Goal: Find contact information: Find specific fact

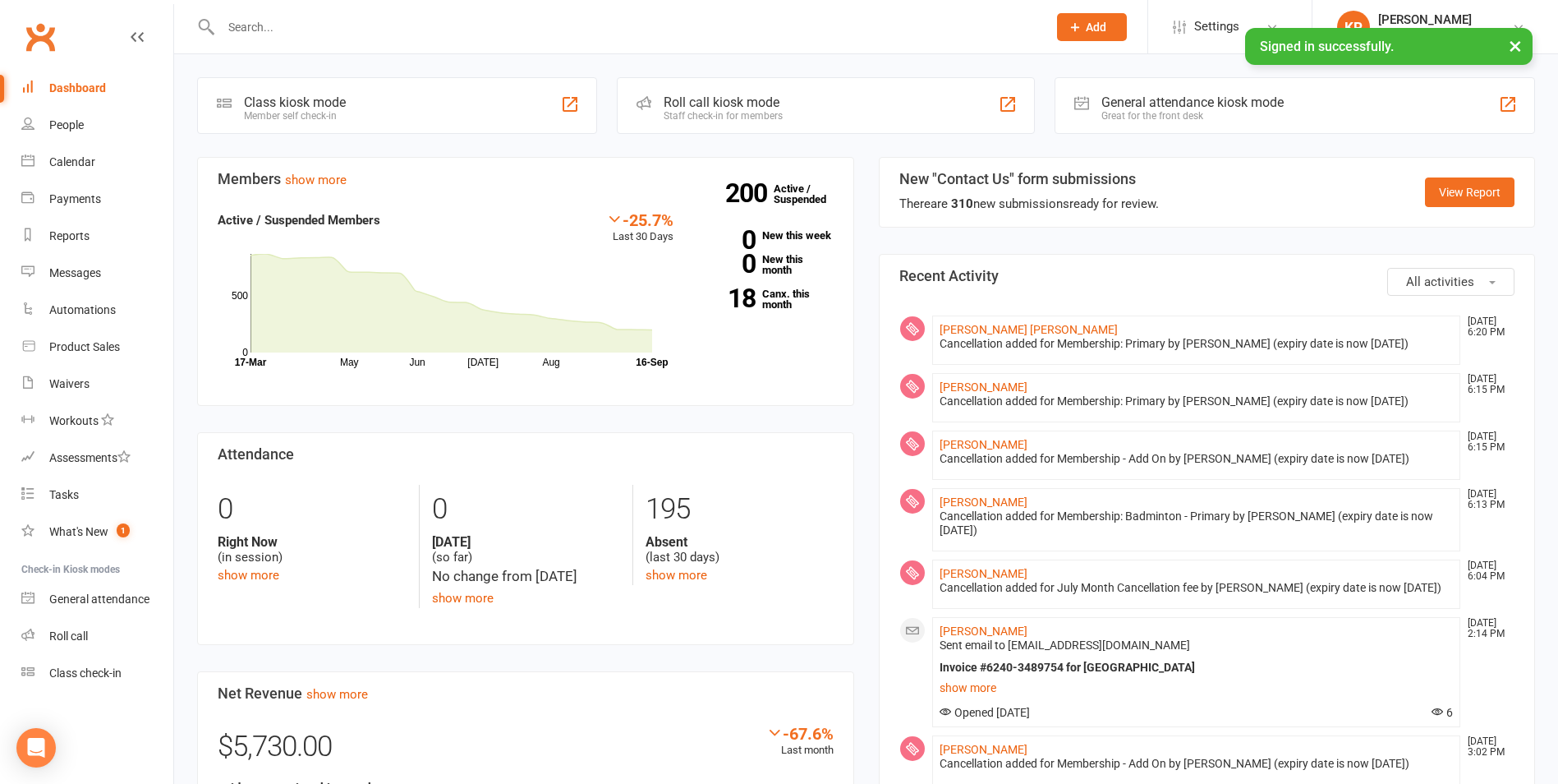
click at [294, 34] on input "text" at bounding box center [626, 27] width 820 height 23
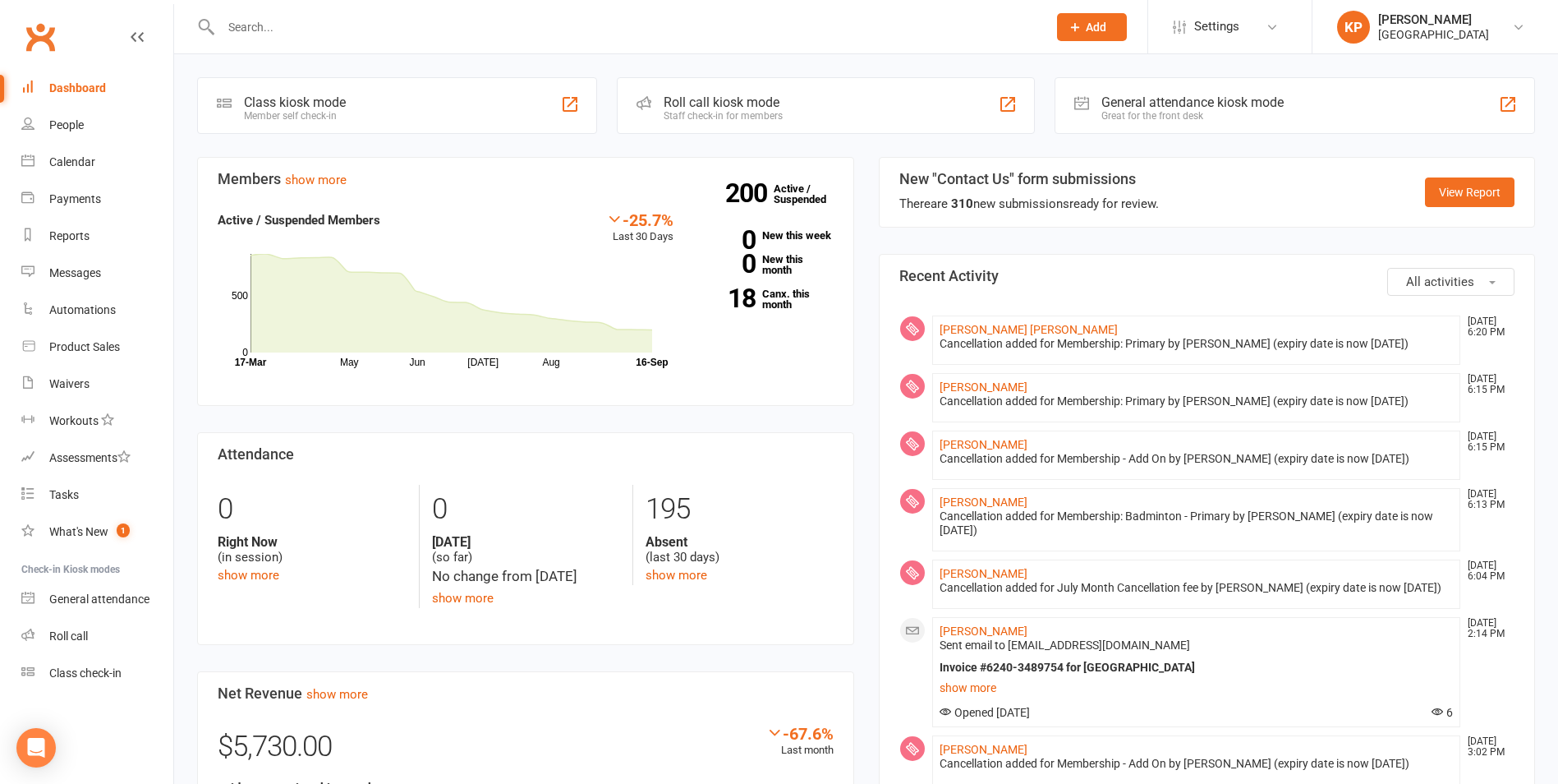
click at [285, 30] on input "text" at bounding box center [626, 27] width 820 height 23
paste input "[PERSON_NAME]"
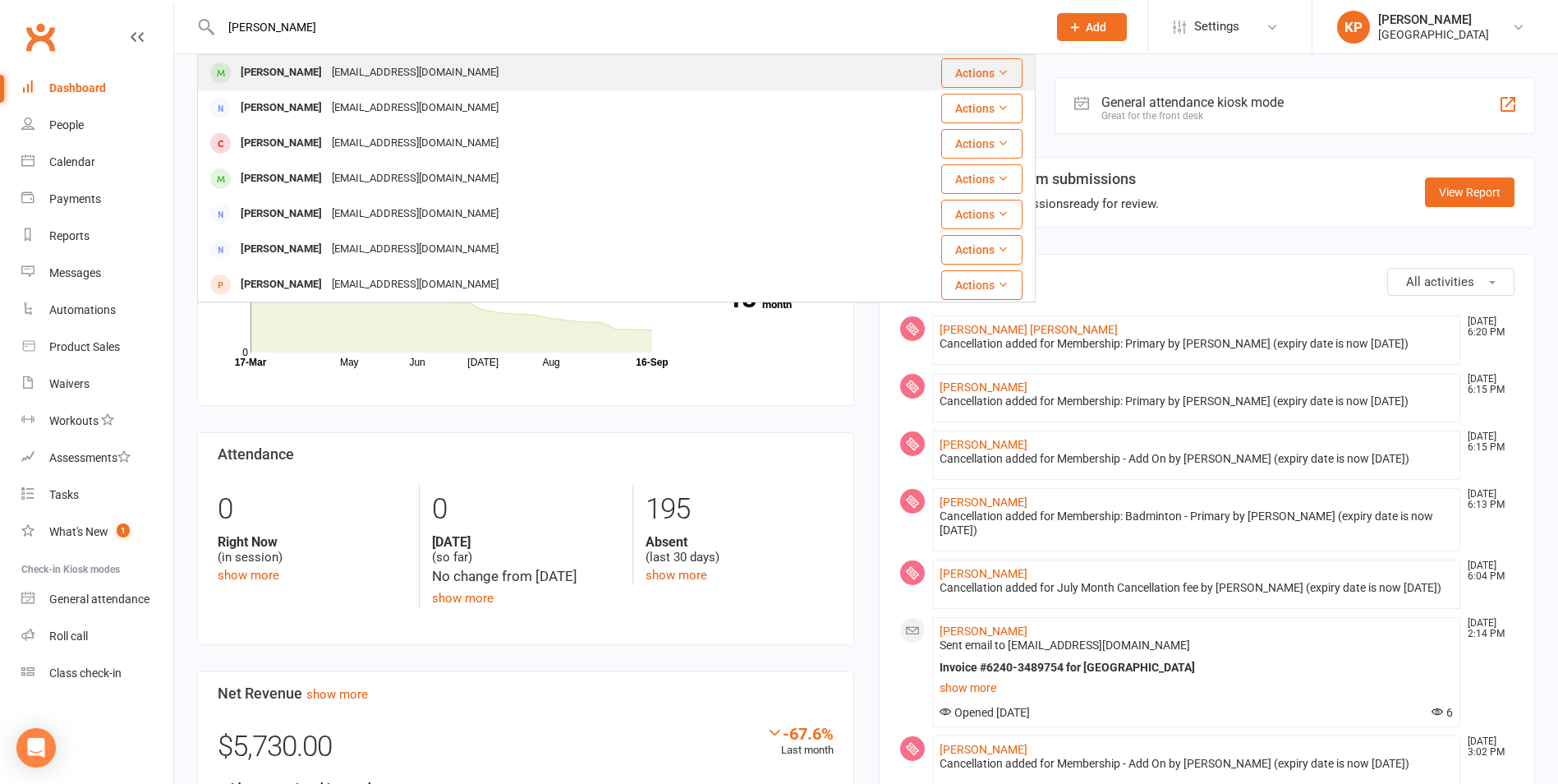
type input "[PERSON_NAME]"
click at [432, 76] on div "Yoursonlyanuj@gmail.com" at bounding box center [415, 73] width 176 height 24
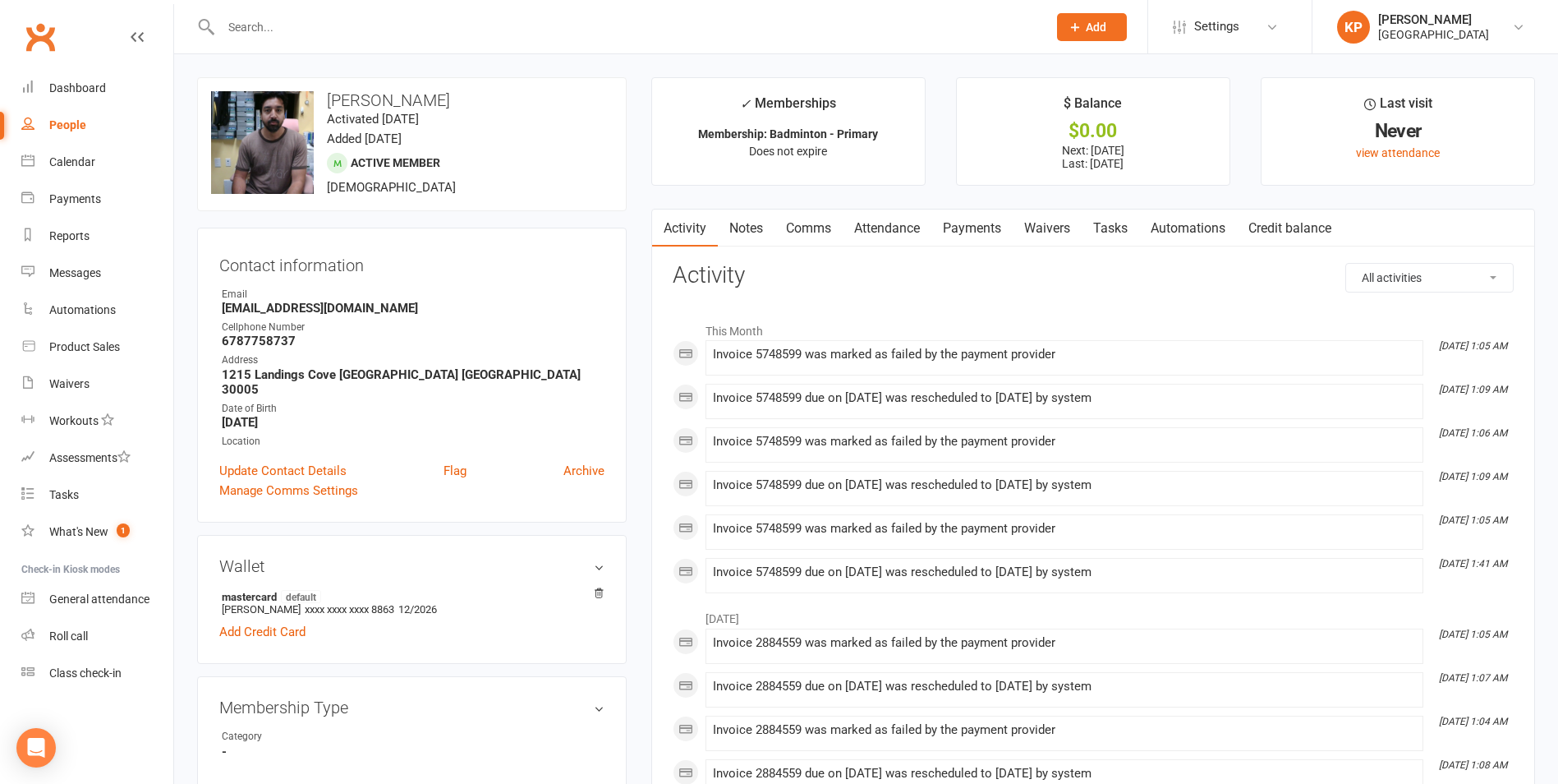
click at [971, 231] on link "Payments" at bounding box center [972, 228] width 81 height 38
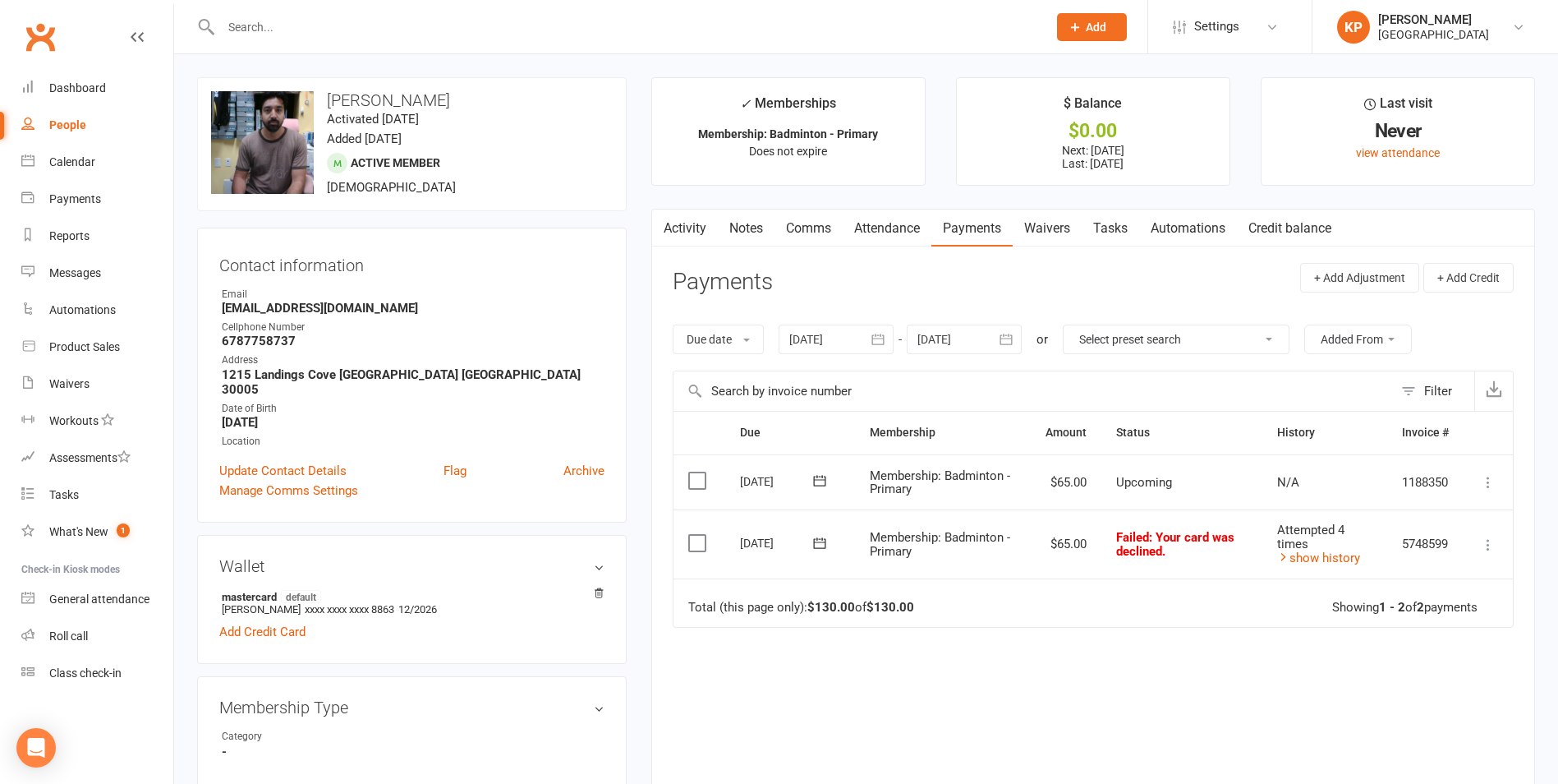
click at [883, 337] on icon "button" at bounding box center [878, 339] width 17 height 17
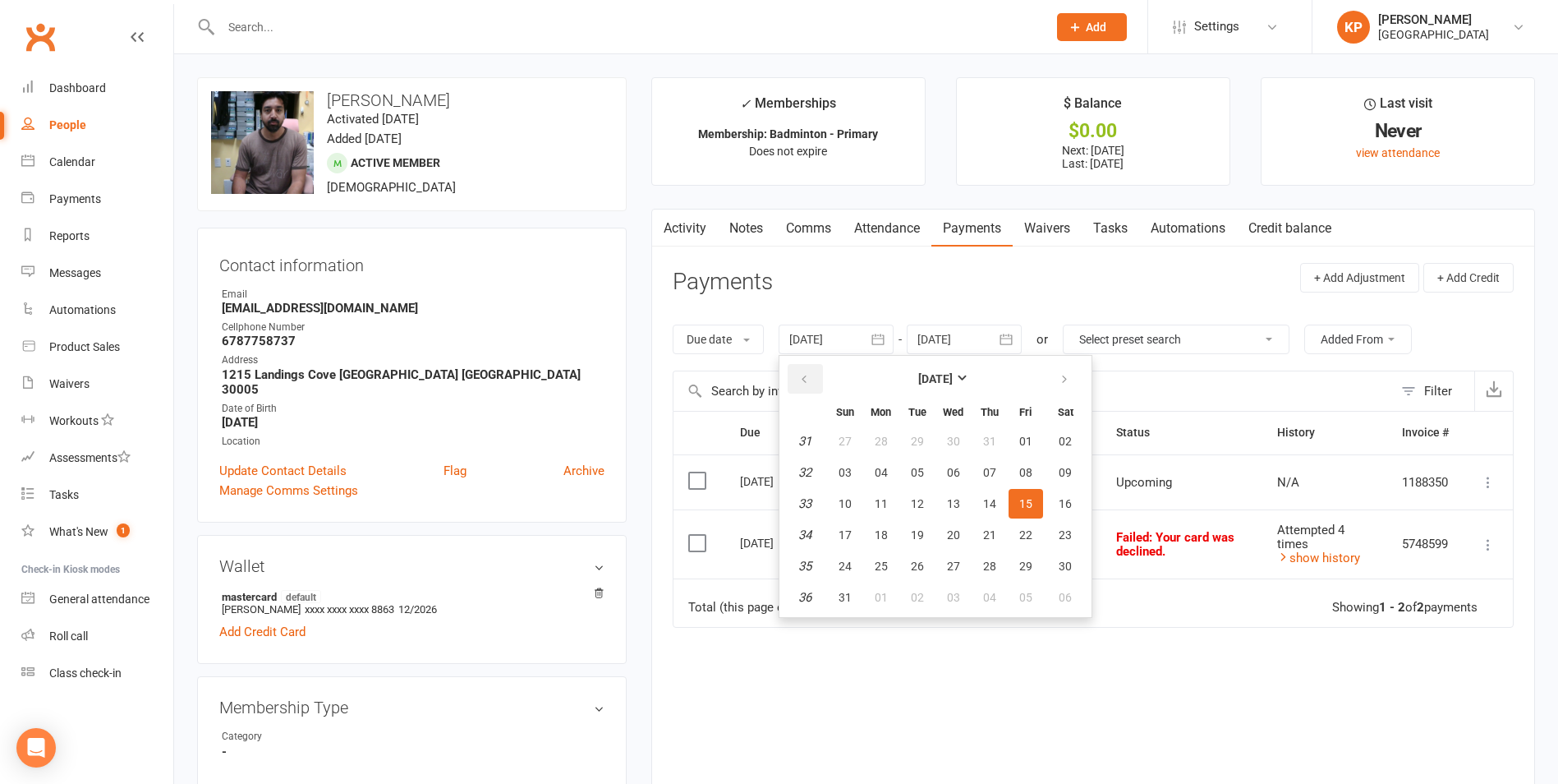
click at [798, 383] on button "button" at bounding box center [806, 378] width 35 height 30
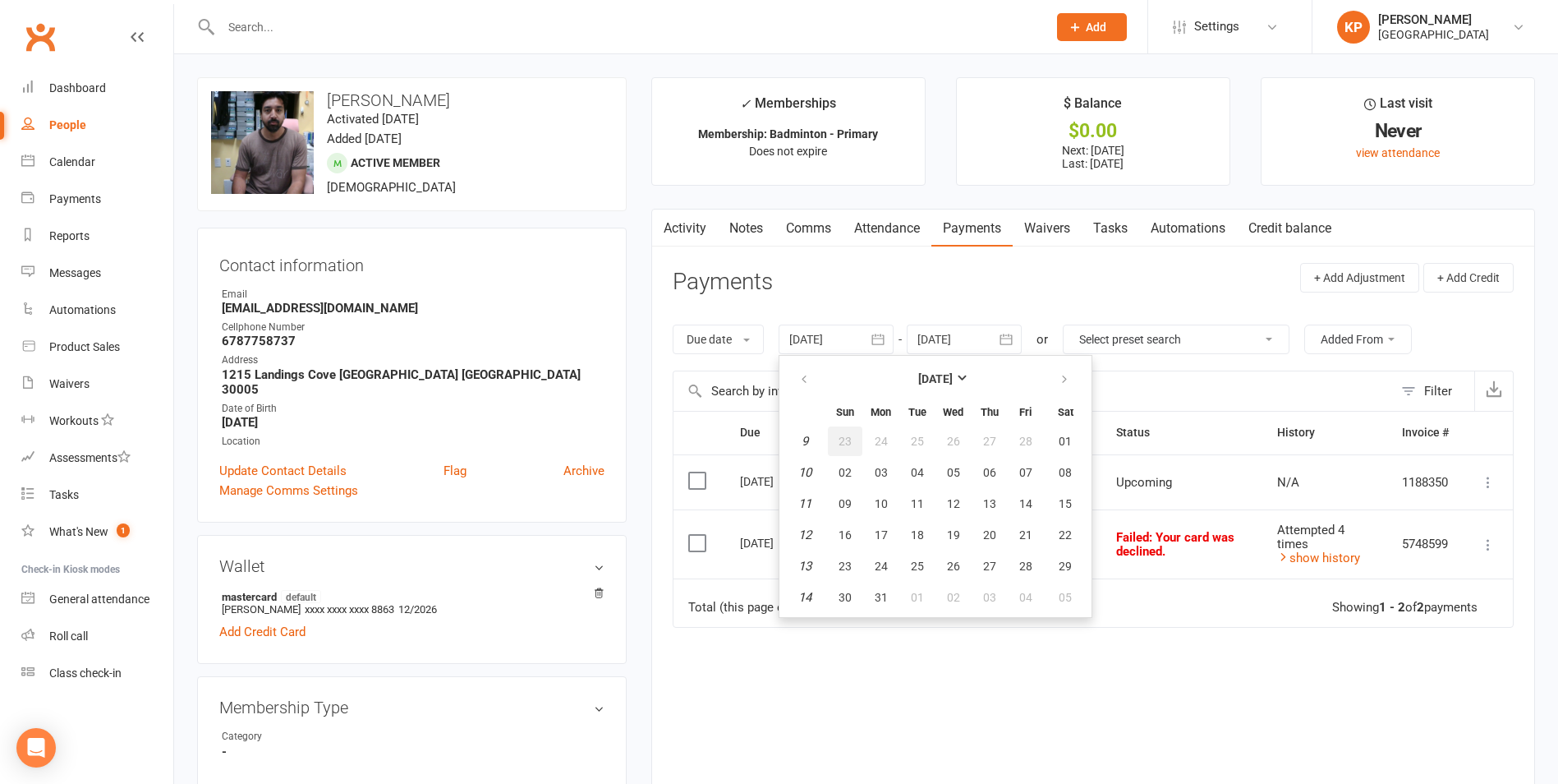
click at [862, 453] on button "23" at bounding box center [845, 441] width 34 height 30
type input "23 Feb 2025"
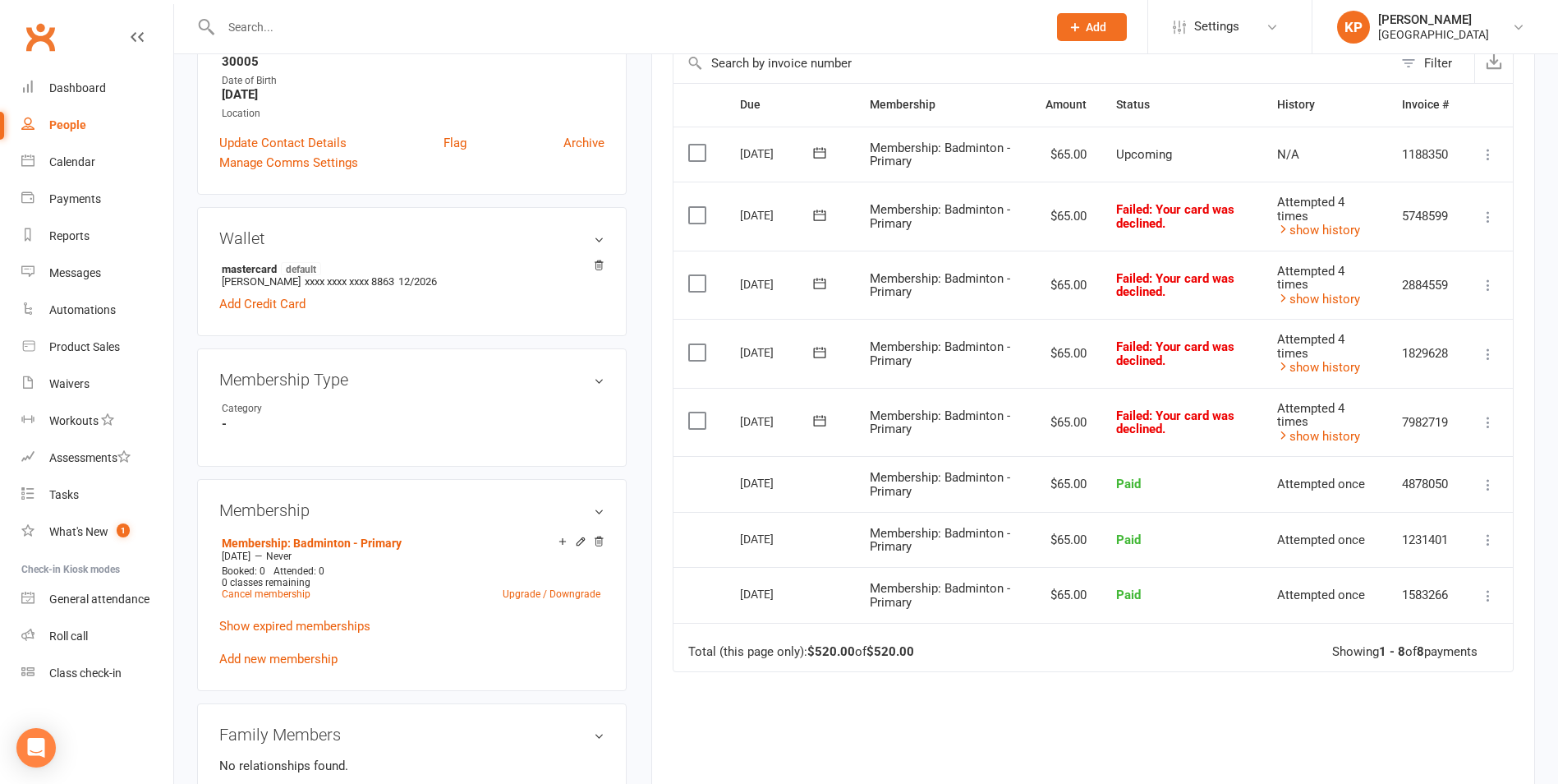
scroll to position [328, 0]
click at [1284, 229] on icon at bounding box center [1283, 227] width 12 height 12
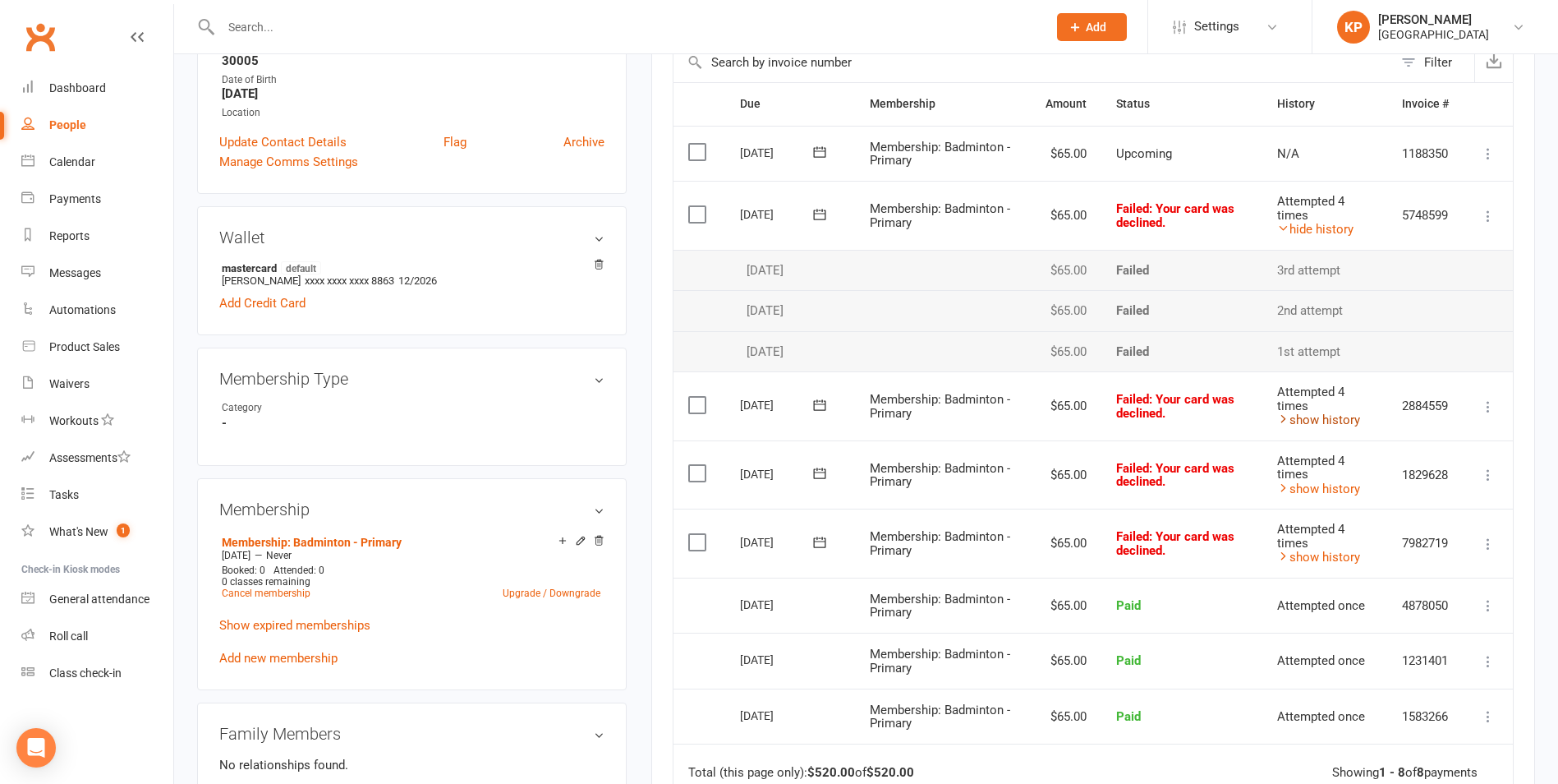
click at [1315, 415] on link "show history" at bounding box center [1318, 420] width 83 height 15
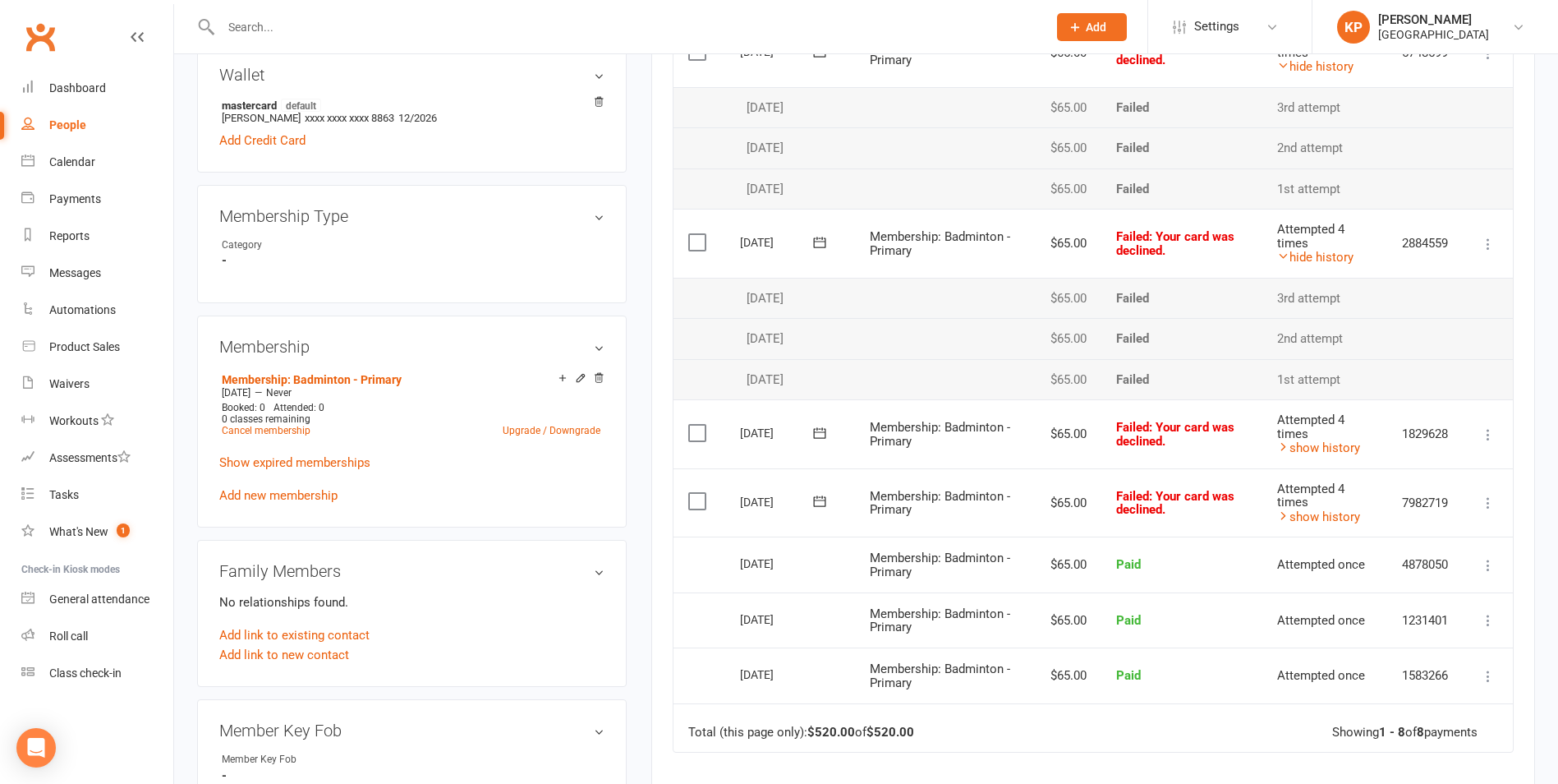
scroll to position [493, 0]
click at [1294, 448] on link "show history" at bounding box center [1318, 446] width 83 height 15
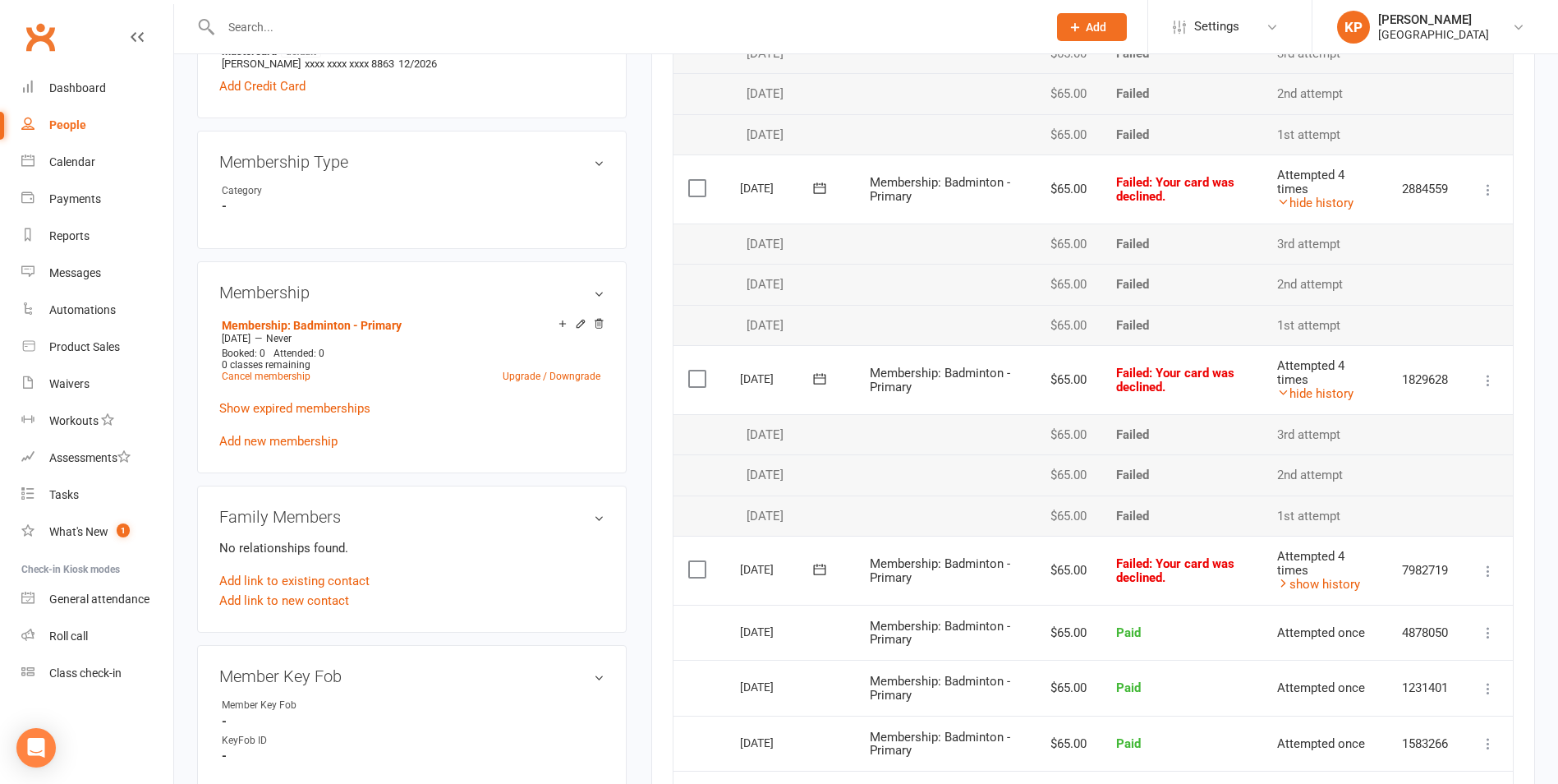
scroll to position [657, 0]
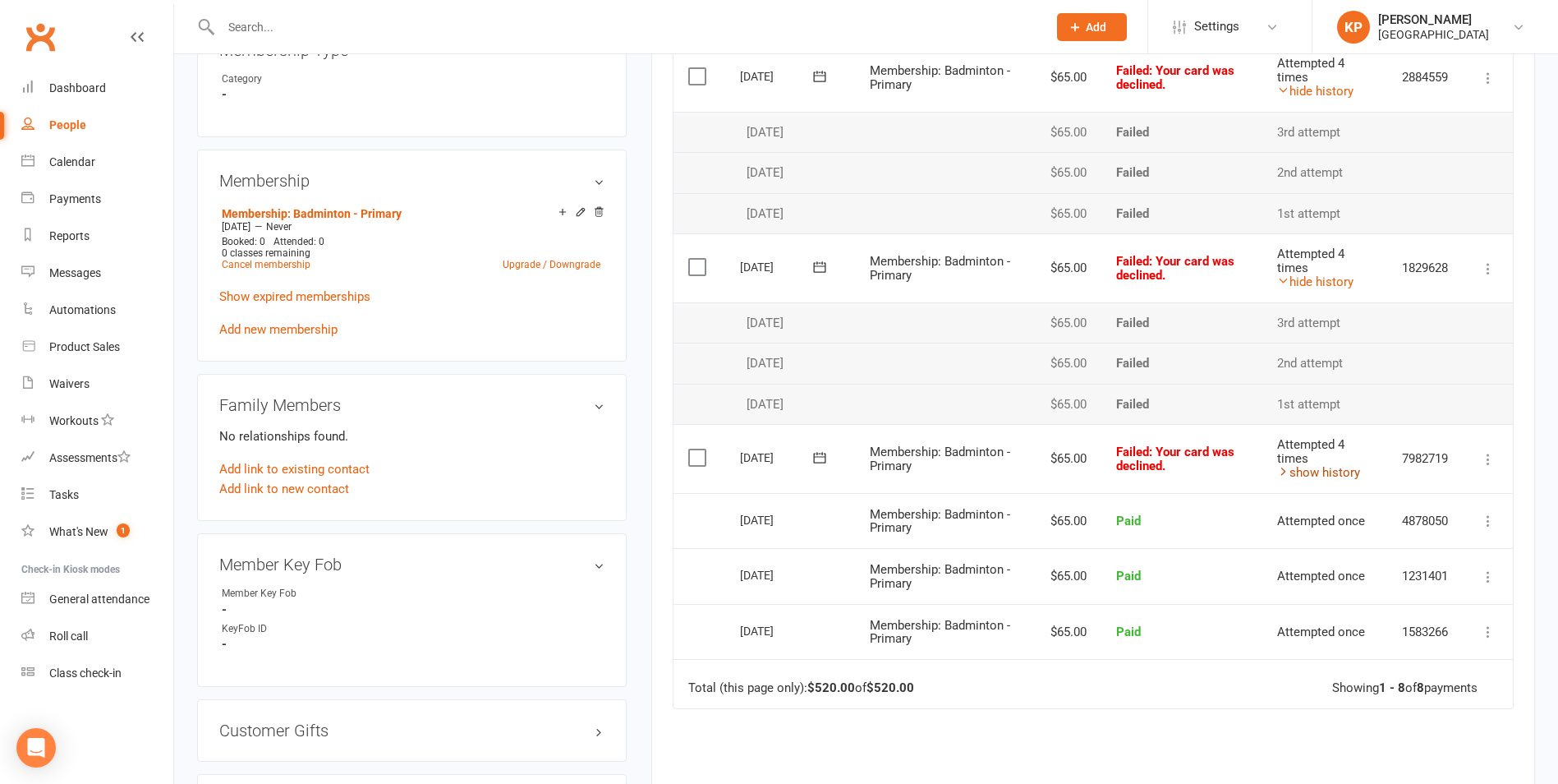
click at [1289, 472] on link "show history" at bounding box center [1318, 473] width 83 height 15
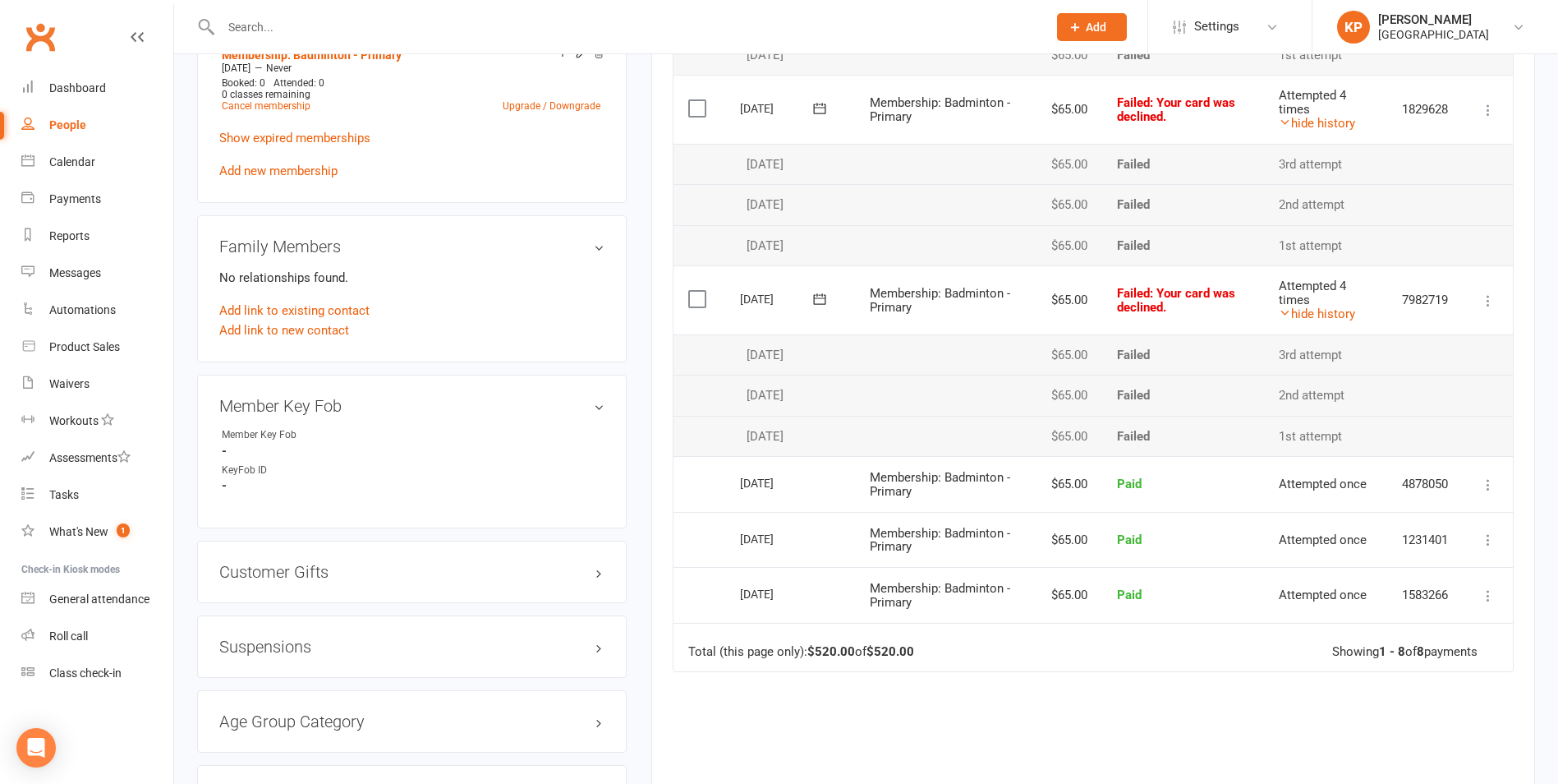
scroll to position [821, 0]
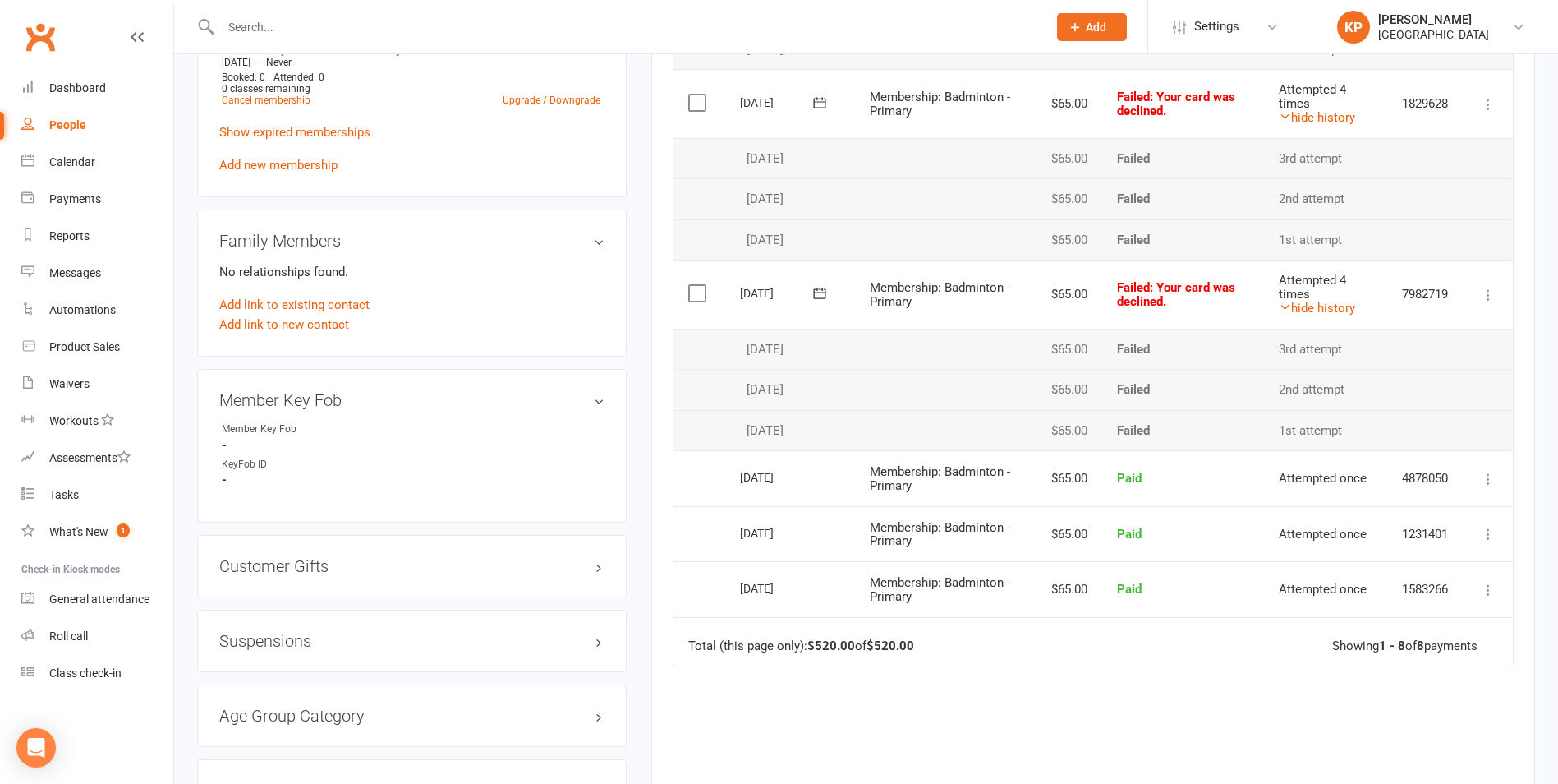
click at [823, 295] on icon at bounding box center [820, 294] width 17 height 17
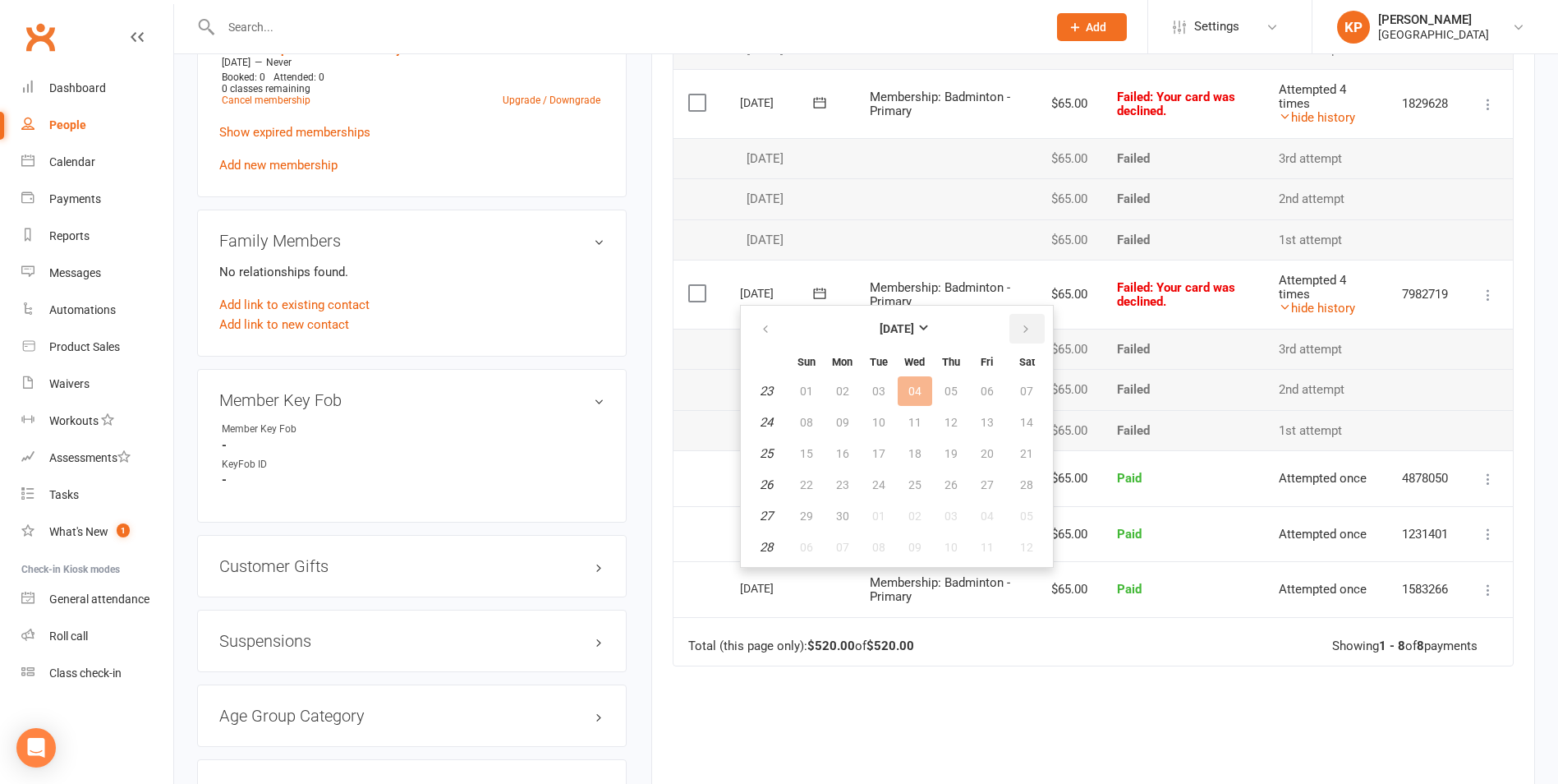
click at [1021, 337] on button "button" at bounding box center [1027, 329] width 35 height 30
click at [766, 335] on icon "button" at bounding box center [765, 329] width 11 height 13
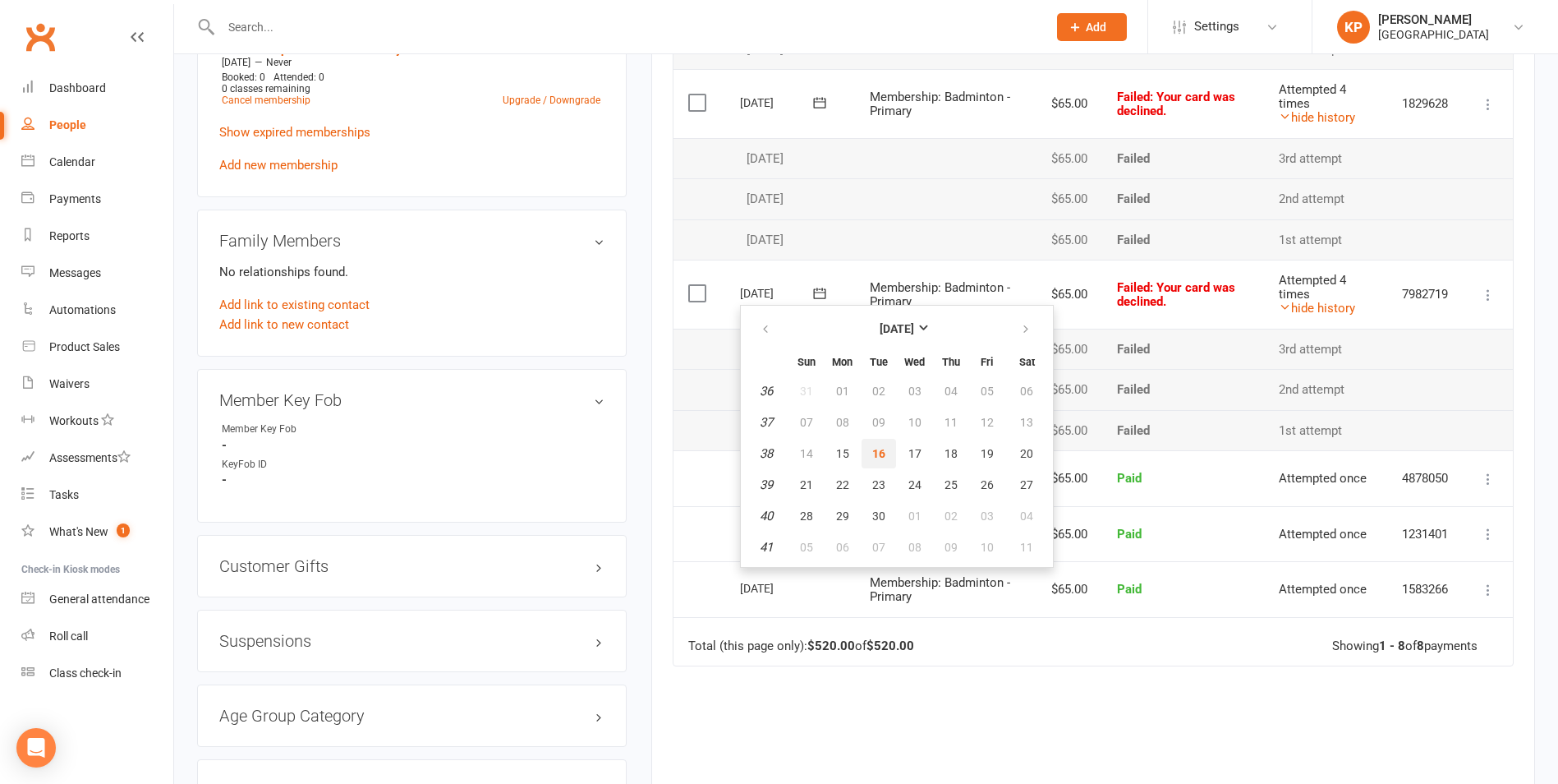
click at [881, 457] on span "16" at bounding box center [879, 453] width 13 height 13
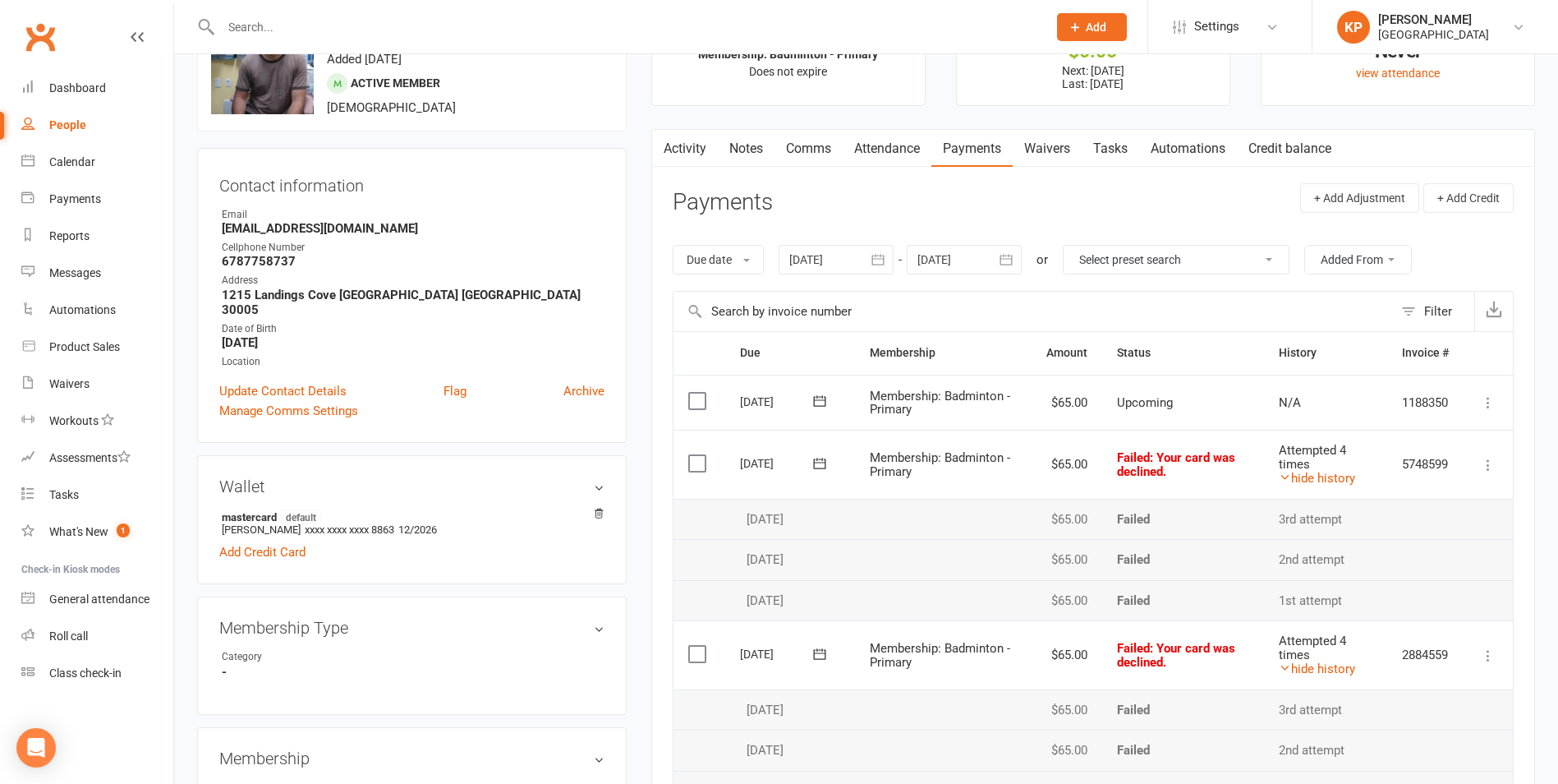
scroll to position [0, 0]
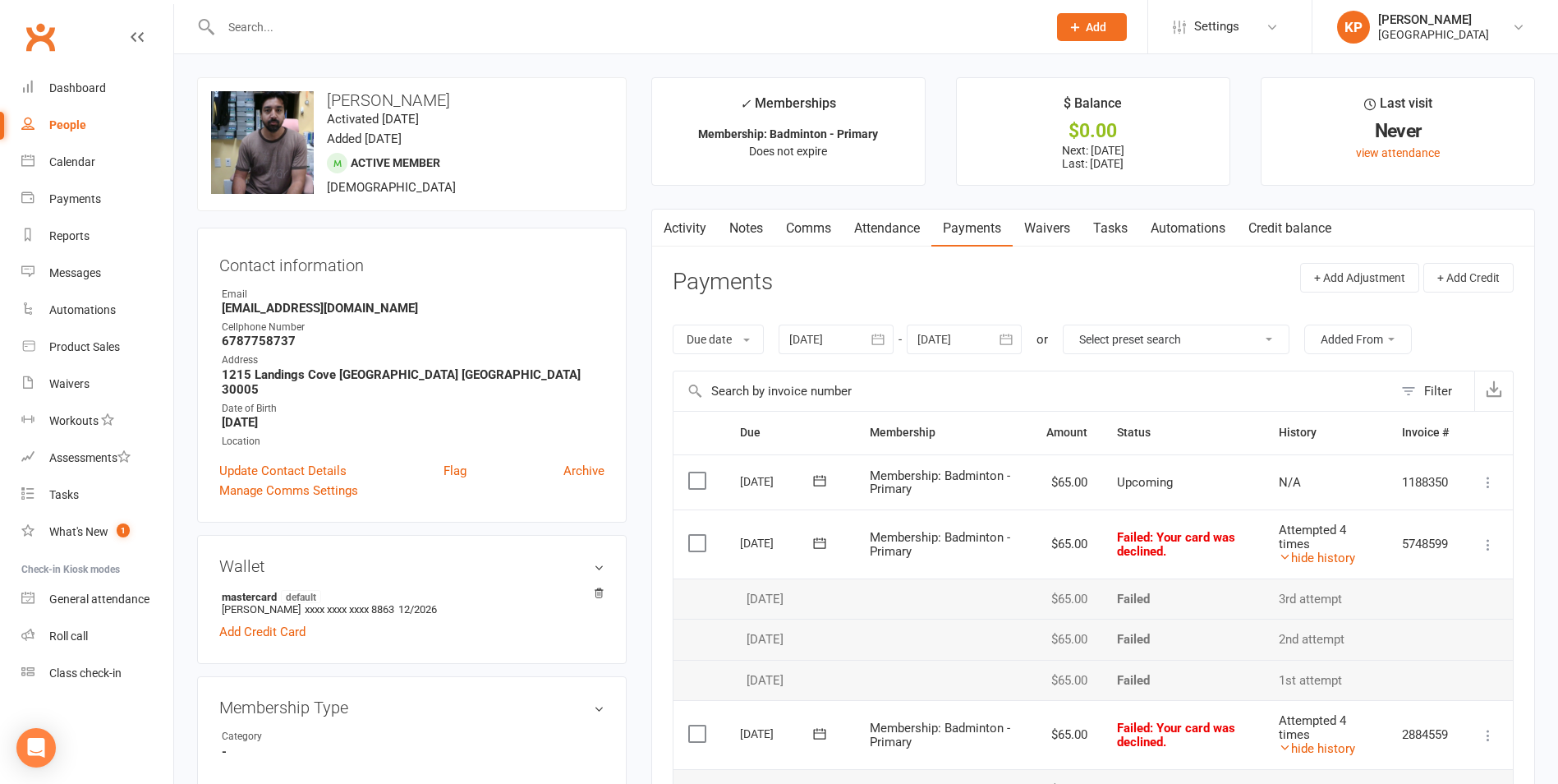
click at [687, 228] on link "Activity" at bounding box center [685, 228] width 65 height 38
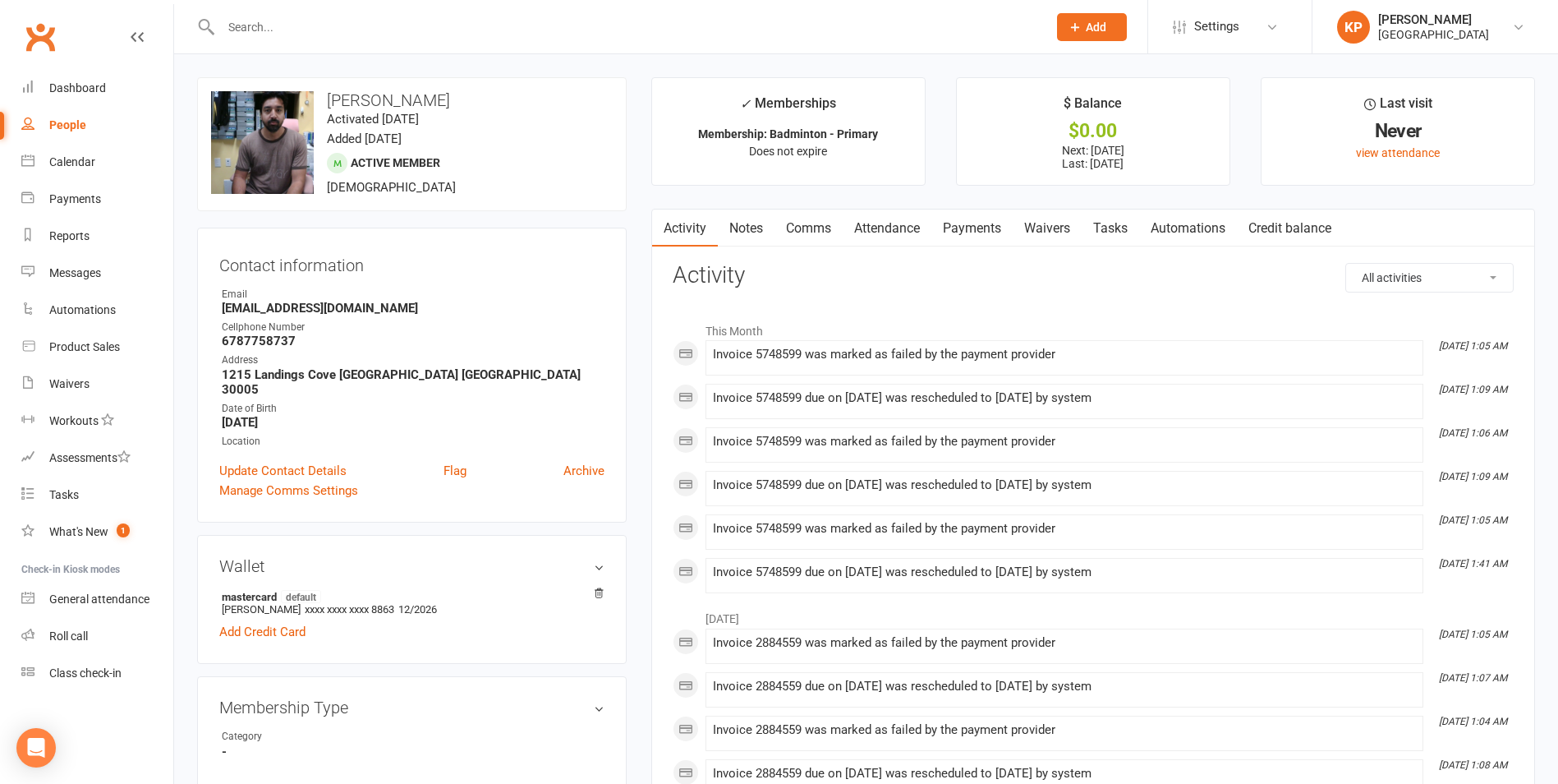
click at [273, 21] on input "text" at bounding box center [626, 27] width 820 height 23
paste input "deepukk@gmail.com>"
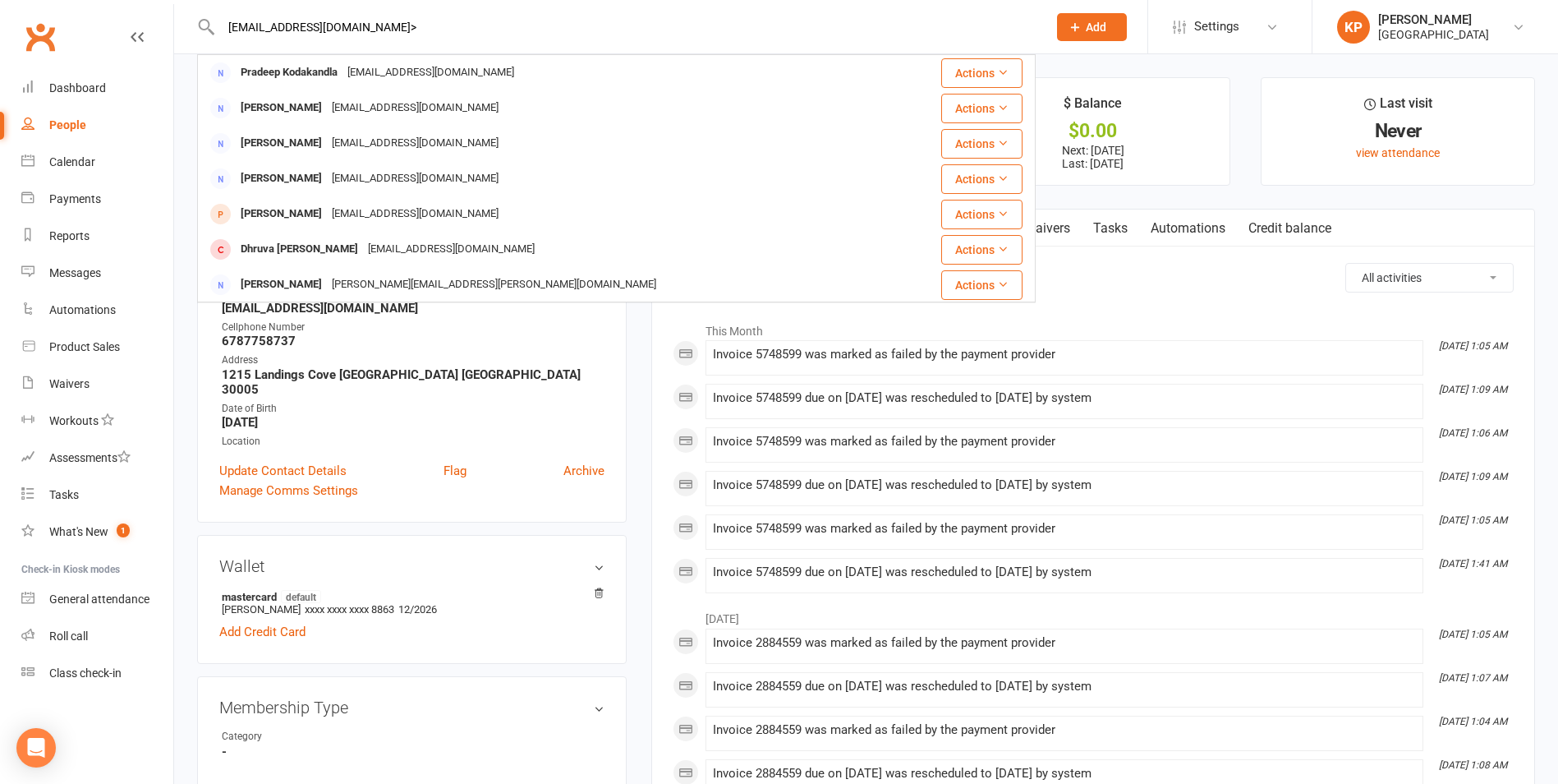
drag, startPoint x: 343, startPoint y: 25, endPoint x: 210, endPoint y: 34, distance: 133.3
click at [210, 34] on div "deepukk@gmail.com> Pradeep Kodakandla Deepukk@gmail.com Actions Deepak Patil ds…" at bounding box center [616, 26] width 839 height 53
paste input "Dhruva Aaryan"
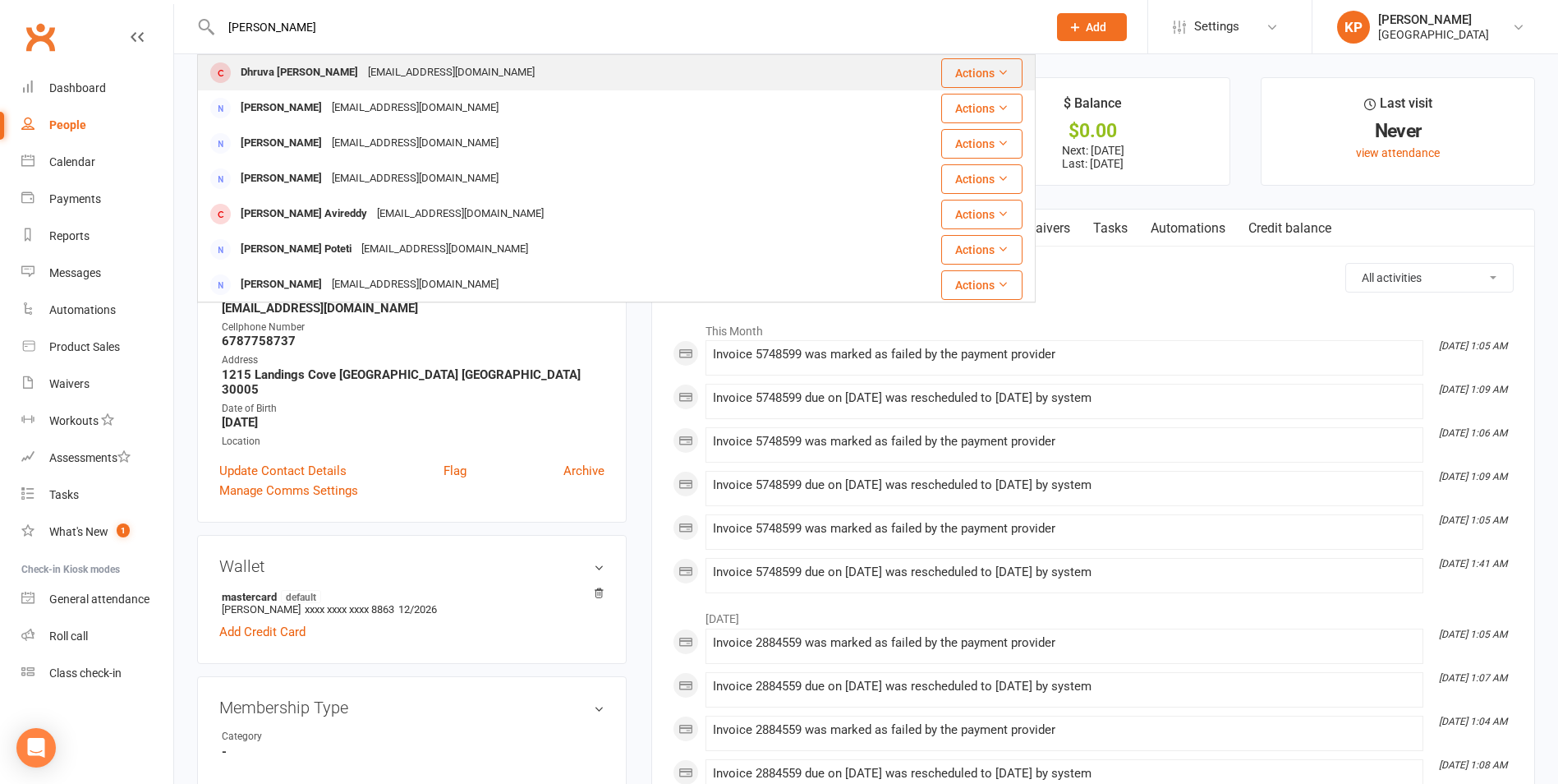
type input "Dhruva Aaryan"
click at [427, 63] on div "Deepukk@gmail.com" at bounding box center [450, 73] width 176 height 24
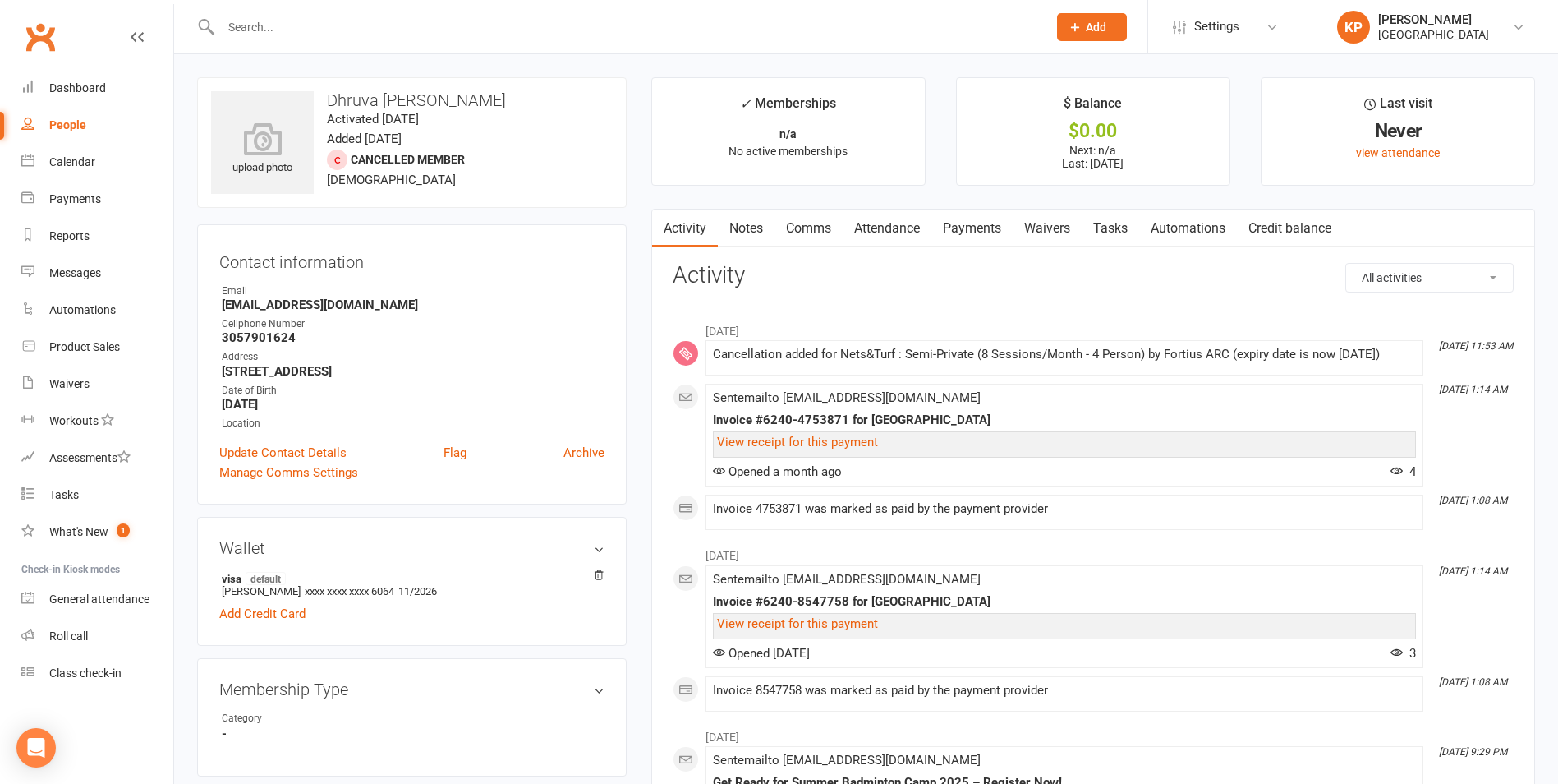
click at [963, 235] on link "Payments" at bounding box center [972, 228] width 81 height 38
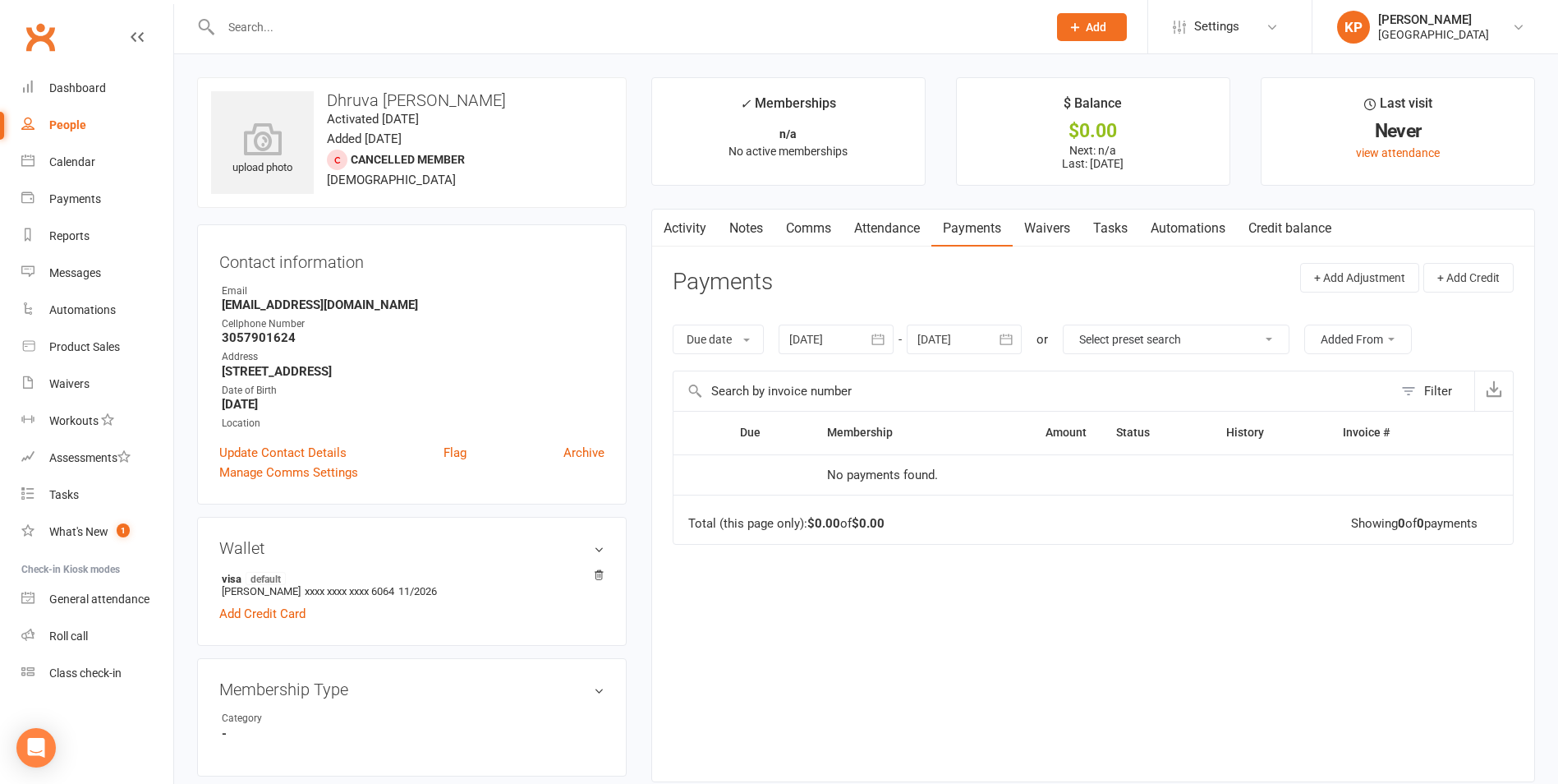
click at [883, 342] on icon "button" at bounding box center [878, 339] width 17 height 17
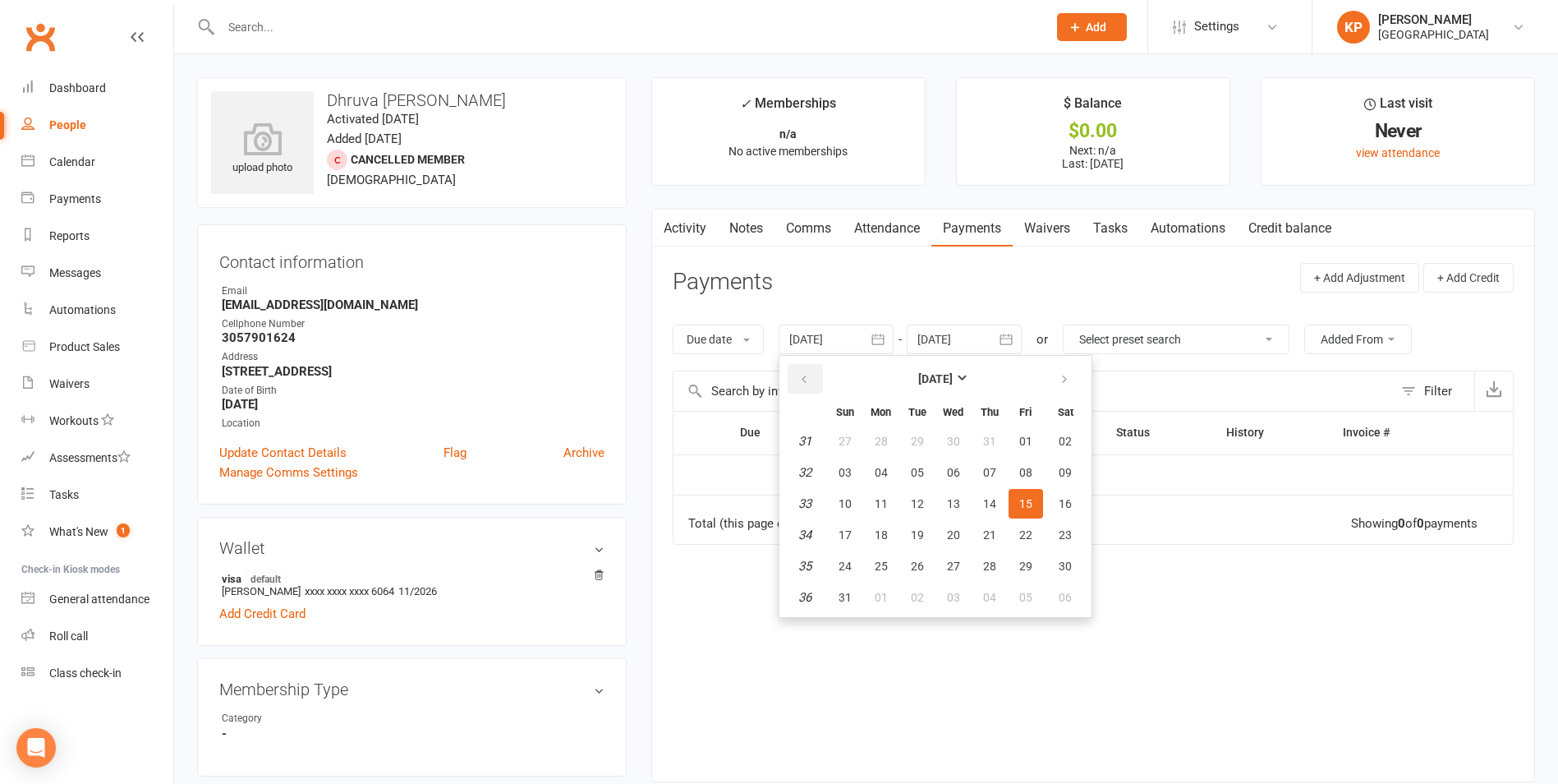
click at [810, 371] on button "button" at bounding box center [806, 378] width 35 height 30
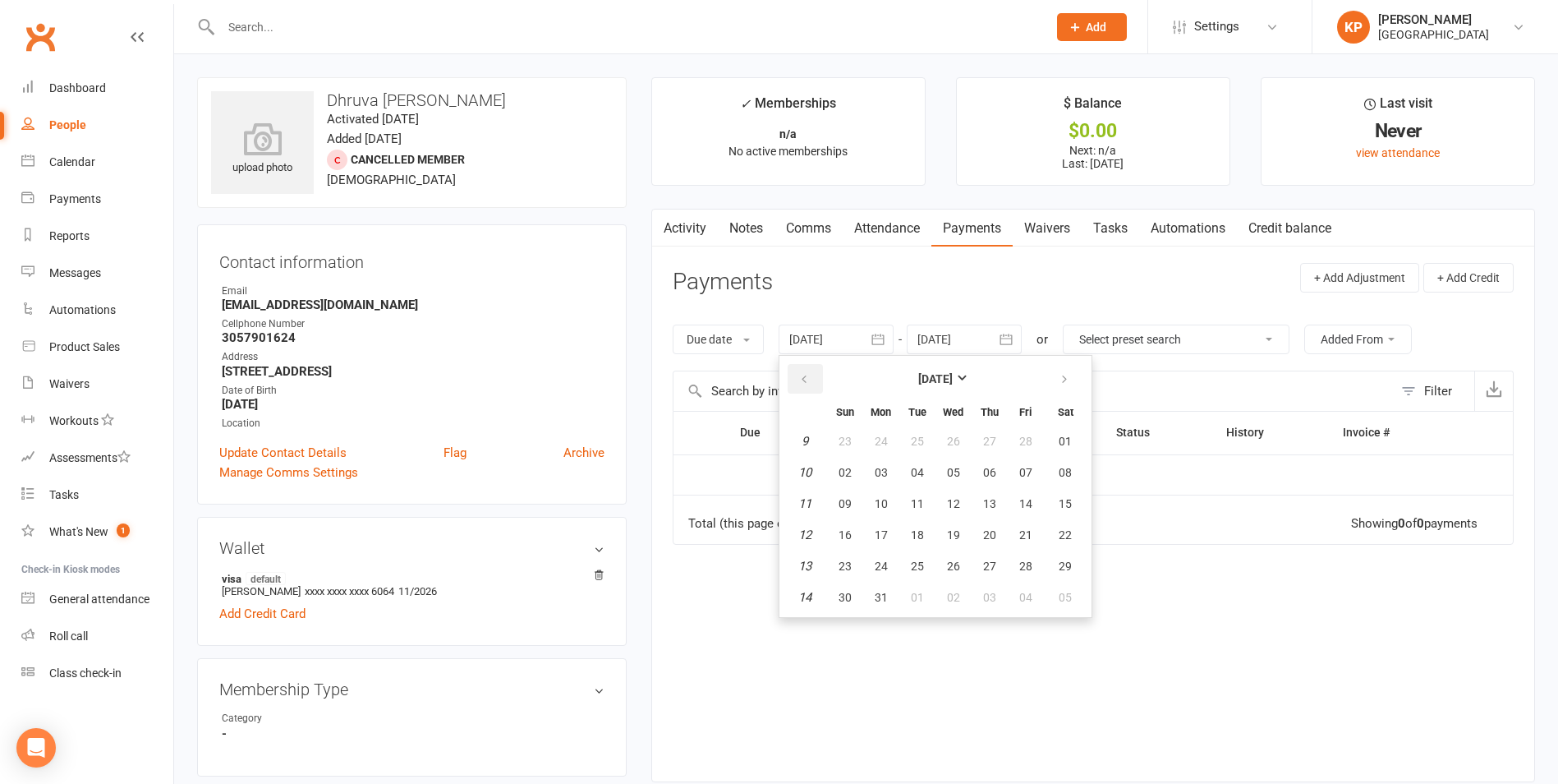
click at [810, 371] on button "button" at bounding box center [806, 378] width 35 height 30
click at [882, 453] on button "27" at bounding box center [881, 441] width 34 height 30
type input "27 Jan 2025"
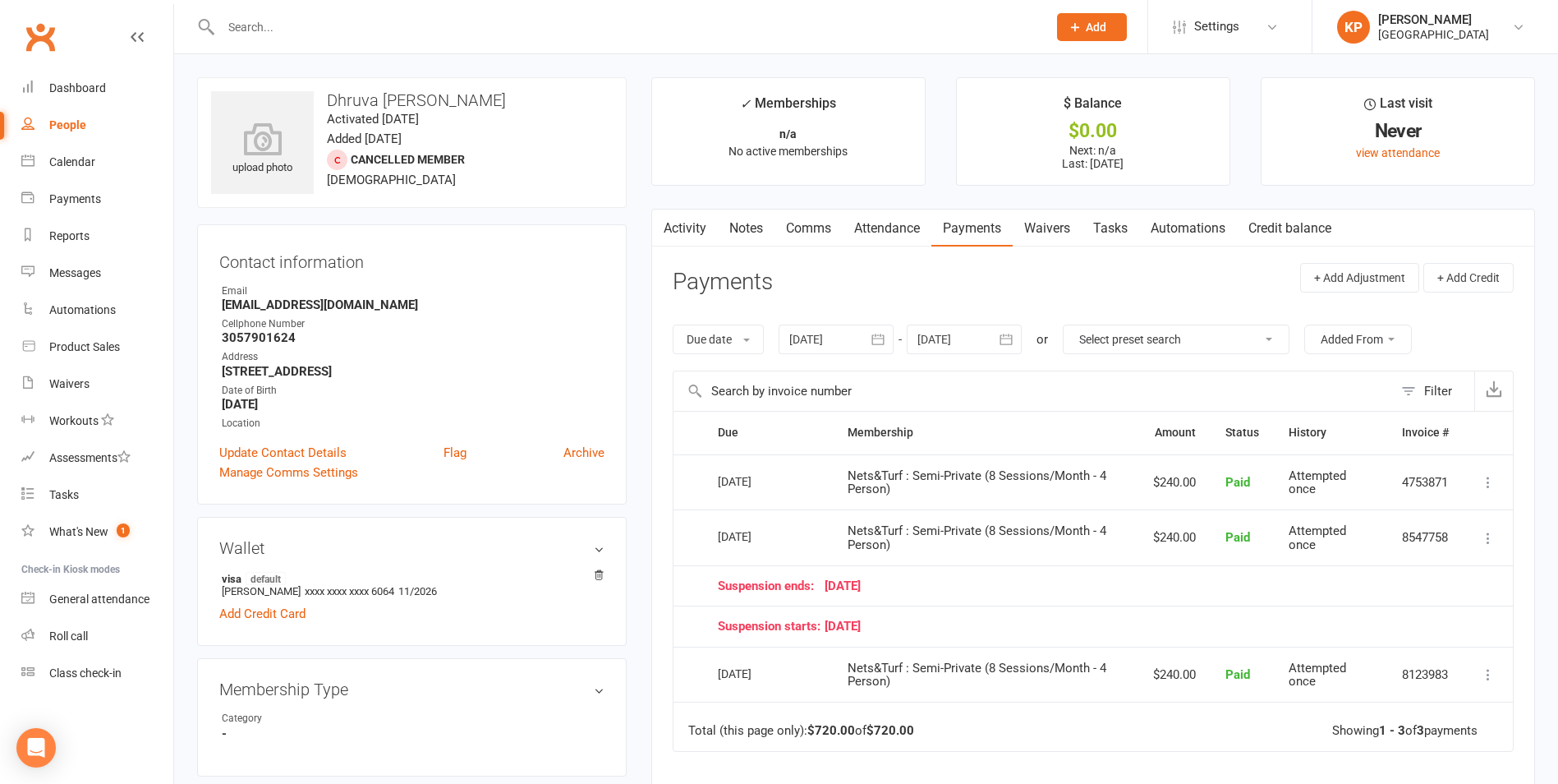
click at [1012, 342] on icon "button" at bounding box center [1007, 339] width 17 height 17
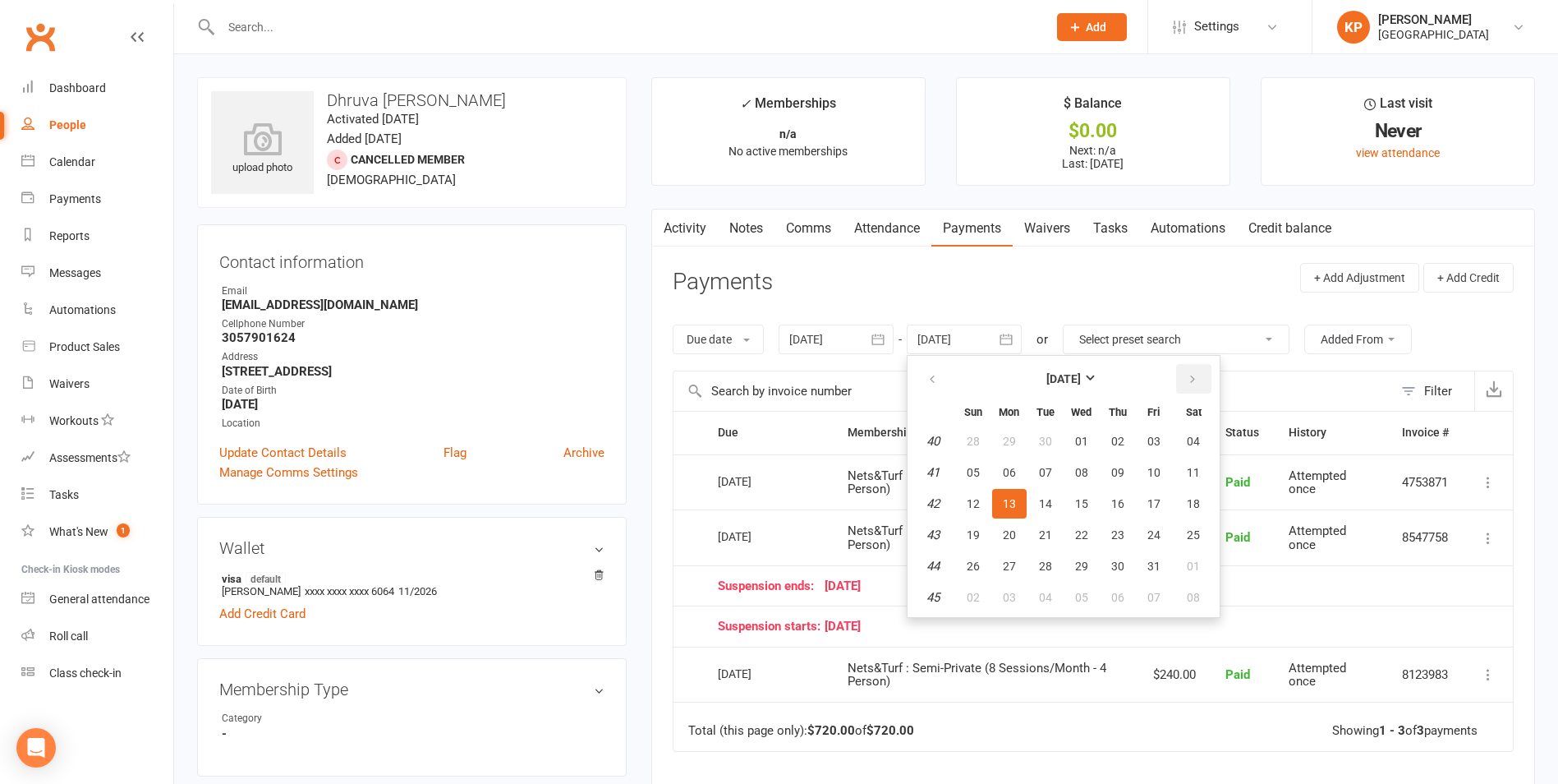
click at [1204, 378] on button "button" at bounding box center [1194, 378] width 35 height 30
click at [1198, 438] on span "01" at bounding box center [1193, 441] width 13 height 13
type input "[DATE]"
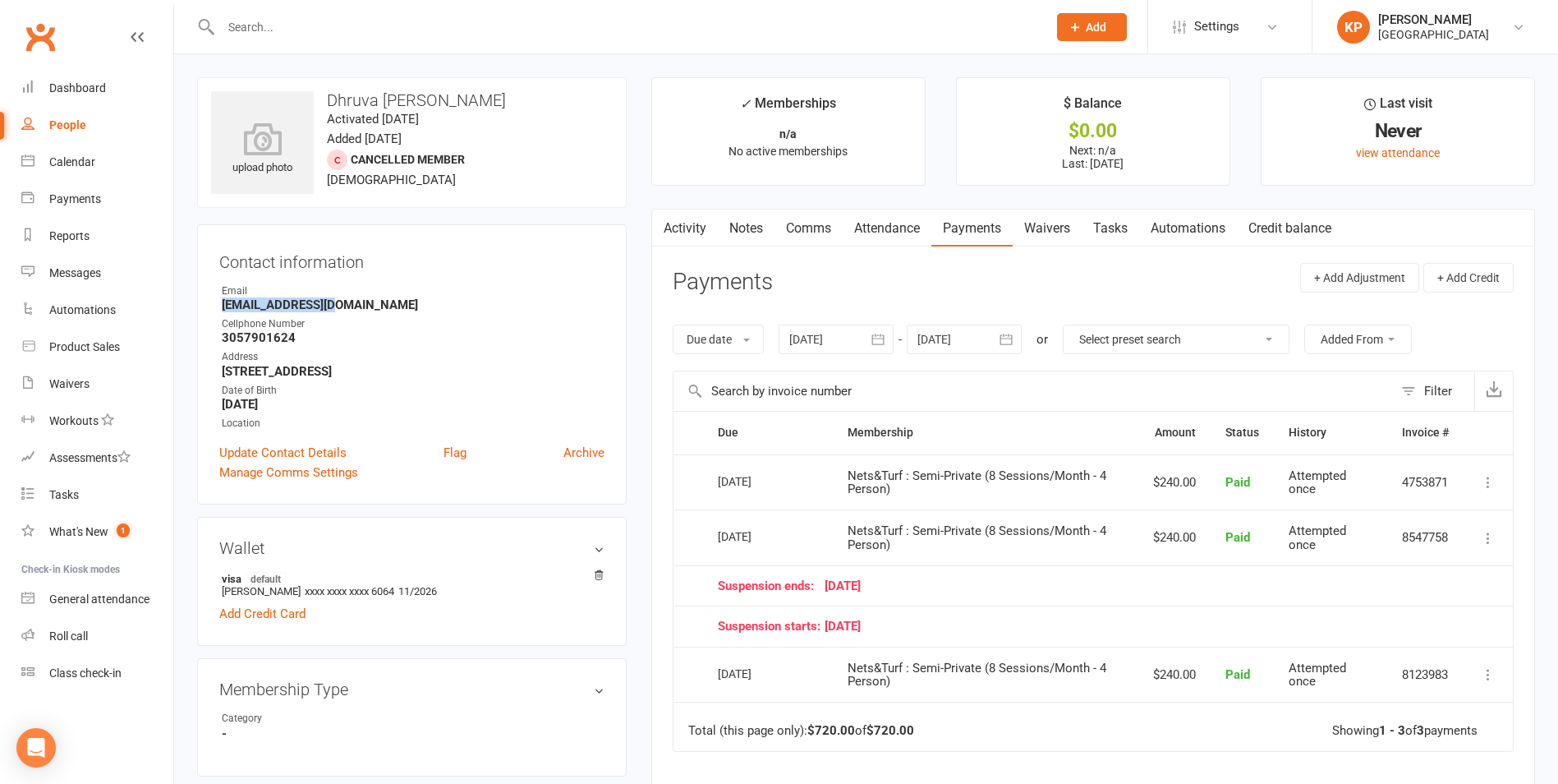
drag, startPoint x: 217, startPoint y: 307, endPoint x: 352, endPoint y: 308, distance: 135.0
click at [352, 308] on div "Contact information Owner Email Deepukk@gmail.com Cellphone Number 3057901624 A…" at bounding box center [411, 364] width 430 height 280
copy strong "Deepukk@gmail.com"
click at [382, 308] on strong "Deepukk@gmail.com" at bounding box center [413, 305] width 383 height 15
click at [690, 239] on link "Activity" at bounding box center [685, 228] width 65 height 38
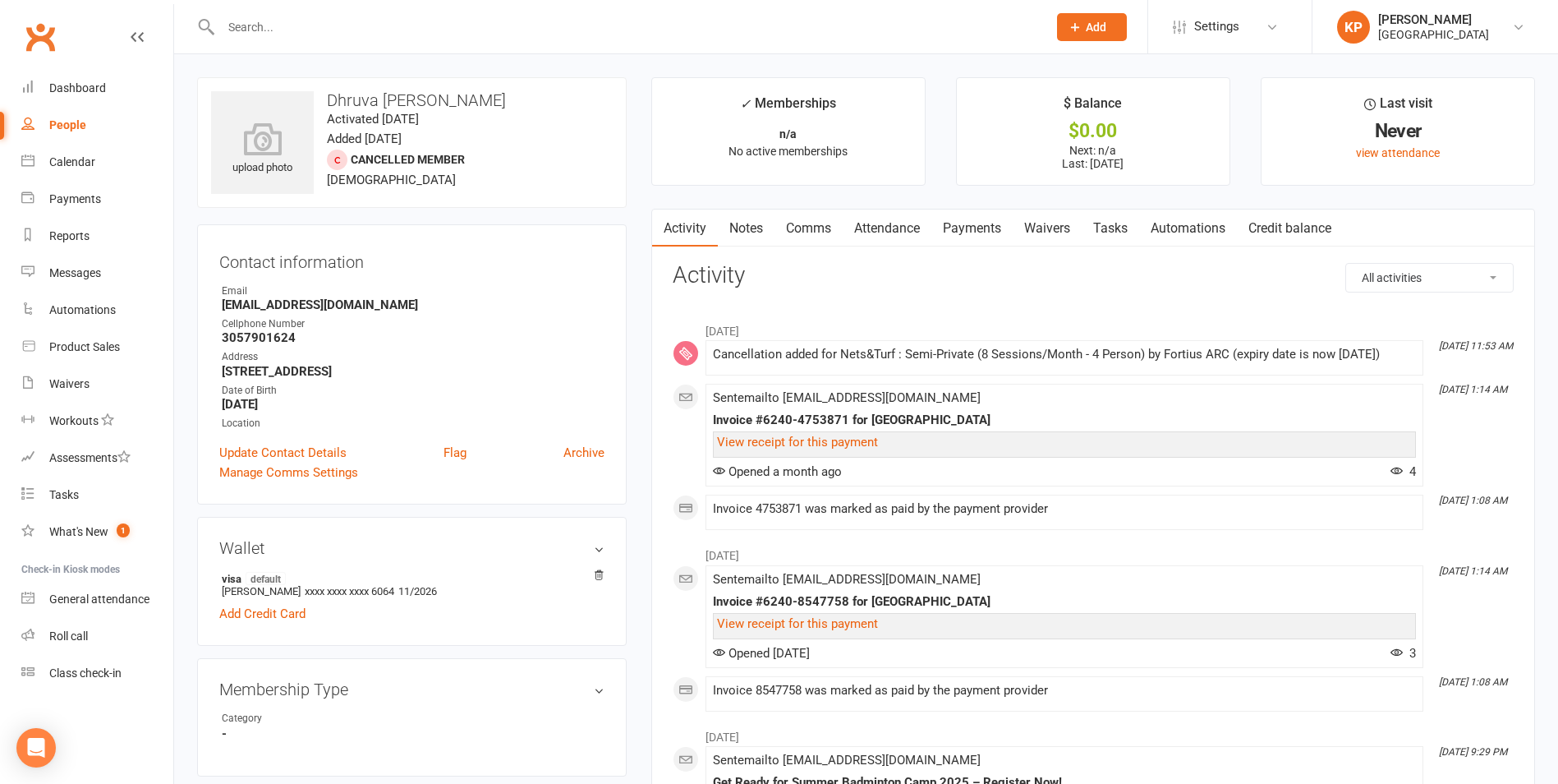
click at [957, 231] on link "Payments" at bounding box center [972, 228] width 81 height 38
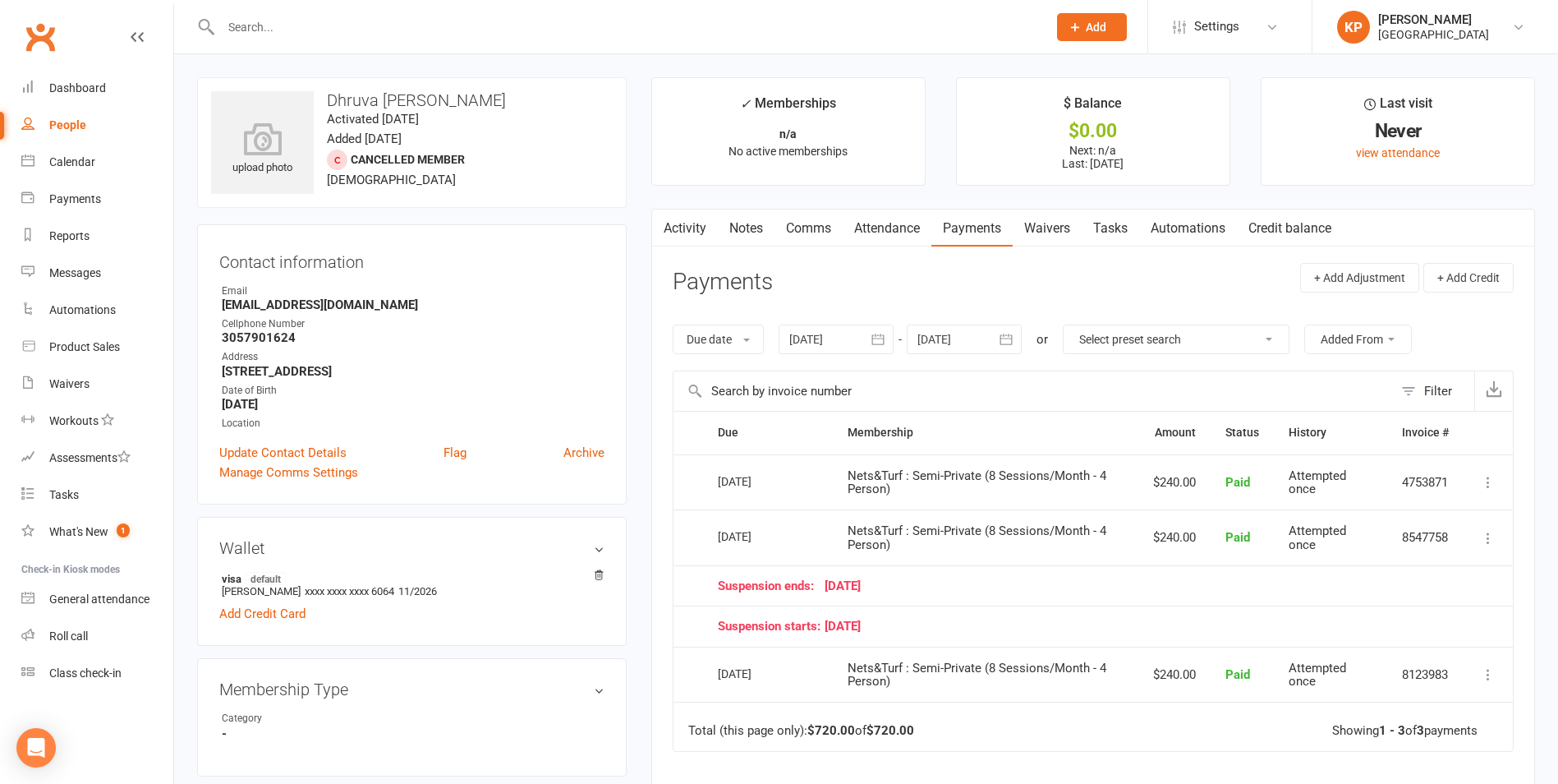
click at [738, 231] on link "Notes" at bounding box center [746, 228] width 57 height 38
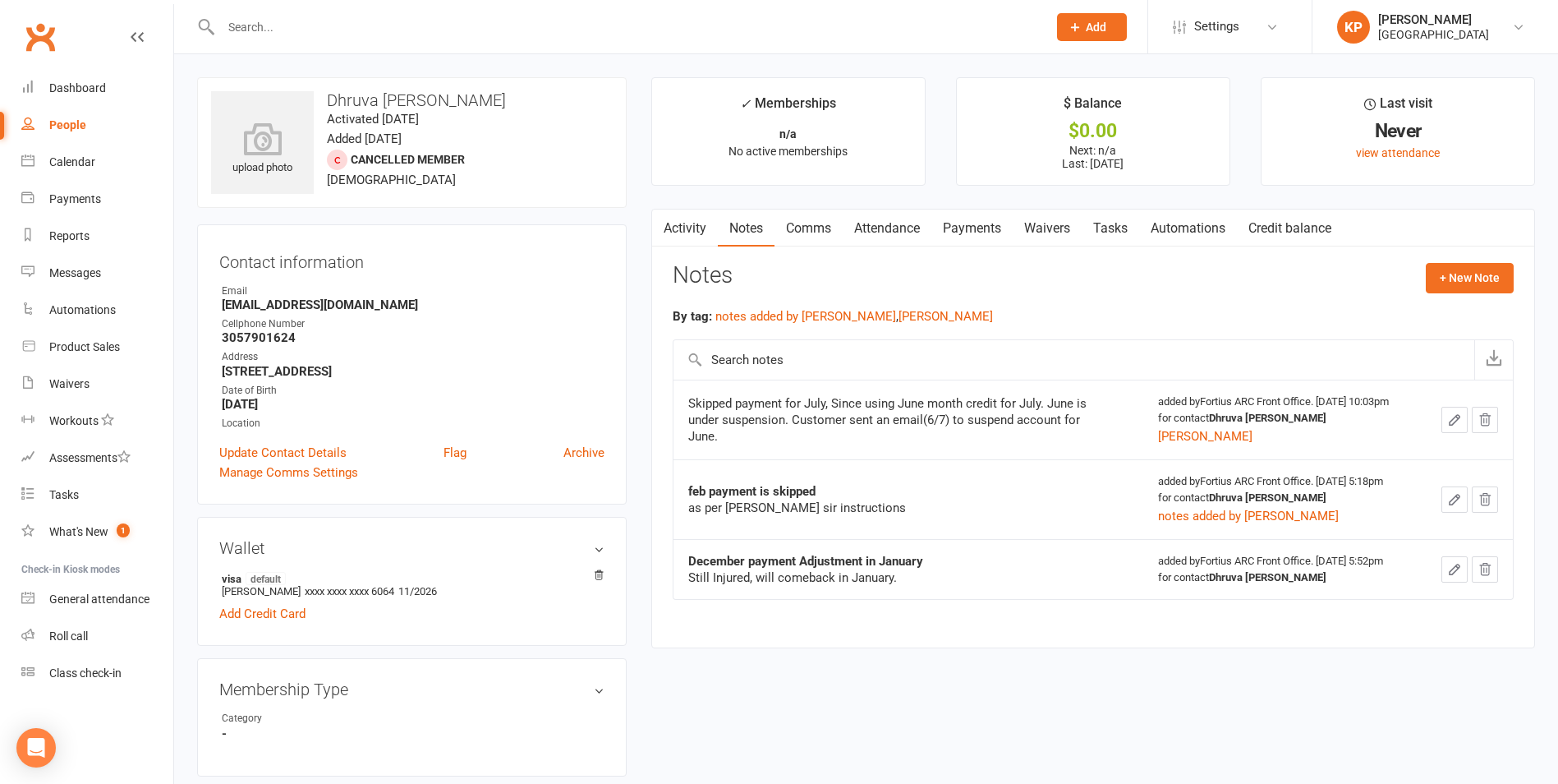
click at [962, 238] on link "Payments" at bounding box center [972, 228] width 81 height 38
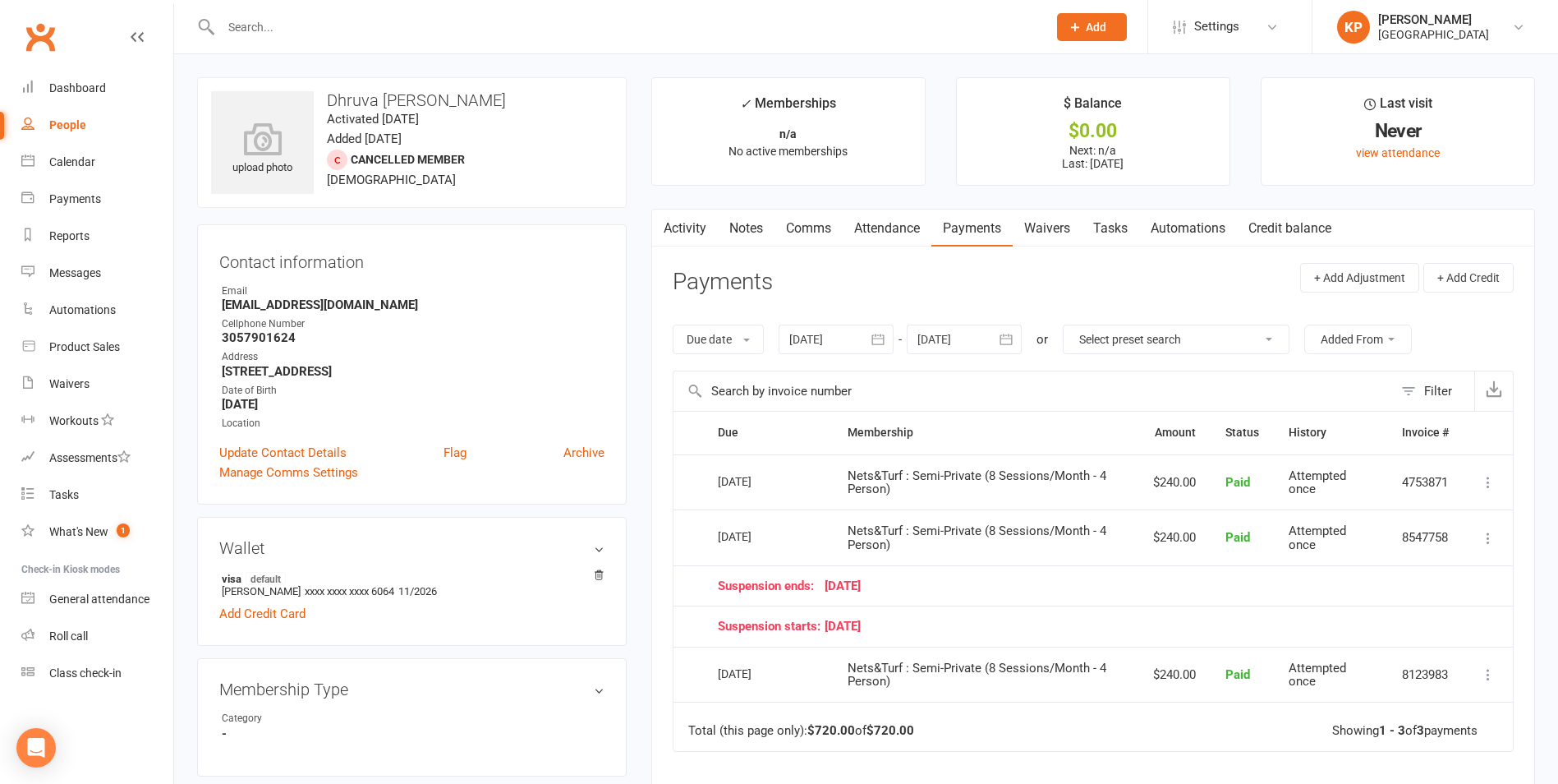
click at [878, 339] on icon "button" at bounding box center [878, 339] width 17 height 17
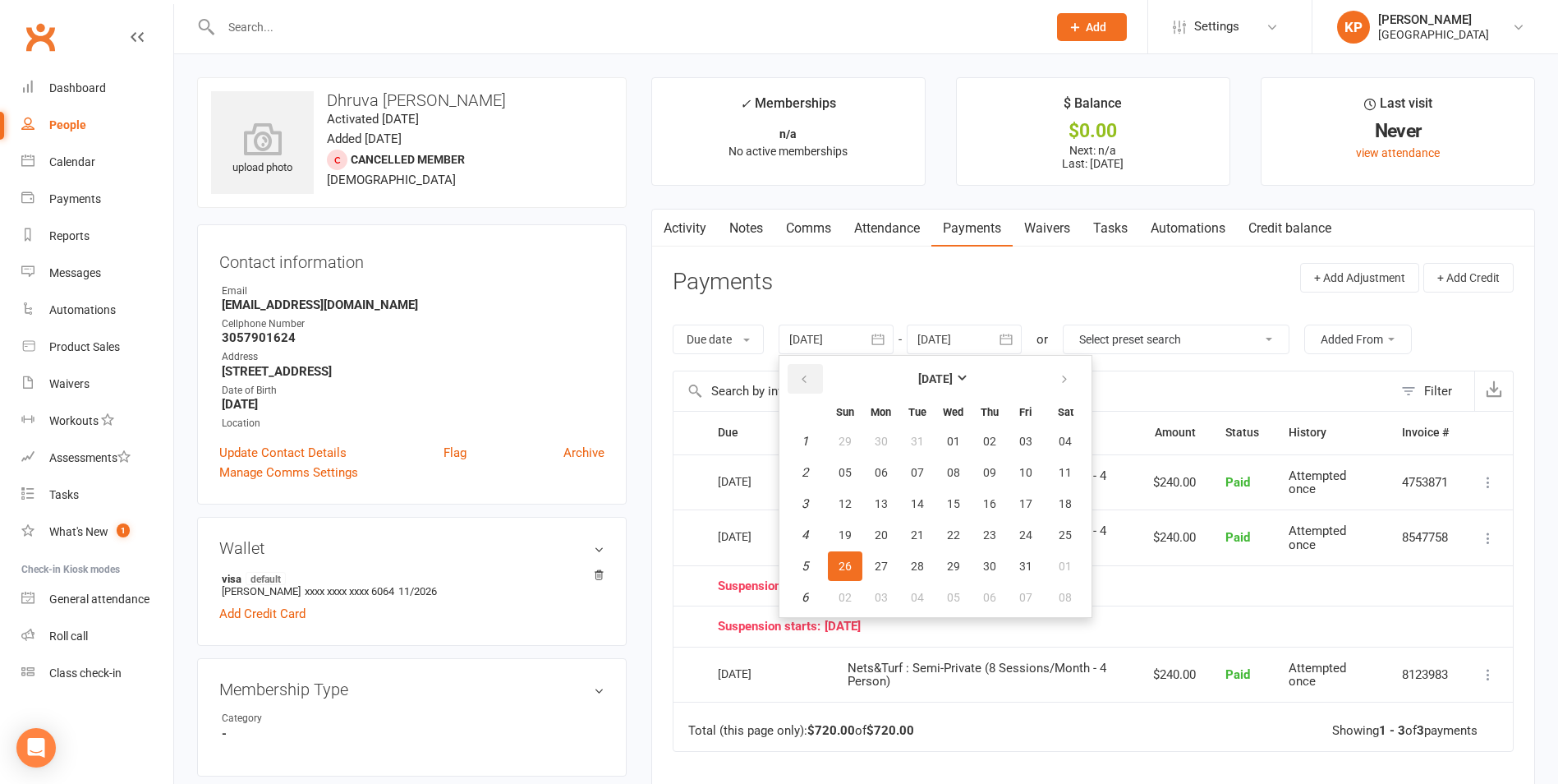
click at [813, 367] on button "button" at bounding box center [806, 378] width 35 height 30
click at [813, 368] on button "button" at bounding box center [806, 378] width 35 height 30
click at [873, 440] on button "30" at bounding box center [881, 441] width 34 height 30
type input "30 Sep 2024"
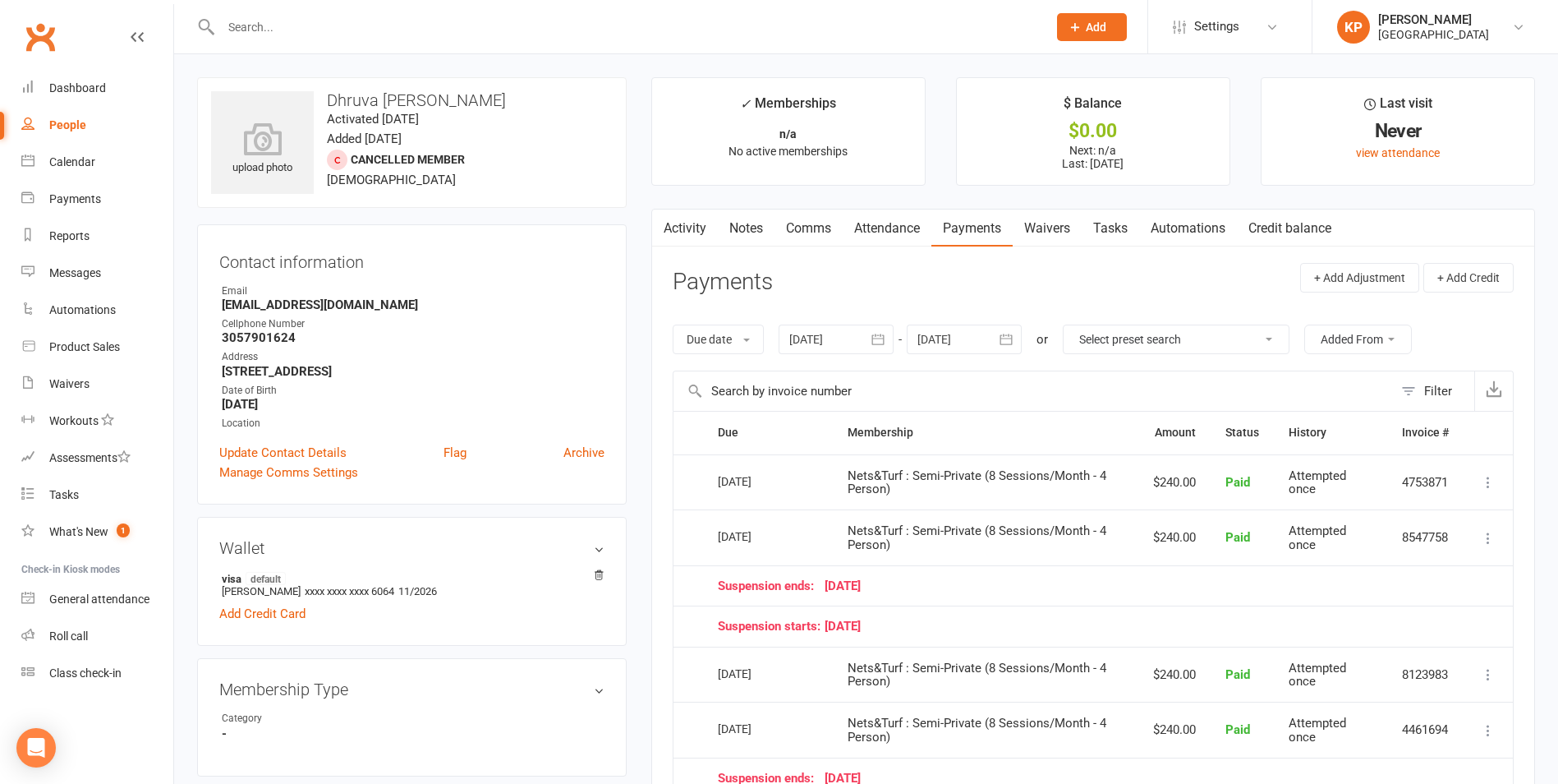
click at [739, 225] on link "Notes" at bounding box center [746, 228] width 57 height 38
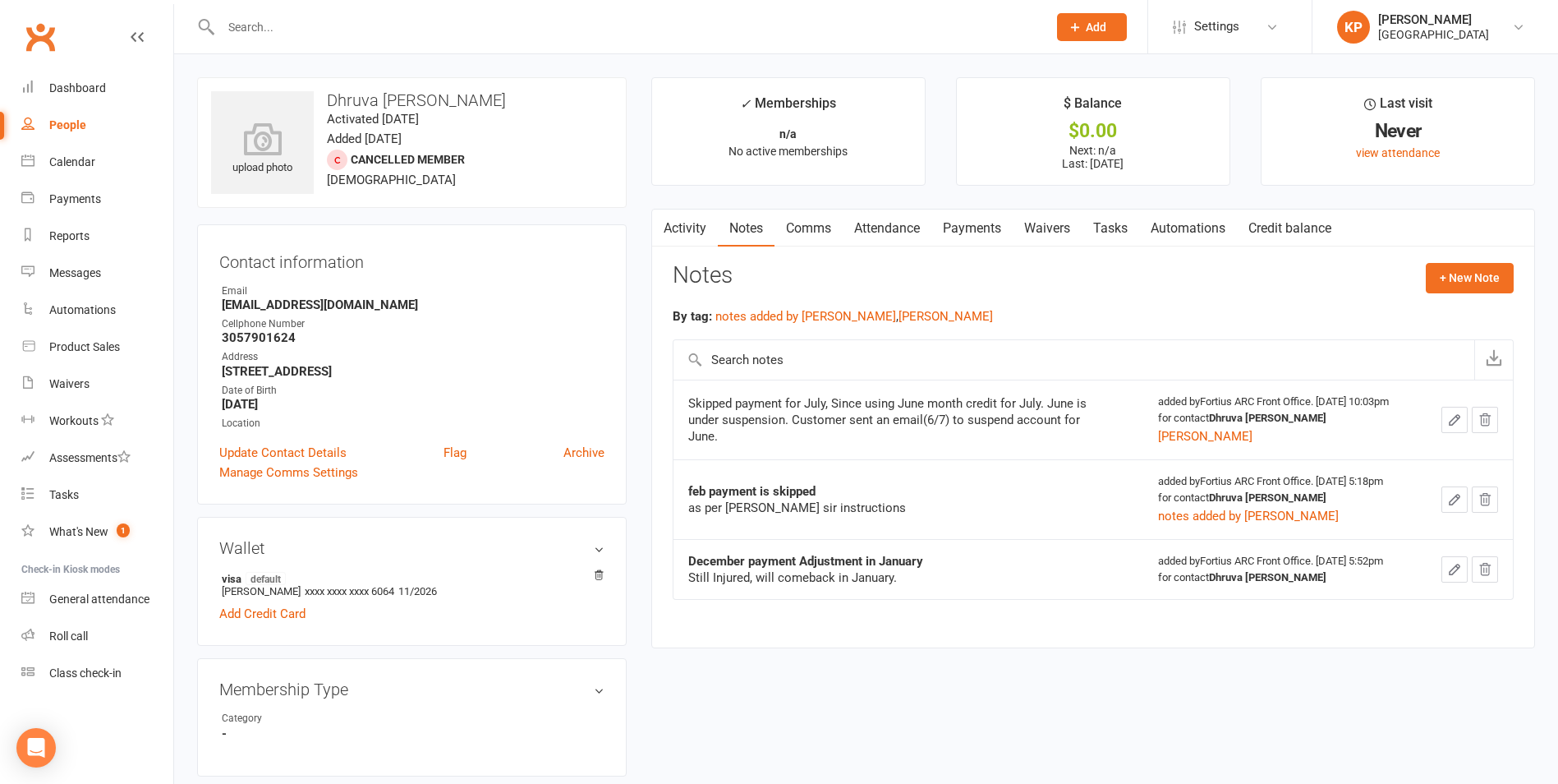
click at [968, 225] on link "Payments" at bounding box center [972, 228] width 81 height 38
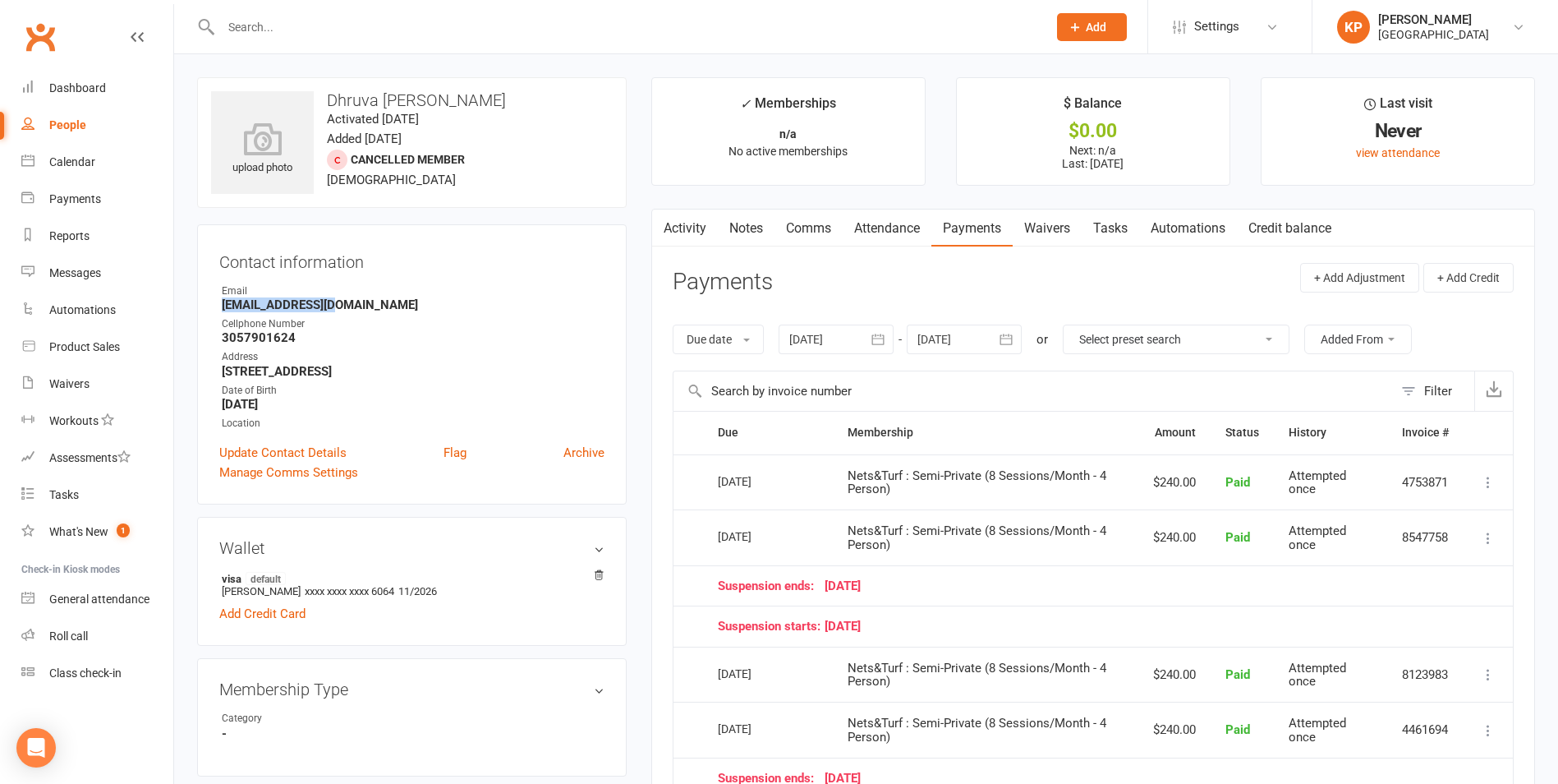
drag, startPoint x: 215, startPoint y: 307, endPoint x: 345, endPoint y: 310, distance: 130.0
click at [345, 310] on div "Contact information Owner Email Deepukk@gmail.com Cellphone Number 3057901624 A…" at bounding box center [411, 364] width 430 height 280
copy strong "Deepukk@gmail.com"
click at [345, 310] on strong "Deepukk@gmail.com" at bounding box center [413, 305] width 383 height 15
click at [321, 34] on input "text" at bounding box center [626, 27] width 820 height 23
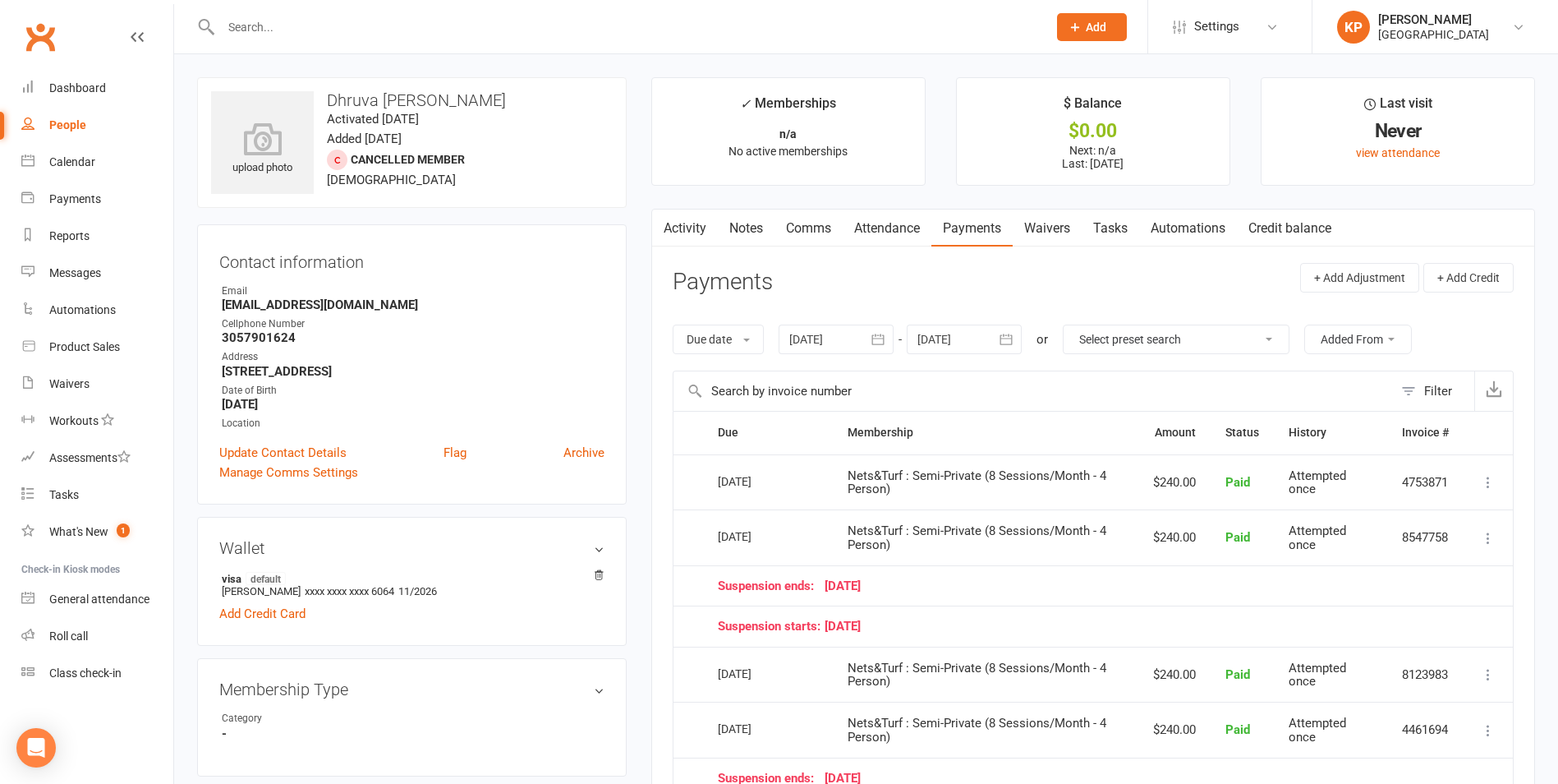
paste input "Hitesh Sabnani"
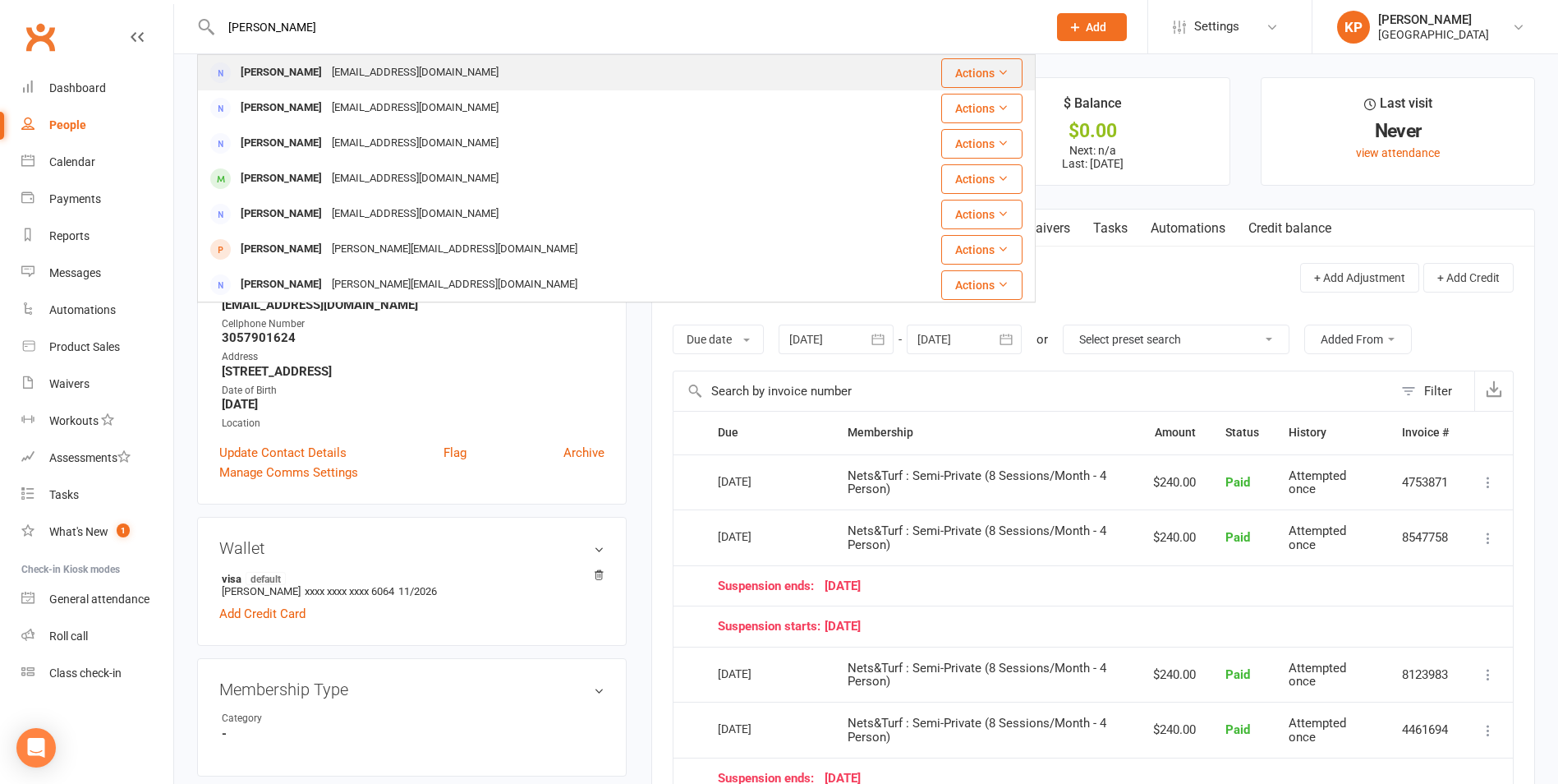
type input "Hitesh Sabnani"
click at [350, 65] on div "sabnani07@gmail.com" at bounding box center [415, 73] width 176 height 24
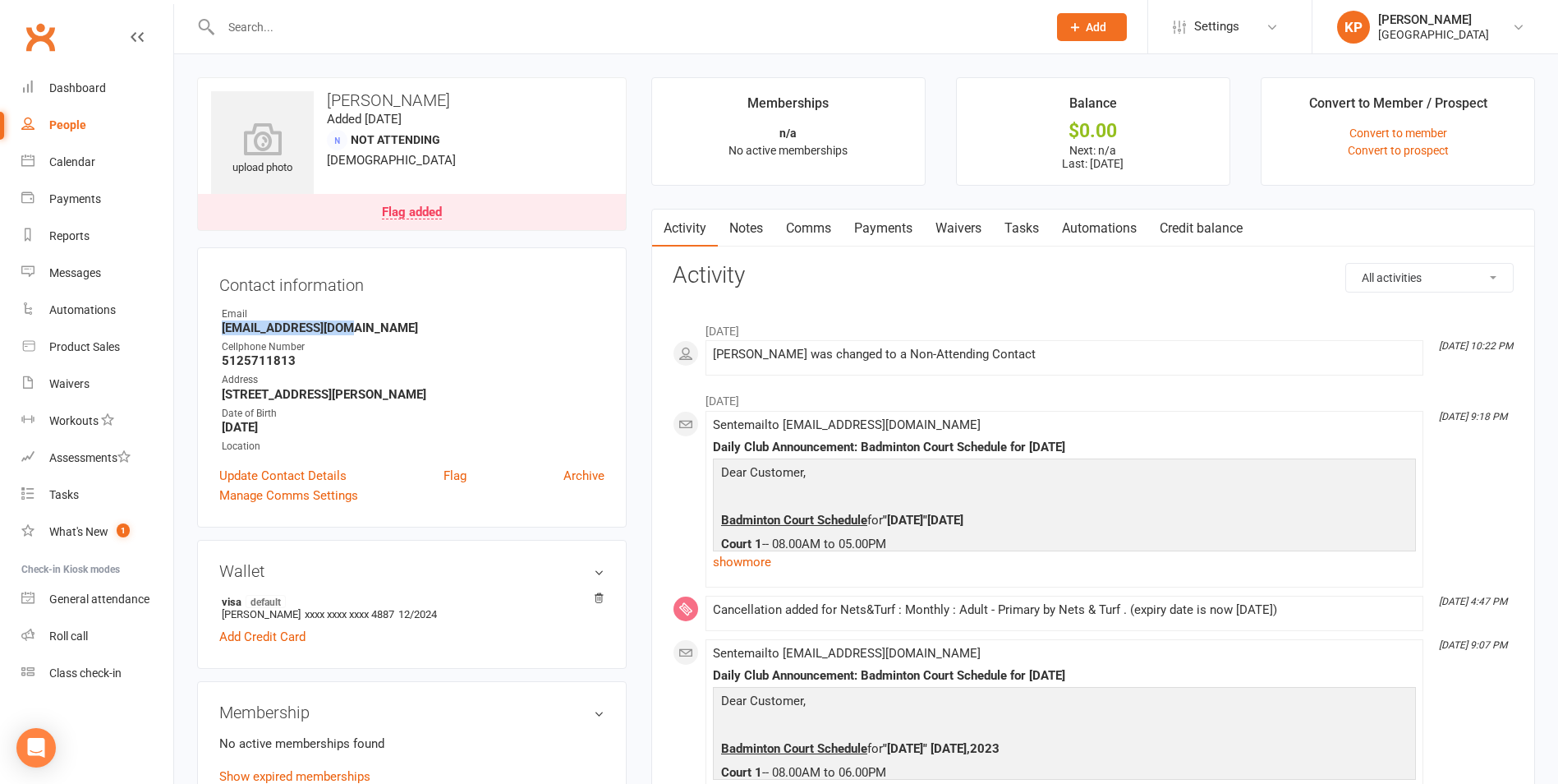
drag, startPoint x: 215, startPoint y: 328, endPoint x: 365, endPoint y: 328, distance: 150.0
click at [365, 328] on div "Contact information Owner Email sabnani07@gmail.com Cellphone Number 5125711813…" at bounding box center [411, 387] width 430 height 280
copy strong "sabnani07@gmail.com"
click at [438, 292] on h3 "Contact information" at bounding box center [411, 282] width 385 height 24
click at [292, 14] on div at bounding box center [616, 26] width 839 height 53
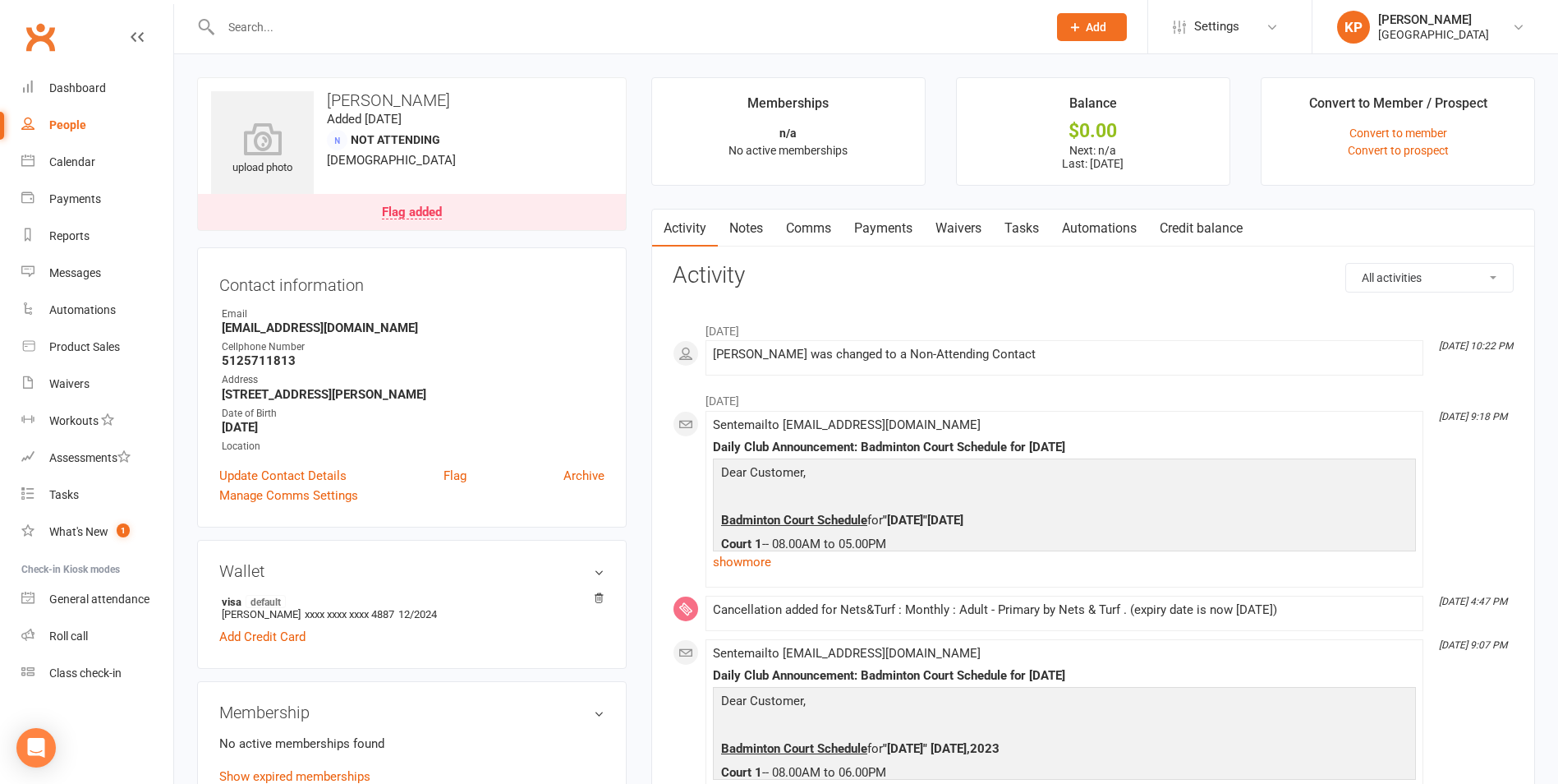
click at [292, 26] on input "text" at bounding box center [626, 27] width 820 height 23
paste input "Aproop Saggam"
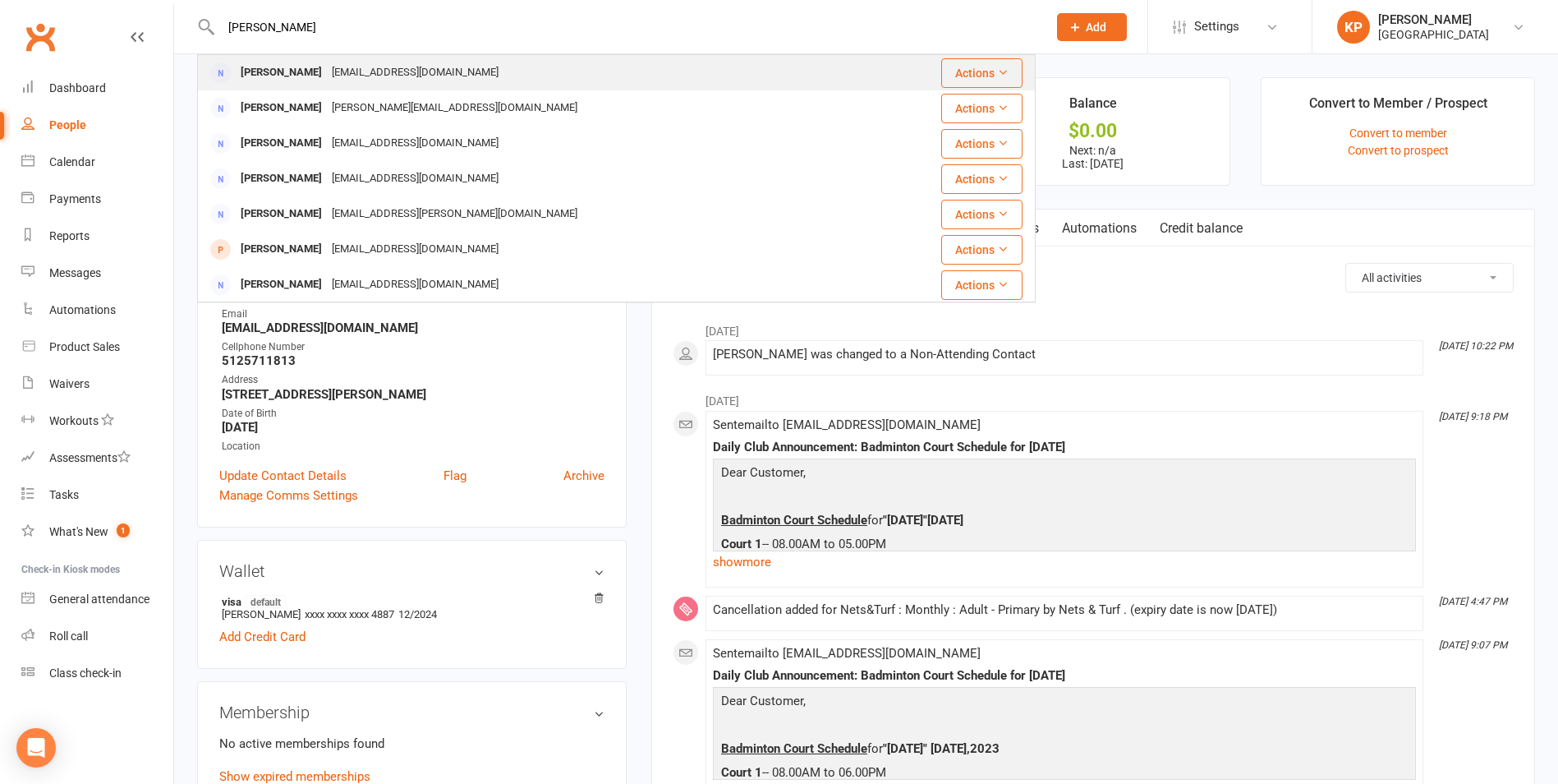
type input "Aproop Saggam"
click at [382, 69] on div "Aproop.saggam123@gmail.com" at bounding box center [415, 73] width 176 height 24
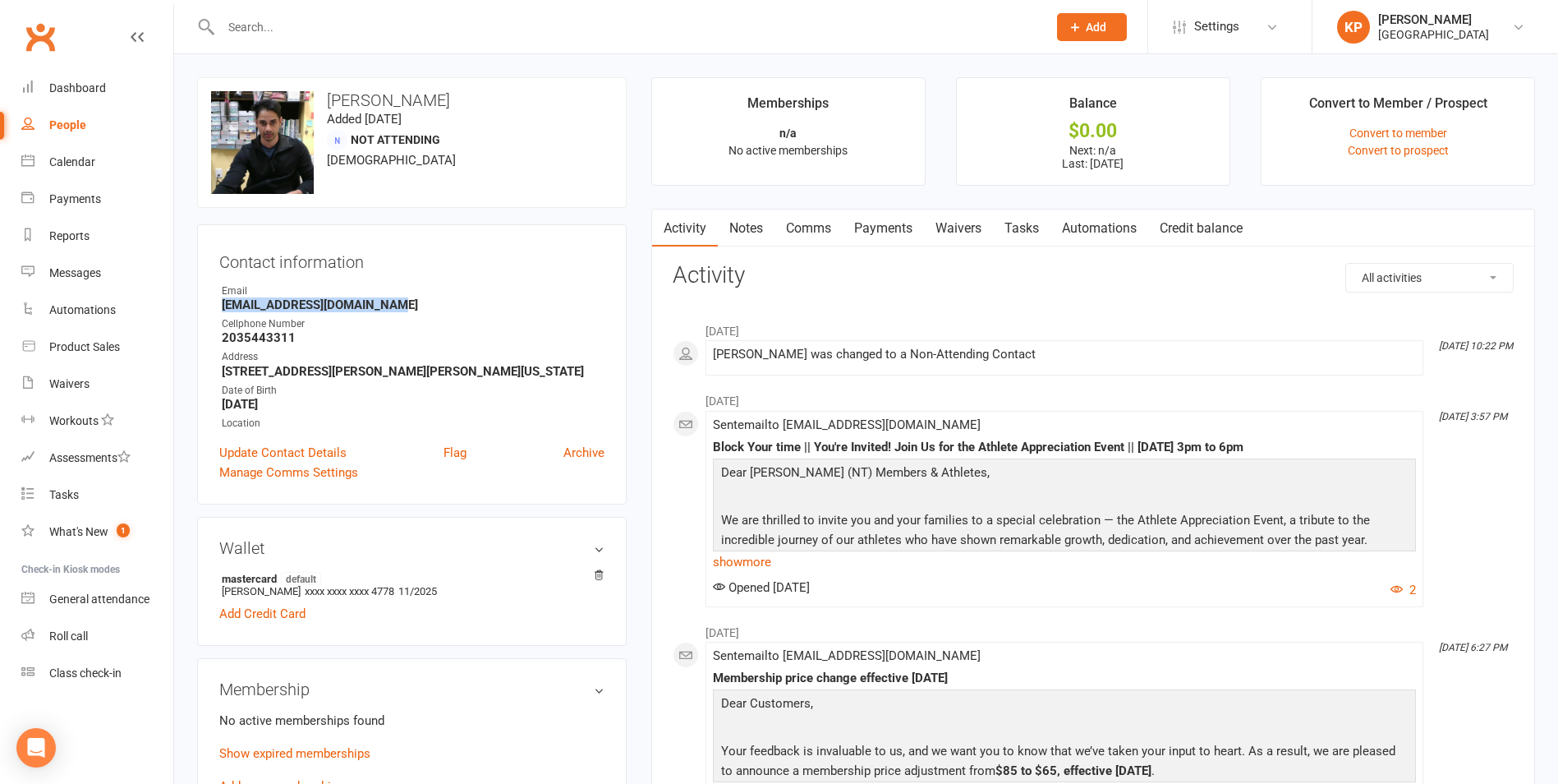
drag, startPoint x: 214, startPoint y: 306, endPoint x: 407, endPoint y: 300, distance: 193.1
click at [407, 300] on div "Contact information Owner Email Aproop.saggam123@gmail.com Cellphone Number 203…" at bounding box center [411, 364] width 430 height 280
click at [422, 274] on div "Contact information Owner Email Aproop.saggam123@gmail.com Cellphone Number 203…" at bounding box center [411, 364] width 430 height 280
click at [307, 31] on input "text" at bounding box center [626, 27] width 820 height 23
paste input "Charan Sagi"
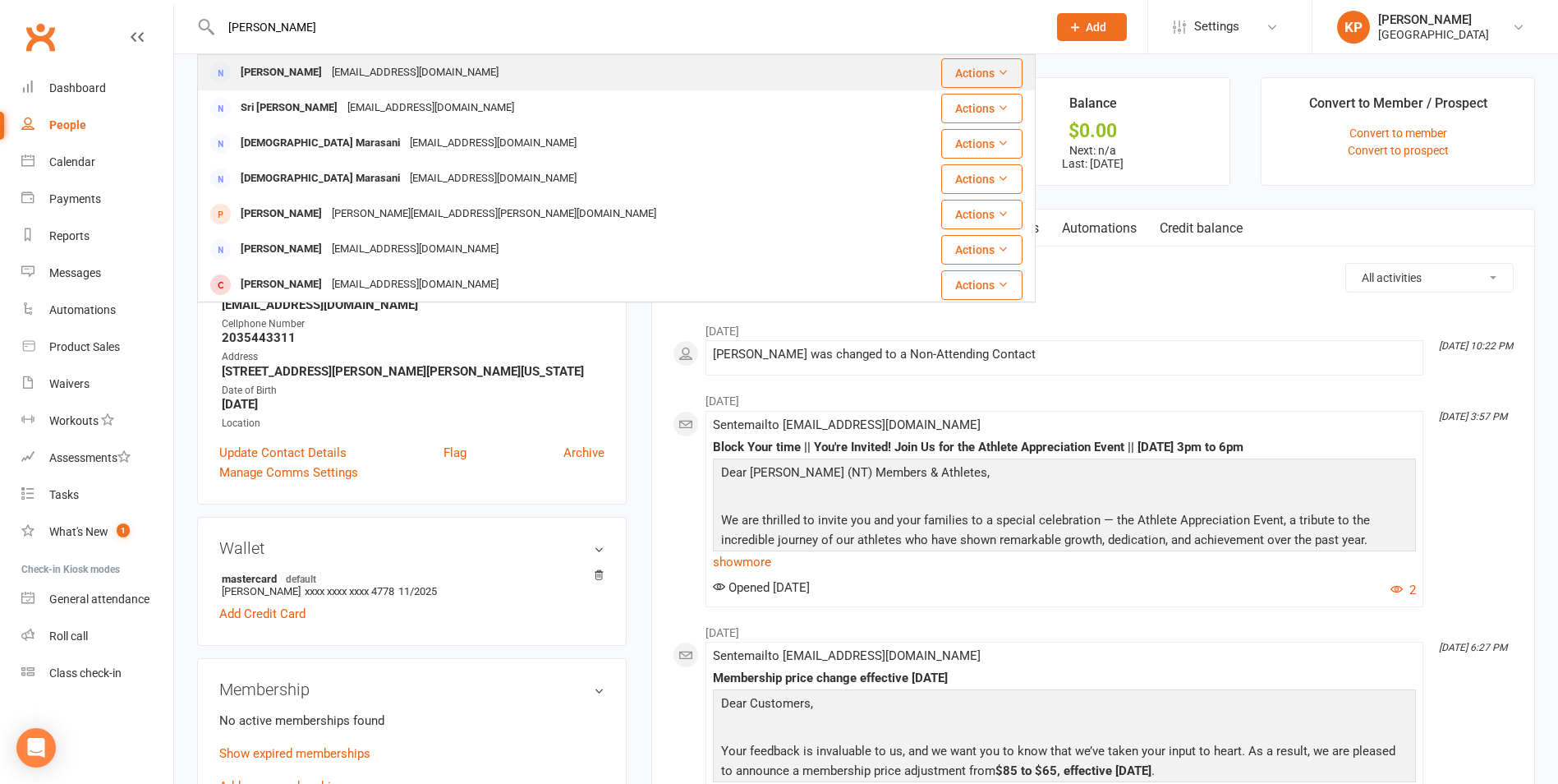
type input "Charan Sagi"
click at [377, 65] on div "charanvarmasagi@gmail.com" at bounding box center [415, 73] width 176 height 24
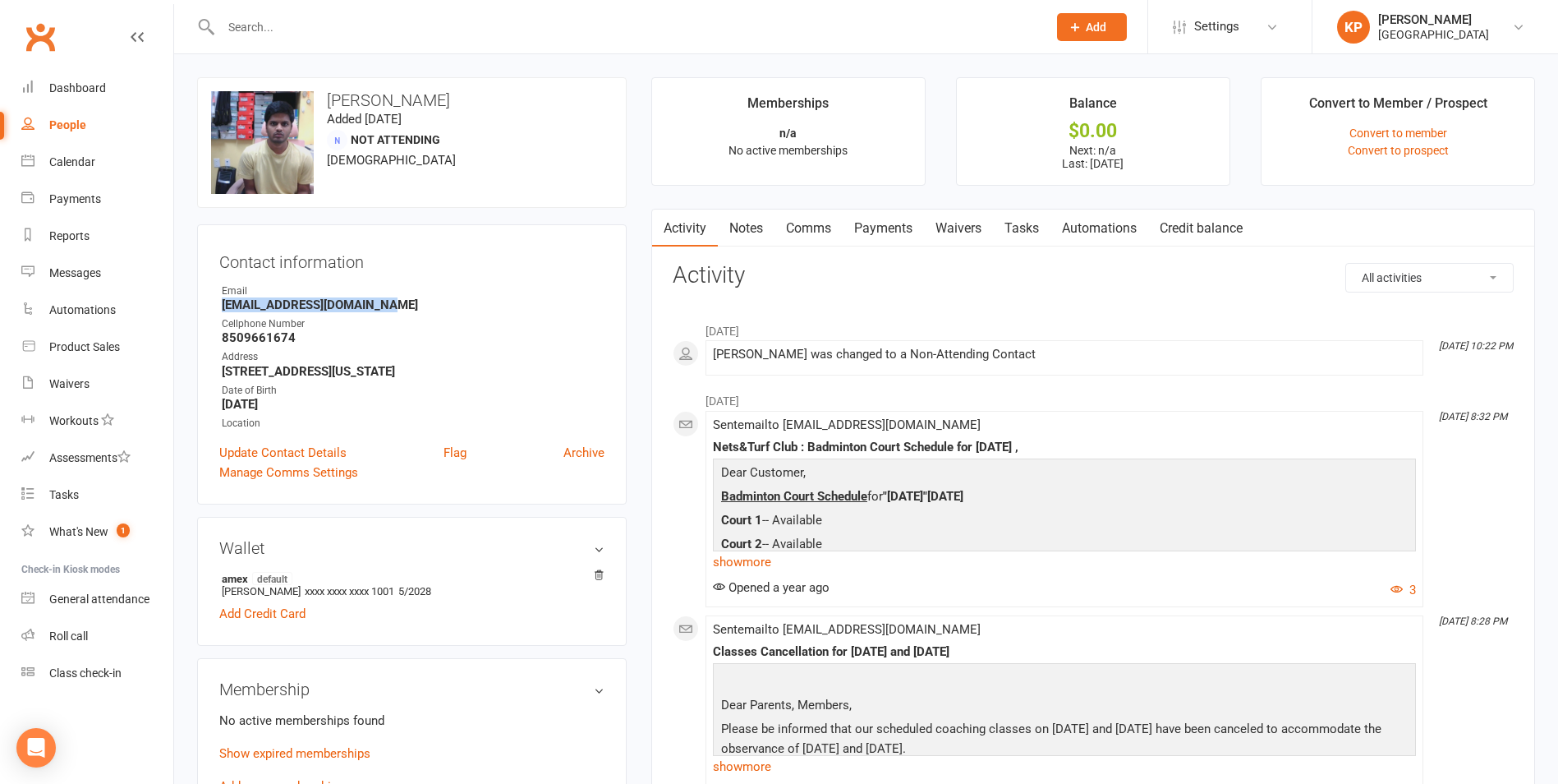
drag, startPoint x: 222, startPoint y: 308, endPoint x: 463, endPoint y: 309, distance: 241.0
click at [463, 309] on strong "charanvarmasagi@gmail.com" at bounding box center [413, 305] width 383 height 15
copy strong "charanvarmasagi@gmail.com"
click at [448, 248] on h3 "Contact information" at bounding box center [411, 258] width 385 height 24
click at [280, 29] on input "text" at bounding box center [626, 27] width 820 height 23
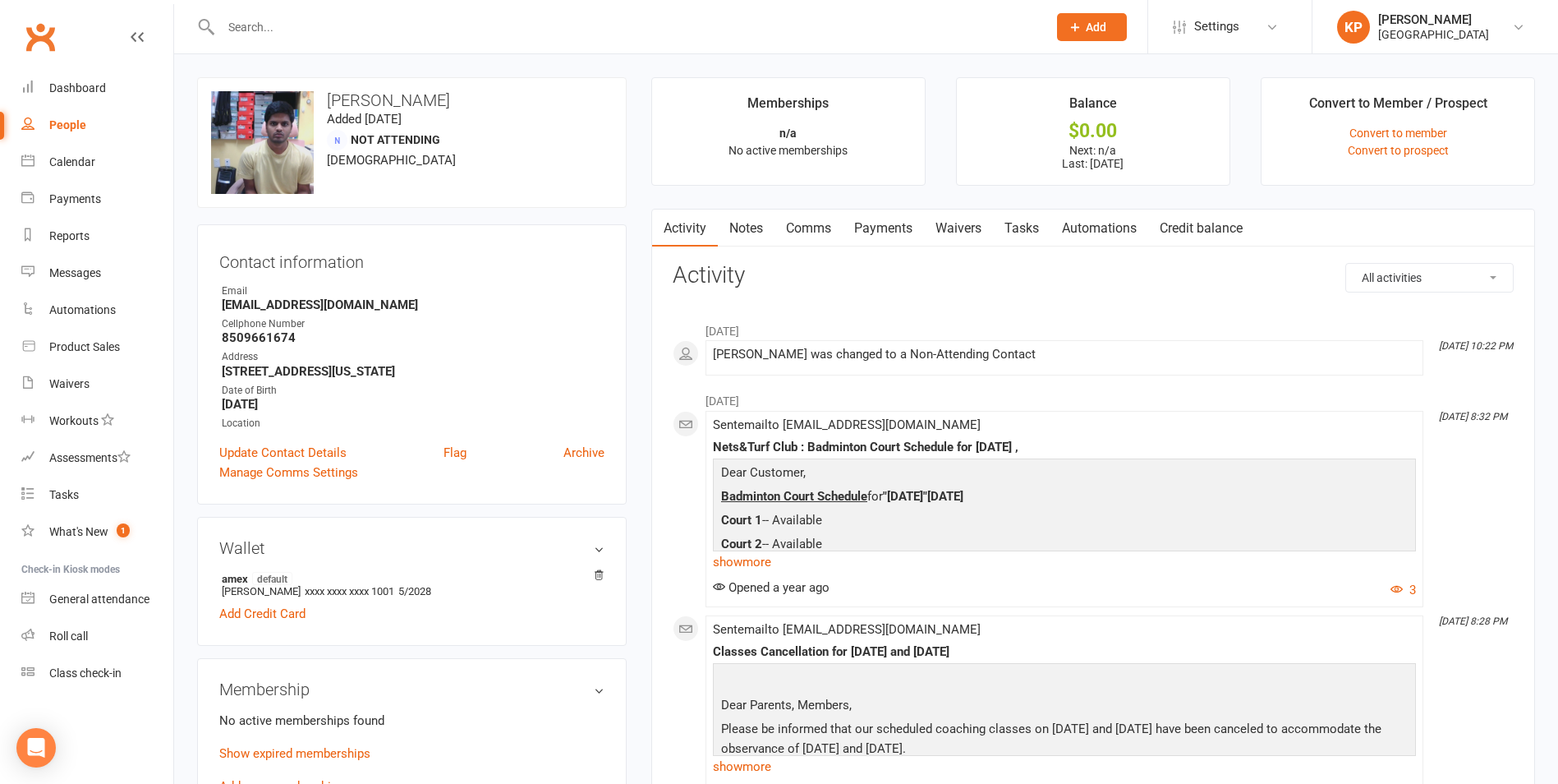
paste input "Surya [PERSON_NAME]"
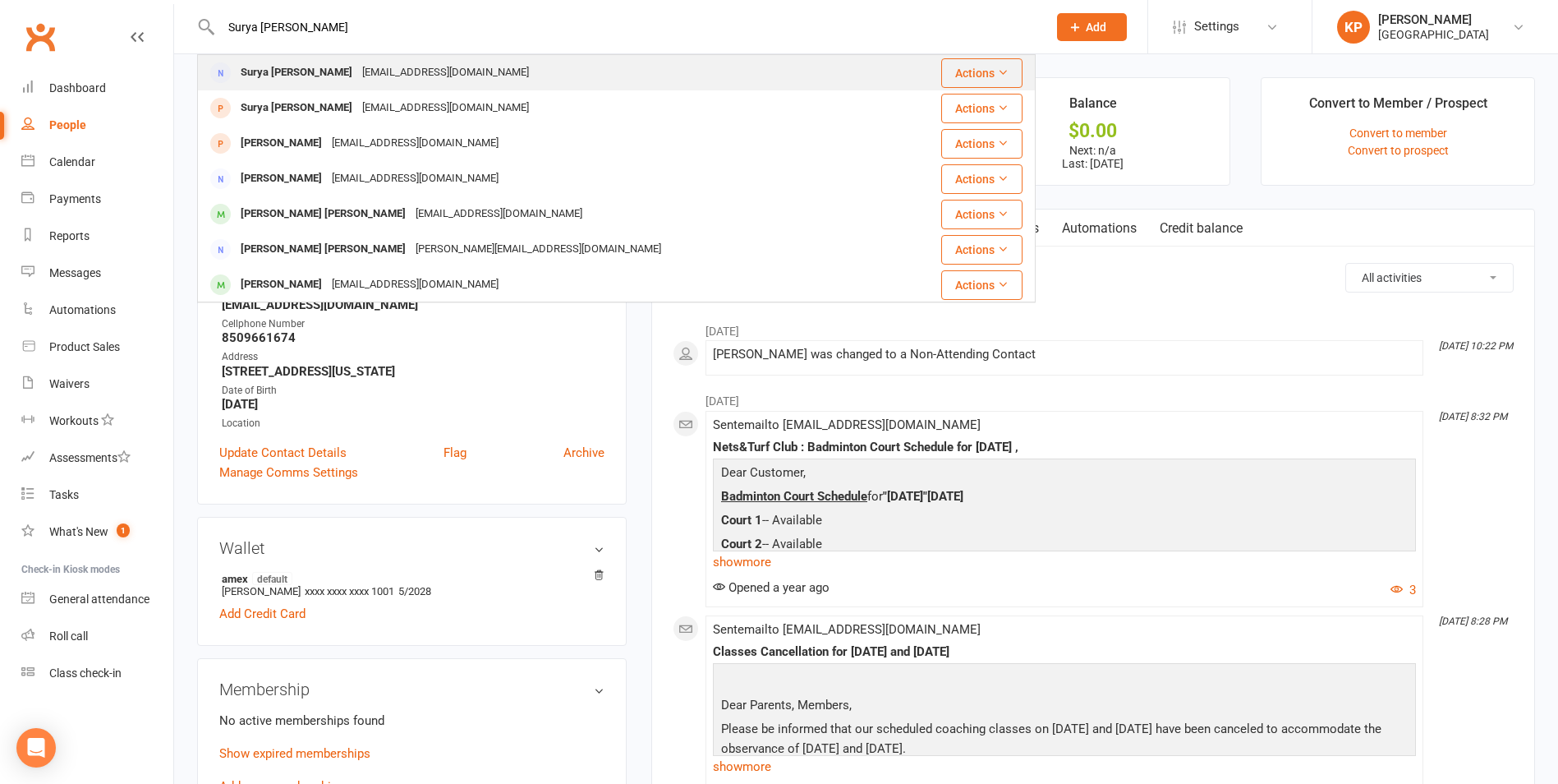
type input "Surya [PERSON_NAME]"
click at [457, 79] on div "Surya Vamsi Sagi surya.sagi7@gmail.com" at bounding box center [546, 73] width 696 height 34
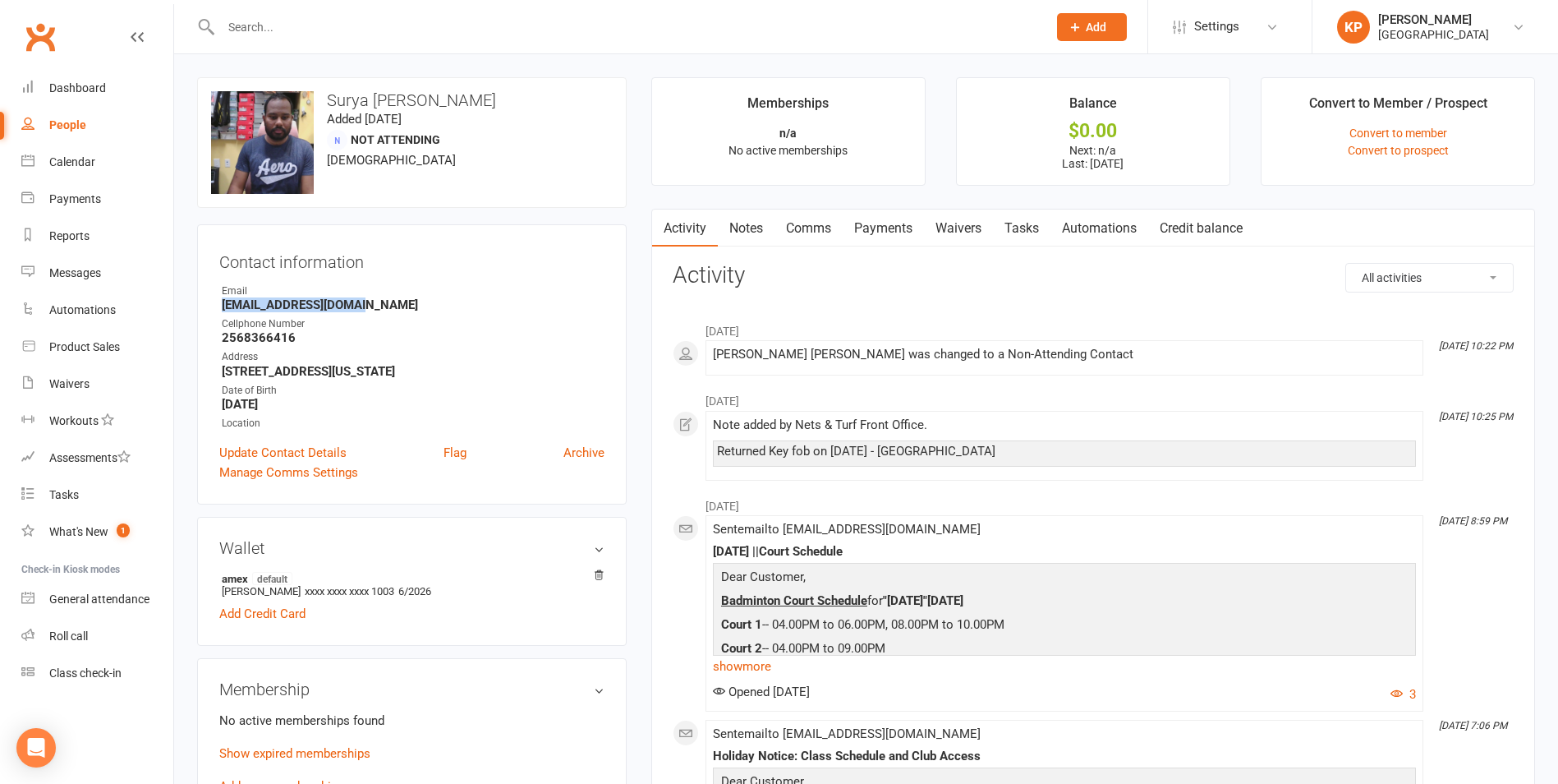
drag, startPoint x: 214, startPoint y: 307, endPoint x: 372, endPoint y: 302, distance: 158.1
click at [372, 302] on div "Contact information Owner Email surya.sagi7@gmail.com Cellphone Number 25683664…" at bounding box center [411, 364] width 430 height 280
copy strong "surya.sagi7@gmail.com"
click at [420, 295] on div "Email" at bounding box center [413, 291] width 383 height 16
click at [311, 21] on input "text" at bounding box center [626, 27] width 820 height 23
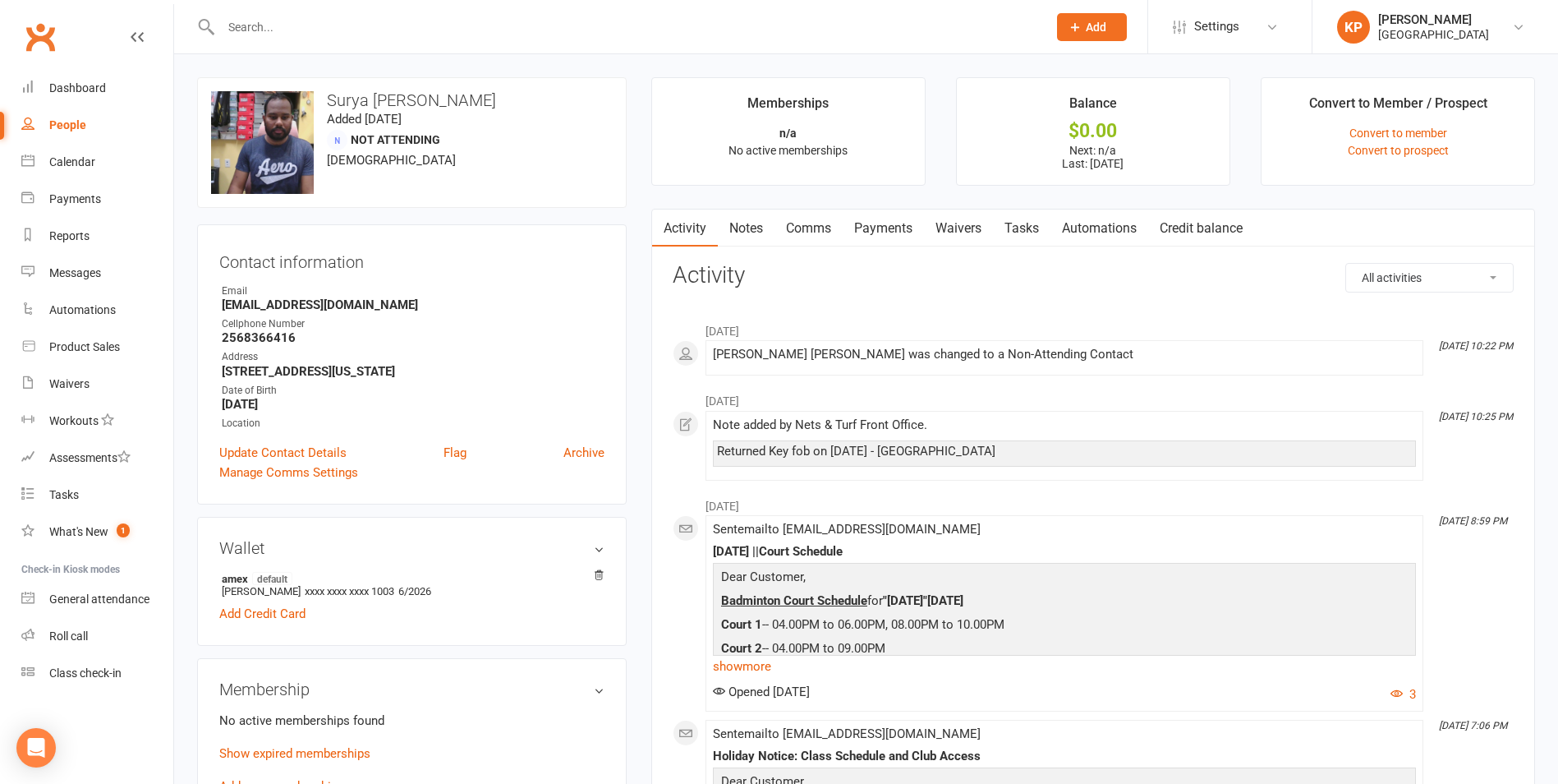
paste input "Ramesh Sah"
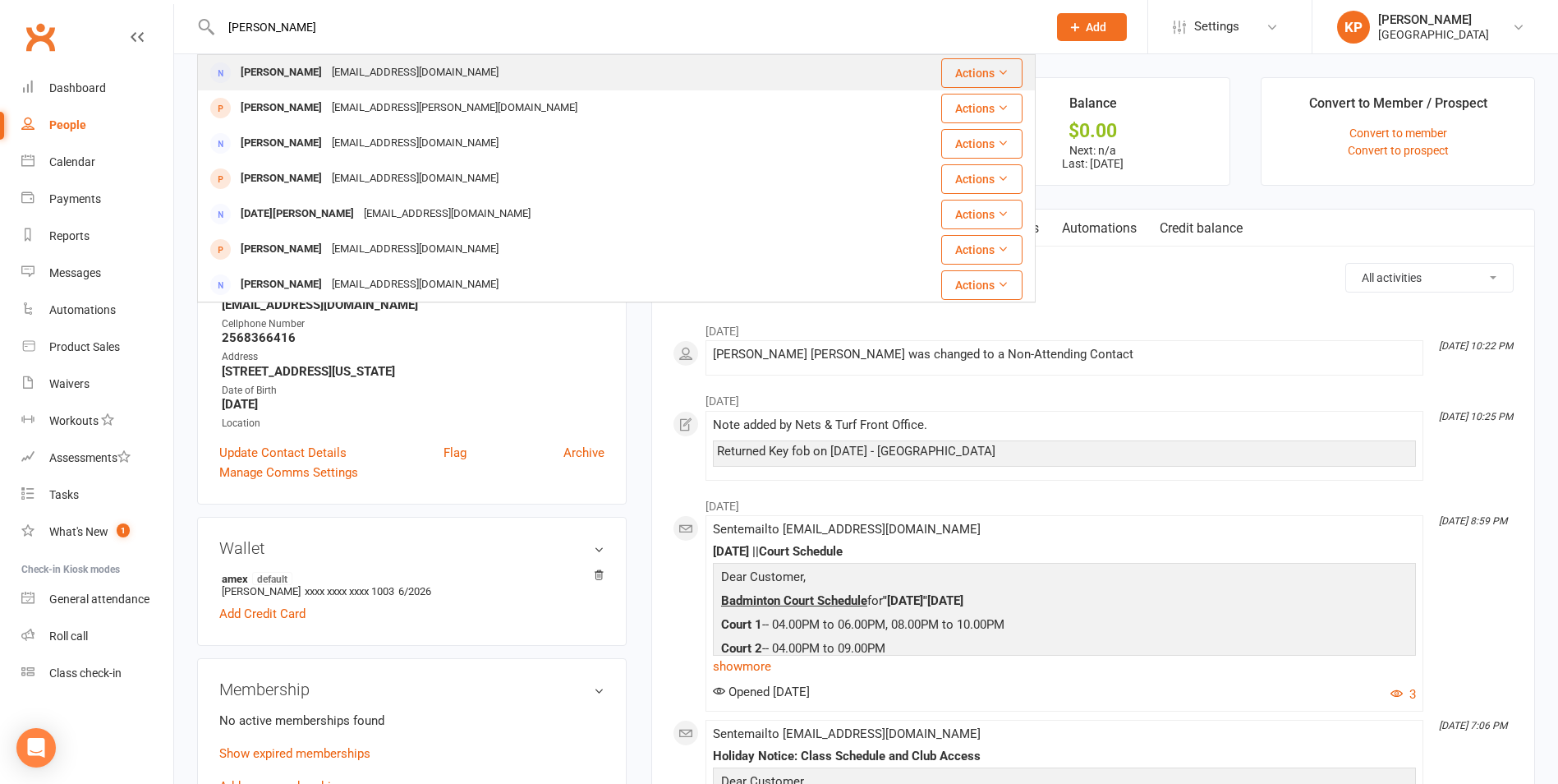
type input "Ramesh Sah"
click at [356, 66] on div "ramesh055@gmail.com" at bounding box center [415, 73] width 176 height 24
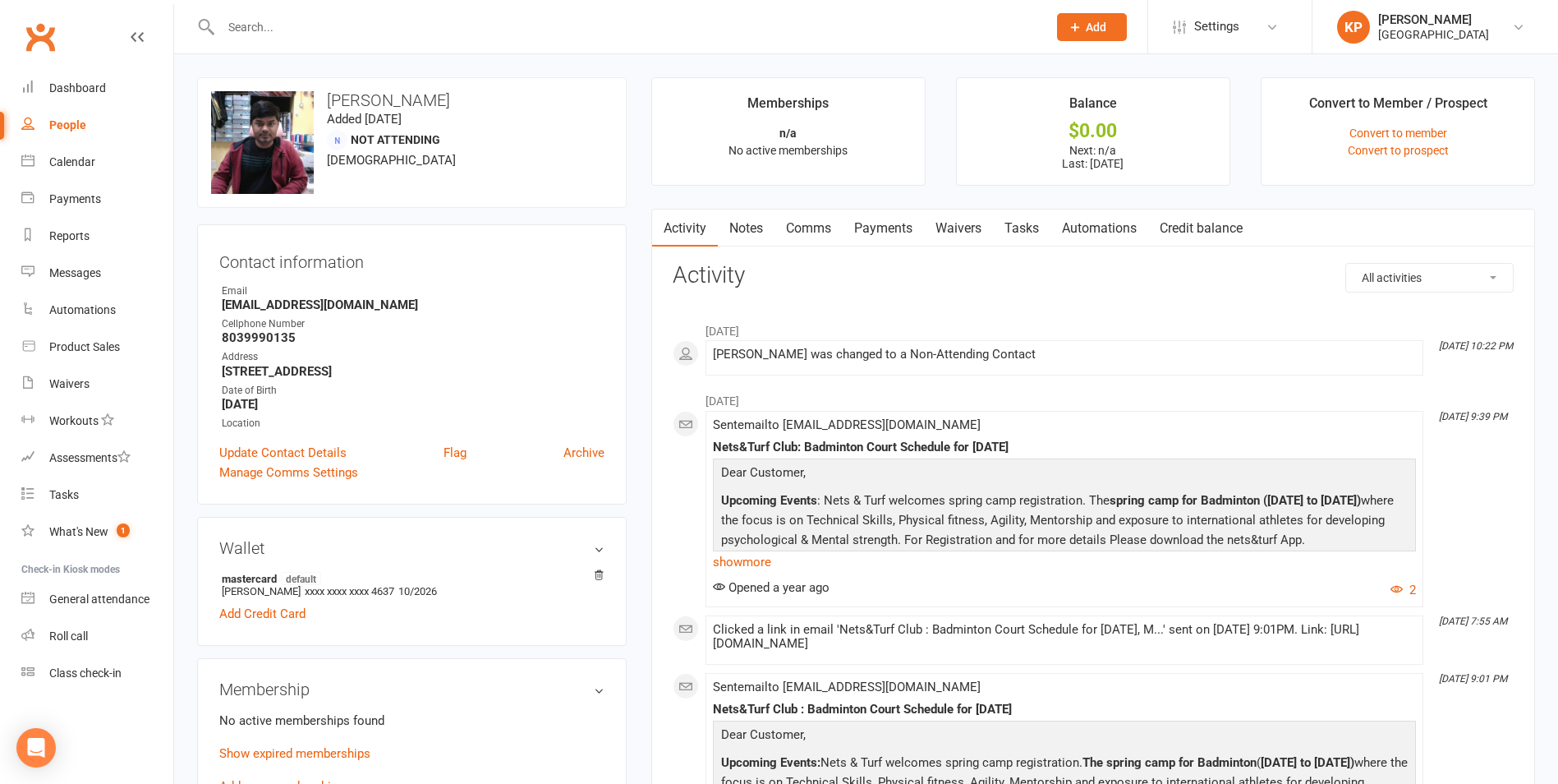
drag, startPoint x: 214, startPoint y: 300, endPoint x: 370, endPoint y: 296, distance: 156.1
click at [370, 296] on div "Contact information Owner Email ramesh055@gmail.com Cellphone Number 8039990135…" at bounding box center [411, 364] width 430 height 280
drag, startPoint x: 365, startPoint y: 299, endPoint x: 193, endPoint y: 301, distance: 172.0
click at [193, 301] on div "upload photo change photo Ramesh Sah Added 21 November, 2023 Not Attending 42 y…" at bounding box center [411, 730] width 454 height 1305
copy strong "ramesh055@gmail.com"
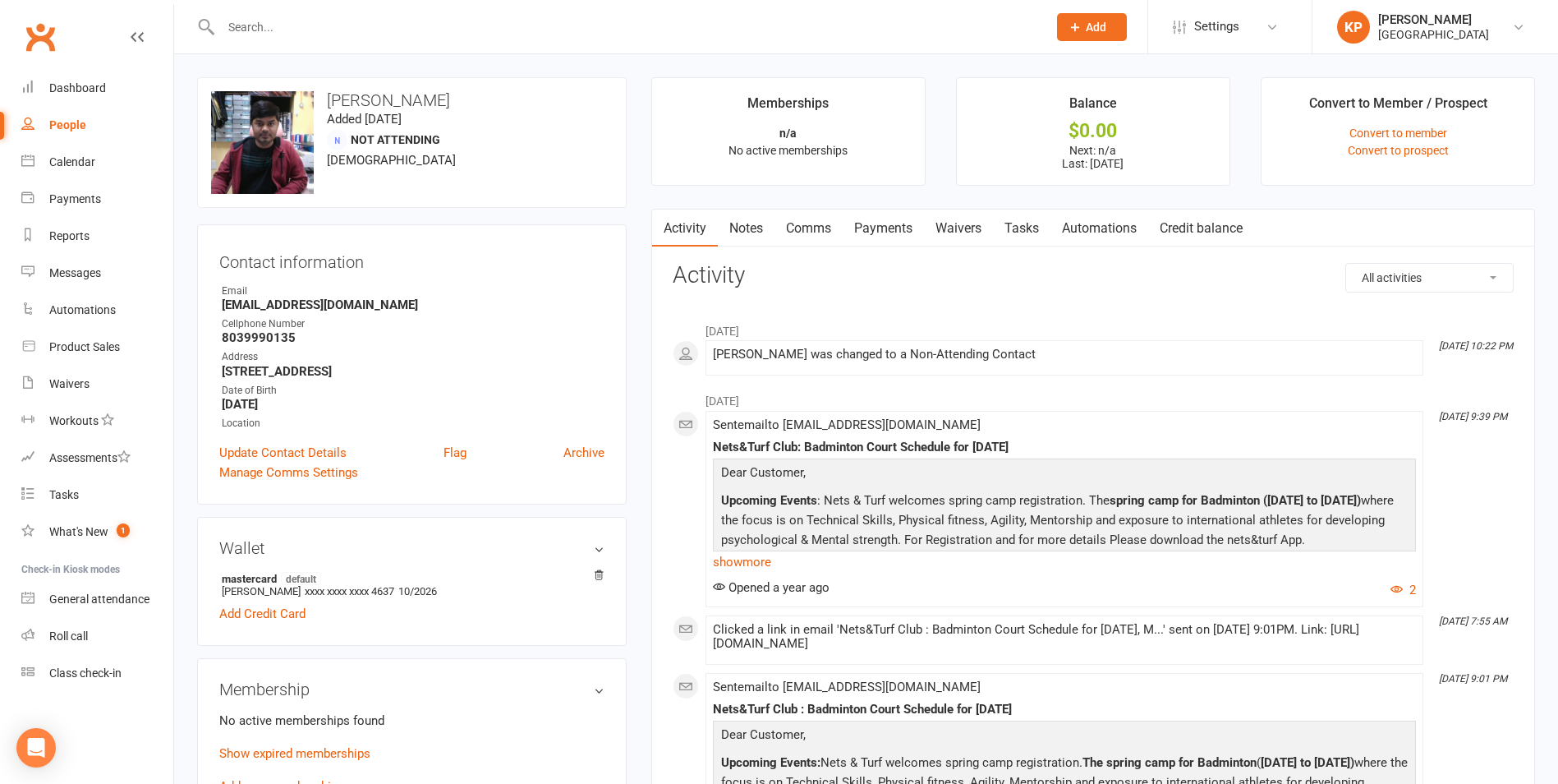
click at [278, 240] on div "Contact information Owner Email ramesh055@gmail.com Cellphone Number 8039990135…" at bounding box center [411, 364] width 430 height 280
click at [297, 23] on input "text" at bounding box center [626, 27] width 820 height 23
paste input "Karthikeyan Sakthivel"
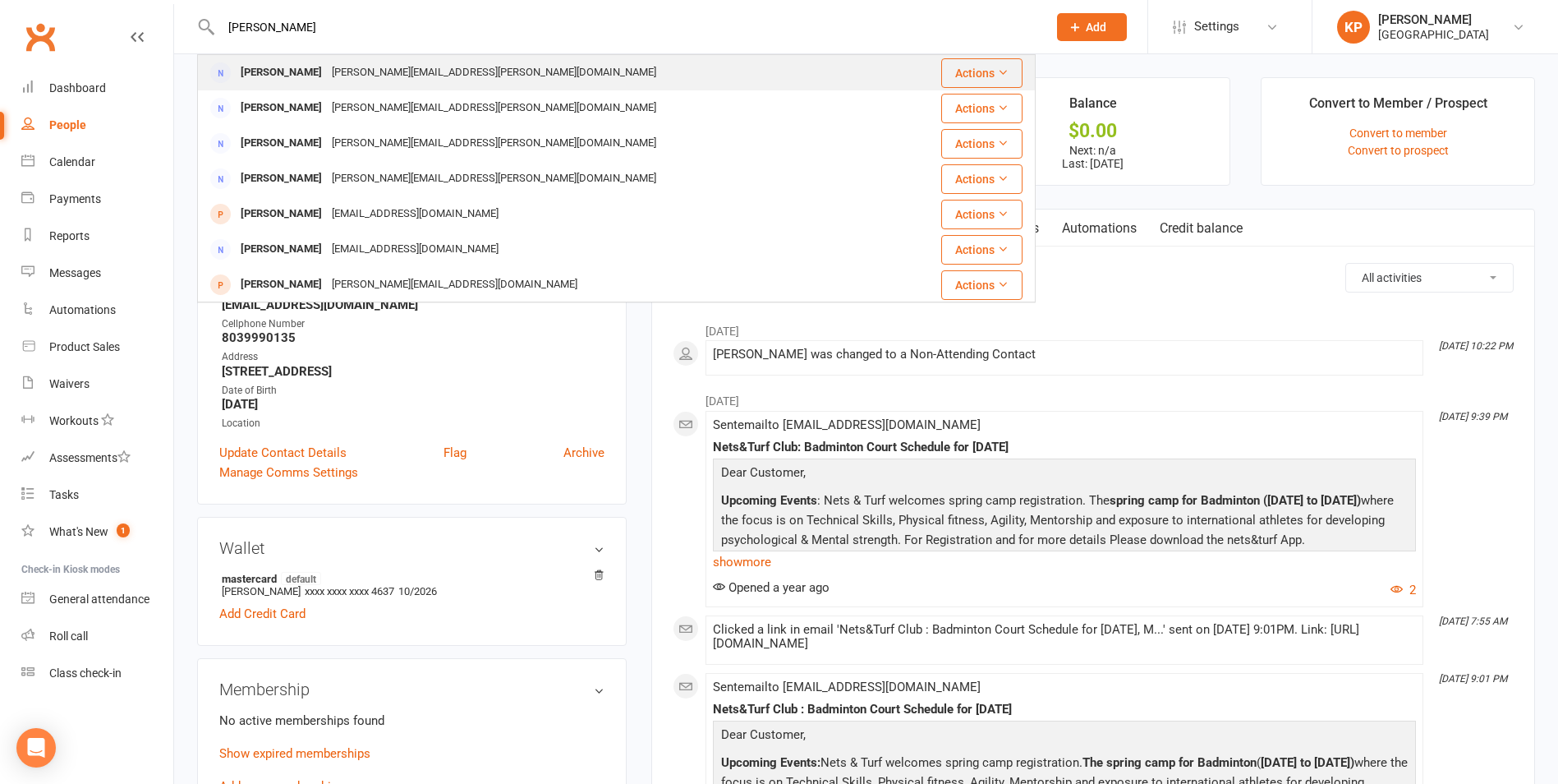
type input "Karthikeyan Sakthivel"
click at [390, 65] on div "sakthivel.karthikn@gmail.com" at bounding box center [494, 73] width 335 height 24
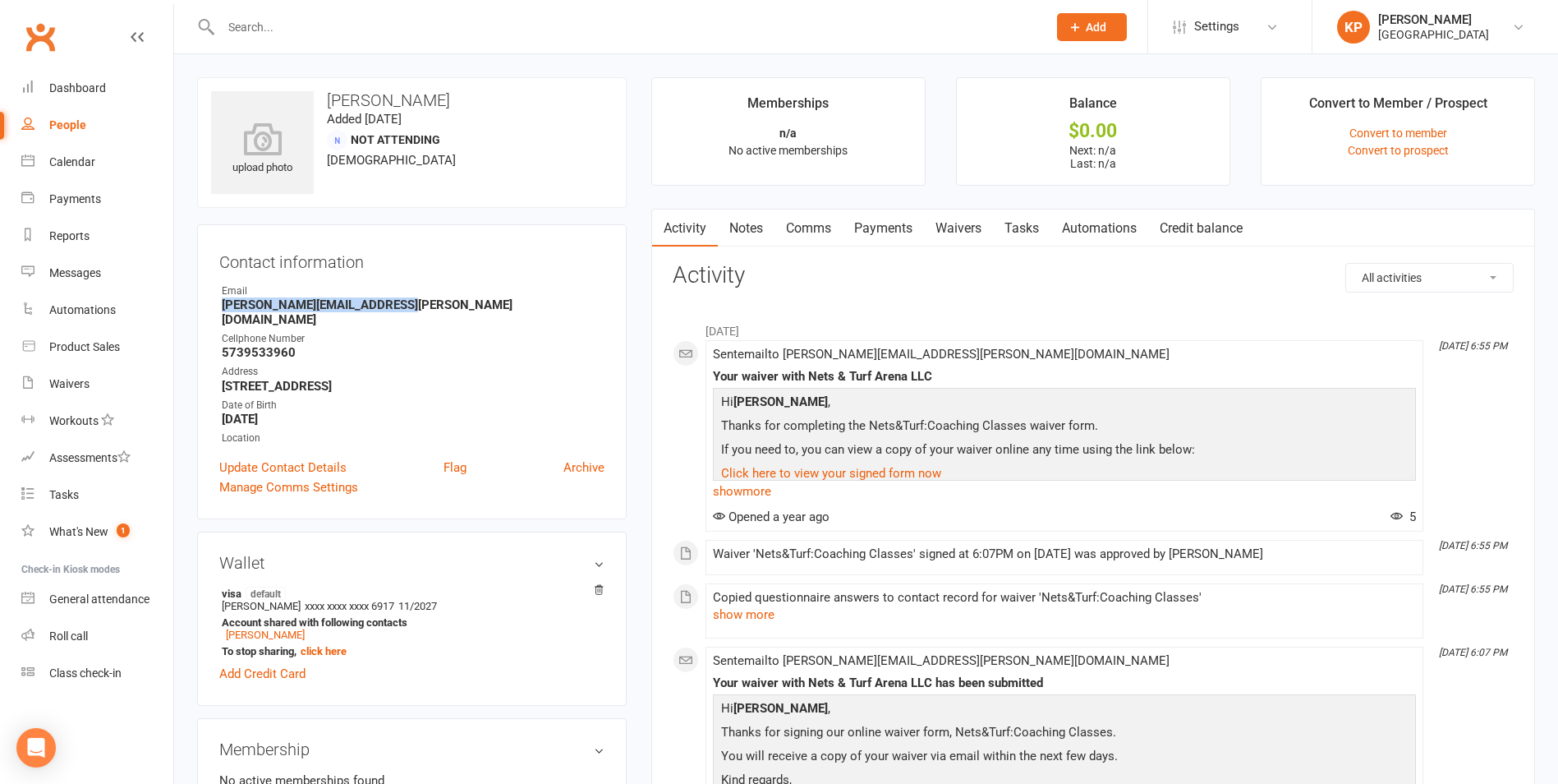
drag, startPoint x: 219, startPoint y: 308, endPoint x: 396, endPoint y: 302, distance: 177.1
click at [396, 302] on li "Email sakthivel.karthikn@gmail.com" at bounding box center [411, 305] width 385 height 44
copy strong "sakthivel.karthikn@gmail.com"
click at [426, 264] on h3 "Contact information" at bounding box center [411, 258] width 385 height 24
click at [319, 20] on input "text" at bounding box center [626, 27] width 820 height 23
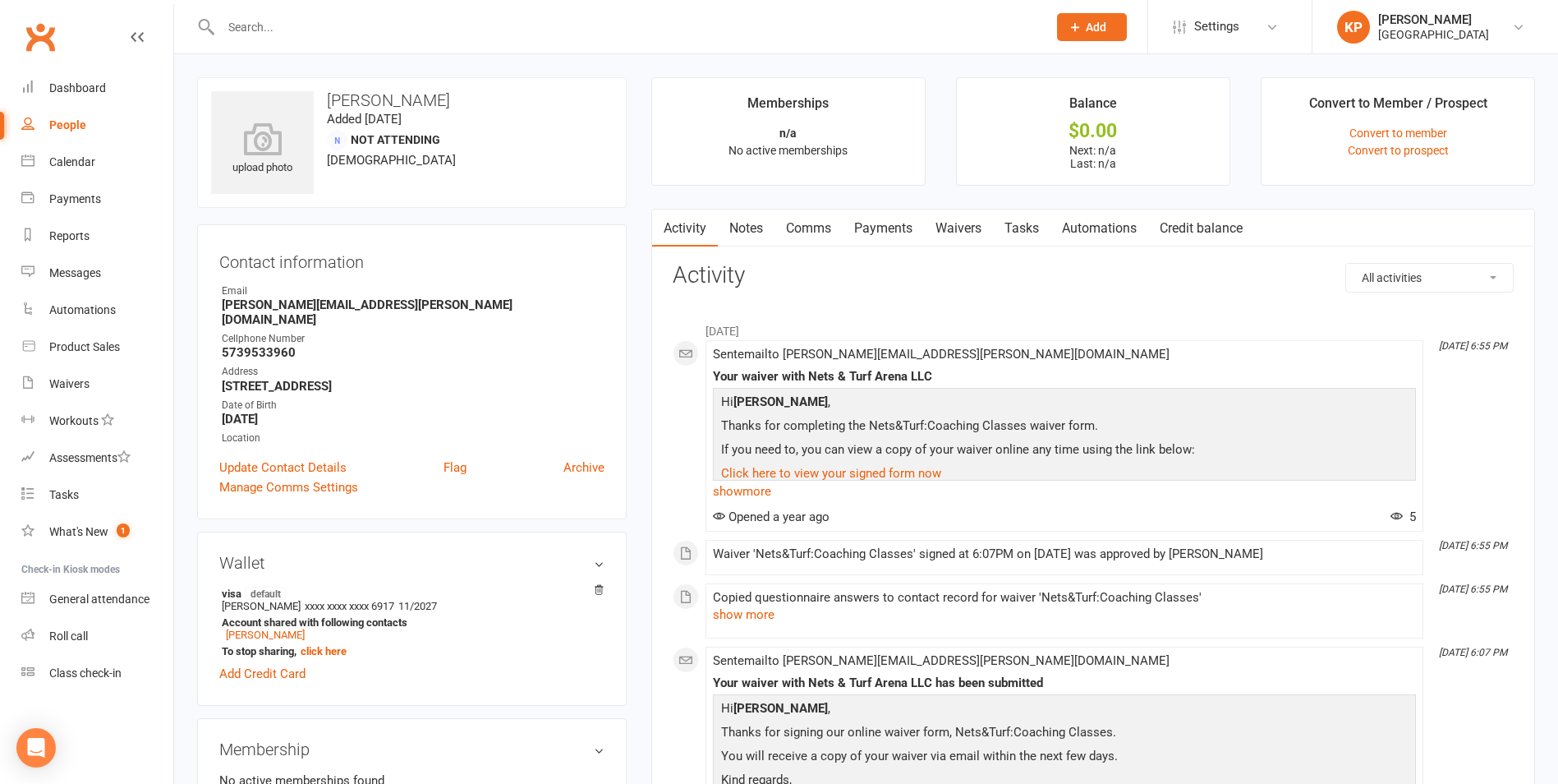
paste input "Kalyan Sambhangi"
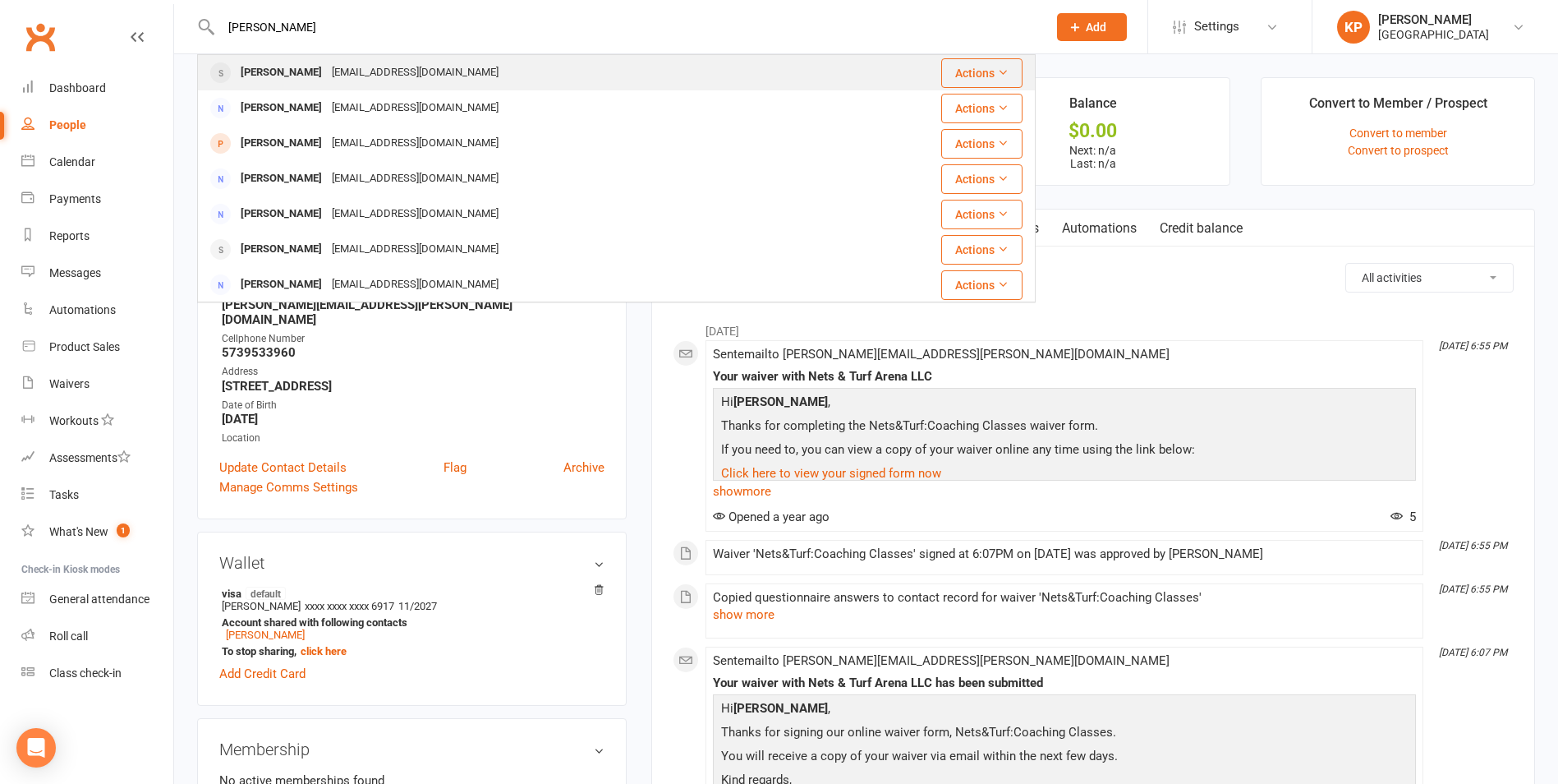
type input "Kalyan Sambhangi"
click at [369, 65] on div "Kalyan.sambhangi@gmail.com" at bounding box center [415, 73] width 176 height 24
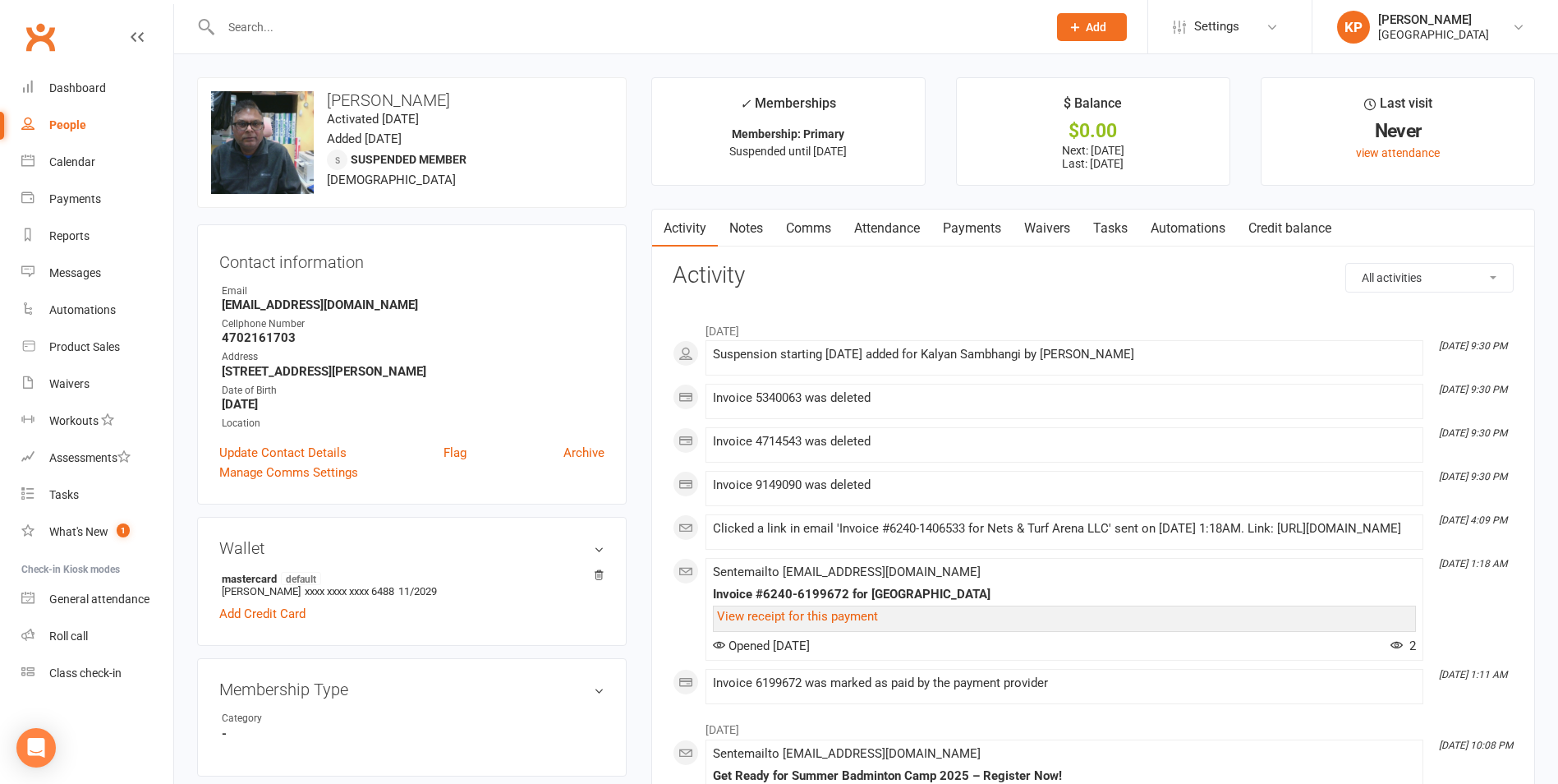
click at [958, 241] on link "Payments" at bounding box center [972, 228] width 81 height 38
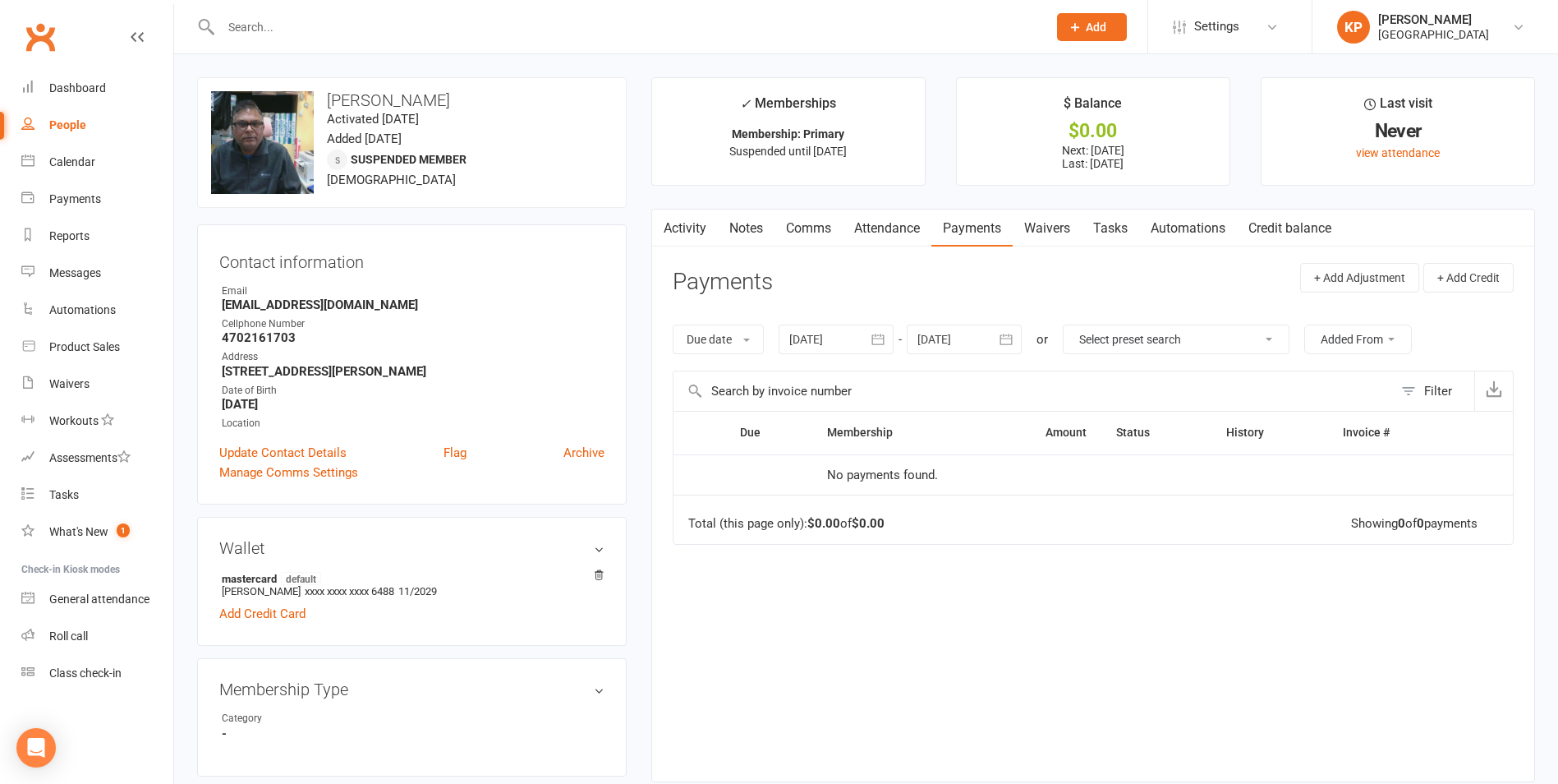
click at [864, 334] on div at bounding box center [835, 339] width 115 height 30
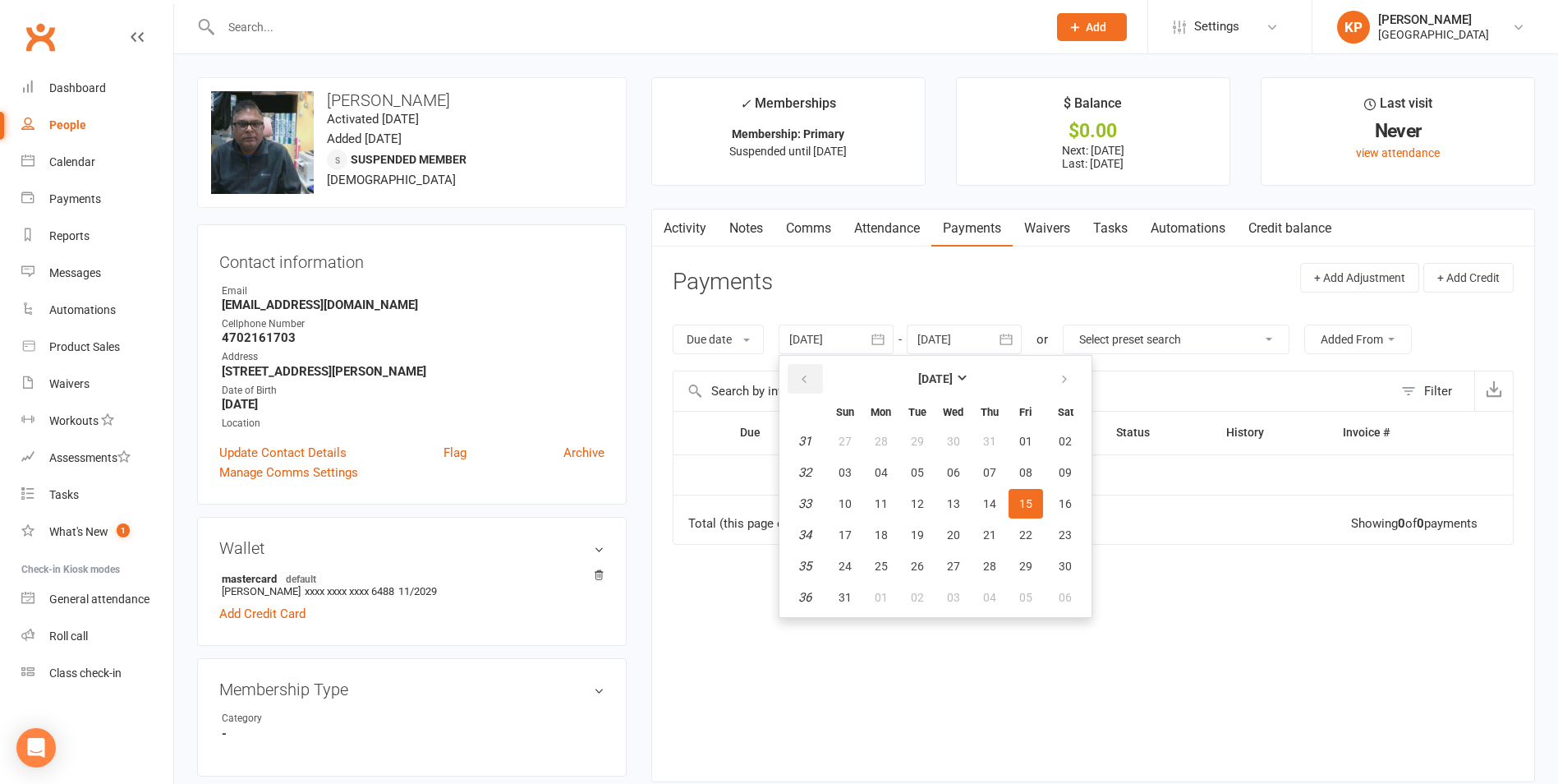
click at [807, 391] on button "button" at bounding box center [806, 378] width 35 height 30
click at [862, 460] on button "06" at bounding box center [845, 473] width 34 height 30
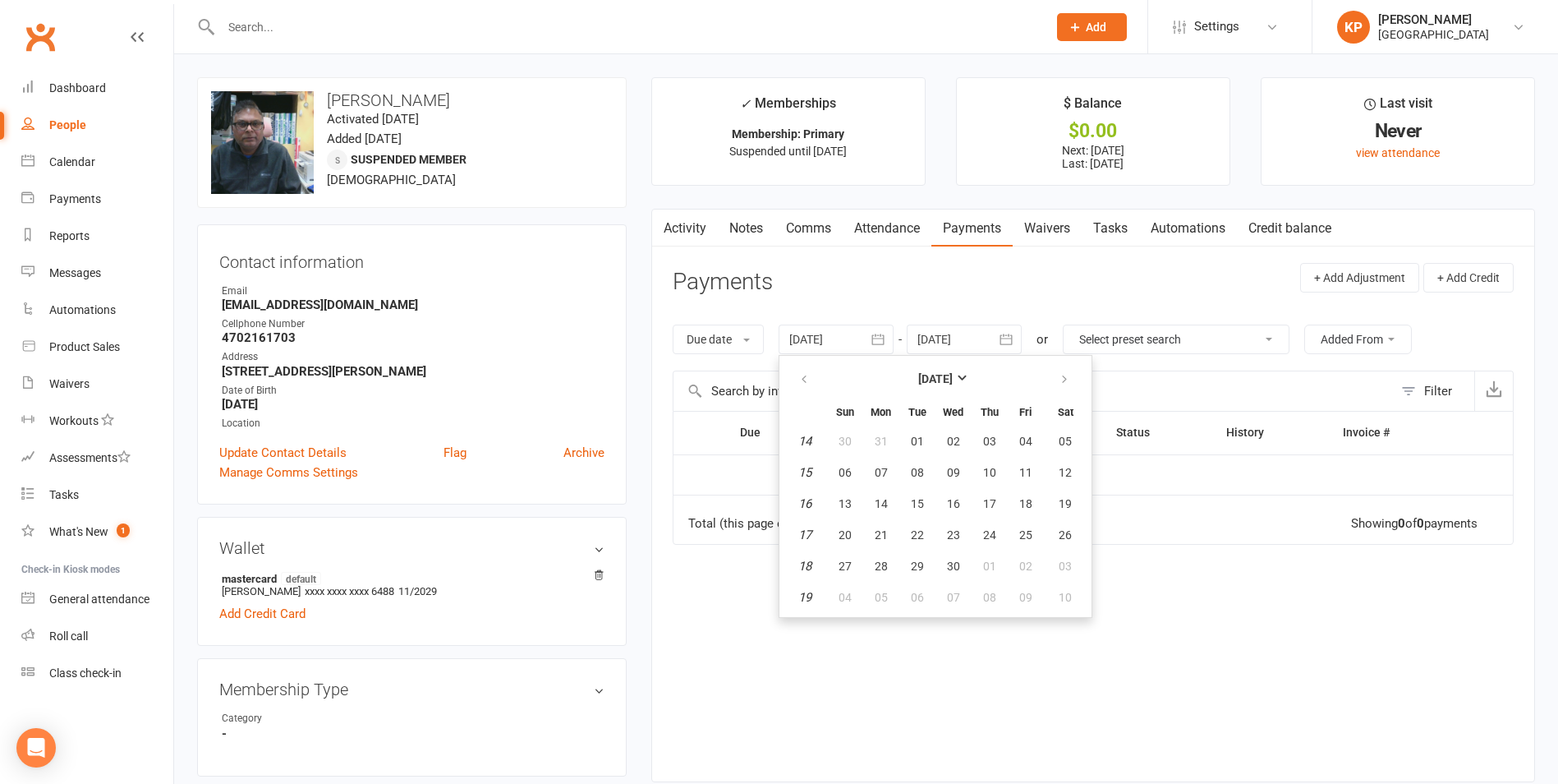
type input "06 Apr 2025"
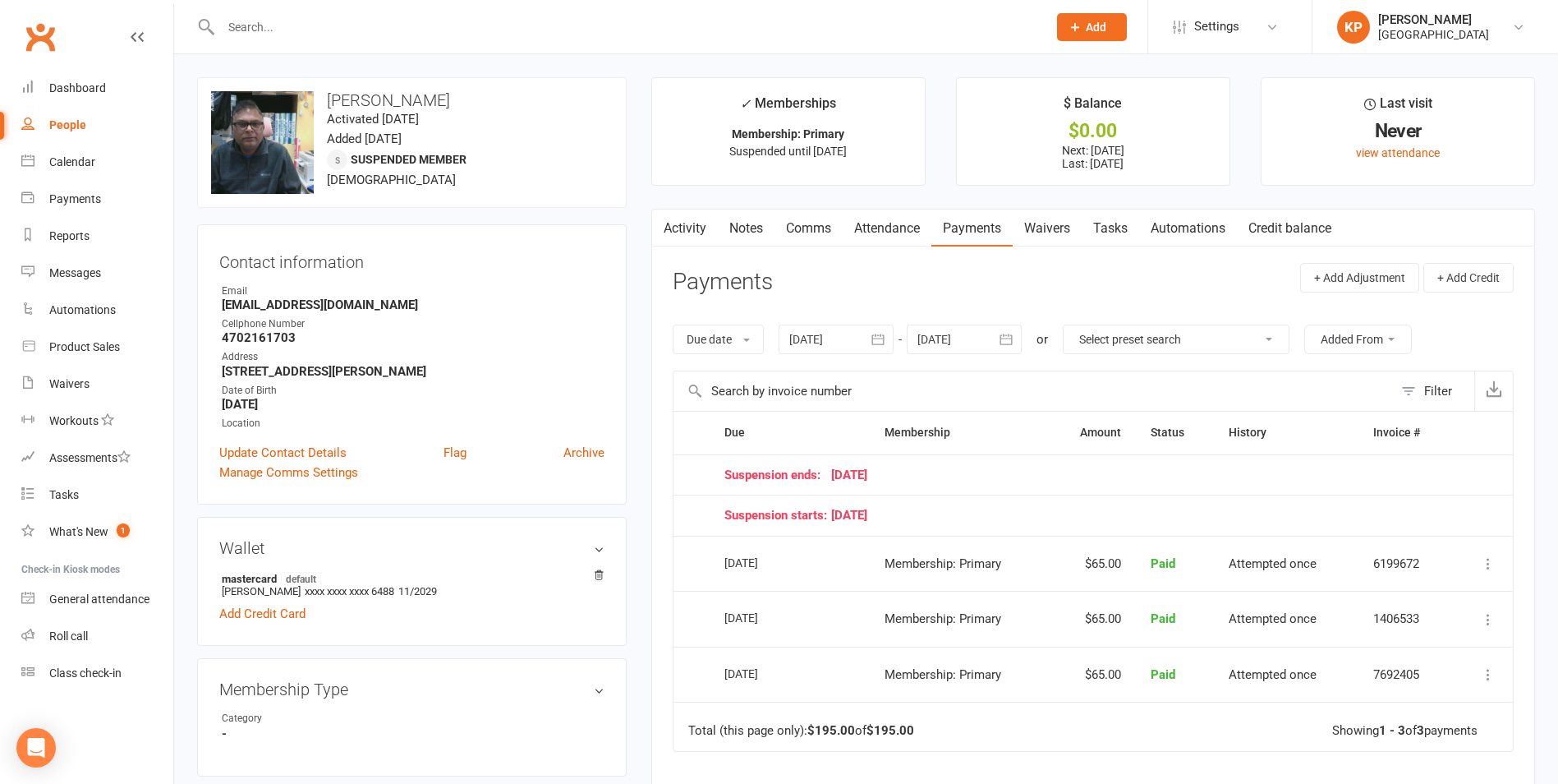
click at [1001, 342] on icon "button" at bounding box center [1007, 339] width 17 height 17
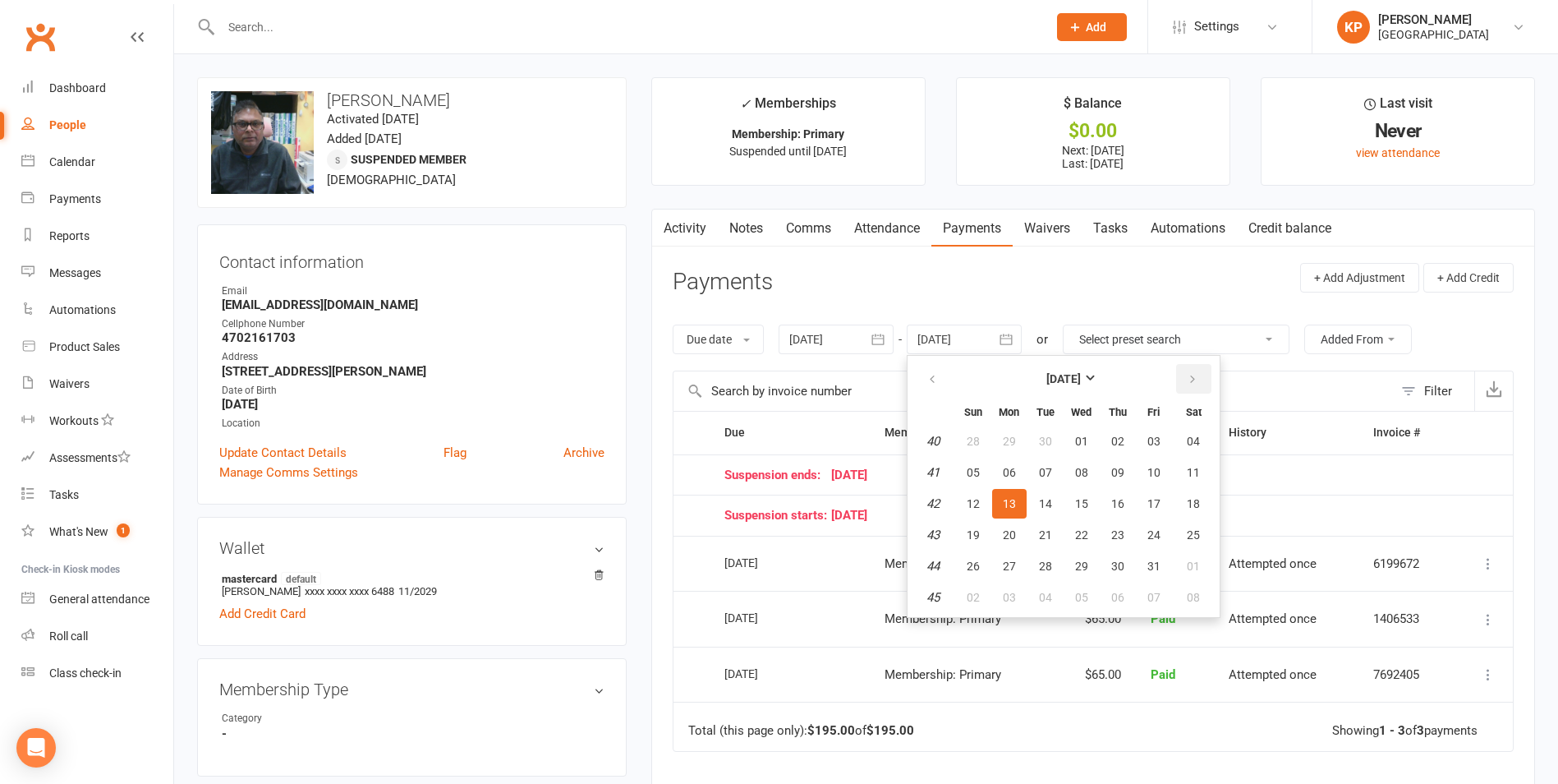
click at [1205, 392] on button "button" at bounding box center [1194, 378] width 35 height 30
click at [1195, 441] on span "03" at bounding box center [1193, 441] width 13 height 13
type input "03 Jan 2026"
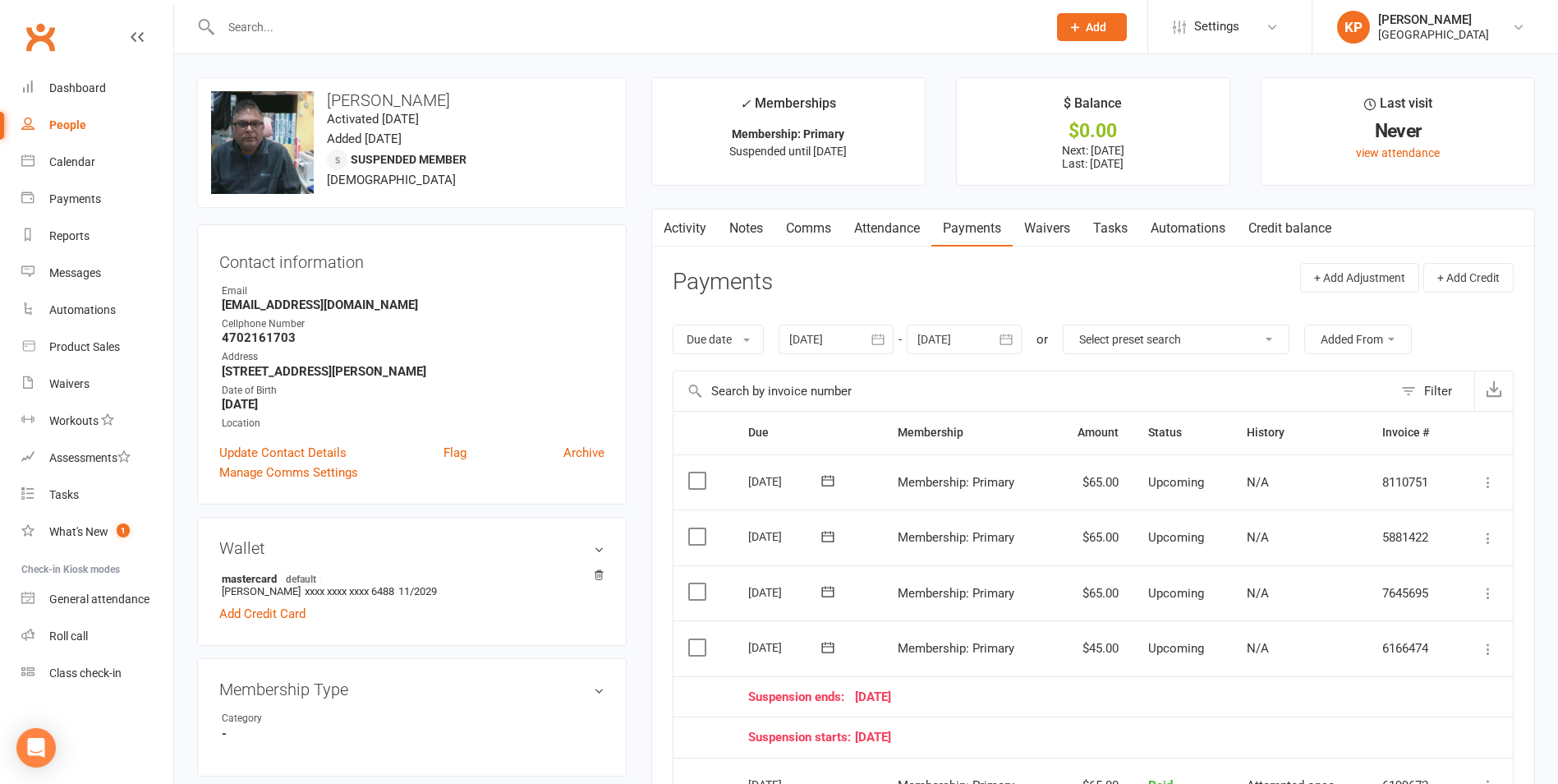
click at [219, 305] on li "Email Kalyan.sambhangi@gmail.com" at bounding box center [411, 297] width 385 height 29
click at [324, 31] on input "text" at bounding box center [626, 27] width 820 height 23
paste input "Ramakrishna Samudrala"
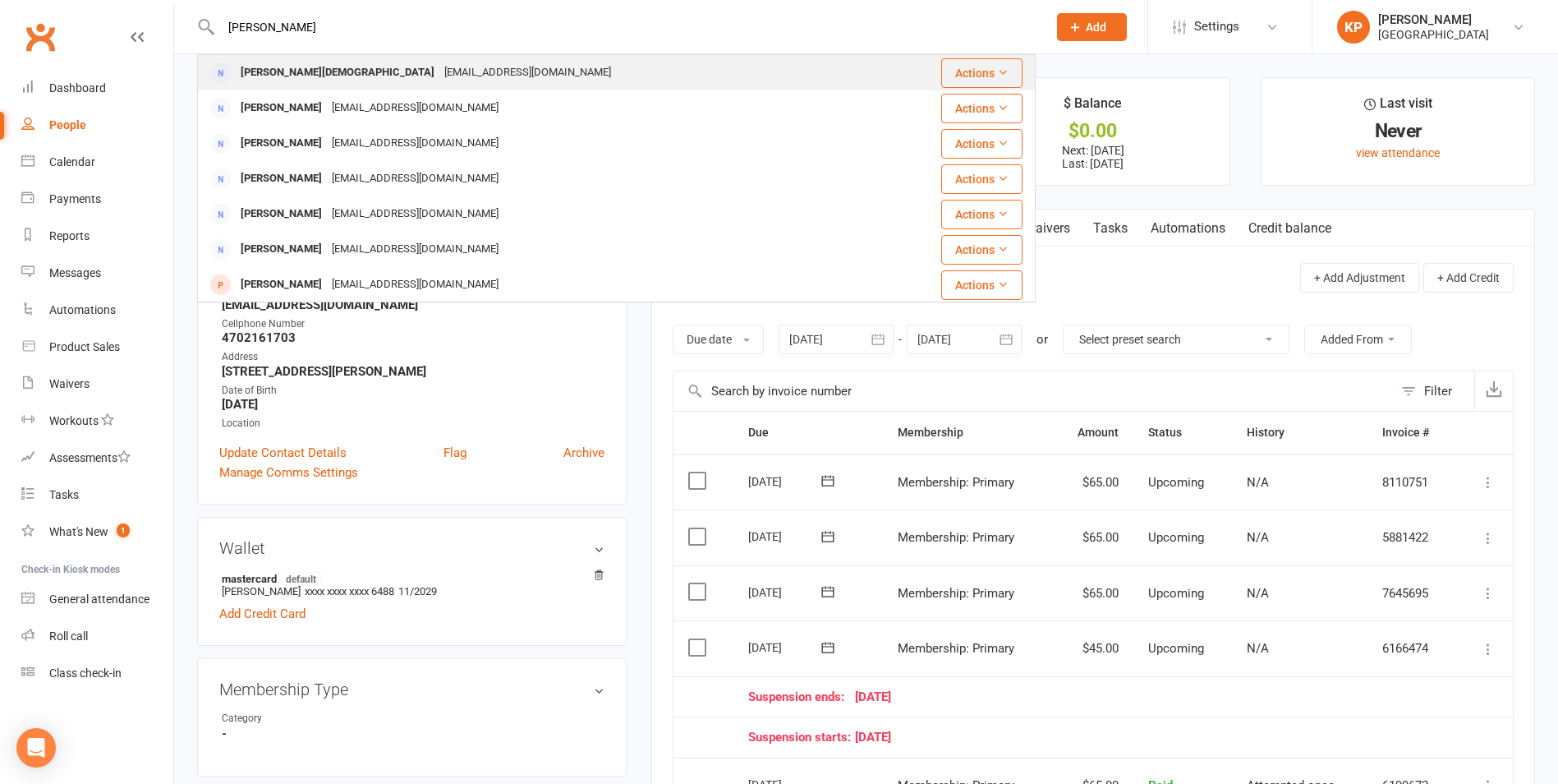
type input "Ramakrishna Samudrala"
click at [397, 57] on div "Rama Krishna Samudrala s.ramsam@gmail.com" at bounding box center [546, 73] width 696 height 34
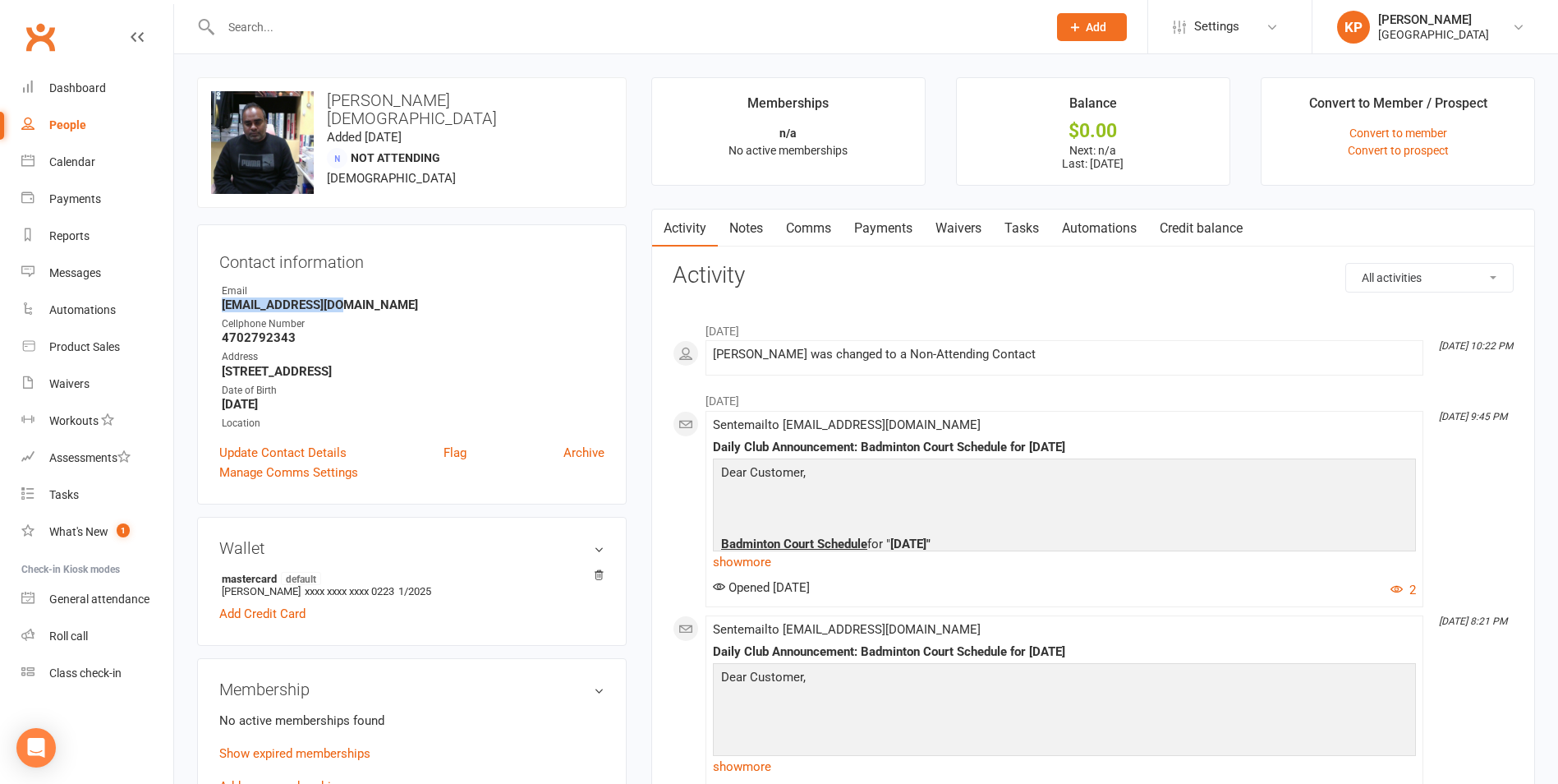
drag, startPoint x: 216, startPoint y: 304, endPoint x: 437, endPoint y: 304, distance: 221.0
click at [437, 304] on div "Contact information Owner Email s.ramsam@gmail.com Cellphone Number 4702792343 …" at bounding box center [411, 364] width 430 height 280
copy strong "s.ramsam@gmail.com"
click at [312, 13] on div at bounding box center [616, 26] width 839 height 53
click at [312, 26] on input "text" at bounding box center [626, 27] width 820 height 23
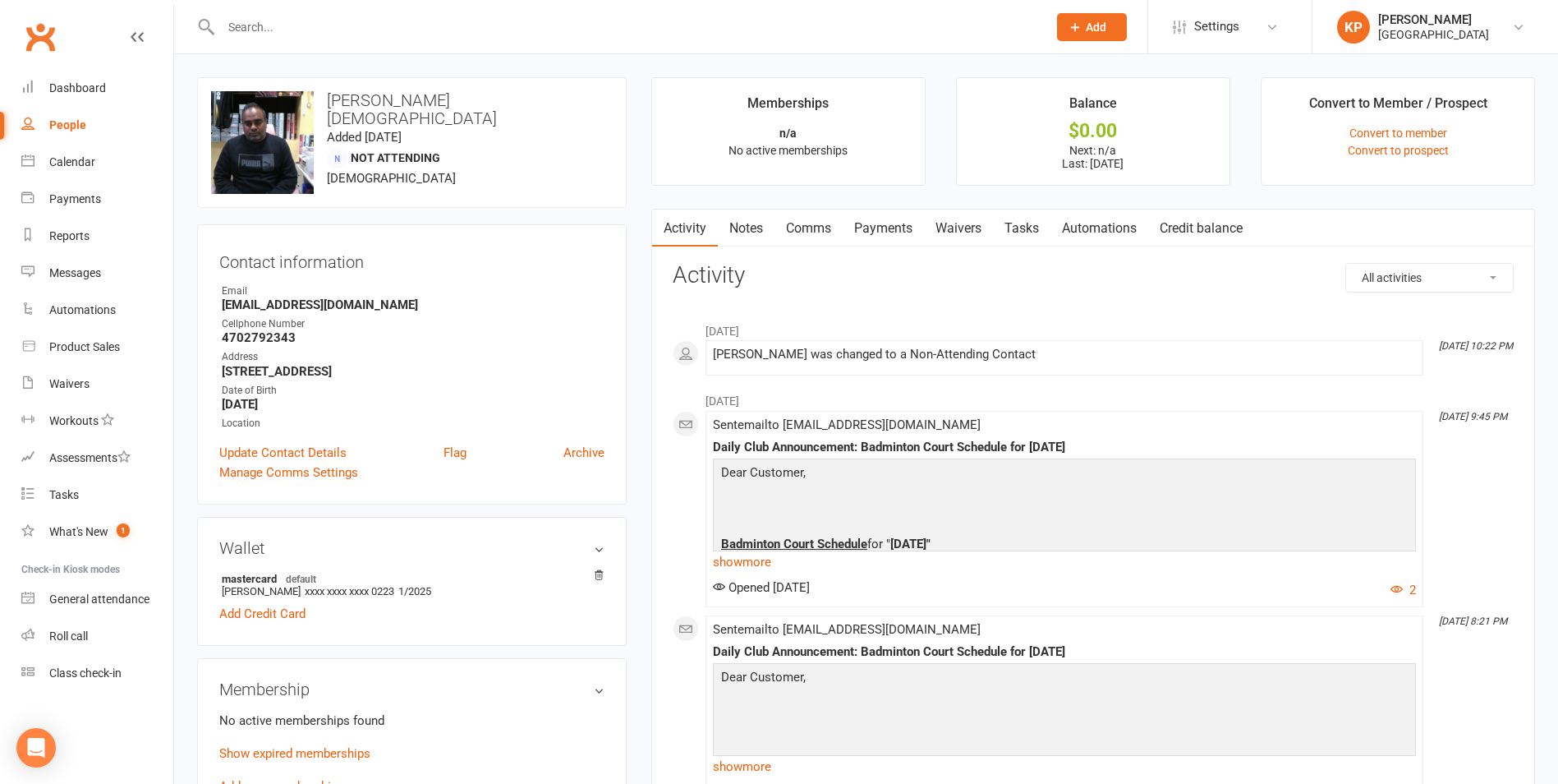
paste input "Venkat satish Samudrala"
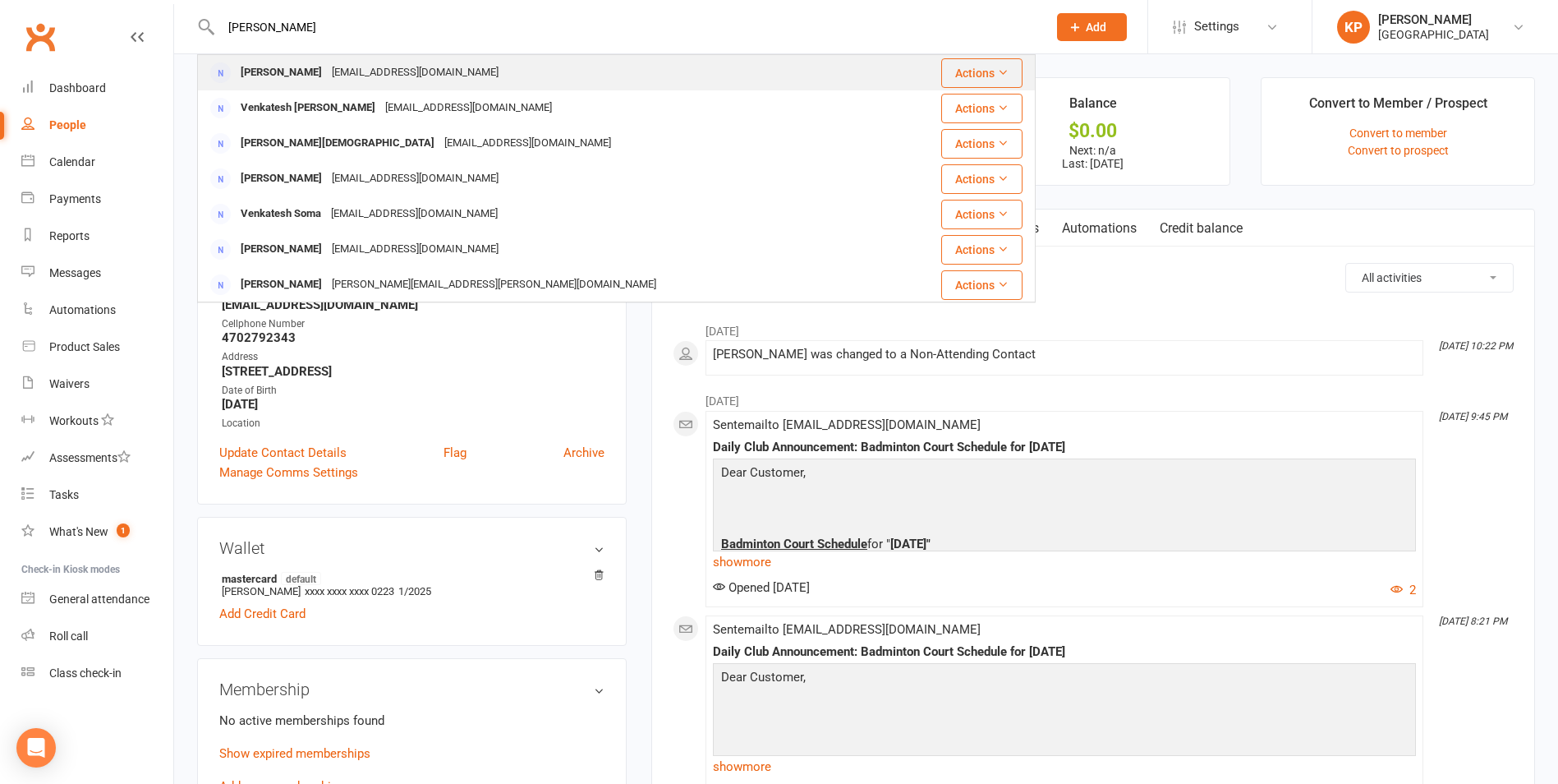
type input "Venkat satish Samudrala"
click at [431, 69] on div "Samudra.satish@gmail.com" at bounding box center [415, 73] width 176 height 24
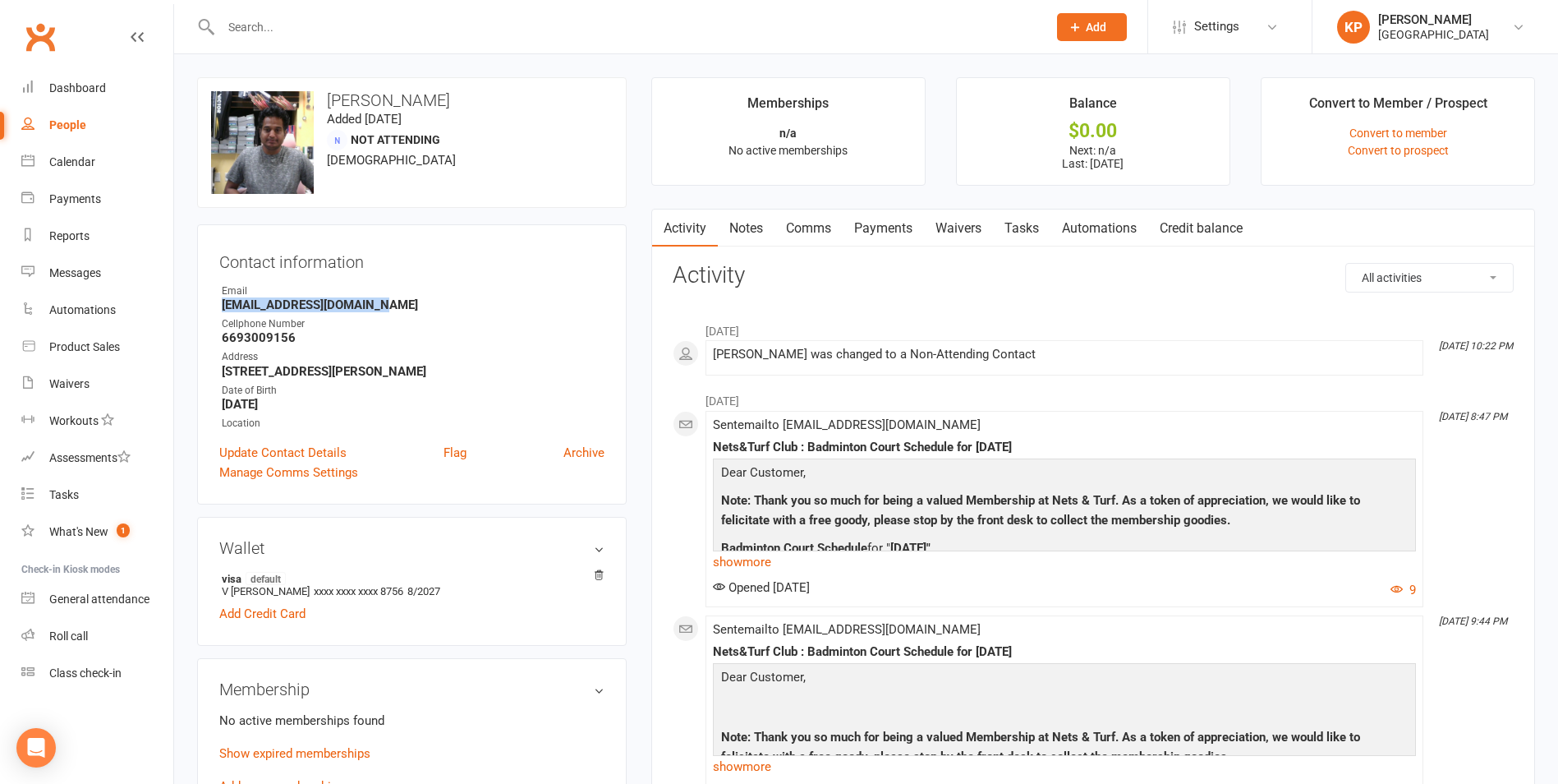
drag, startPoint x: 207, startPoint y: 306, endPoint x: 404, endPoint y: 306, distance: 197.0
click at [404, 306] on div "Contact information Owner Email Samudra.satish@gmail.com Cellphone Number 66930…" at bounding box center [411, 364] width 430 height 280
copy strong "Samudra.satish@gmail.com"
click at [540, 311] on strong "Samudra.satish@gmail.com" at bounding box center [413, 305] width 383 height 15
click at [330, 24] on input "text" at bounding box center [626, 27] width 820 height 23
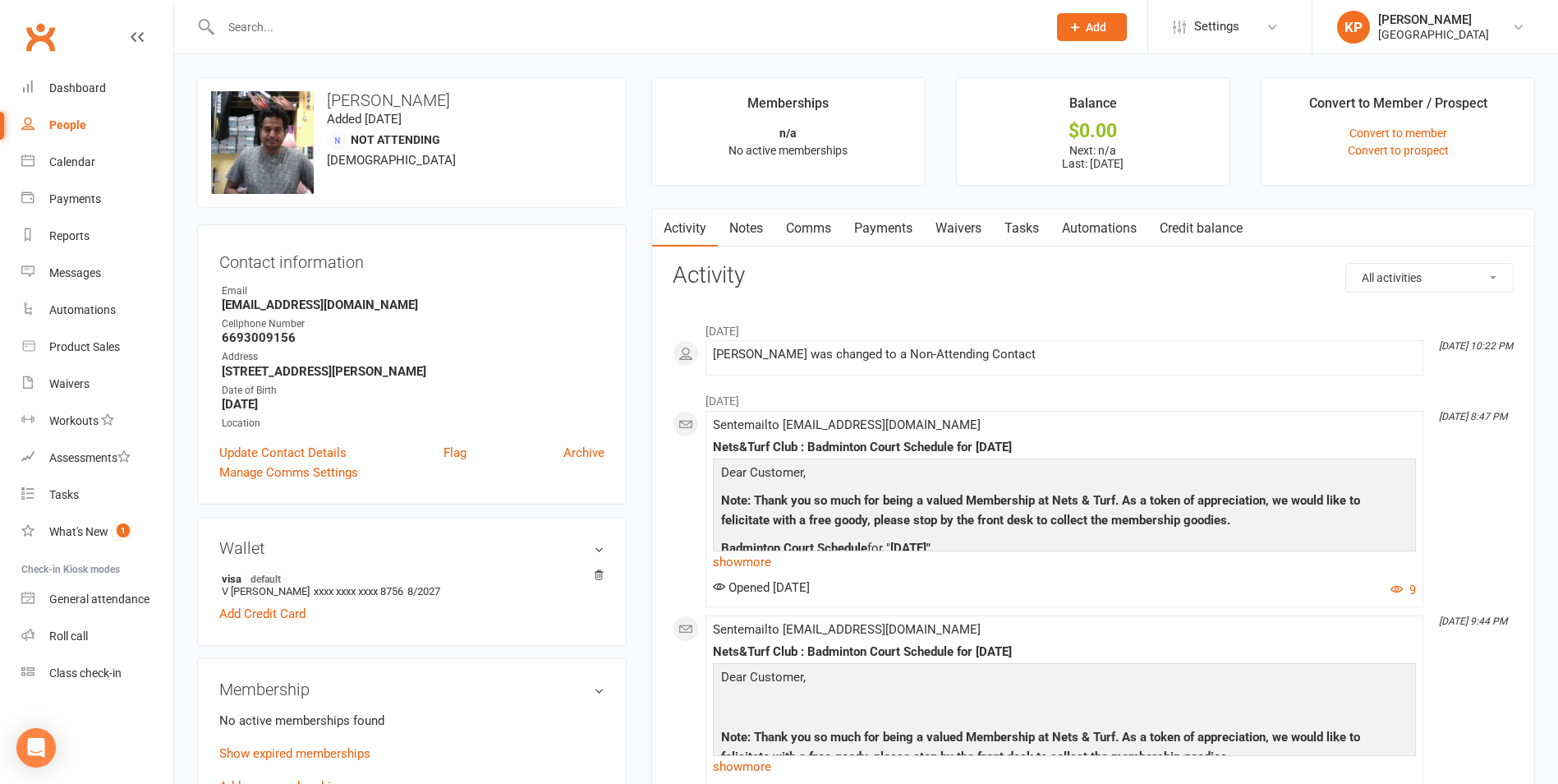
paste input "Samudra.satish@gmail.com"
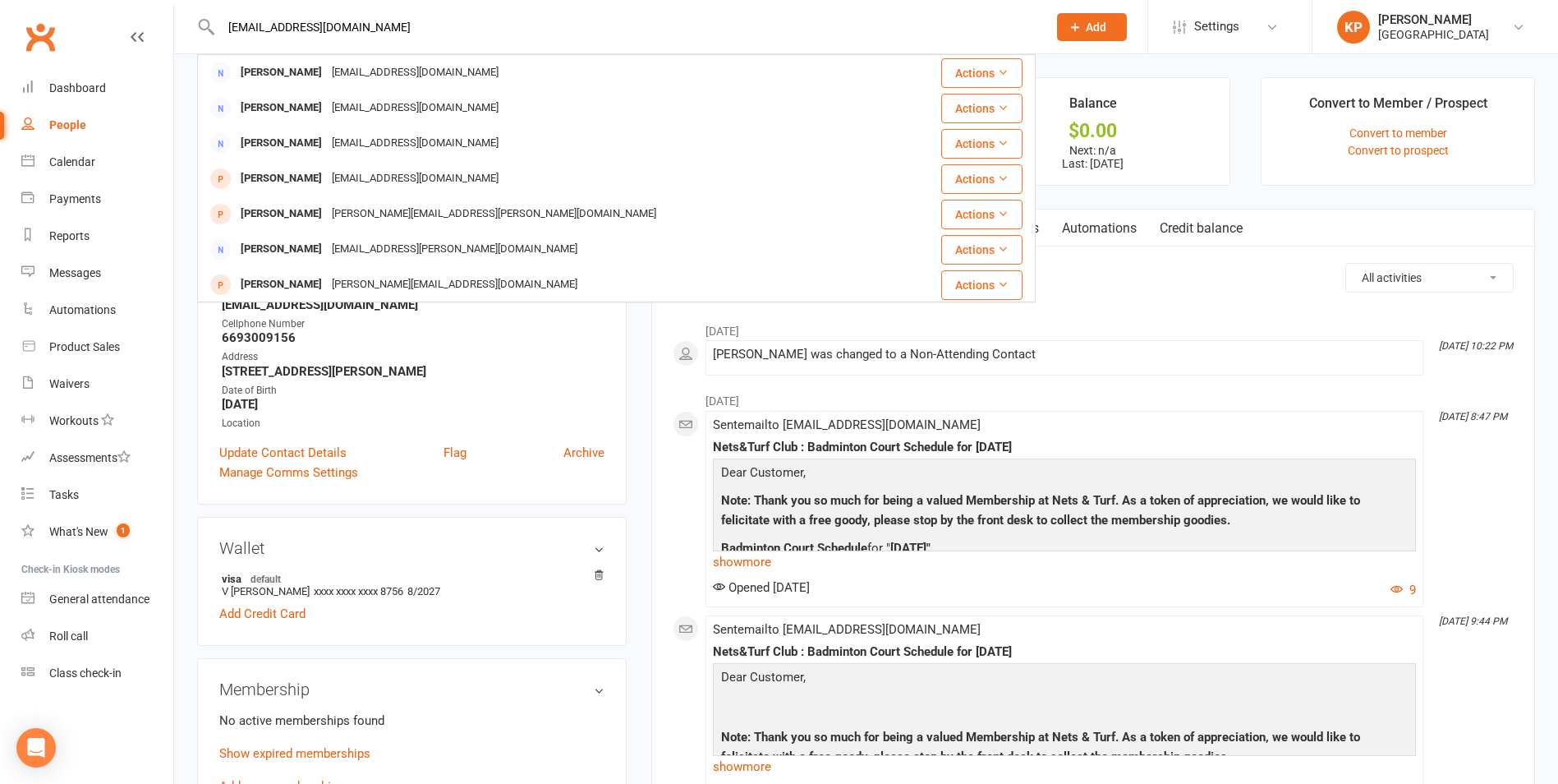
drag, startPoint x: 392, startPoint y: 21, endPoint x: 211, endPoint y: 28, distance: 181.1
click at [211, 28] on div "Samudra.satish@gmail.com Venkata Satish Samudrala Samudra.satish@gmail.com Acti…" at bounding box center [616, 26] width 839 height 53
paste input "nehal Sangole"
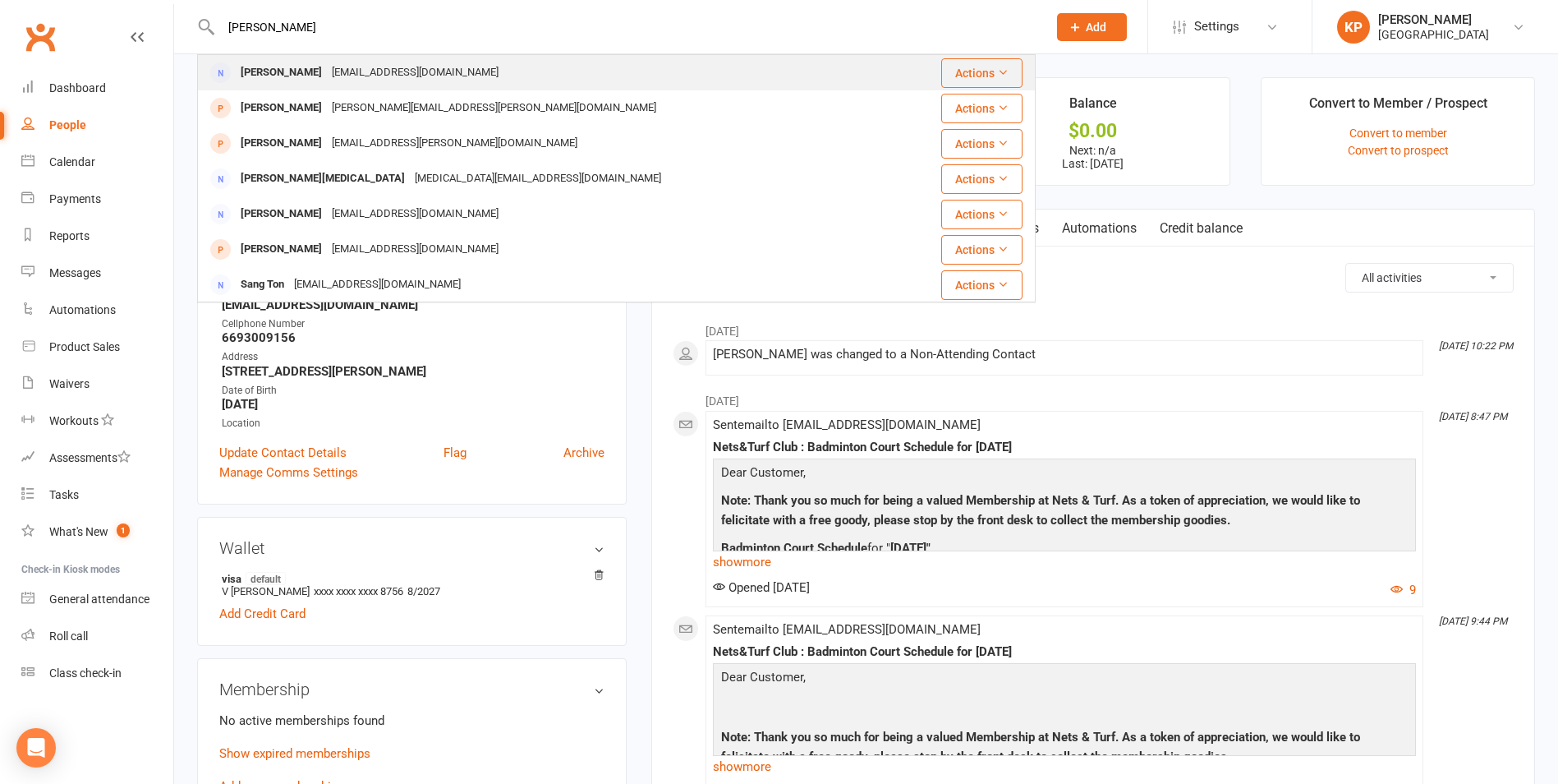
type input "Snehal Sangole"
click at [386, 61] on div "Snehalsangole@hotmail.com" at bounding box center [415, 73] width 176 height 24
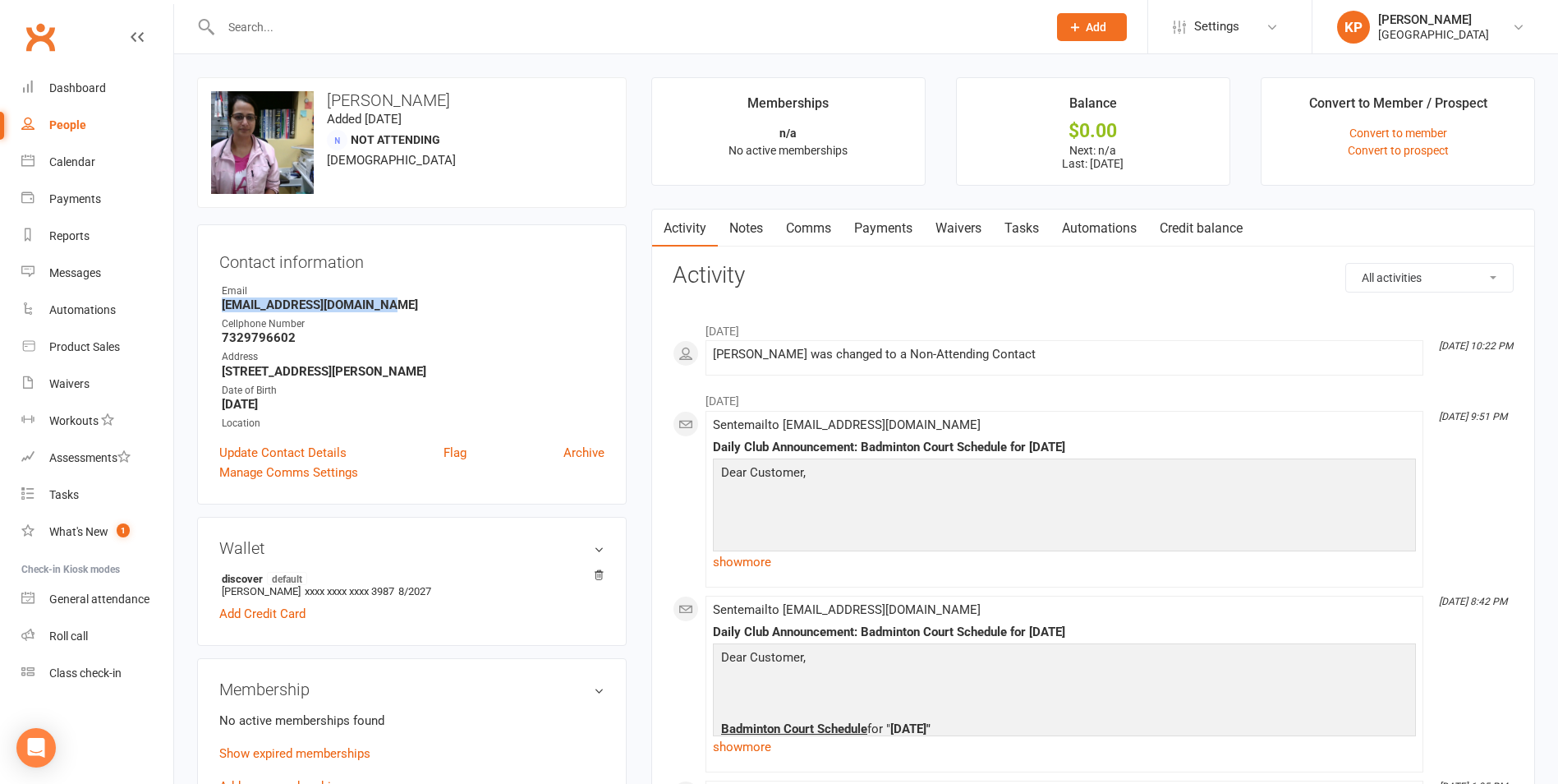
drag, startPoint x: 219, startPoint y: 306, endPoint x: 402, endPoint y: 303, distance: 183.0
click at [402, 303] on li "Email Snehalsangole@hotmail.com" at bounding box center [411, 297] width 385 height 29
copy strong "Snehalsangole@hotmail.com"
click at [436, 230] on div "Contact information Owner Email Snehalsangole@hotmail.com Cellphone Number 7329…" at bounding box center [411, 364] width 430 height 280
click at [360, 23] on input "text" at bounding box center [626, 27] width 820 height 23
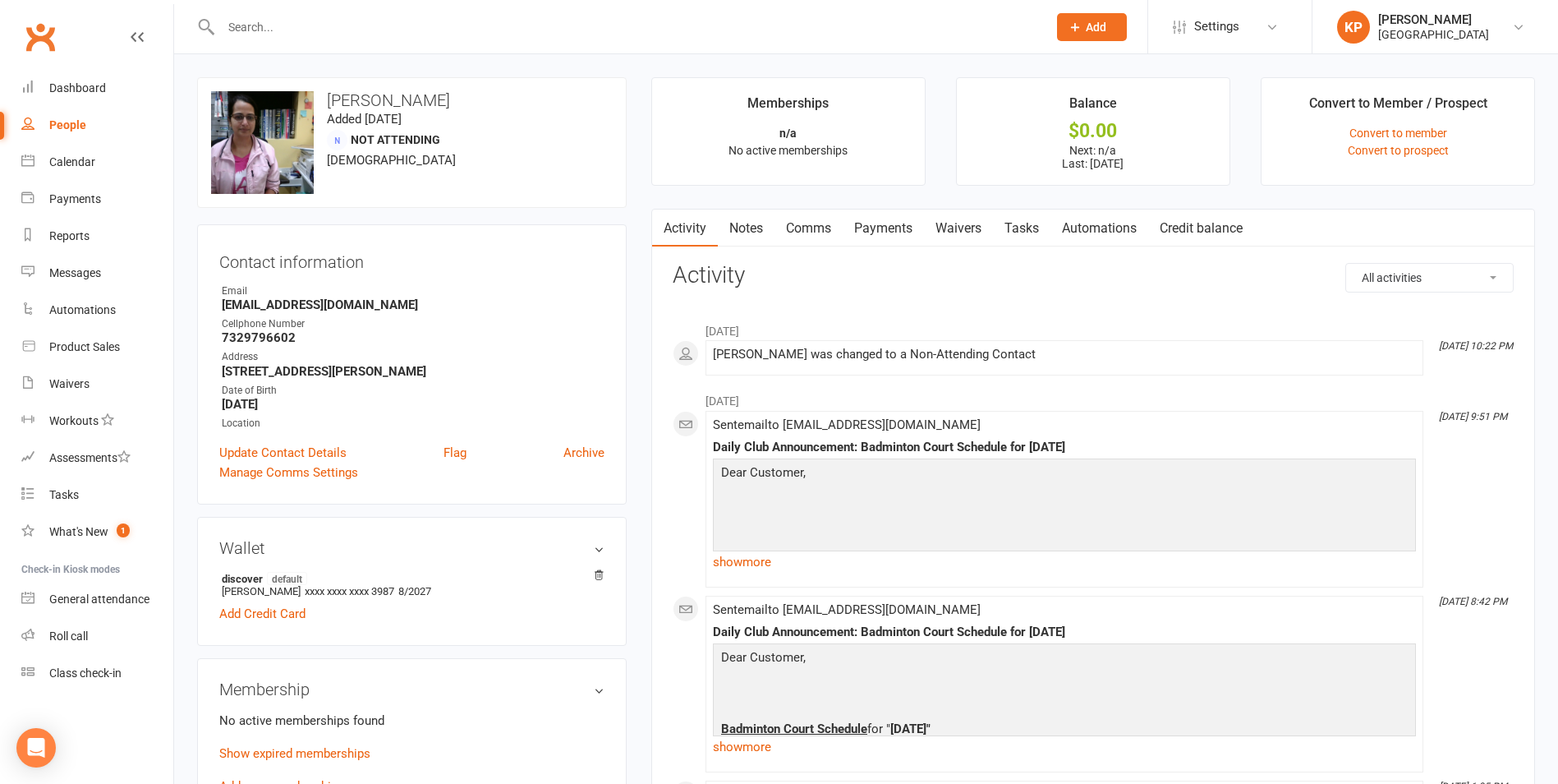
paste input "Adithya Sankaran"
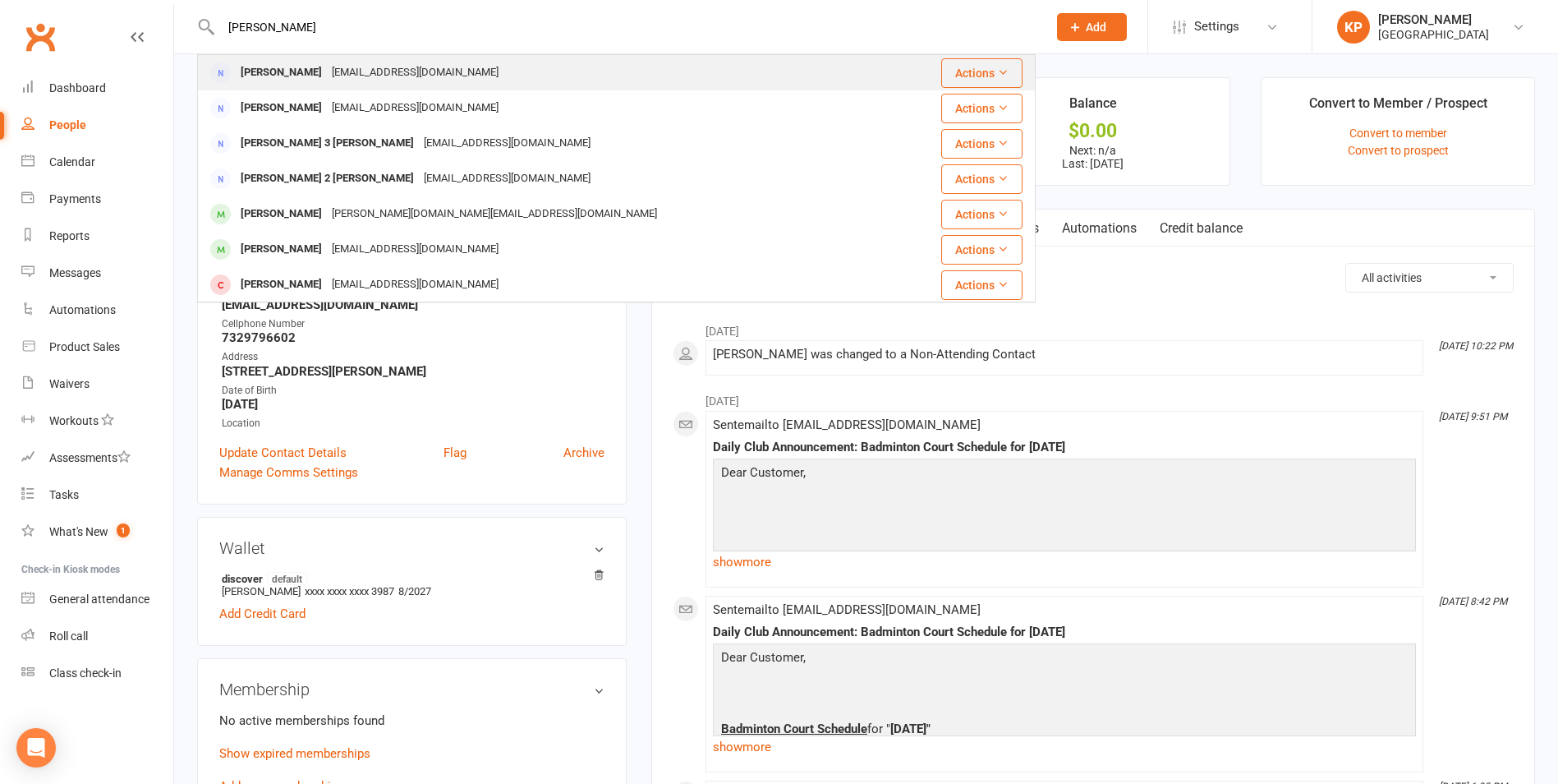
type input "Adithya Sankaran"
click at [341, 72] on div "Yuvaras@gmail.com" at bounding box center [415, 73] width 176 height 24
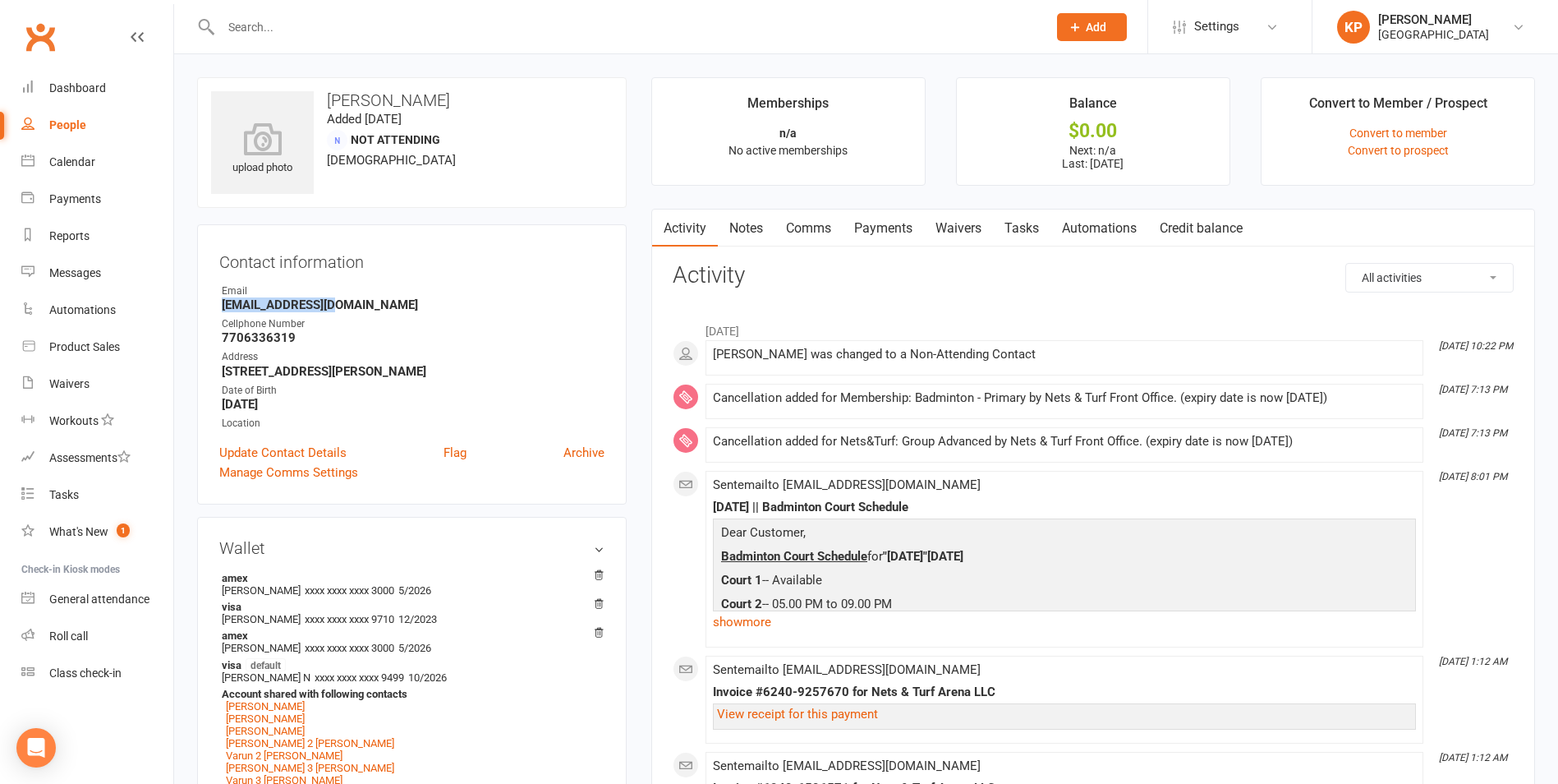
drag, startPoint x: 219, startPoint y: 309, endPoint x: 360, endPoint y: 308, distance: 141.0
click at [360, 308] on li "Email Yuvaras@gmail.com" at bounding box center [411, 297] width 385 height 29
click at [391, 303] on strong "Yuvaras@gmail.com" at bounding box center [413, 305] width 383 height 15
click at [365, 25] on input "text" at bounding box center [626, 27] width 820 height 23
paste input "Sriram Sankararaman"
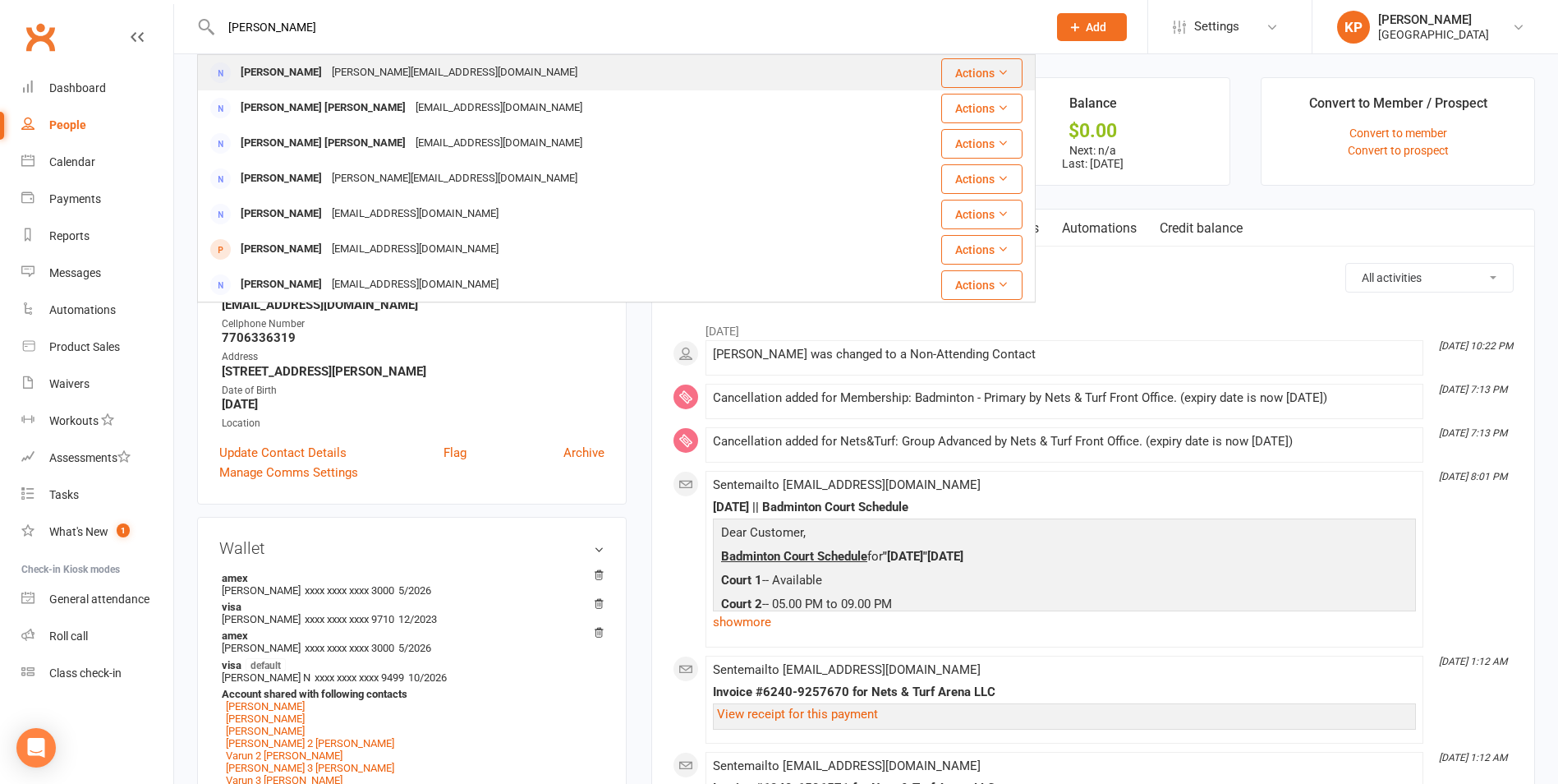
type input "Sriram Sankararaman"
click at [375, 68] on div "Sriram.itian@gmail.com" at bounding box center [455, 73] width 255 height 24
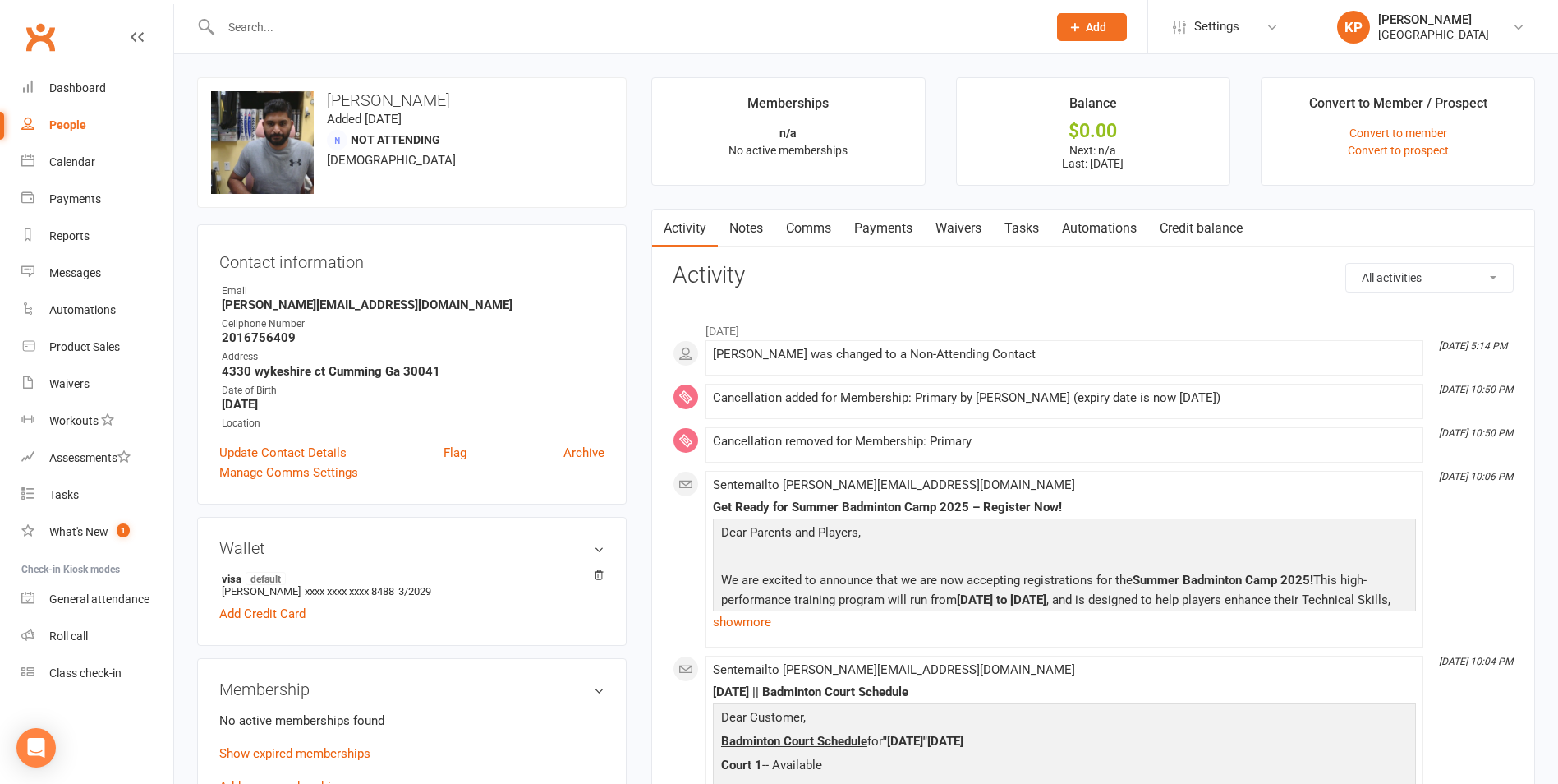
click at [335, 27] on input "text" at bounding box center [626, 27] width 820 height 23
paste input "Prafulla Tej Sannakayala"
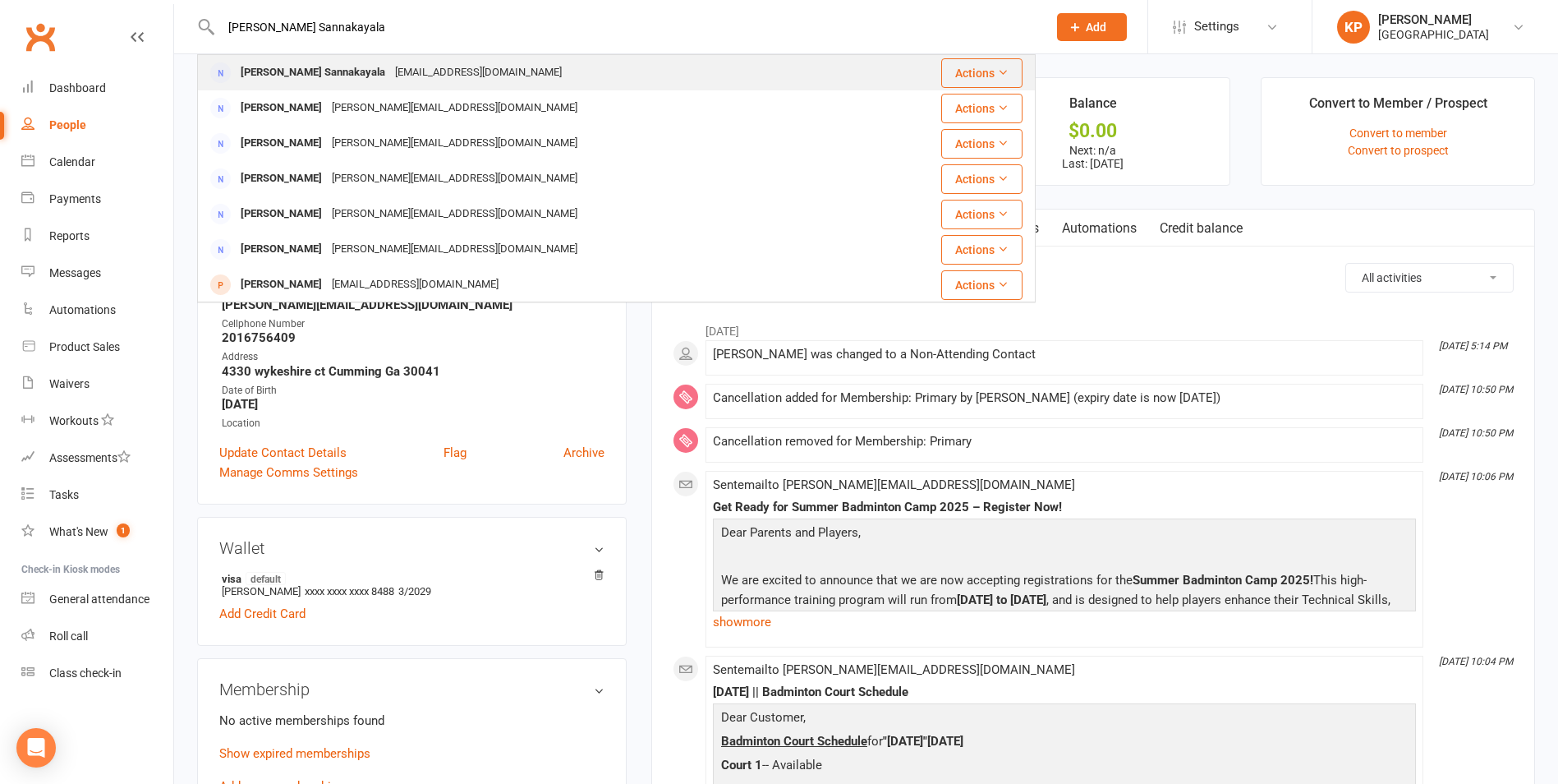
type input "Prafulla Tej Sannakayala"
click at [406, 63] on div "prafullatej27@yahoo.com" at bounding box center [478, 73] width 176 height 24
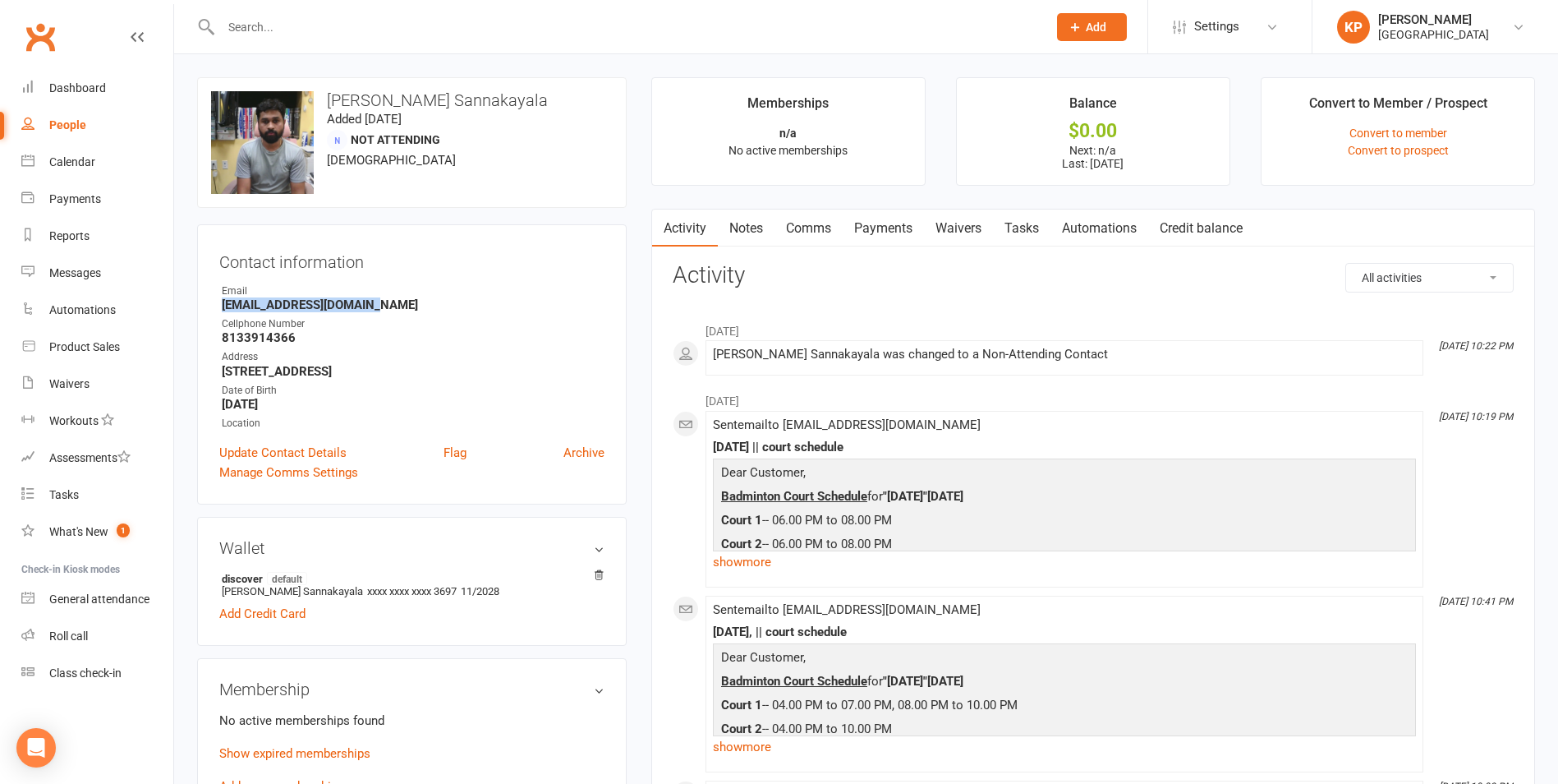
drag, startPoint x: 219, startPoint y: 308, endPoint x: 378, endPoint y: 309, distance: 159.0
click at [378, 309] on li "Email prafullatej27@yahoo.com" at bounding box center [411, 297] width 385 height 29
click at [416, 253] on h3 "Contact information" at bounding box center [411, 258] width 385 height 24
click at [326, 26] on input "text" at bounding box center [626, 27] width 820 height 23
paste input "Mohammed Sarfaras"
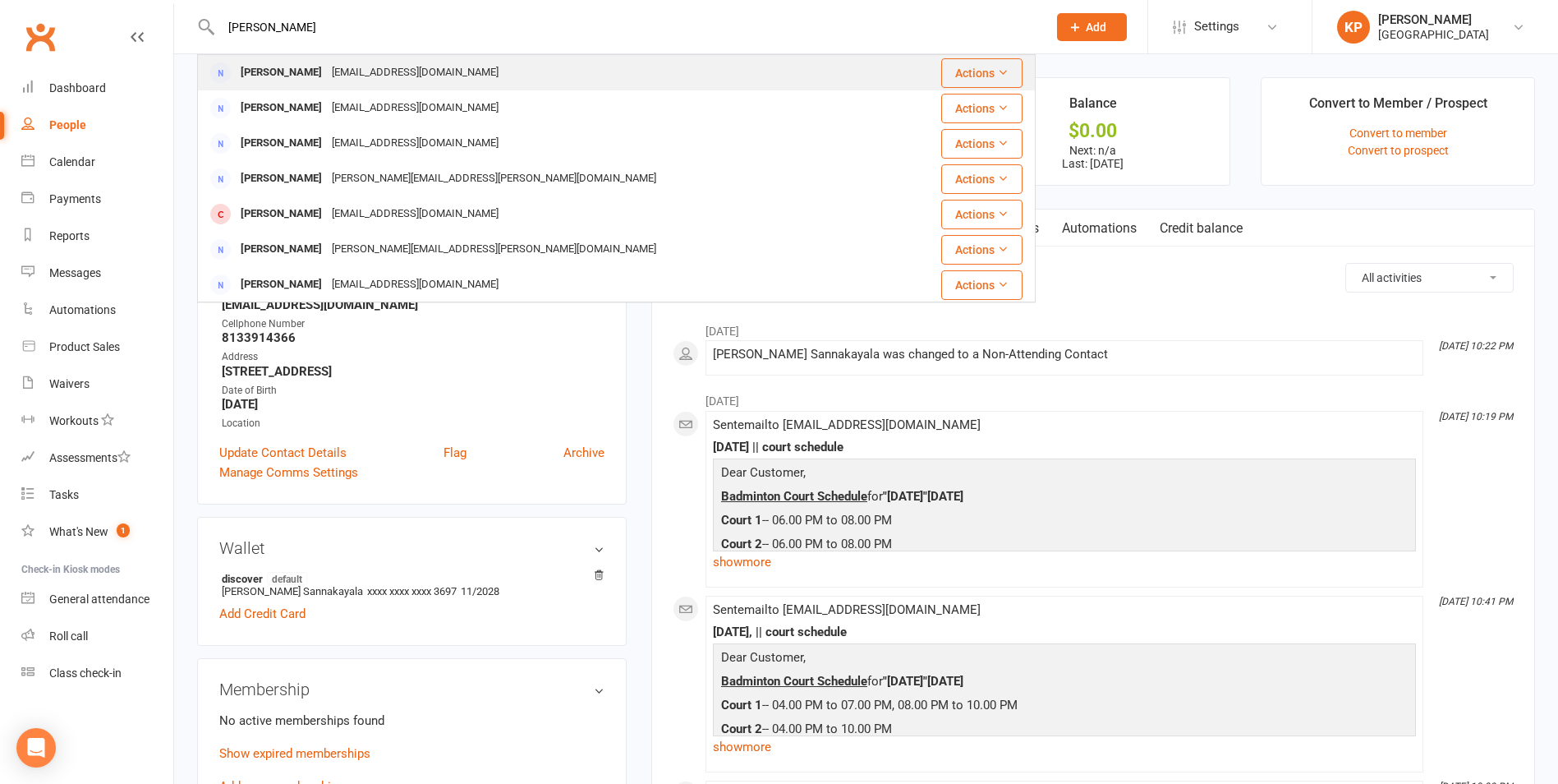
type input "Mohammed Sarfaras"
click at [395, 69] on div "Sarfaras@gmail.com" at bounding box center [415, 73] width 176 height 24
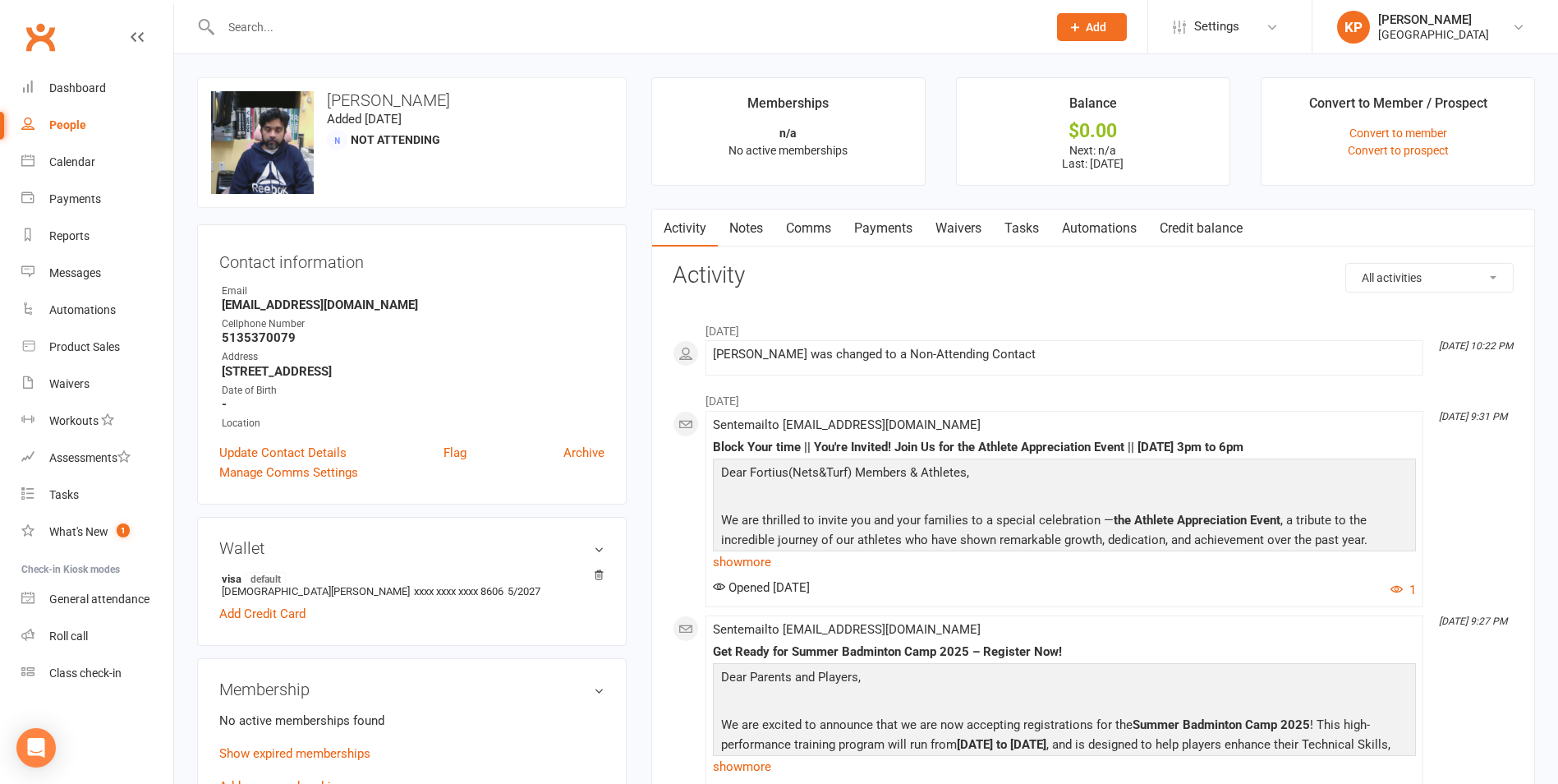
click at [346, 21] on input "text" at bounding box center [626, 27] width 820 height 23
paste input "Swayam Sarkar"
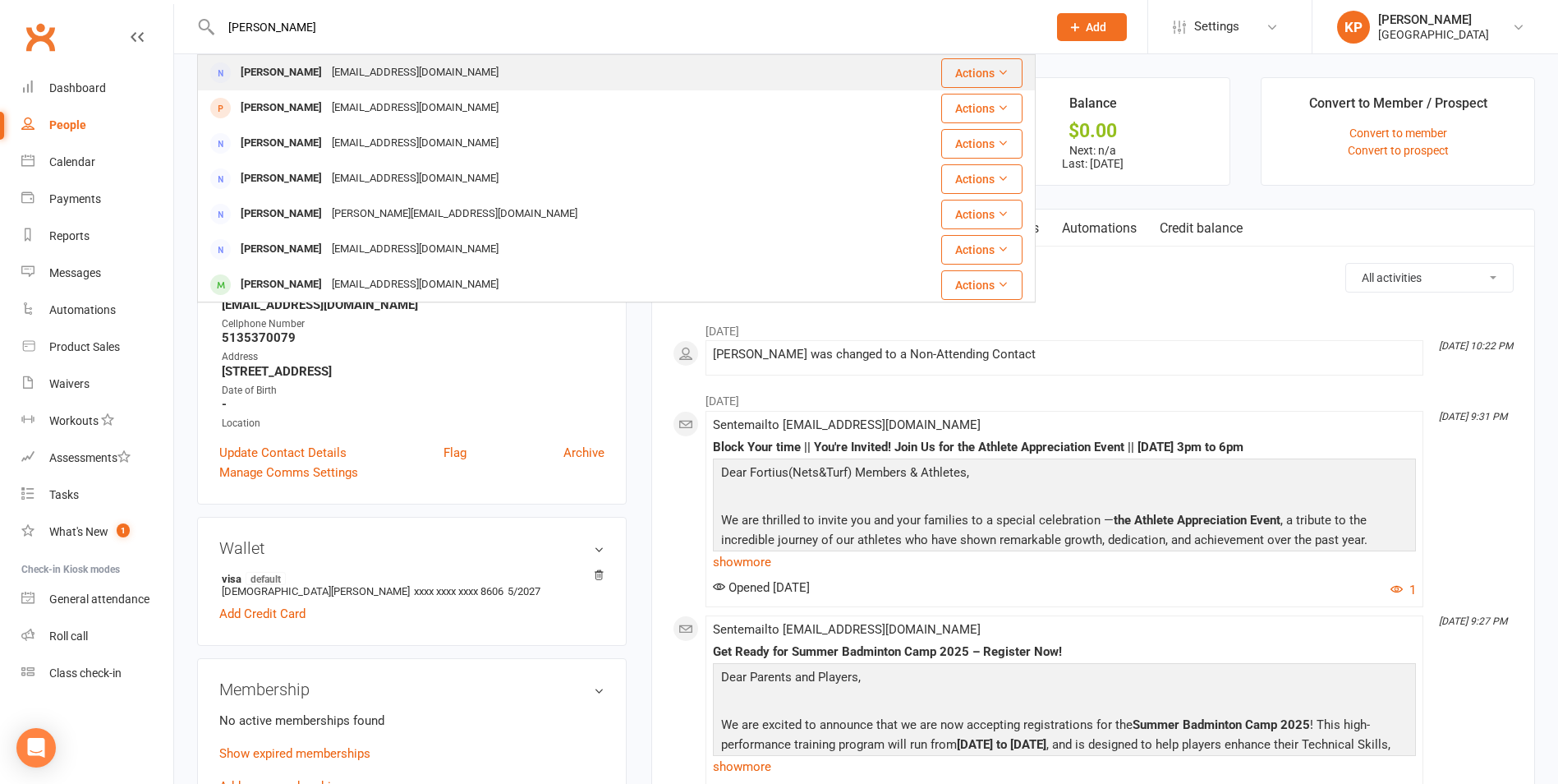
type input "Swayam Sarkar"
click at [370, 65] on div "swayam.sarkar52@gmail.com" at bounding box center [415, 73] width 176 height 24
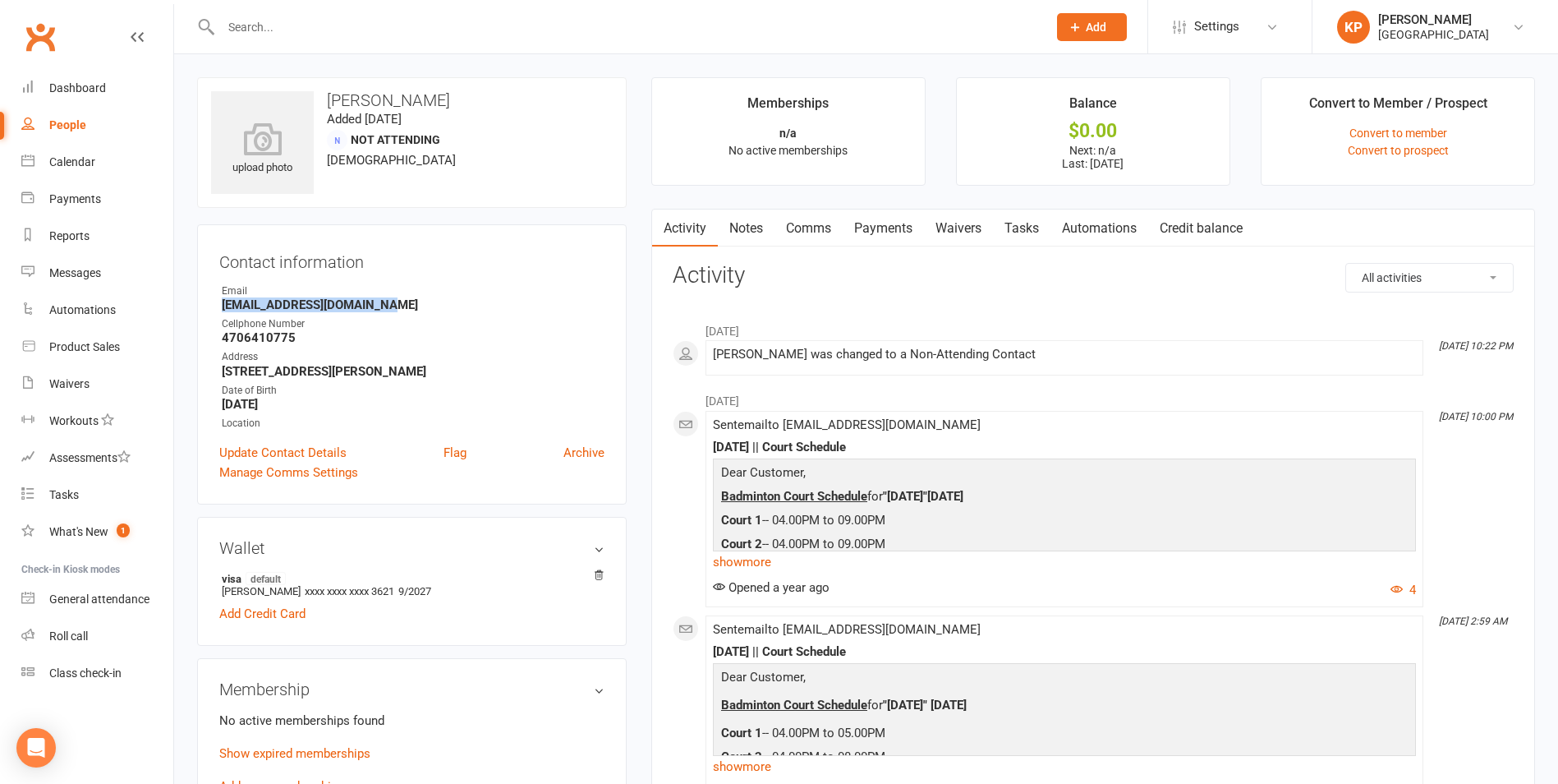
drag, startPoint x: 214, startPoint y: 308, endPoint x: 445, endPoint y: 305, distance: 231.0
click at [445, 305] on div "Contact information Owner Email swayam.sarkar52@gmail.com Cellphone Number 4706…" at bounding box center [411, 364] width 430 height 280
click at [445, 305] on strong "swayam.sarkar52@gmail.com" at bounding box center [413, 305] width 383 height 15
click at [334, 18] on div at bounding box center [616, 26] width 839 height 53
click at [332, 26] on input "text" at bounding box center [626, 27] width 820 height 23
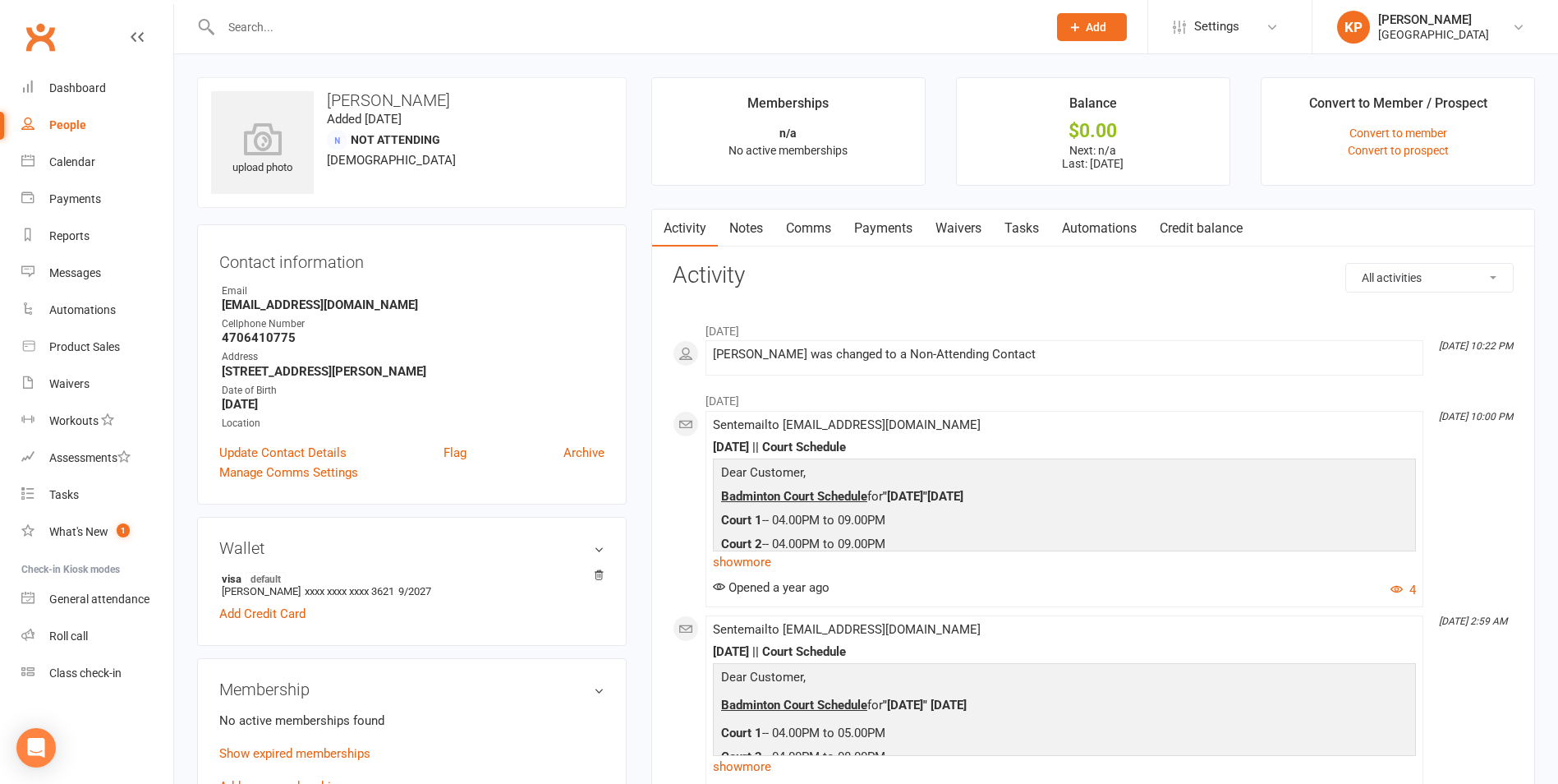
paste input "Anish Sasidharan"
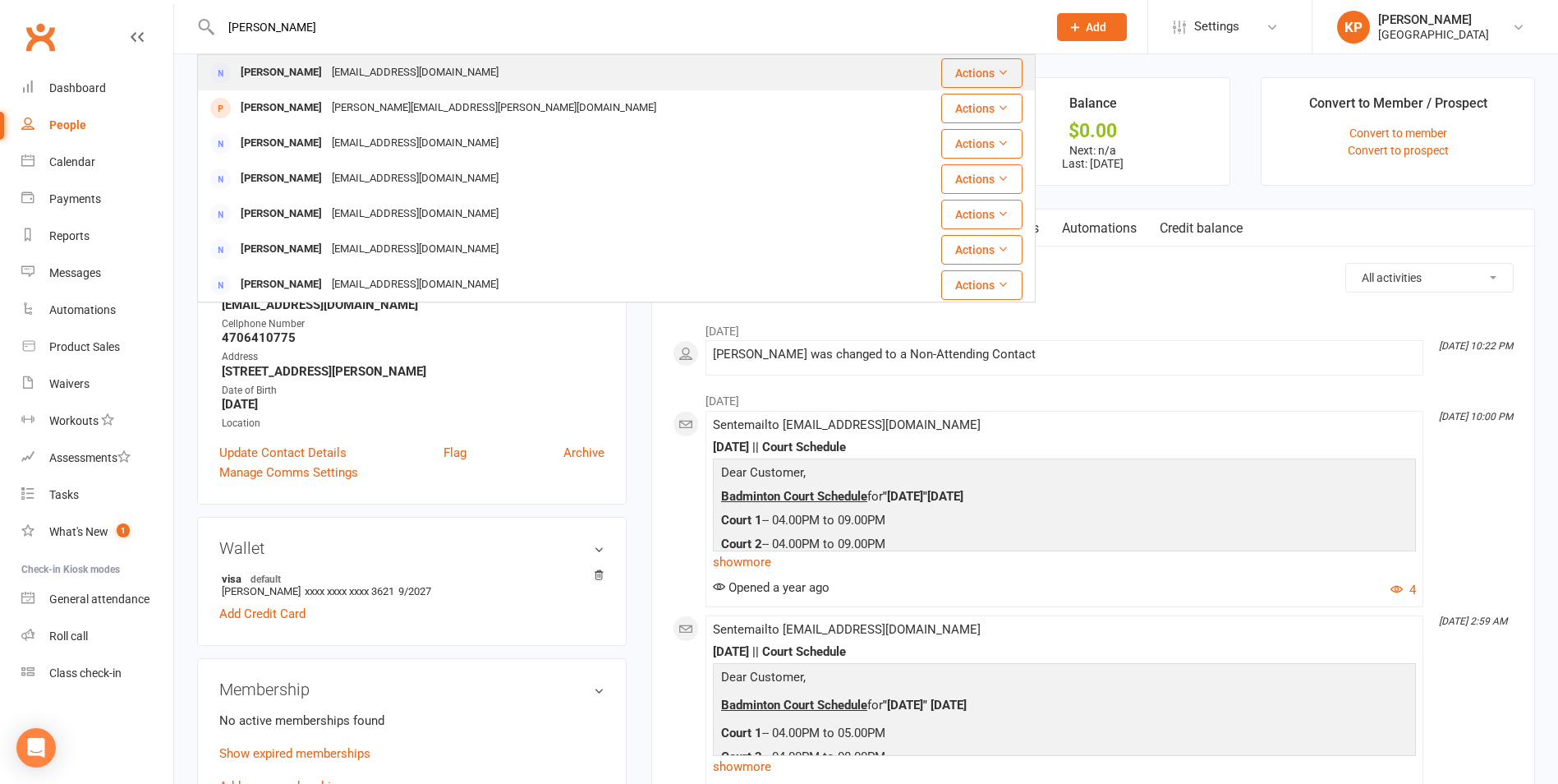
type input "Anish Sasidharan"
click at [418, 62] on div "anishks07@gmail.com" at bounding box center [415, 73] width 176 height 24
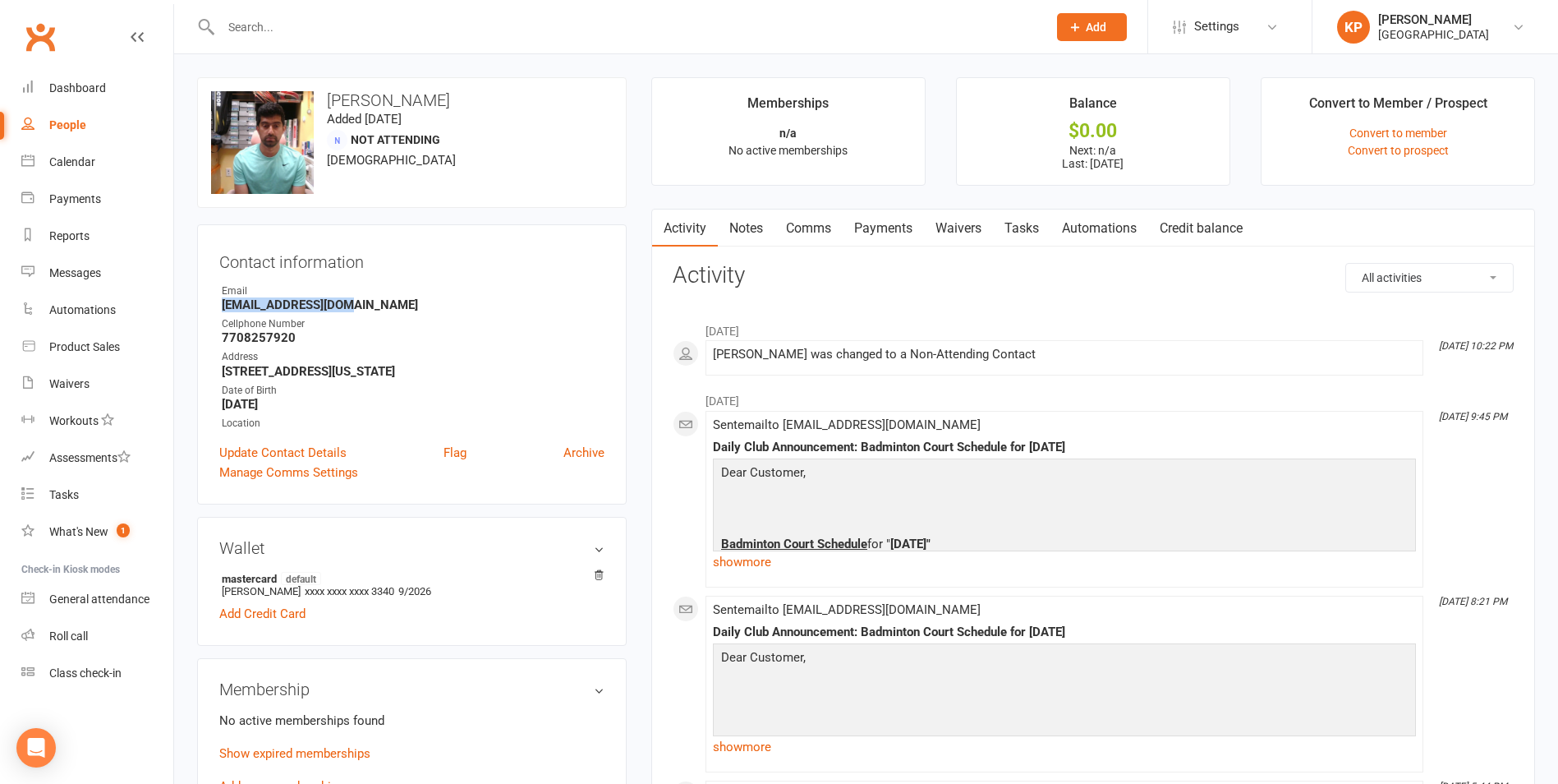
drag, startPoint x: 213, startPoint y: 307, endPoint x: 375, endPoint y: 308, distance: 162.0
click at [375, 308] on div "Contact information Owner Email anishks07@gmail.com Cellphone Number 7708257920…" at bounding box center [411, 364] width 430 height 280
click at [396, 296] on div "Email" at bounding box center [413, 291] width 383 height 16
click at [276, 24] on input "text" at bounding box center [626, 27] width 820 height 23
paste input "Rufus Satarla"
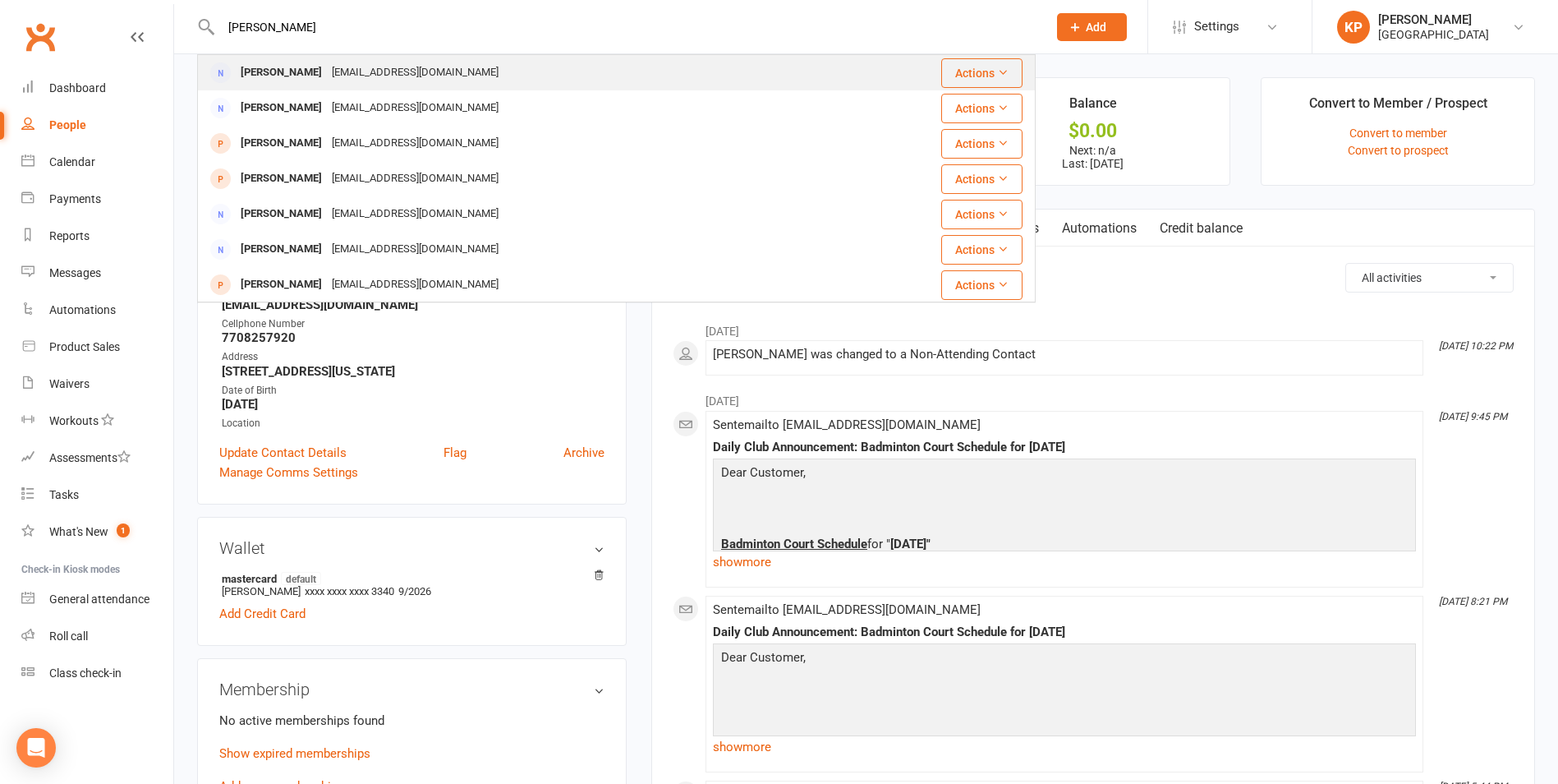
type input "Rufus Satarla"
click at [388, 68] on div "Ru.u2.0087@gmail.com" at bounding box center [415, 73] width 176 height 24
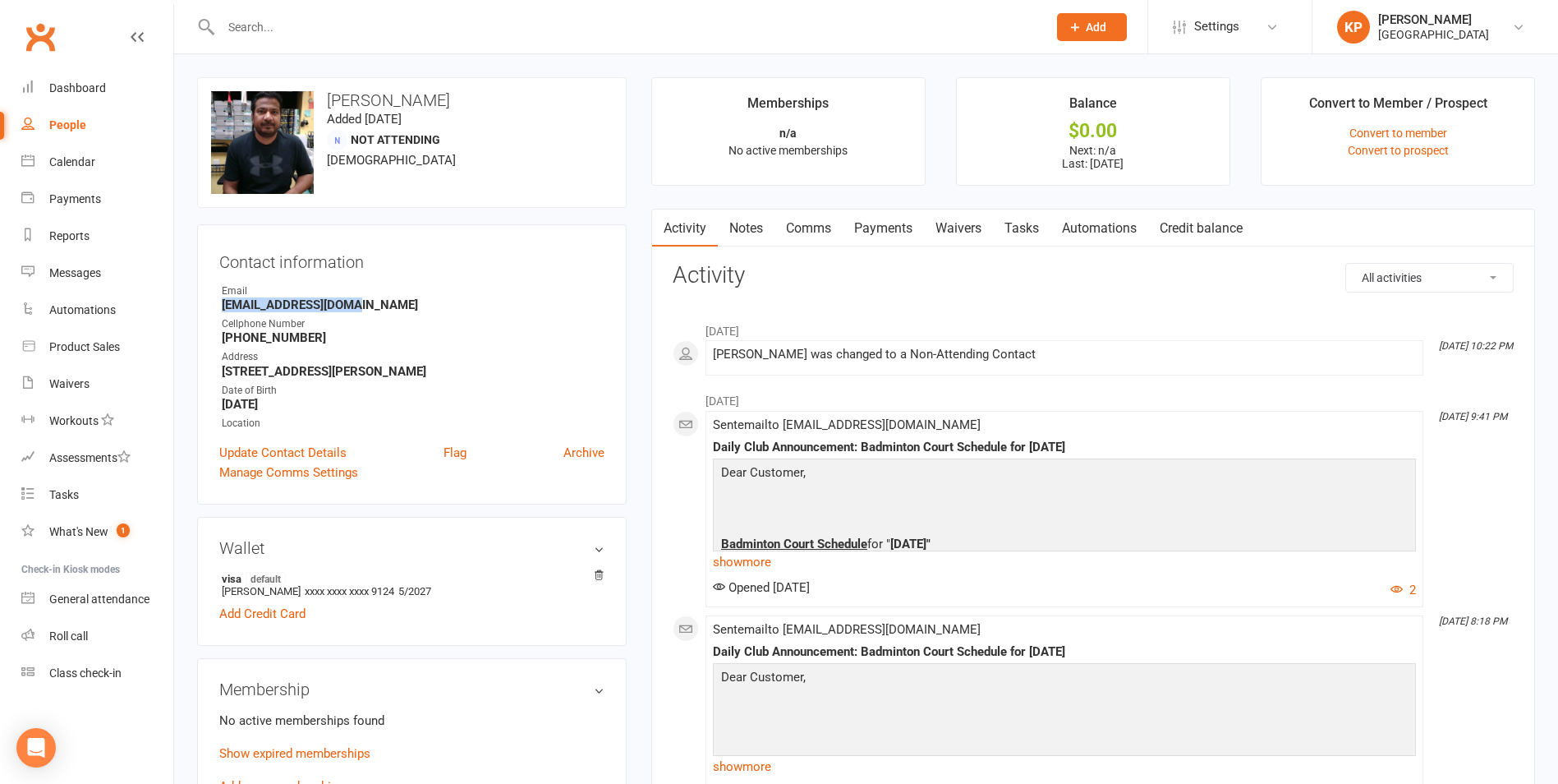
drag, startPoint x: 217, startPoint y: 306, endPoint x: 362, endPoint y: 303, distance: 145.0
click at [362, 303] on div "Contact information Owner Email Ru.u2.0087@gmail.com Cellphone Number 408-667-5…" at bounding box center [411, 364] width 430 height 280
click at [386, 266] on h3 "Contact information" at bounding box center [411, 258] width 385 height 24
drag, startPoint x: 219, startPoint y: 302, endPoint x: 366, endPoint y: 309, distance: 147.2
click at [366, 309] on li "Email Ru.u2.0087@gmail.com" at bounding box center [411, 297] width 385 height 29
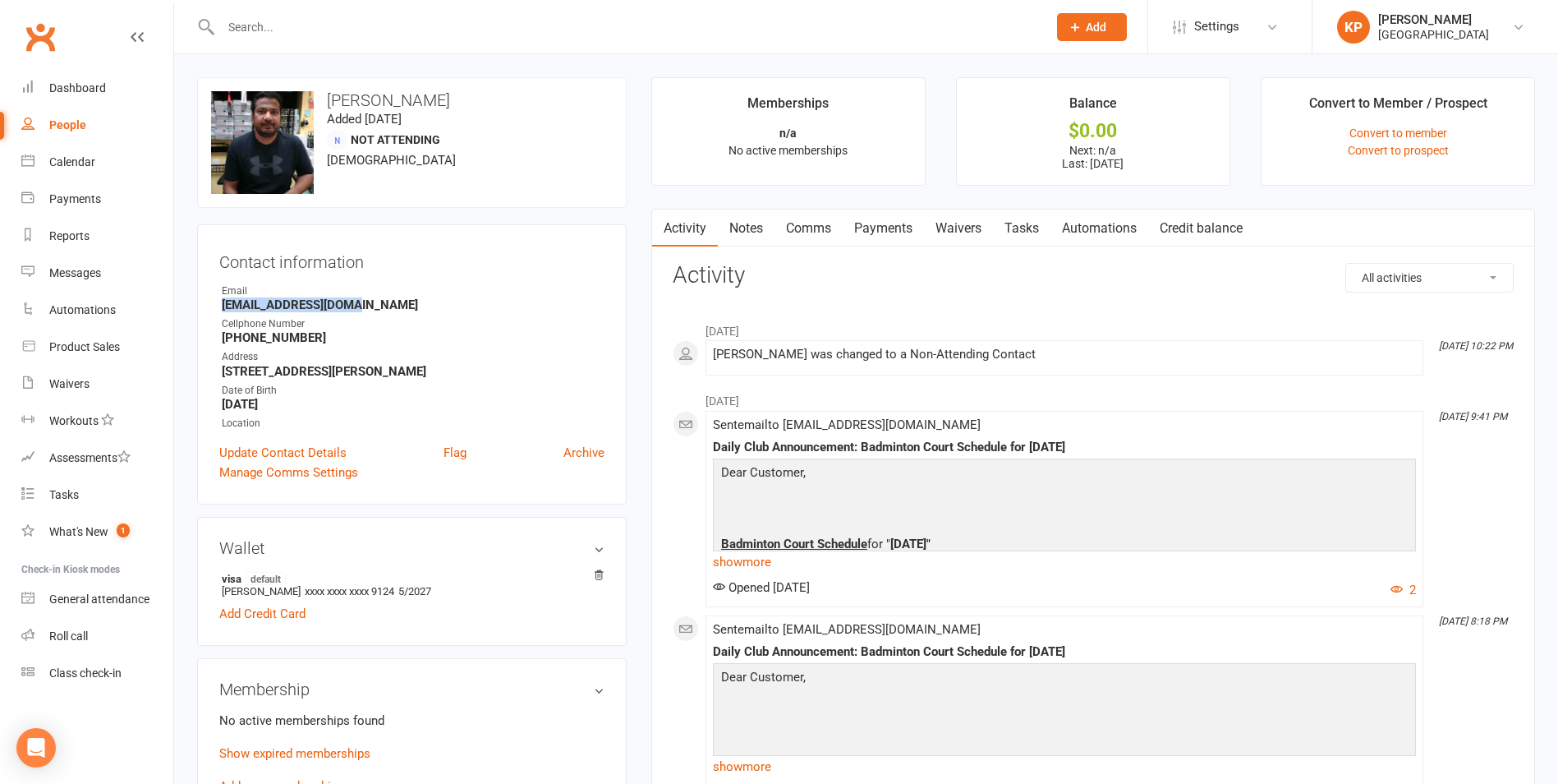
click at [430, 309] on strong "Ru.u2.0087@gmail.com" at bounding box center [413, 305] width 383 height 15
click at [341, 22] on input "text" at bounding box center [626, 27] width 820 height 23
paste input "Sijo Sebastian"
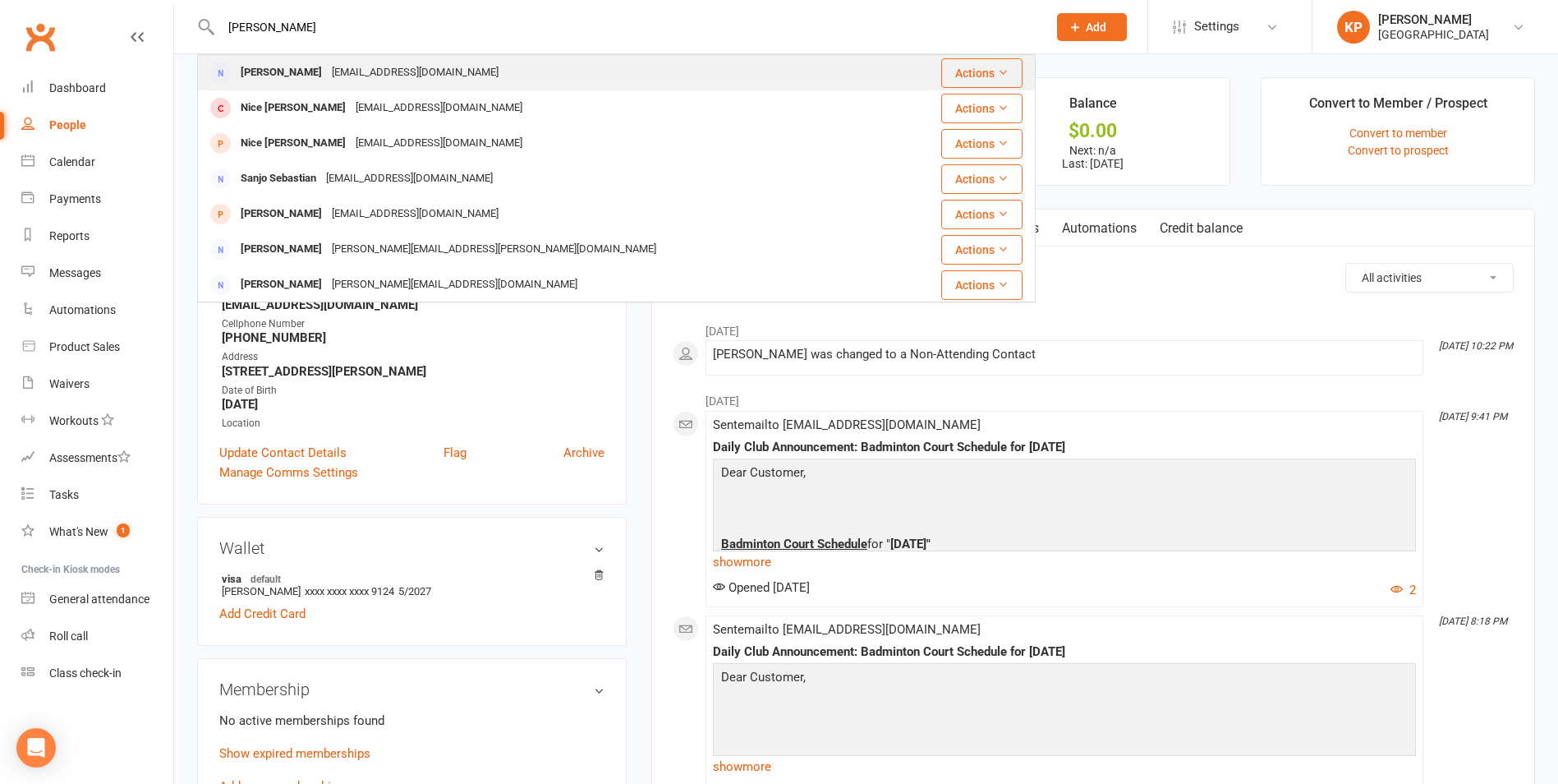
type input "Sijo Sebastian"
click at [359, 73] on div "Sijo528@gmail.com" at bounding box center [415, 73] width 176 height 24
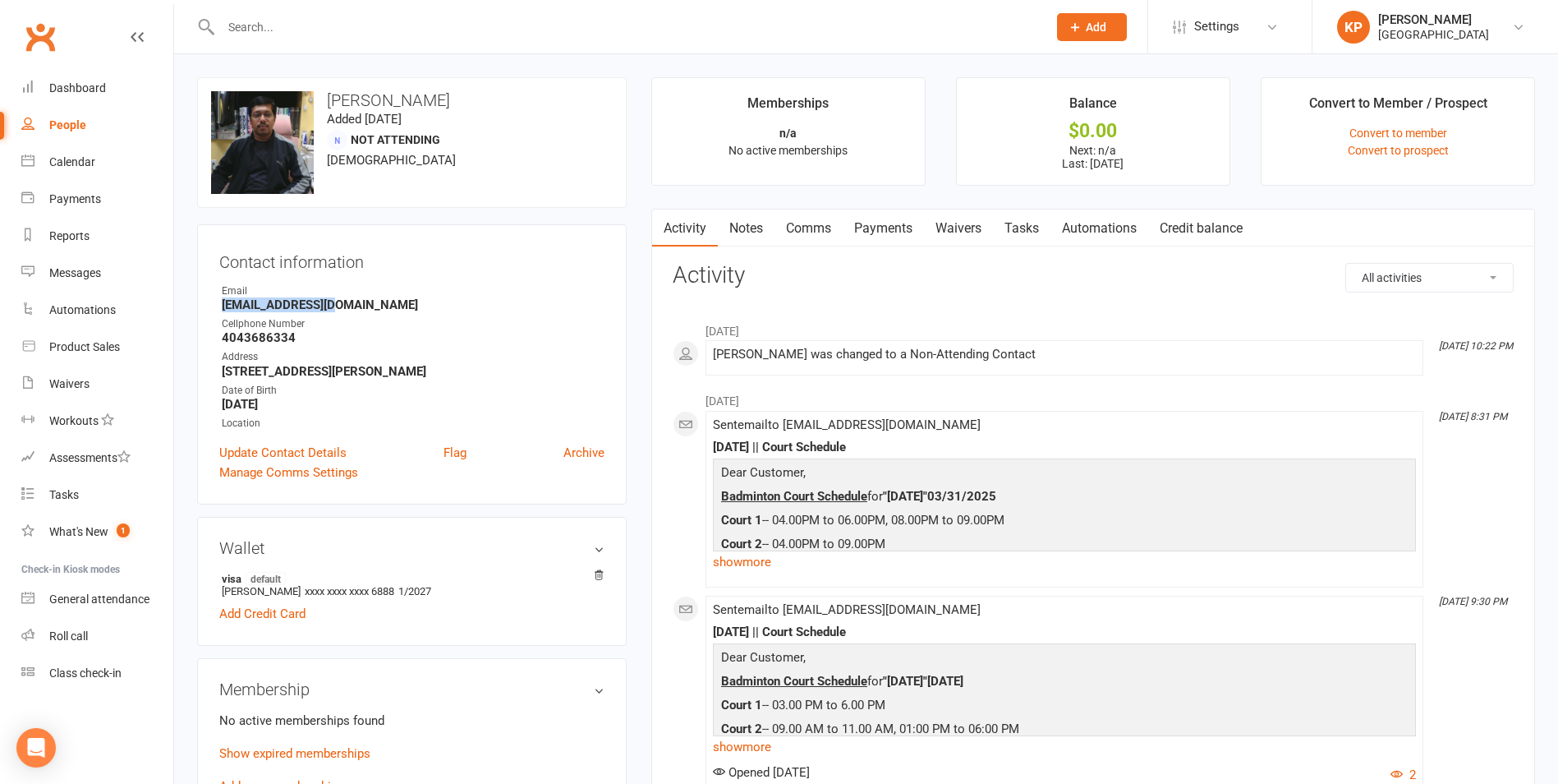
drag, startPoint x: 219, startPoint y: 308, endPoint x: 344, endPoint y: 304, distance: 125.1
click at [344, 304] on li "Email Sijo528@gmail.com" at bounding box center [411, 297] width 385 height 29
click at [356, 296] on div "Email" at bounding box center [413, 291] width 383 height 16
click at [290, 30] on input "text" at bounding box center [626, 27] width 820 height 23
paste input "Surya Seemakurty"
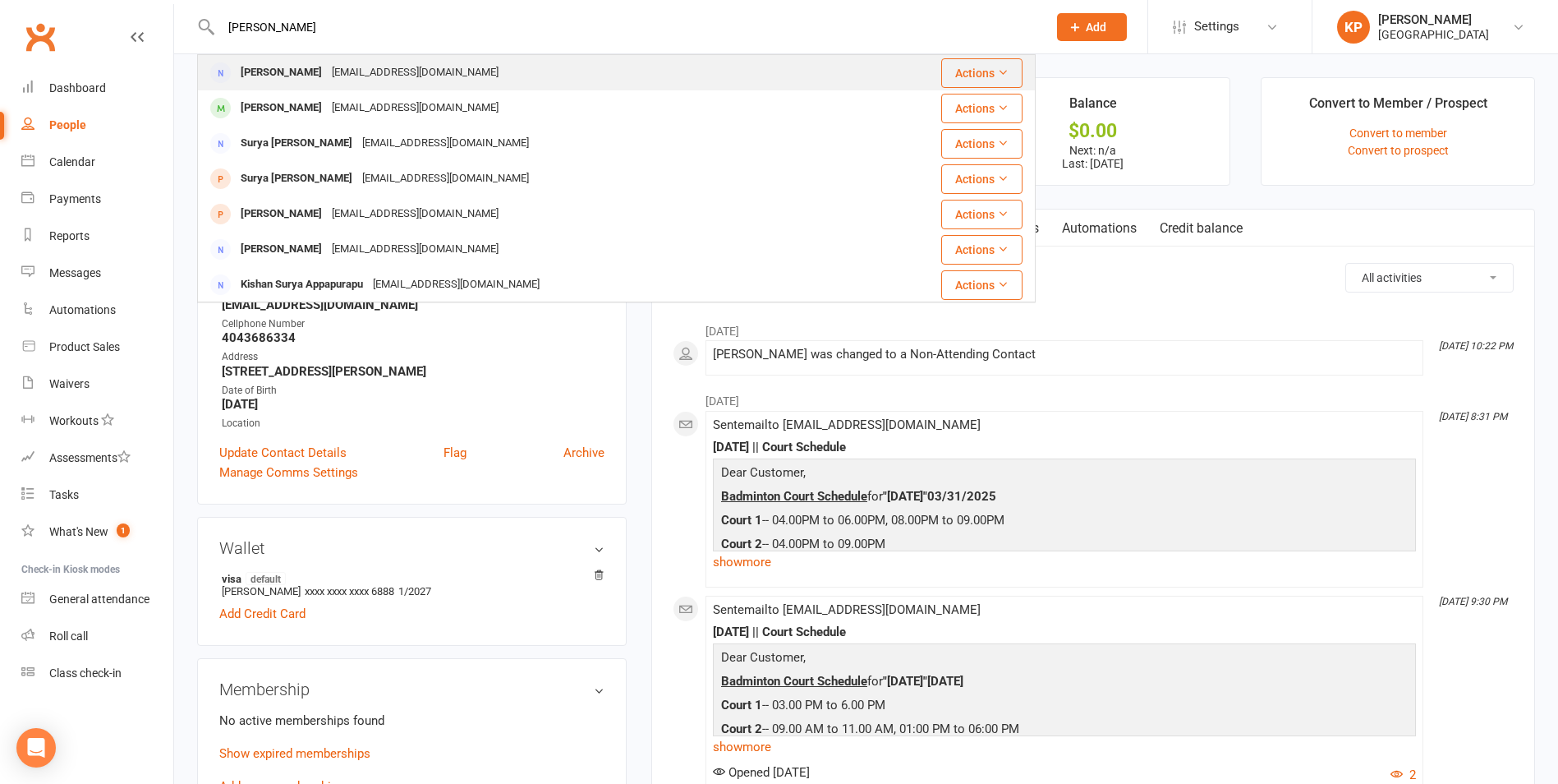
type input "Surya Seemakurty"
click at [376, 69] on div "suryakirans@yahoo.com" at bounding box center [415, 73] width 176 height 24
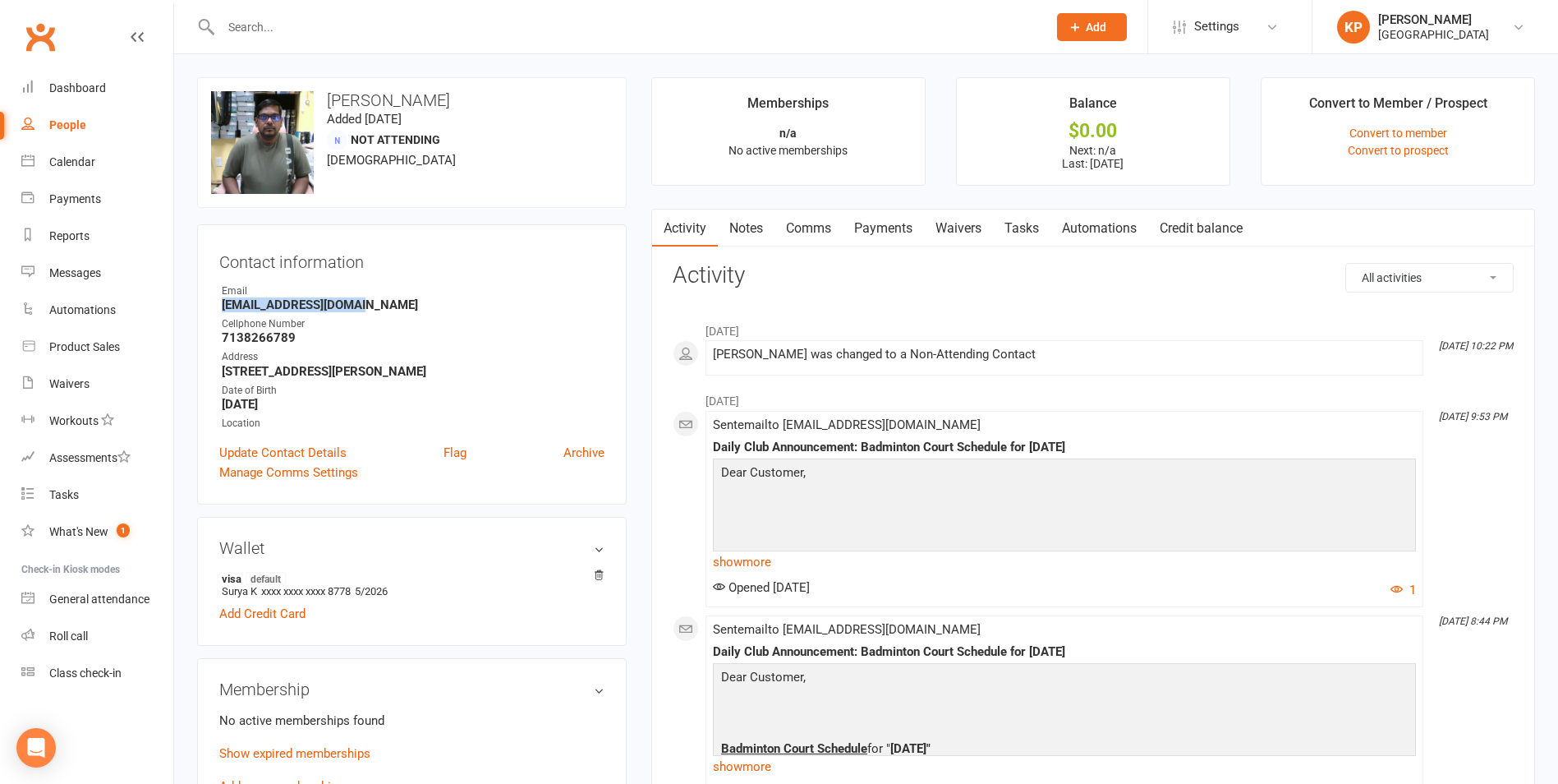
drag, startPoint x: 222, startPoint y: 298, endPoint x: 414, endPoint y: 301, distance: 192.0
click at [414, 301] on strong "suryakirans@yahoo.com" at bounding box center [413, 305] width 383 height 15
click at [434, 266] on h3 "Contact information" at bounding box center [411, 258] width 385 height 24
click at [286, 24] on input "text" at bounding box center [626, 27] width 820 height 23
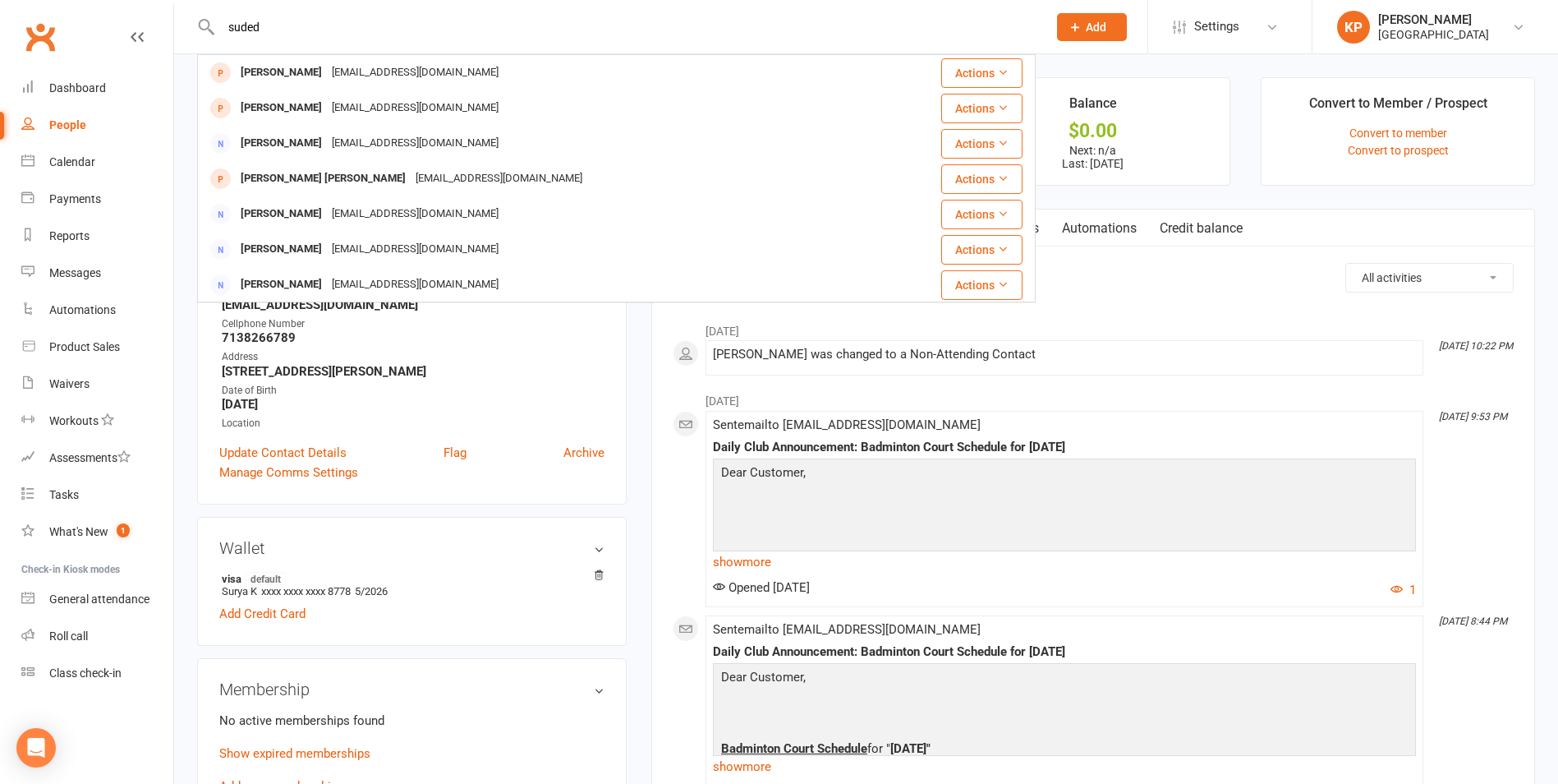
type input "suded"
drag, startPoint x: 293, startPoint y: 21, endPoint x: 203, endPoint y: 21, distance: 90.0
click at [204, 21] on div "suded Sudeep Giri sudeepgiri369@gmail.com Actions Sudeepthi Victor sudeepthi.10…" at bounding box center [616, 26] width 839 height 53
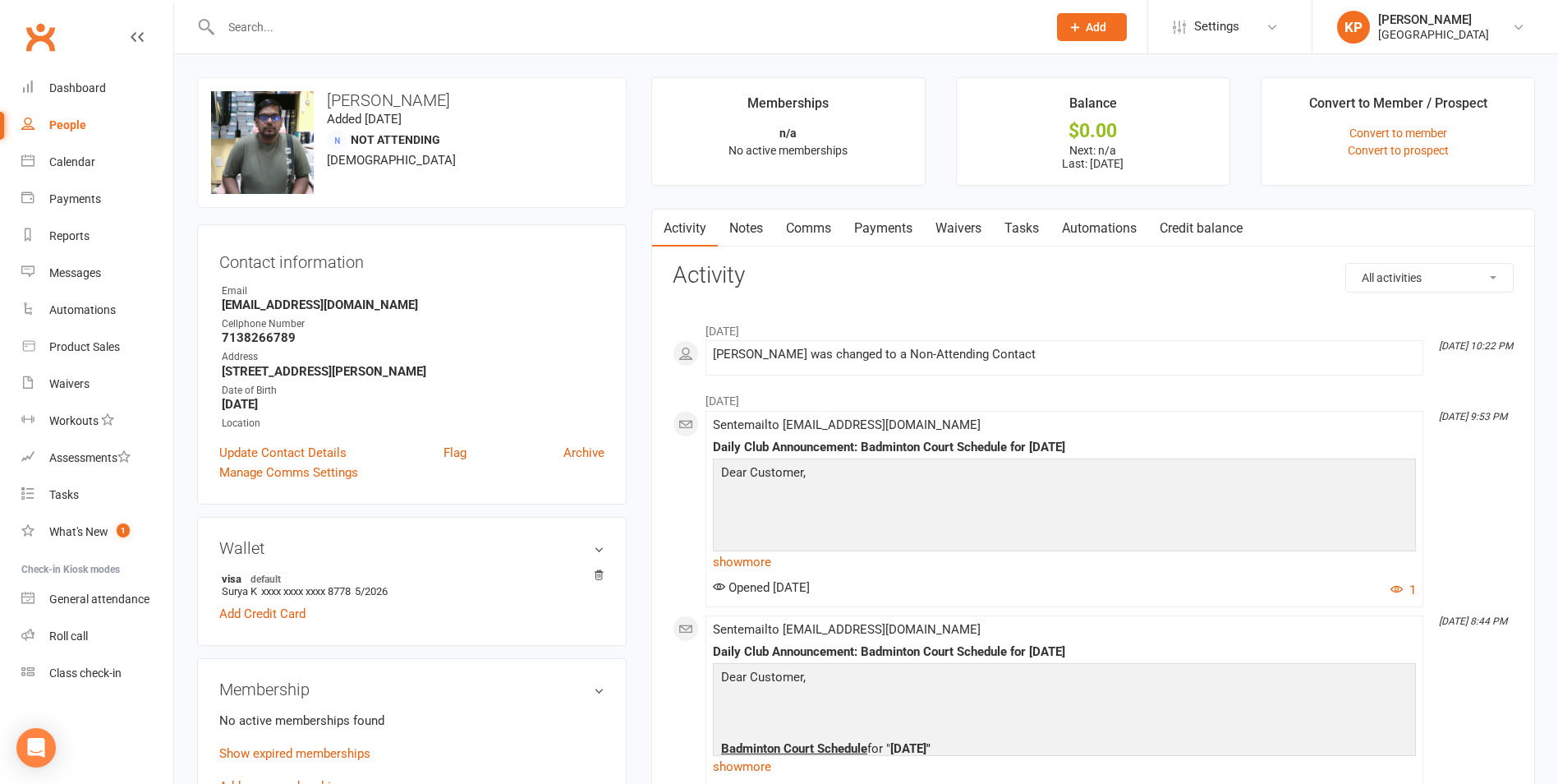
click at [65, 128] on div "People" at bounding box center [68, 125] width 37 height 13
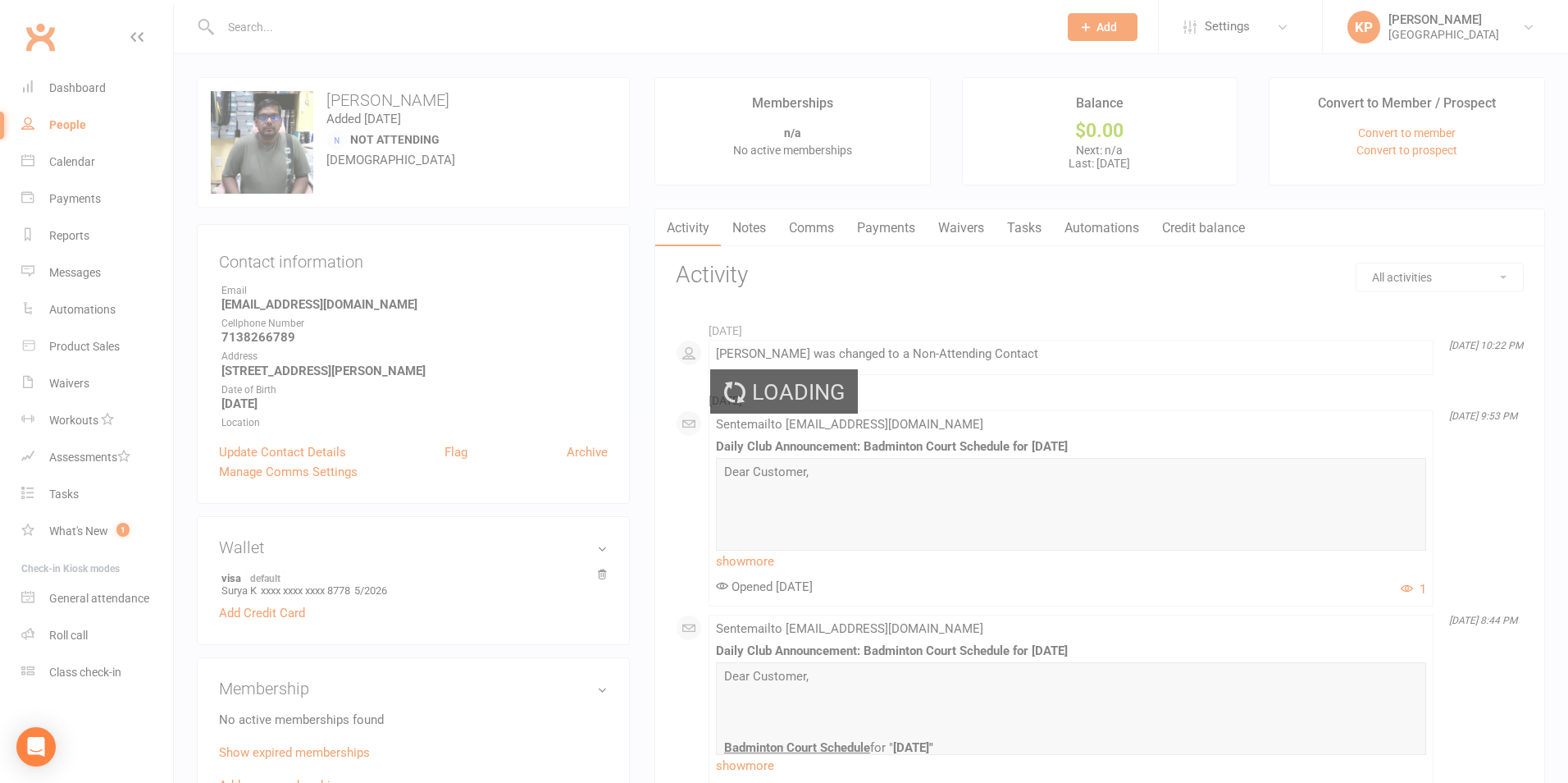
select select "100"
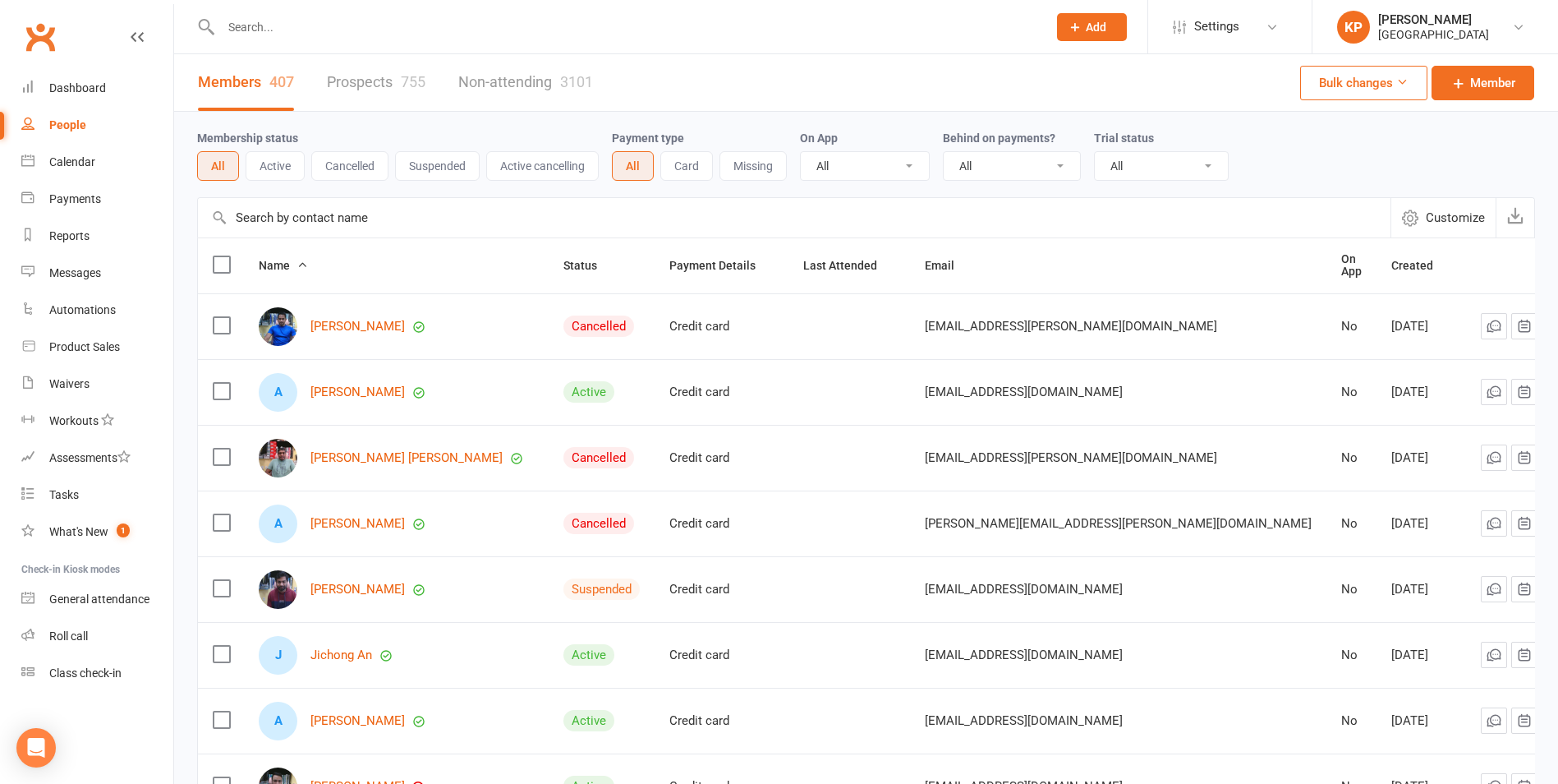
click at [290, 21] on input "text" at bounding box center [626, 27] width 820 height 23
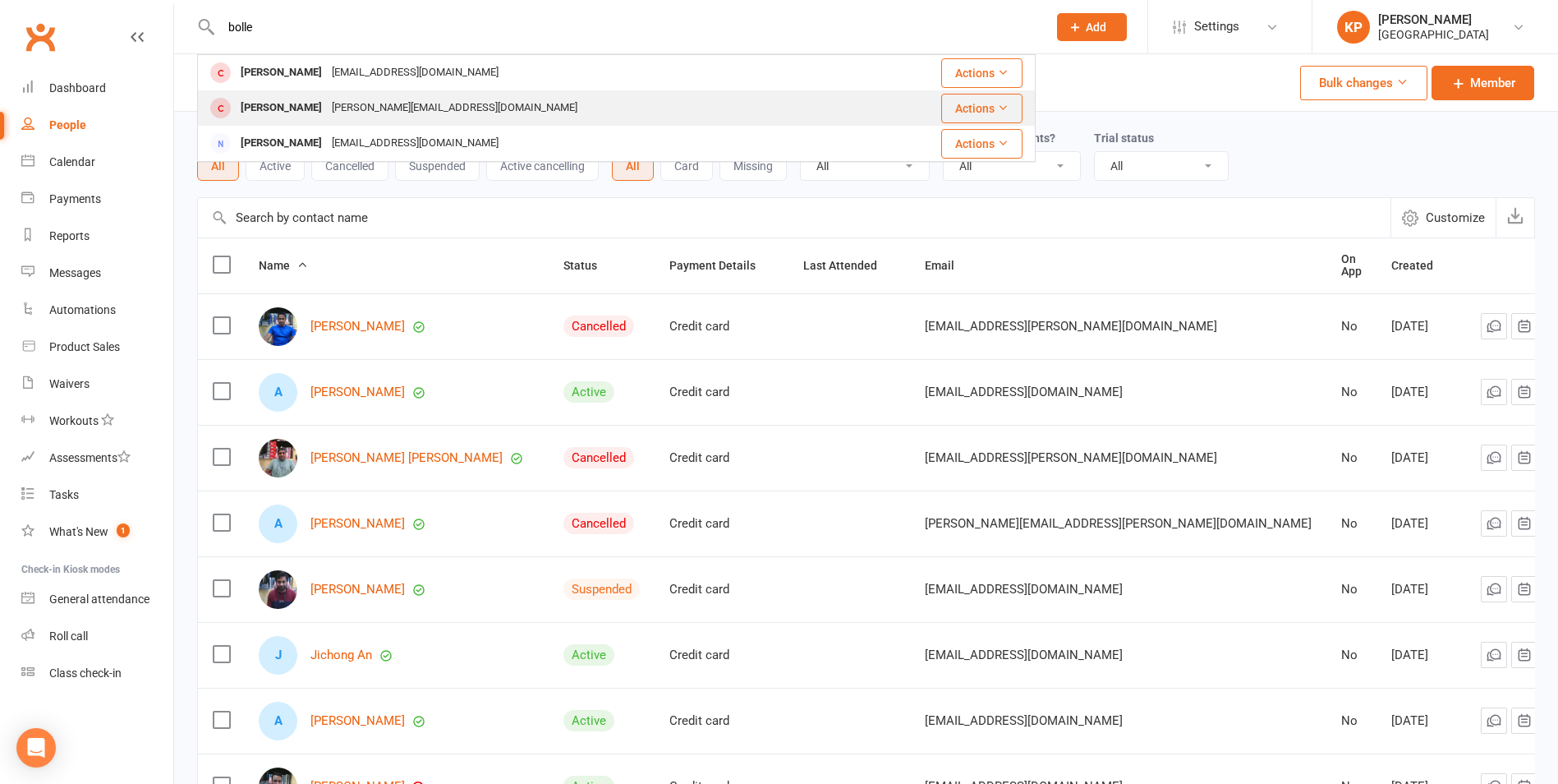
type input "bolle"
click at [382, 116] on div "Srikala.8409@gmail.com" at bounding box center [455, 108] width 255 height 24
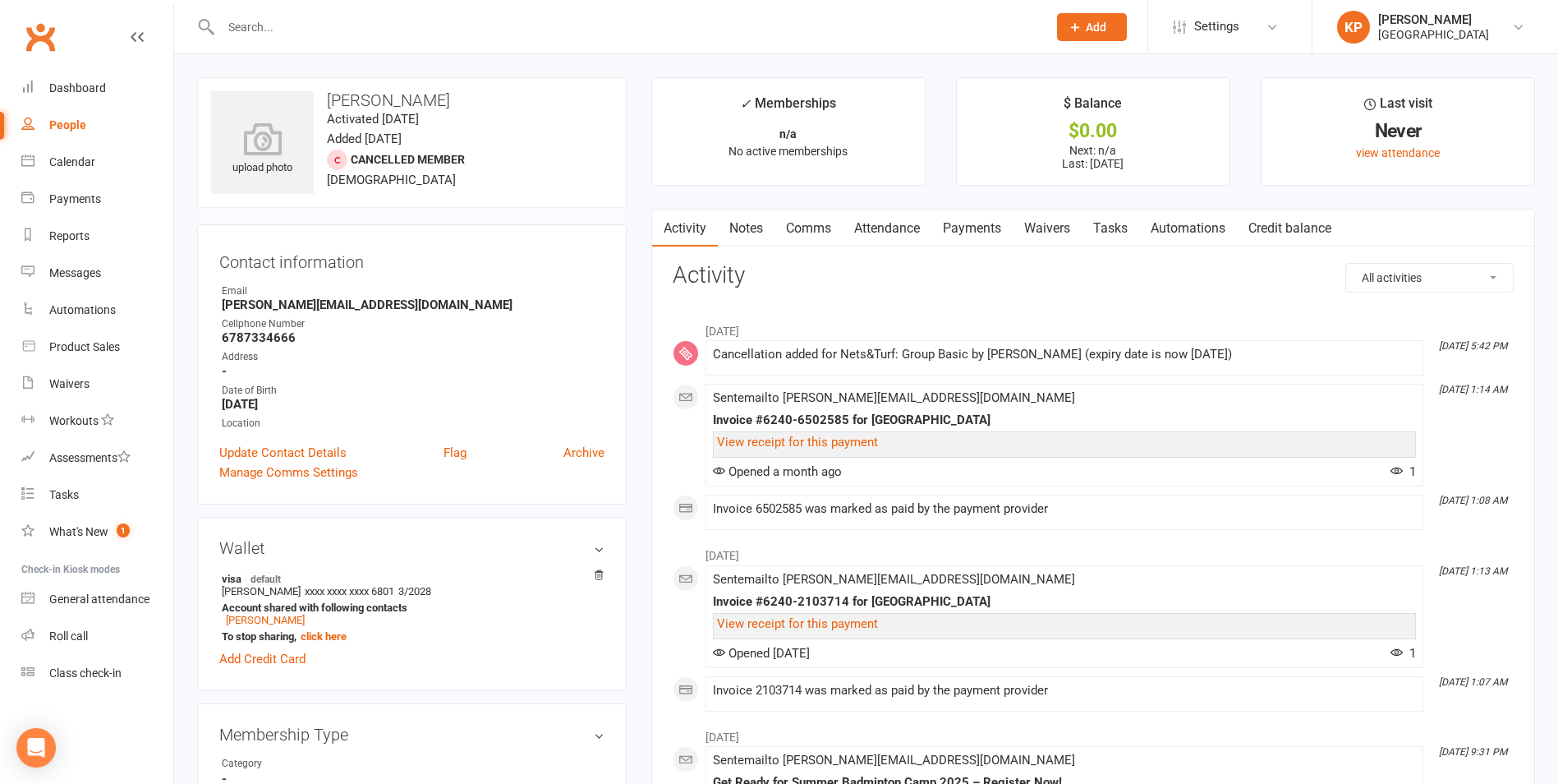
click at [980, 229] on link "Payments" at bounding box center [972, 228] width 81 height 38
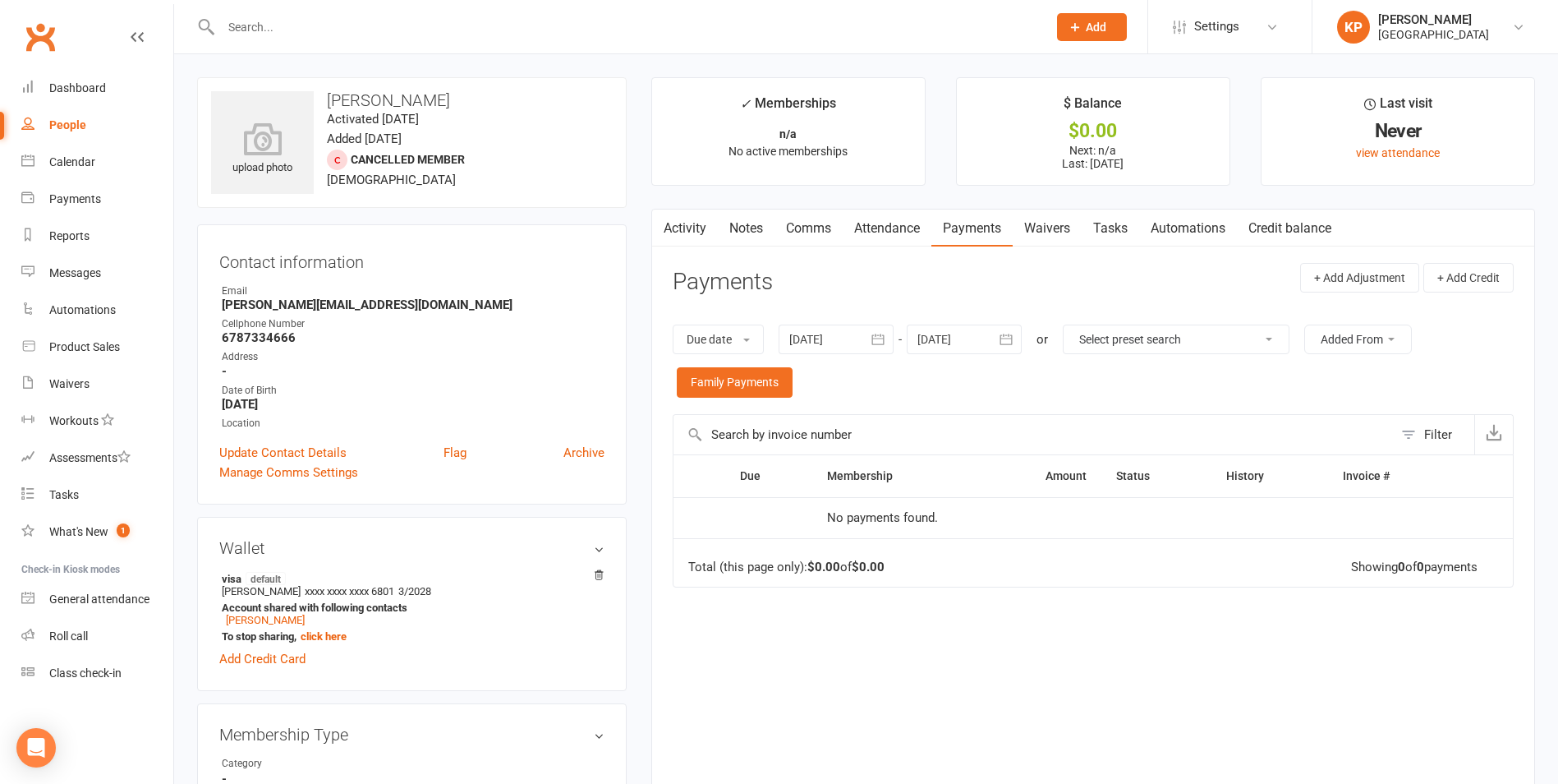
click at [861, 331] on div at bounding box center [835, 339] width 115 height 30
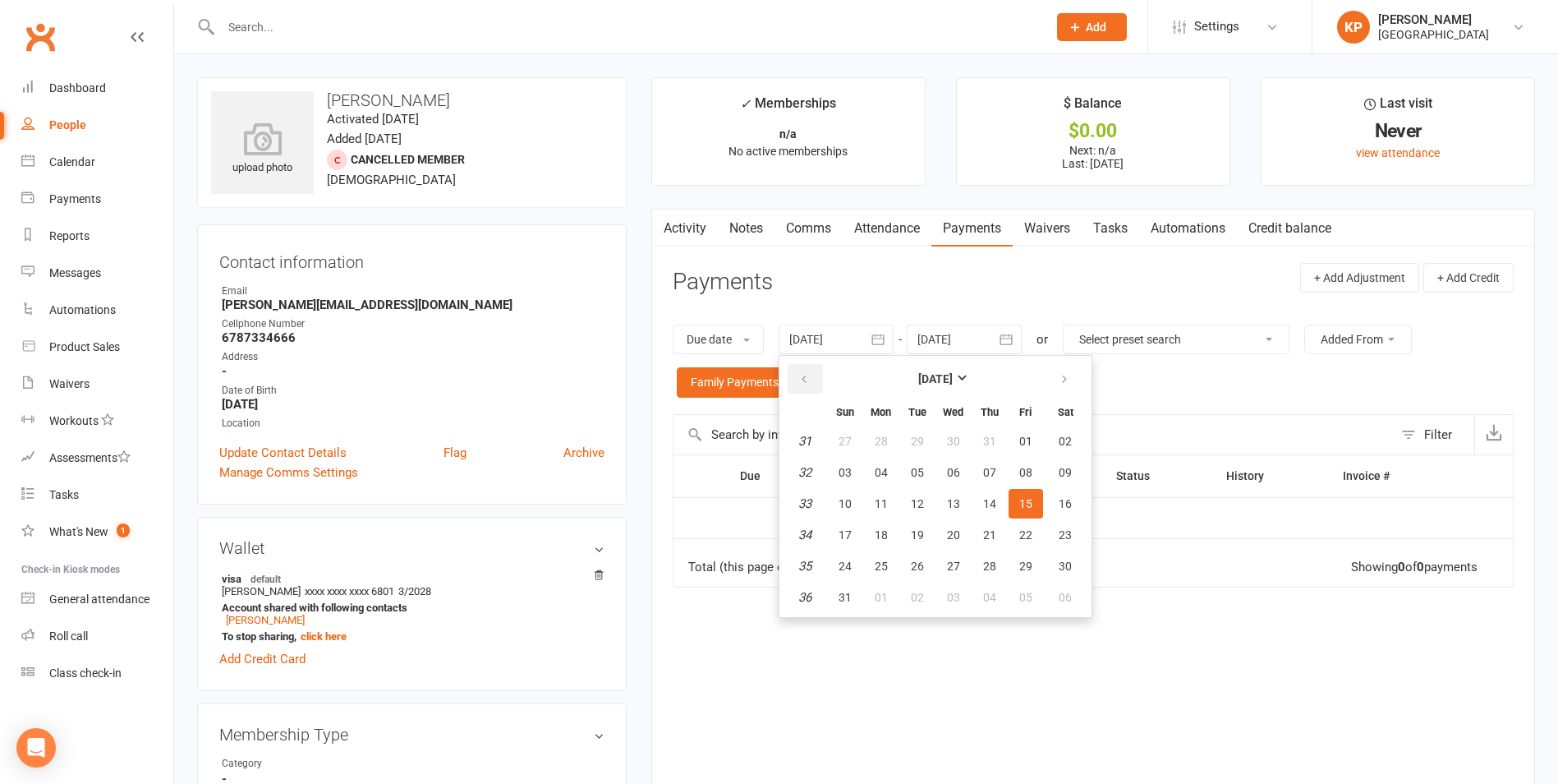
click at [817, 372] on button "button" at bounding box center [806, 378] width 35 height 30
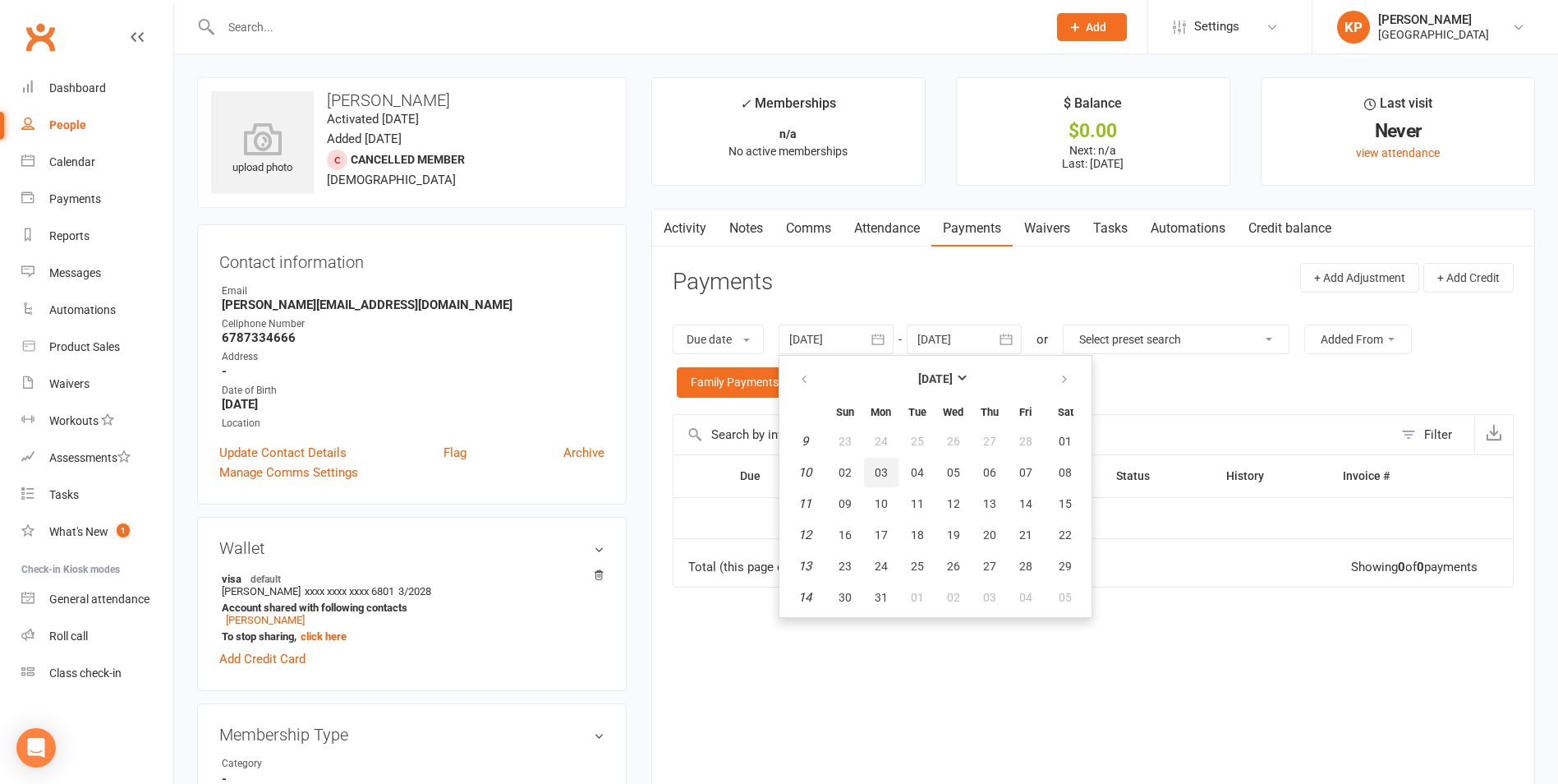
click at [885, 461] on button "03" at bounding box center [881, 473] width 34 height 30
type input "03 Mar 2025"
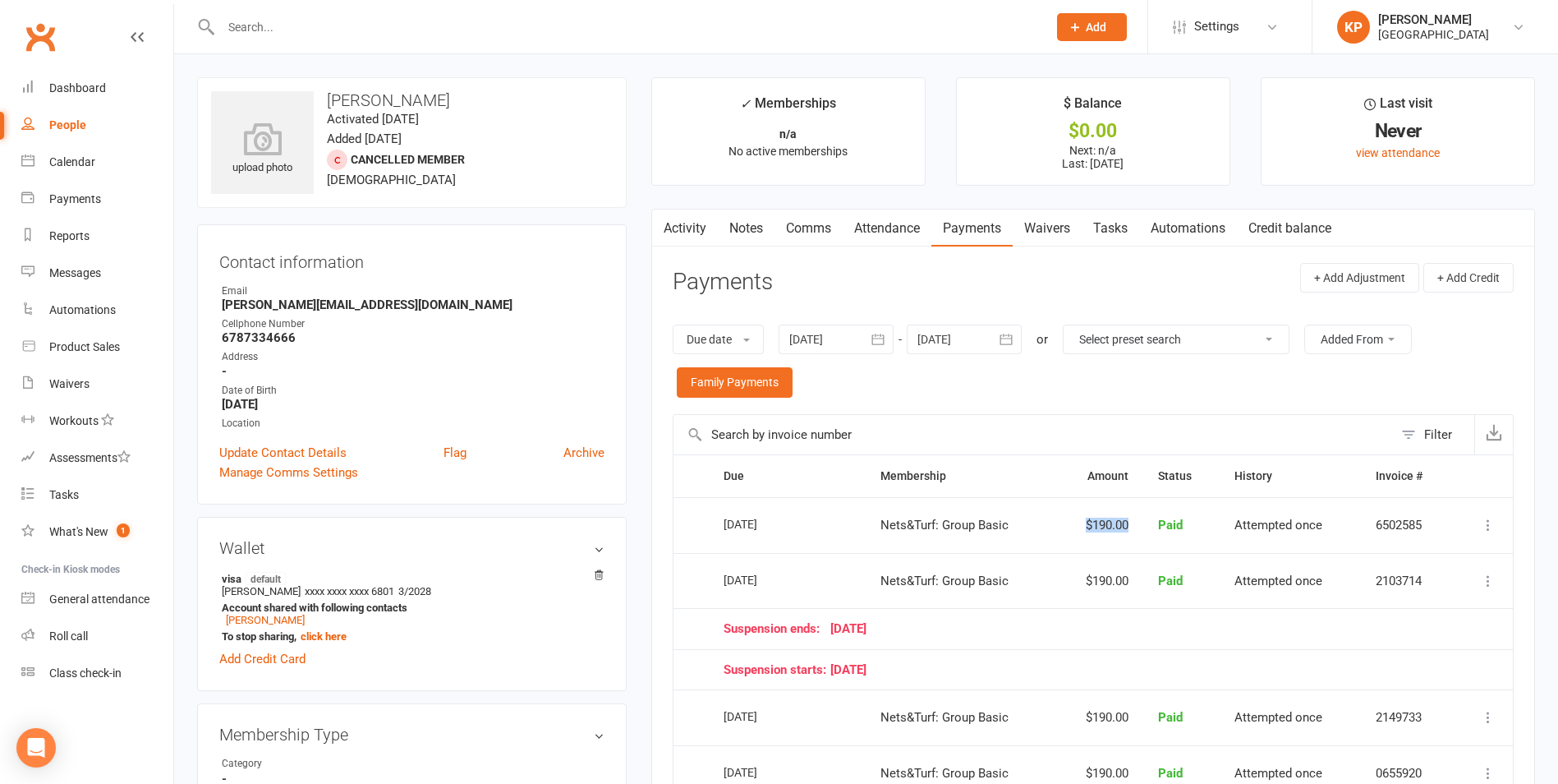
drag, startPoint x: 1071, startPoint y: 518, endPoint x: 1133, endPoint y: 527, distance: 62.6
click at [1133, 527] on td "$190.00" at bounding box center [1099, 525] width 87 height 56
drag, startPoint x: 1133, startPoint y: 527, endPoint x: 1134, endPoint y: 575, distance: 48.0
click at [1134, 575] on td "$190.00" at bounding box center [1099, 581] width 87 height 56
drag, startPoint x: 1134, startPoint y: 575, endPoint x: 1115, endPoint y: 626, distance: 54.4
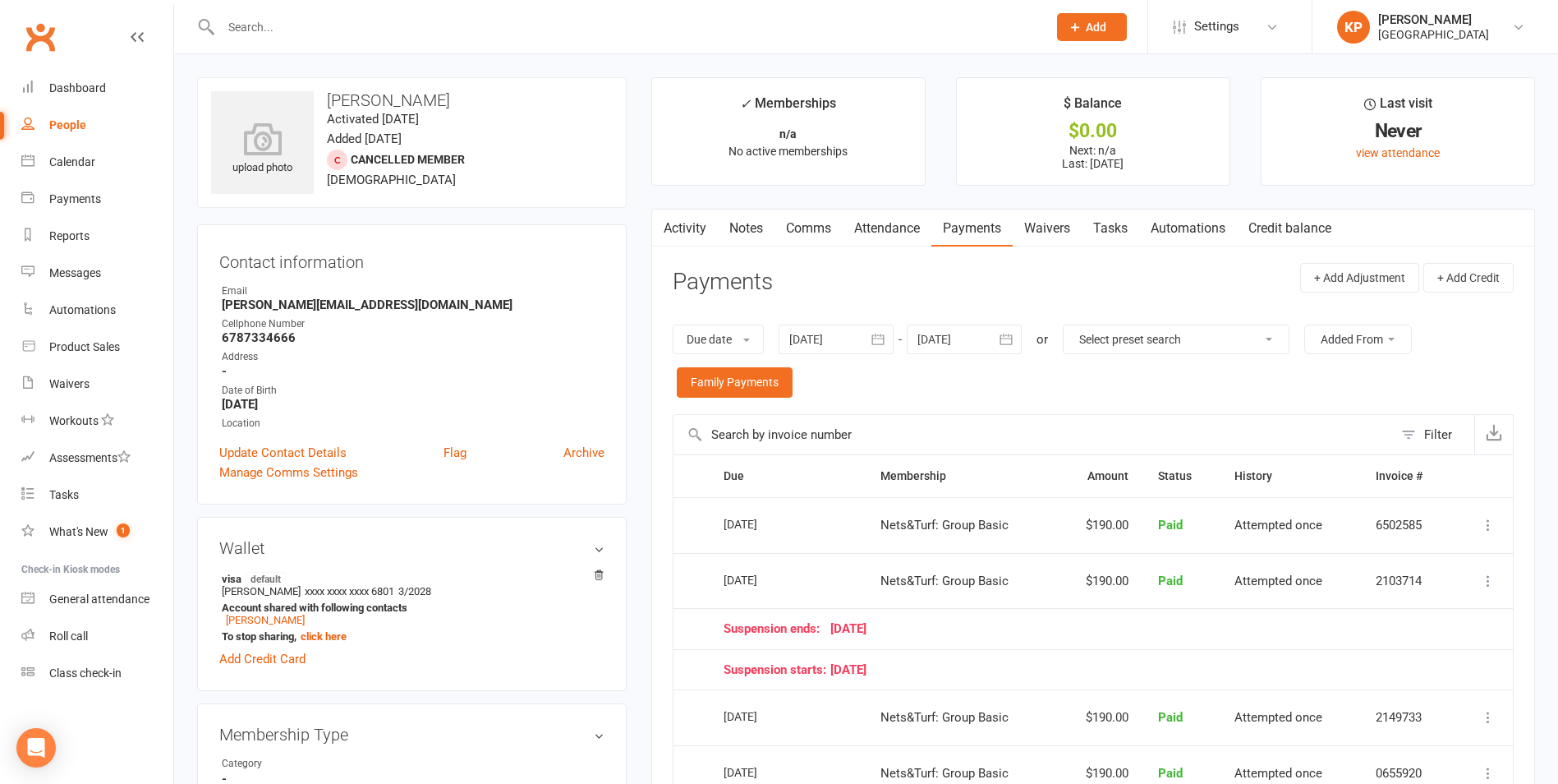
click at [1115, 626] on div "Suspension ends: 30 June 25" at bounding box center [1081, 628] width 715 height 14
click at [390, 22] on input "text" at bounding box center [626, 27] width 820 height 23
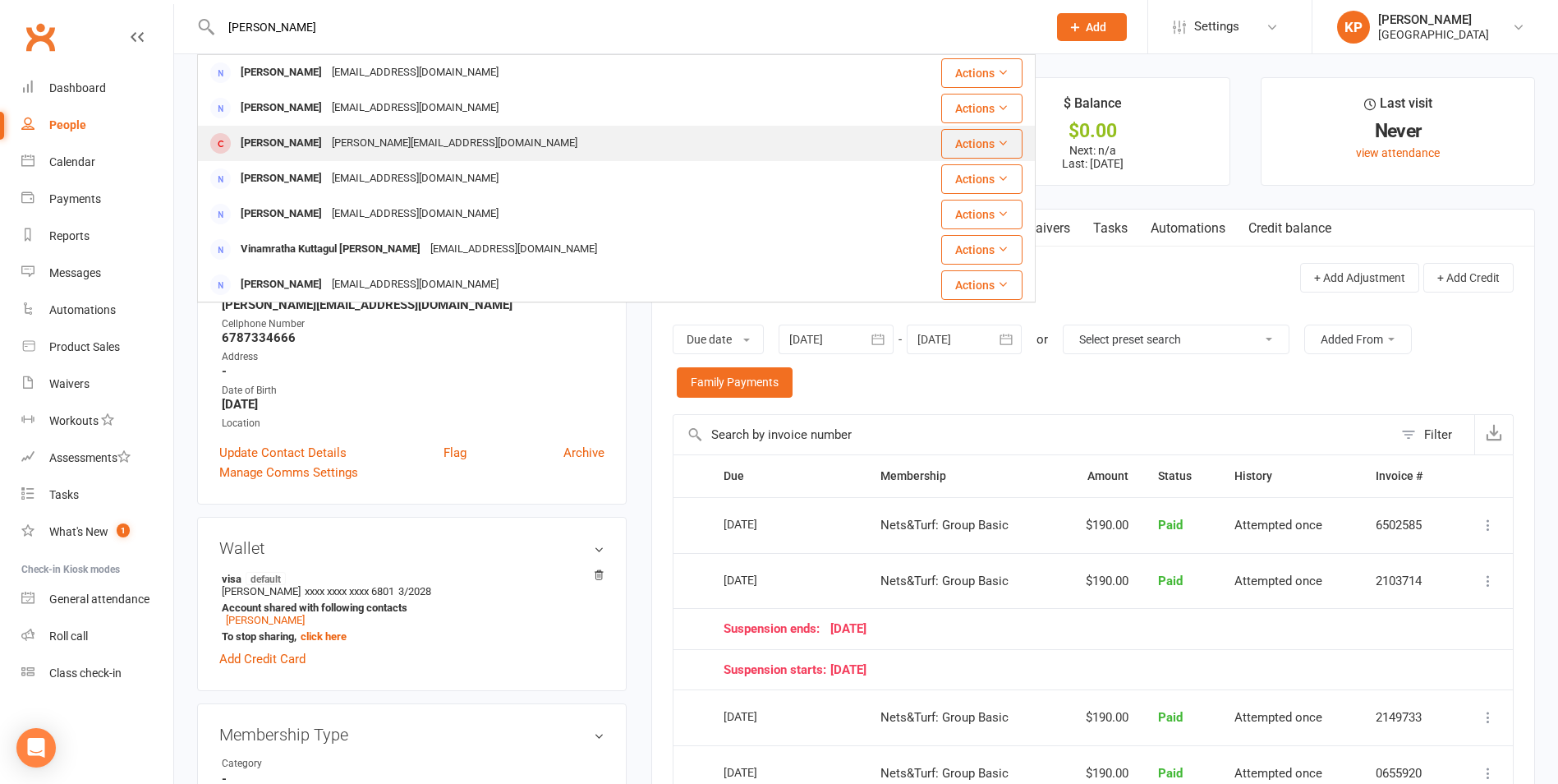
type input "isha kutta"
click at [371, 146] on div "Sahithi.p87@gmail.com" at bounding box center [455, 144] width 255 height 24
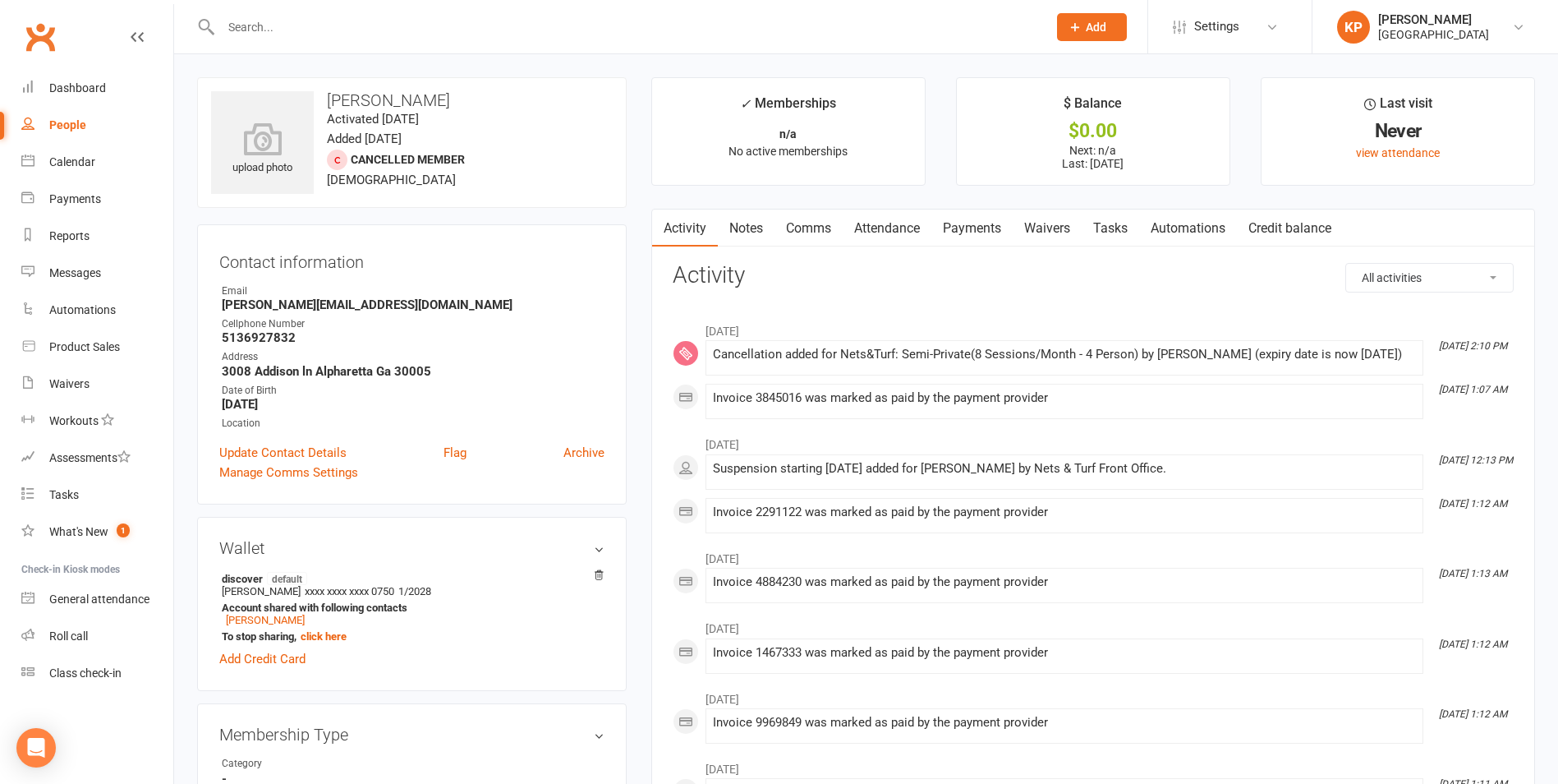
click at [955, 225] on link "Payments" at bounding box center [972, 228] width 81 height 38
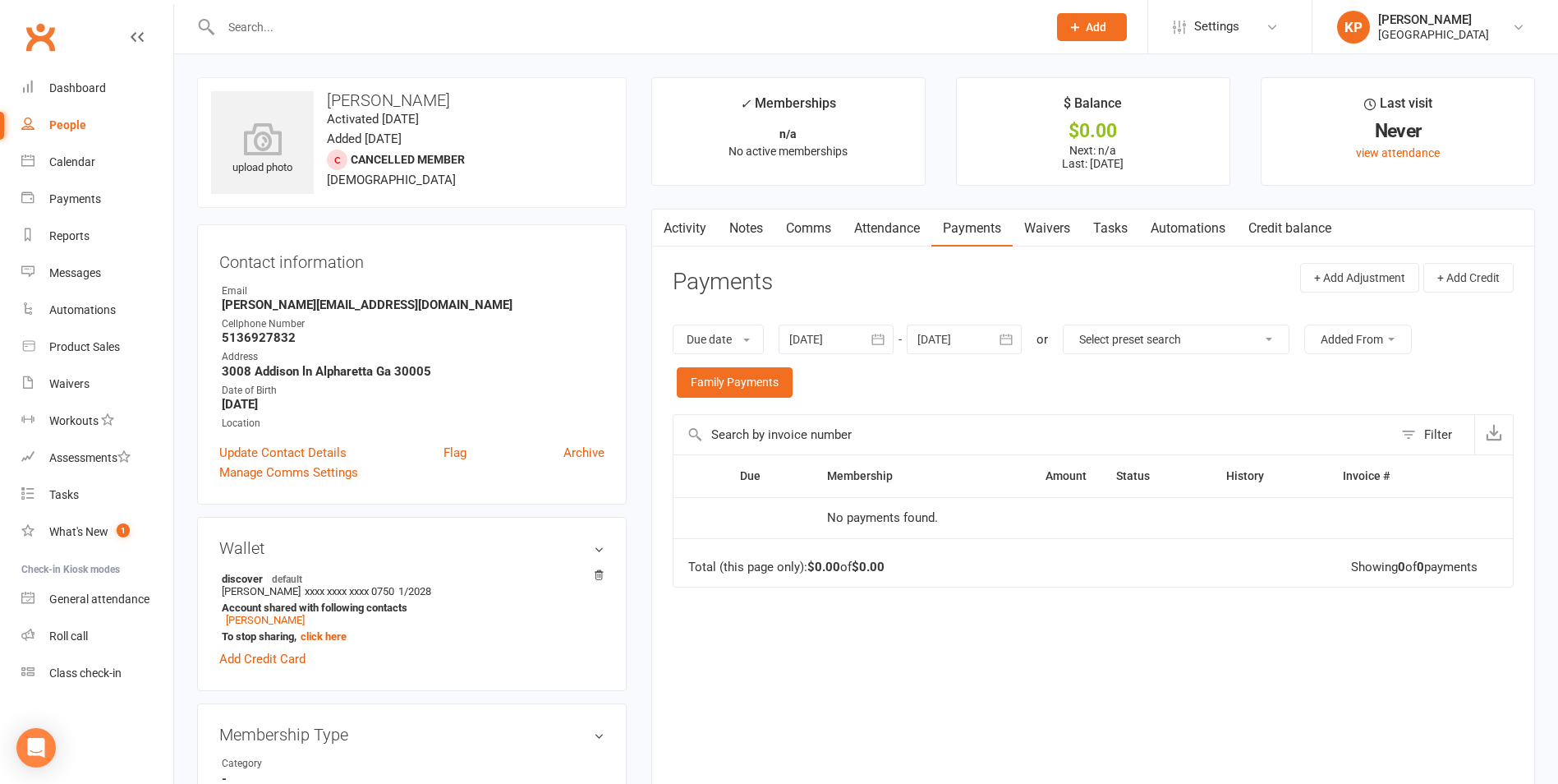
click at [881, 342] on icon "button" at bounding box center [878, 339] width 17 height 17
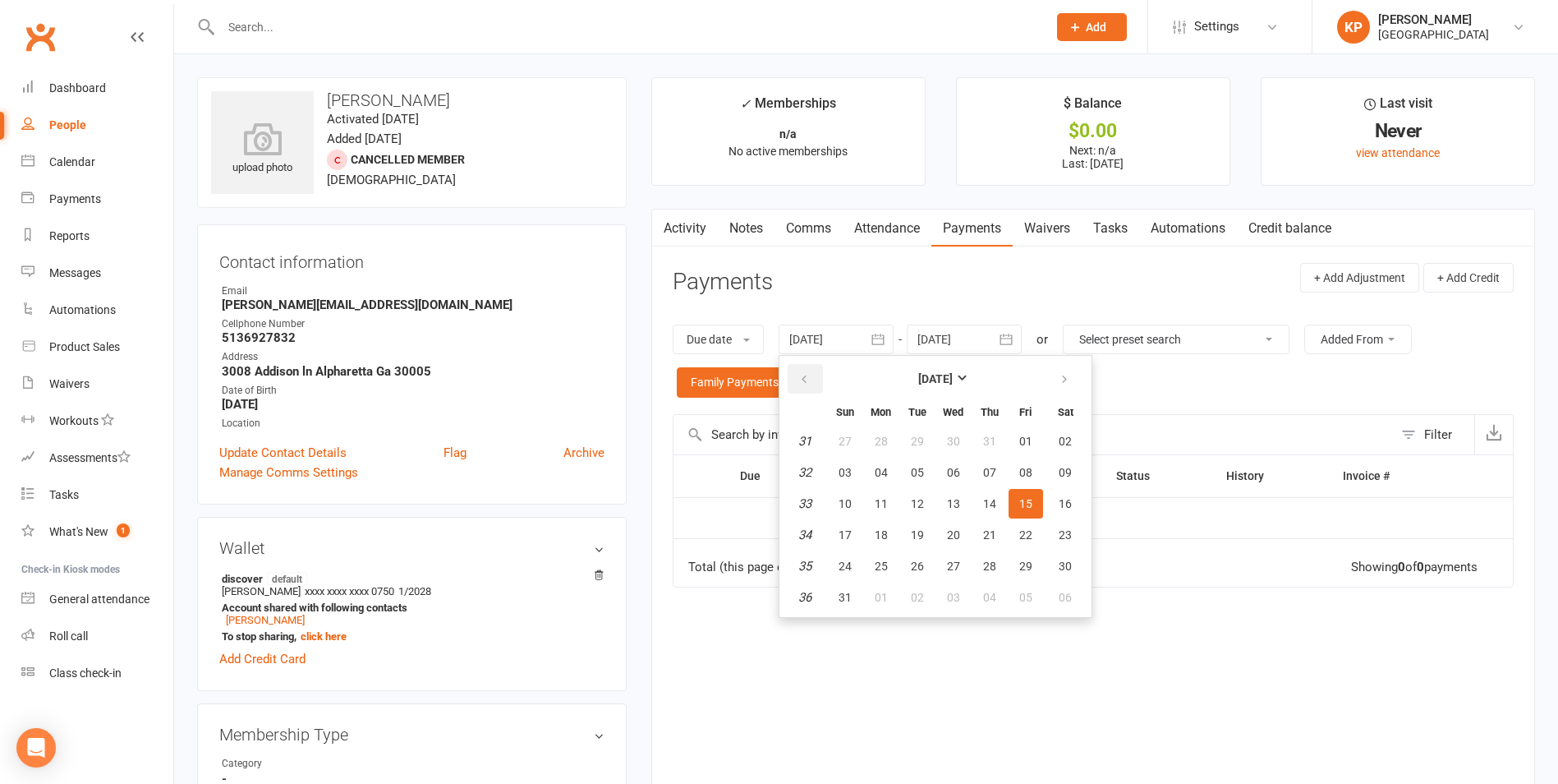
click at [802, 384] on icon "button" at bounding box center [804, 379] width 11 height 13
click at [883, 472] on span "07" at bounding box center [881, 473] width 13 height 13
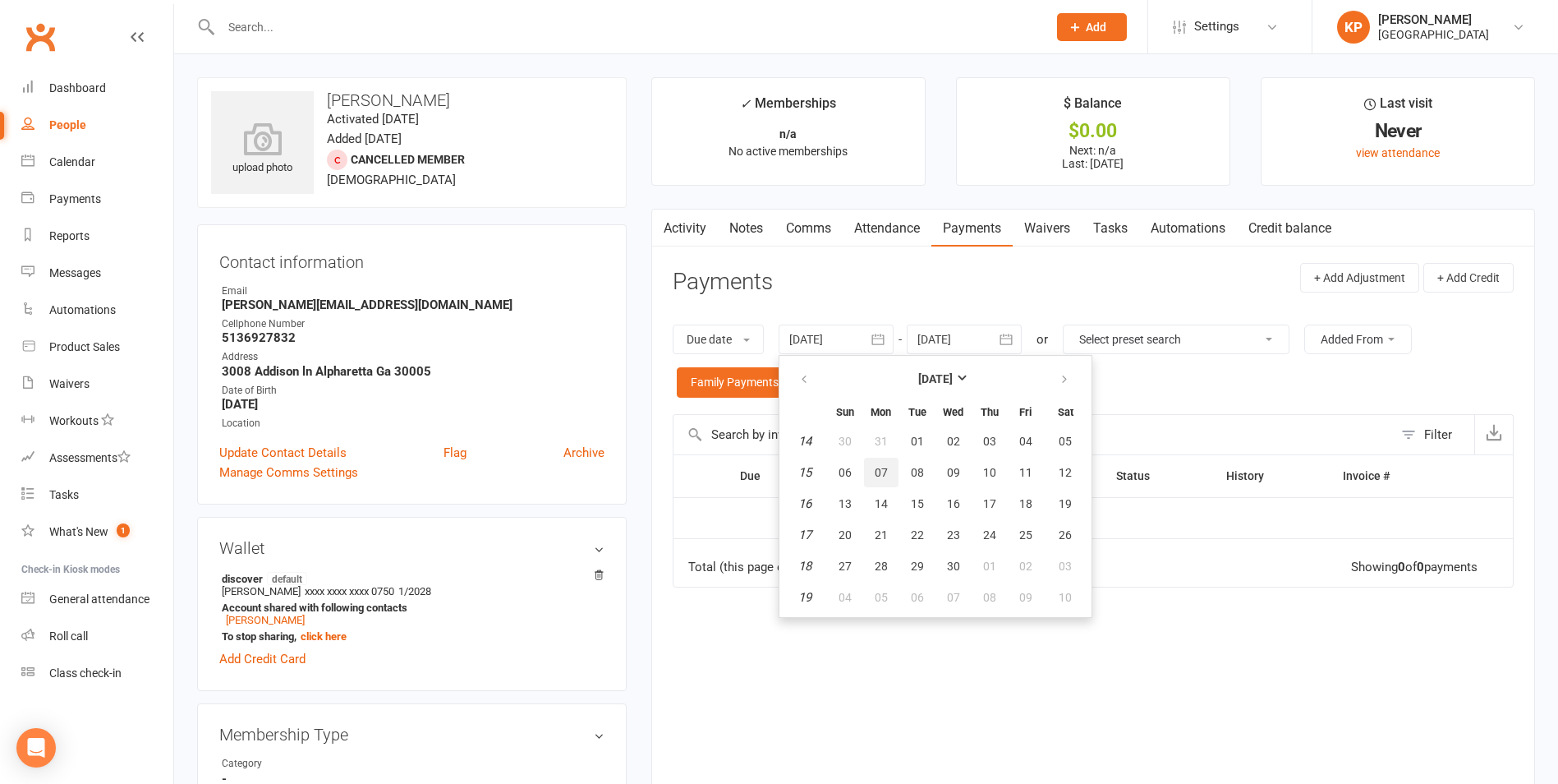
type input "07 Apr 2025"
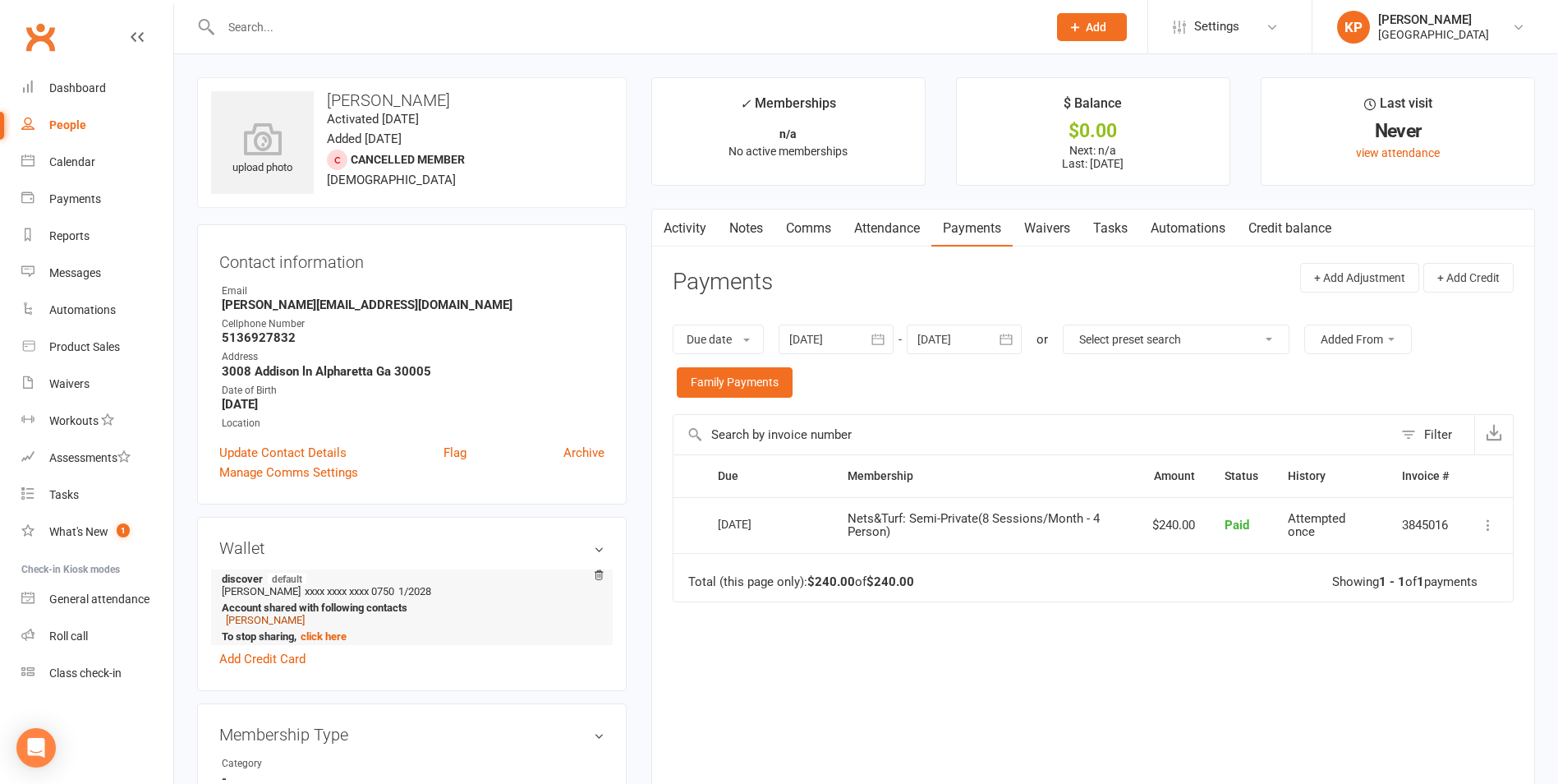
click at [252, 622] on link "Sahithi Pula" at bounding box center [265, 619] width 79 height 12
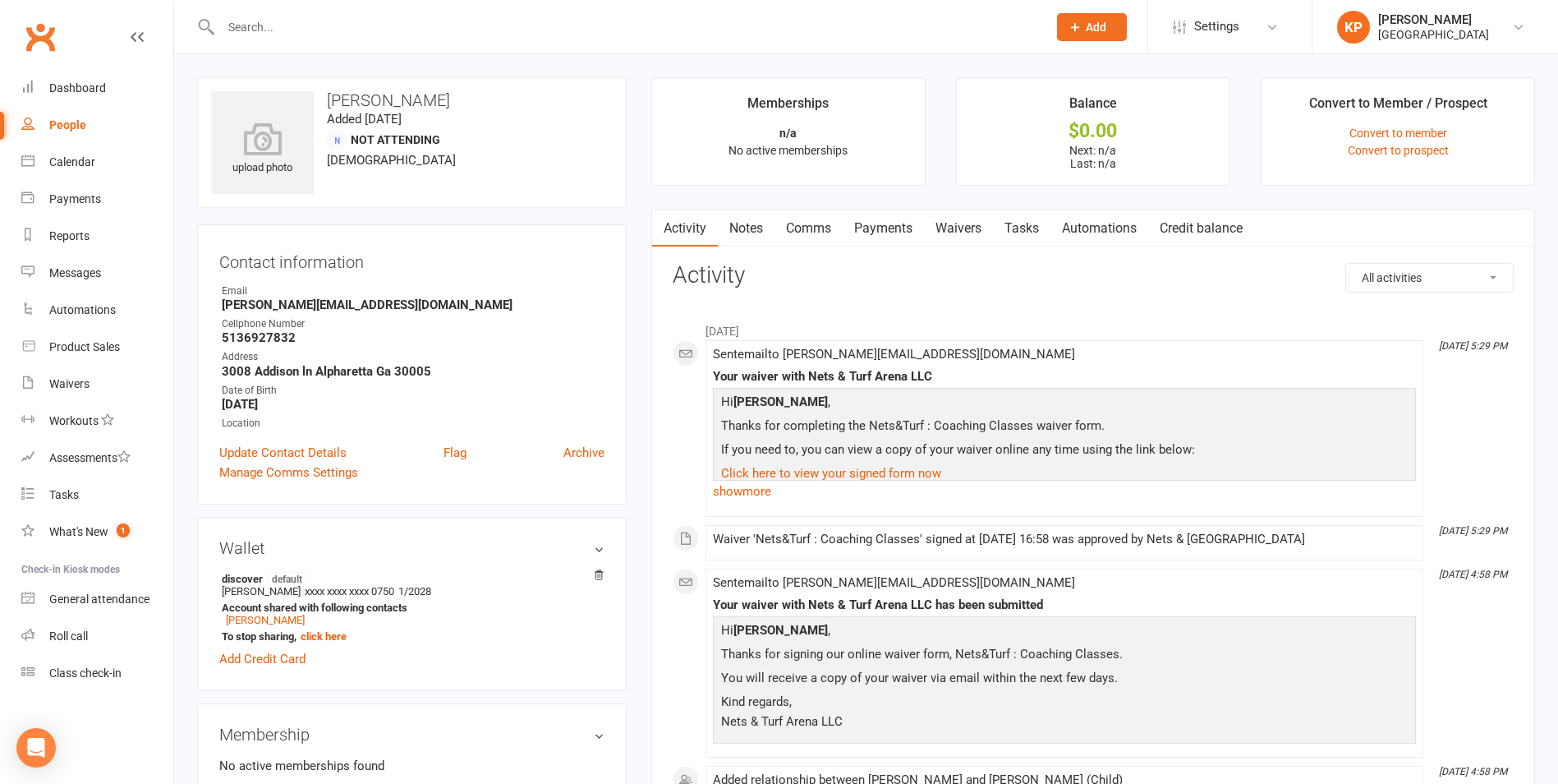
click at [888, 230] on link "Payments" at bounding box center [883, 228] width 81 height 38
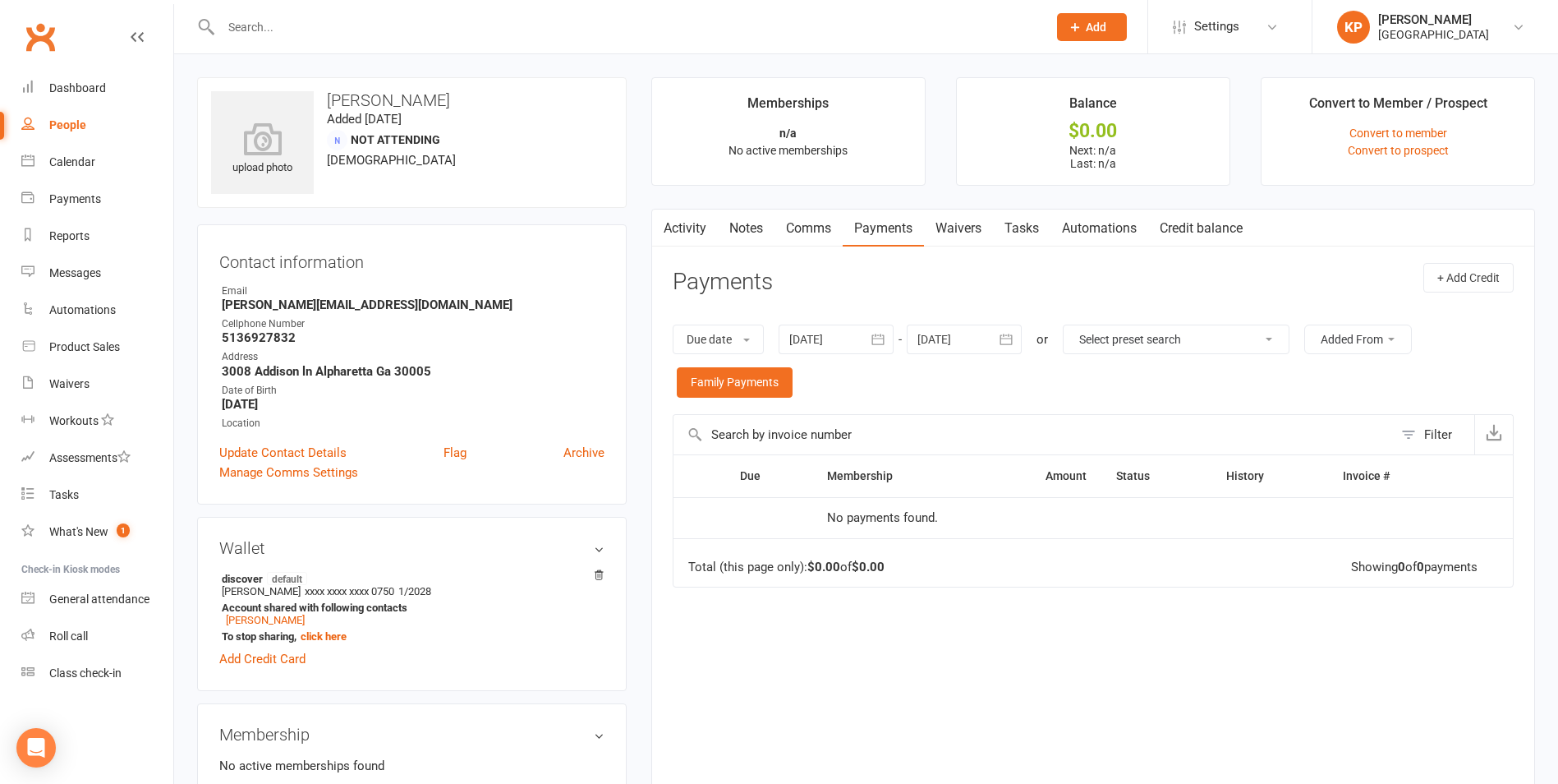
click at [877, 341] on icon "button" at bounding box center [878, 339] width 17 height 17
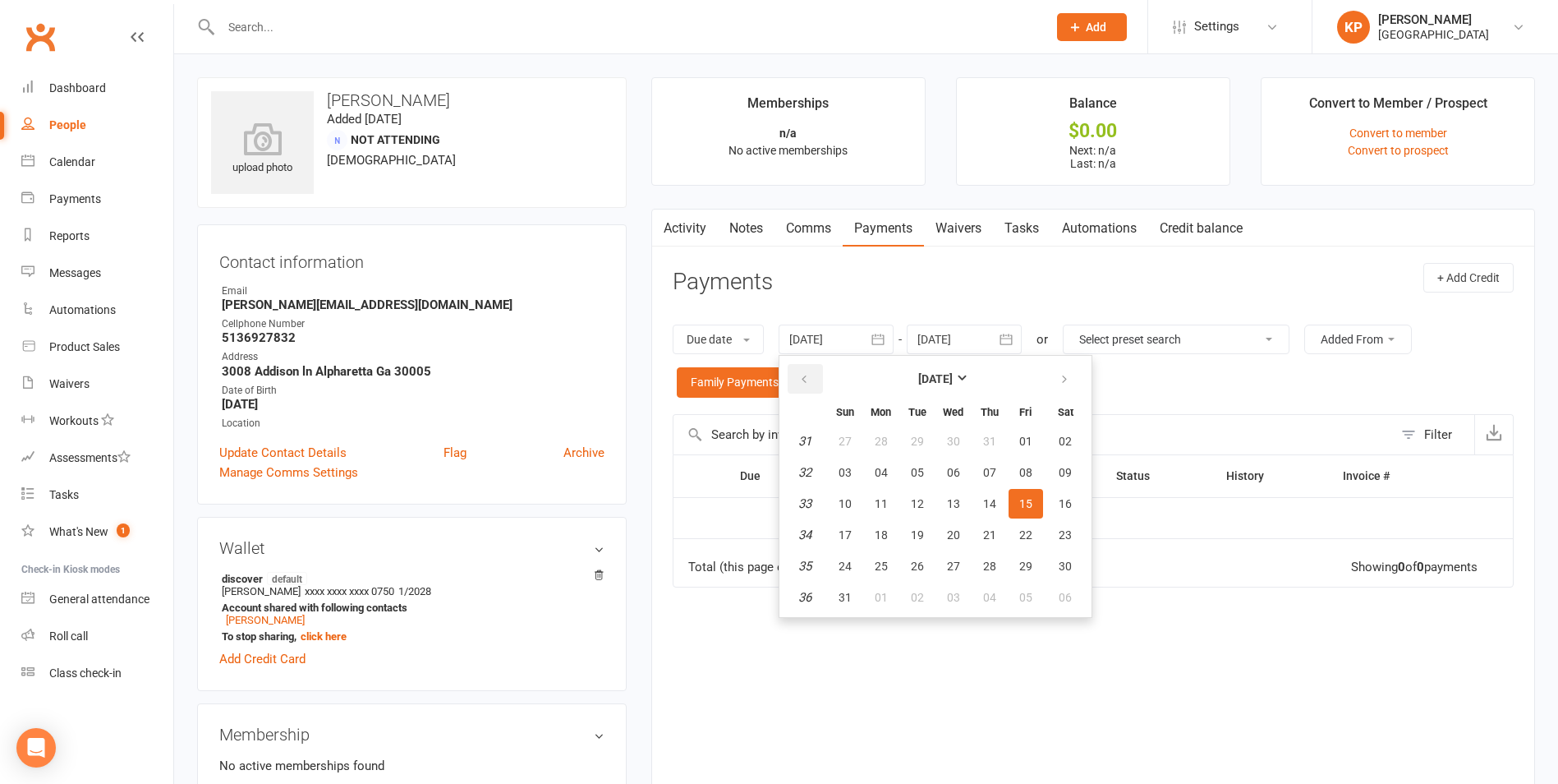
click at [818, 392] on button "button" at bounding box center [806, 378] width 35 height 30
click at [847, 448] on button "27" at bounding box center [845, 441] width 34 height 30
type input "27 Apr 2025"
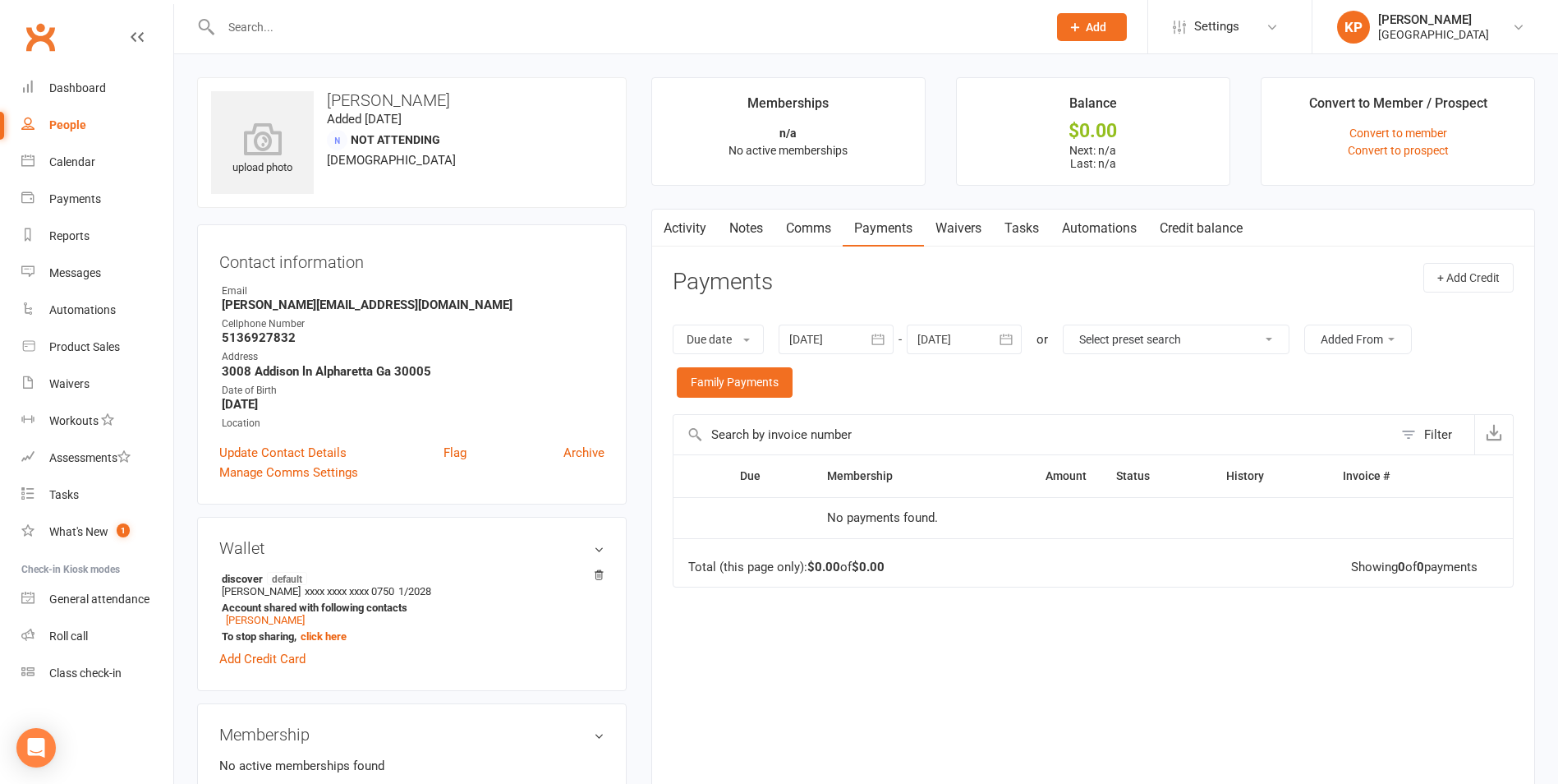
click at [994, 342] on div at bounding box center [964, 339] width 115 height 30
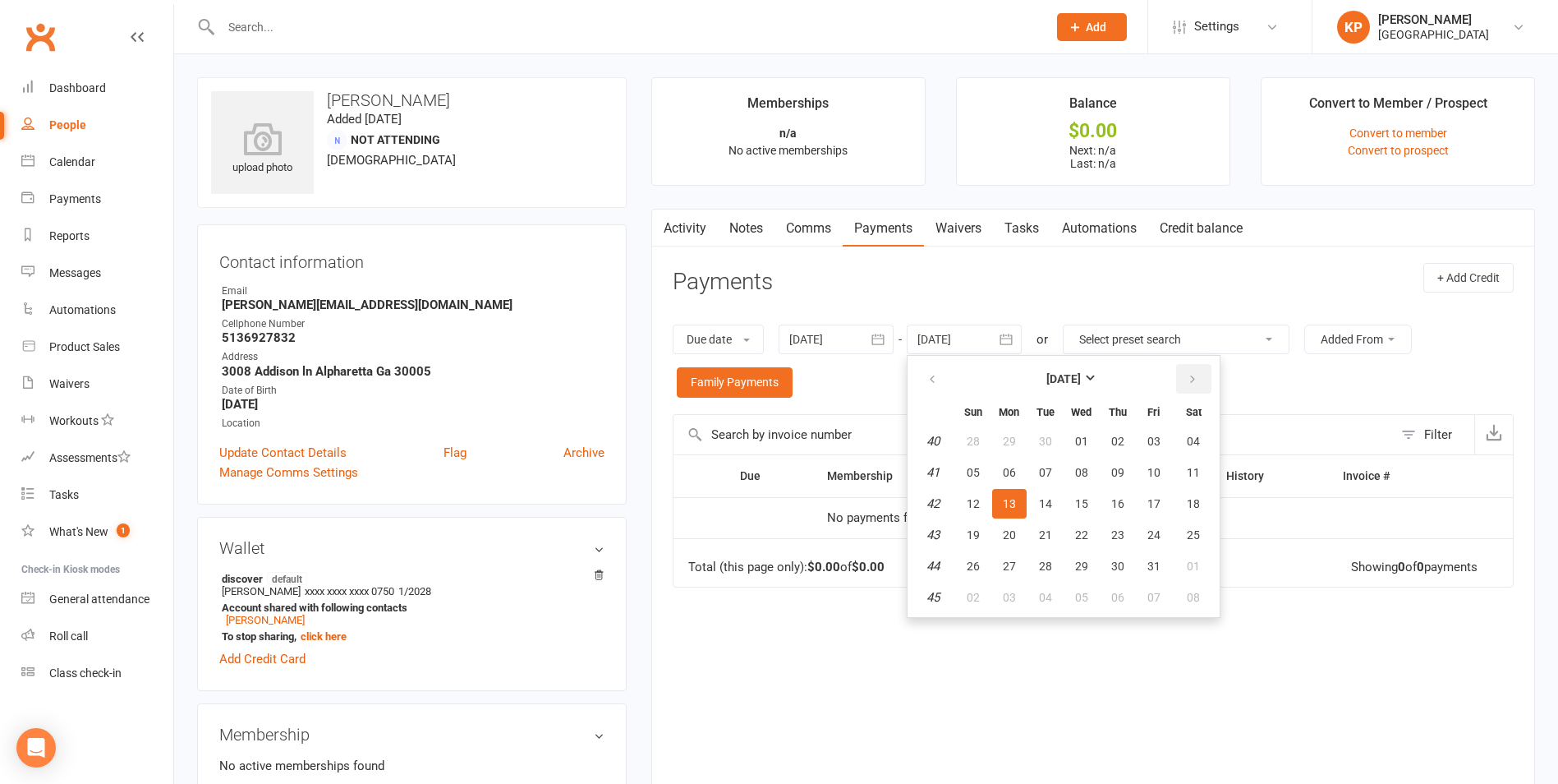
click at [1189, 378] on icon "button" at bounding box center [1193, 379] width 11 height 13
click at [1181, 444] on button "06" at bounding box center [1193, 441] width 42 height 30
type input "[DATE]"
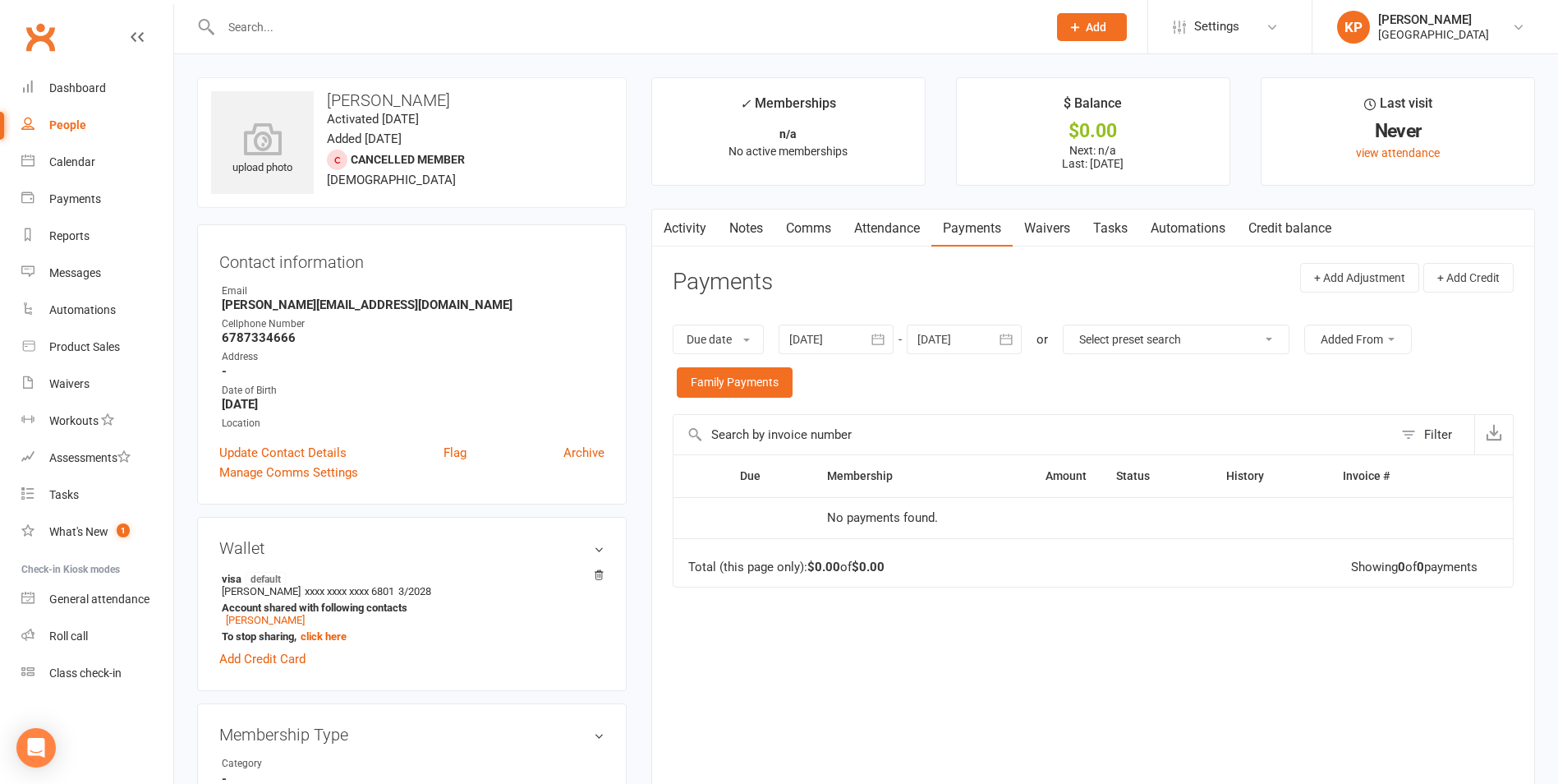
click at [876, 337] on icon "button" at bounding box center [878, 339] width 12 height 10
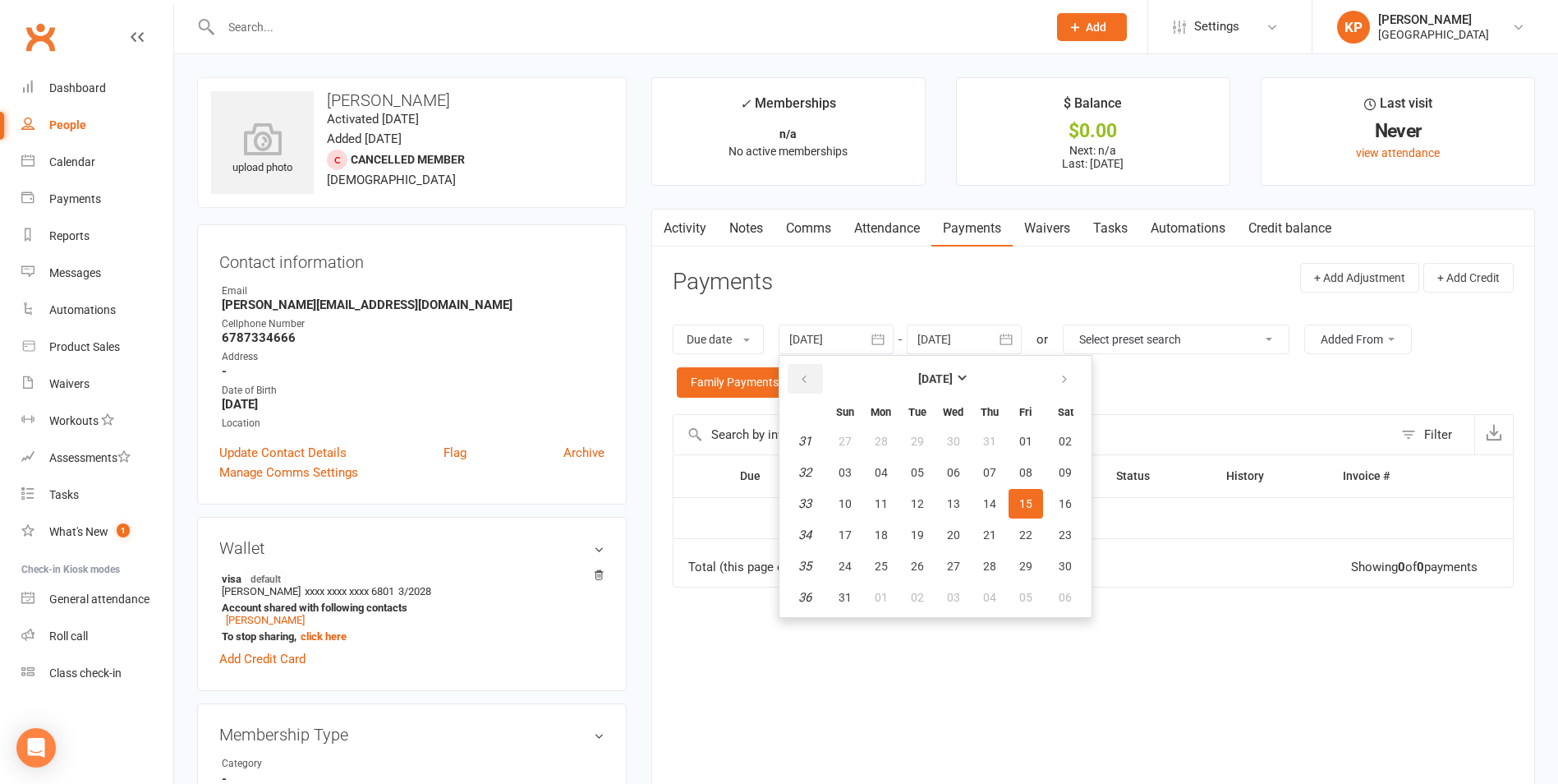
click at [807, 382] on icon "button" at bounding box center [804, 379] width 11 height 13
click at [842, 429] on button "27" at bounding box center [845, 441] width 34 height 30
type input "27 Apr 2025"
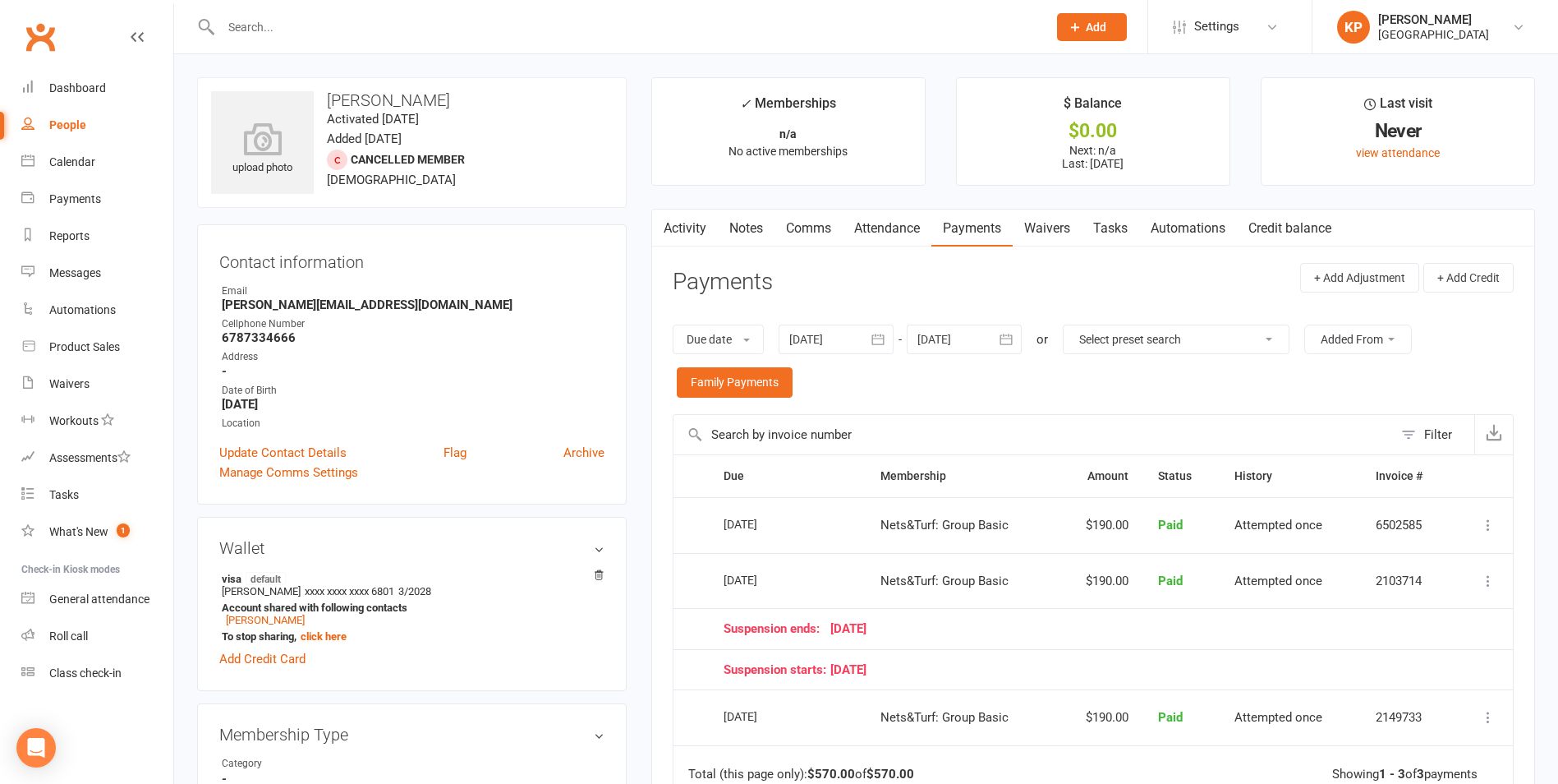
click at [322, 33] on input "text" at bounding box center [626, 27] width 820 height 23
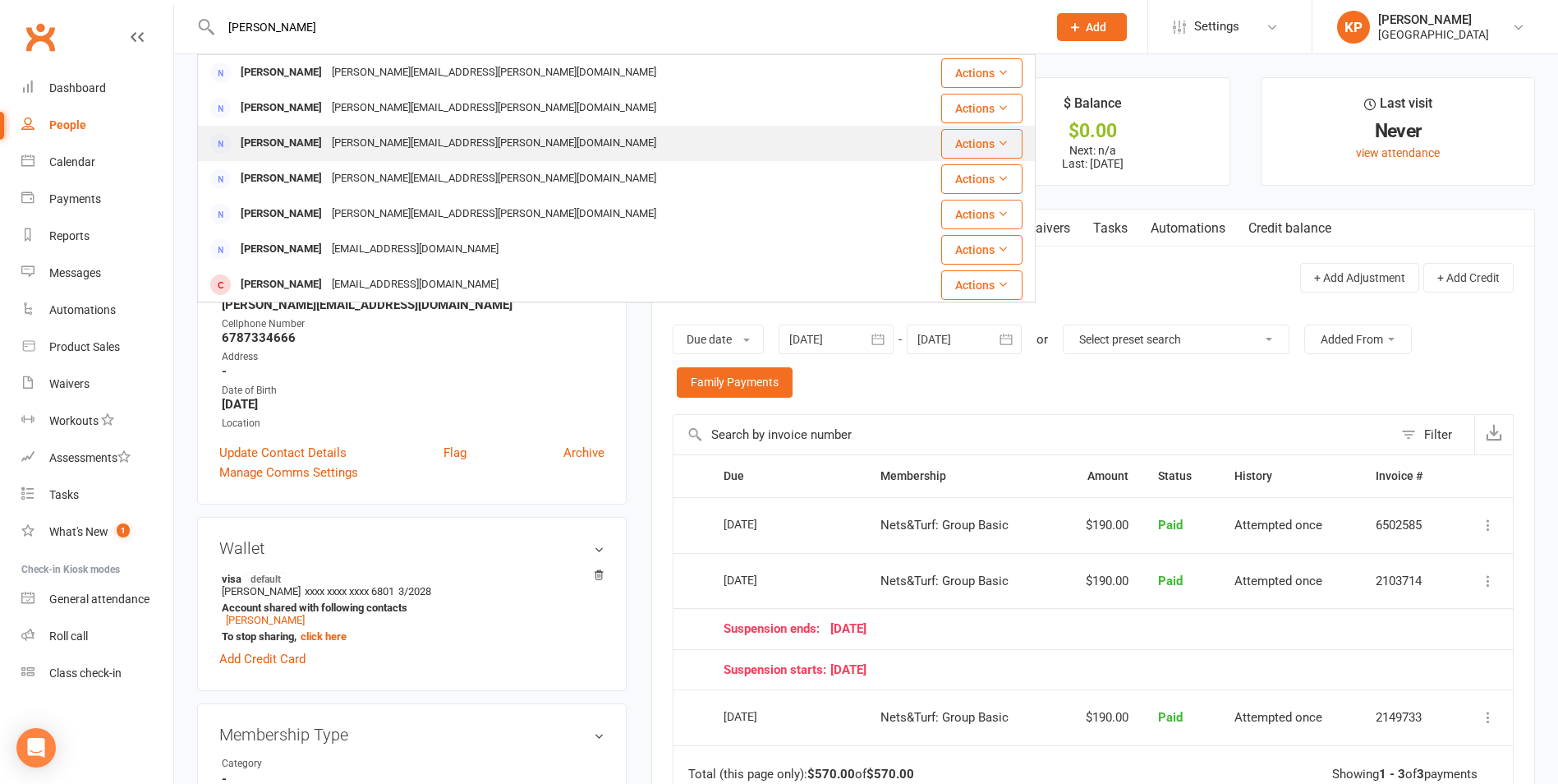
type input "putta"
click at [352, 131] on div "vasu.putta.81@gmail.com" at bounding box center [494, 144] width 335 height 24
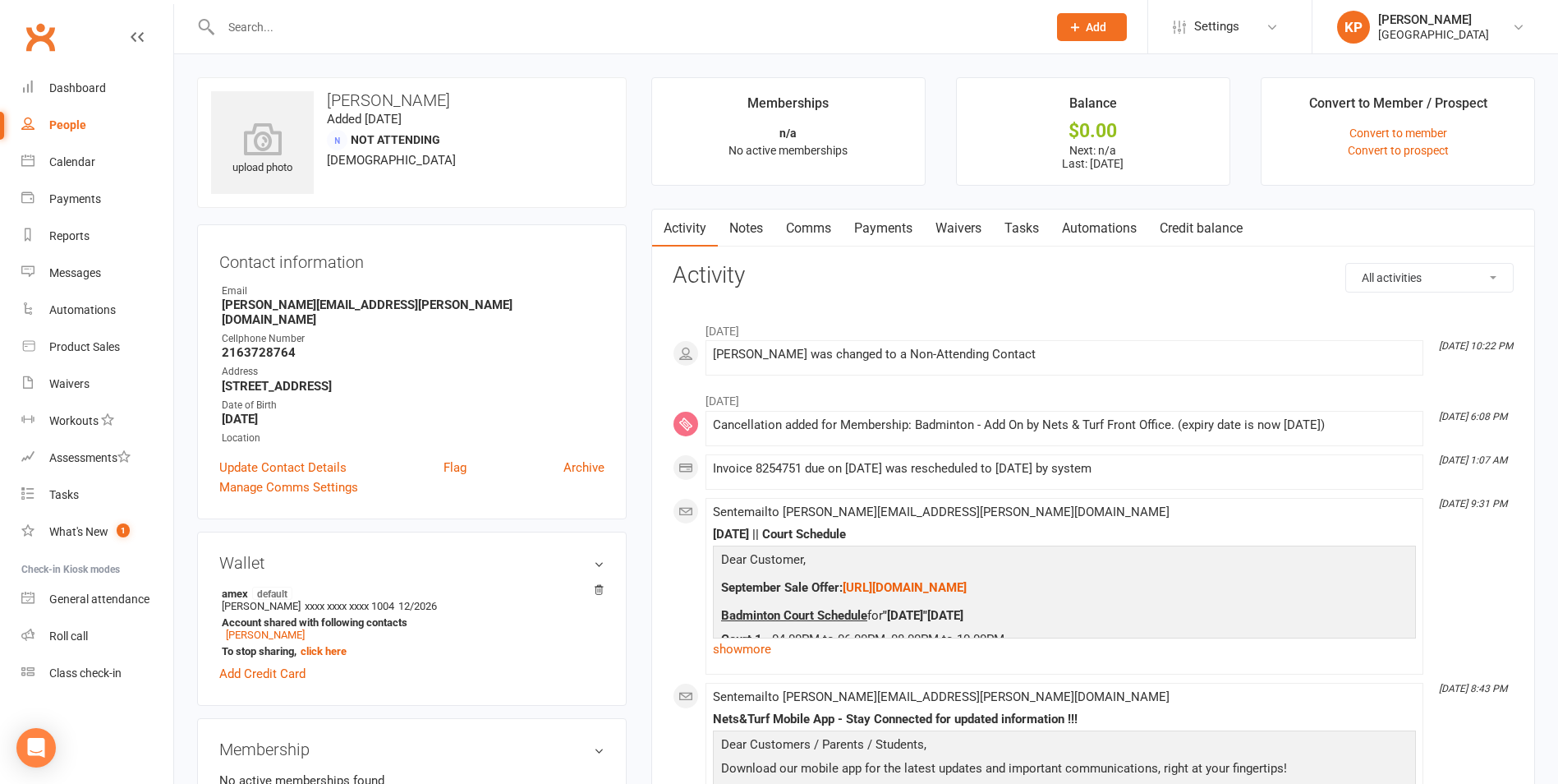
click at [911, 239] on link "Payments" at bounding box center [883, 228] width 81 height 38
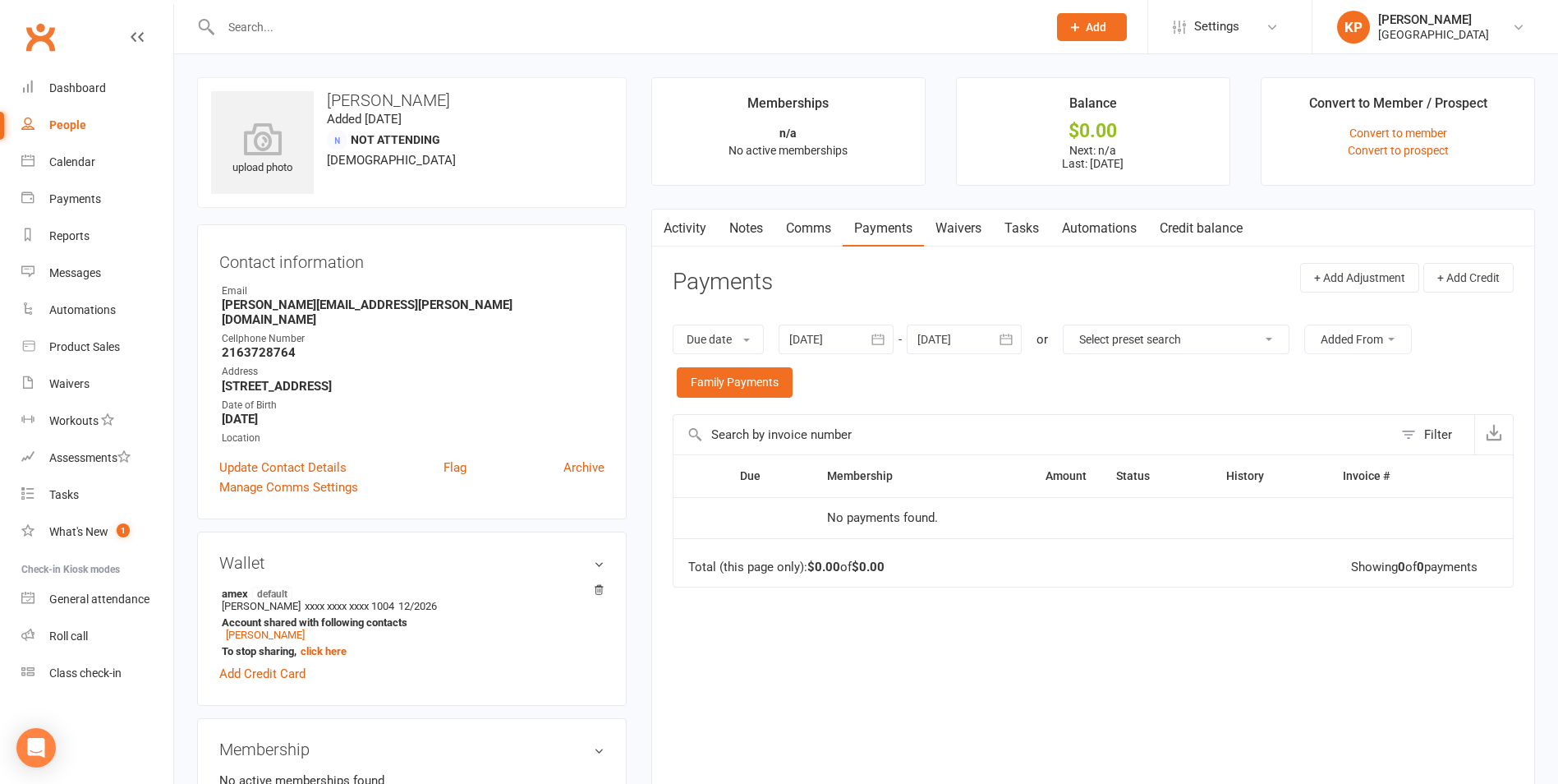
drag, startPoint x: 888, startPoint y: 333, endPoint x: 779, endPoint y: 406, distance: 131.2
click at [887, 333] on icon "button" at bounding box center [878, 339] width 17 height 17
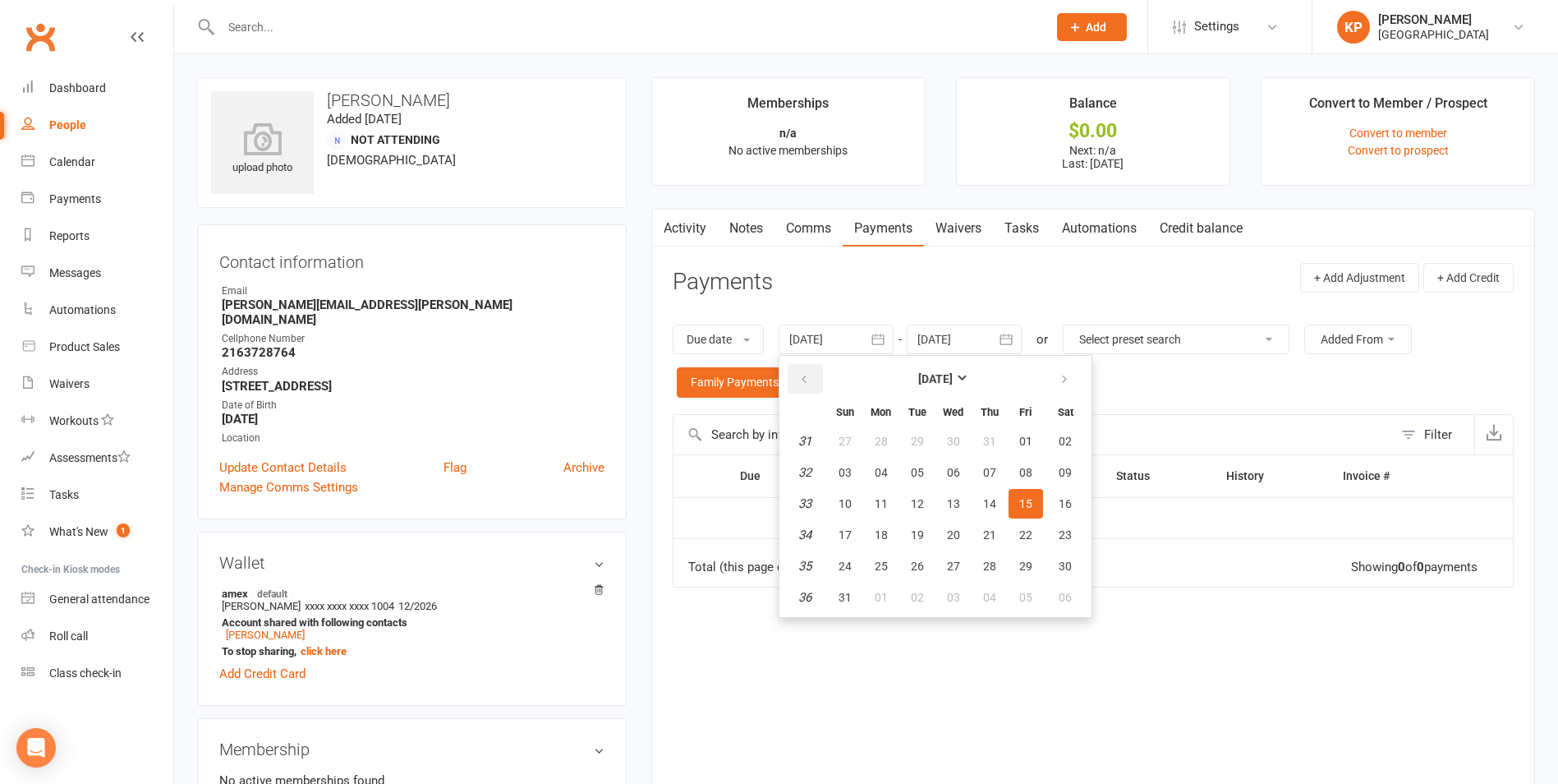
click at [820, 376] on button "button" at bounding box center [806, 378] width 35 height 30
click at [843, 435] on span "27" at bounding box center [846, 441] width 13 height 13
type input "27 Apr 2025"
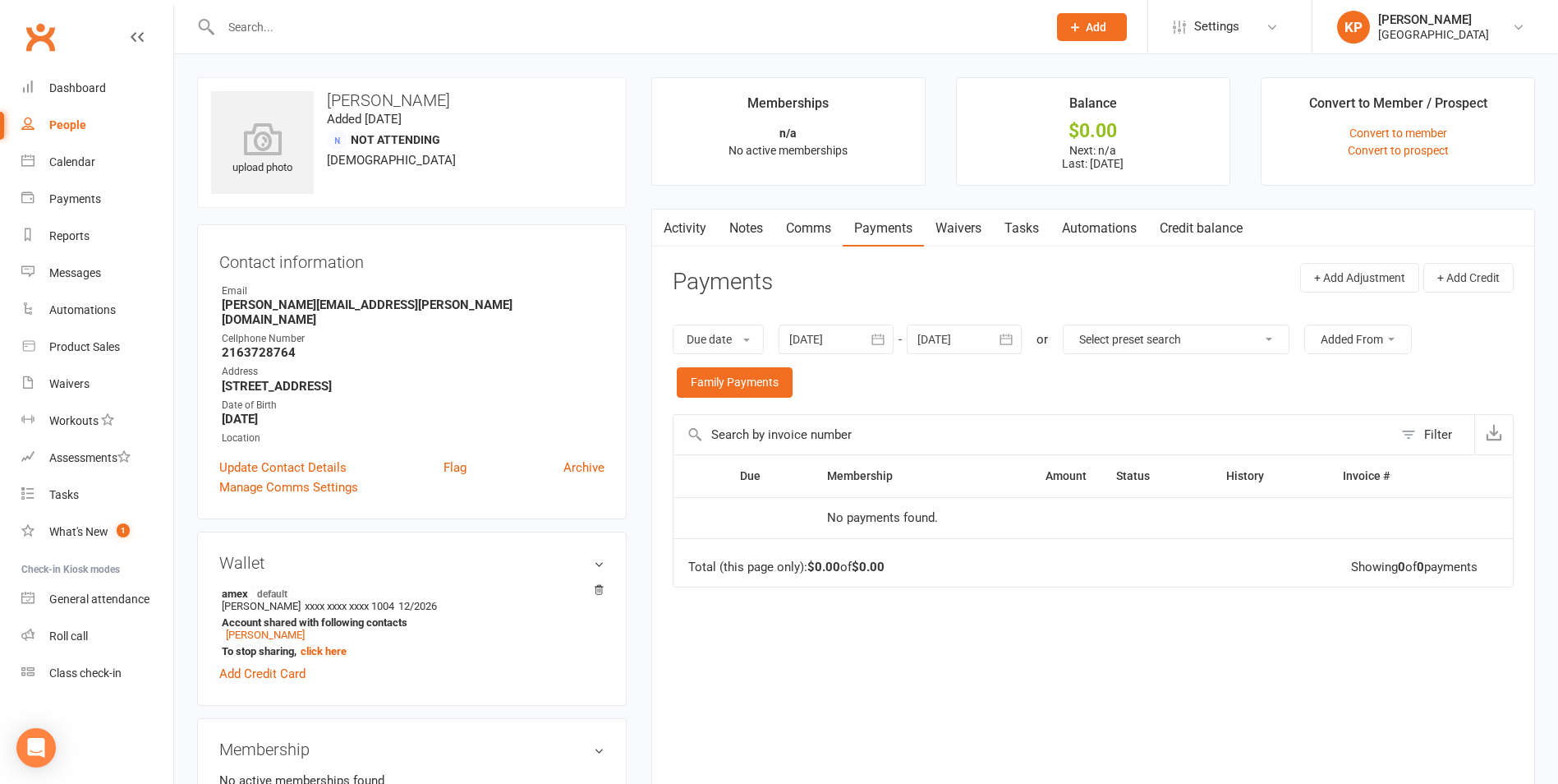
click at [1013, 337] on icon "button" at bounding box center [1007, 339] width 17 height 17
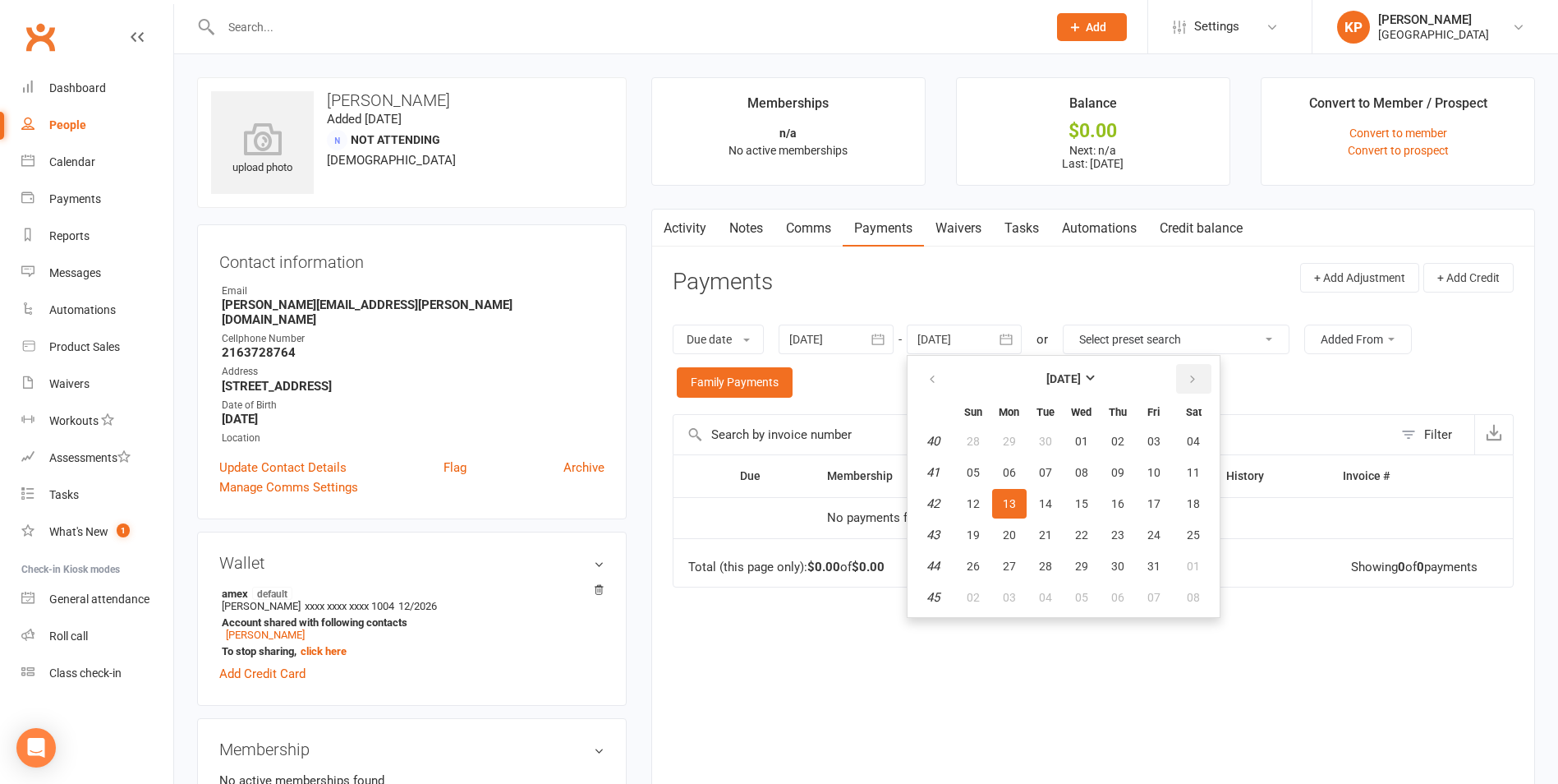
click at [1200, 379] on button "button" at bounding box center [1194, 378] width 35 height 30
click at [1183, 451] on button "06" at bounding box center [1193, 441] width 42 height 30
type input "[DATE]"
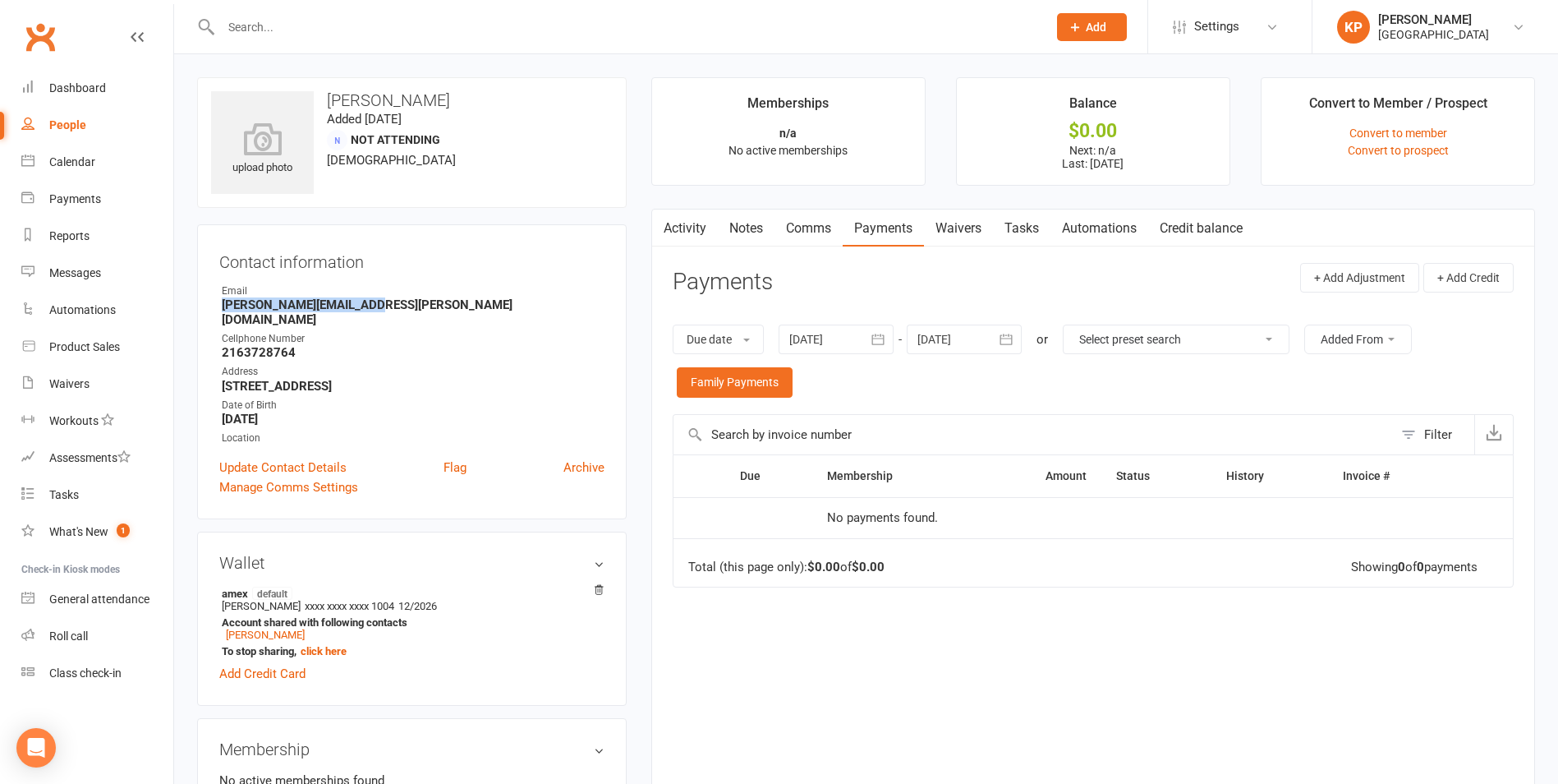
drag, startPoint x: 220, startPoint y: 302, endPoint x: 442, endPoint y: 304, distance: 222.0
click at [442, 304] on li "Email vasu.putta.81@gmail.com" at bounding box center [411, 305] width 385 height 44
click at [451, 294] on div "Email" at bounding box center [413, 291] width 383 height 16
click at [871, 338] on button "button" at bounding box center [879, 339] width 30 height 30
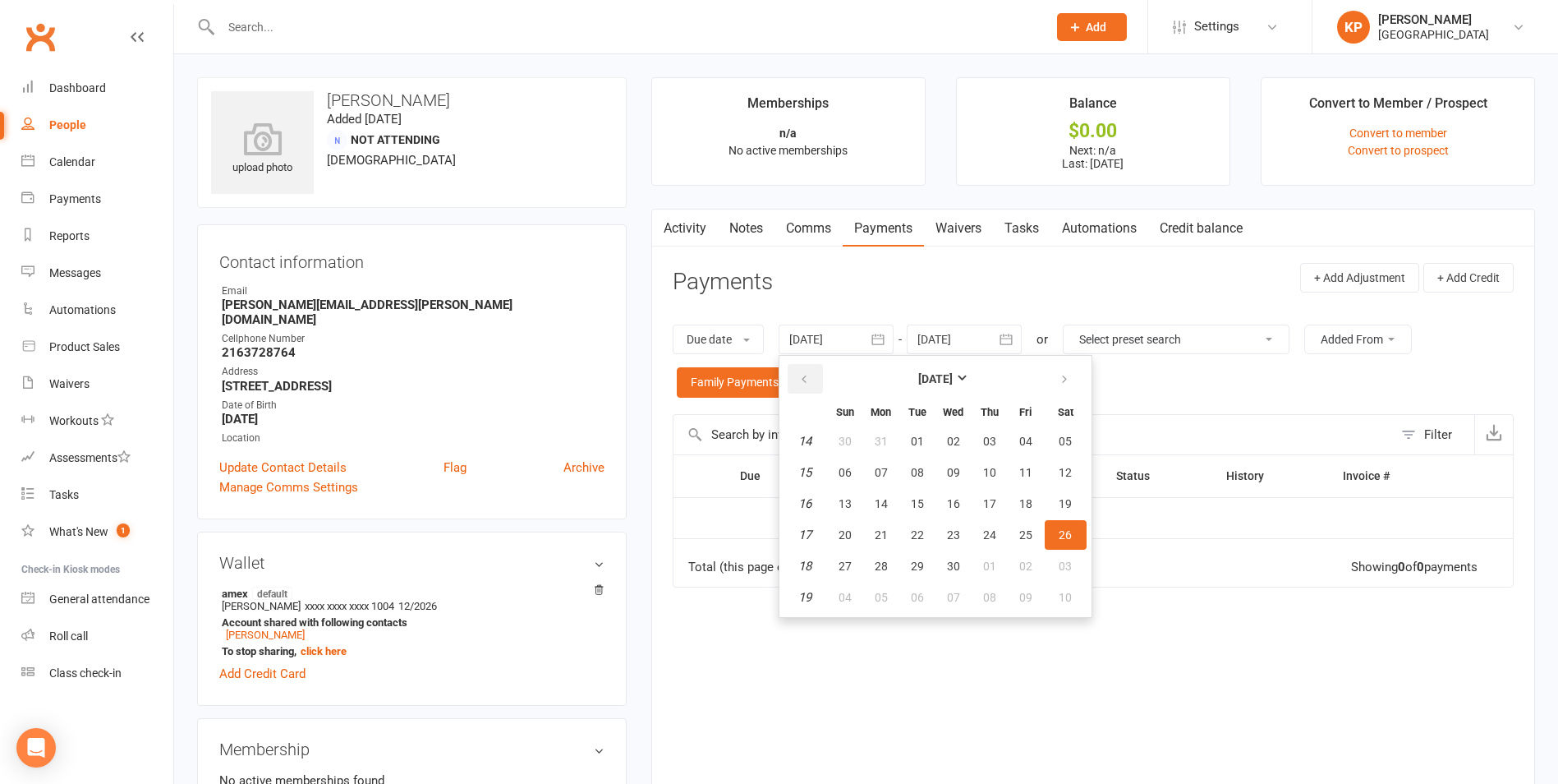
click at [819, 378] on button "button" at bounding box center [806, 378] width 35 height 30
click at [819, 378] on button "button" at bounding box center [806, 378] width 35 height 30
click at [890, 461] on button "03" at bounding box center [881, 473] width 34 height 30
type input "03 Feb 2025"
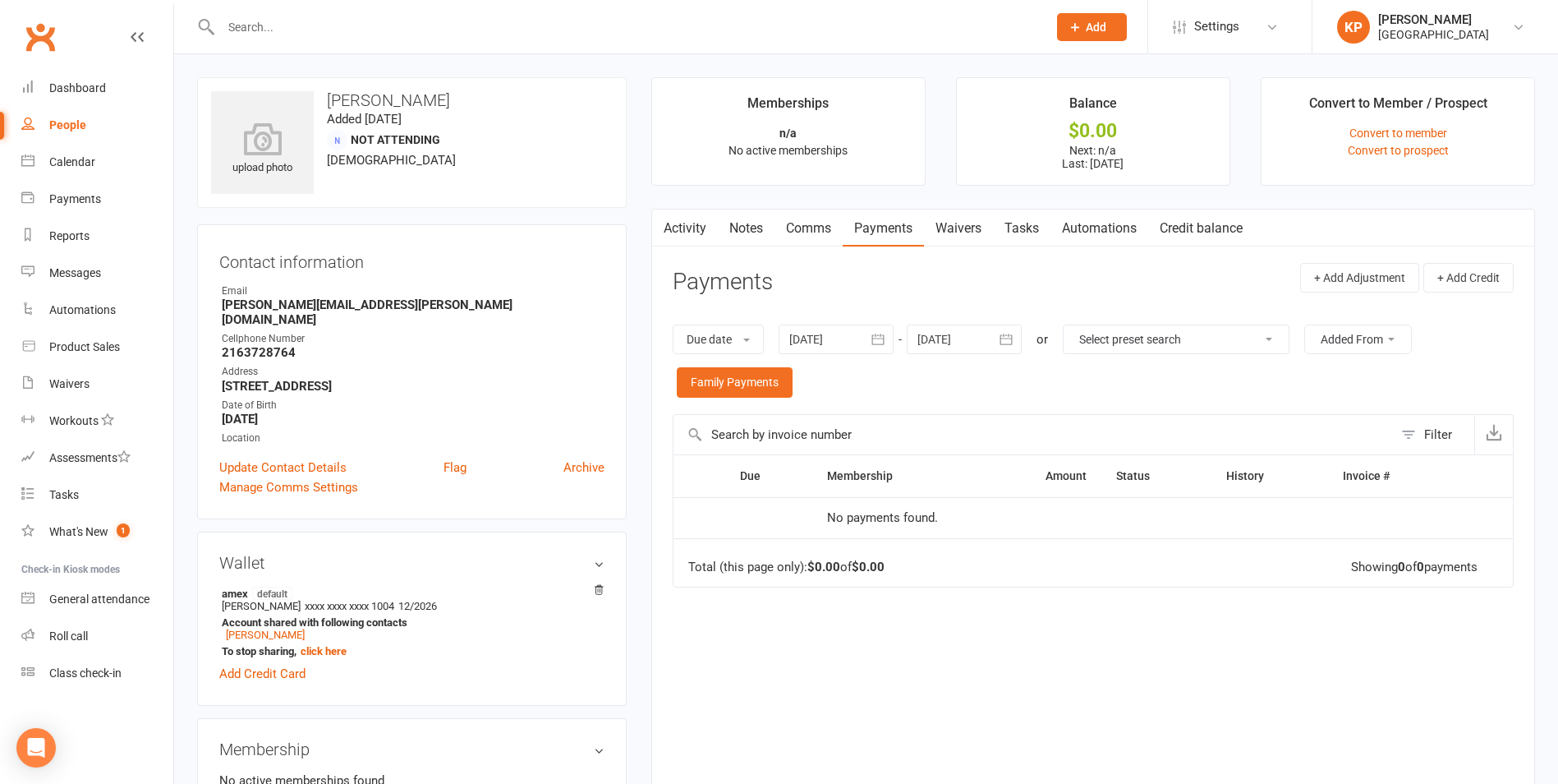
click at [309, 32] on input "text" at bounding box center [626, 27] width 820 height 23
paste input "vasu.putta.81@gmail.com"
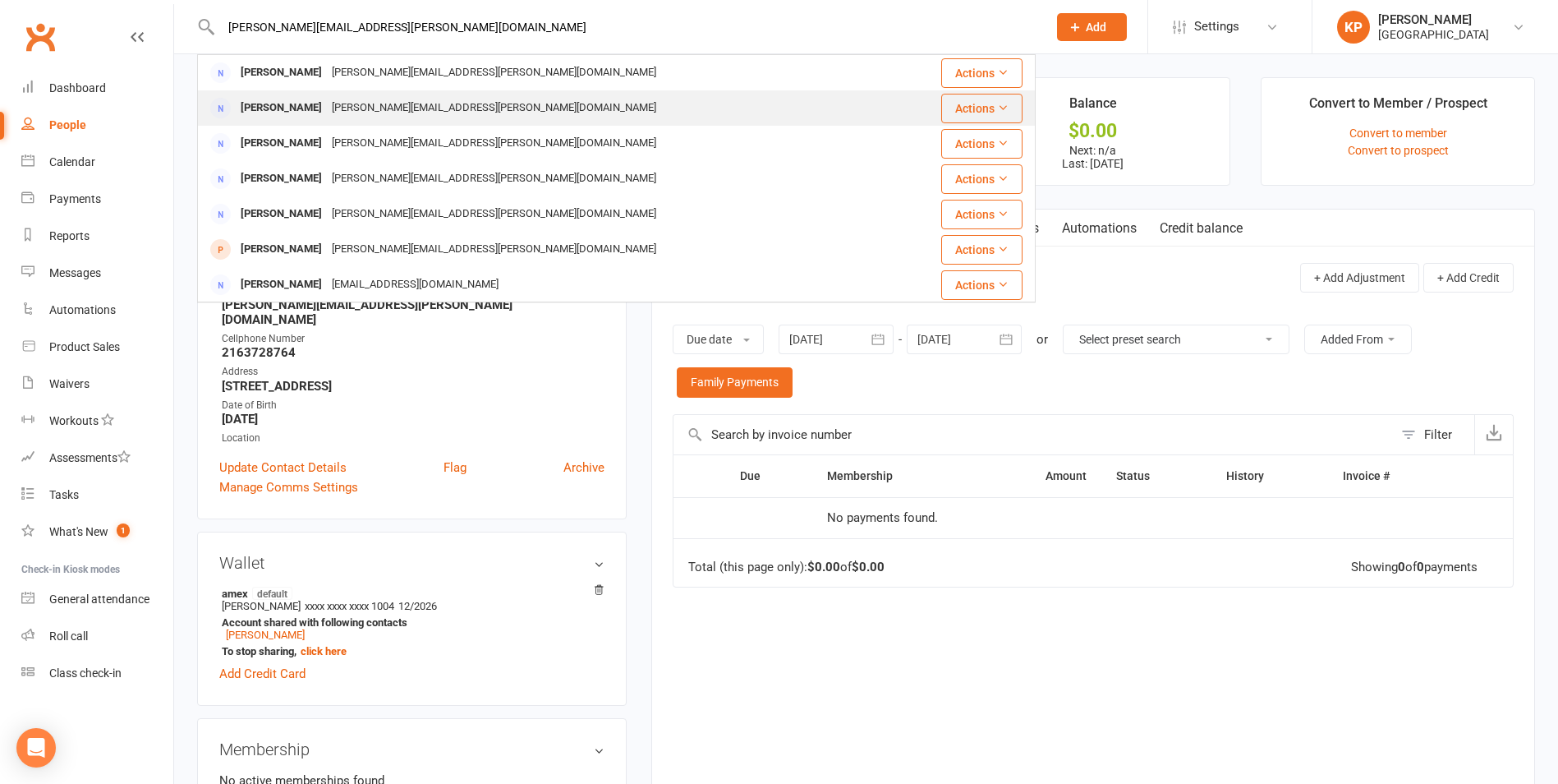
type input "vasu.putta.81@gmail.com"
click at [412, 95] on div "Umesh Putta vasu.putta.81@gmail.com" at bounding box center [556, 108] width 714 height 34
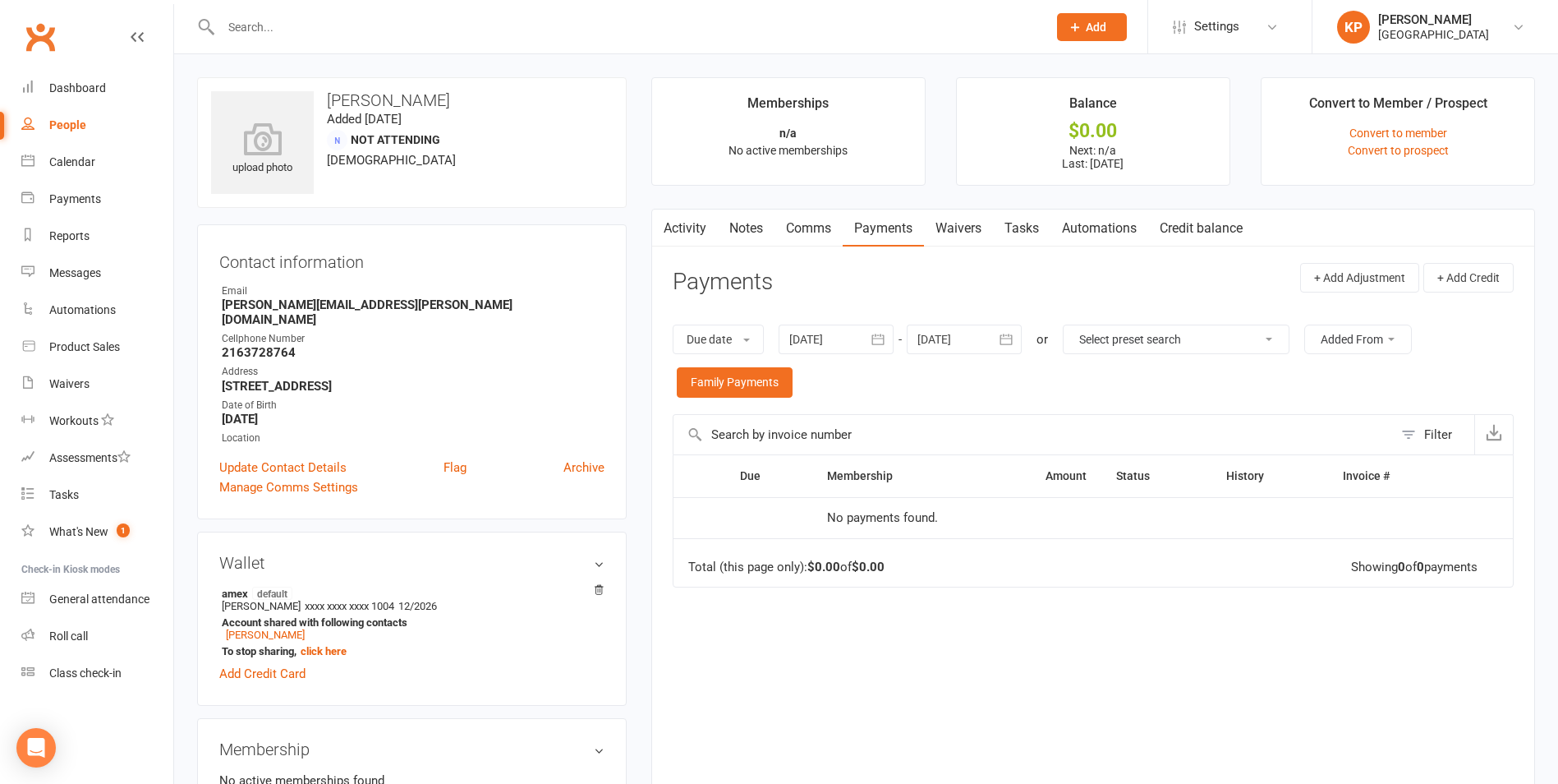
click at [878, 340] on icon "button" at bounding box center [878, 339] width 17 height 17
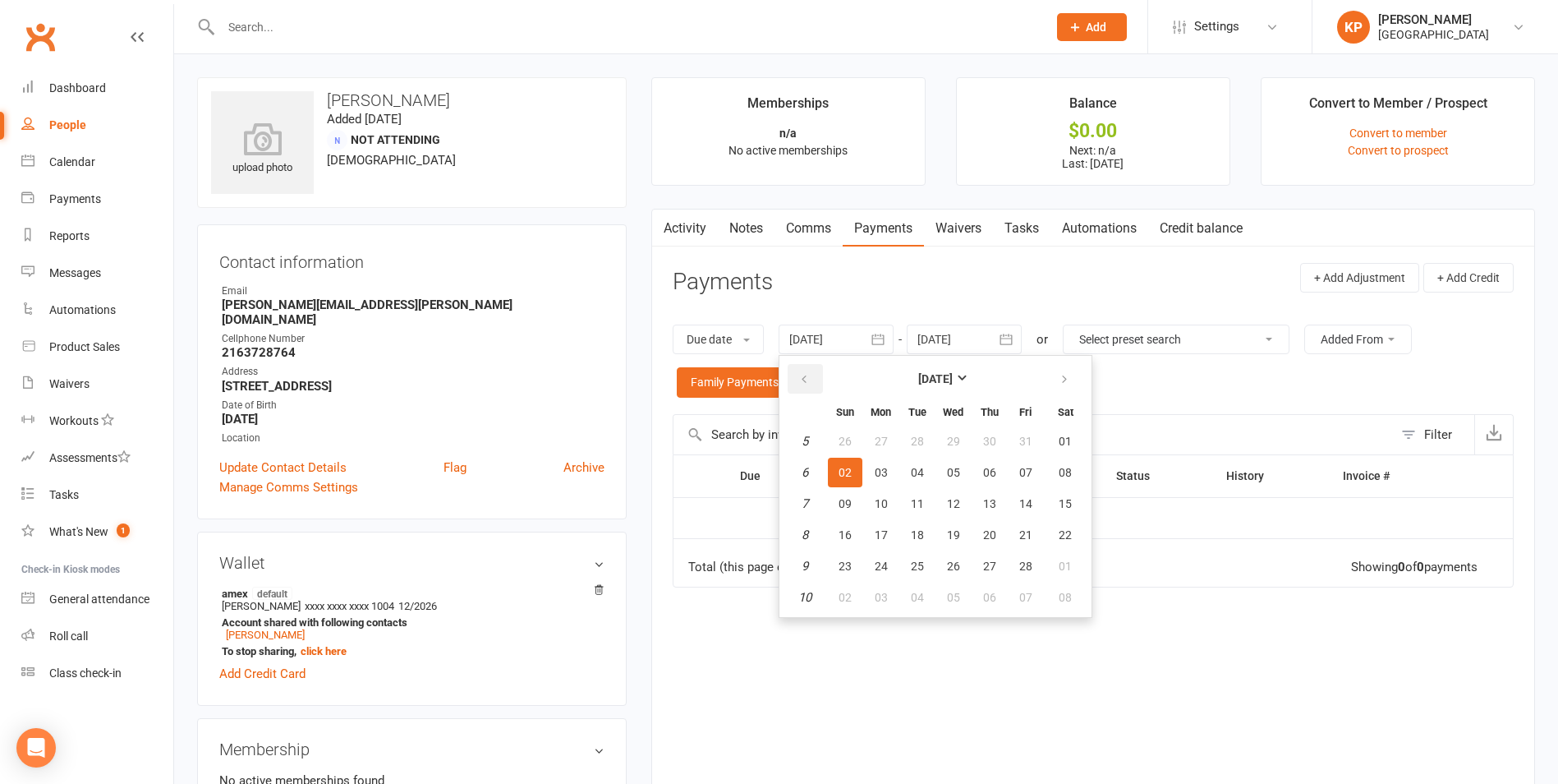
click at [793, 390] on button "button" at bounding box center [806, 378] width 35 height 30
click at [866, 472] on table "December 2024 Sun Mon Tue Wed Thu Fri Sat 49 01 02 03 04 05 06 07 50 08 09 10 1…" at bounding box center [936, 486] width 306 height 254
click at [856, 438] on button "01" at bounding box center [845, 441] width 34 height 30
type input "01 Dec 2024"
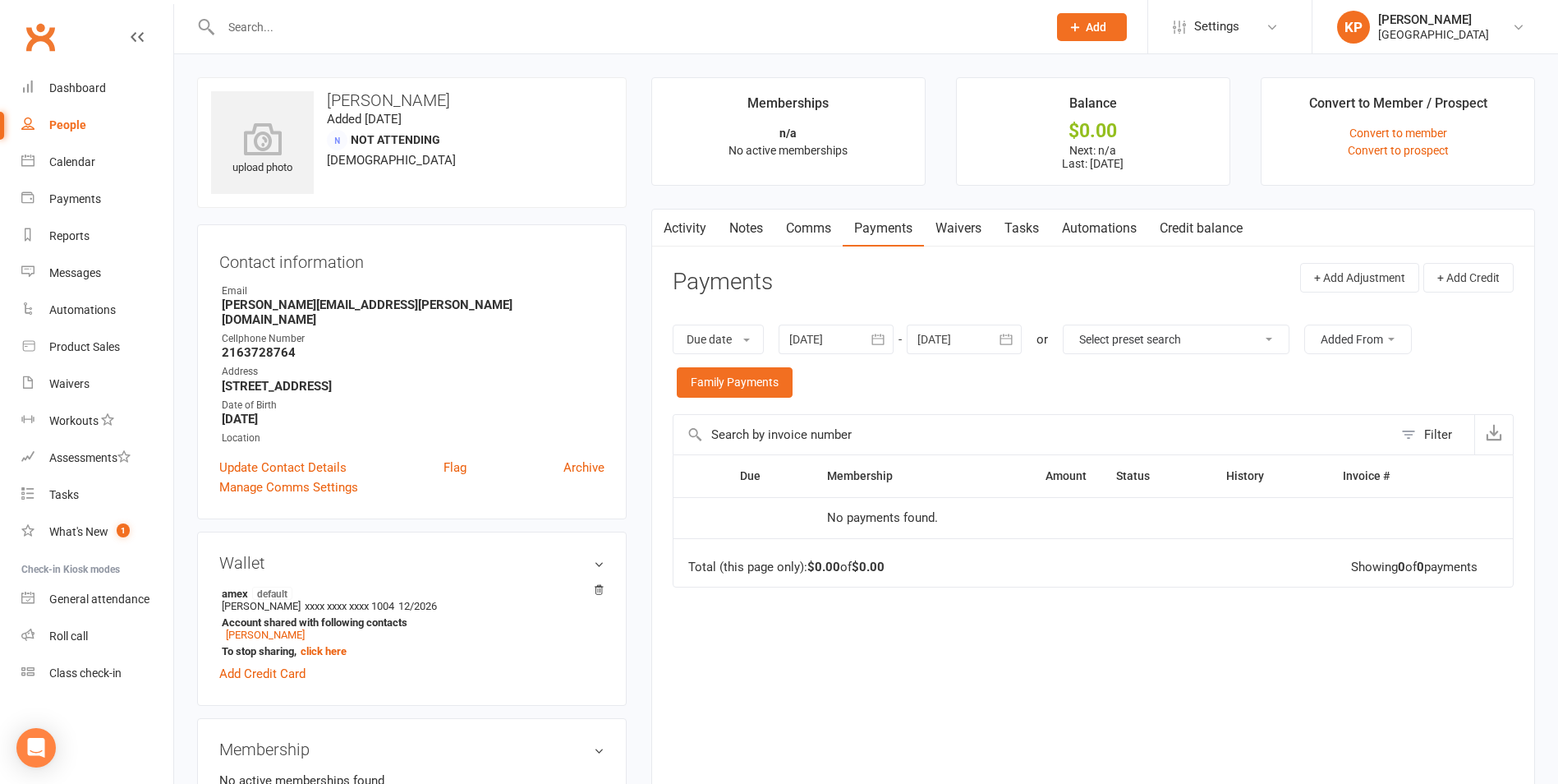
click at [1005, 337] on icon "button" at bounding box center [1007, 339] width 17 height 17
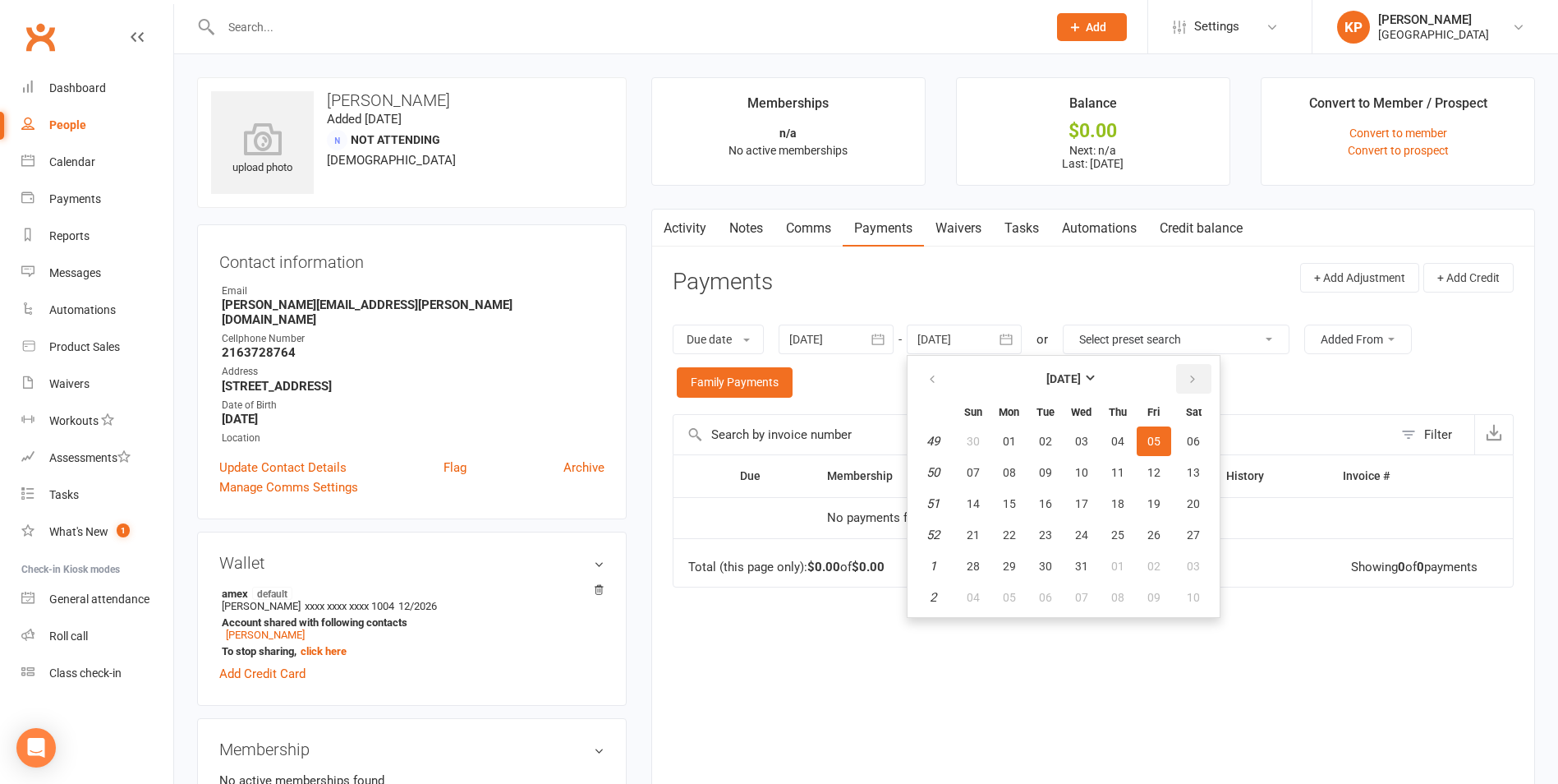
click at [1194, 380] on icon "button" at bounding box center [1193, 379] width 11 height 13
click at [1180, 466] on button "10" at bounding box center [1193, 473] width 42 height 30
type input "10 Jan 2026"
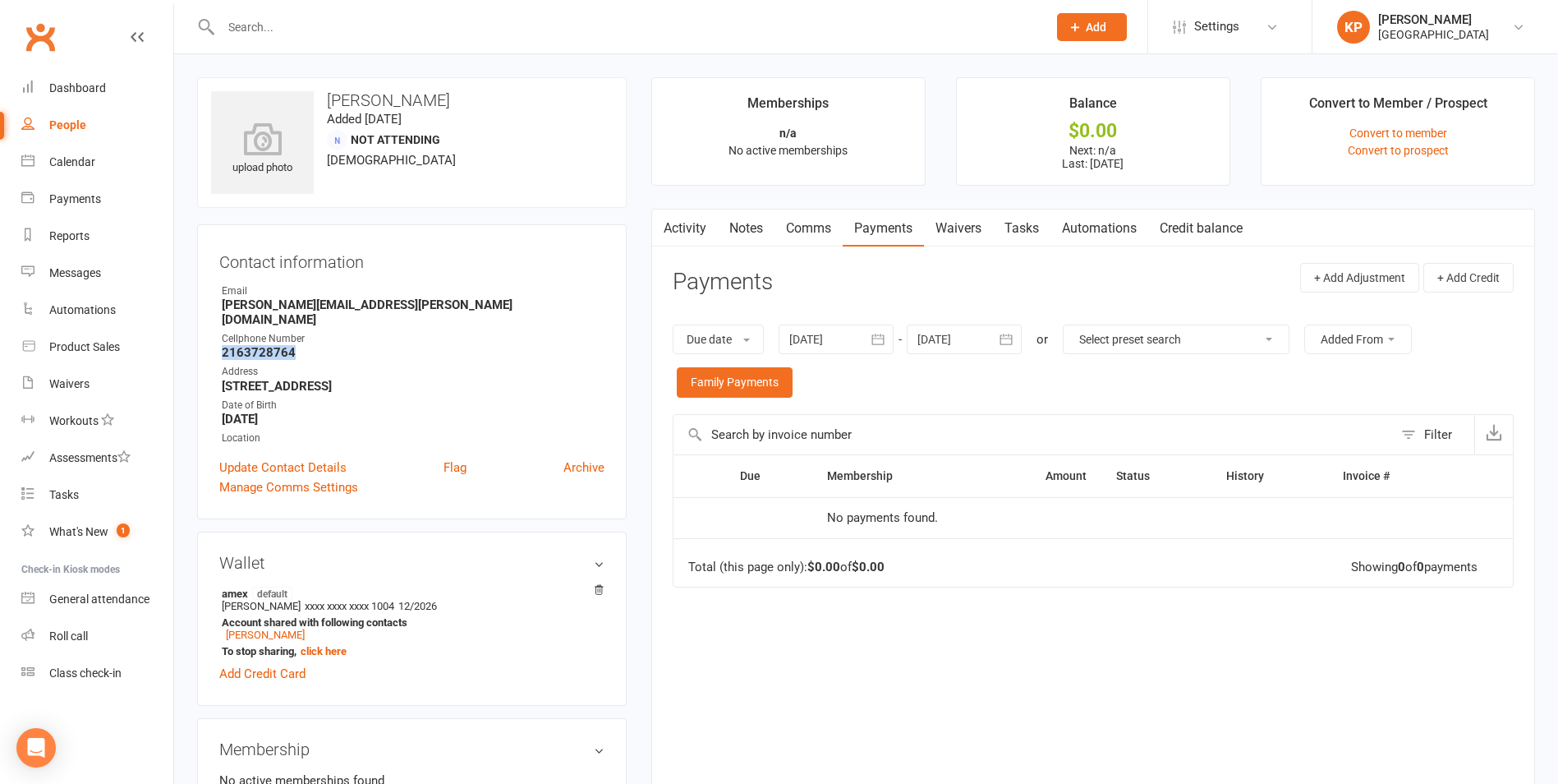
drag, startPoint x: 221, startPoint y: 340, endPoint x: 308, endPoint y: 337, distance: 87.1
click at [308, 337] on li "Cellphone Number 2163728764" at bounding box center [411, 345] width 385 height 29
click at [309, 345] on strong "2163728764" at bounding box center [413, 352] width 383 height 15
click at [438, 331] on div "Cellphone Number" at bounding box center [413, 338] width 383 height 16
click at [878, 341] on icon "button" at bounding box center [878, 339] width 17 height 17
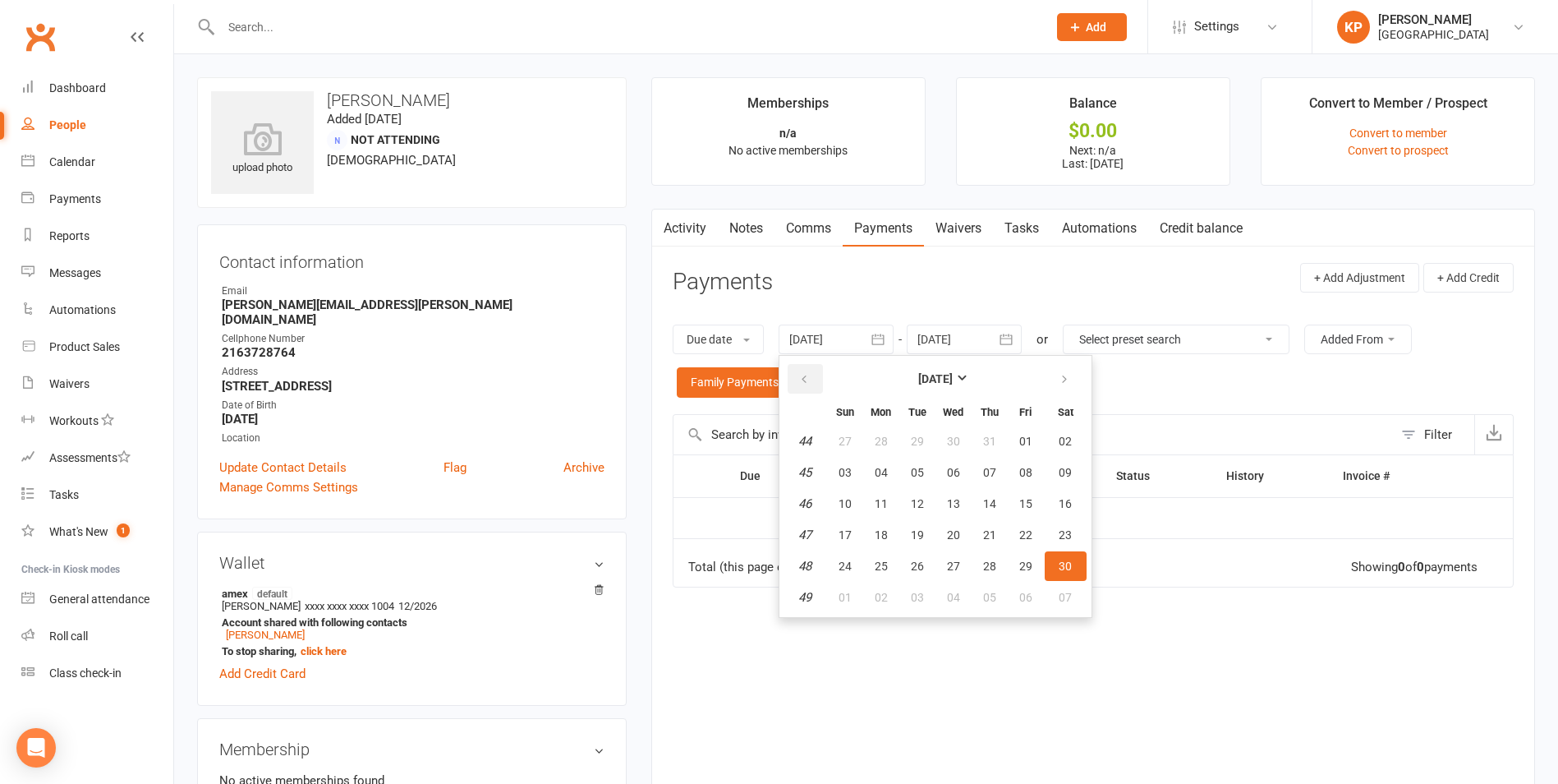
click at [818, 380] on button "button" at bounding box center [806, 378] width 35 height 30
click at [883, 438] on span "30" at bounding box center [881, 441] width 13 height 13
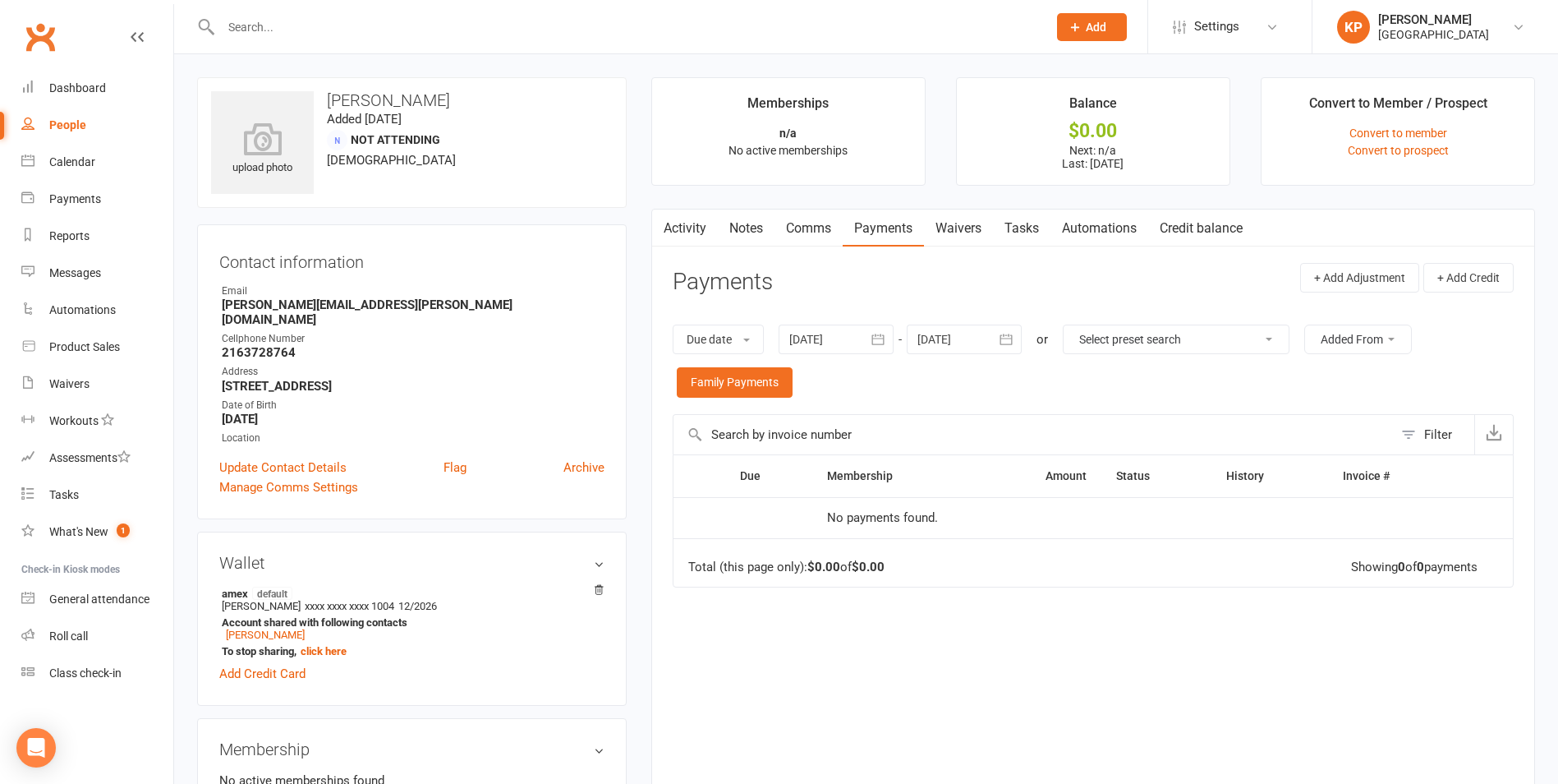
click at [880, 337] on icon "button" at bounding box center [878, 339] width 17 height 17
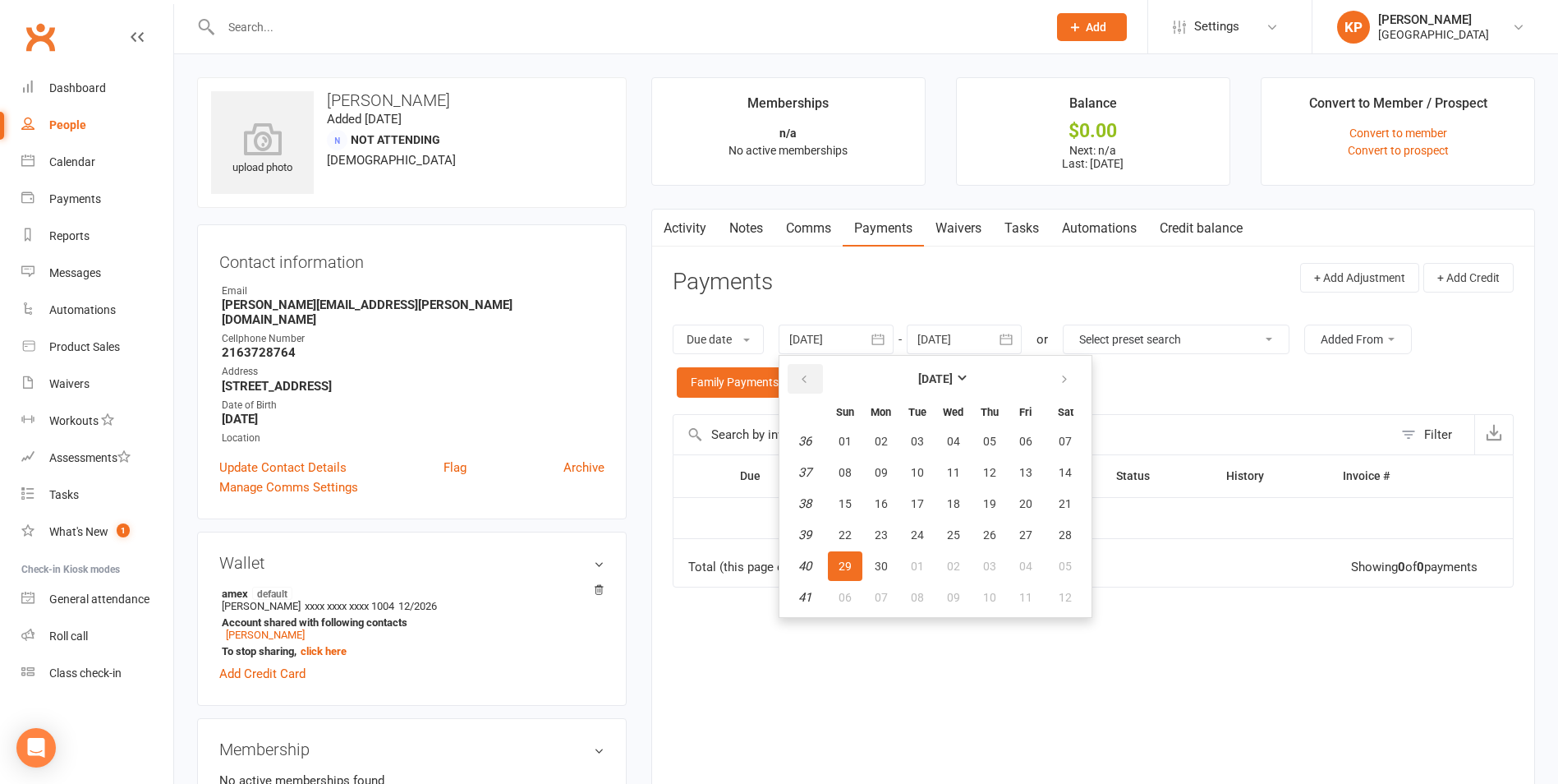
click at [810, 378] on icon "button" at bounding box center [804, 379] width 11 height 13
click at [884, 446] on span "27" at bounding box center [881, 441] width 13 height 13
type input "27 May 2024"
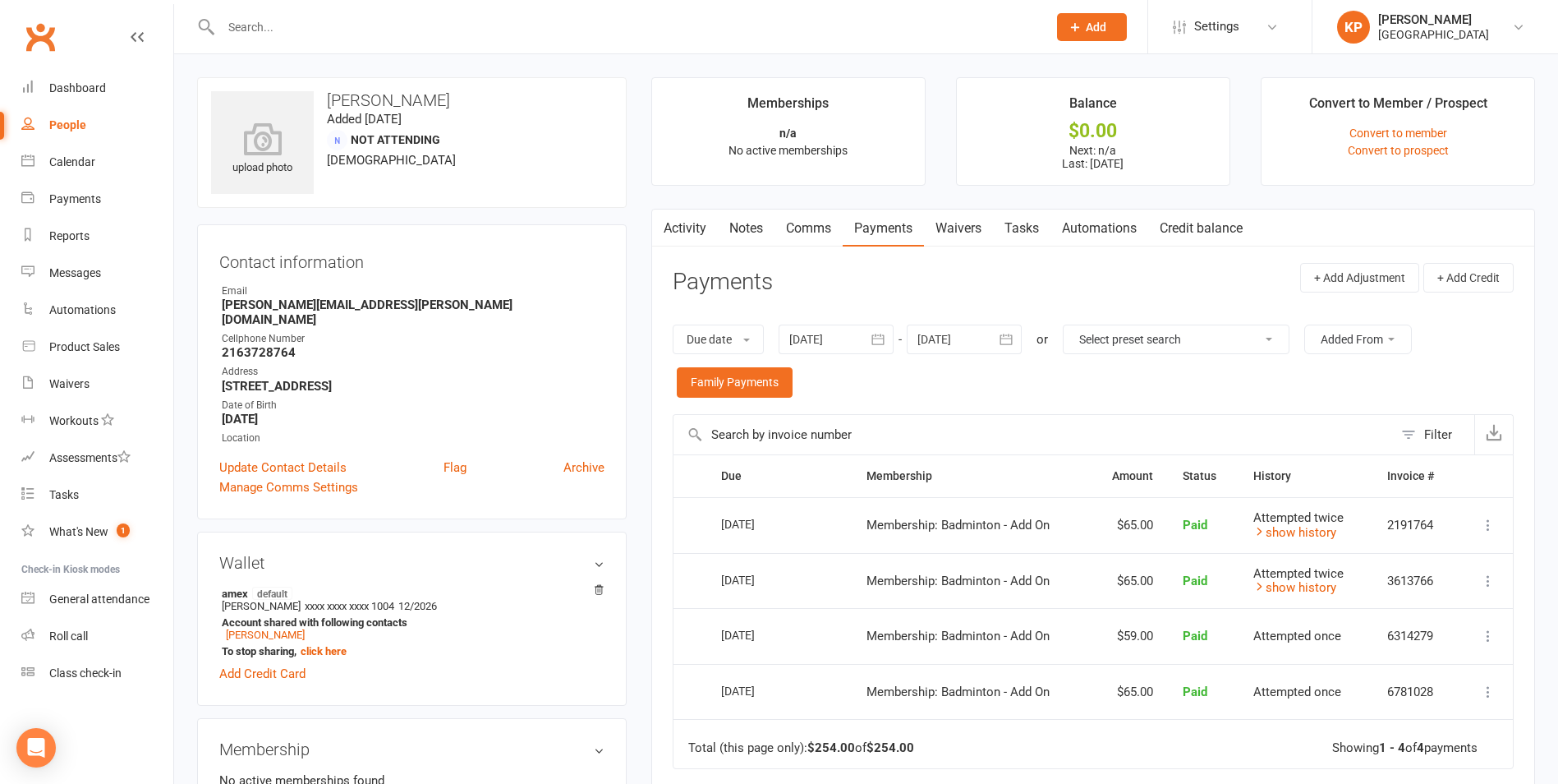
click at [310, 24] on input "text" at bounding box center [626, 27] width 820 height 23
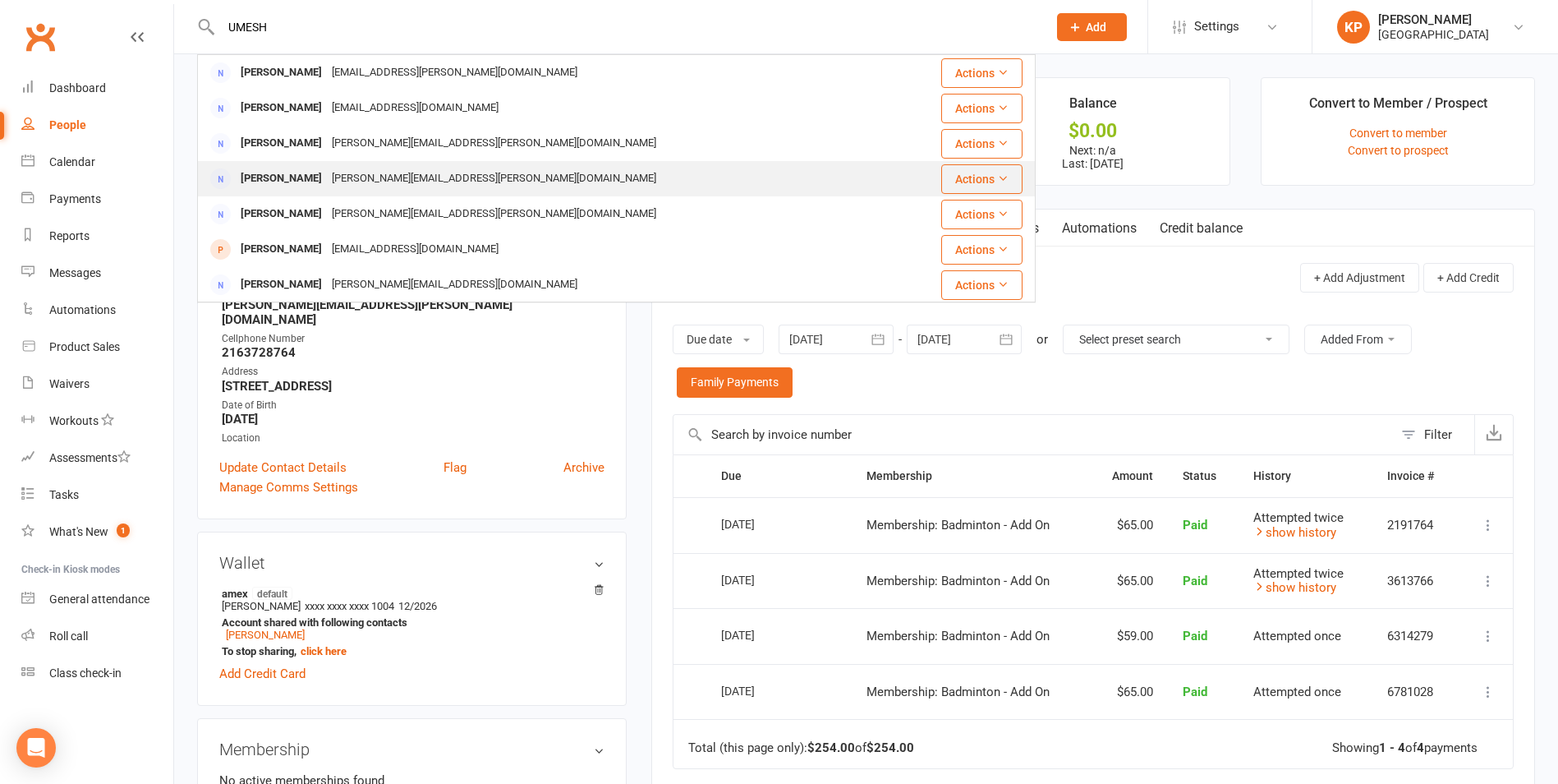
type input "UMESH"
click at [385, 187] on div "vasu.putta.81@gmail.com" at bounding box center [494, 179] width 335 height 24
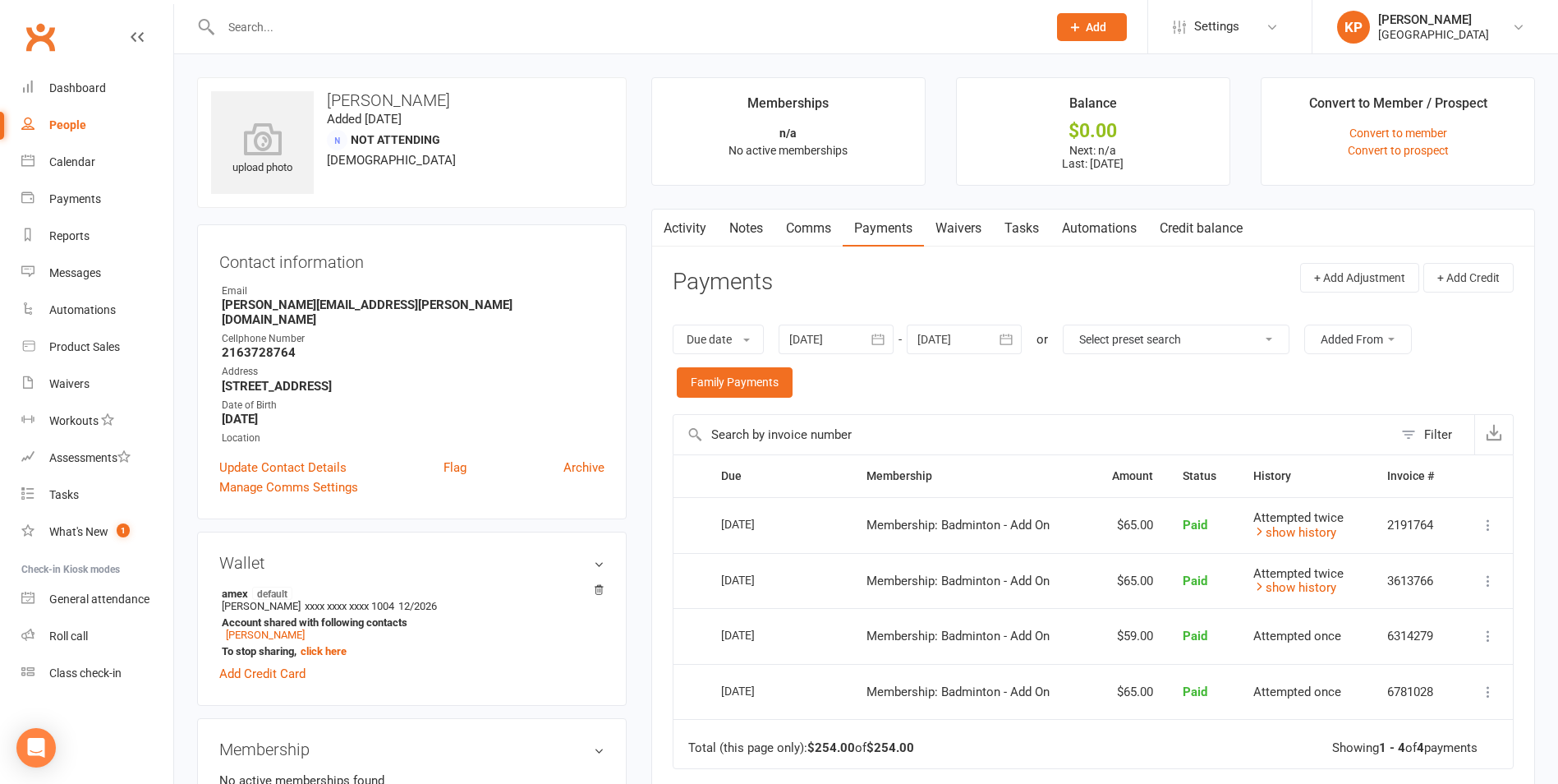
click at [324, 34] on input "text" at bounding box center [626, 27] width 820 height 23
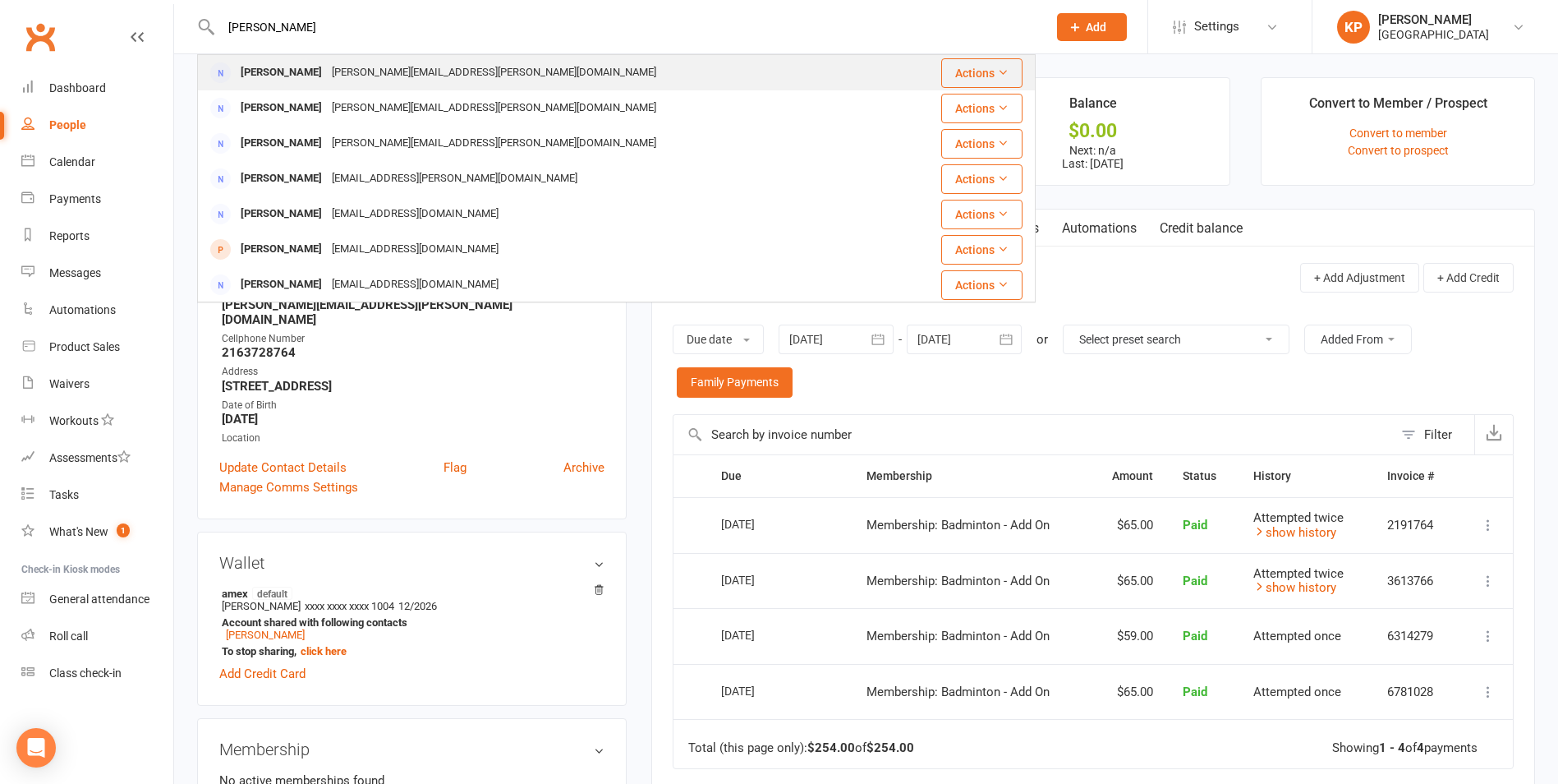
type input "UMESH PUTT"
click at [327, 79] on div "vasu.putta.81@gmail.com" at bounding box center [494, 73] width 335 height 24
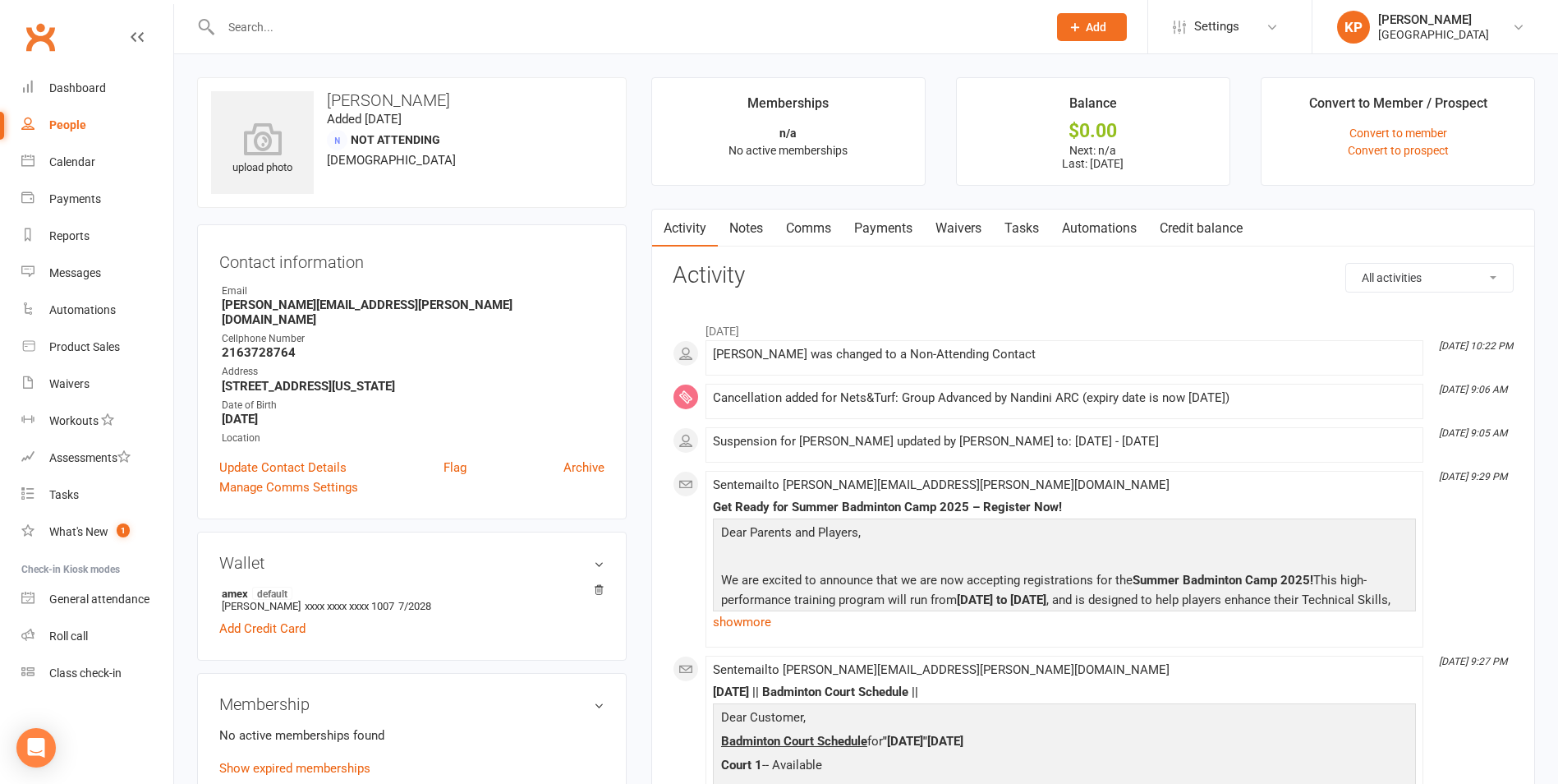
click at [892, 235] on link "Payments" at bounding box center [883, 228] width 81 height 38
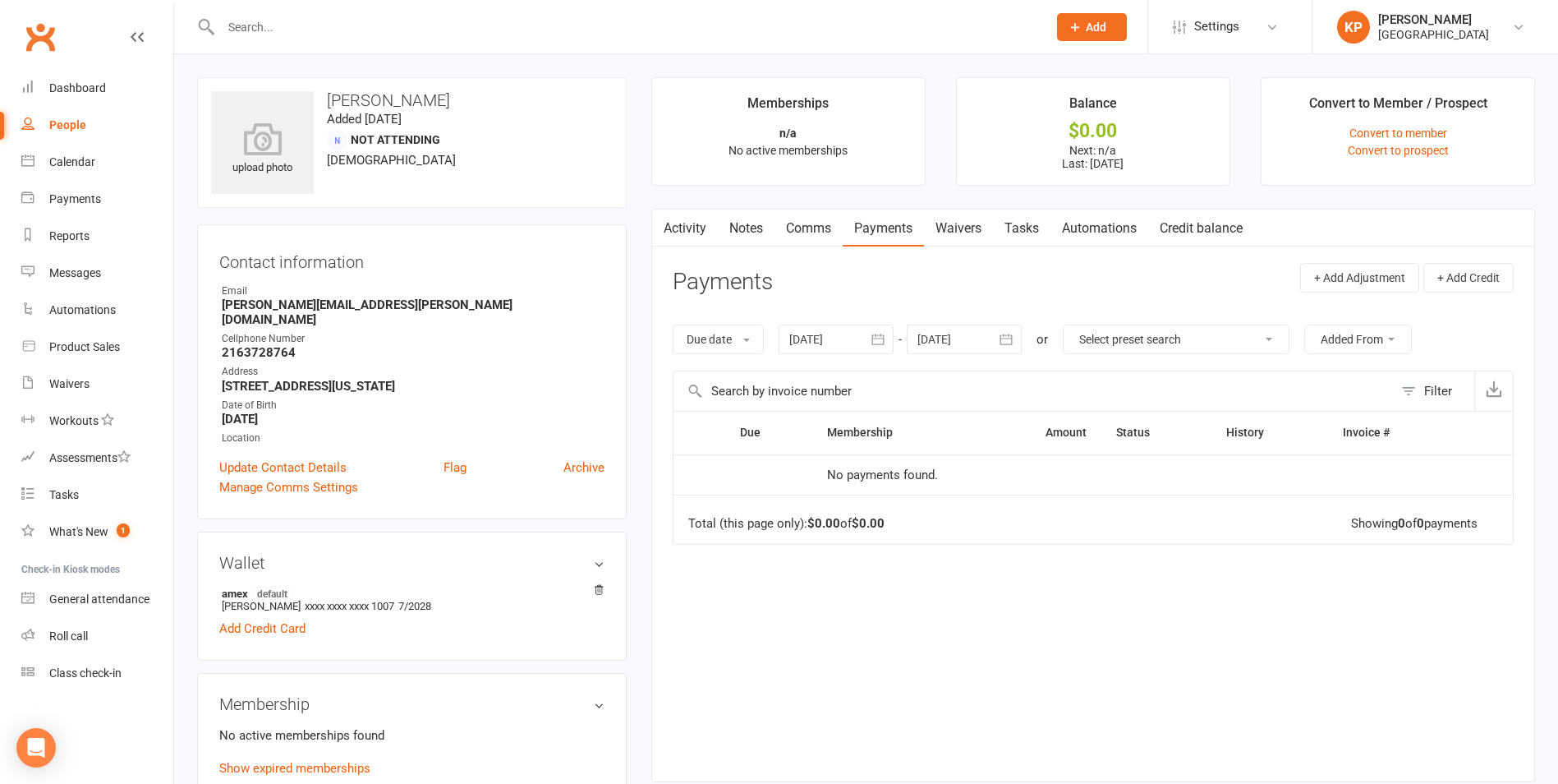
click at [874, 338] on icon "button" at bounding box center [878, 339] width 17 height 17
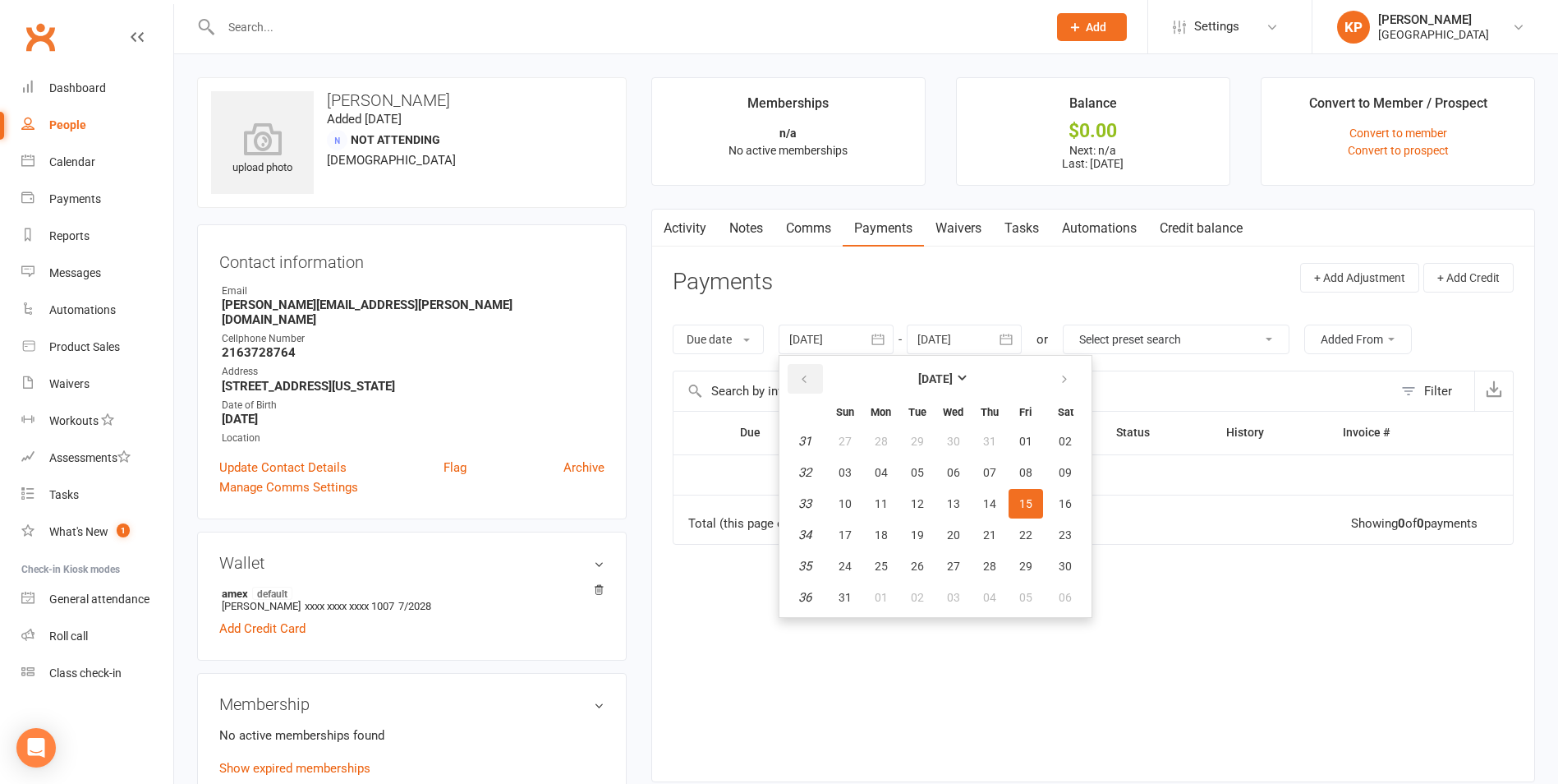
click at [812, 386] on button "button" at bounding box center [806, 378] width 35 height 30
click at [835, 439] on button "30" at bounding box center [845, 441] width 34 height 30
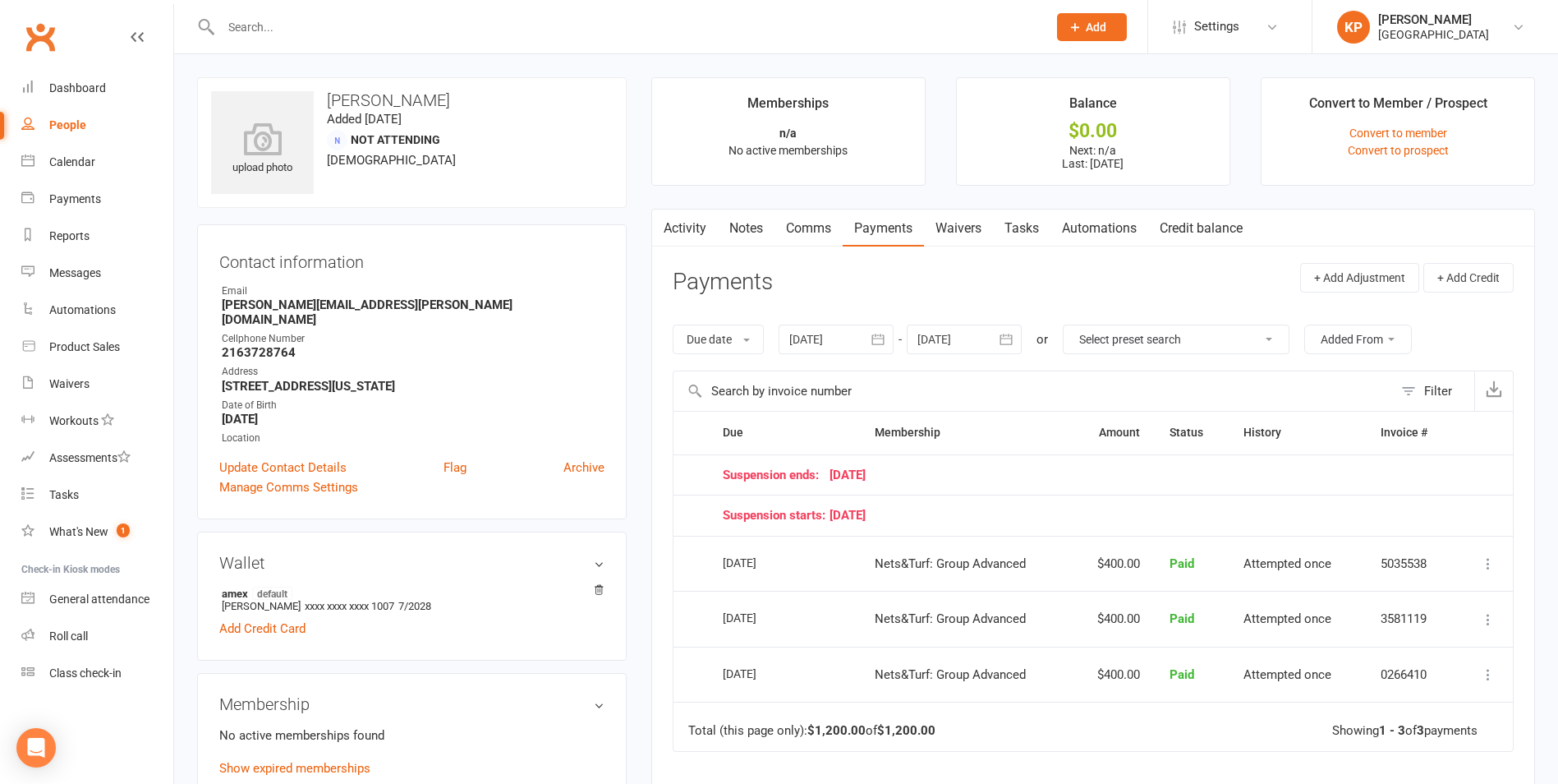
click at [864, 344] on div at bounding box center [835, 339] width 115 height 30
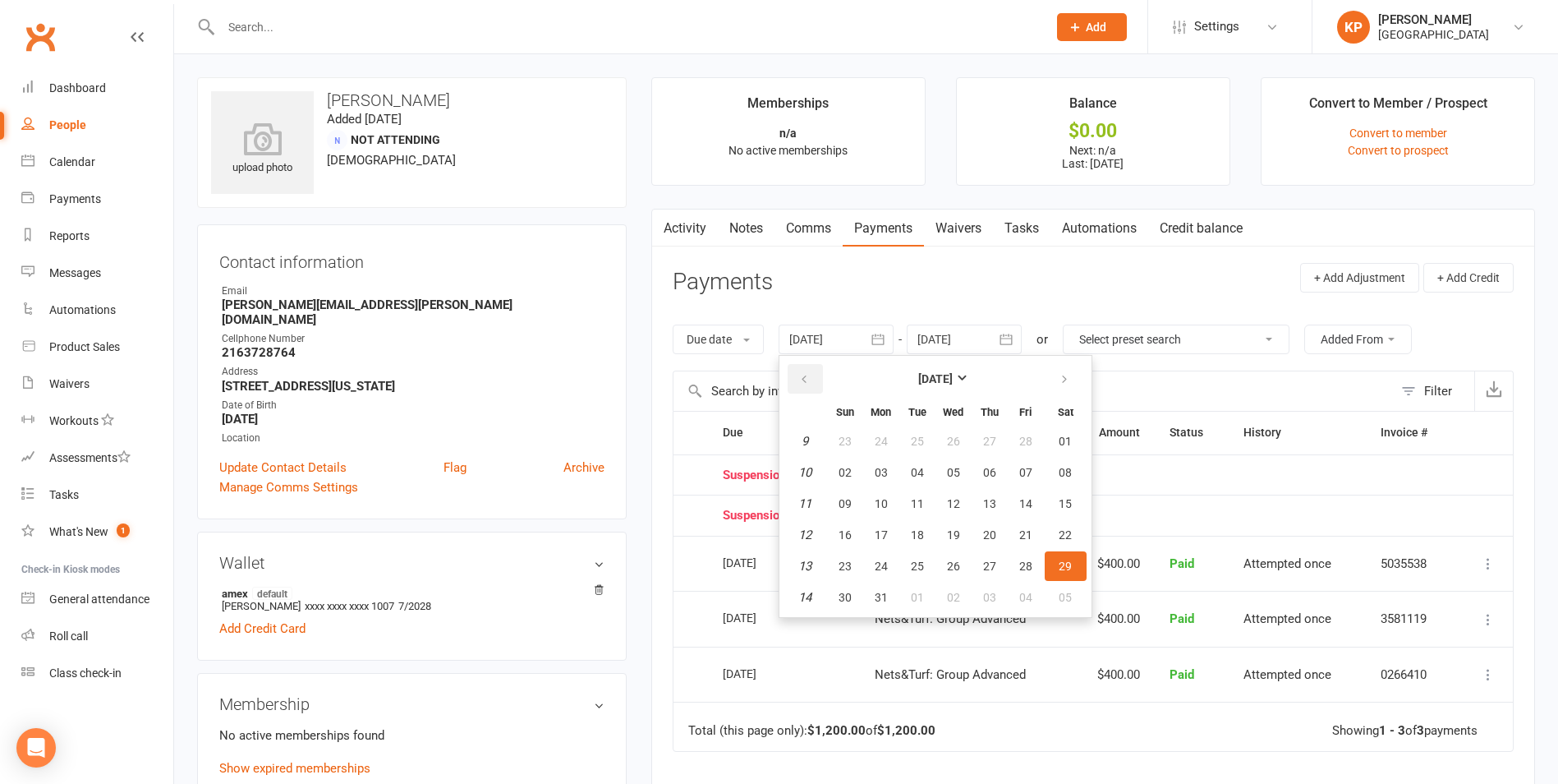
click at [817, 378] on button "button" at bounding box center [806, 378] width 35 height 30
click at [816, 378] on button "button" at bounding box center [806, 378] width 35 height 30
click at [821, 527] on td "4" at bounding box center [805, 535] width 42 height 30
click at [837, 477] on button "05" at bounding box center [845, 473] width 34 height 30
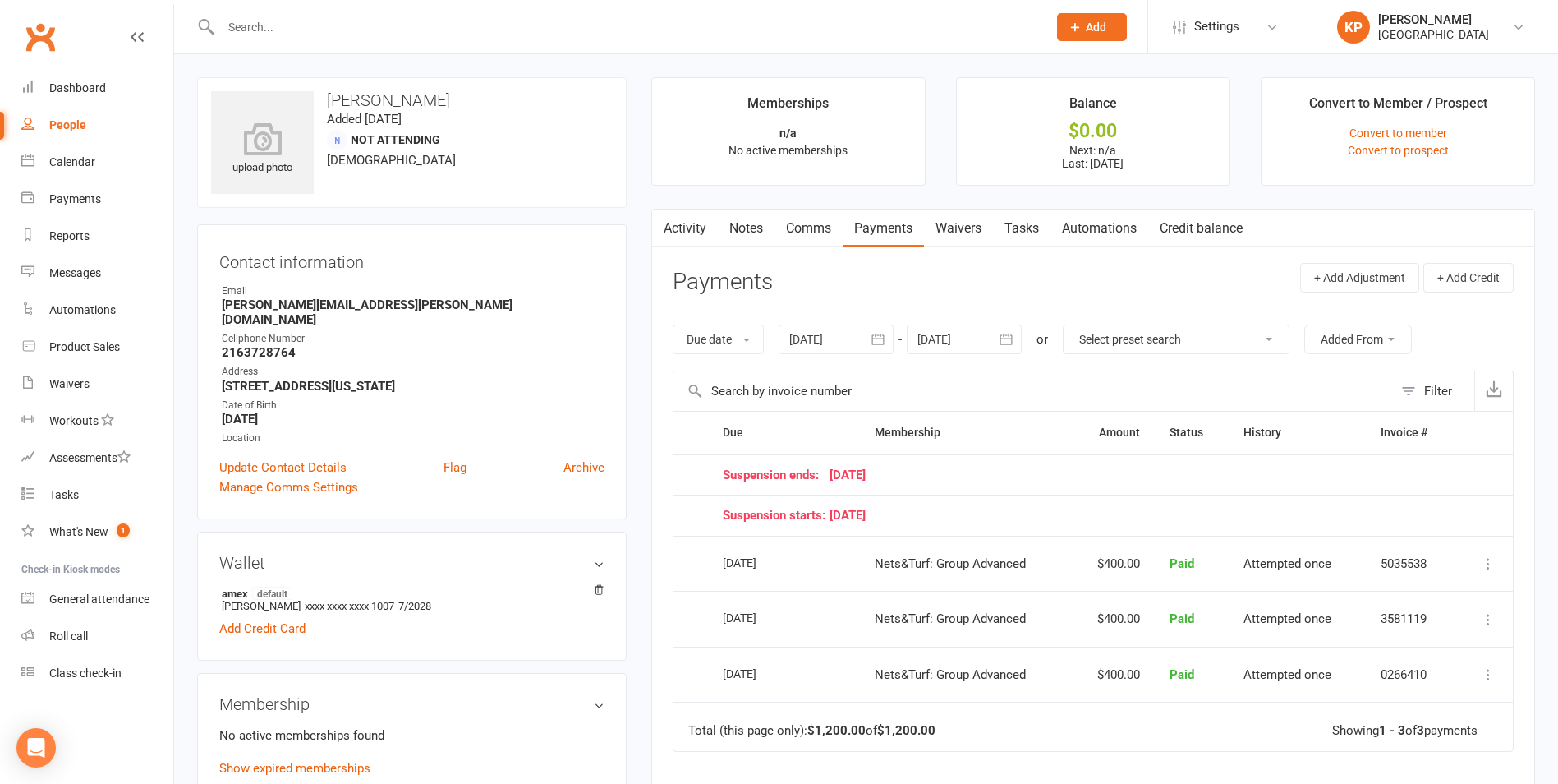
type input "05 Jan 2025"
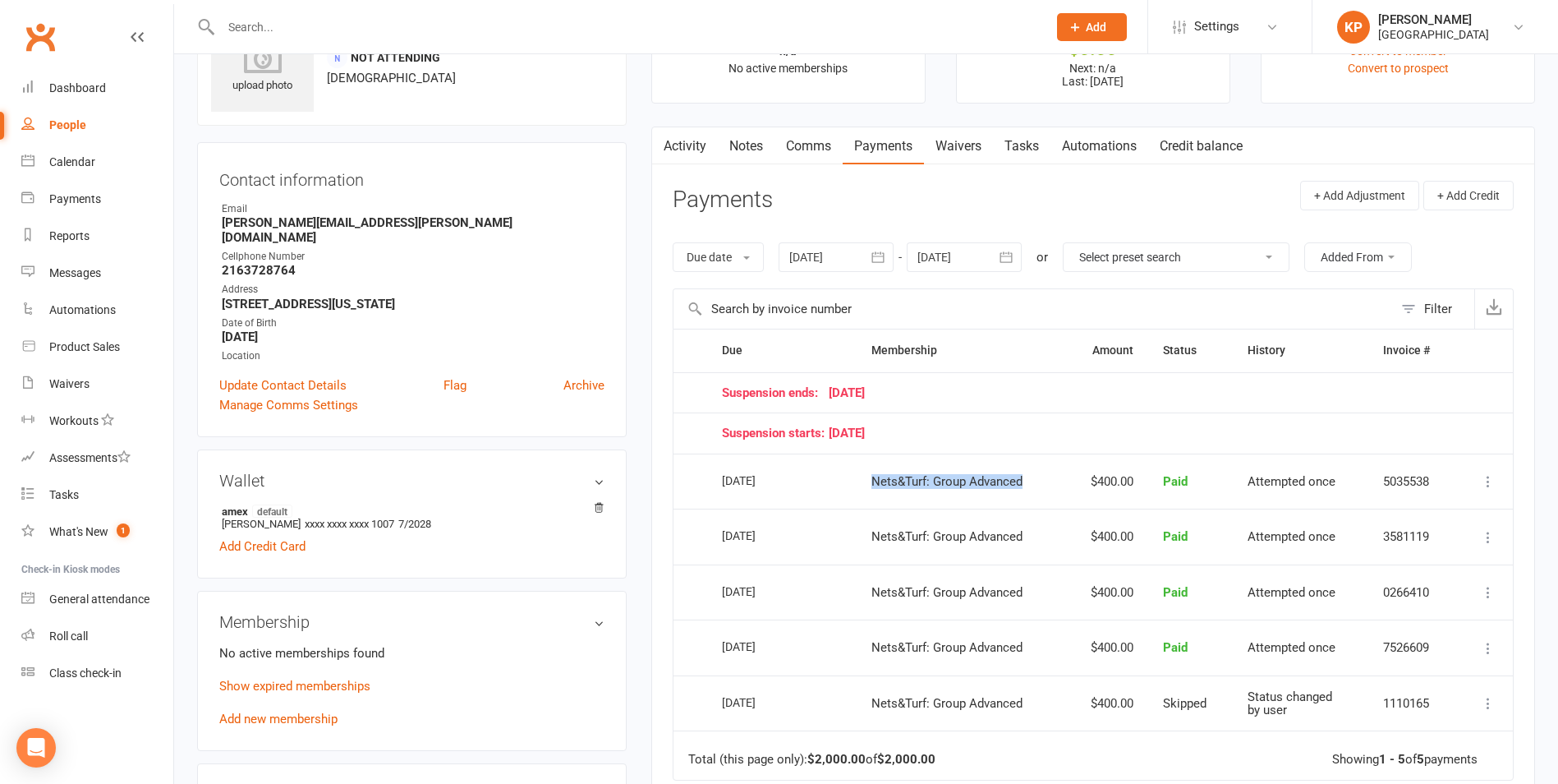
drag, startPoint x: 1041, startPoint y: 481, endPoint x: 858, endPoint y: 492, distance: 183.3
click at [858, 492] on td "Nets&Turf: Group Advanced" at bounding box center [960, 481] width 208 height 56
click at [850, 492] on td "01 Jun 2025" at bounding box center [782, 481] width 149 height 56
drag, startPoint x: 863, startPoint y: 595, endPoint x: 1050, endPoint y: 597, distance: 187.0
click at [1050, 597] on tr "Select this 01 Apr 2025 Umesh Putta Nets&Turf: Group Advanced $400.00 Paid Atte…" at bounding box center [1093, 592] width 839 height 56
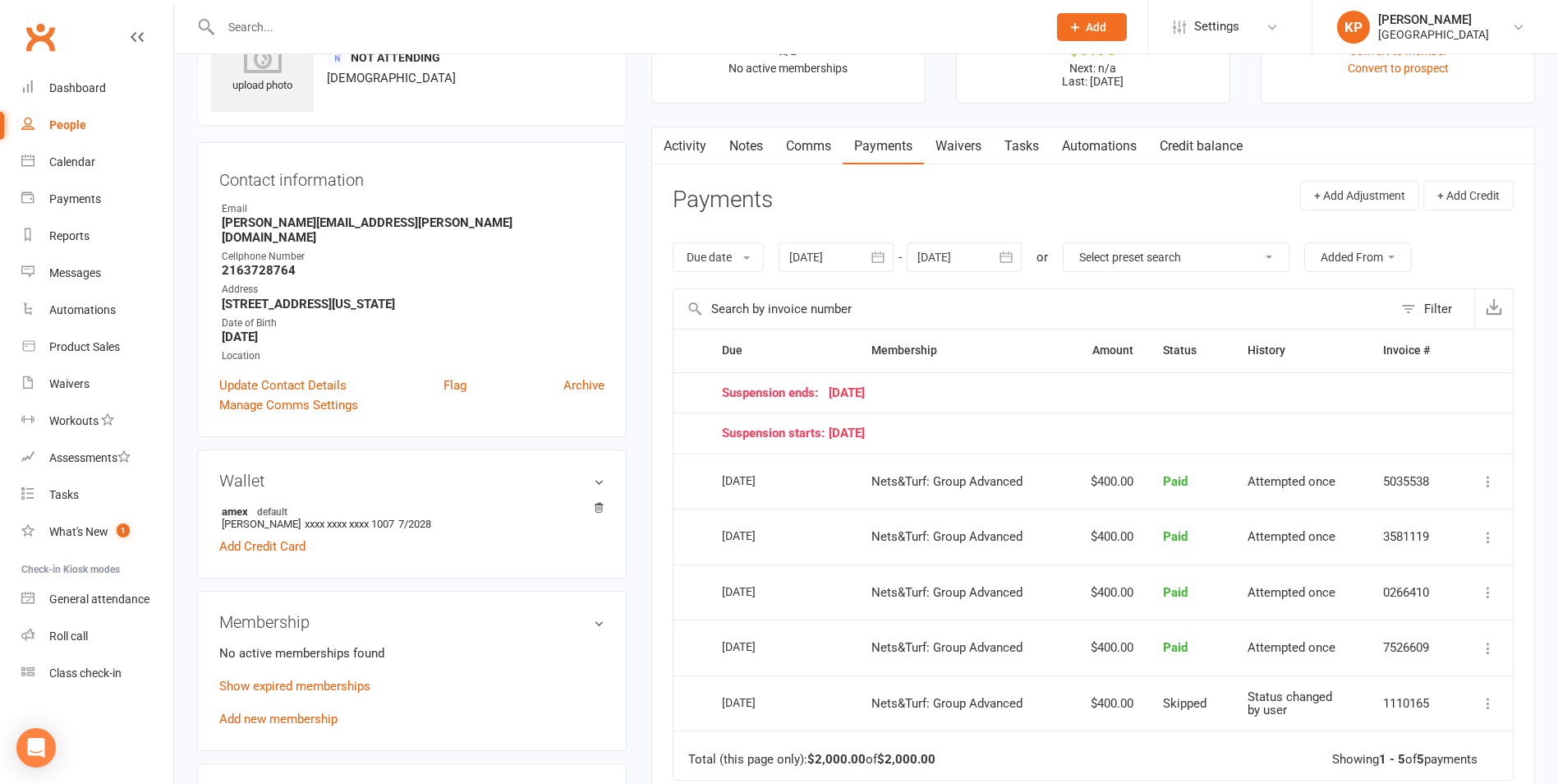
click at [1050, 597] on td "Nets&Turf: Group Advanced" at bounding box center [960, 592] width 208 height 56
drag, startPoint x: 1049, startPoint y: 597, endPoint x: 1150, endPoint y: 597, distance: 101.0
click at [1150, 597] on tr "Select this 01 Apr 2025 Umesh Putta Nets&Turf: Group Advanced $400.00 Paid Atte…" at bounding box center [1093, 592] width 839 height 56
drag, startPoint x: 1150, startPoint y: 597, endPoint x: 1033, endPoint y: 598, distance: 117.0
click at [1033, 598] on td "Nets&Turf: Group Advanced" at bounding box center [960, 592] width 208 height 56
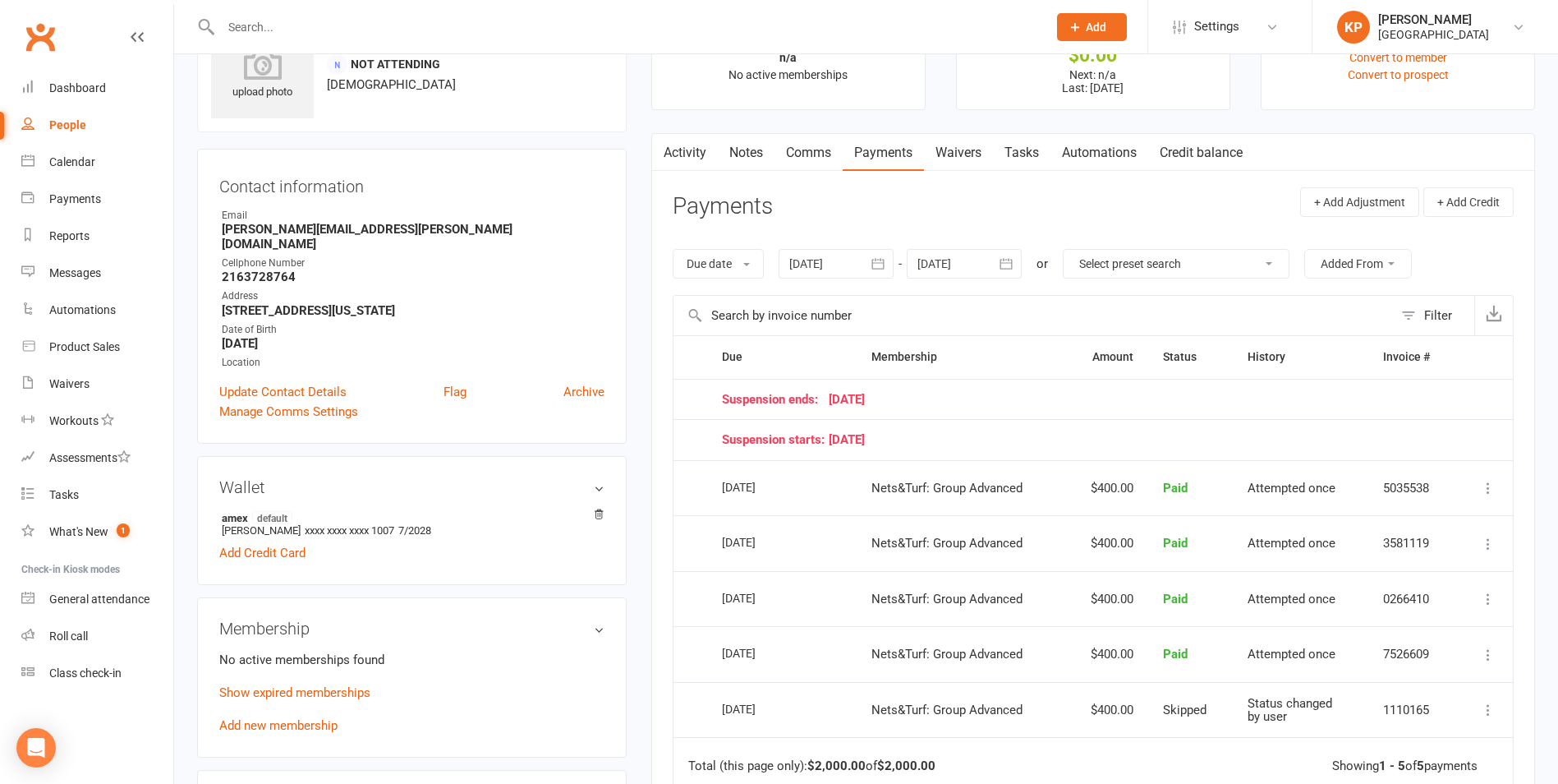
scroll to position [164, 0]
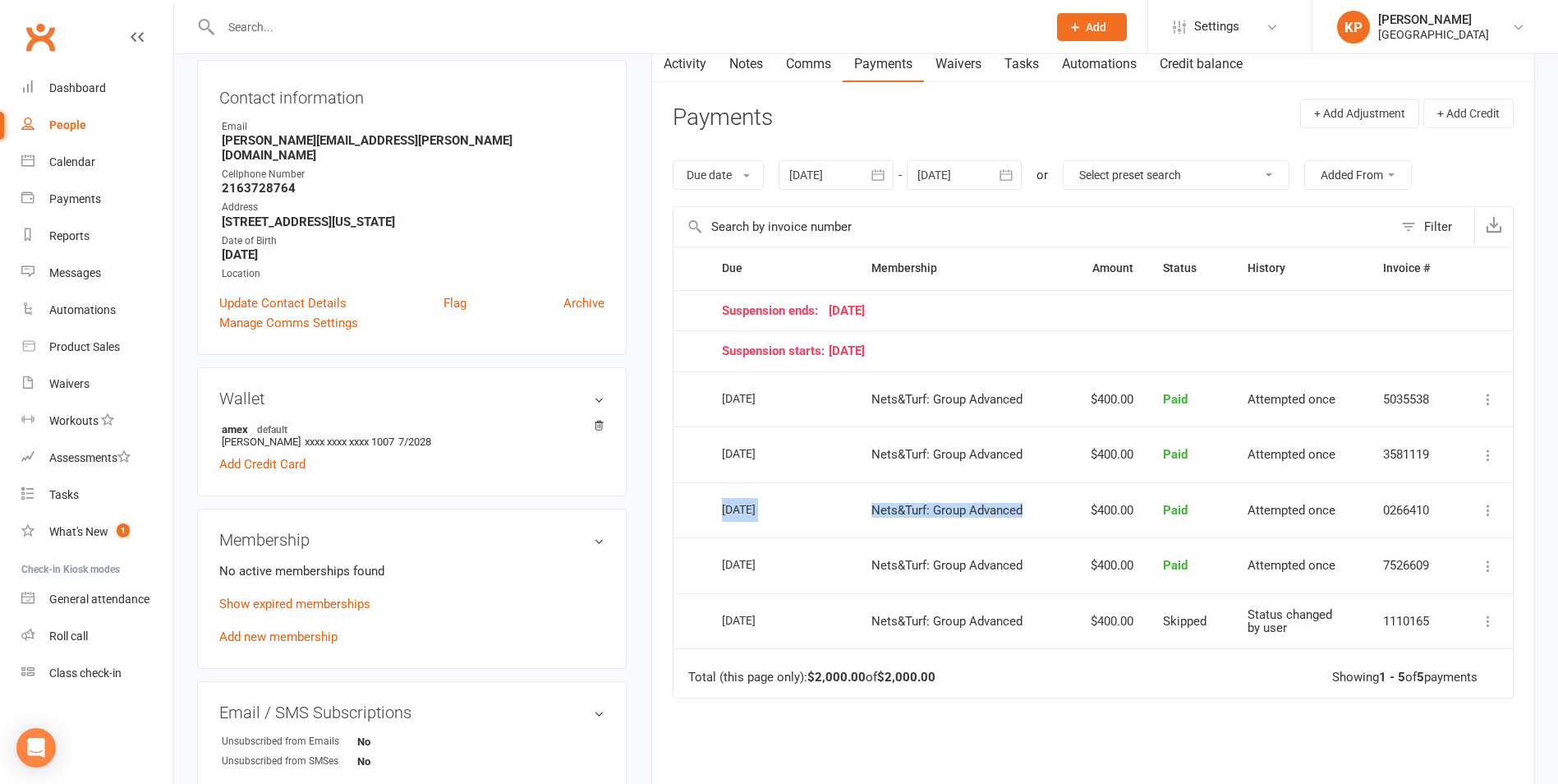
drag, startPoint x: 720, startPoint y: 506, endPoint x: 1060, endPoint y: 516, distance: 340.1
click at [1060, 516] on tr "Select this 01 Apr 2025 Umesh Putta Nets&Turf: Group Advanced $400.00 Paid Atte…" at bounding box center [1093, 510] width 839 height 56
drag, startPoint x: 1060, startPoint y: 516, endPoint x: 1047, endPoint y: 516, distance: 13.0
click at [1047, 516] on td "Nets&Turf: Group Advanced" at bounding box center [960, 510] width 208 height 56
drag, startPoint x: 1091, startPoint y: 504, endPoint x: 1162, endPoint y: 521, distance: 73.0
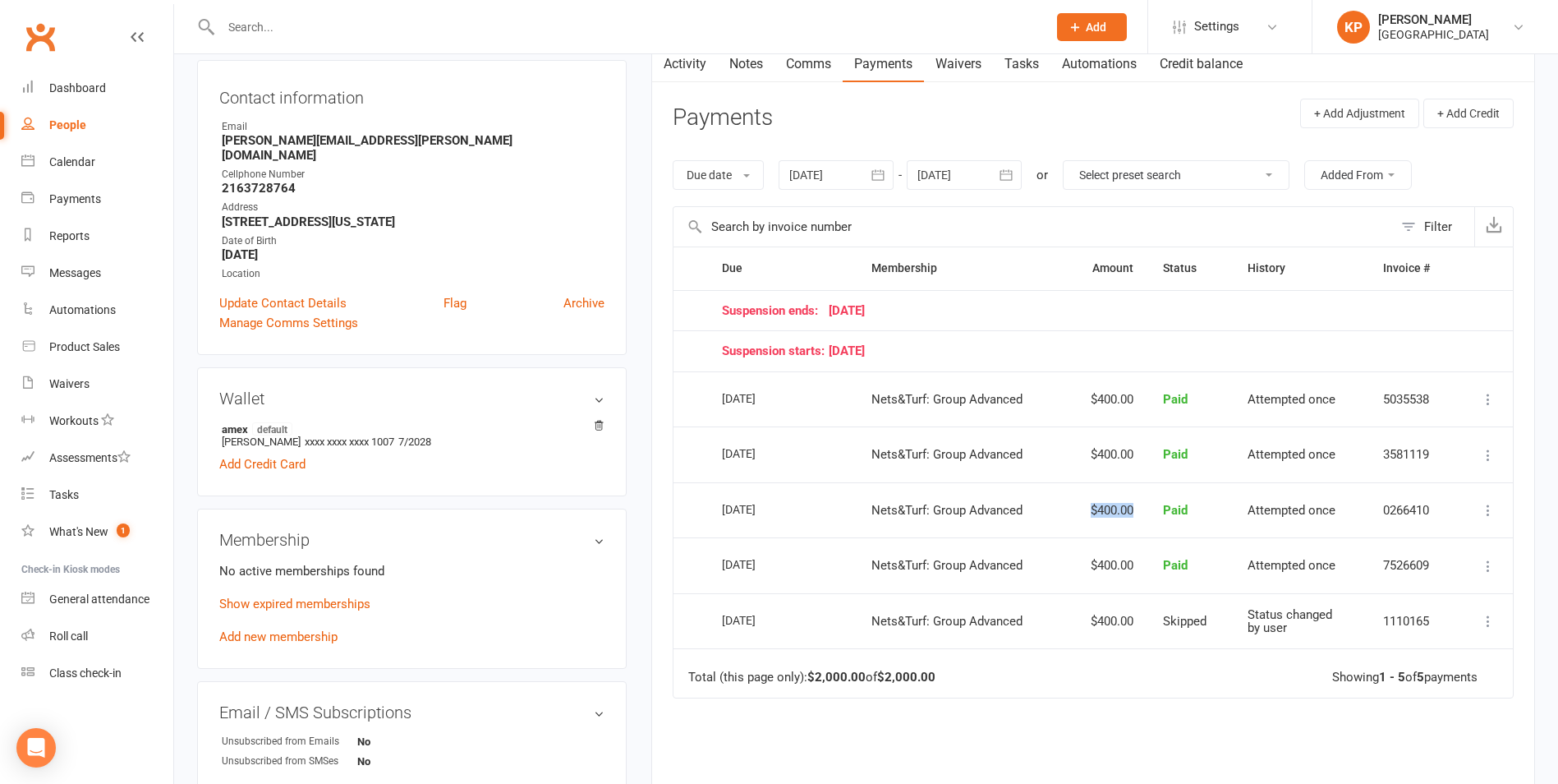
click at [1162, 521] on tr "Select this 01 Apr 2025 Umesh Putta Nets&Turf: Group Advanced $400.00 Paid Atte…" at bounding box center [1093, 510] width 839 height 56
drag, startPoint x: 1162, startPoint y: 521, endPoint x: 1082, endPoint y: 495, distance: 84.1
click at [1082, 495] on td "$400.00" at bounding box center [1107, 510] width 83 height 56
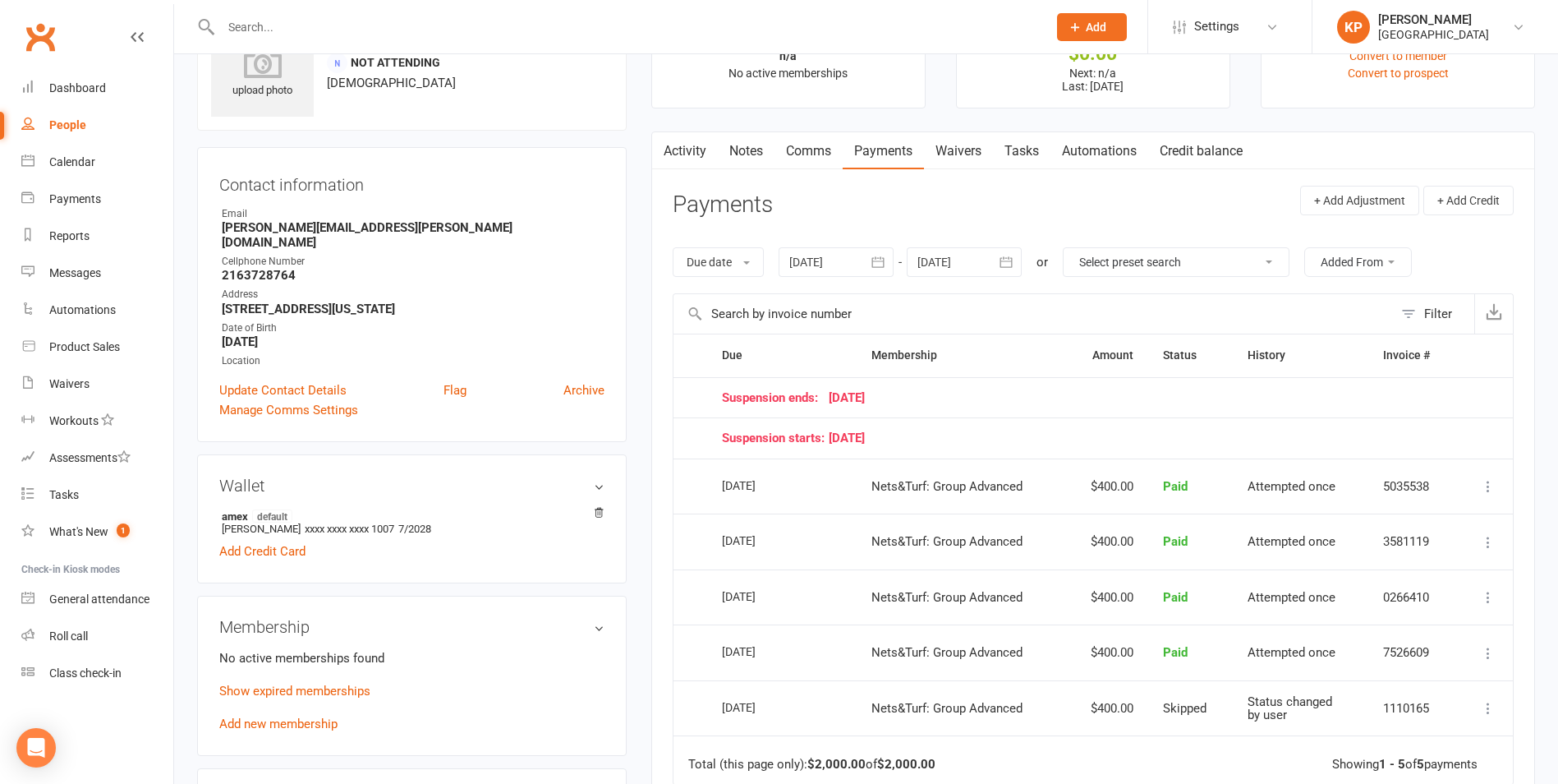
scroll to position [0, 0]
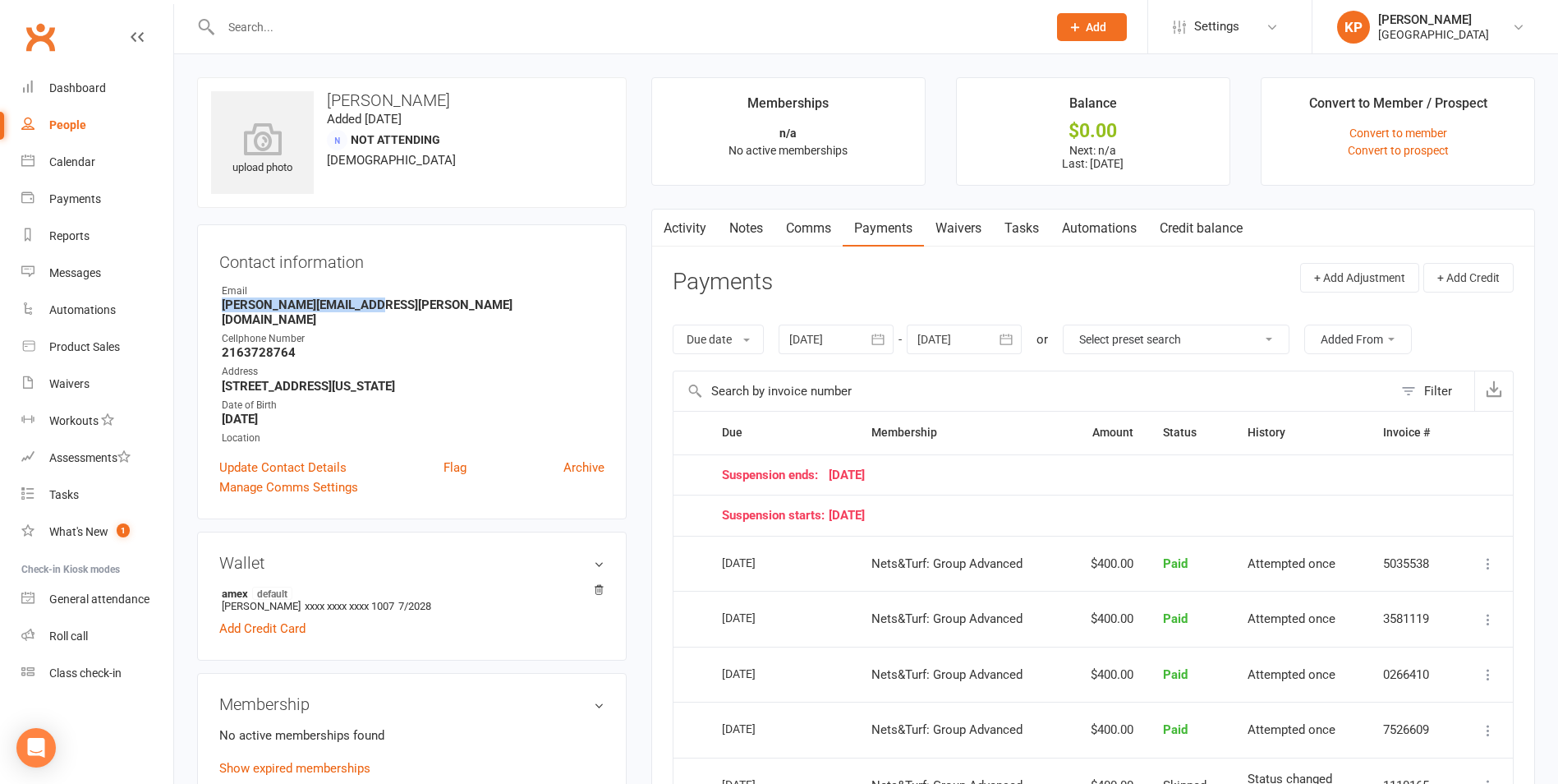
drag, startPoint x: 222, startPoint y: 305, endPoint x: 395, endPoint y: 310, distance: 173.1
click at [395, 310] on strong "vasu.putta.81@gmail.com" at bounding box center [413, 312] width 383 height 30
click at [367, 36] on input "text" at bounding box center [626, 27] width 820 height 23
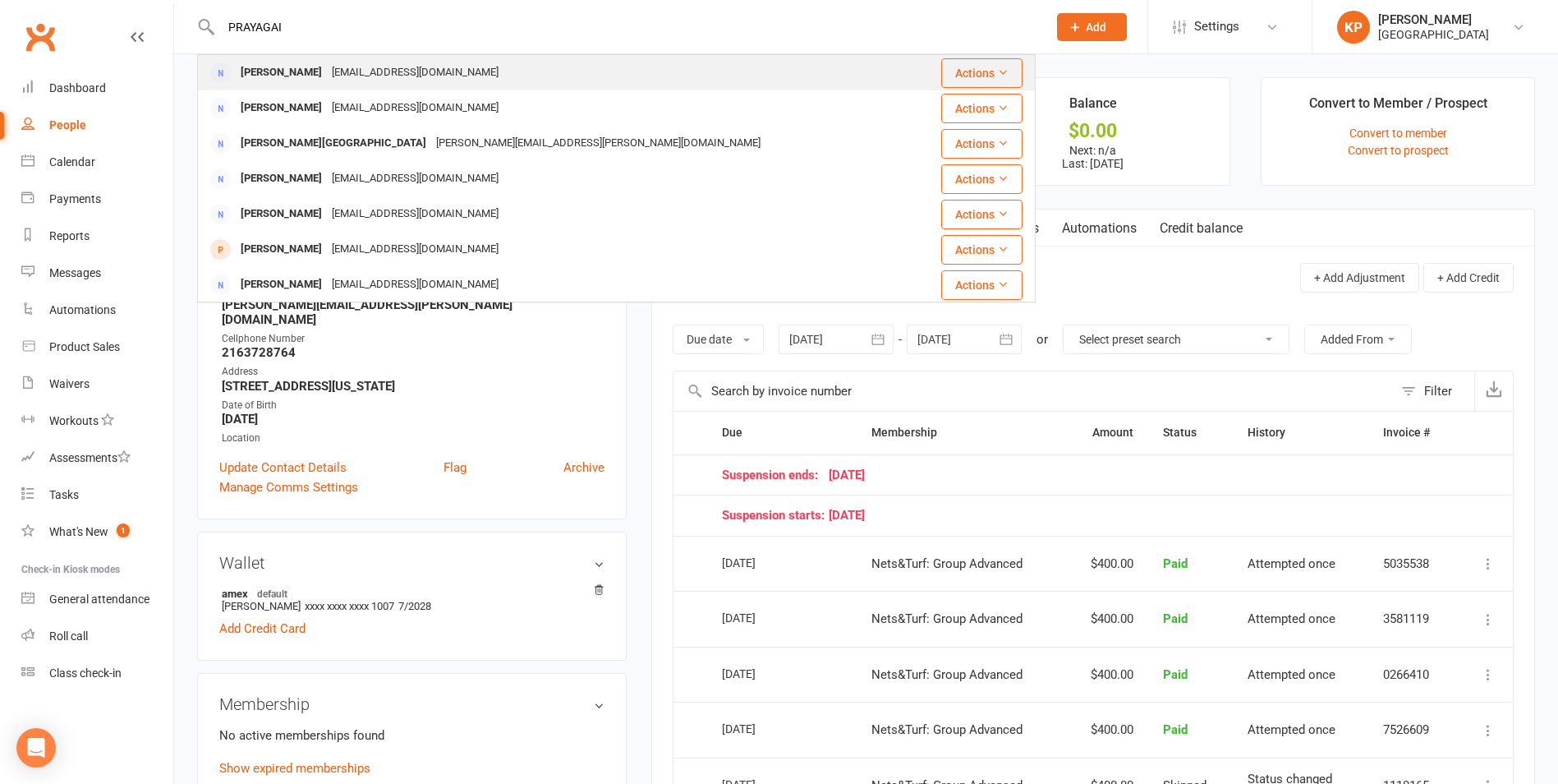
type input "PRAYAGAI"
click at [360, 67] on div "Prayagai@yahoo.com" at bounding box center [415, 73] width 176 height 24
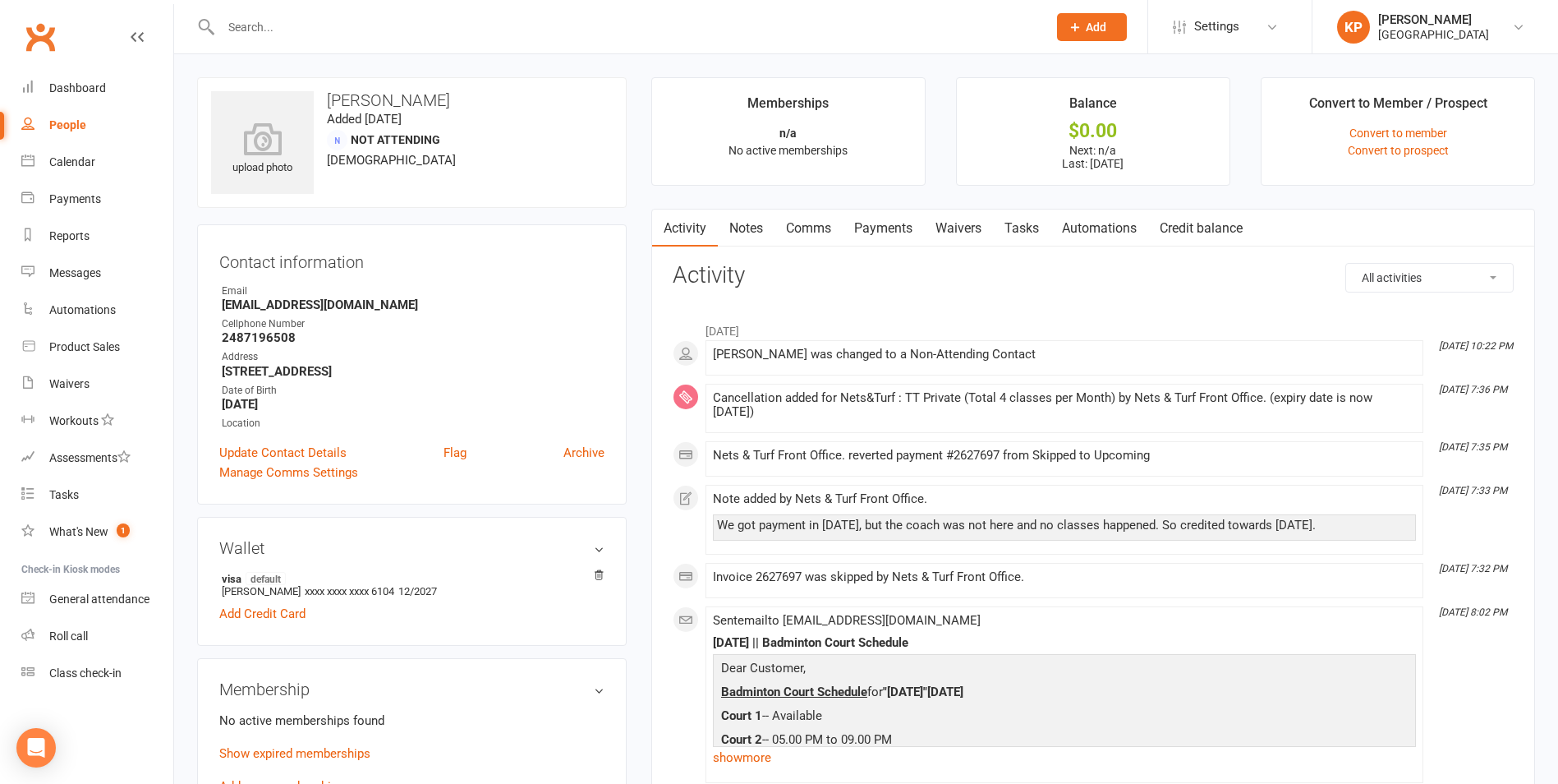
click at [887, 229] on link "Payments" at bounding box center [883, 228] width 81 height 38
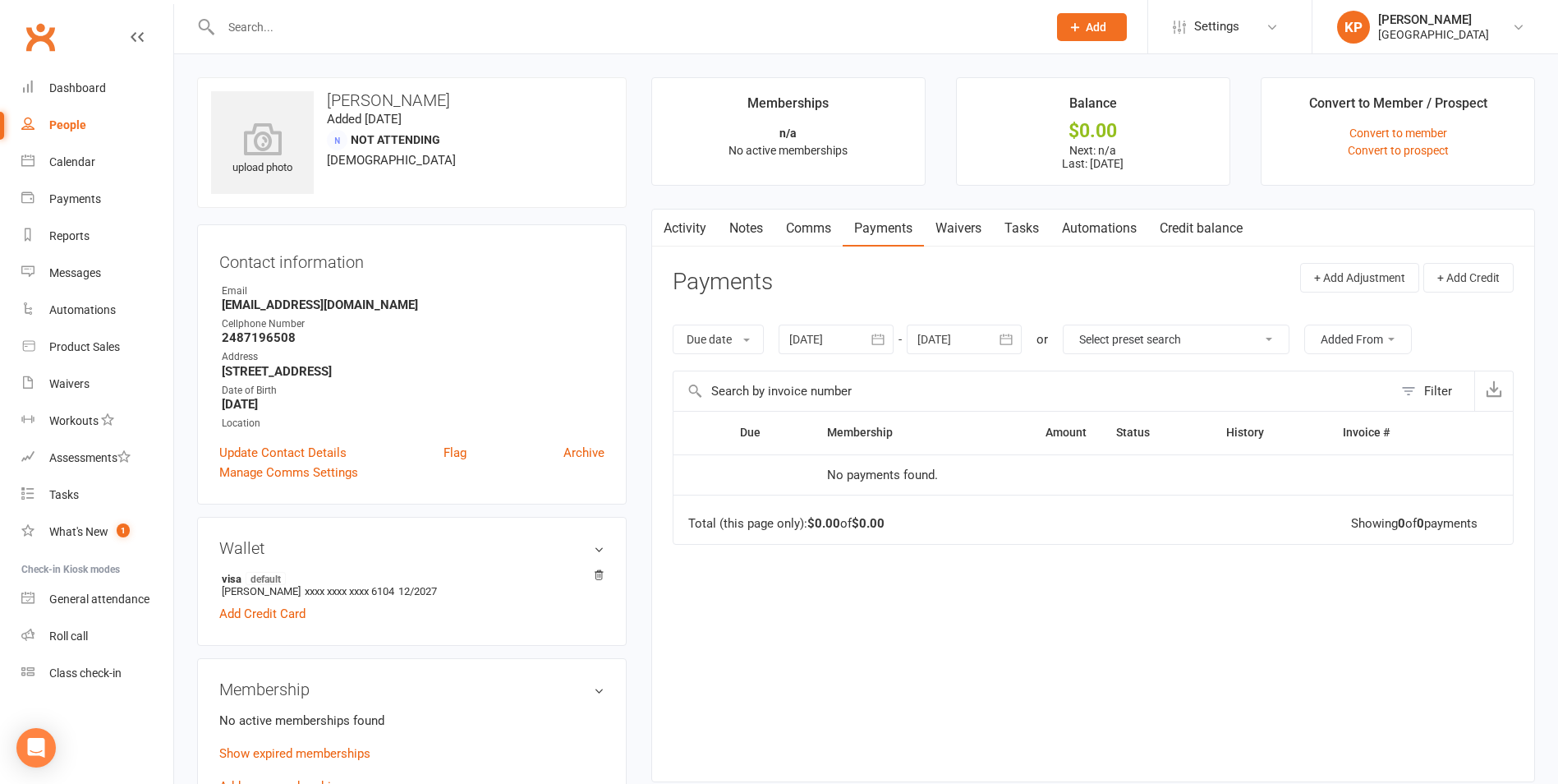
click at [876, 342] on icon "button" at bounding box center [878, 339] width 12 height 10
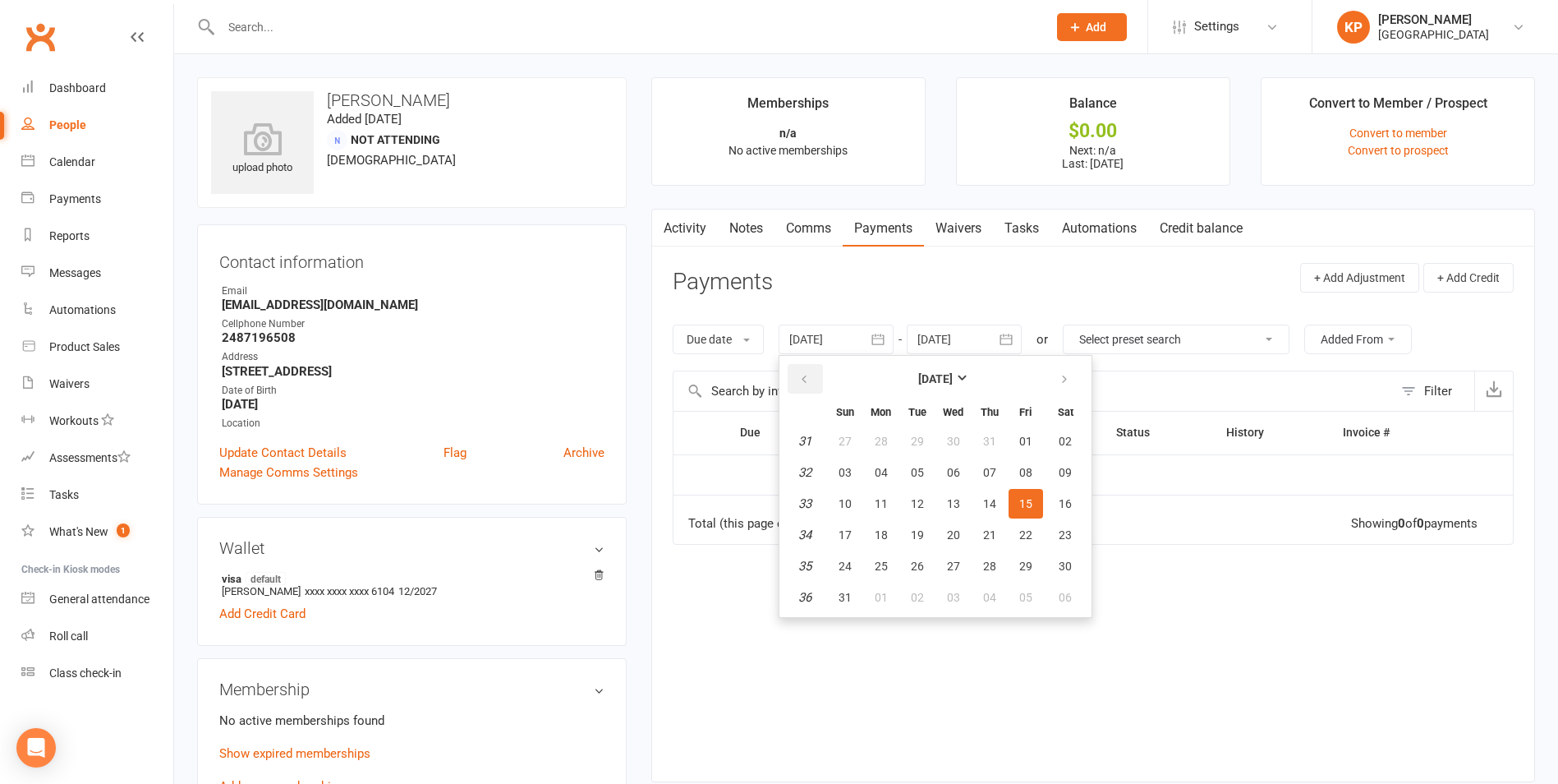
click at [819, 379] on button "button" at bounding box center [806, 378] width 35 height 30
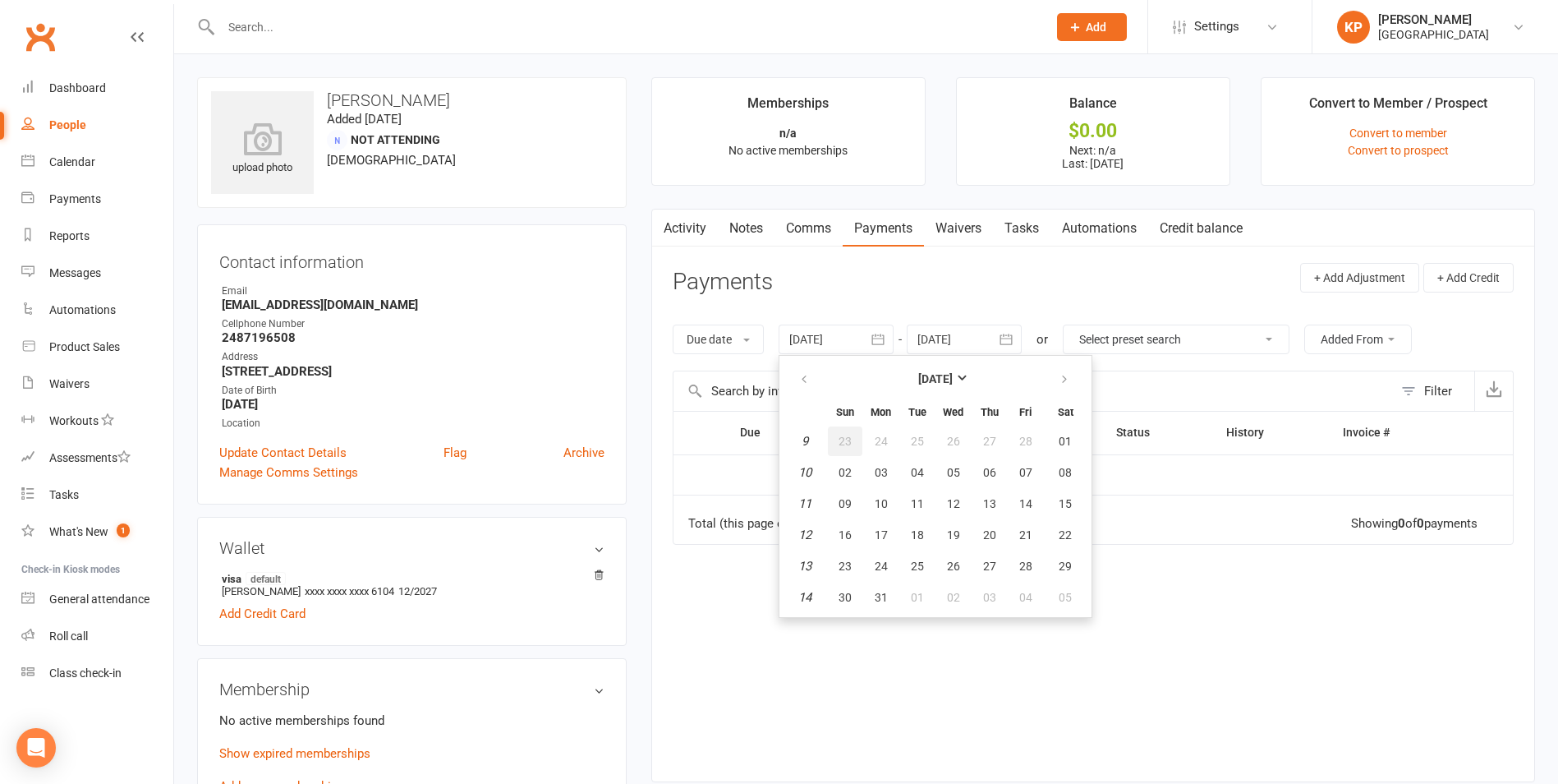
click at [848, 450] on button "23" at bounding box center [845, 441] width 34 height 30
type input "23 Feb 2025"
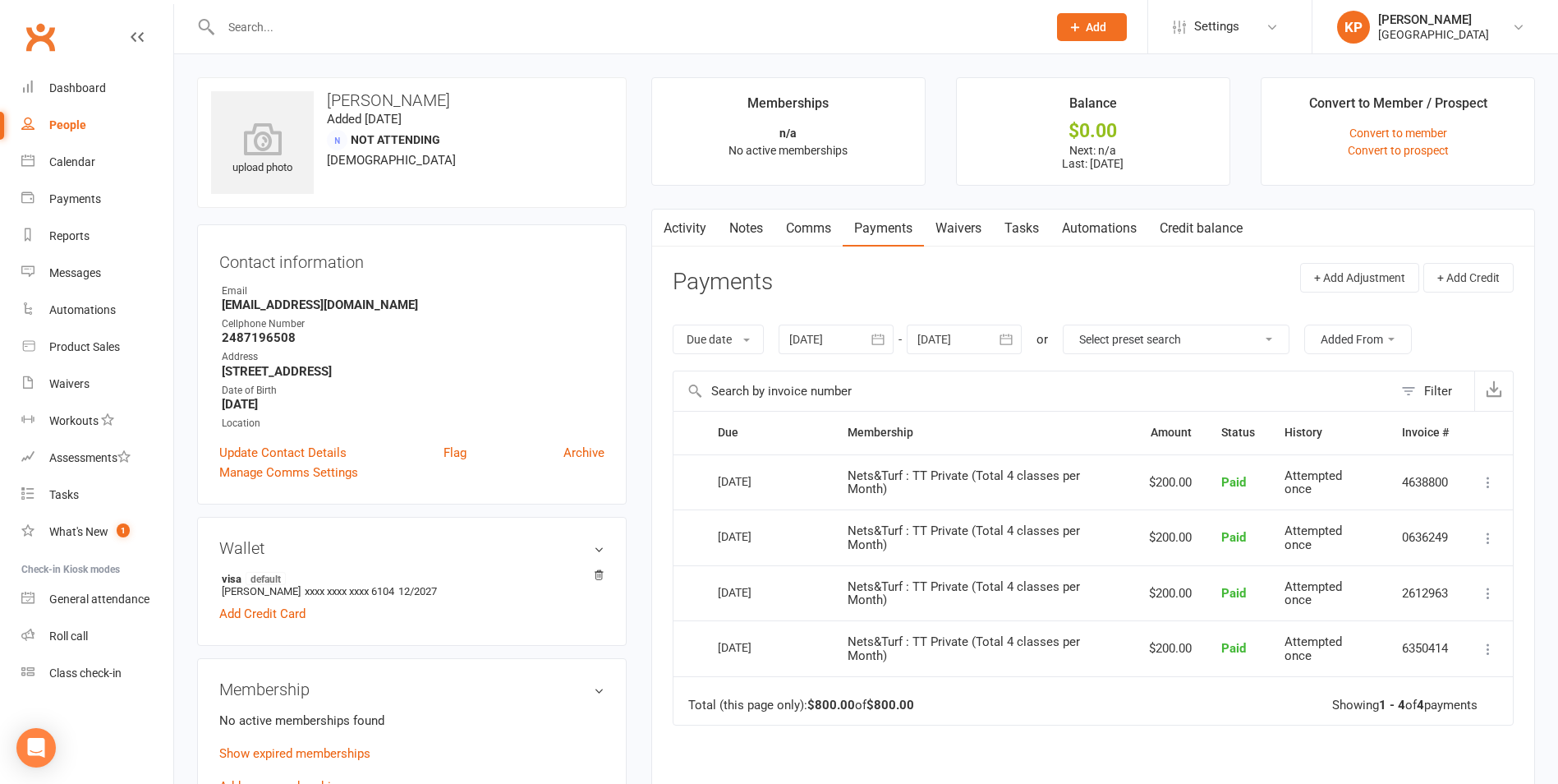
drag, startPoint x: 324, startPoint y: 102, endPoint x: 452, endPoint y: 99, distance: 128.0
click at [452, 99] on h3 "Aditya Prayagai" at bounding box center [411, 100] width 402 height 18
click at [472, 92] on h3 "Aditya Prayagai" at bounding box center [411, 100] width 402 height 18
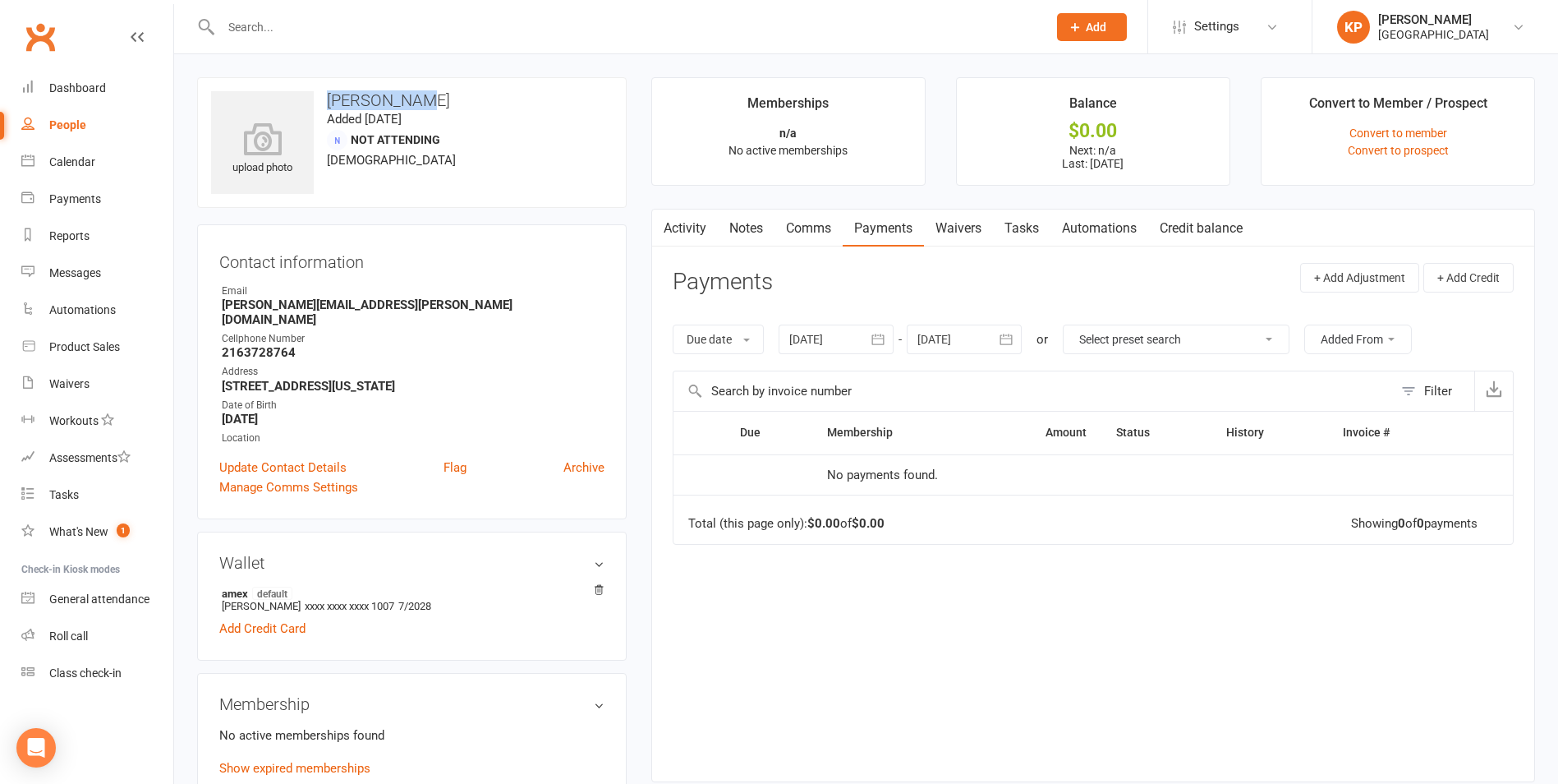
drag, startPoint x: 324, startPoint y: 97, endPoint x: 433, endPoint y: 100, distance: 109.0
click at [433, 100] on h3 "Umesh Putta" at bounding box center [411, 100] width 402 height 18
click at [440, 98] on h3 "Umesh Putta" at bounding box center [411, 100] width 402 height 18
click at [887, 341] on icon "button" at bounding box center [878, 339] width 17 height 17
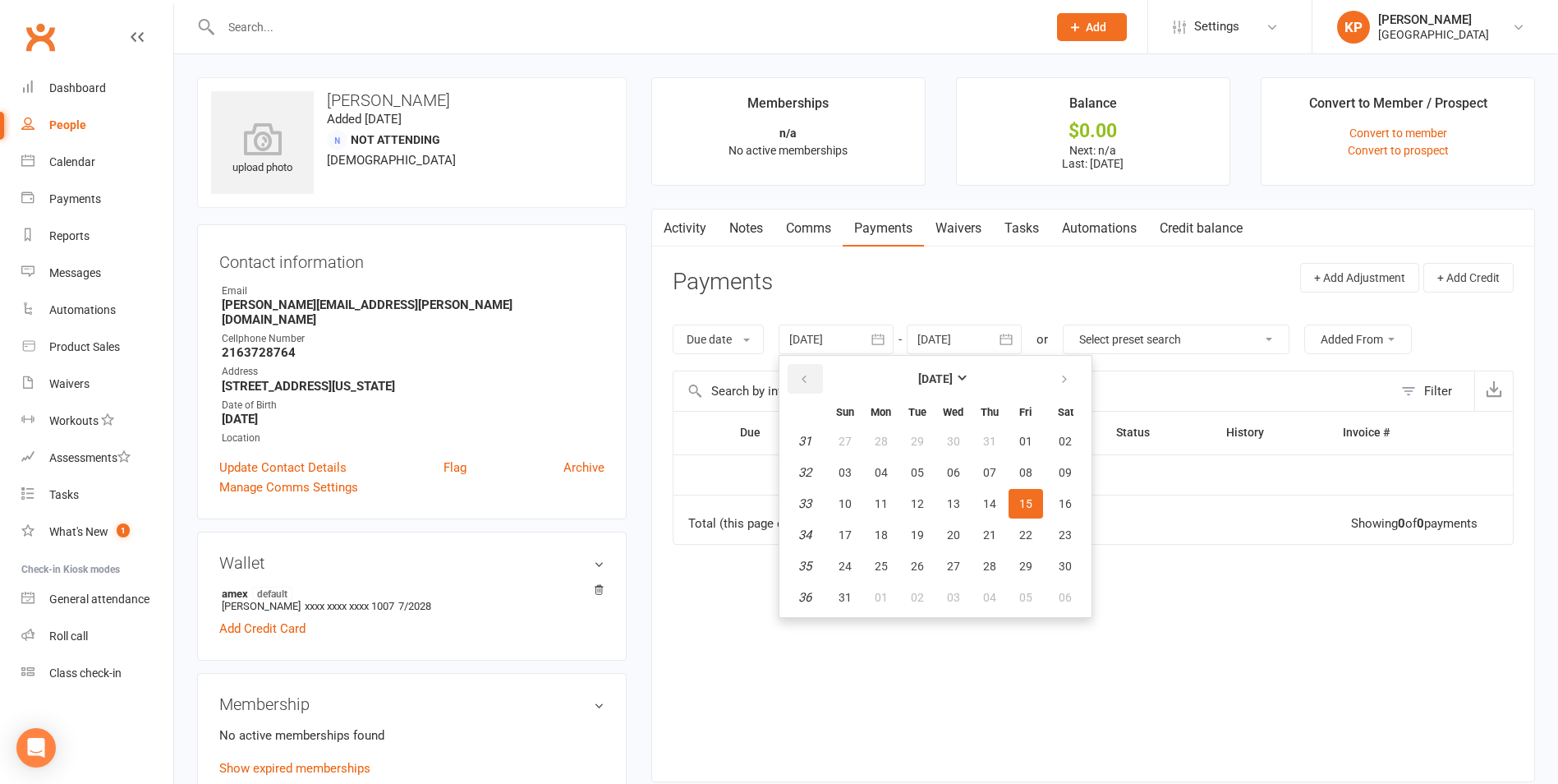
click at [819, 377] on button "button" at bounding box center [806, 378] width 35 height 30
click at [881, 459] on button "07" at bounding box center [881, 473] width 34 height 30
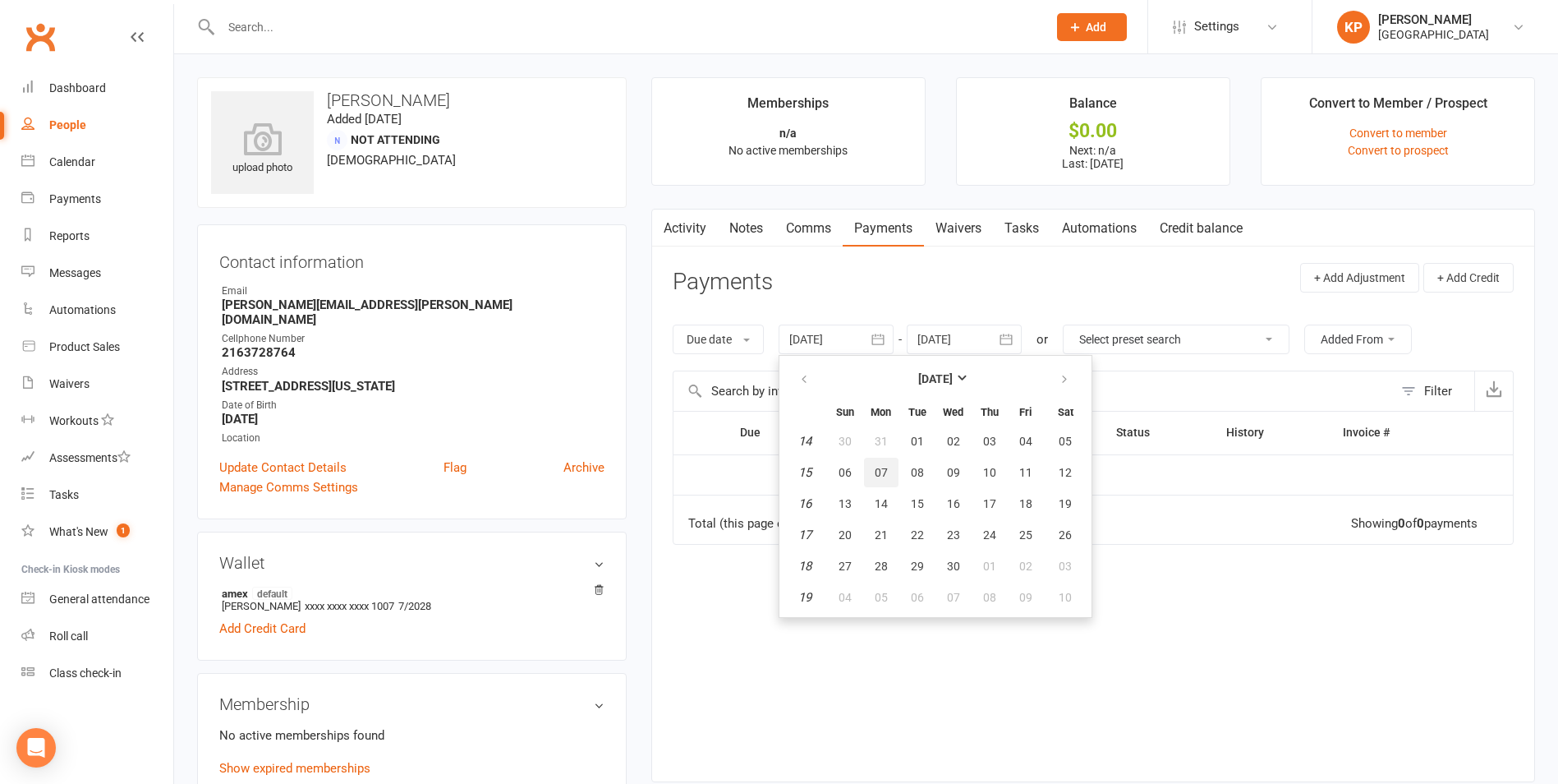
type input "07 Apr 2025"
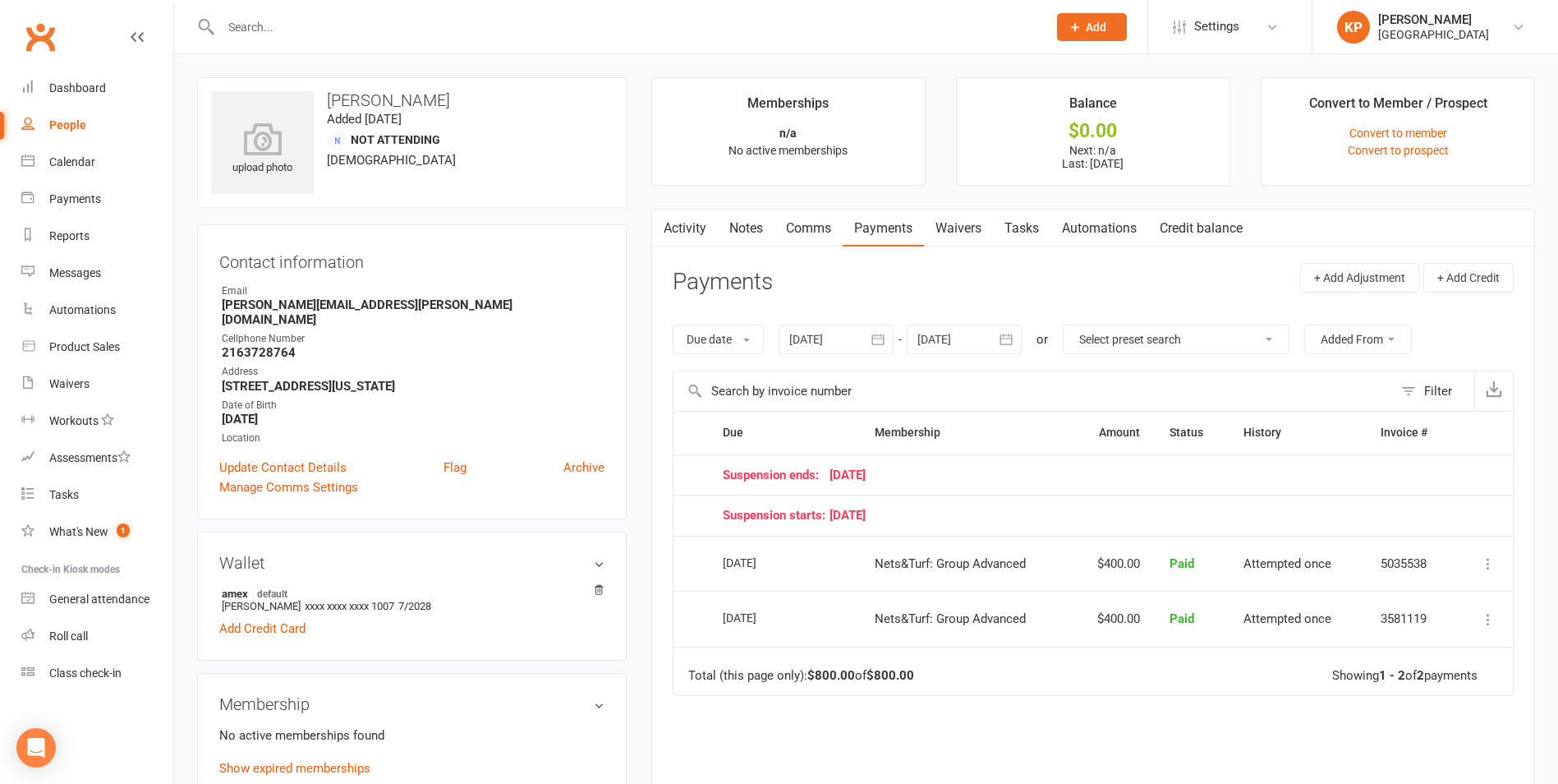
click at [440, 31] on input "text" at bounding box center [626, 27] width 820 height 23
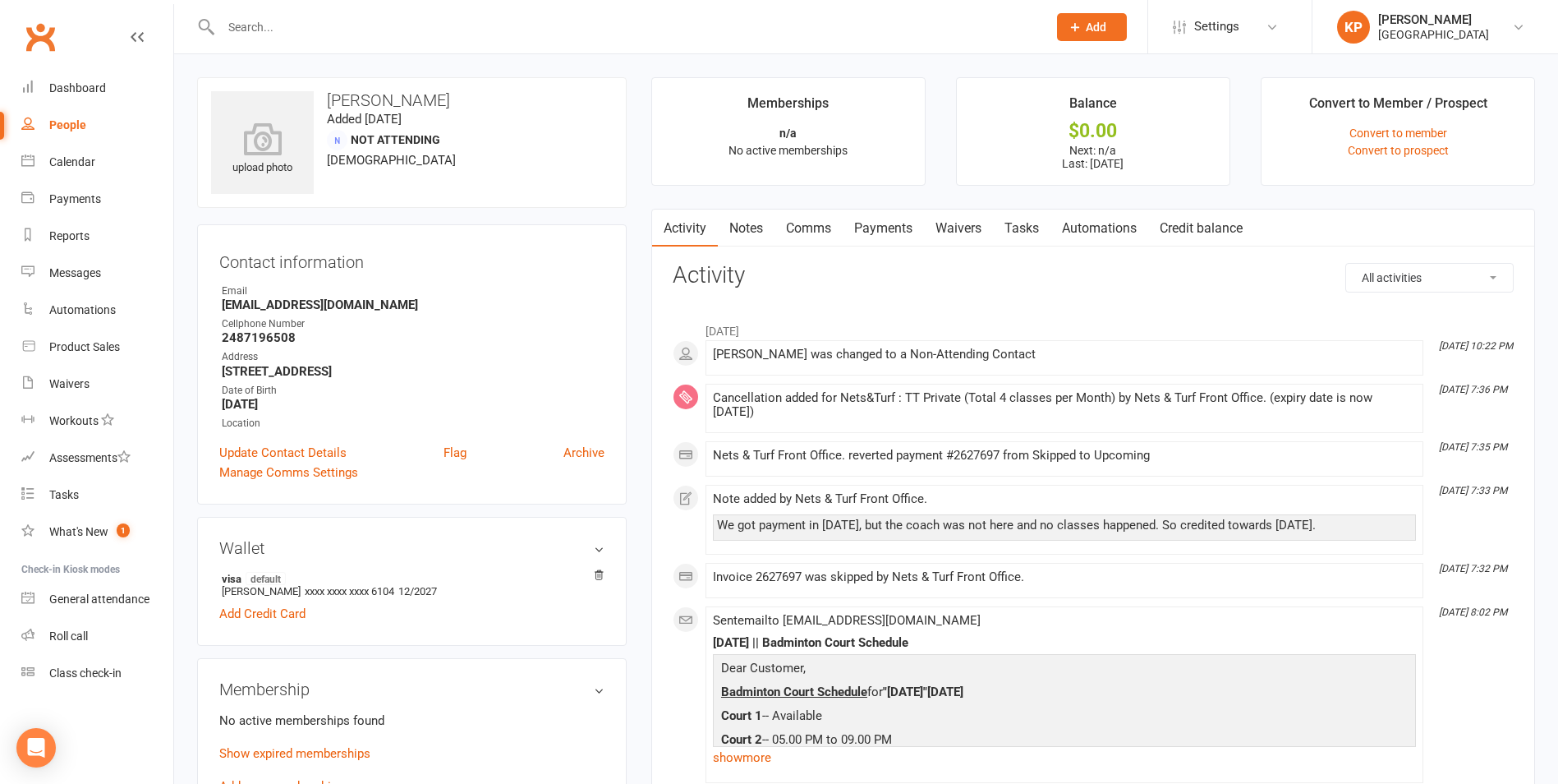
click at [888, 224] on link "Payments" at bounding box center [883, 228] width 81 height 38
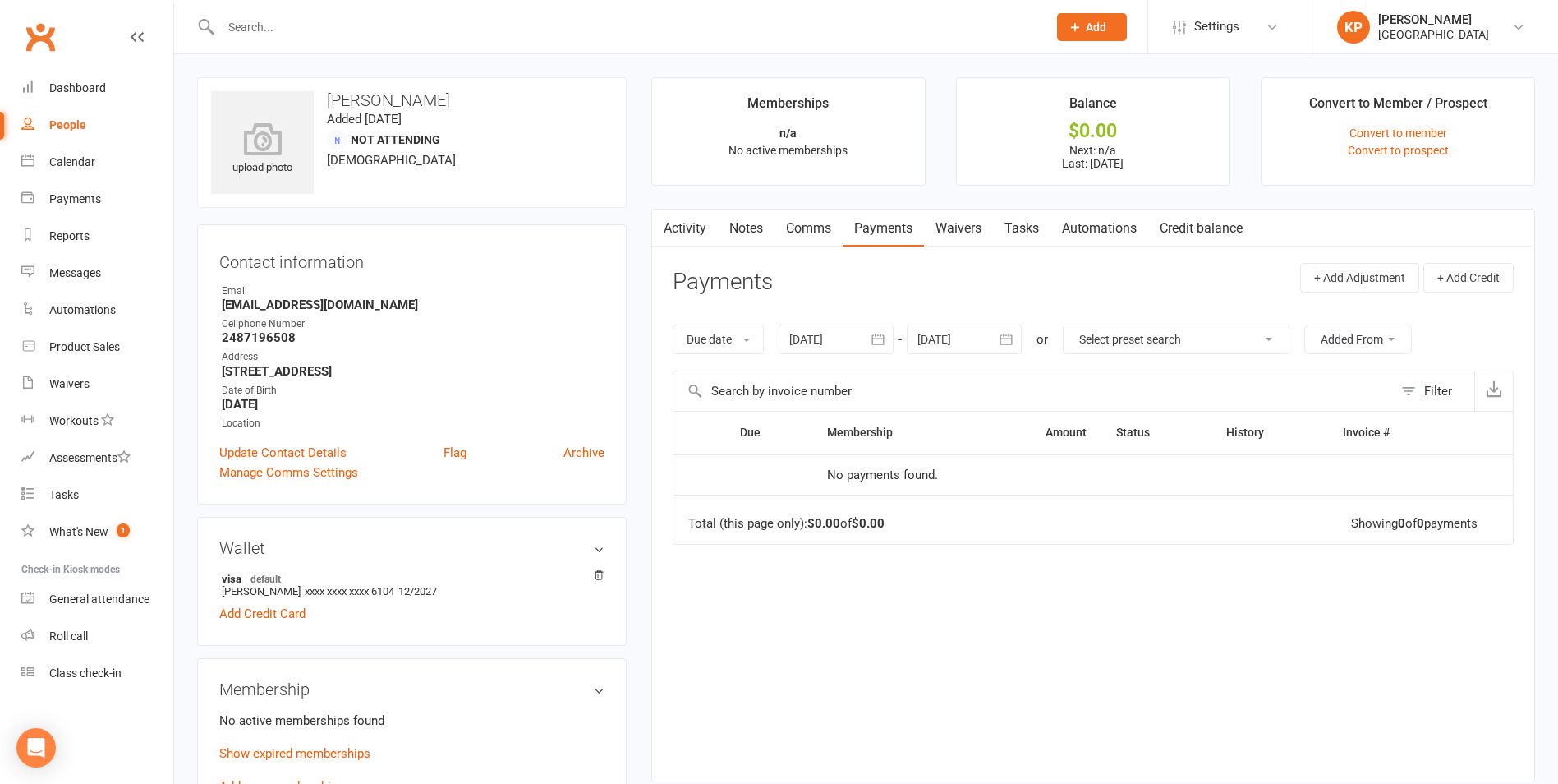
click at [874, 342] on icon "button" at bounding box center [878, 339] width 17 height 17
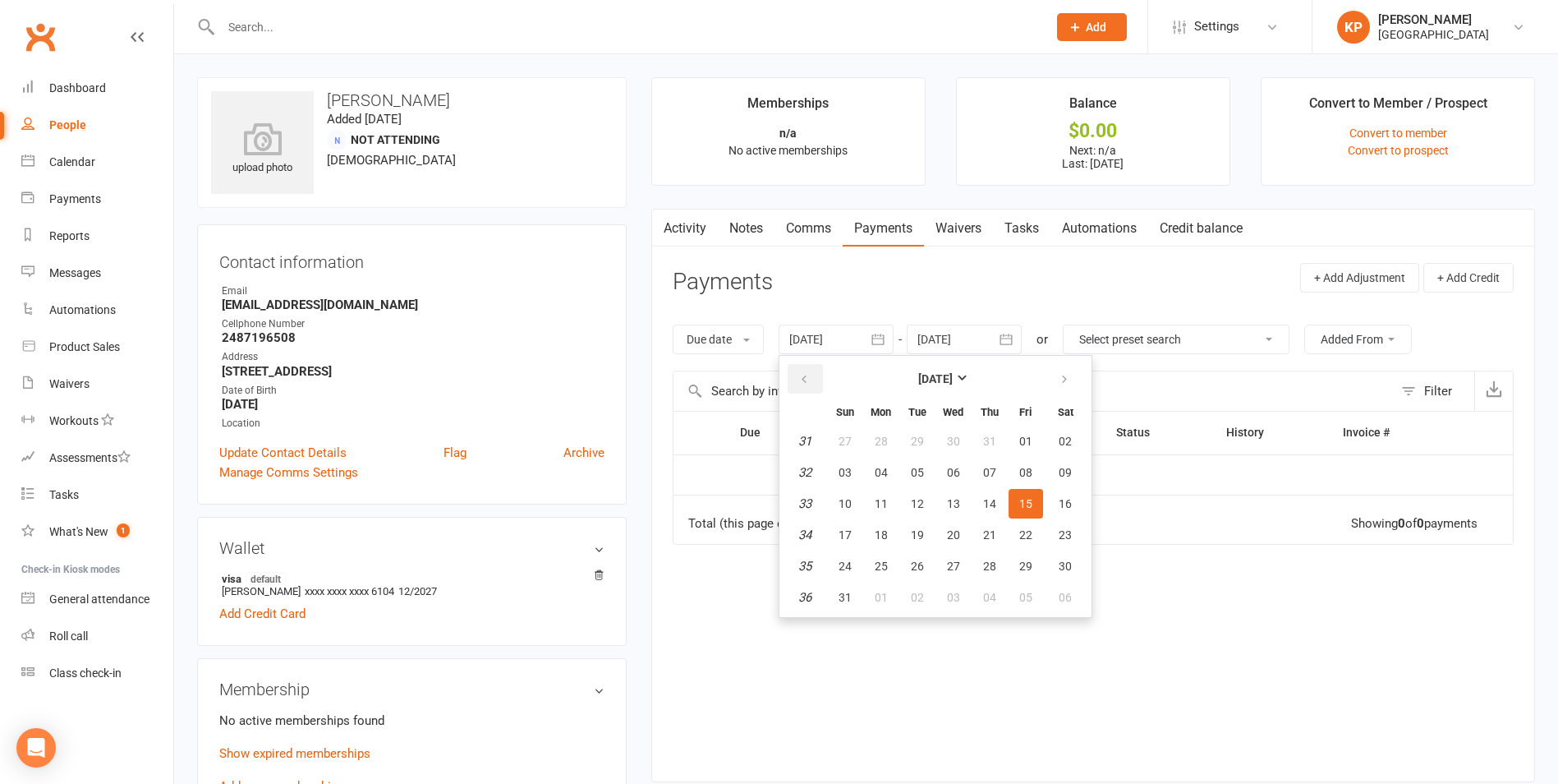
click at [810, 376] on icon "button" at bounding box center [804, 379] width 11 height 13
click at [877, 433] on button "02" at bounding box center [881, 441] width 34 height 30
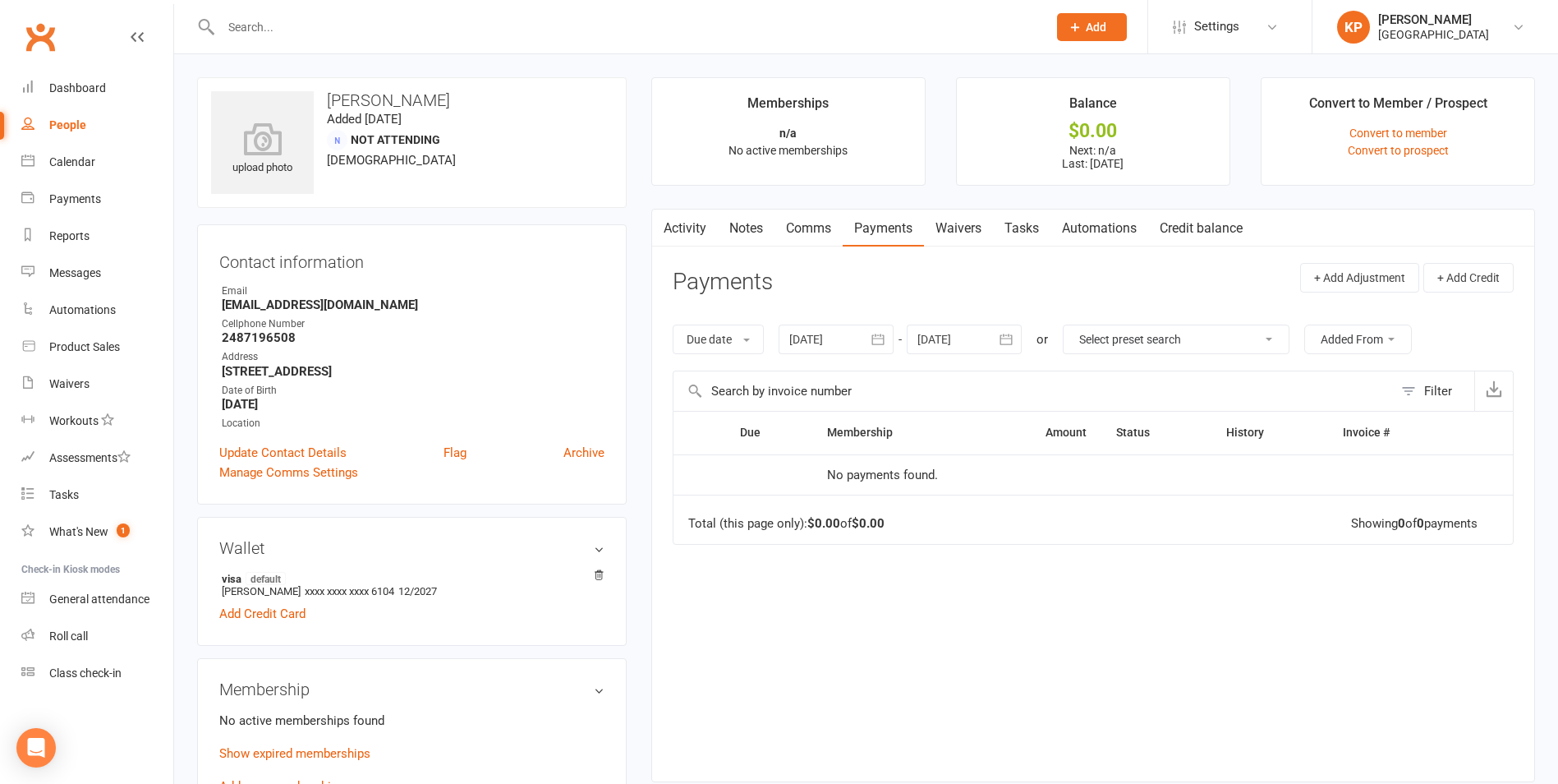
click at [869, 328] on button "button" at bounding box center [879, 339] width 30 height 30
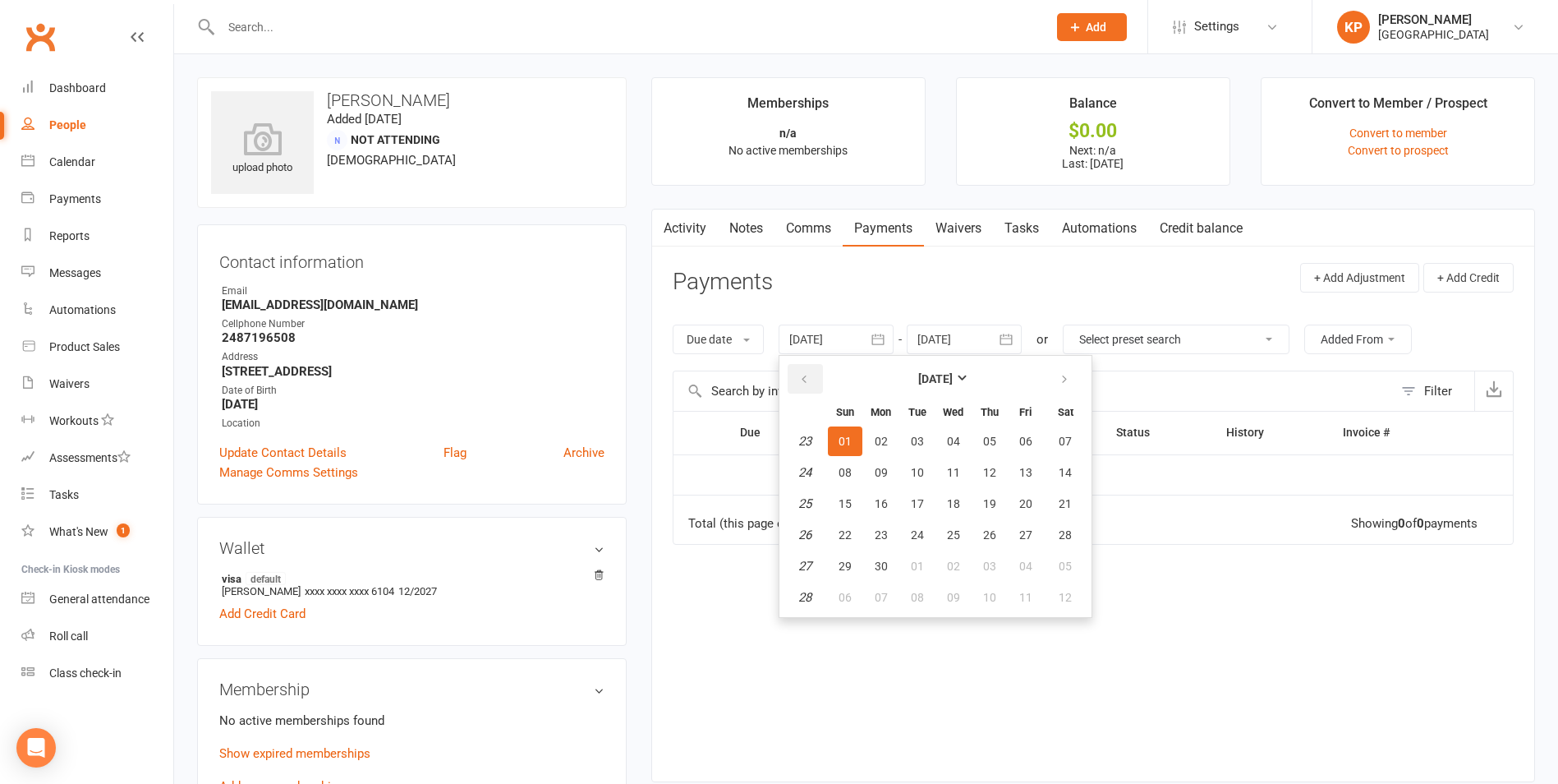
click at [813, 392] on button "button" at bounding box center [806, 378] width 35 height 30
click at [899, 473] on button "07" at bounding box center [881, 473] width 34 height 30
type input "07 Apr 2025"
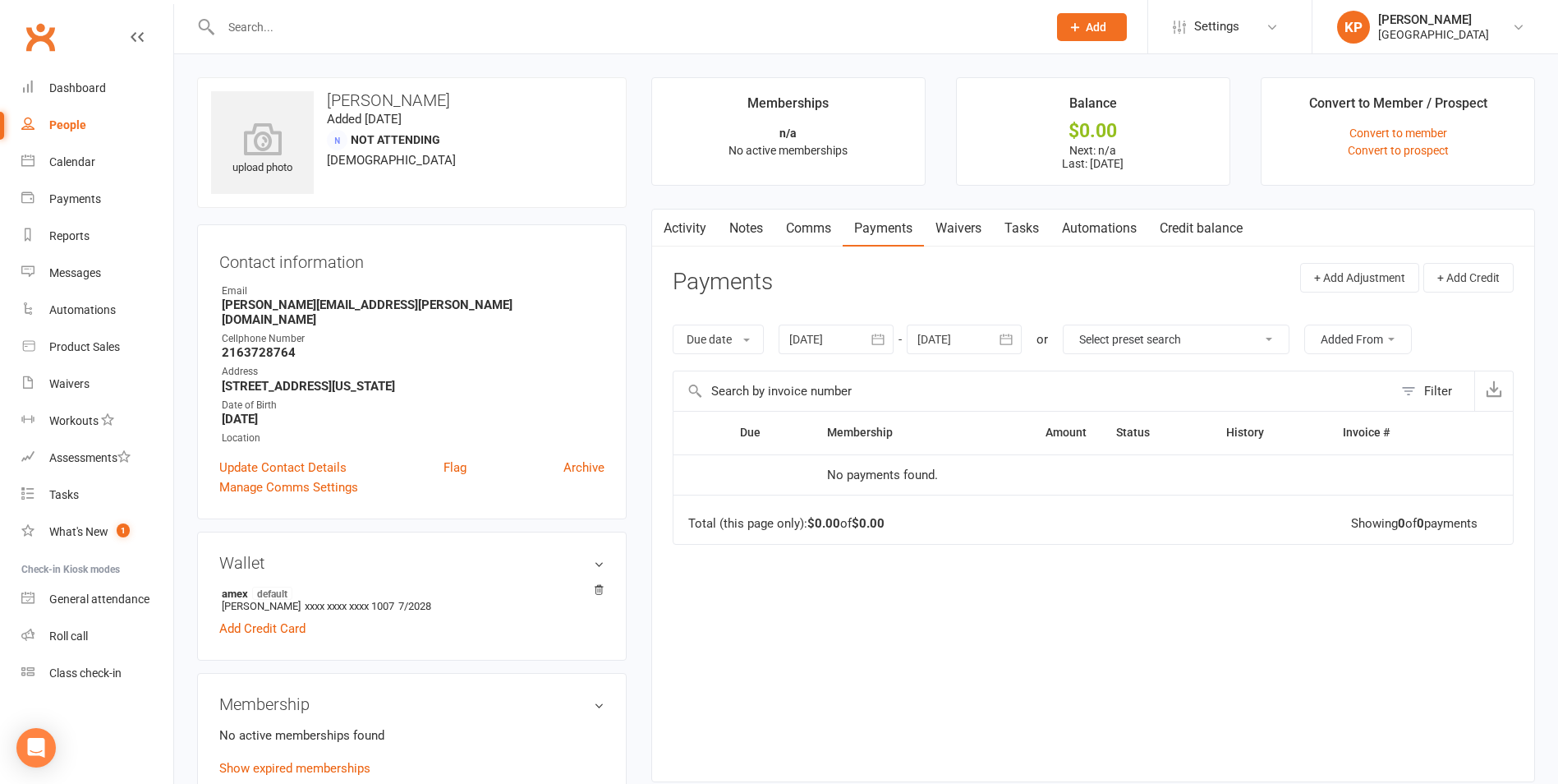
click at [873, 338] on button "button" at bounding box center [879, 339] width 30 height 30
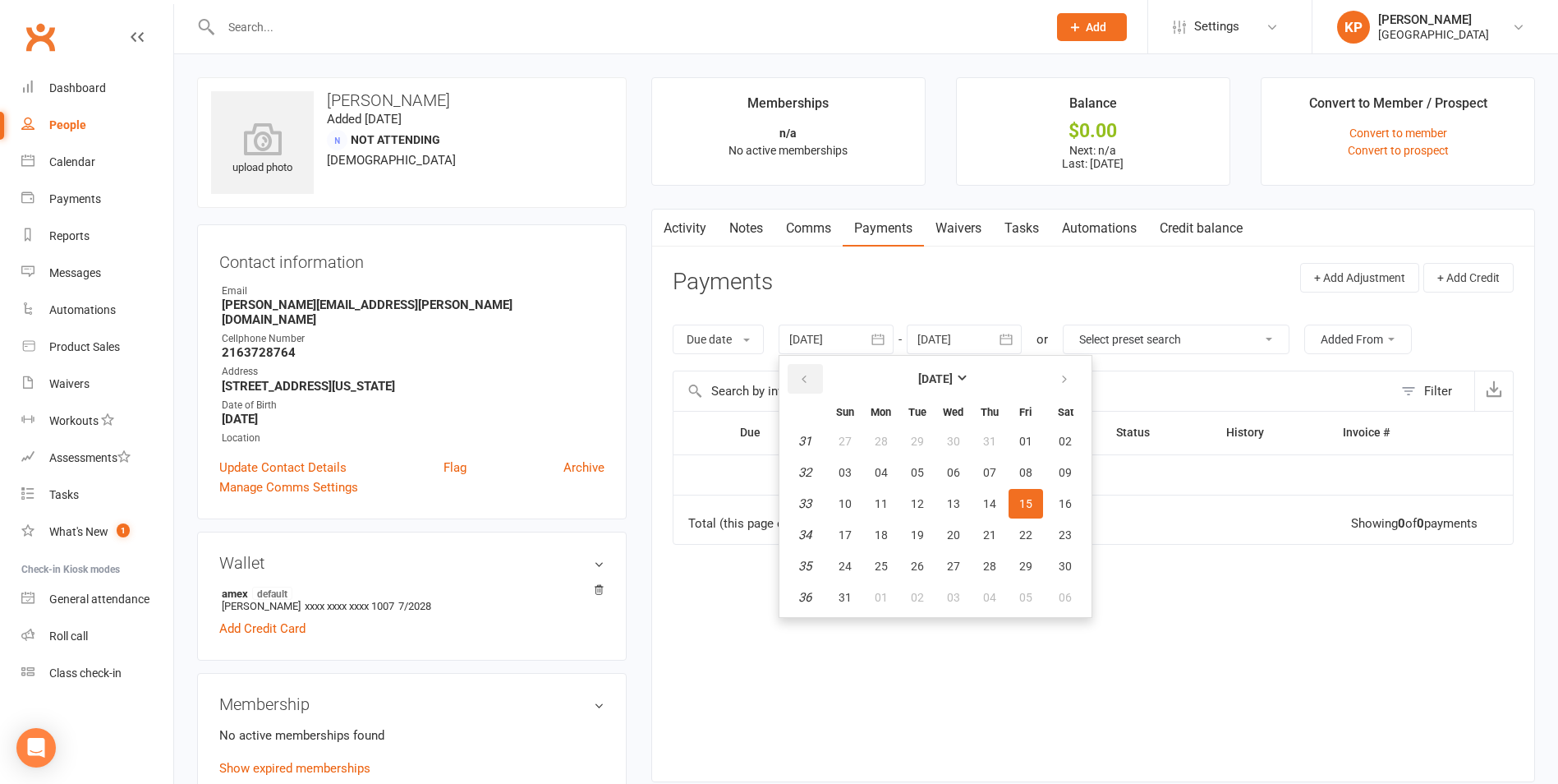
click at [800, 377] on button "button" at bounding box center [806, 378] width 35 height 30
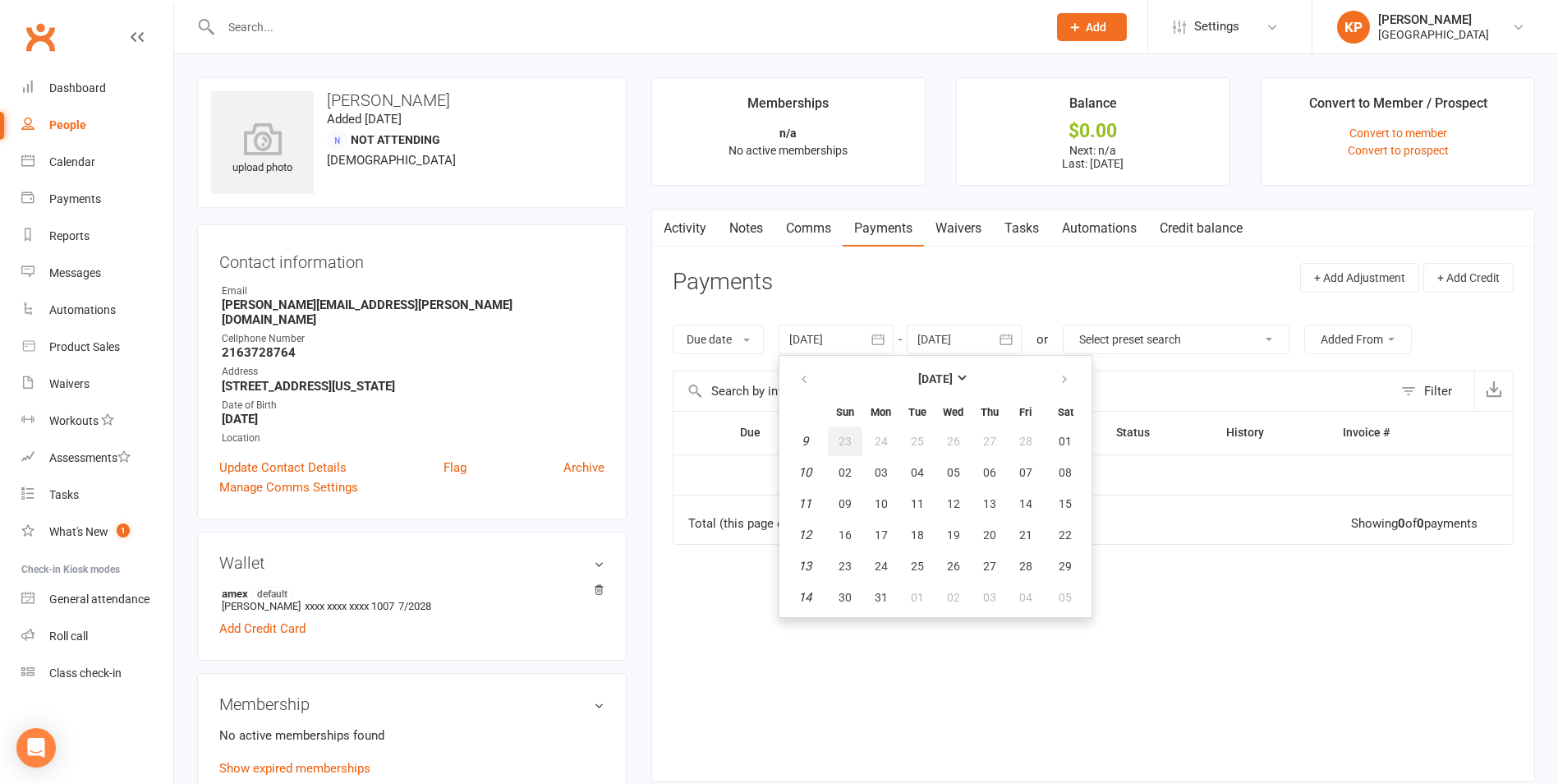
click at [842, 446] on span "23" at bounding box center [846, 441] width 13 height 13
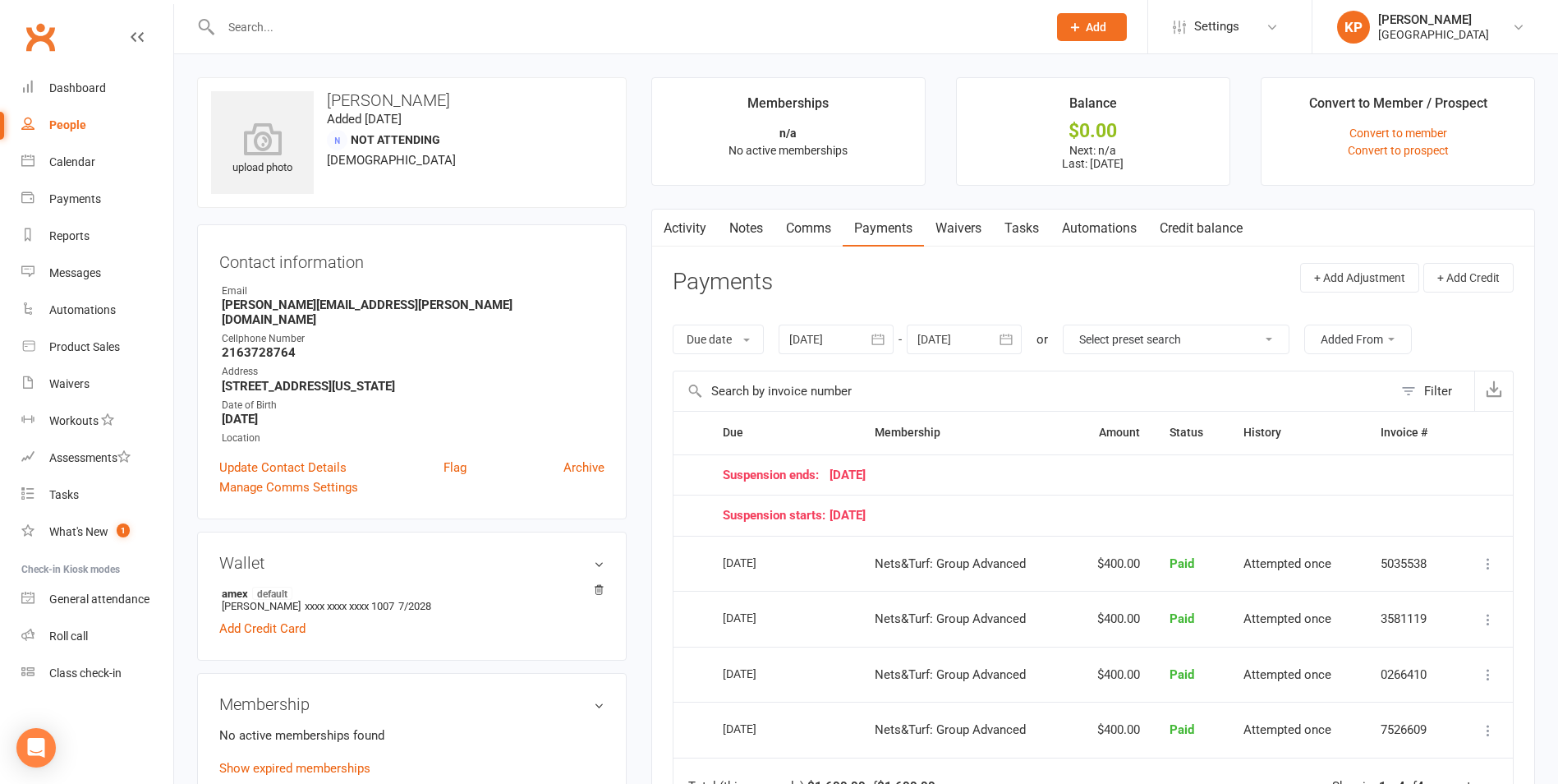
click at [887, 347] on icon "button" at bounding box center [878, 339] width 17 height 17
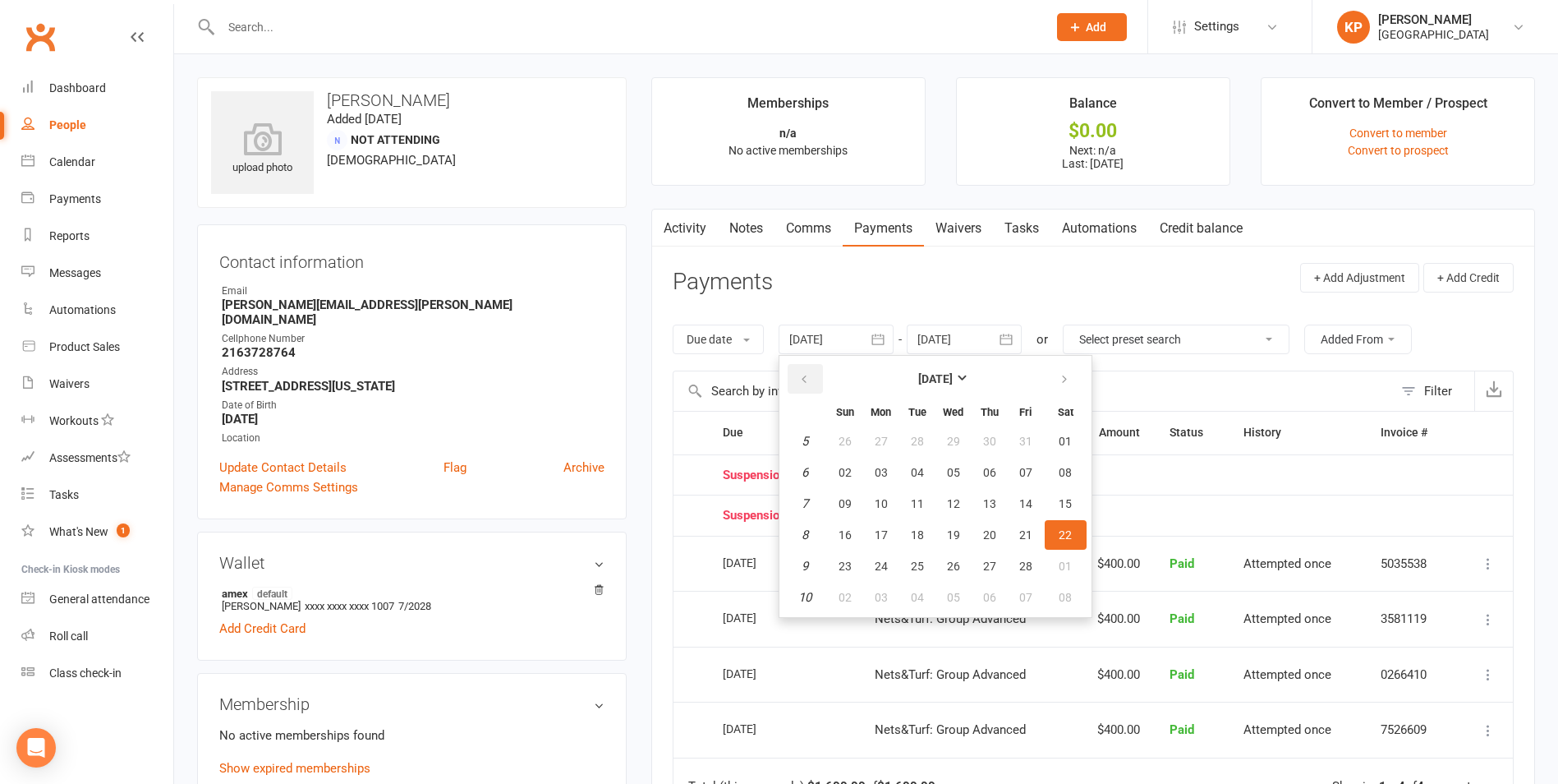
click at [810, 373] on icon "button" at bounding box center [804, 379] width 11 height 13
click at [848, 434] on span "01" at bounding box center [846, 441] width 13 height 13
type input "01 Dec 2024"
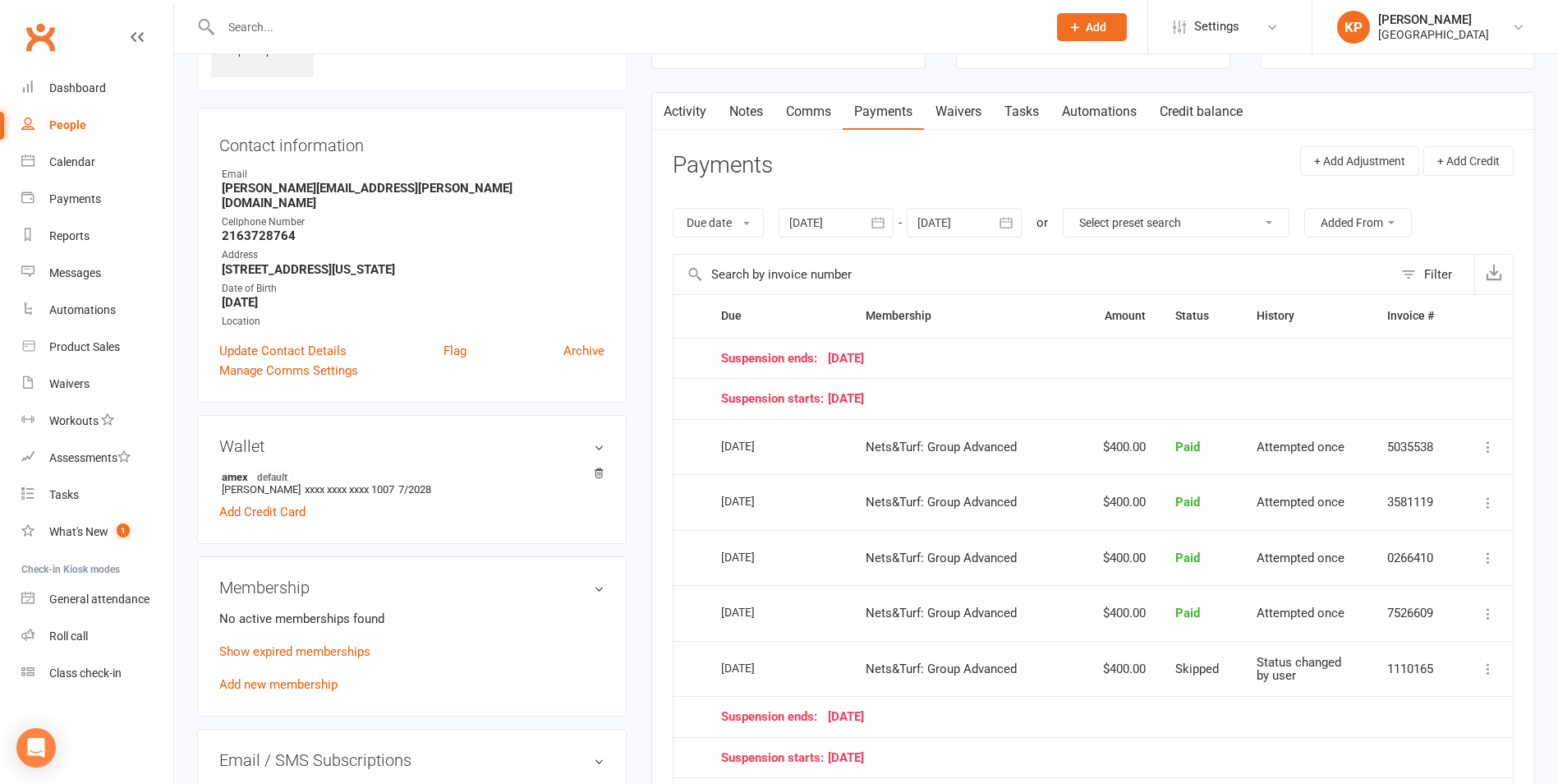
scroll to position [164, 0]
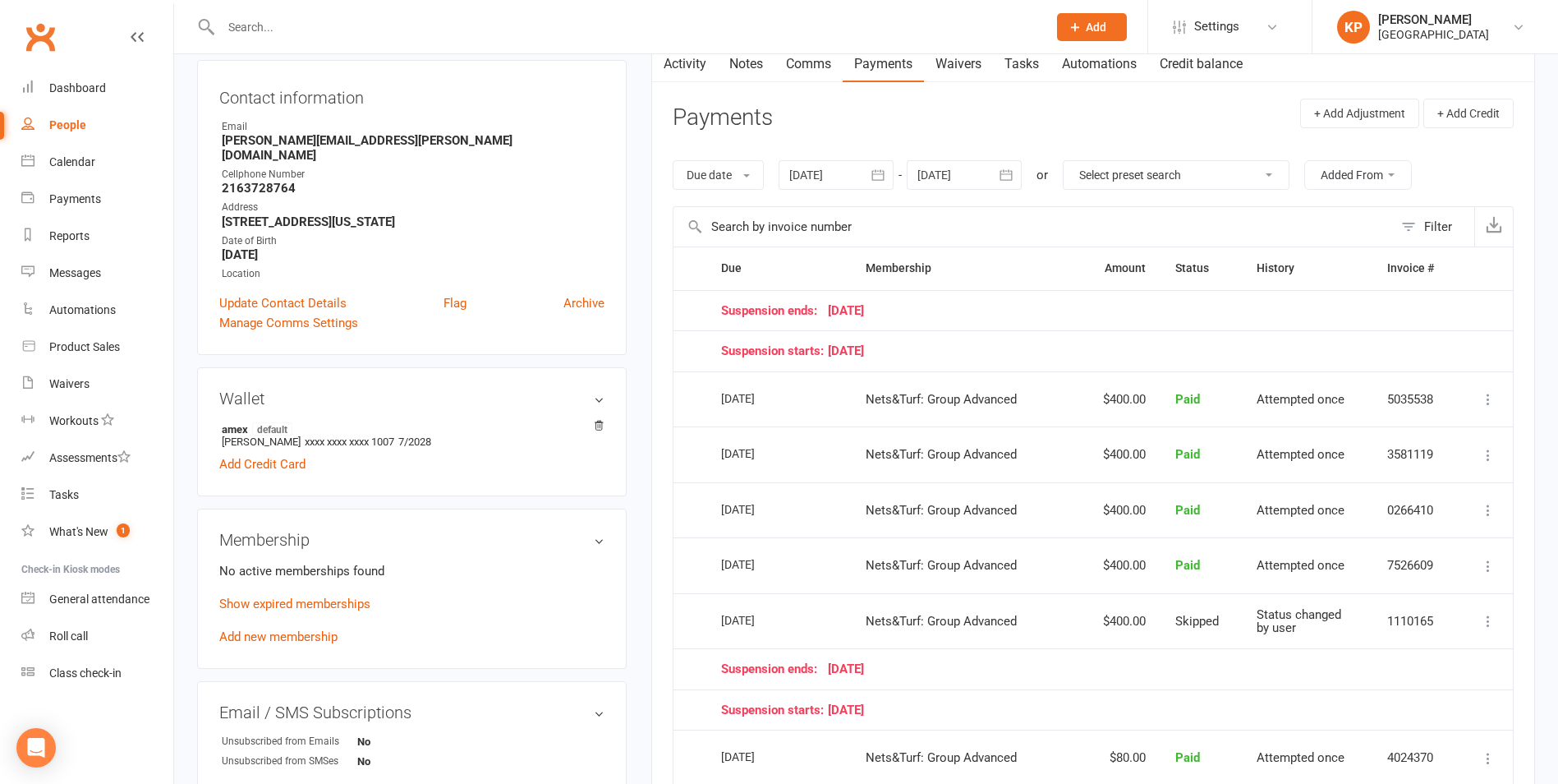
drag, startPoint x: 794, startPoint y: 509, endPoint x: 714, endPoint y: 512, distance: 80.1
click at [714, 512] on td "01 Apr 2025" at bounding box center [779, 510] width 145 height 56
drag, startPoint x: 714, startPoint y: 512, endPoint x: 704, endPoint y: 513, distance: 10.0
click at [703, 513] on td "Select this" at bounding box center [689, 510] width 33 height 56
drag, startPoint x: 785, startPoint y: 508, endPoint x: 709, endPoint y: 517, distance: 76.5
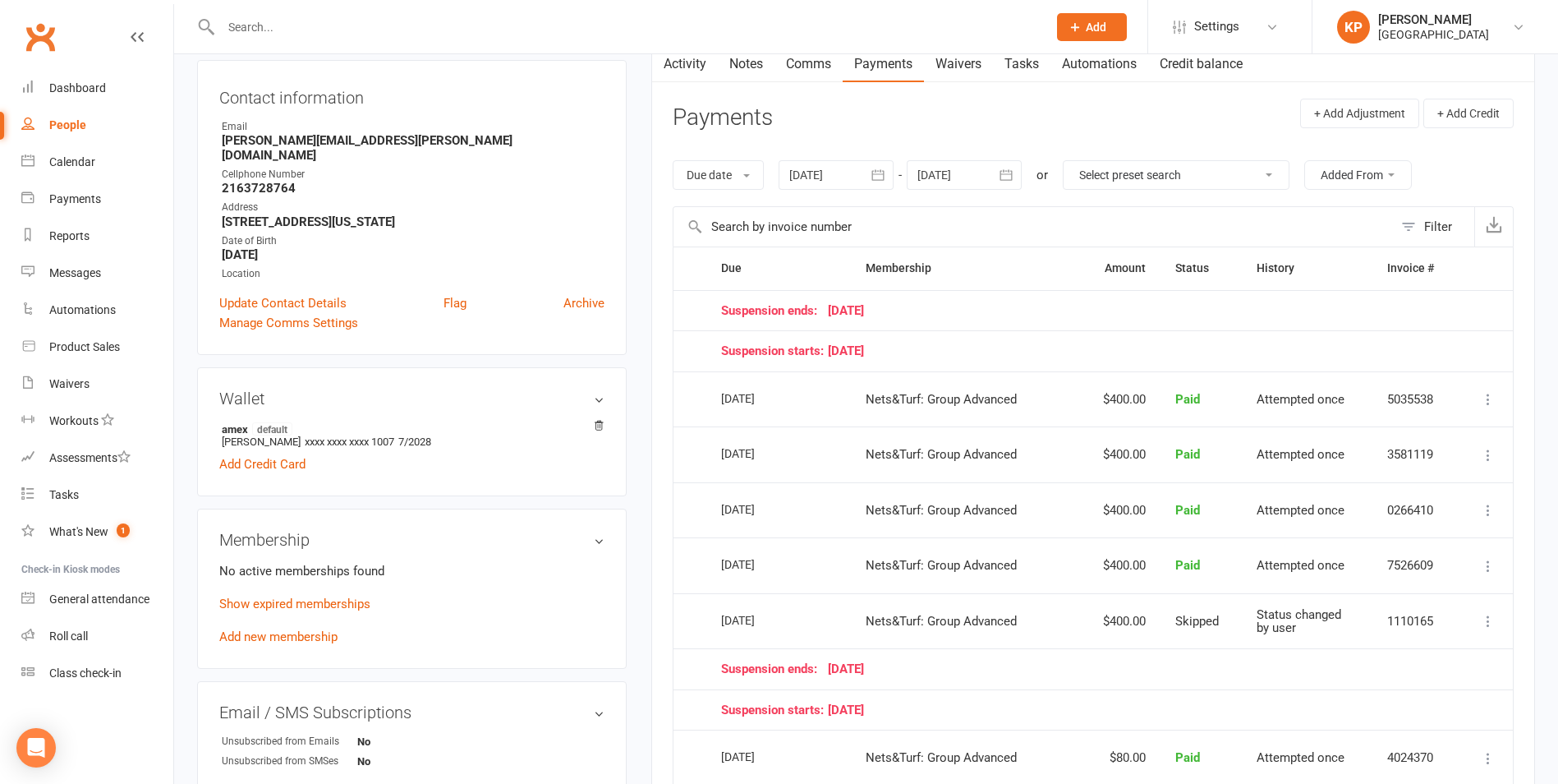
click at [709, 517] on td "01 Apr 2025" at bounding box center [779, 510] width 145 height 56
click at [703, 516] on td "Select this" at bounding box center [689, 510] width 33 height 56
drag, startPoint x: 717, startPoint y: 399, endPoint x: 793, endPoint y: 406, distance: 76.3
click at [793, 406] on td "01 Jun 2025" at bounding box center [779, 399] width 145 height 56
click at [798, 411] on td "01 Jun 2025" at bounding box center [779, 399] width 145 height 56
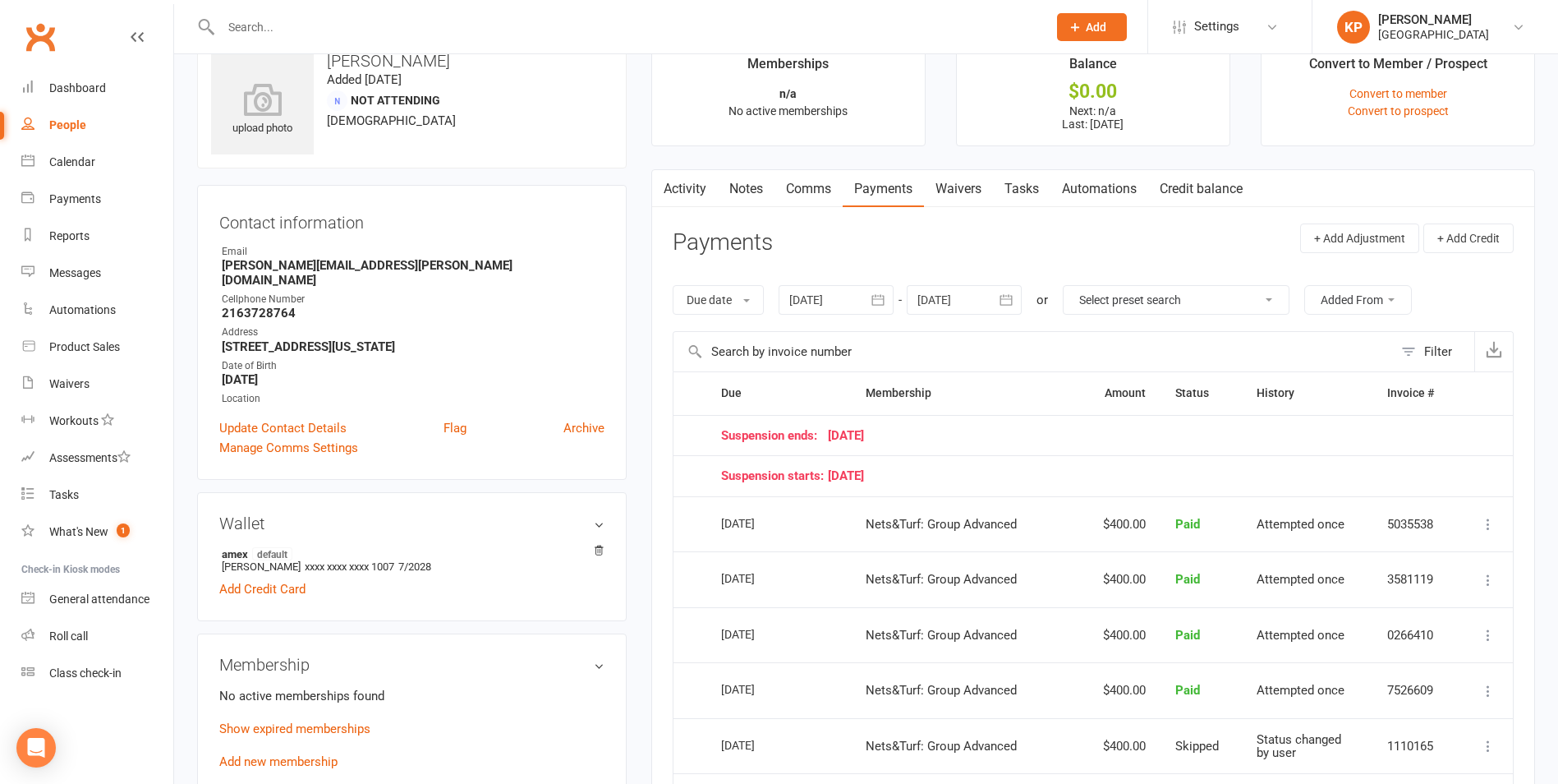
scroll to position [0, 0]
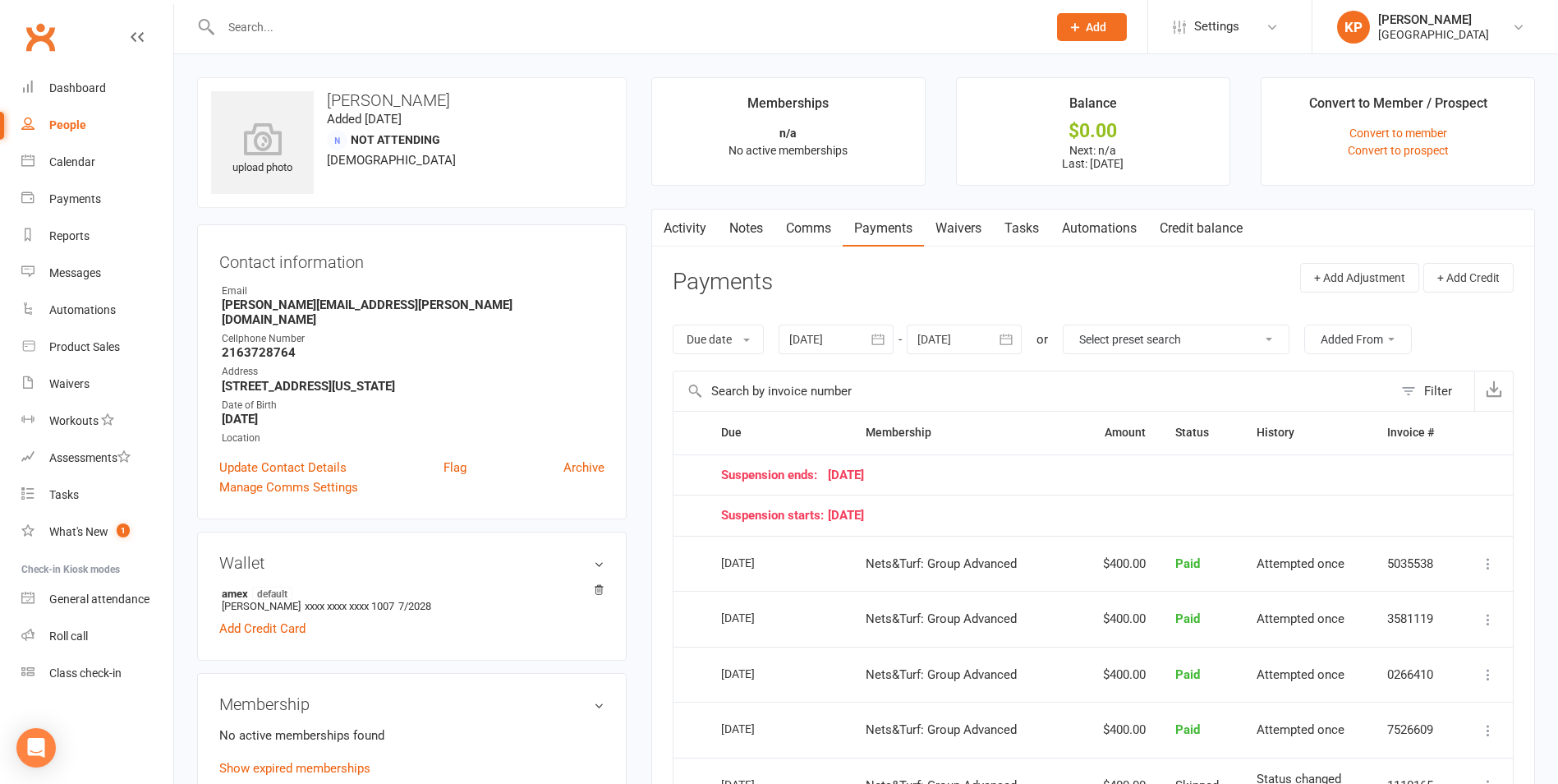
click at [265, 21] on input "text" at bounding box center [626, 27] width 820 height 23
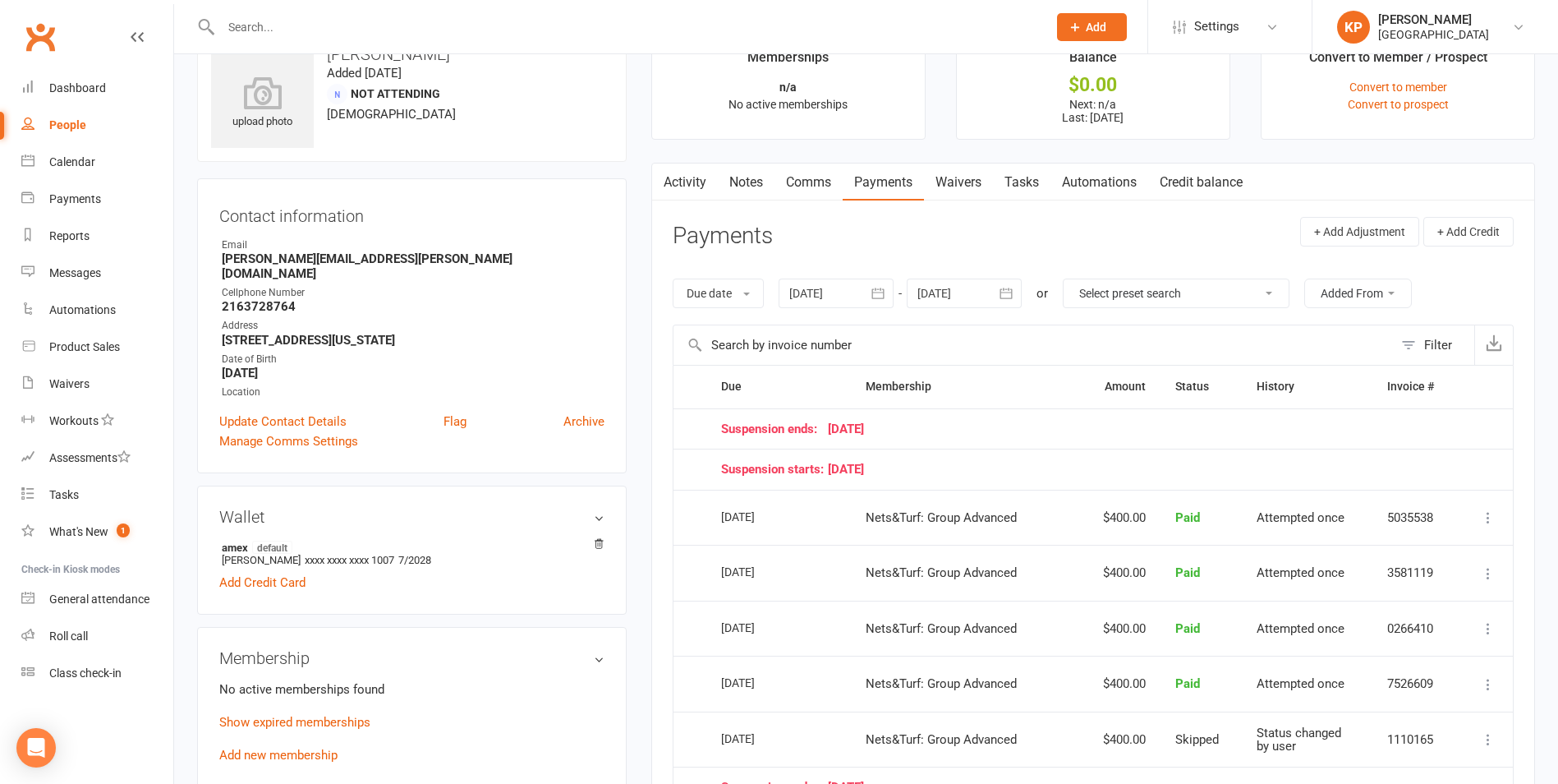
scroll to position [82, 0]
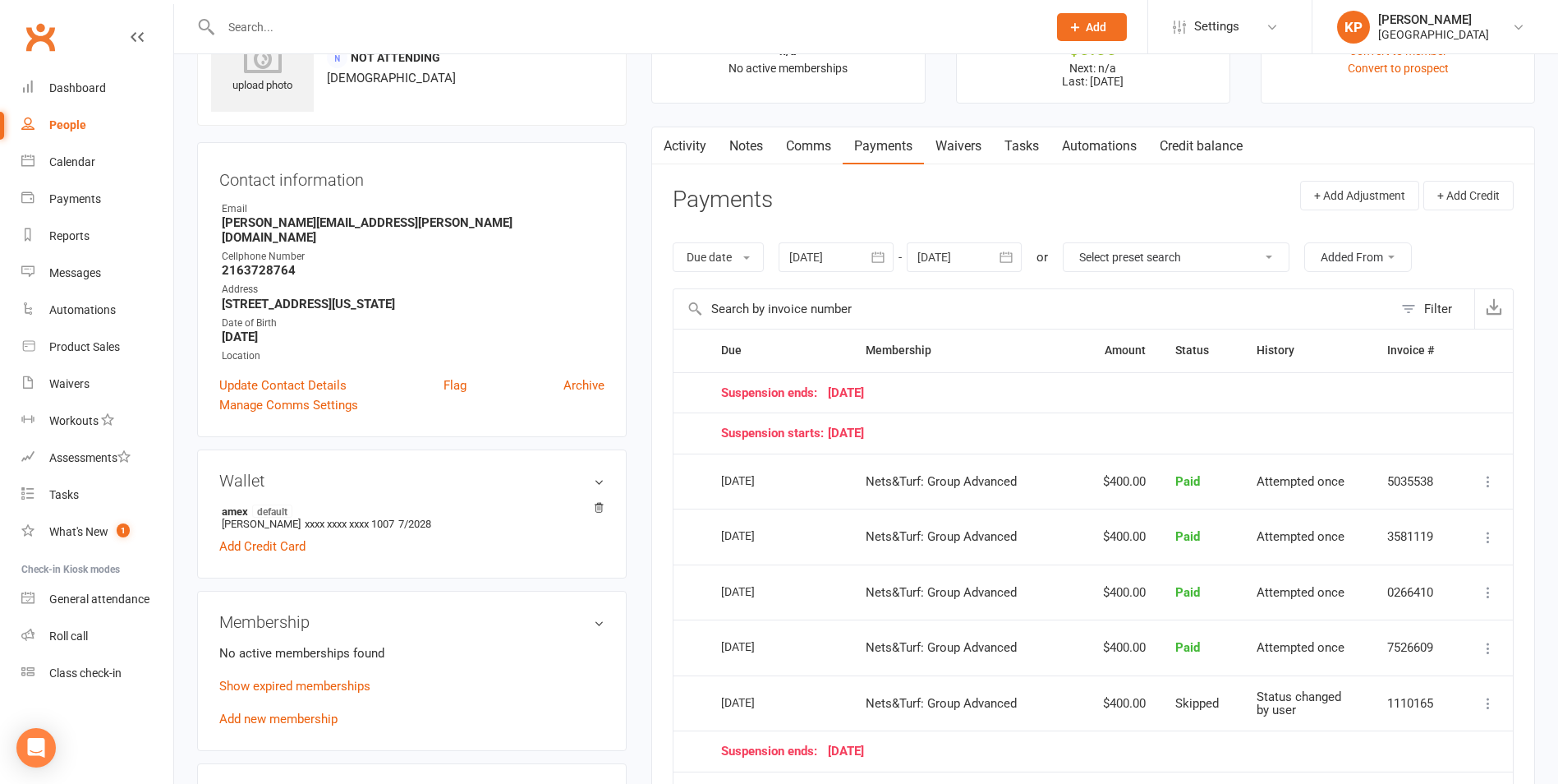
click at [1011, 257] on icon "button" at bounding box center [1007, 257] width 17 height 17
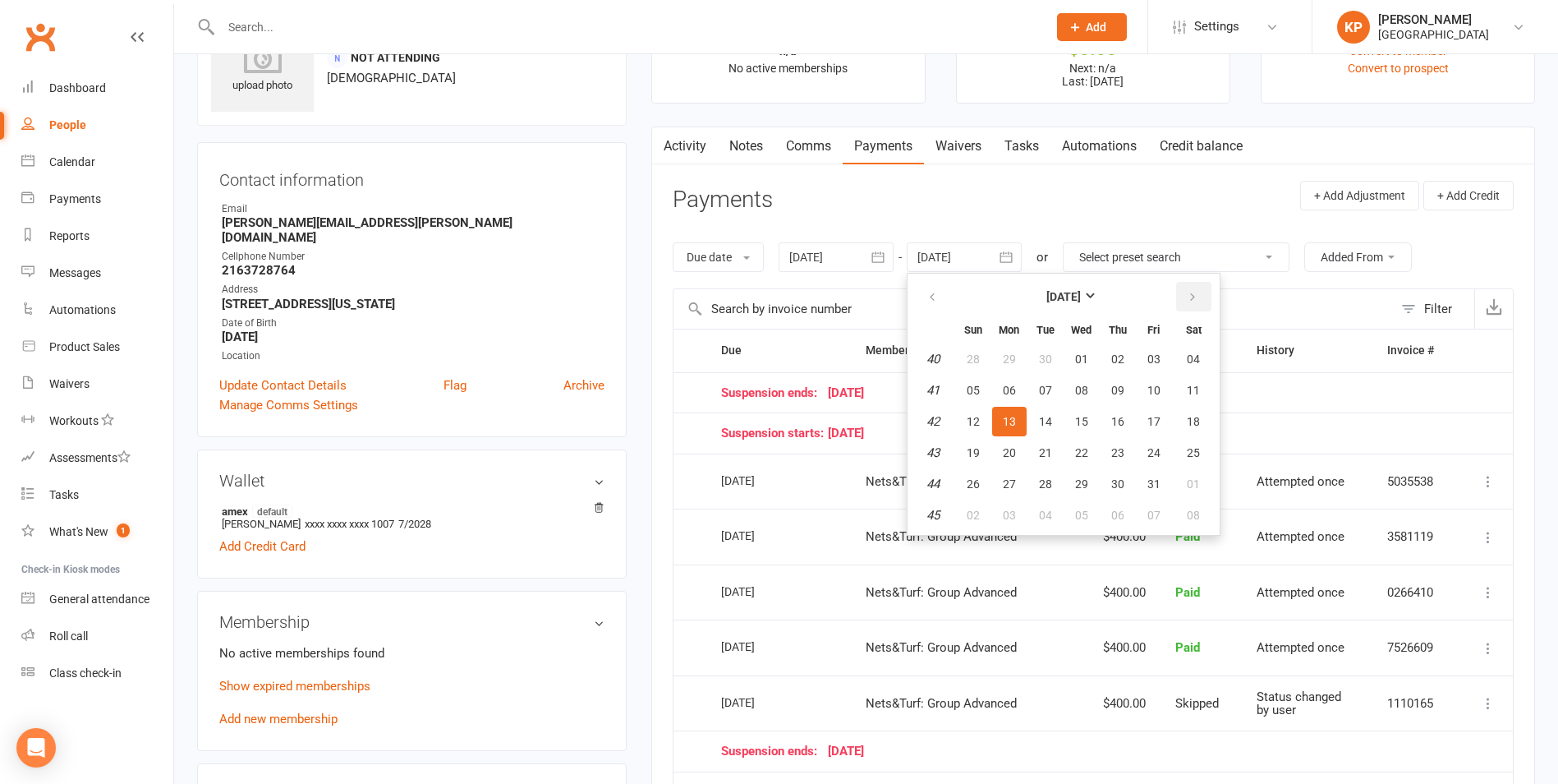
click at [1193, 294] on icon "button" at bounding box center [1193, 297] width 11 height 13
click at [1187, 356] on button "01" at bounding box center [1193, 359] width 42 height 30
type input "01 Nov 2025"
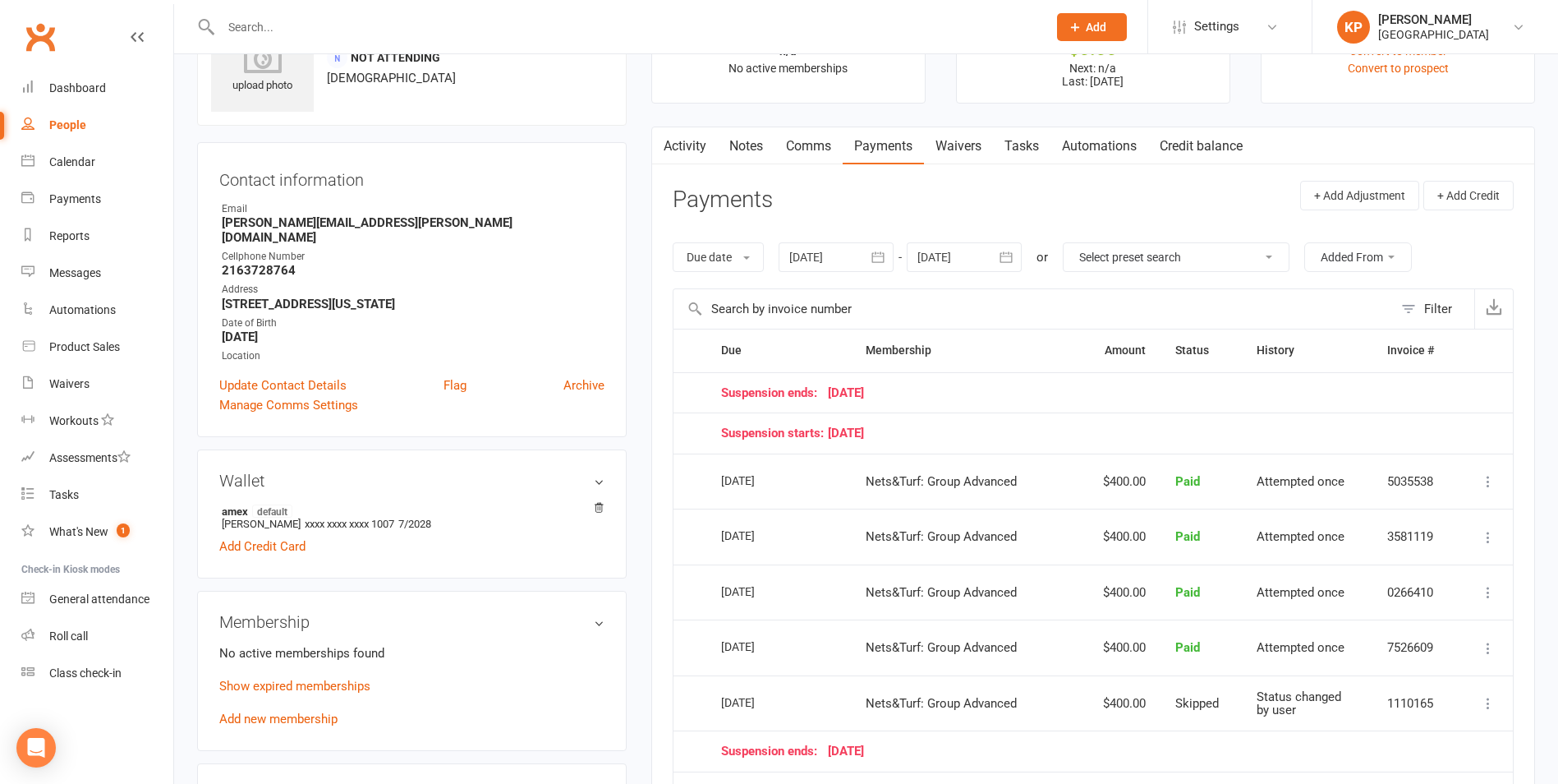
scroll to position [0, 0]
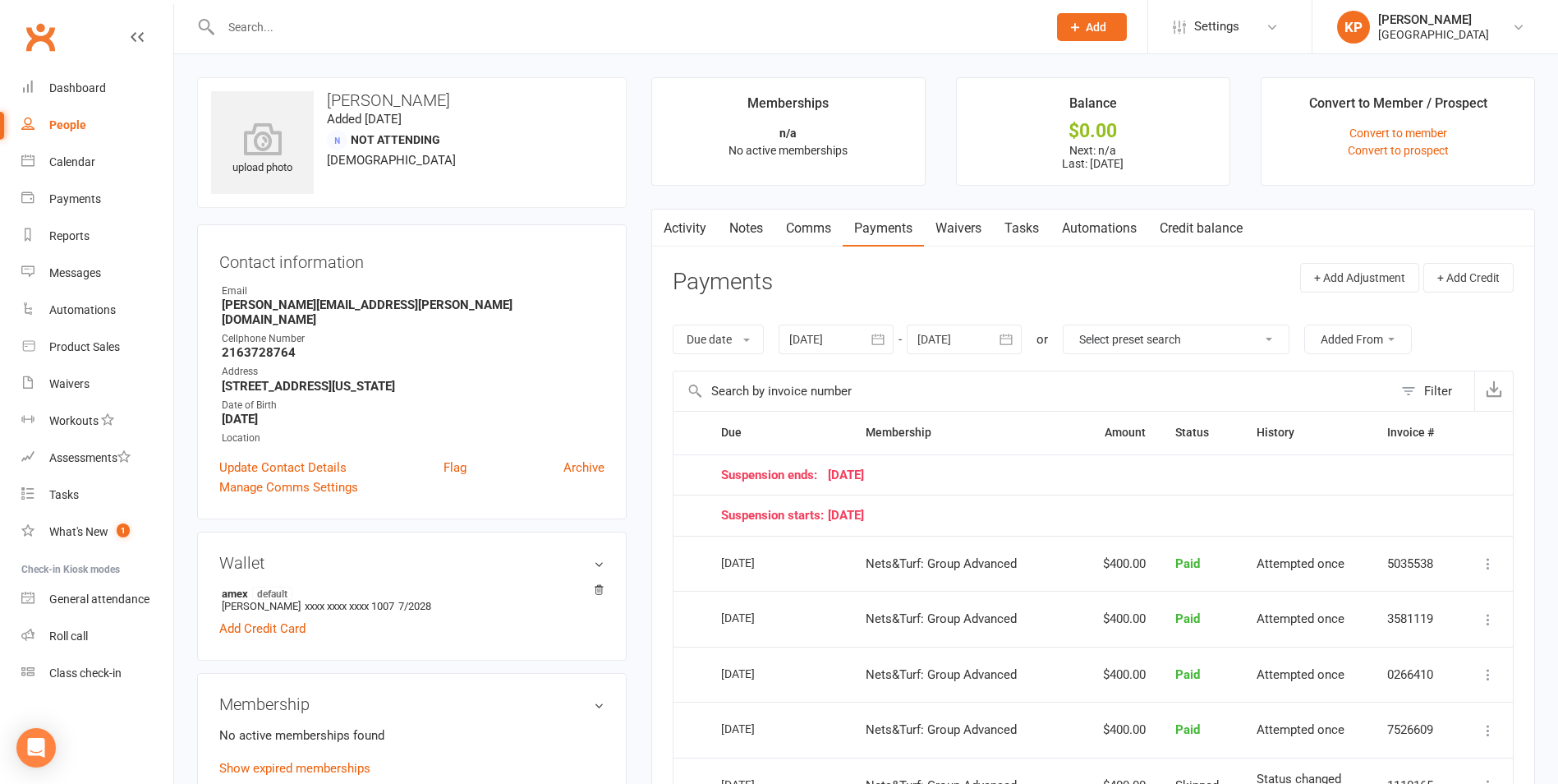
drag, startPoint x: 801, startPoint y: 617, endPoint x: 705, endPoint y: 621, distance: 96.1
click at [705, 621] on tr "Select this 01 May 2025 Umesh Putta Nets&Turf: Group Advanced $400.00 Paid Atte…" at bounding box center [1093, 618] width 839 height 56
drag, startPoint x: 705, startPoint y: 621, endPoint x: 696, endPoint y: 580, distance: 42.0
click at [696, 580] on td "Select this" at bounding box center [689, 563] width 33 height 56
drag, startPoint x: 787, startPoint y: 677, endPoint x: 715, endPoint y: 681, distance: 72.1
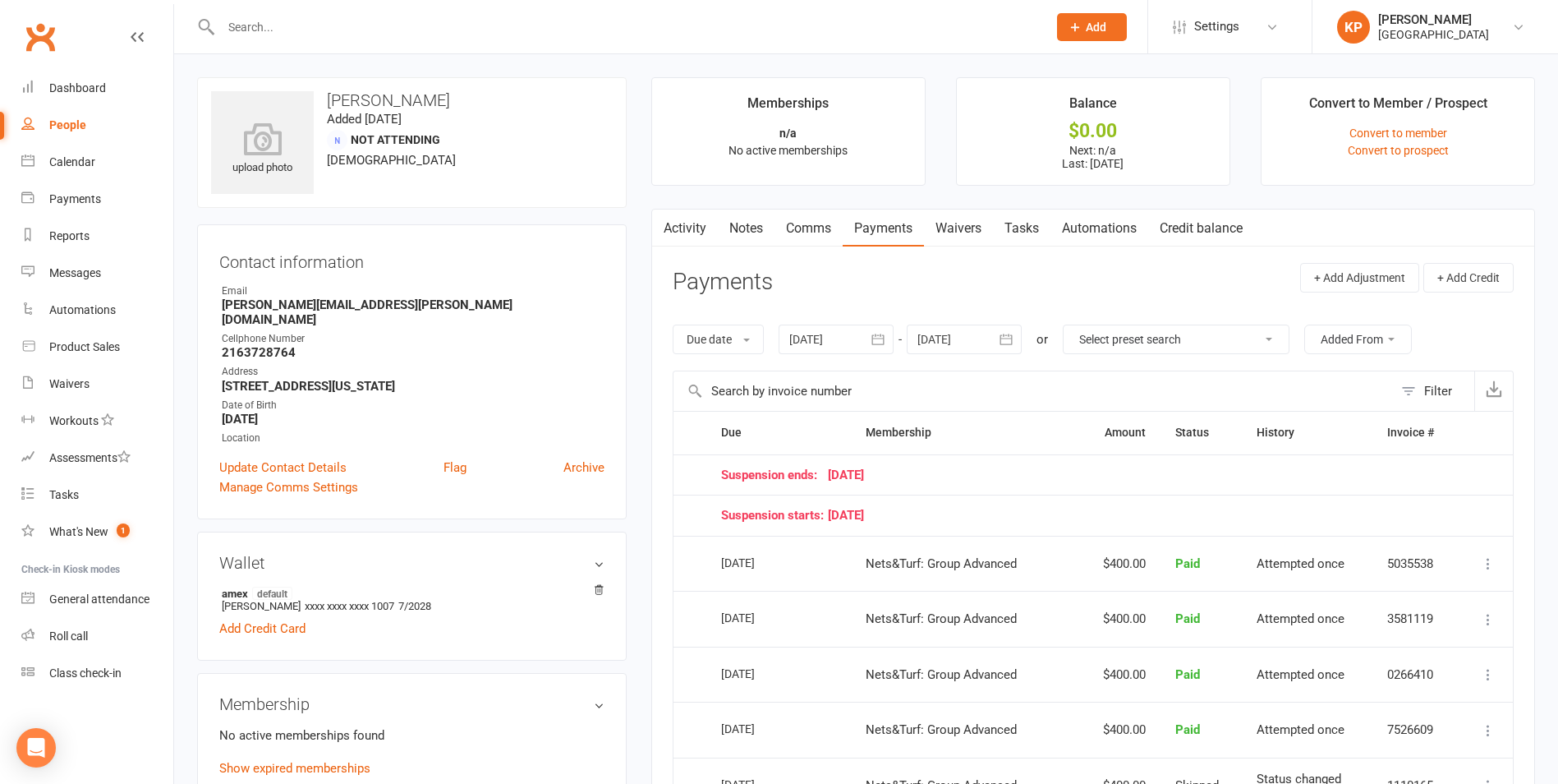
click at [715, 681] on td "01 Apr 2025" at bounding box center [779, 674] width 145 height 56
drag, startPoint x: 715, startPoint y: 681, endPoint x: 698, endPoint y: 689, distance: 18.8
click at [698, 689] on td "Select this" at bounding box center [689, 674] width 33 height 56
click at [292, 22] on input "text" at bounding box center [626, 27] width 820 height 23
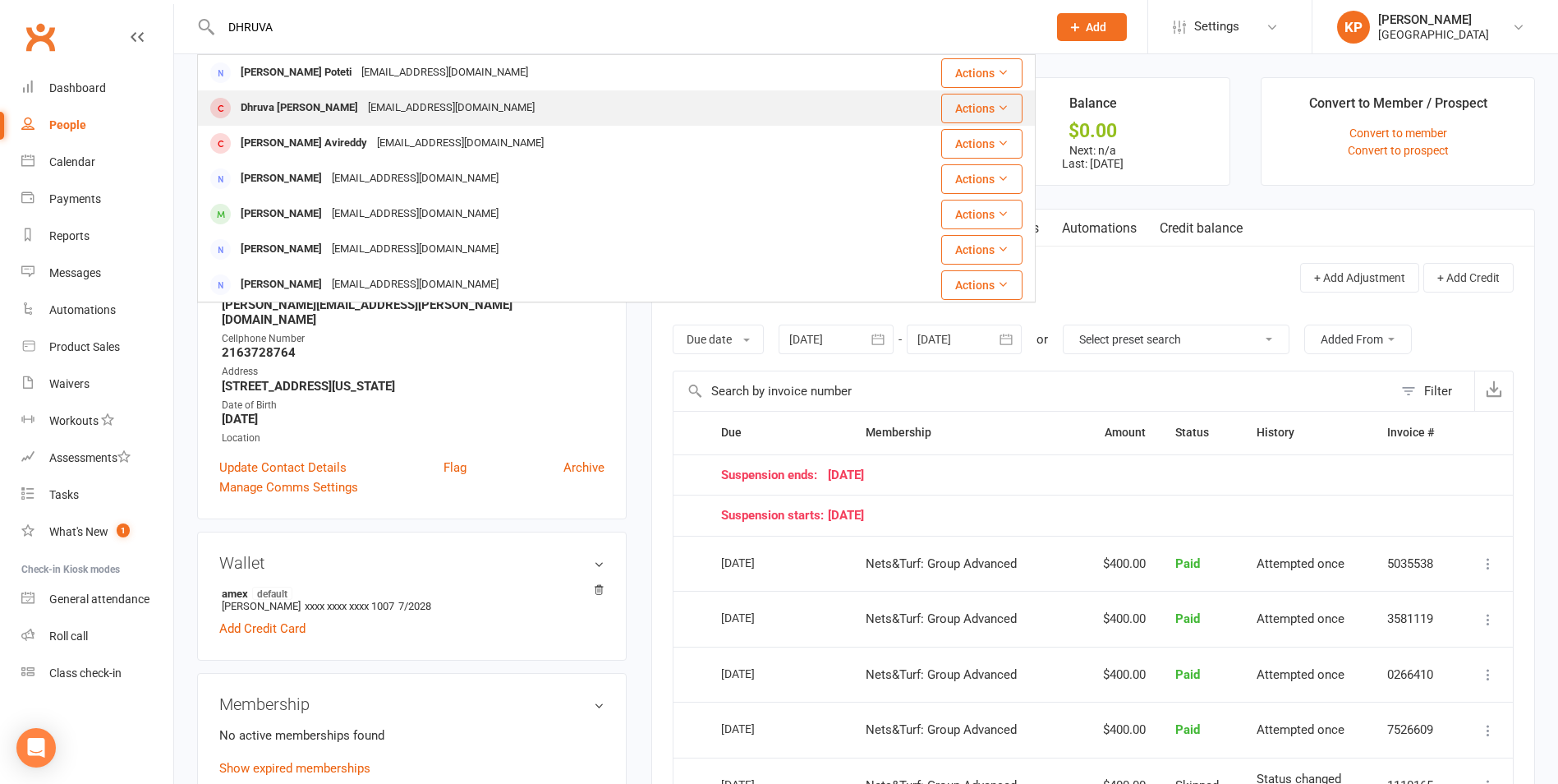
type input "DHRUVA"
click at [487, 112] on div "Dhruva aaryan Kodakandla Deepukk@gmail.com" at bounding box center [529, 108] width 660 height 34
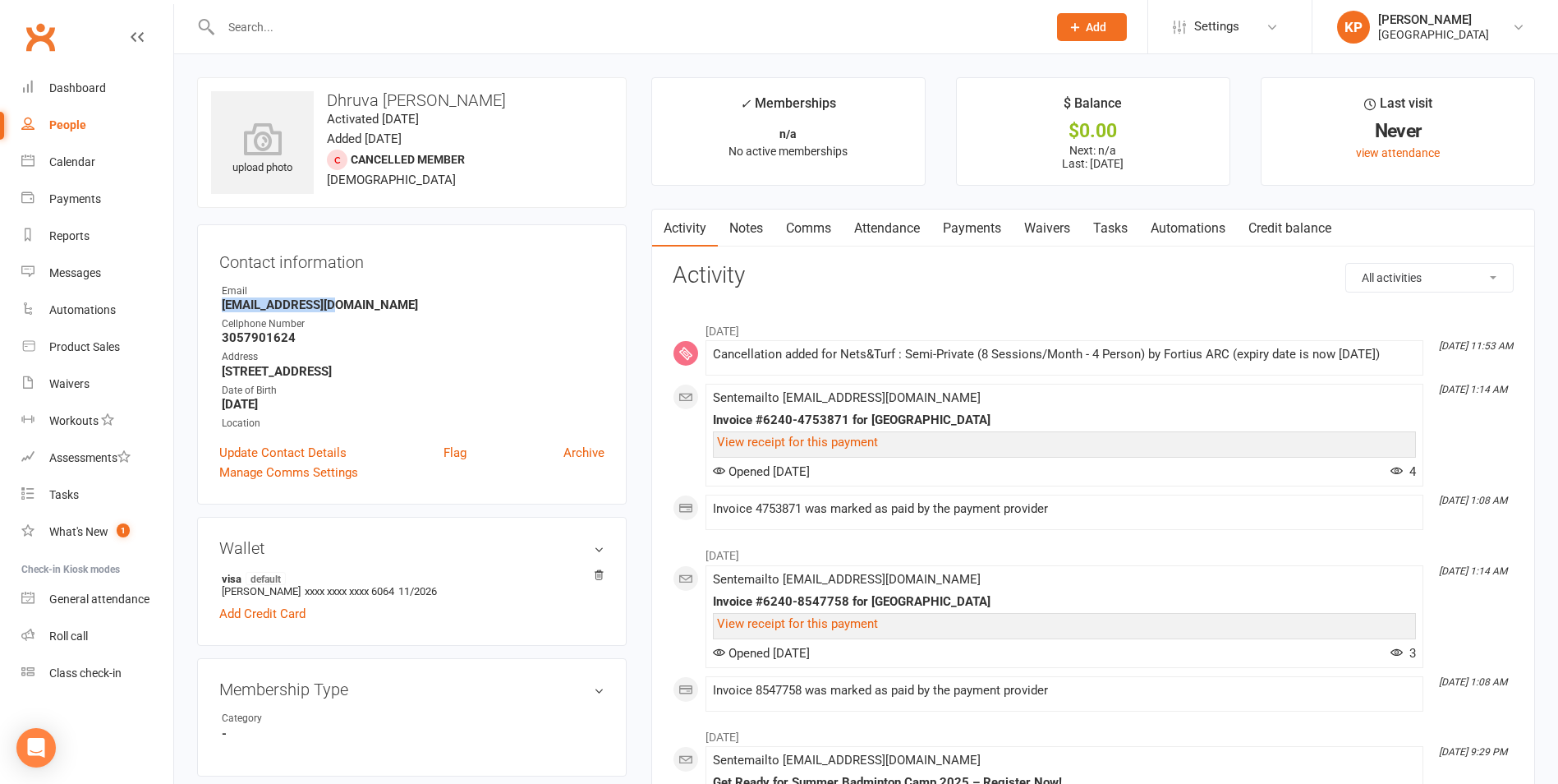
drag, startPoint x: 206, startPoint y: 300, endPoint x: 351, endPoint y: 308, distance: 145.2
click at [351, 308] on div "Contact information Owner Email Deepukk@gmail.com Cellphone Number 3057901624 A…" at bounding box center [411, 364] width 430 height 280
click at [351, 308] on strong "Deepukk@gmail.com" at bounding box center [413, 305] width 383 height 15
click at [957, 231] on link "Payments" at bounding box center [972, 228] width 81 height 38
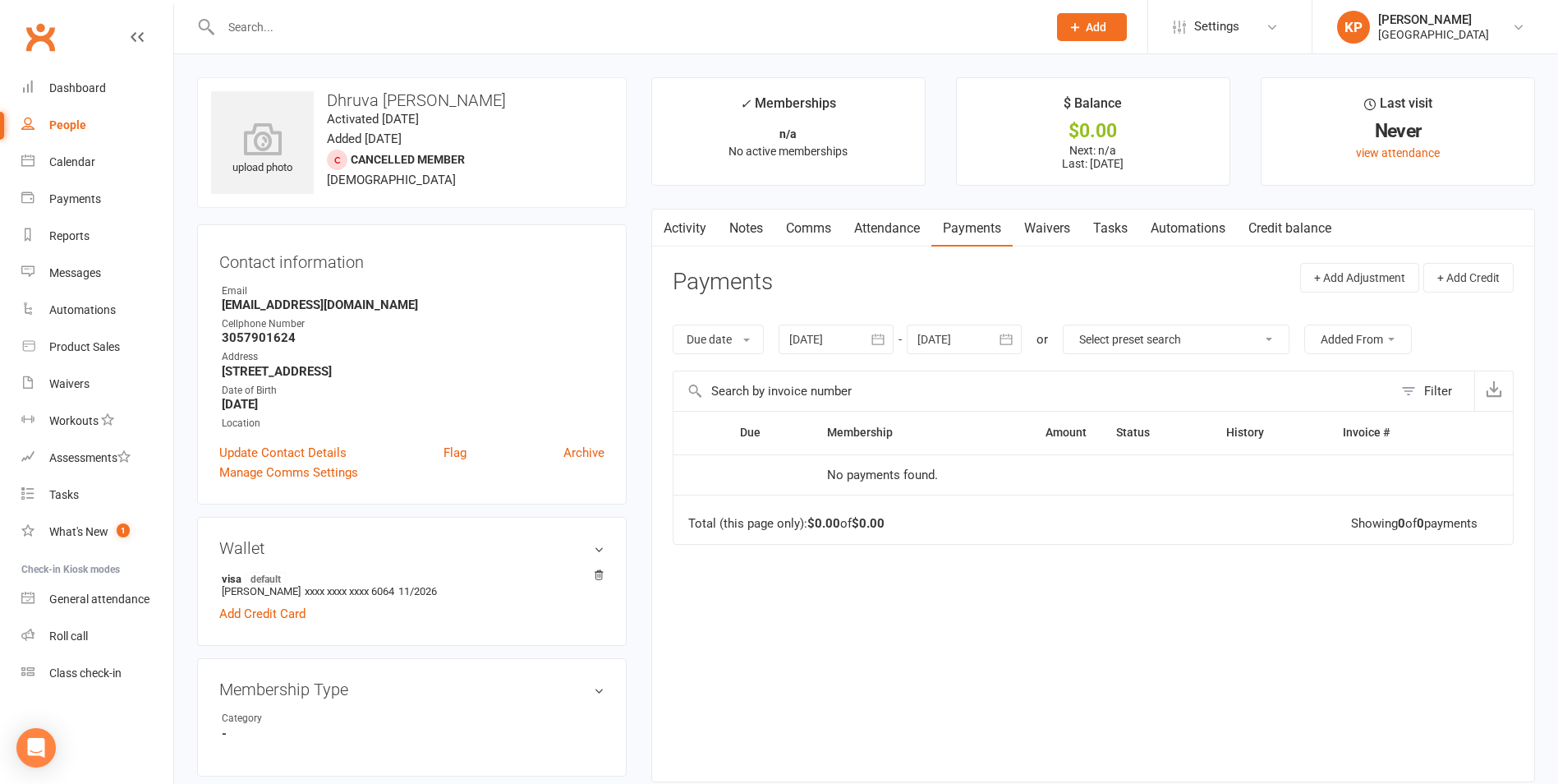
click at [880, 338] on icon "button" at bounding box center [878, 339] width 12 height 10
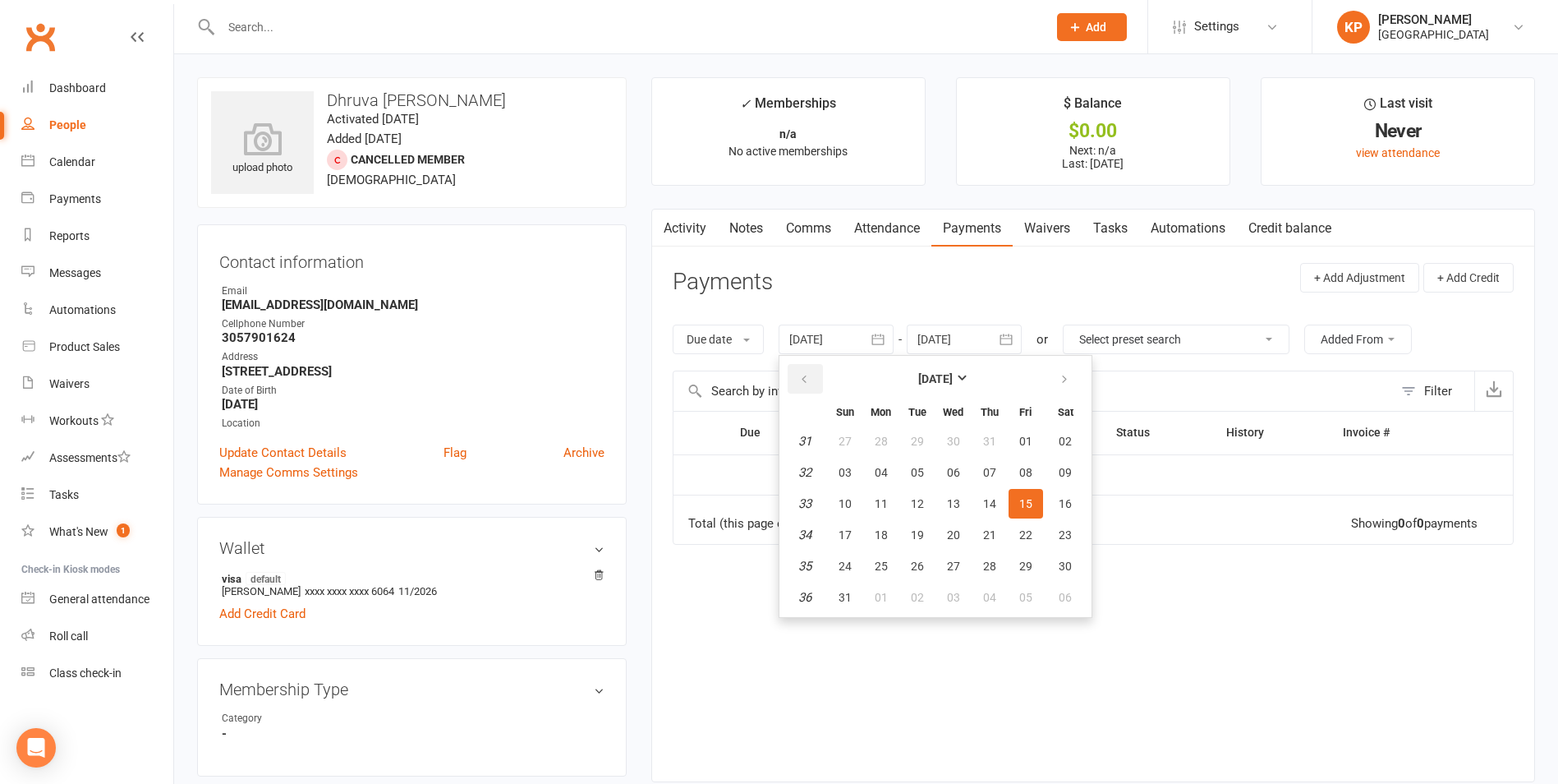
click at [798, 383] on button "button" at bounding box center [806, 378] width 35 height 30
click at [908, 454] on button "29" at bounding box center [917, 441] width 34 height 30
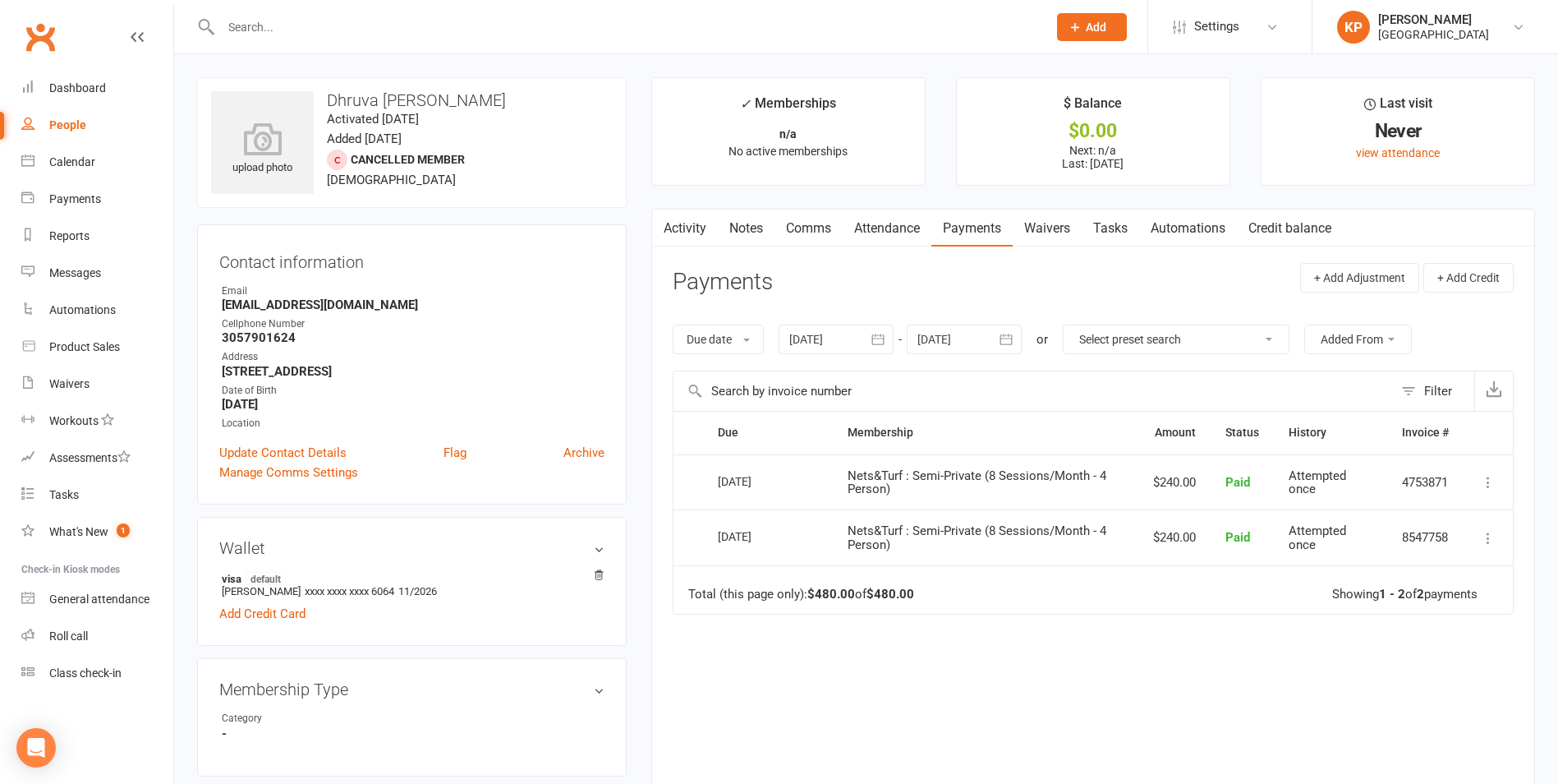
click at [875, 335] on icon "button" at bounding box center [878, 339] width 17 height 17
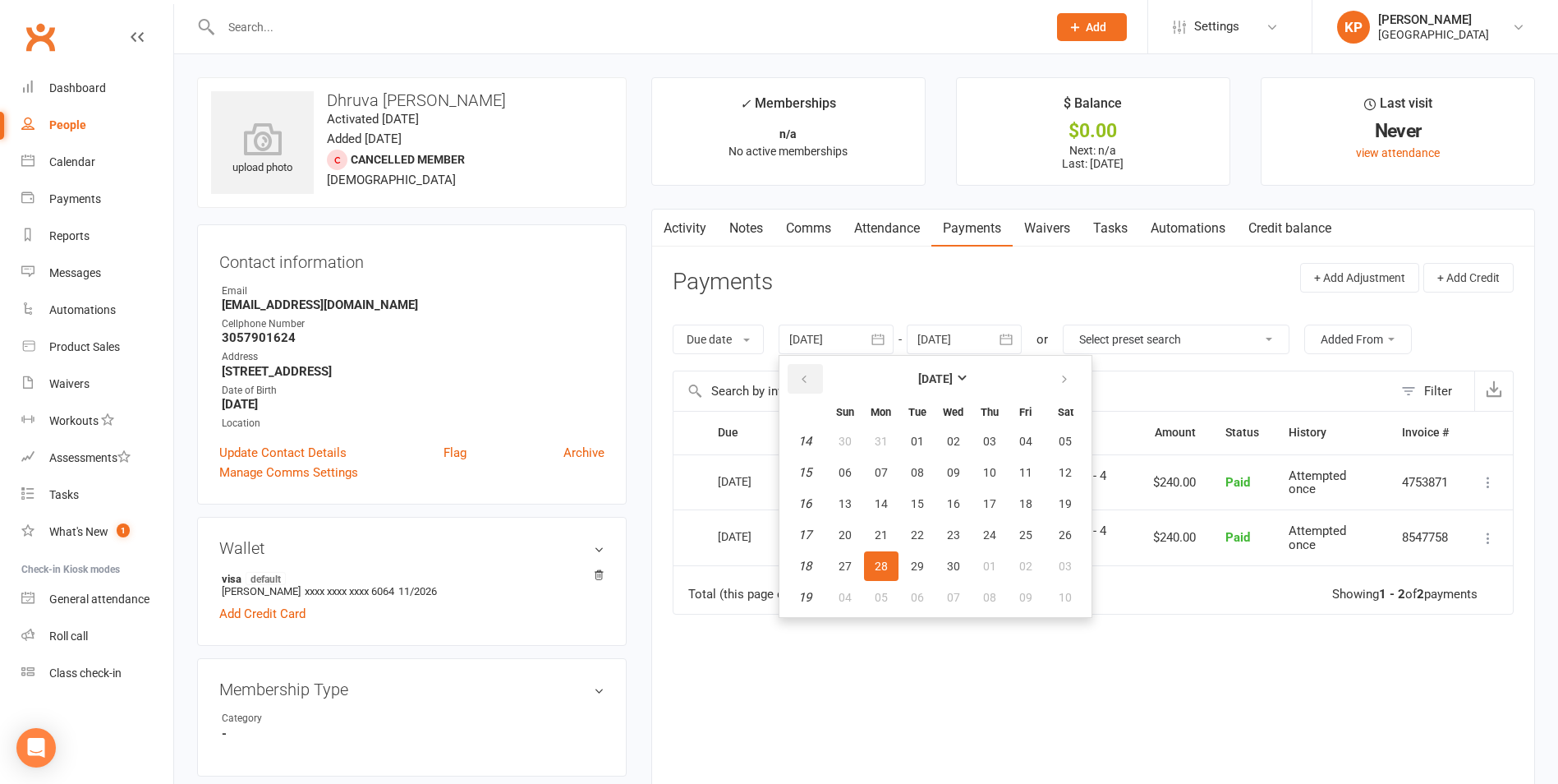
click at [797, 387] on button "button" at bounding box center [806, 378] width 35 height 30
click at [866, 438] on table "February 2025 Sun Mon Tue Wed Thu Fri Sat 5 26 27 28 29 30 31 01 6 02 03 04 05 …" at bounding box center [936, 486] width 306 height 254
click at [891, 447] on button "27" at bounding box center [881, 441] width 34 height 30
type input "27 Jan 2025"
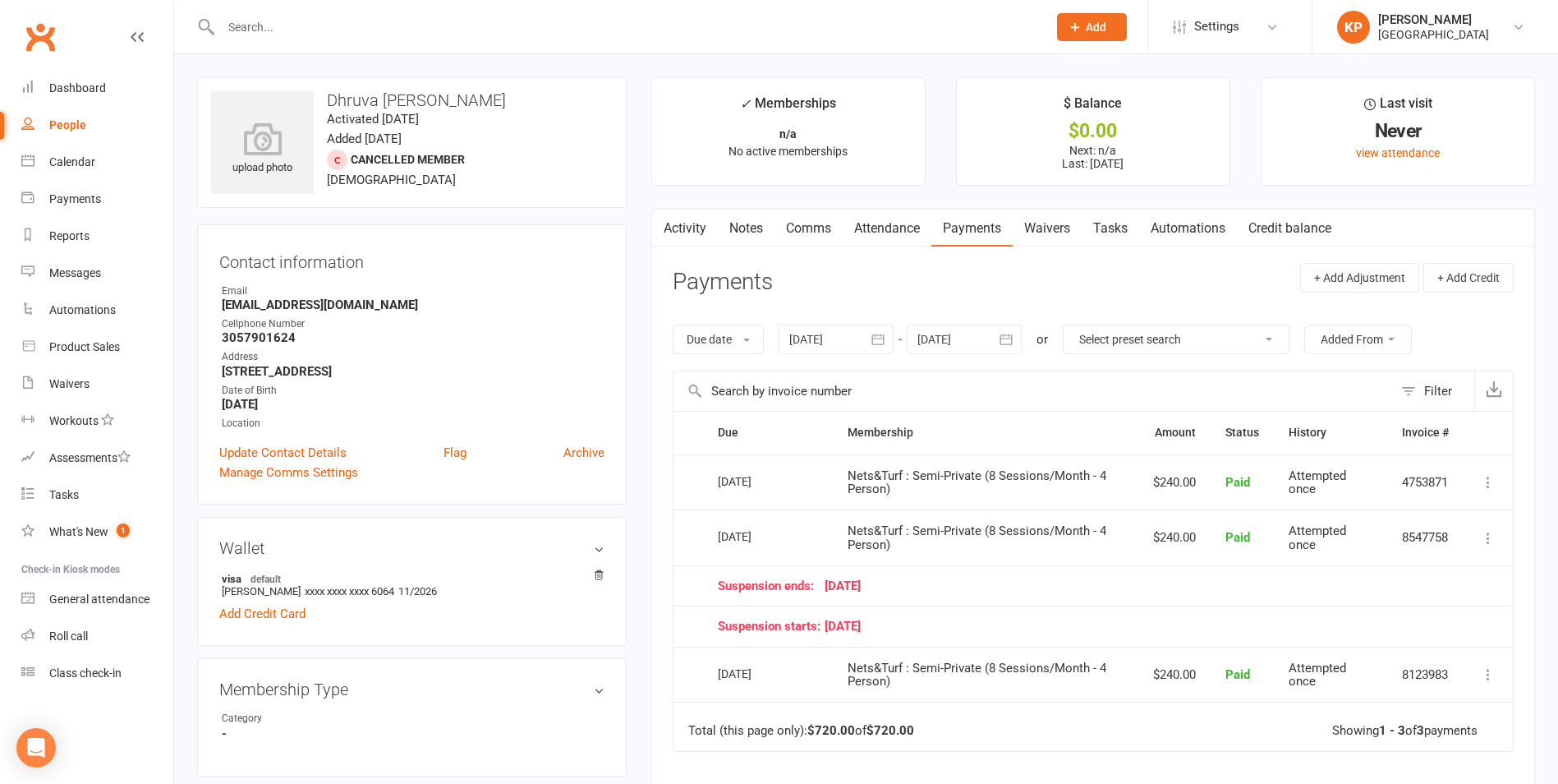
click at [1009, 344] on icon "button" at bounding box center [1006, 339] width 12 height 10
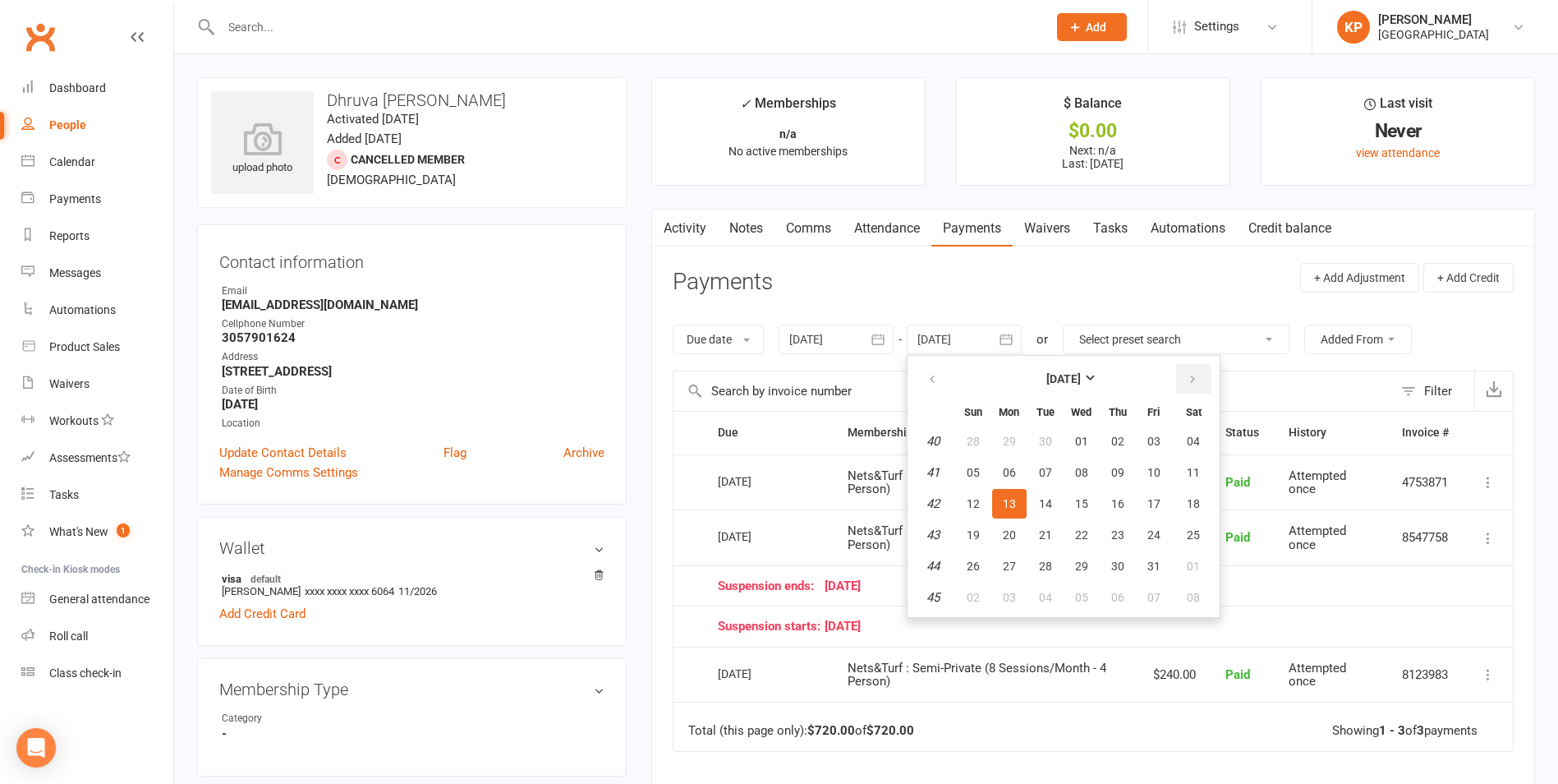
click at [1183, 373] on button "button" at bounding box center [1194, 378] width 35 height 30
click at [1194, 447] on span "01" at bounding box center [1193, 441] width 13 height 13
type input "01 Nov 2025"
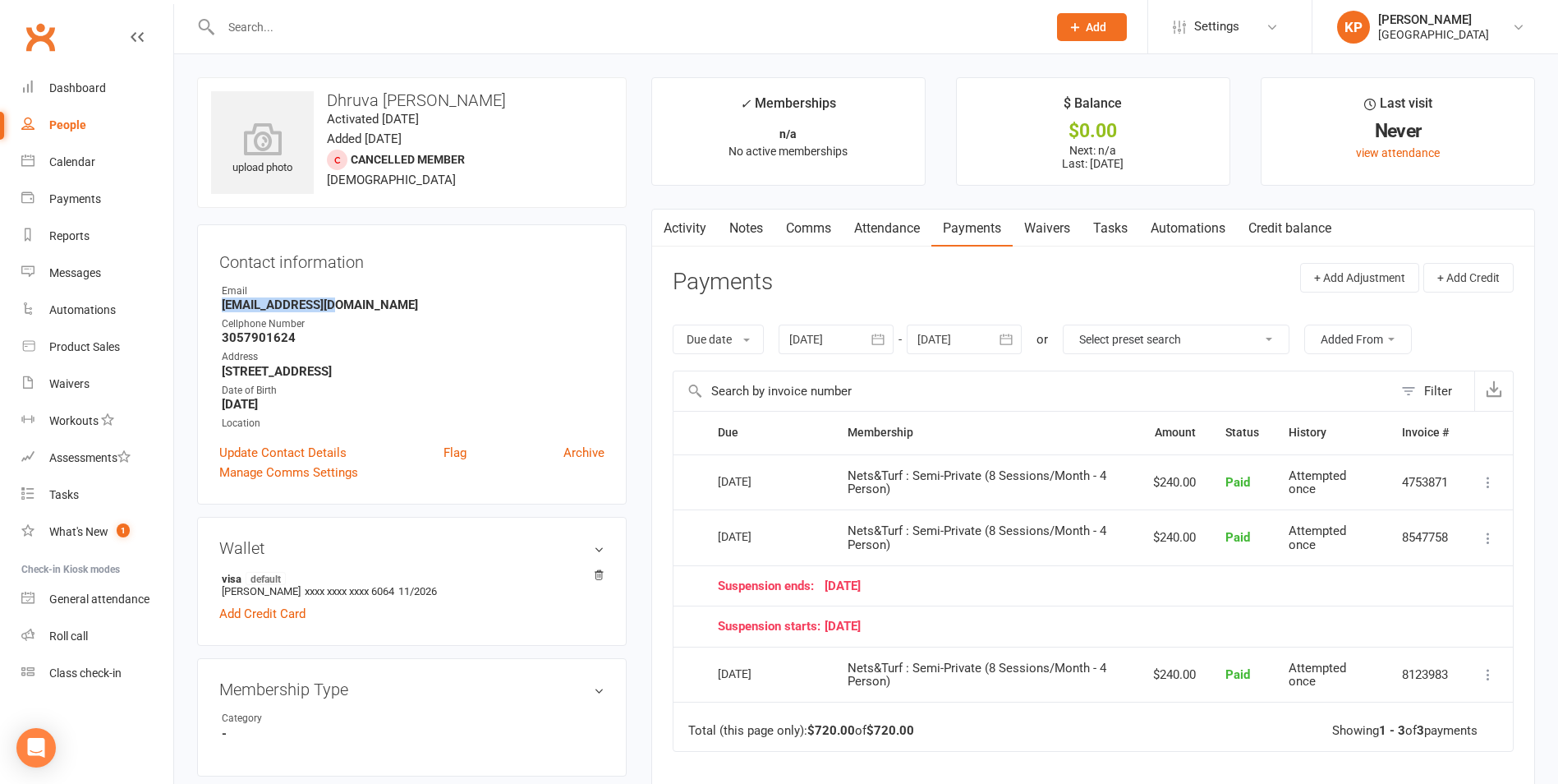
drag, startPoint x: 218, startPoint y: 308, endPoint x: 347, endPoint y: 306, distance: 129.0
click at [347, 306] on div "Contact information Owner Email Deepukk@gmail.com Cellphone Number 3057901624 A…" at bounding box center [411, 364] width 430 height 280
click at [363, 299] on strong "Deepukk@gmail.com" at bounding box center [413, 305] width 383 height 15
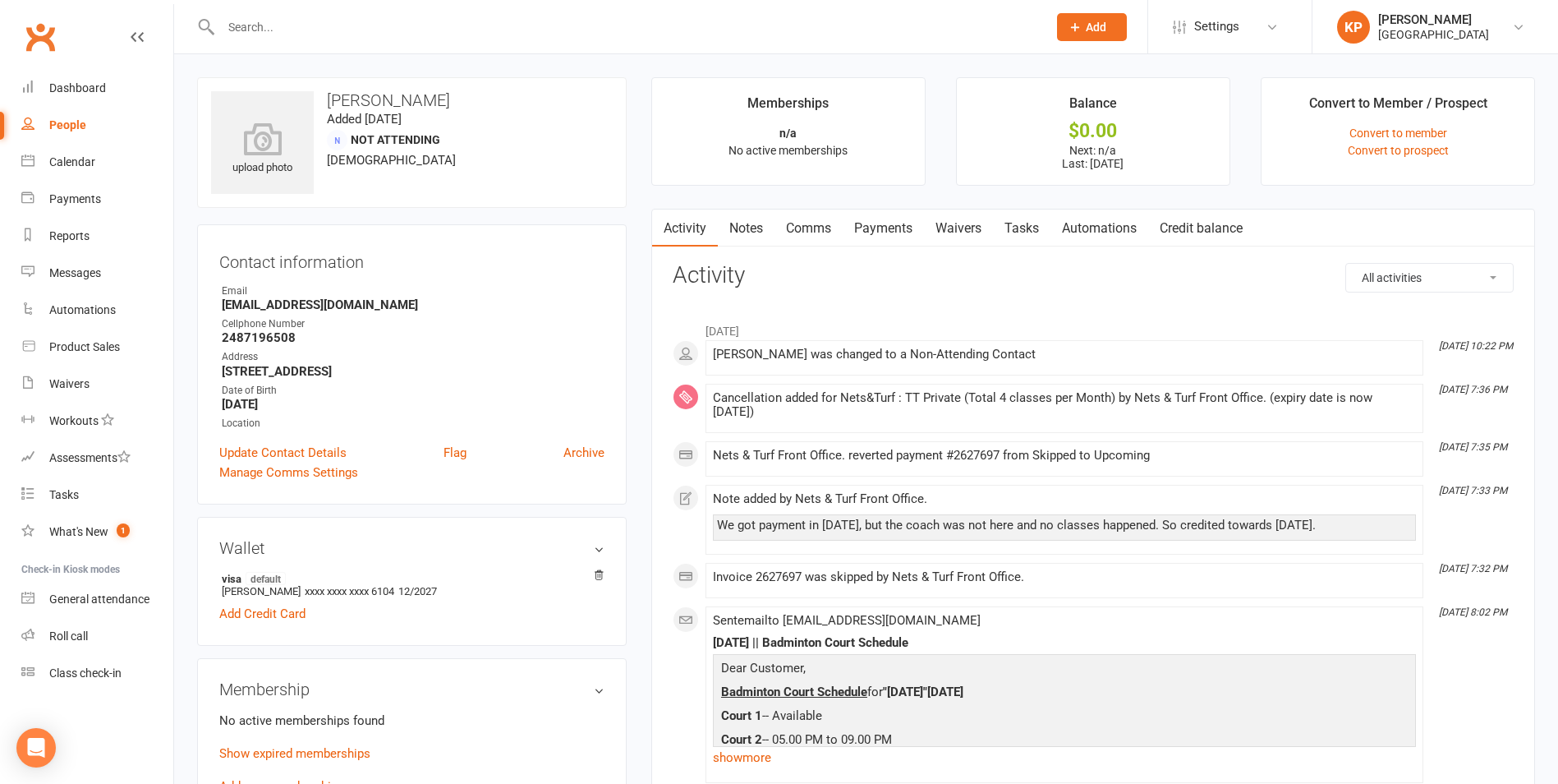
click at [874, 234] on link "Payments" at bounding box center [883, 228] width 81 height 38
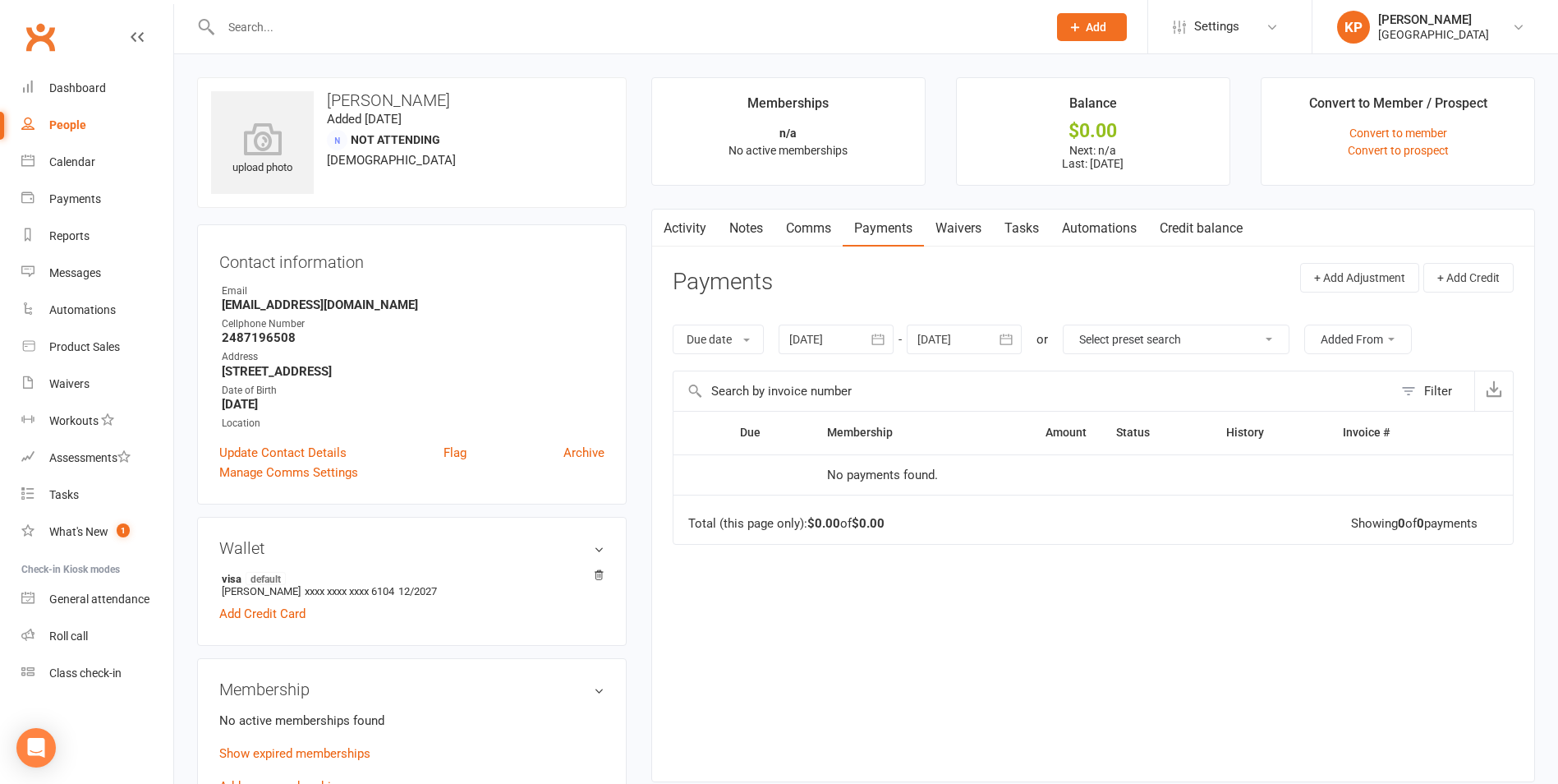
click at [878, 338] on icon "button" at bounding box center [878, 339] width 12 height 10
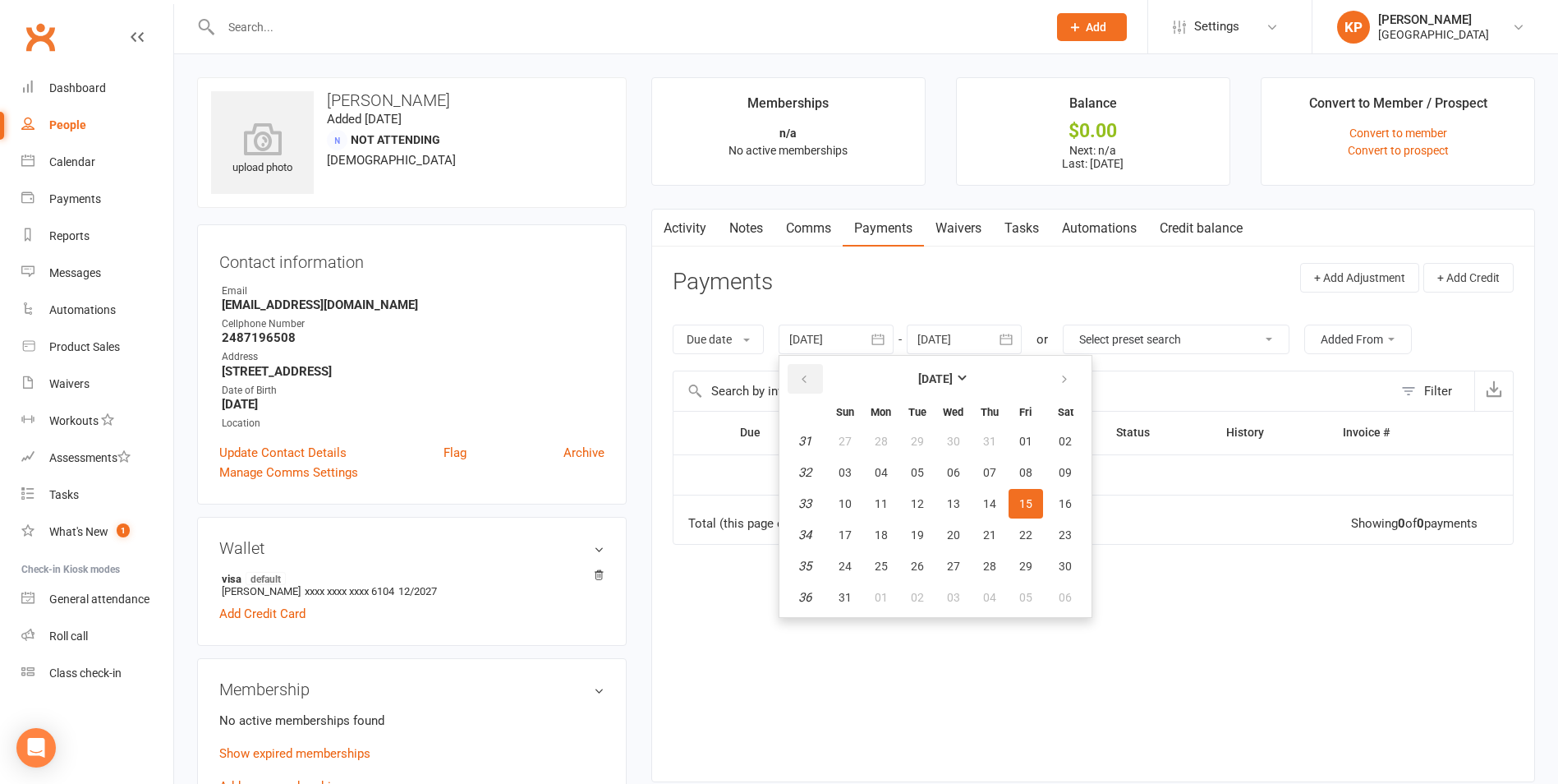
click at [810, 381] on icon "button" at bounding box center [804, 379] width 11 height 13
click at [867, 447] on button "28" at bounding box center [881, 441] width 34 height 30
type input "28 Apr 2025"
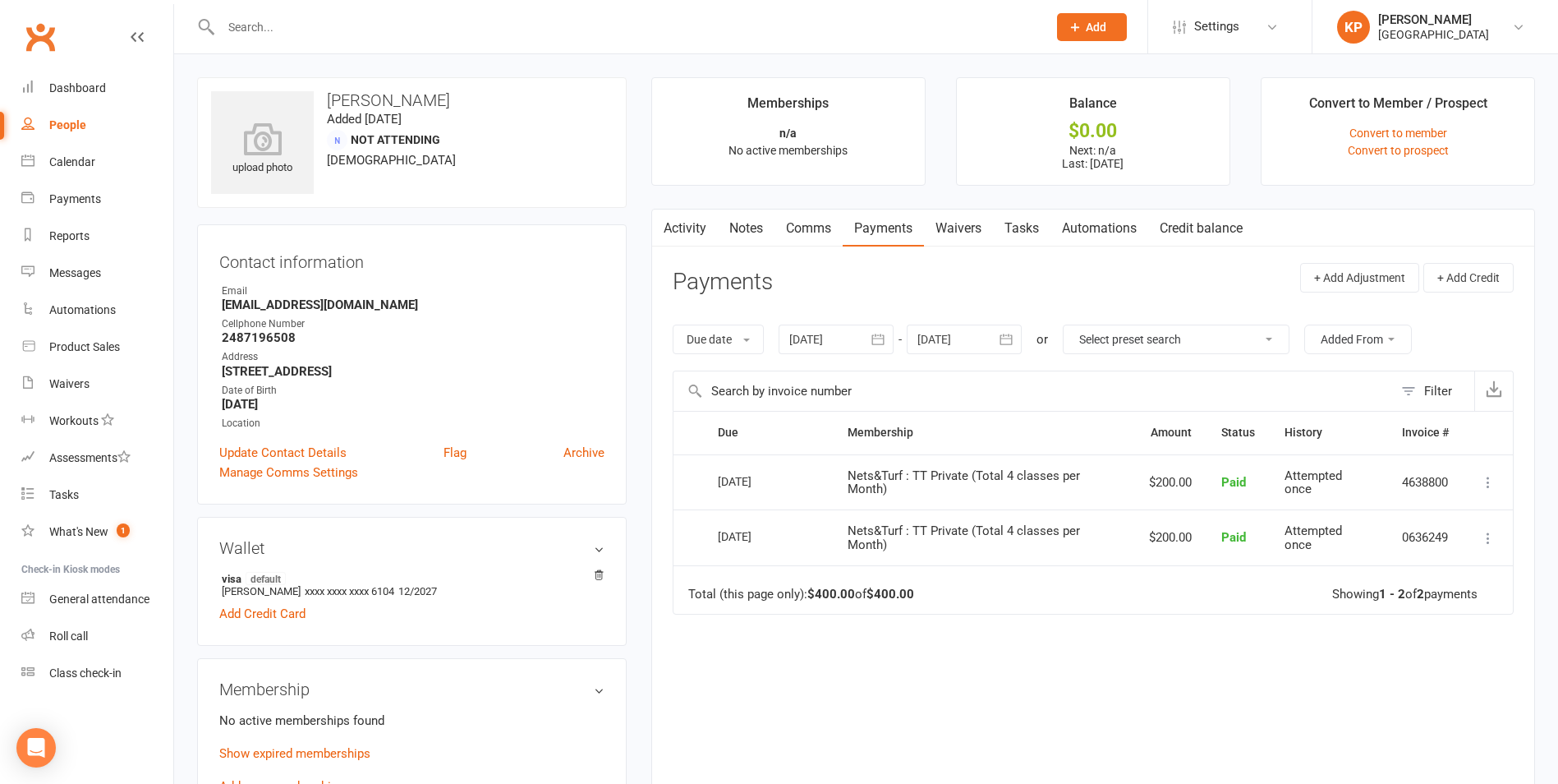
click at [998, 337] on button "button" at bounding box center [1007, 339] width 30 height 30
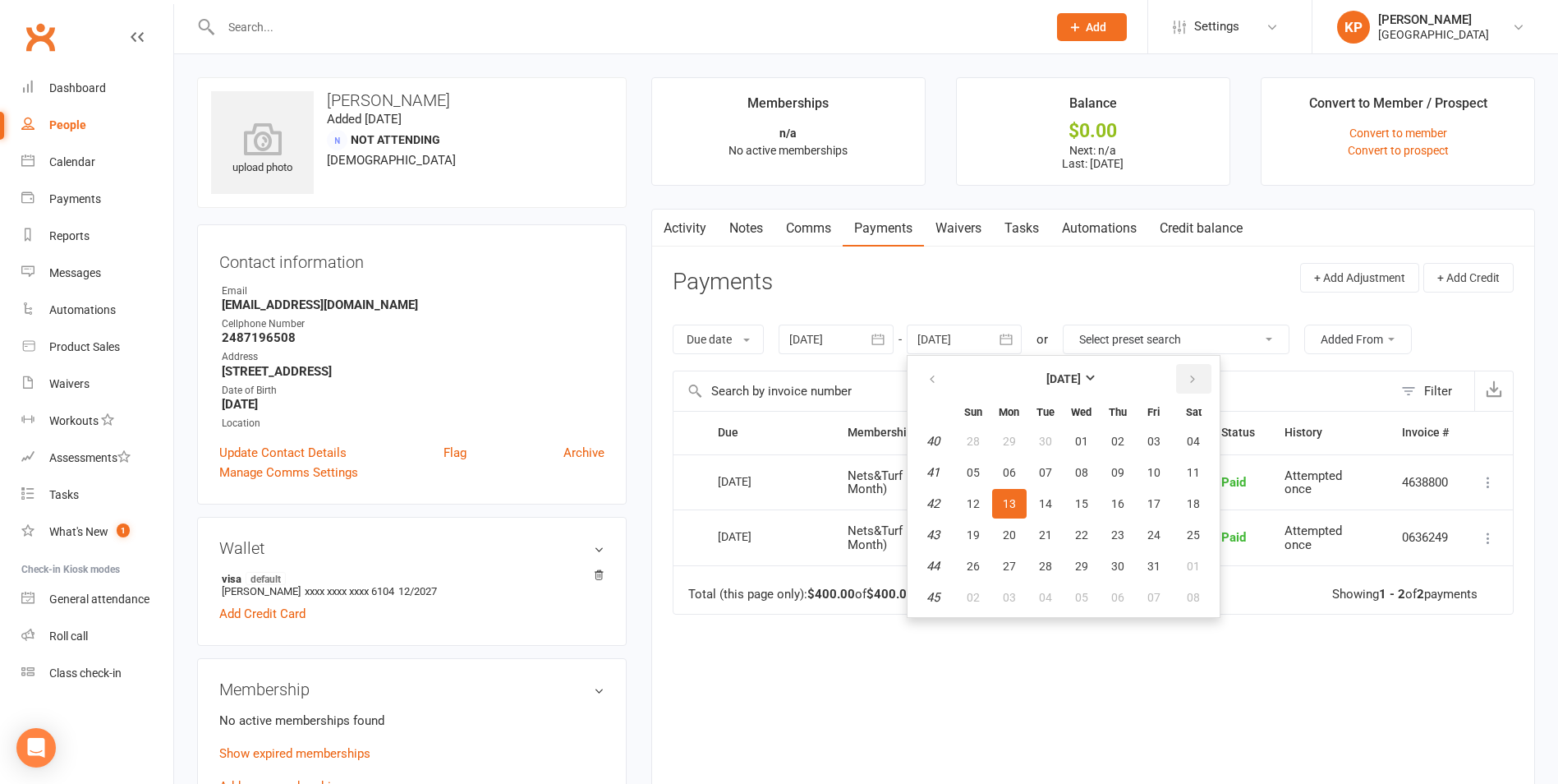
click at [1179, 374] on button "button" at bounding box center [1194, 378] width 35 height 30
click at [1181, 433] on button "01" at bounding box center [1193, 441] width 42 height 30
type input "01 Nov 2025"
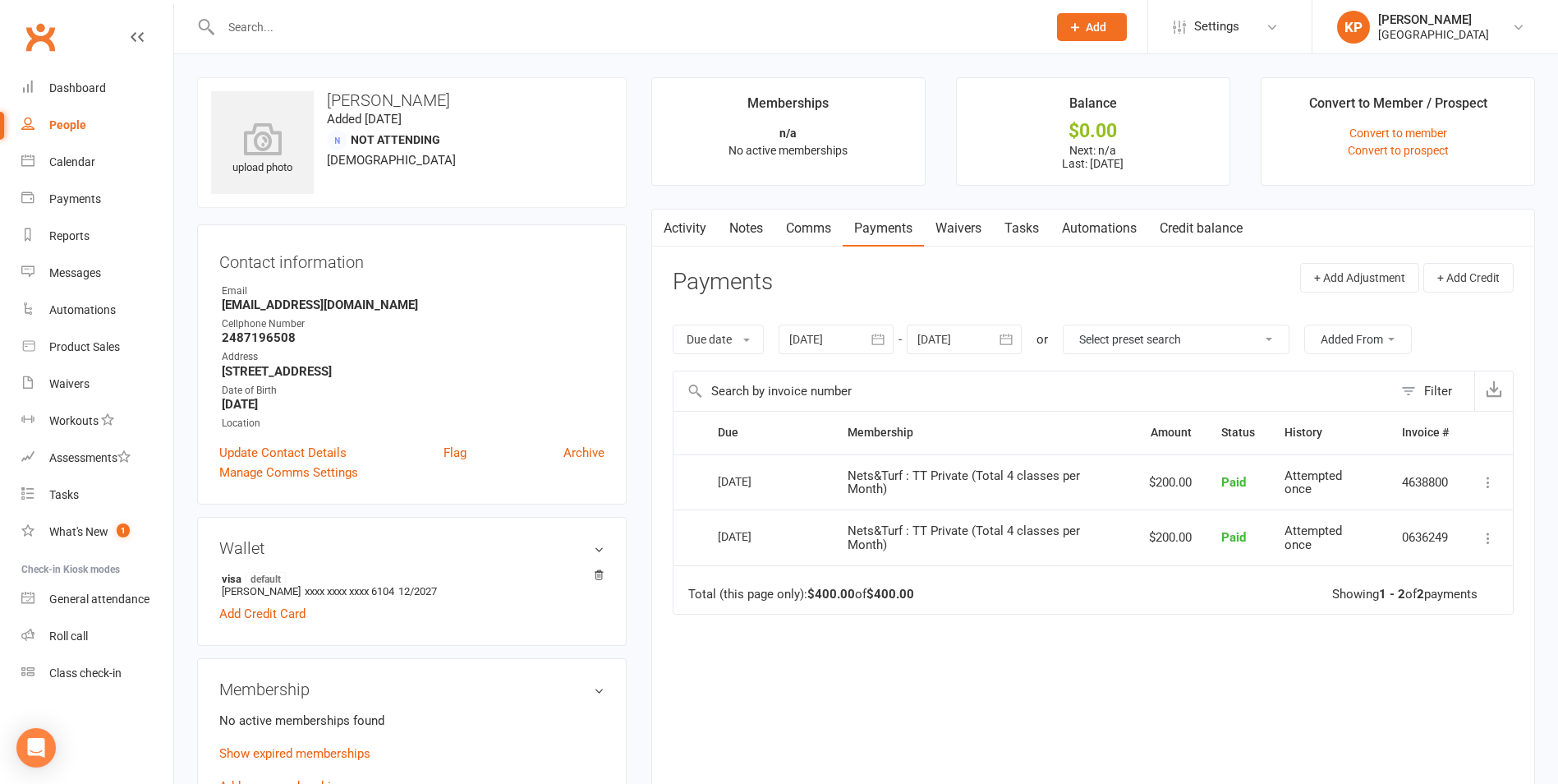
click at [883, 338] on icon "button" at bounding box center [878, 339] width 12 height 10
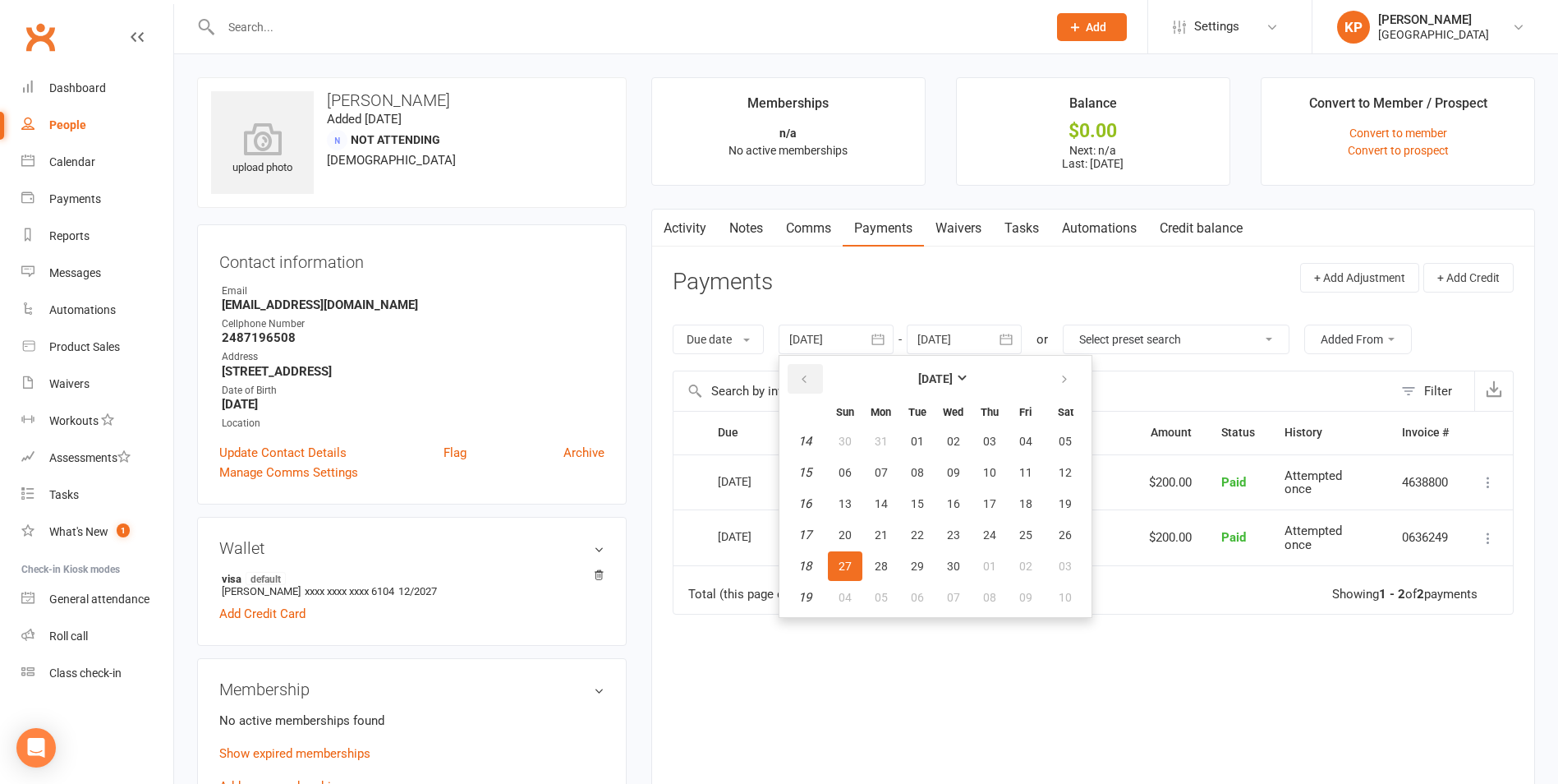
click at [816, 374] on button "button" at bounding box center [806, 378] width 35 height 30
click at [899, 444] on button "27" at bounding box center [881, 441] width 34 height 30
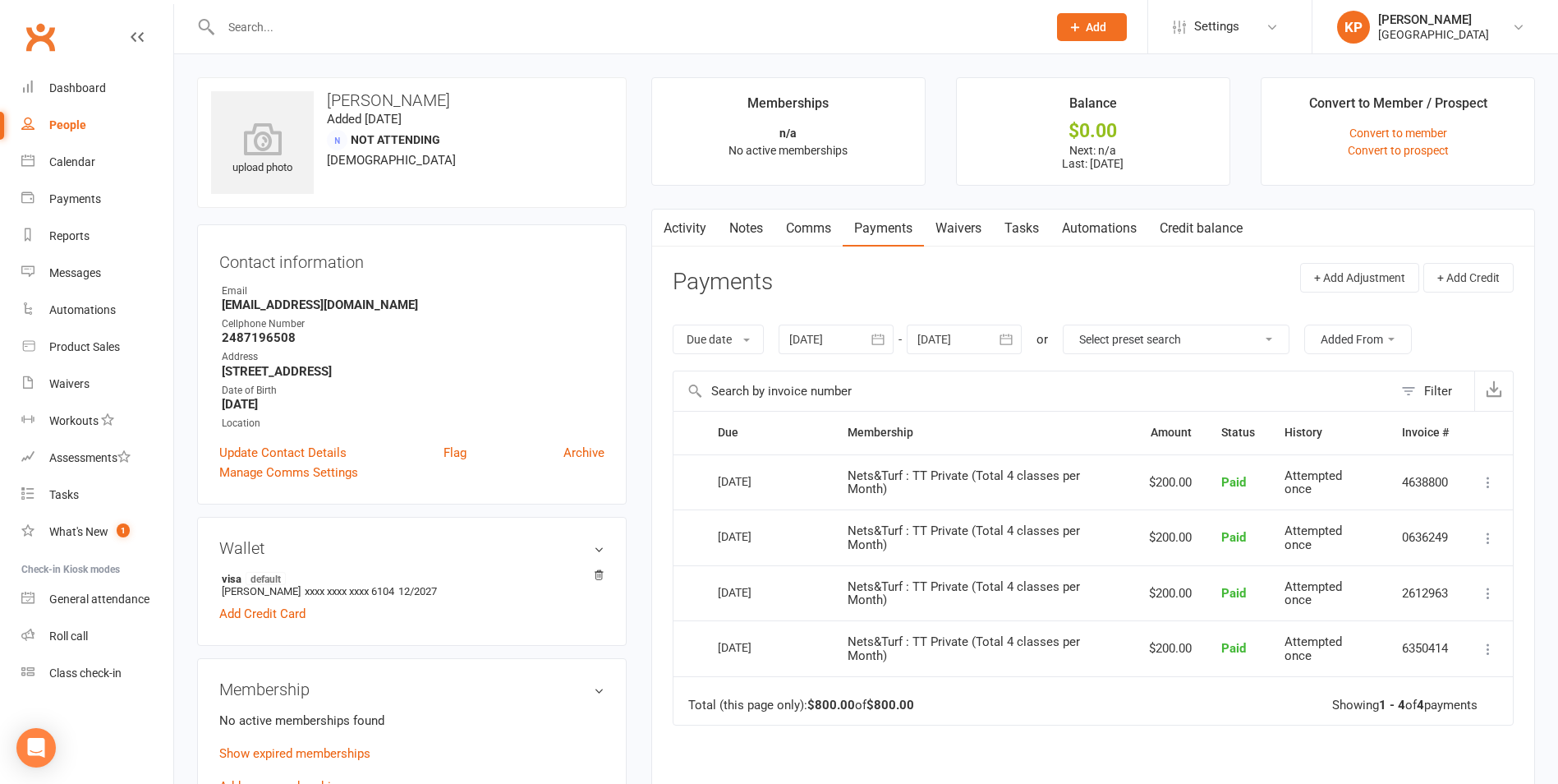
click at [876, 341] on icon "button" at bounding box center [878, 339] width 12 height 10
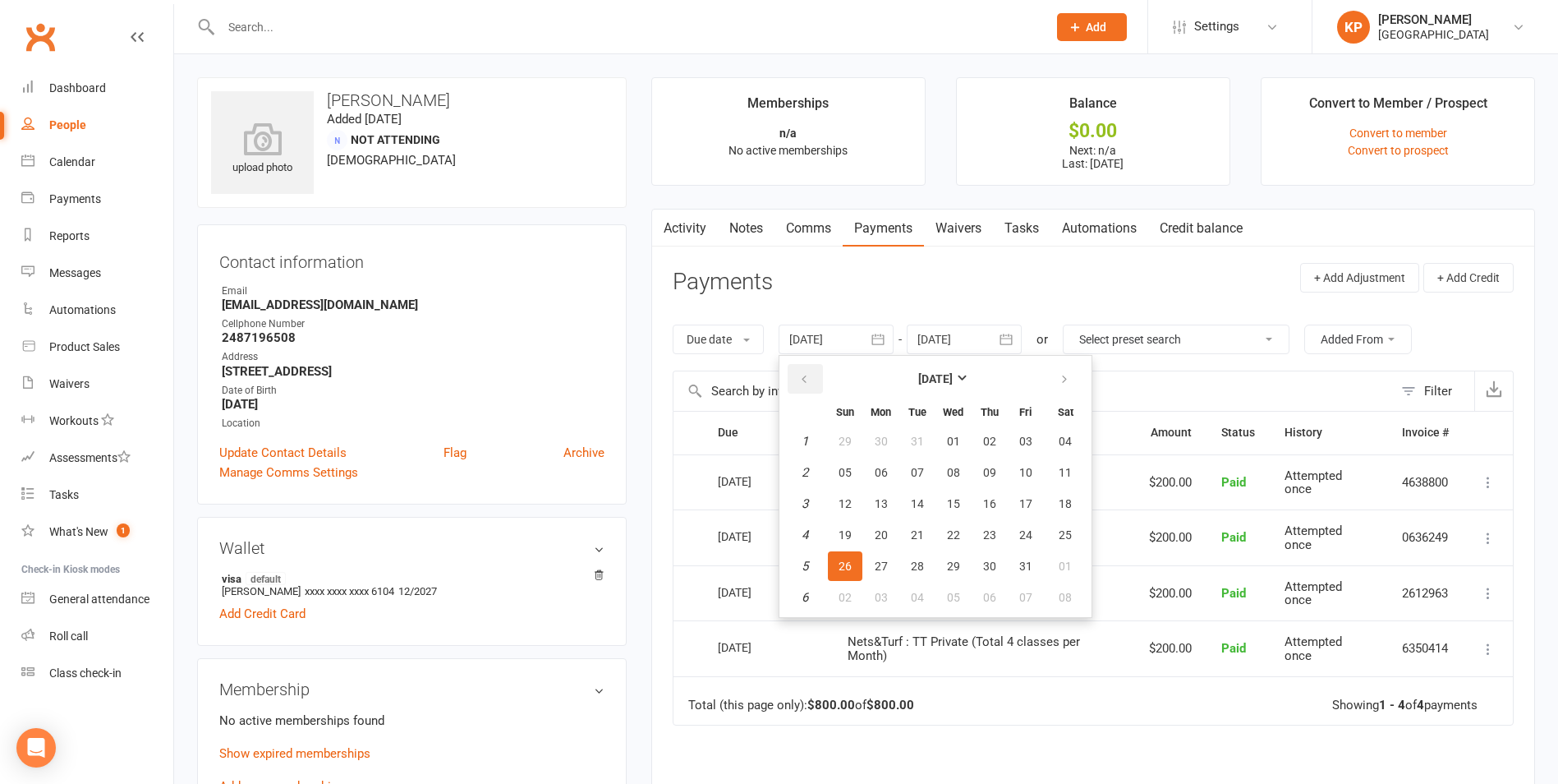
click at [810, 377] on icon "button" at bounding box center [804, 379] width 11 height 13
click at [862, 432] on button "27" at bounding box center [845, 441] width 34 height 30
type input "27 Oct 2024"
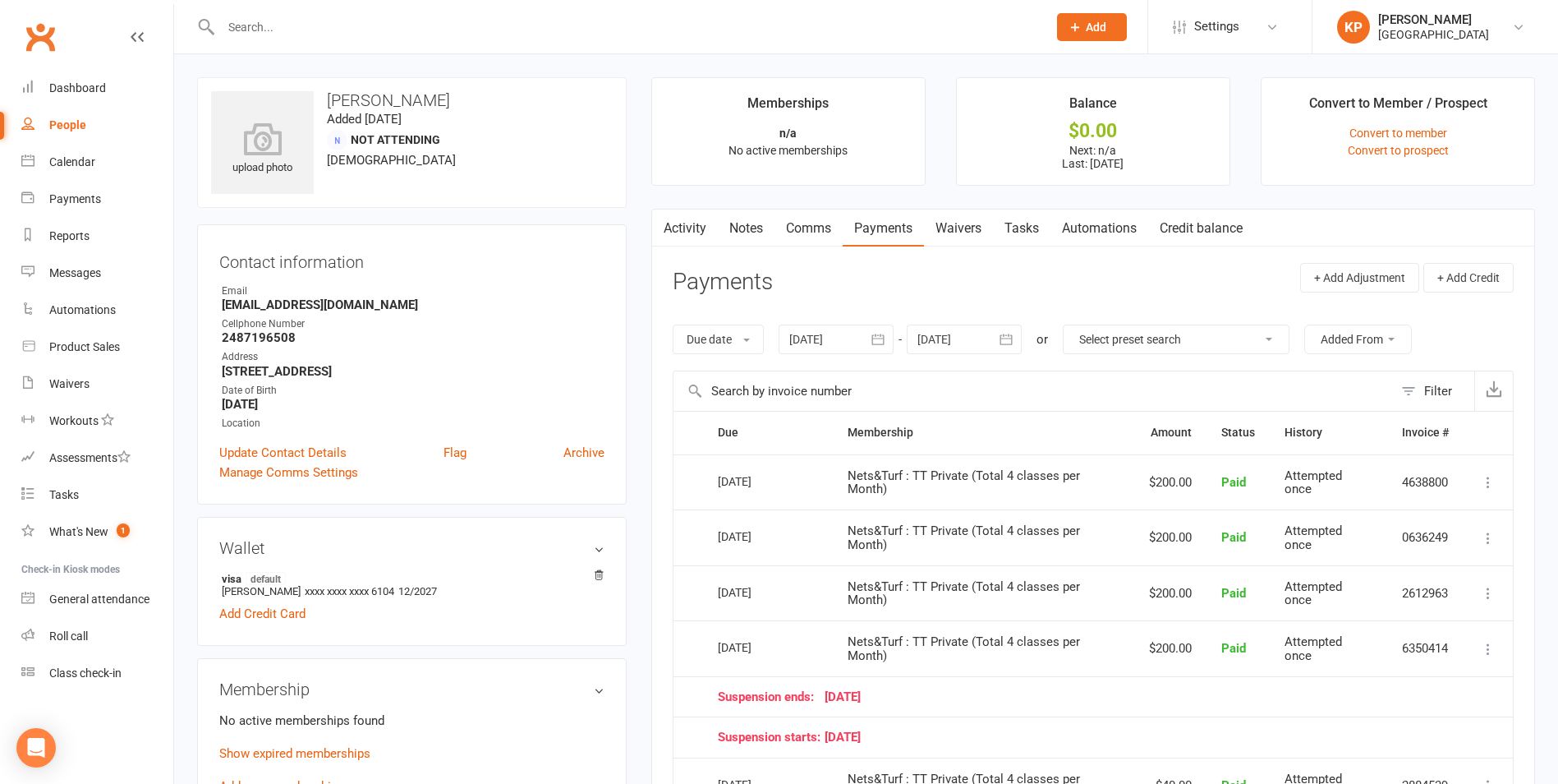
drag, startPoint x: 818, startPoint y: 543, endPoint x: 719, endPoint y: 545, distance: 99.0
click at [719, 545] on div "01 May 2025" at bounding box center [767, 535] width 100 height 24
drag, startPoint x: 719, startPoint y: 545, endPoint x: 706, endPoint y: 503, distance: 44.0
click at [706, 503] on td "01 Jun 2025" at bounding box center [767, 482] width 130 height 56
drag, startPoint x: 708, startPoint y: 483, endPoint x: 784, endPoint y: 487, distance: 76.1
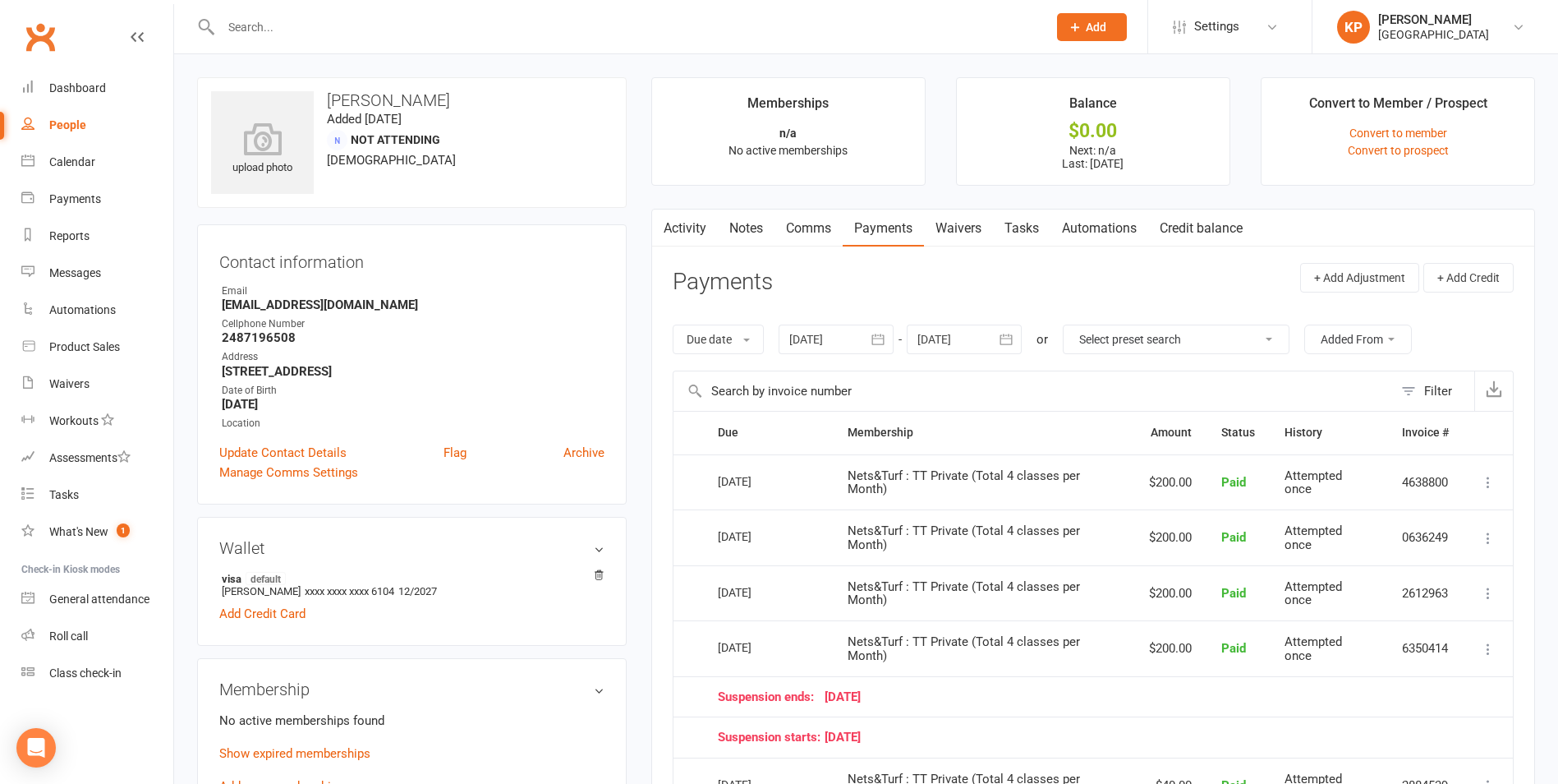
click at [784, 487] on td "01 Jun 2025" at bounding box center [767, 482] width 130 height 56
drag, startPoint x: 784, startPoint y: 487, endPoint x: 698, endPoint y: 488, distance: 86.0
click at [698, 488] on td "Select this" at bounding box center [688, 482] width 30 height 56
drag, startPoint x: 1144, startPoint y: 535, endPoint x: 1196, endPoint y: 545, distance: 53.0
click at [1196, 545] on td "$200.00" at bounding box center [1171, 537] width 73 height 56
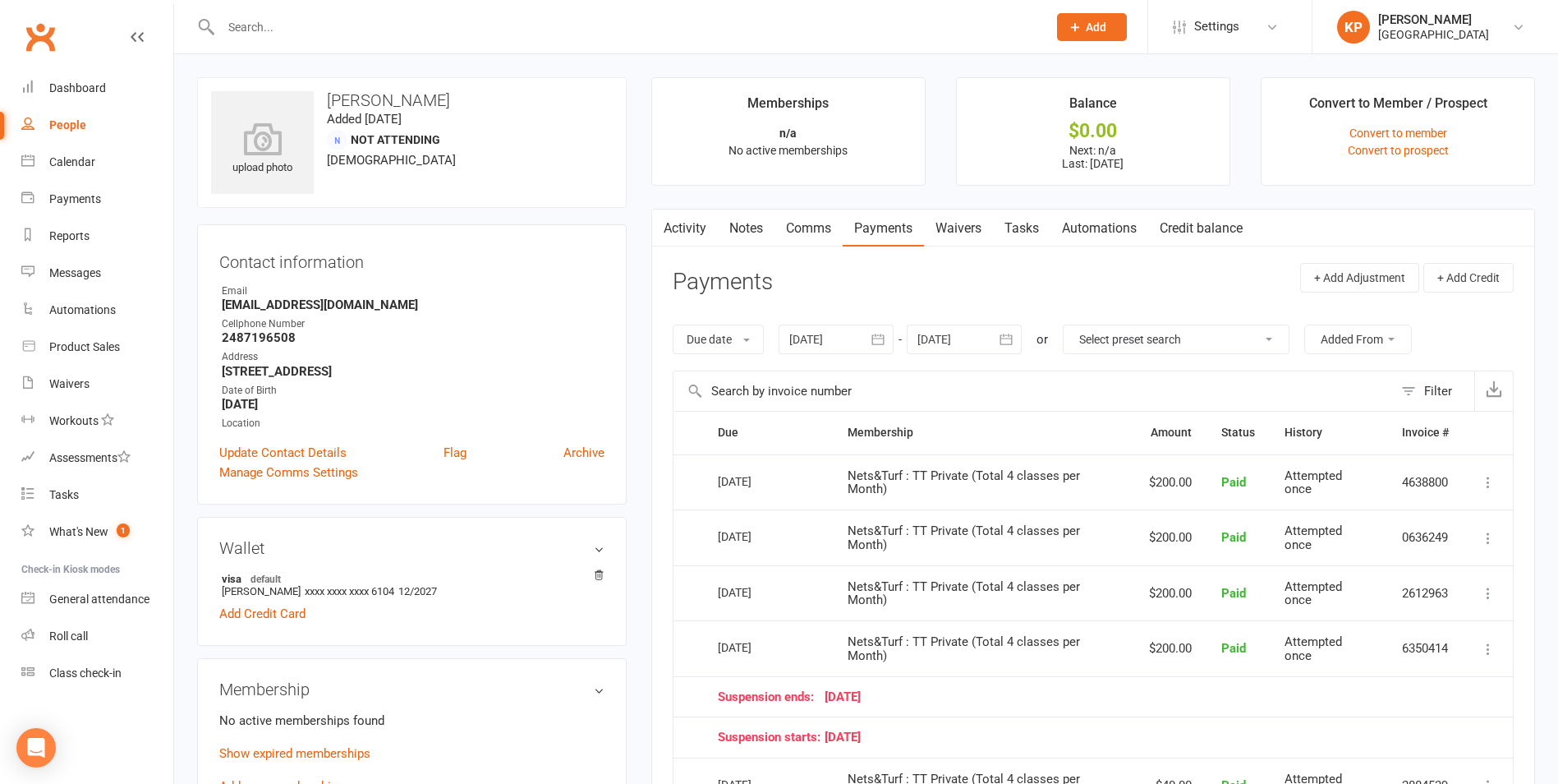
drag, startPoint x: 1196, startPoint y: 545, endPoint x: 1110, endPoint y: 538, distance: 86.3
click at [1110, 538] on td "Nets&Turf : TT Private (Total 4 classes per Month)" at bounding box center [983, 537] width 301 height 56
click at [1001, 342] on icon "button" at bounding box center [1007, 339] width 17 height 17
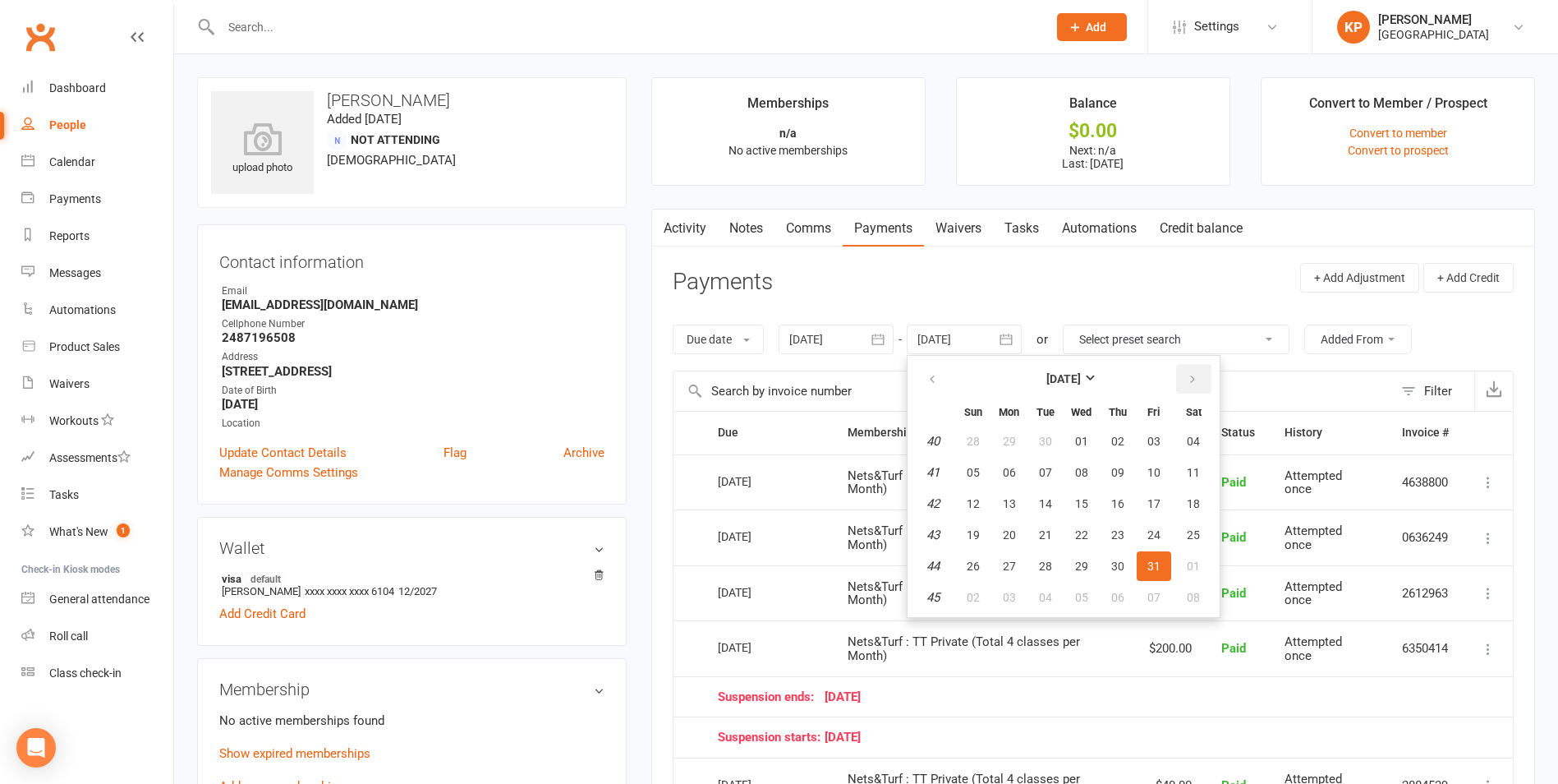
click at [1193, 376] on icon "button" at bounding box center [1193, 379] width 11 height 13
click at [1194, 450] on button "01" at bounding box center [1193, 441] width 42 height 30
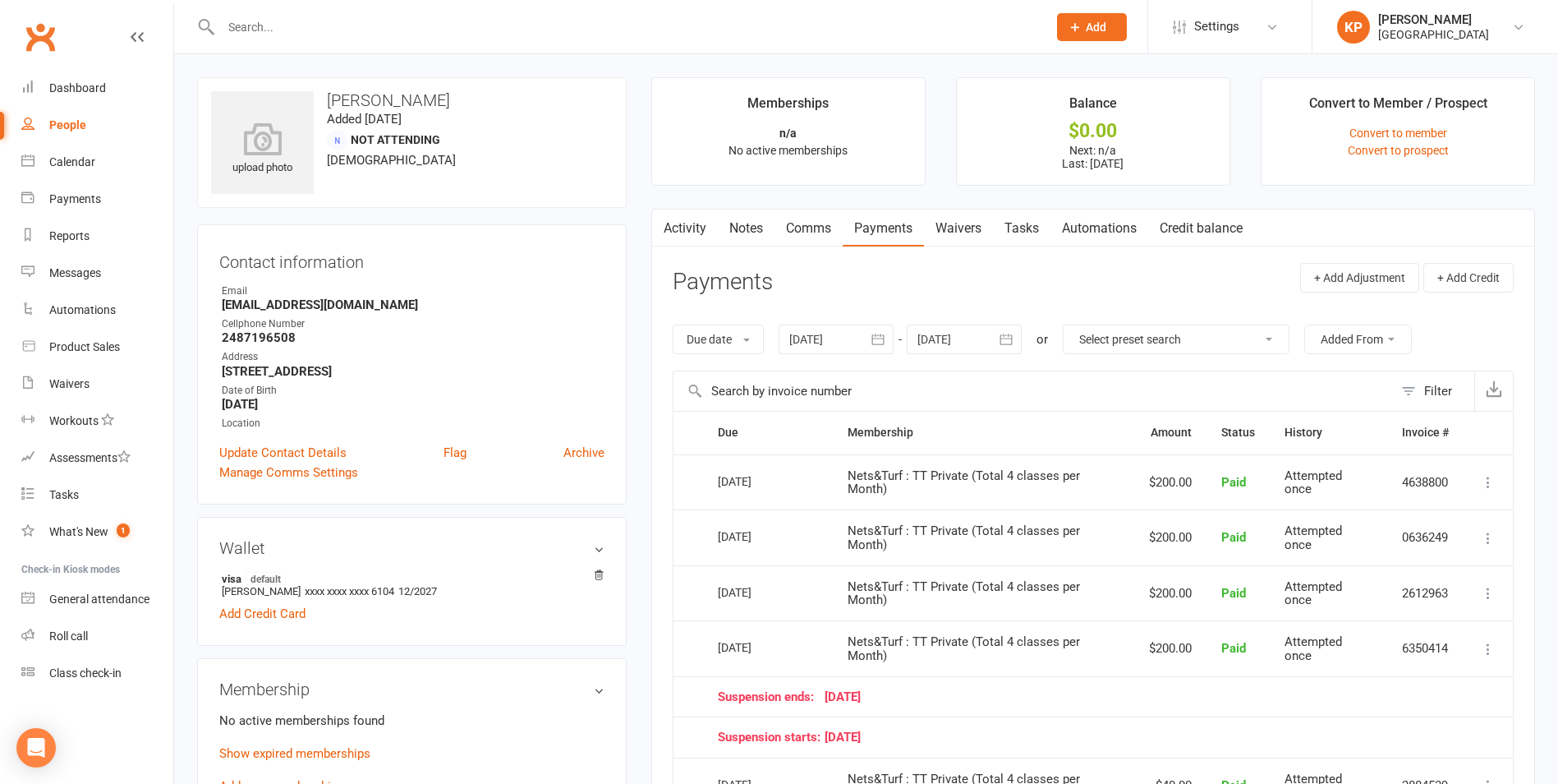
click at [918, 395] on input "text" at bounding box center [1033, 391] width 720 height 39
click at [936, 431] on th "Membership" at bounding box center [983, 432] width 301 height 42
click at [413, 20] on input "text" at bounding box center [626, 27] width 820 height 23
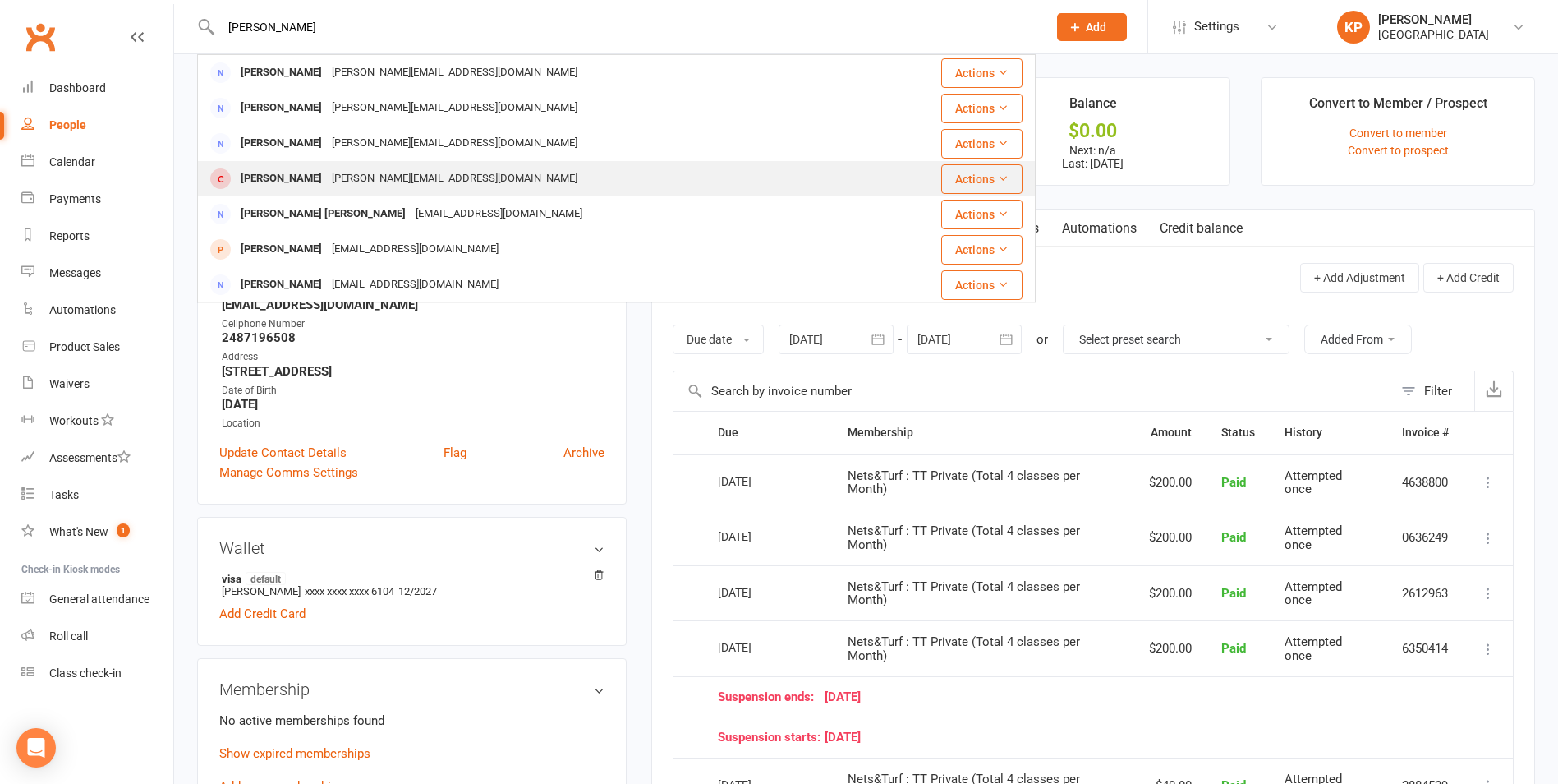
type input "SAHITHI PITT"
click at [402, 174] on div "Sahithi.p87@gmail.com" at bounding box center [455, 179] width 255 height 24
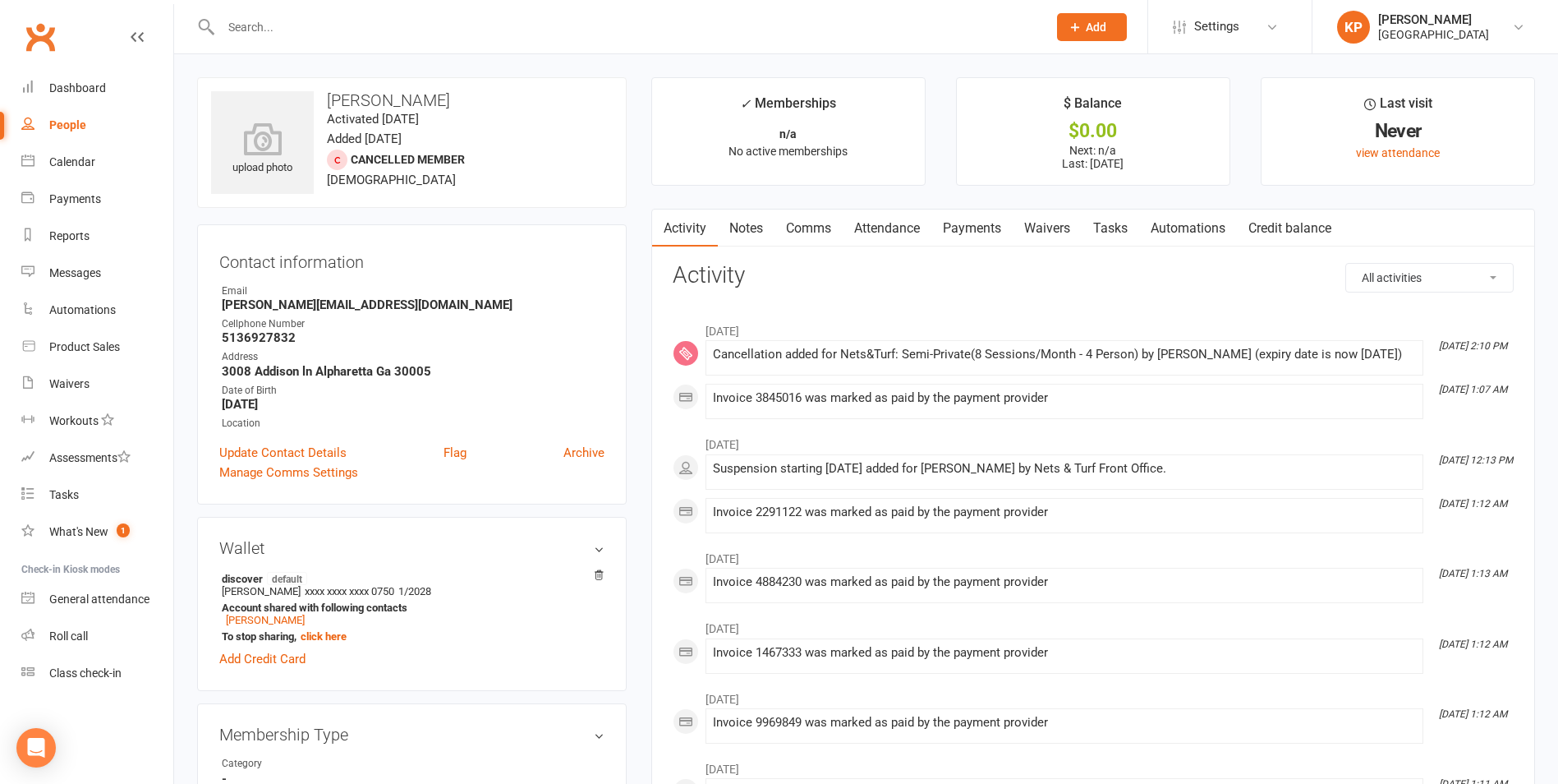
click at [955, 241] on link "Payments" at bounding box center [972, 228] width 81 height 38
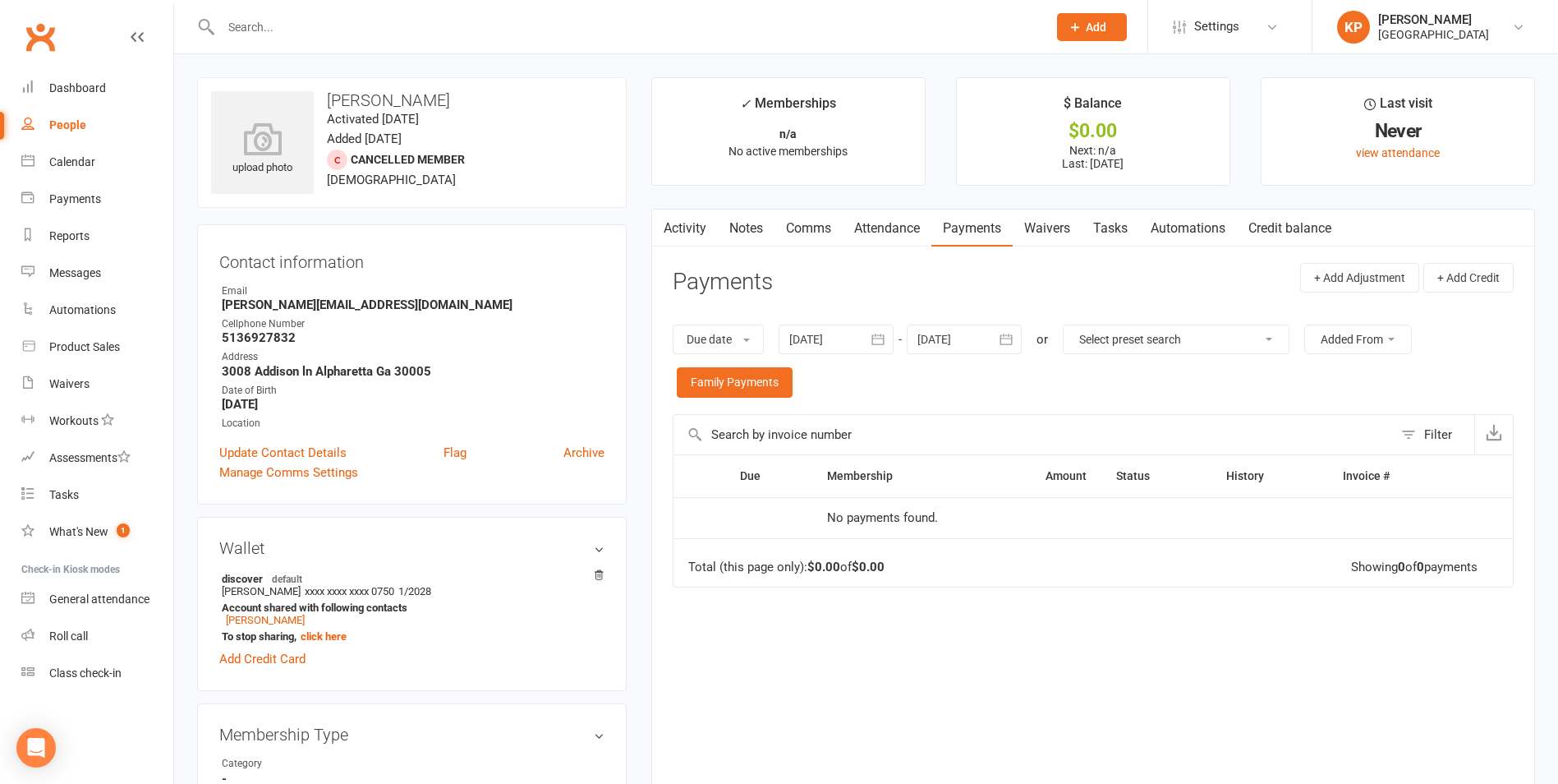
click at [880, 341] on icon "button" at bounding box center [878, 339] width 17 height 17
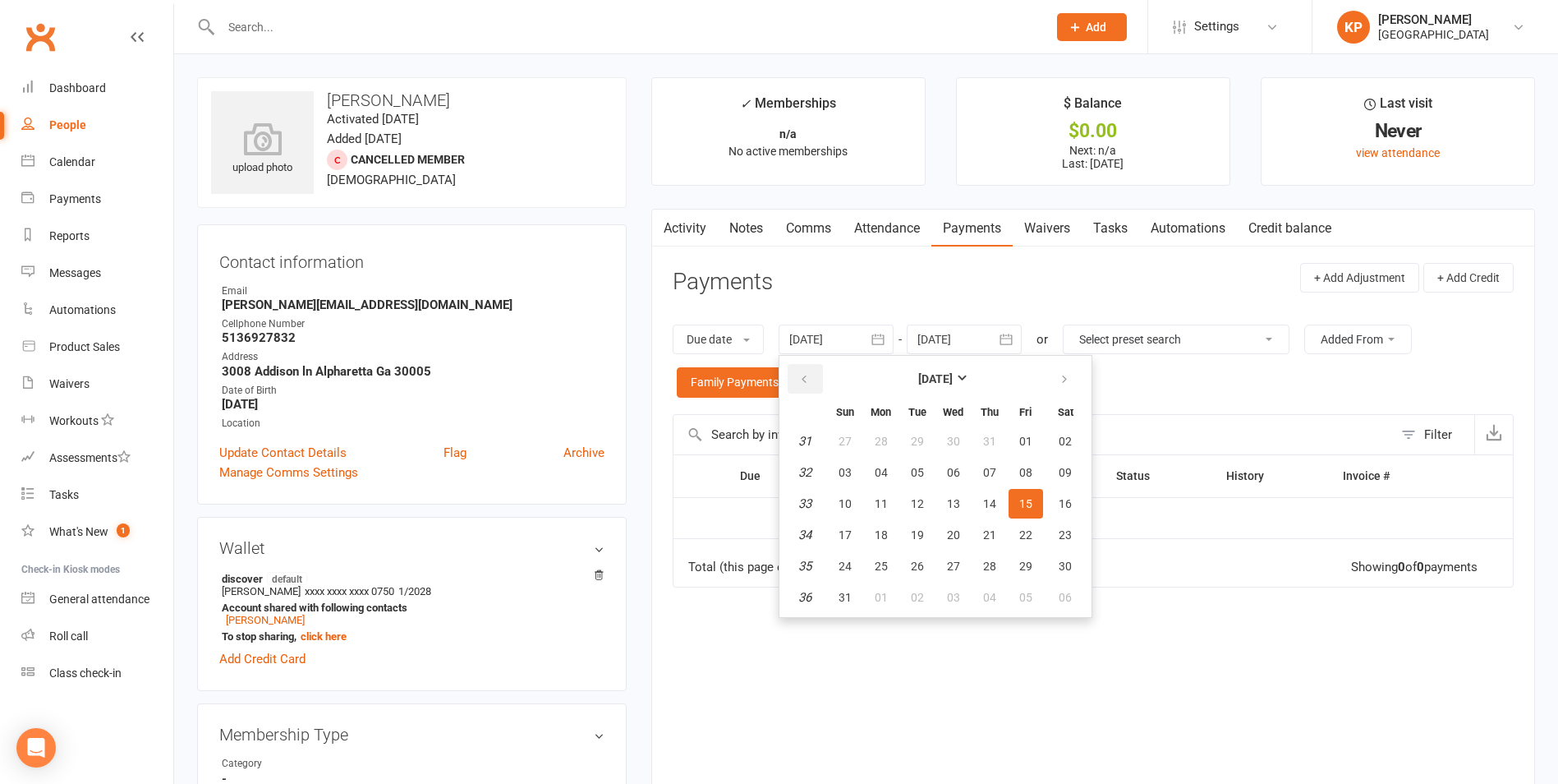
click at [819, 380] on button "button" at bounding box center [806, 378] width 35 height 30
click at [883, 453] on button "28" at bounding box center [881, 441] width 34 height 30
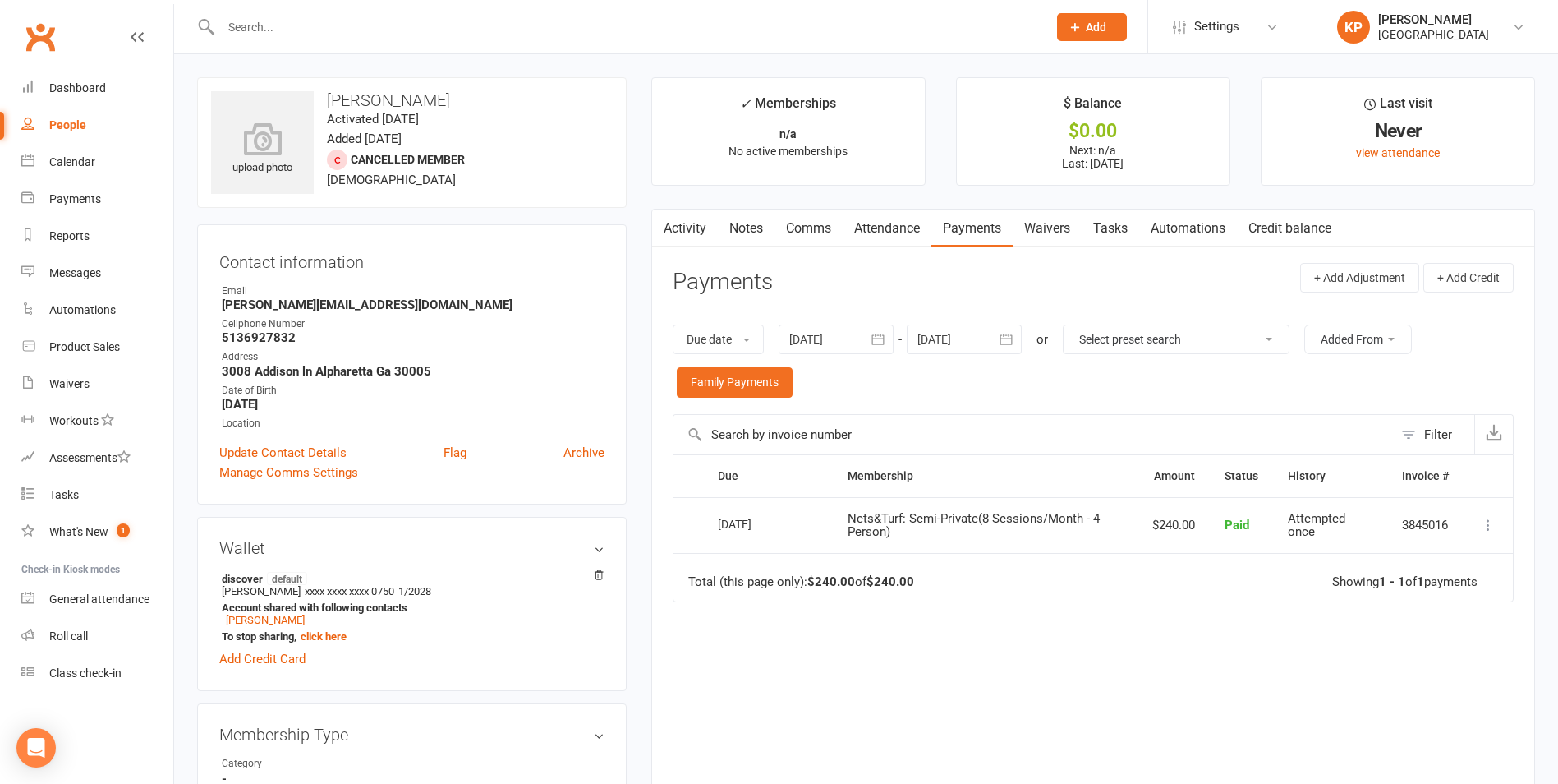
click at [1000, 346] on button "button" at bounding box center [1007, 339] width 30 height 30
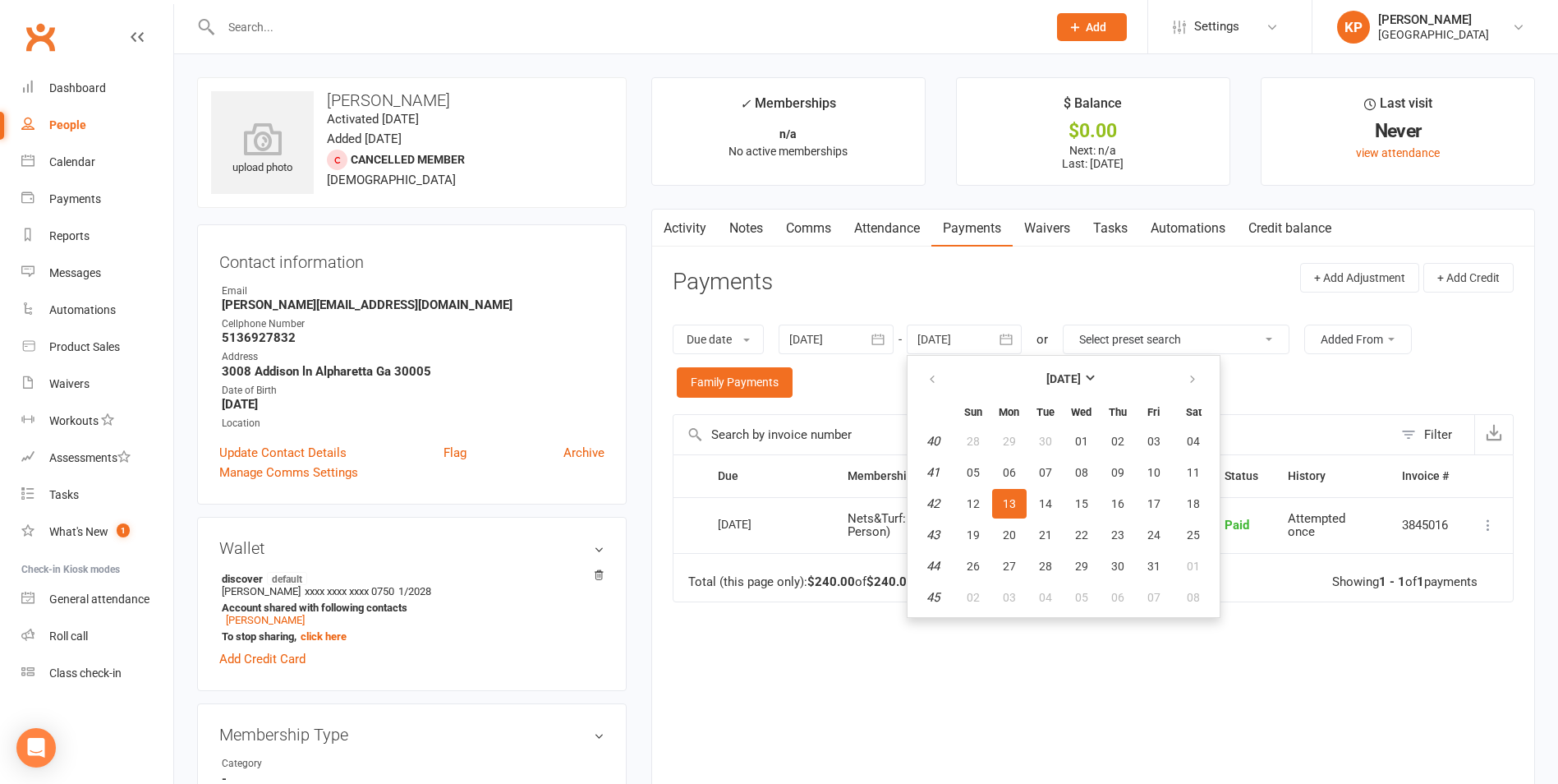
click at [877, 348] on icon "button" at bounding box center [878, 339] width 17 height 17
click at [810, 376] on icon "button" at bounding box center [804, 379] width 11 height 13
click at [839, 524] on button "16" at bounding box center [845, 535] width 34 height 30
type input "16 Feb 2025"
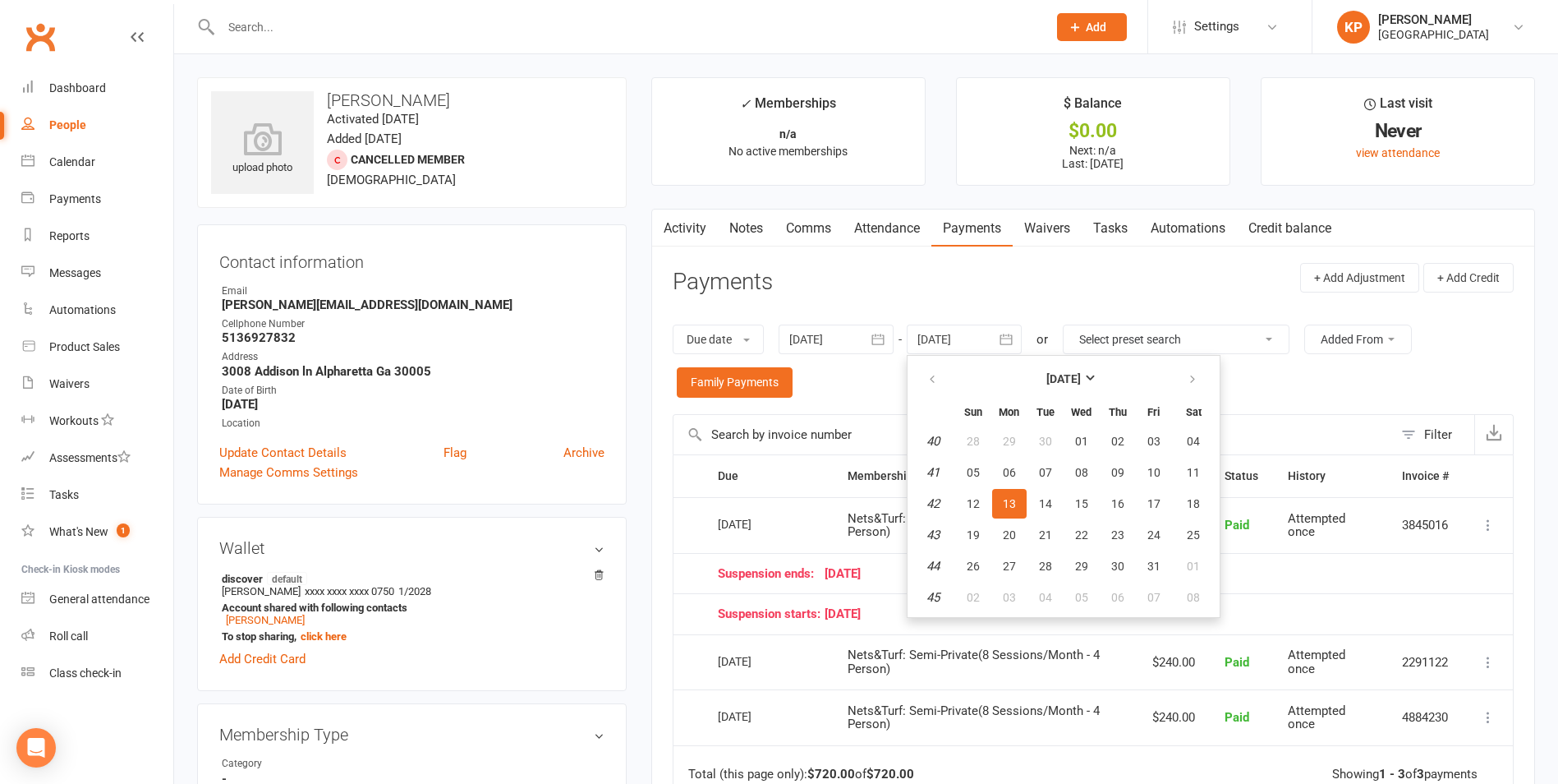
click at [830, 385] on div "Due date Due date Date paid Date failed 16 Feb 2025 February 2025 Sun Mon Tue W…" at bounding box center [1094, 361] width 841 height 106
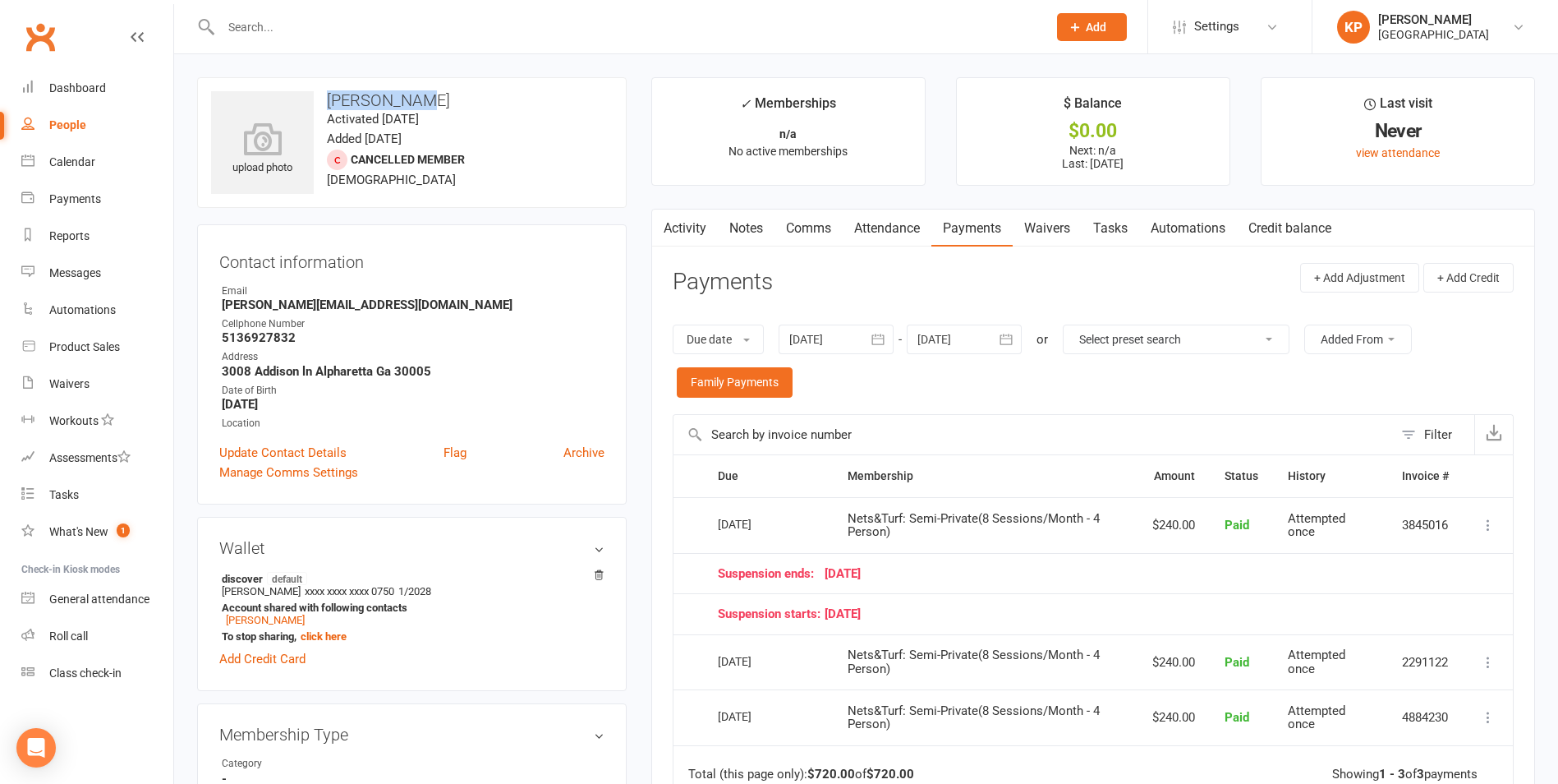
drag, startPoint x: 324, startPoint y: 98, endPoint x: 427, endPoint y: 86, distance: 103.7
click at [427, 86] on div "upload photo Isha Kutala Activated 6 June, 2023 Added 1 June, 2023 Cancelled me…" at bounding box center [411, 143] width 430 height 131
copy h3 "Isha Kutala"
click at [403, 100] on h3 "Isha Kutala" at bounding box center [411, 100] width 402 height 18
click at [418, 93] on h3 "Isha Kutala" at bounding box center [411, 100] width 402 height 18
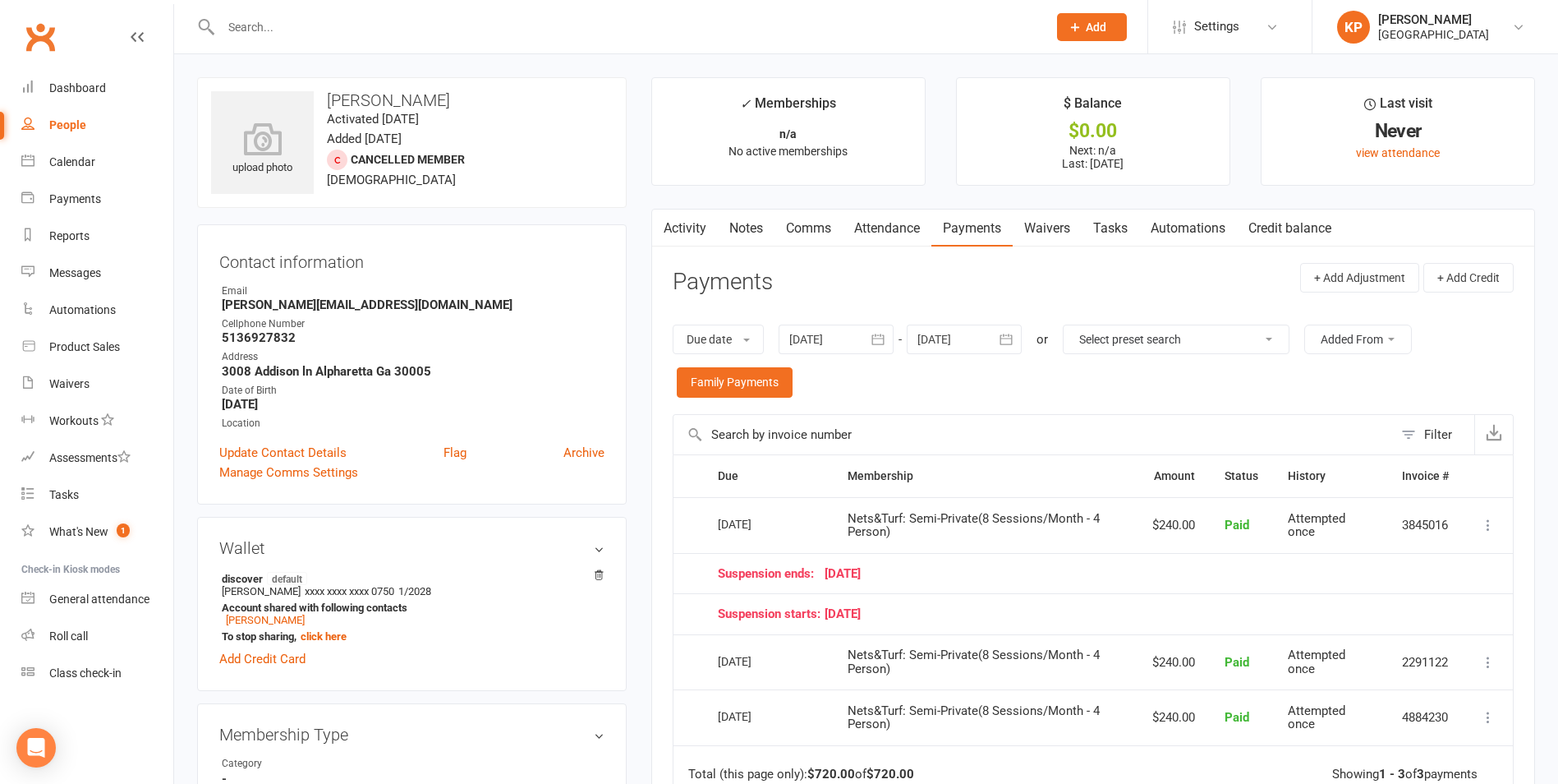
click at [243, 30] on input "text" at bounding box center [626, 27] width 820 height 23
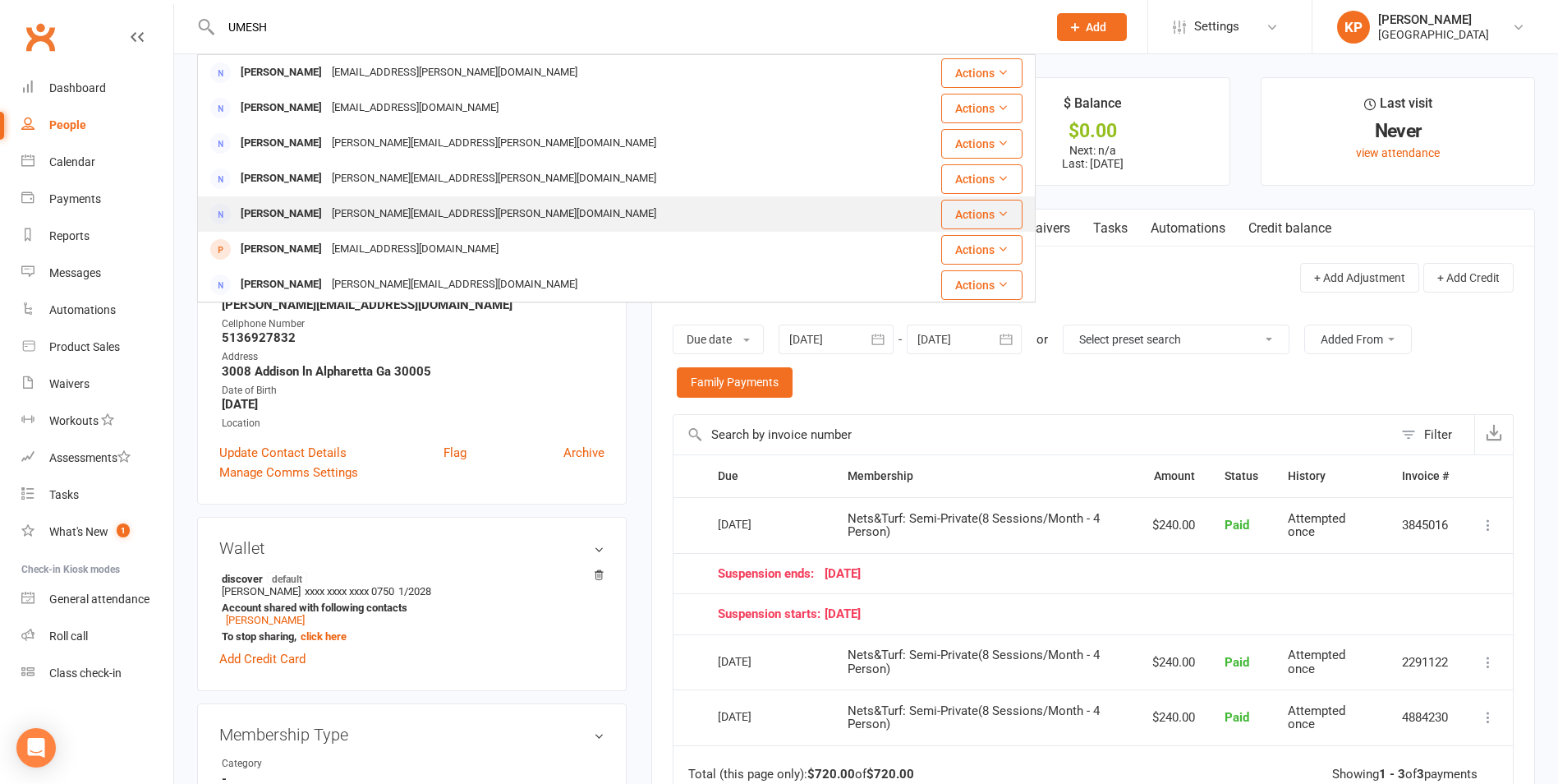
type input "UMESH"
click at [293, 205] on div "Umesh Putta" at bounding box center [282, 214] width 91 height 24
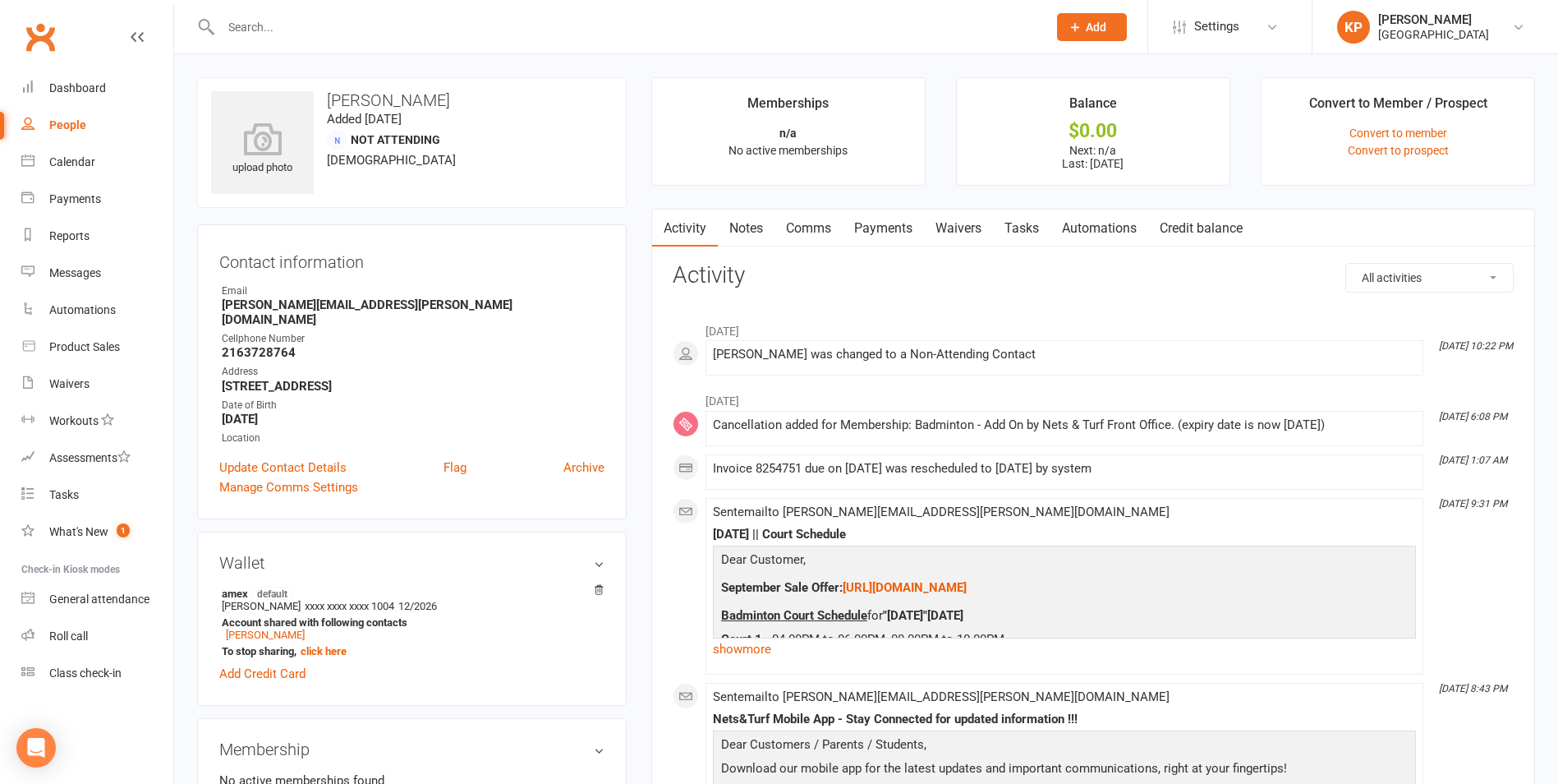
click at [896, 232] on link "Payments" at bounding box center [883, 228] width 81 height 38
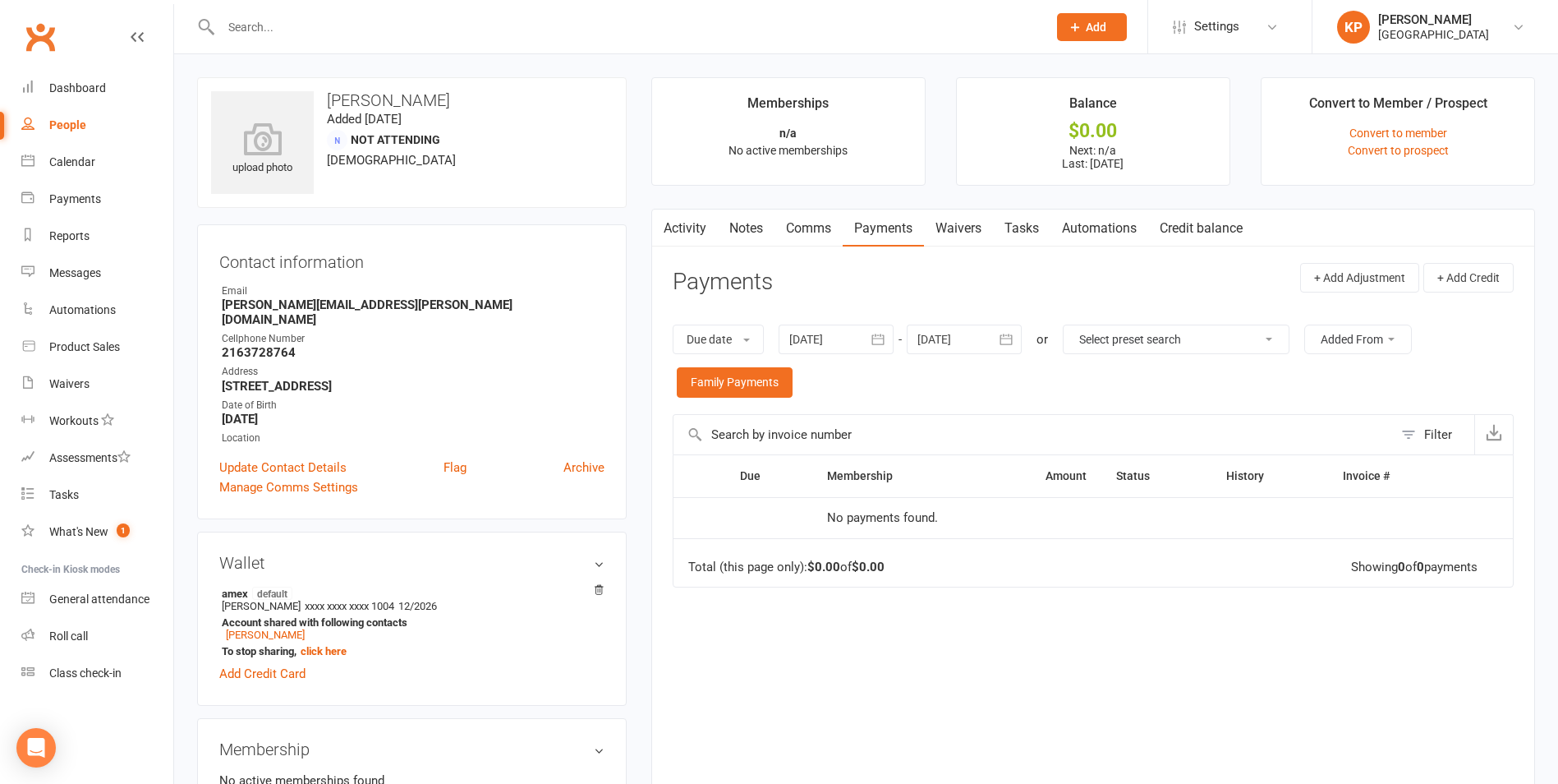
click at [894, 332] on button "button" at bounding box center [879, 339] width 30 height 30
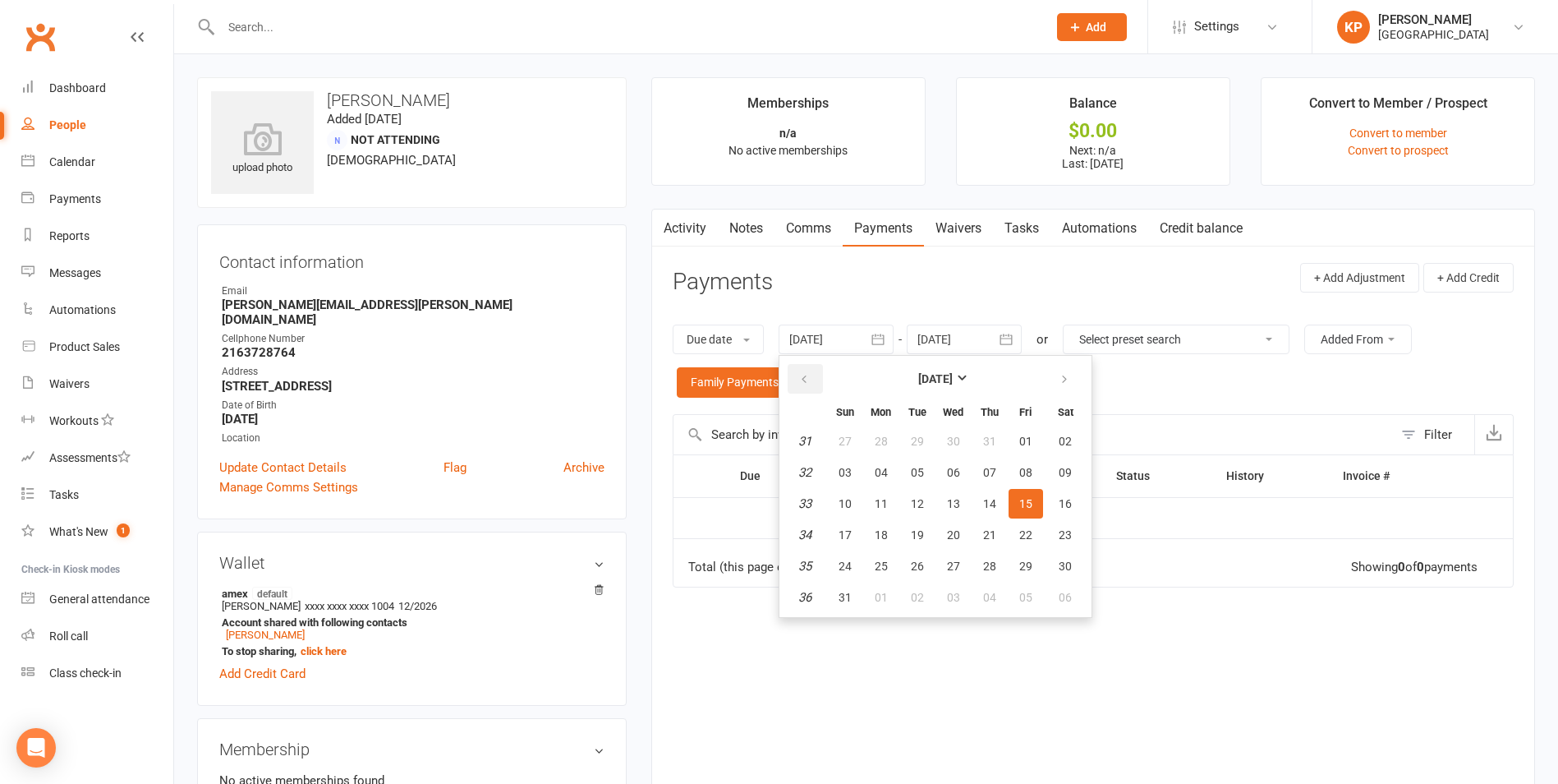
click at [810, 377] on icon "button" at bounding box center [804, 379] width 11 height 13
click at [862, 483] on button "04" at bounding box center [845, 473] width 34 height 30
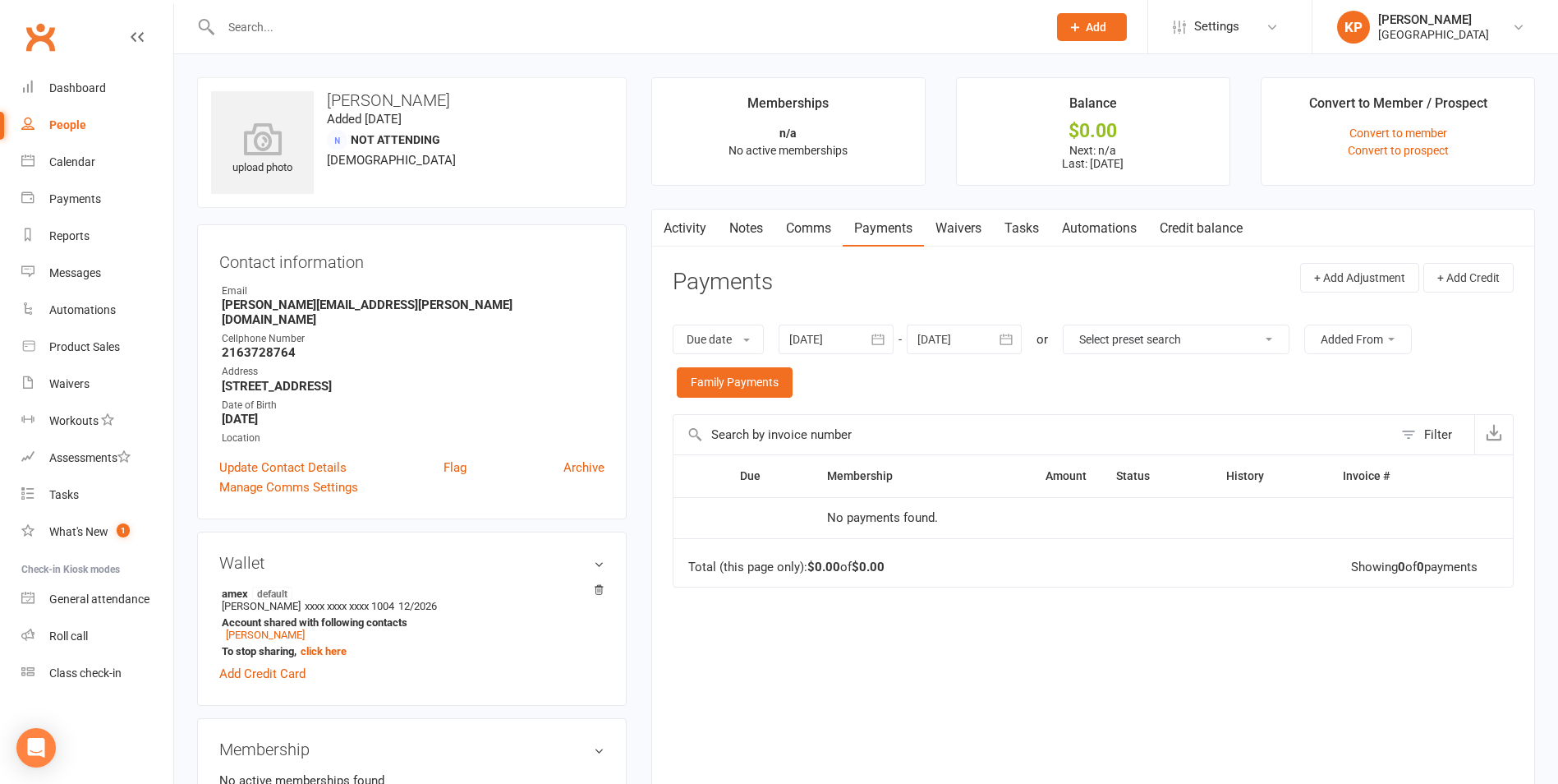
click at [872, 341] on button "button" at bounding box center [879, 339] width 30 height 30
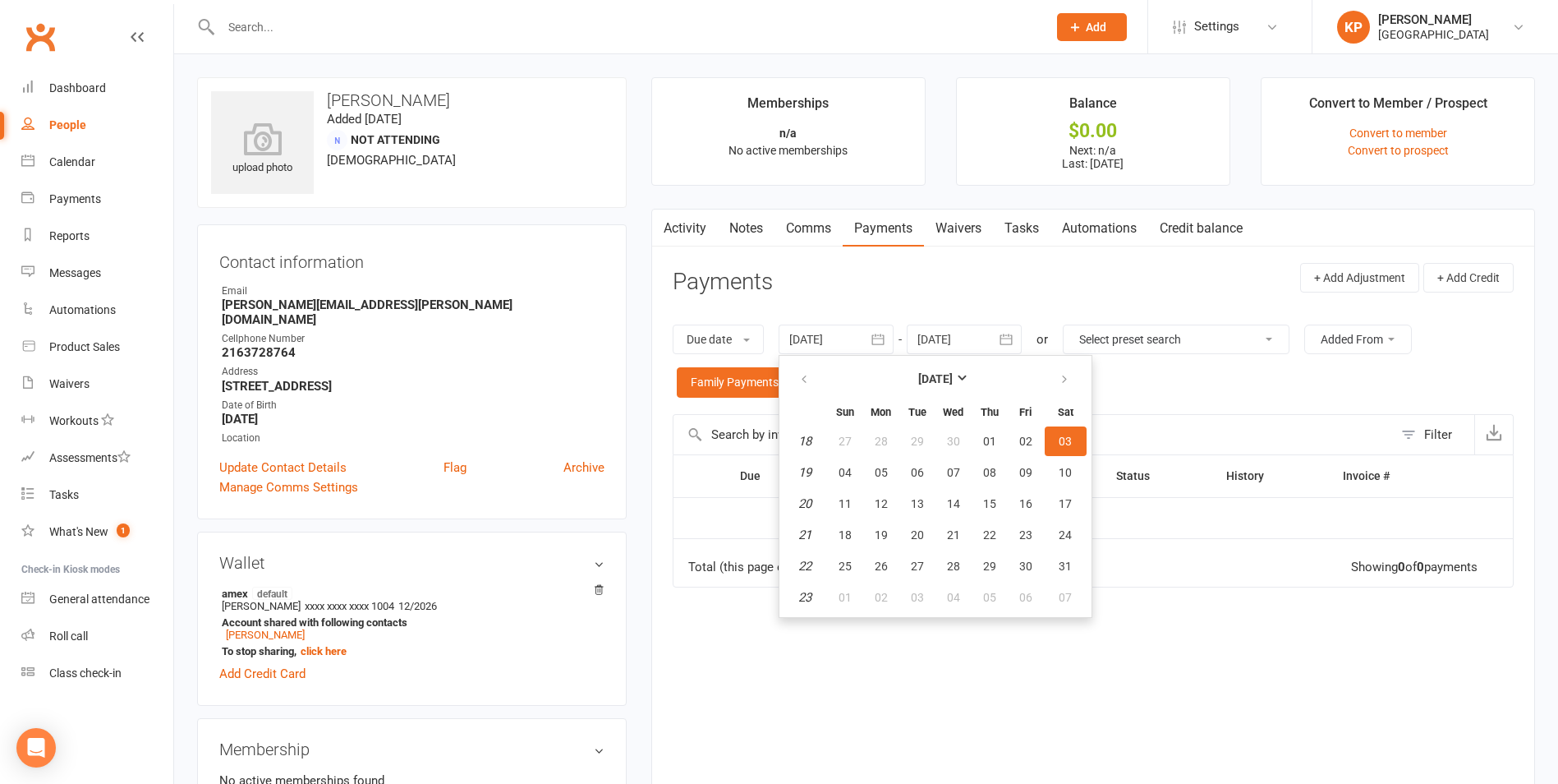
click at [818, 398] on th at bounding box center [805, 411] width 42 height 26
click at [810, 383] on icon "button" at bounding box center [804, 379] width 11 height 13
click at [928, 464] on button "04" at bounding box center [917, 473] width 34 height 30
type input "04 Mar 2025"
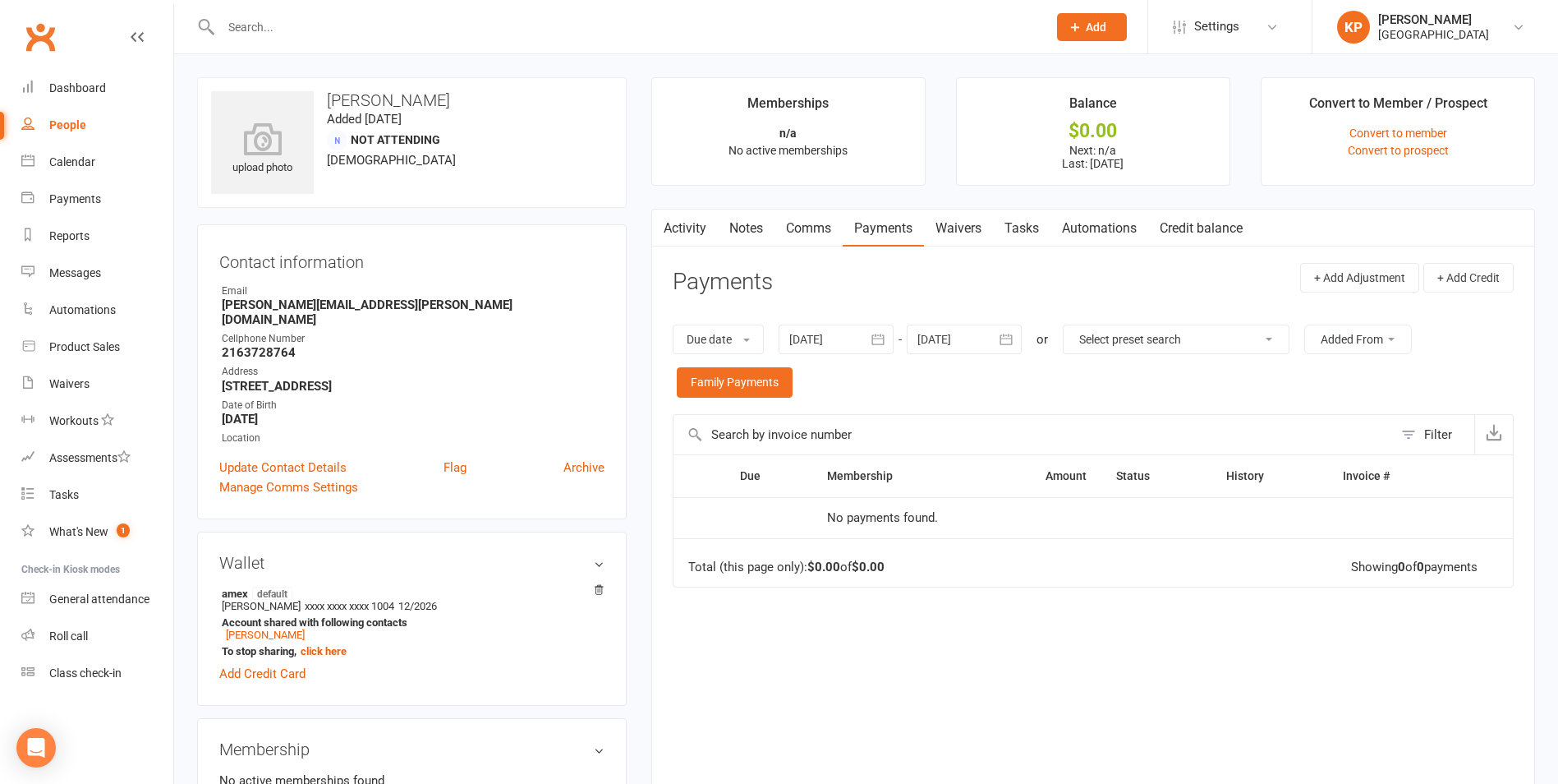
click at [304, 18] on input "text" at bounding box center [626, 27] width 820 height 23
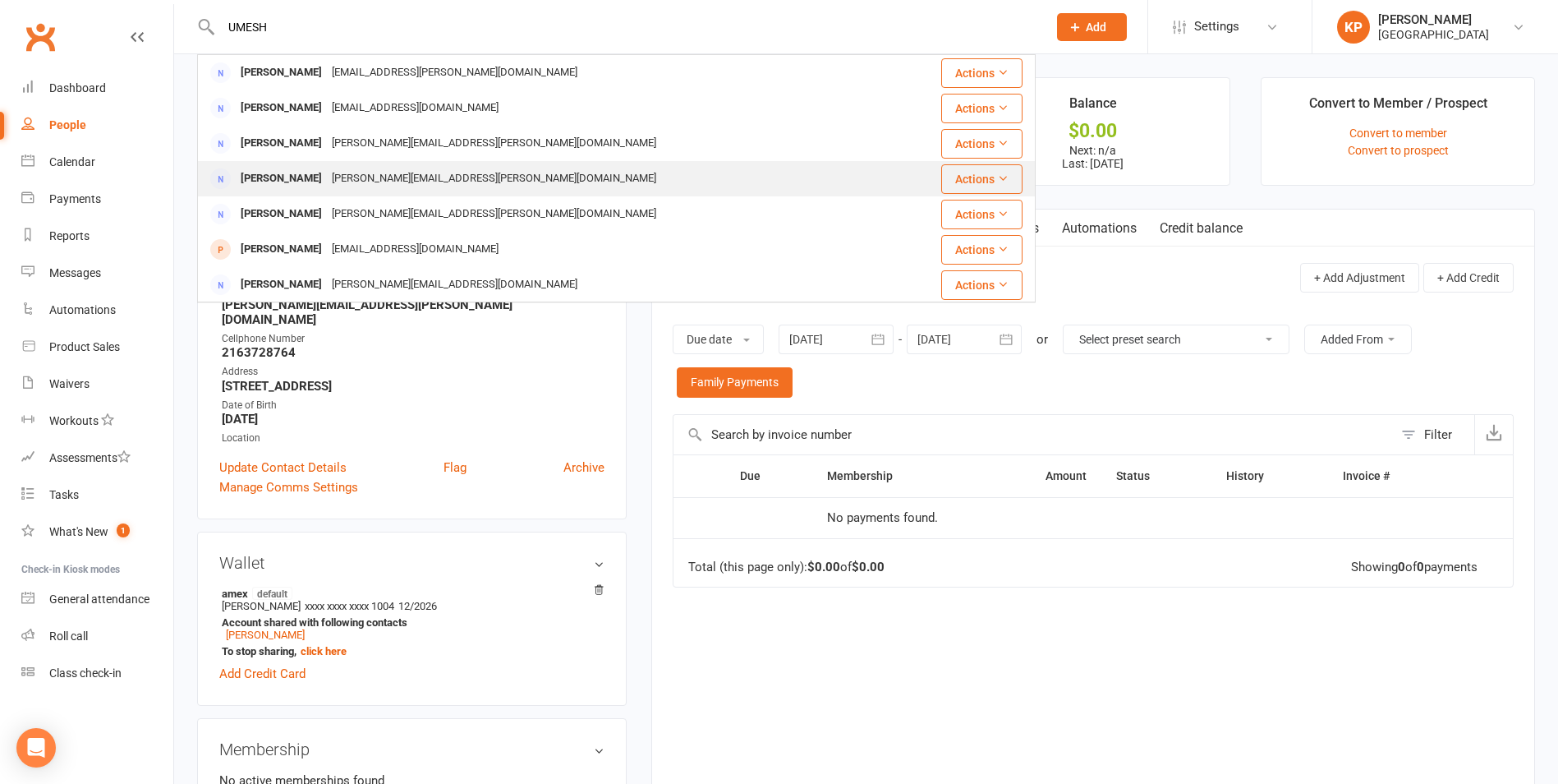
type input "UMESH"
click at [327, 177] on div "vasu.putta.81@gmail.com" at bounding box center [494, 179] width 335 height 24
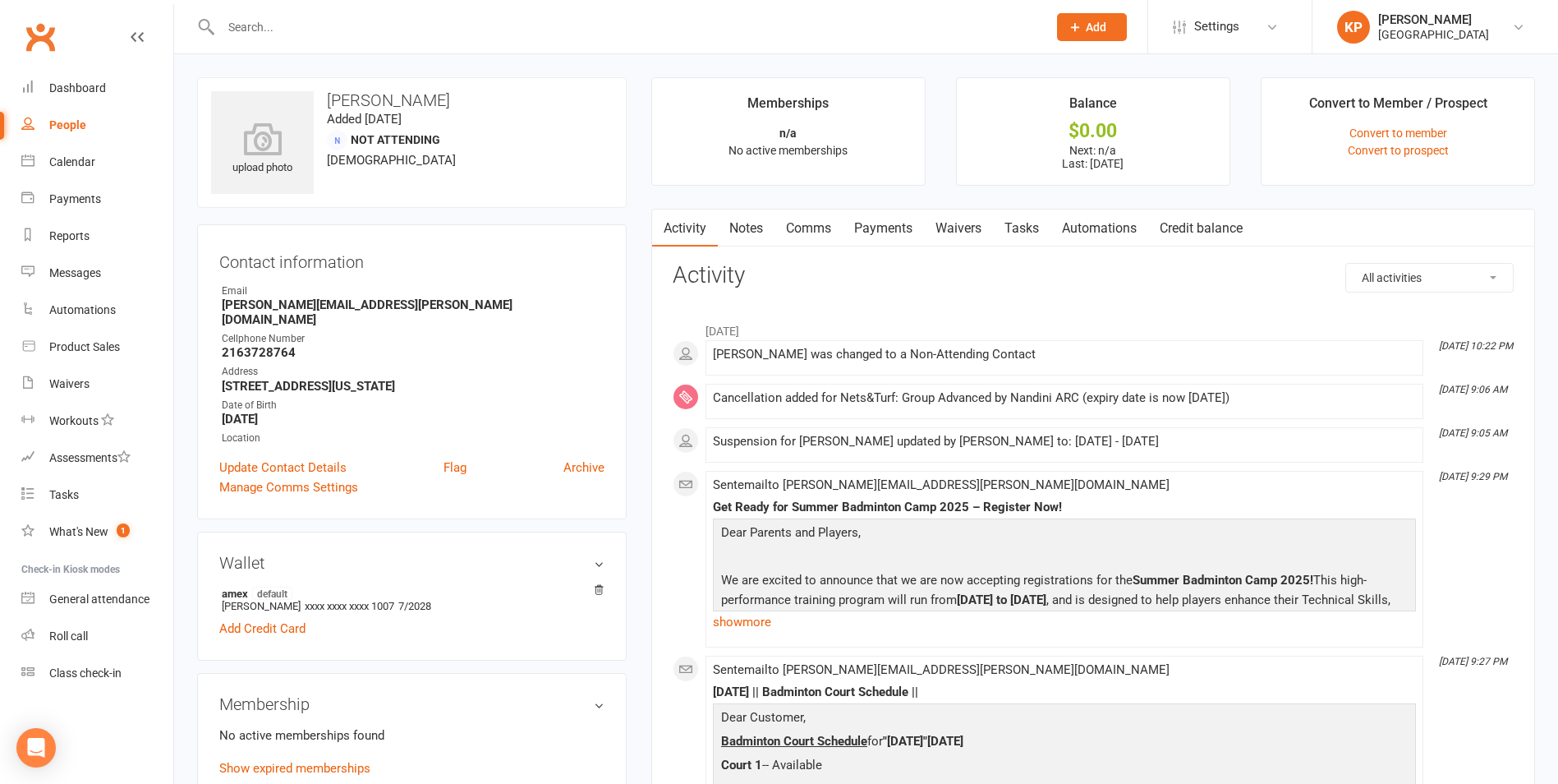
click at [889, 229] on link "Payments" at bounding box center [883, 228] width 81 height 38
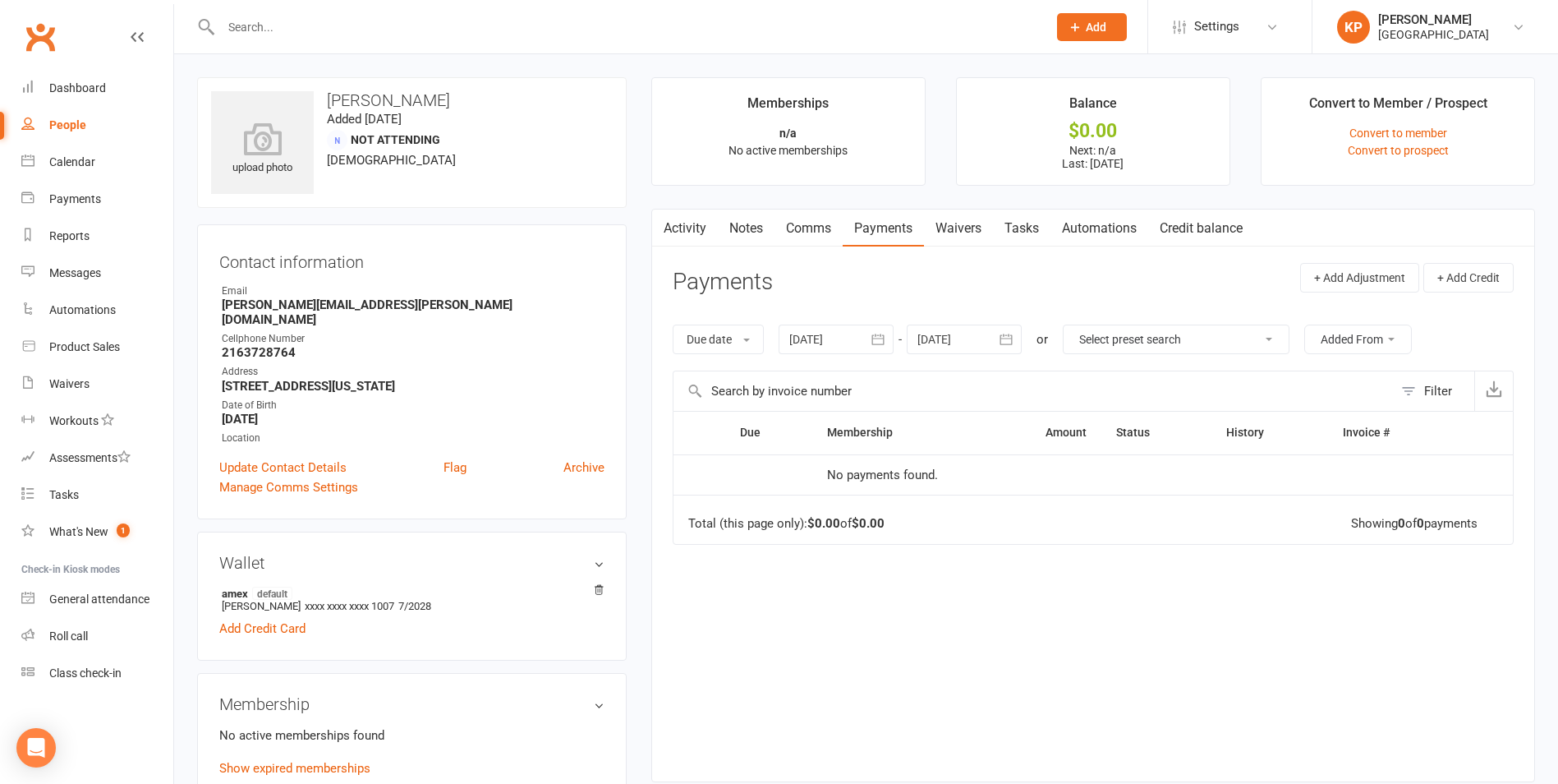
click at [882, 336] on icon "button" at bounding box center [878, 339] width 12 height 10
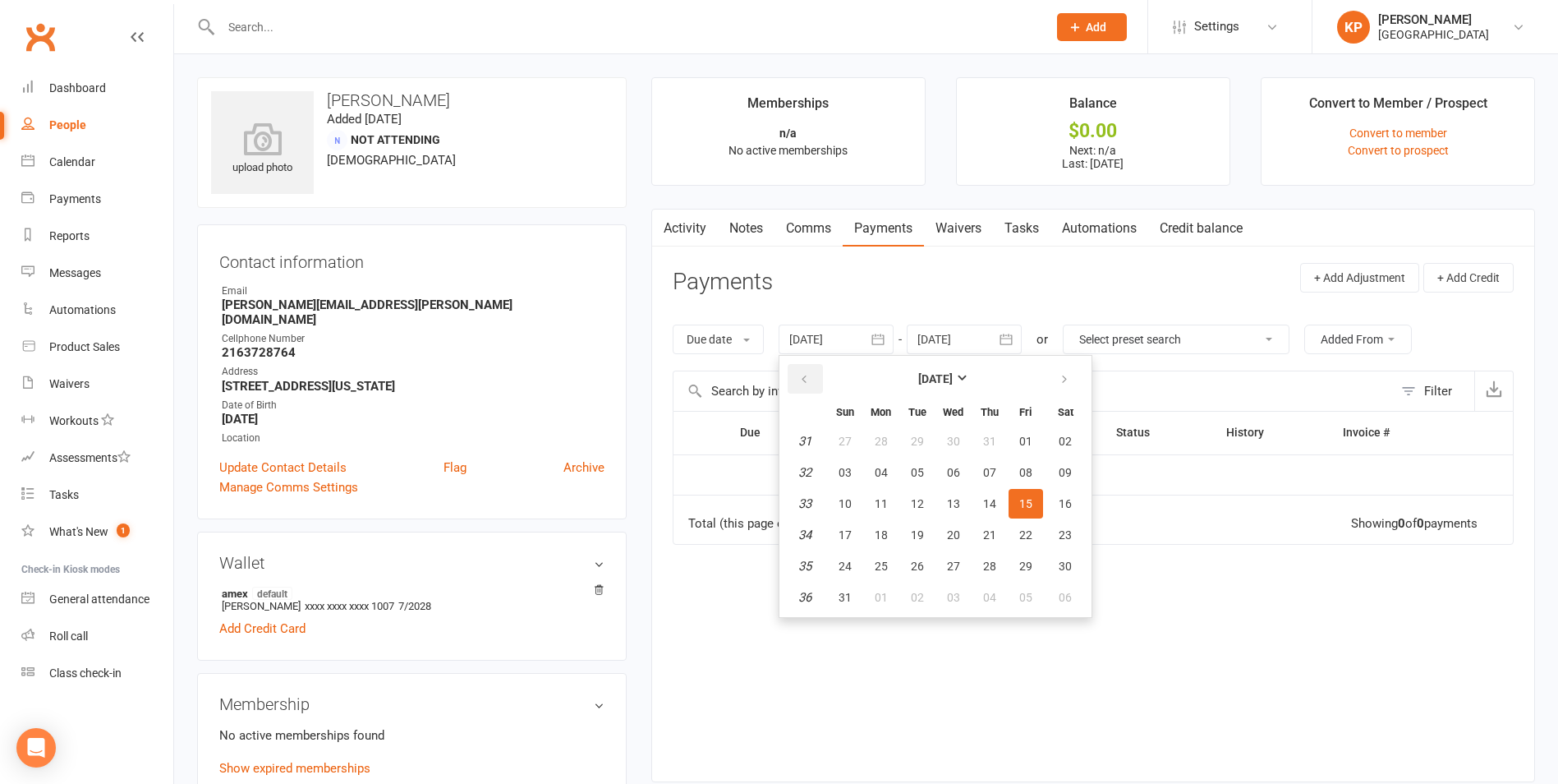
click at [807, 377] on icon "button" at bounding box center [804, 379] width 11 height 13
click at [909, 473] on button "06" at bounding box center [917, 473] width 34 height 30
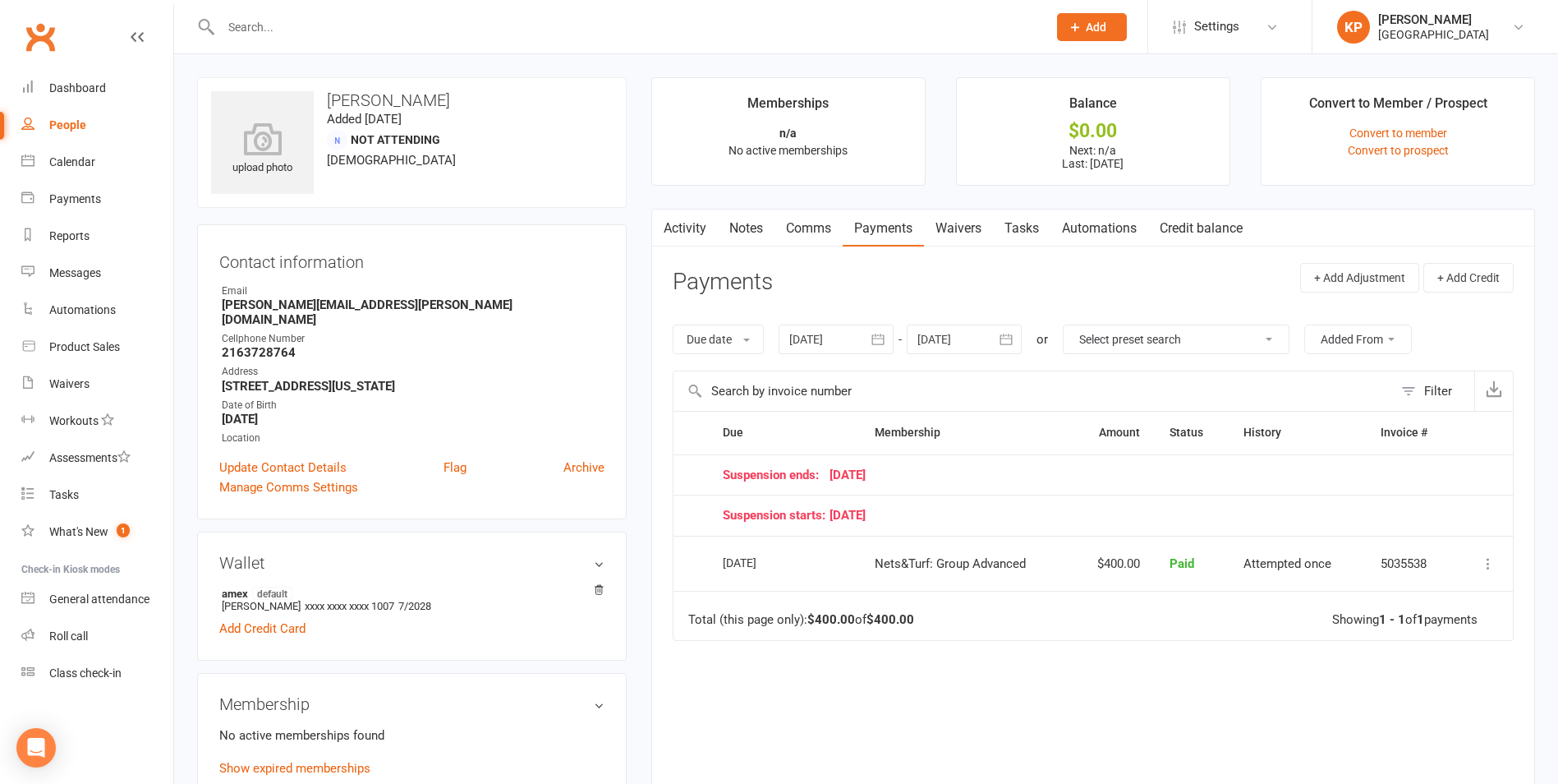
click at [876, 340] on icon "button" at bounding box center [878, 339] width 12 height 10
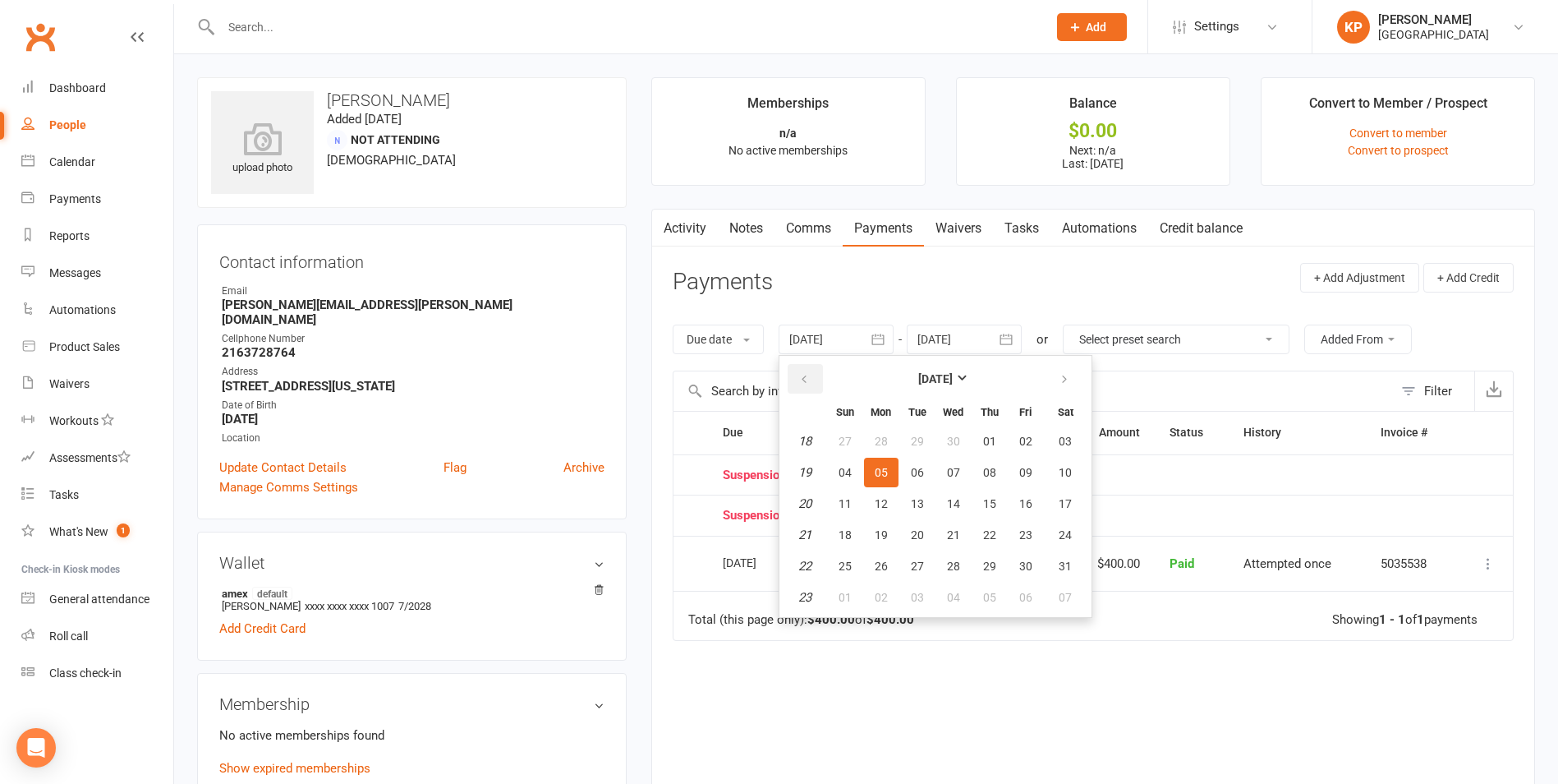
click at [815, 381] on button "button" at bounding box center [806, 378] width 35 height 30
click at [822, 455] on td "9" at bounding box center [805, 441] width 42 height 30
click at [906, 448] on button "25" at bounding box center [917, 441] width 34 height 30
type input "25 Feb 2025"
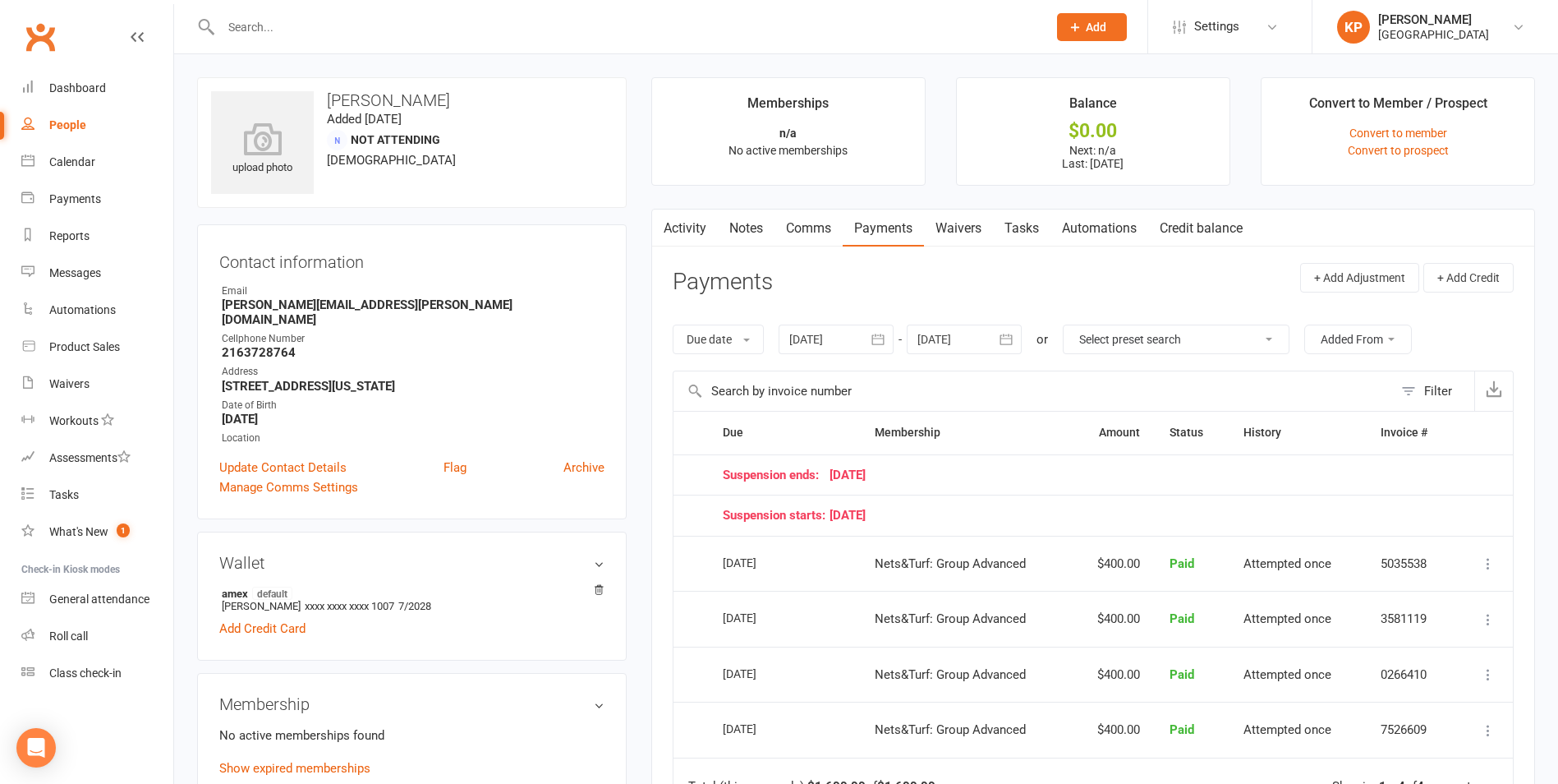
click at [359, 33] on input "text" at bounding box center [626, 27] width 820 height 23
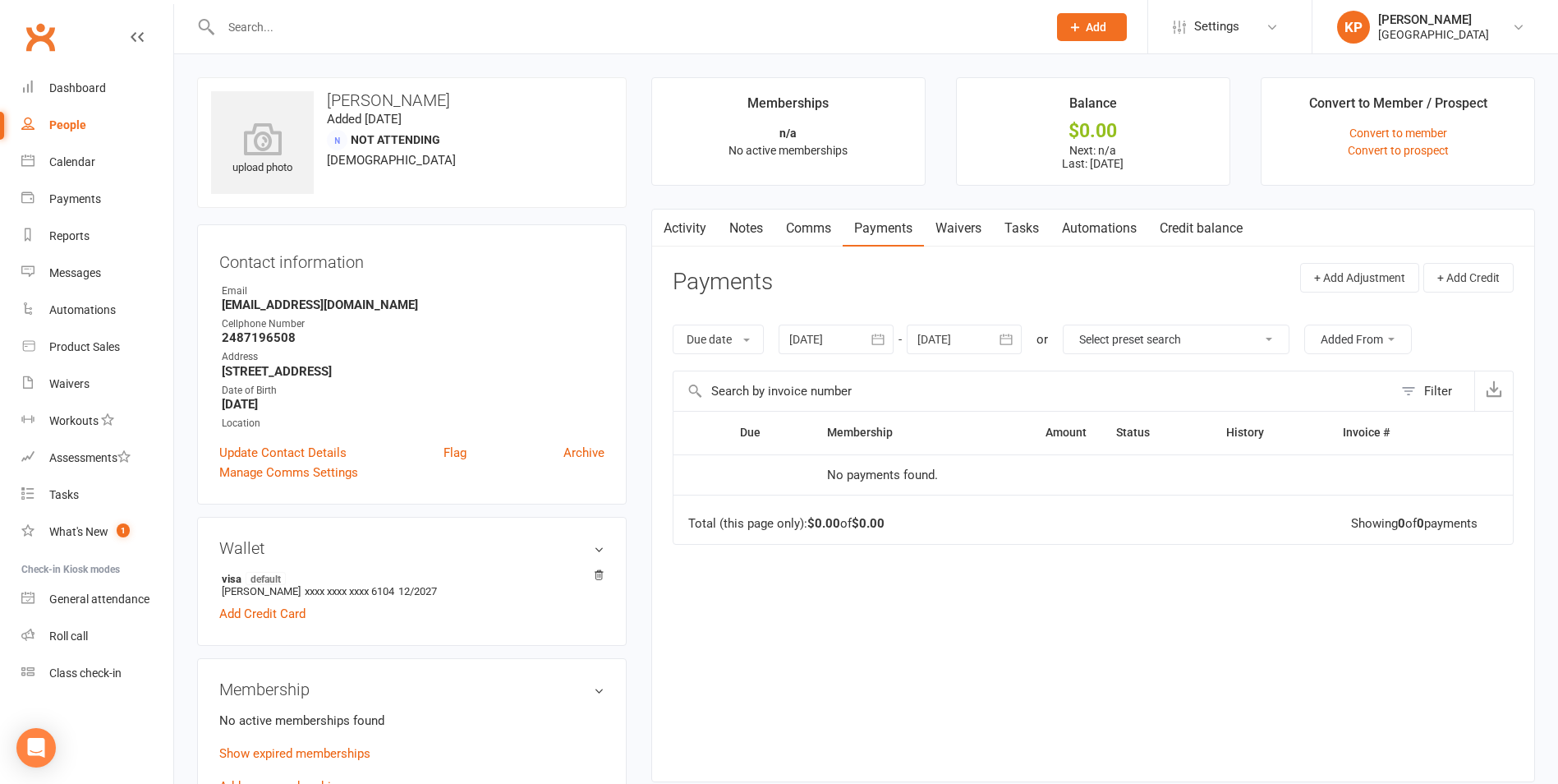
click at [363, 24] on input "text" at bounding box center [626, 27] width 820 height 23
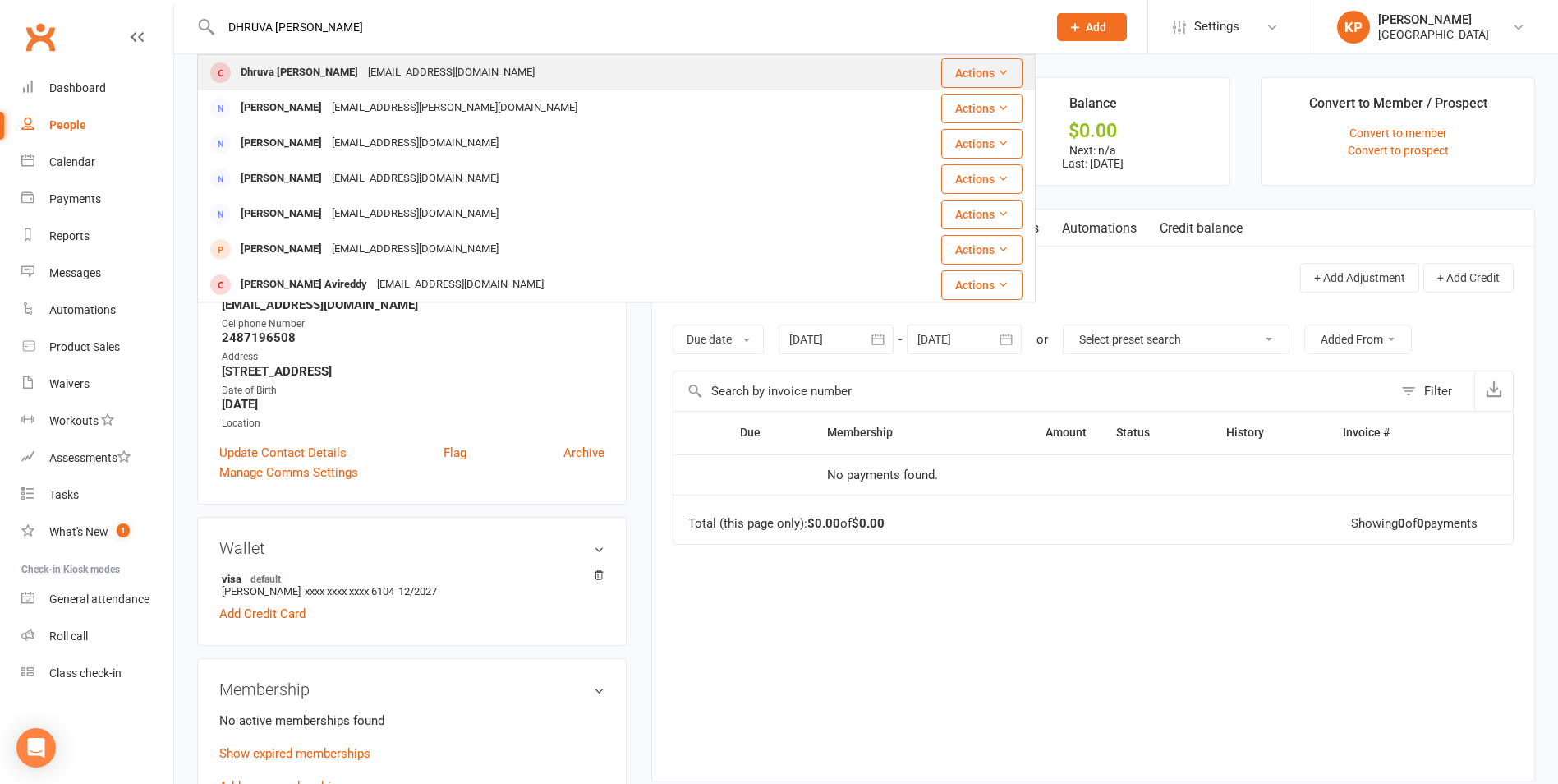
type input "DHRUVA ARYAN KO"
click at [363, 69] on div "Dhruva aaryan Kodakandla" at bounding box center [299, 73] width 128 height 24
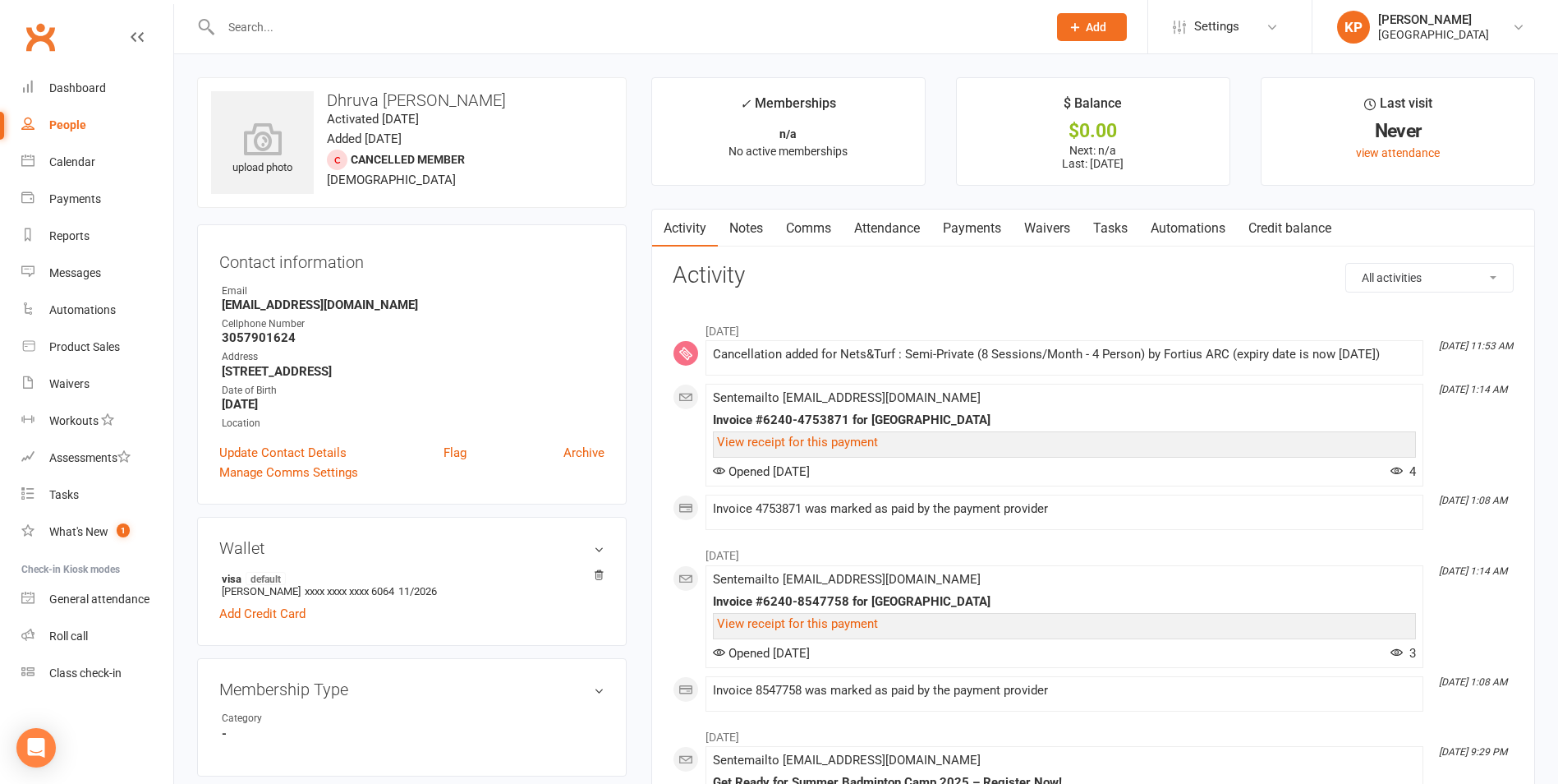
click at [970, 225] on link "Payments" at bounding box center [972, 228] width 81 height 38
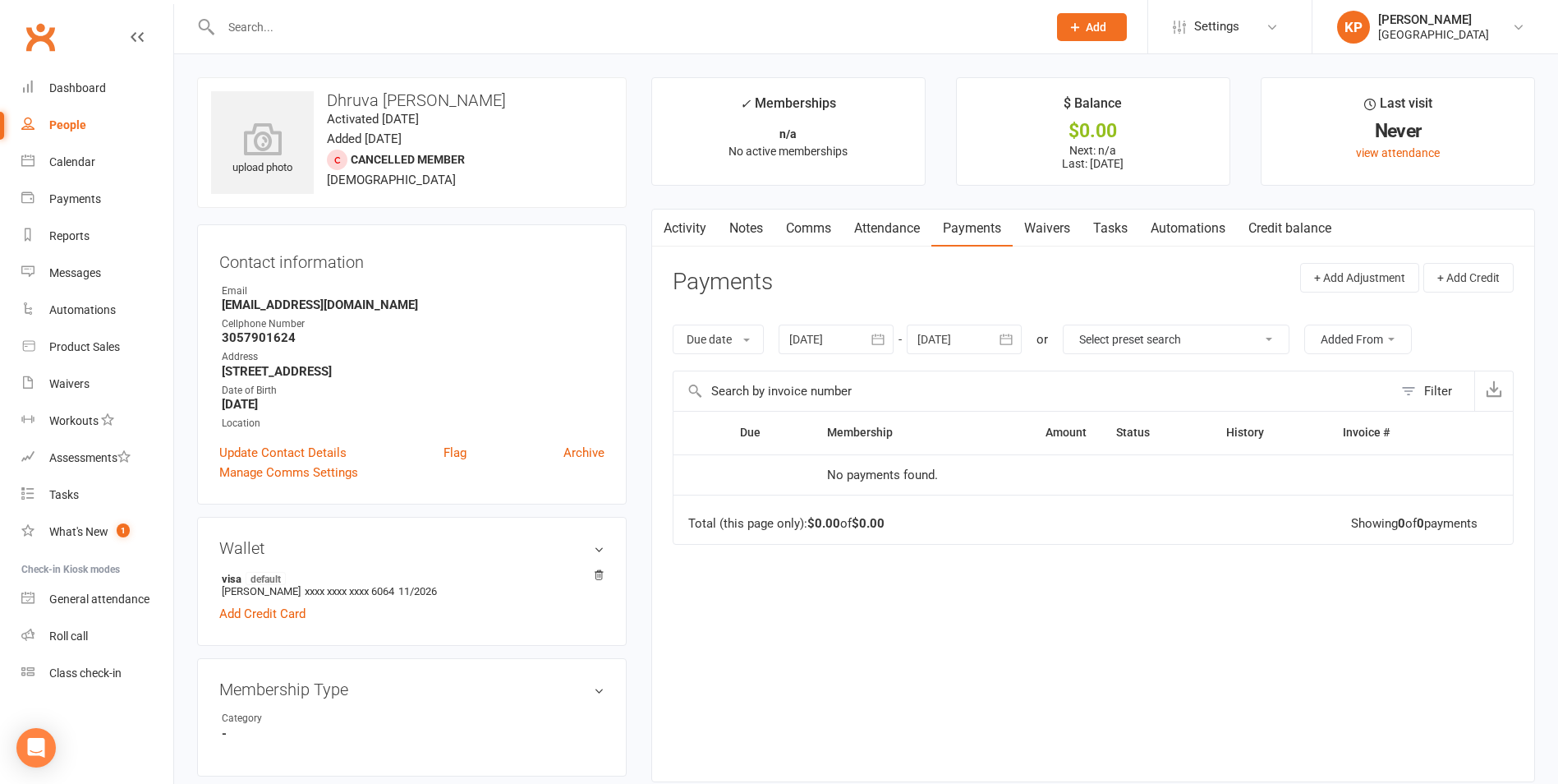
click at [887, 335] on icon "button" at bounding box center [878, 339] width 17 height 17
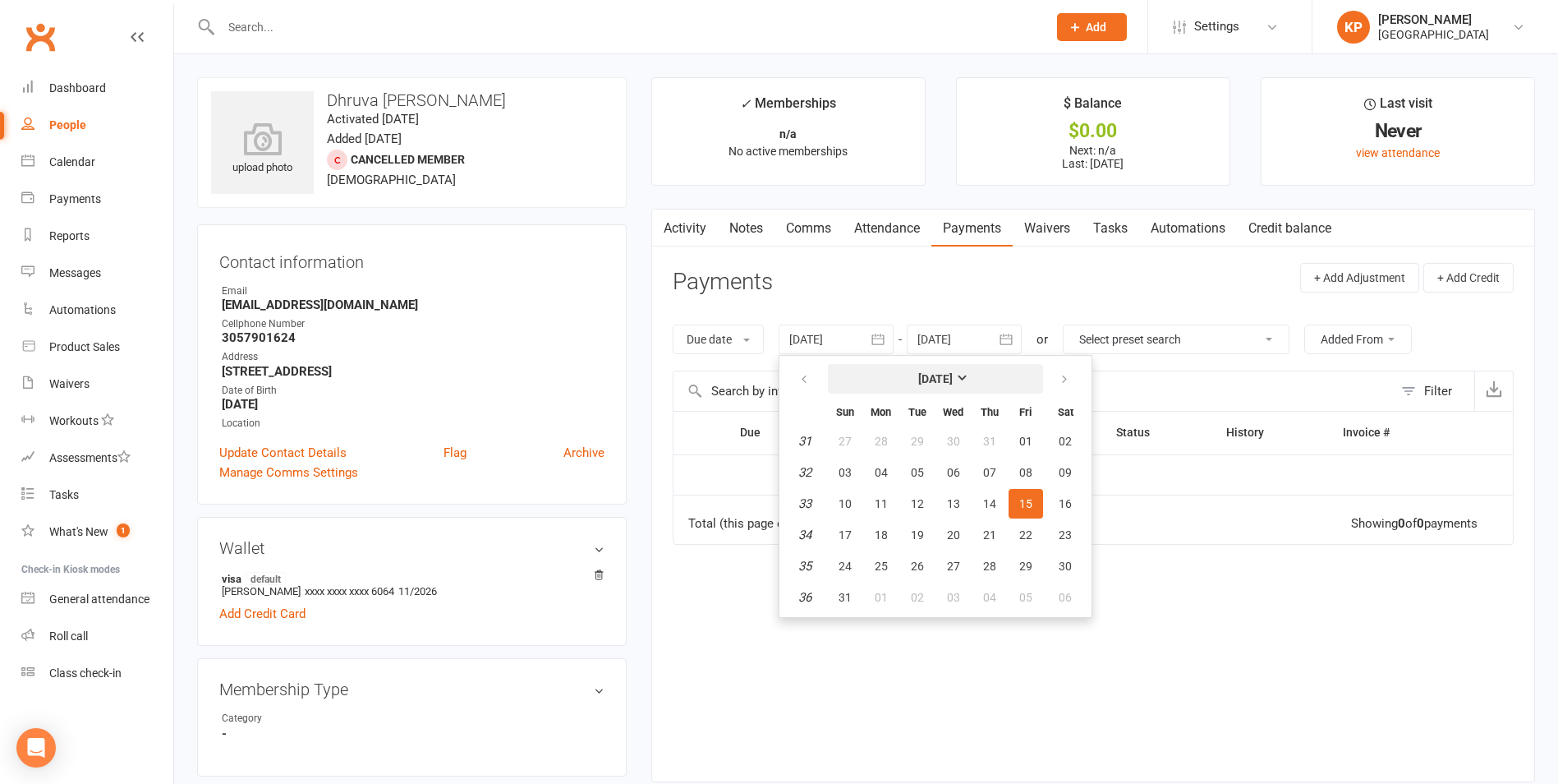
click at [832, 369] on button "[DATE]" at bounding box center [935, 378] width 215 height 30
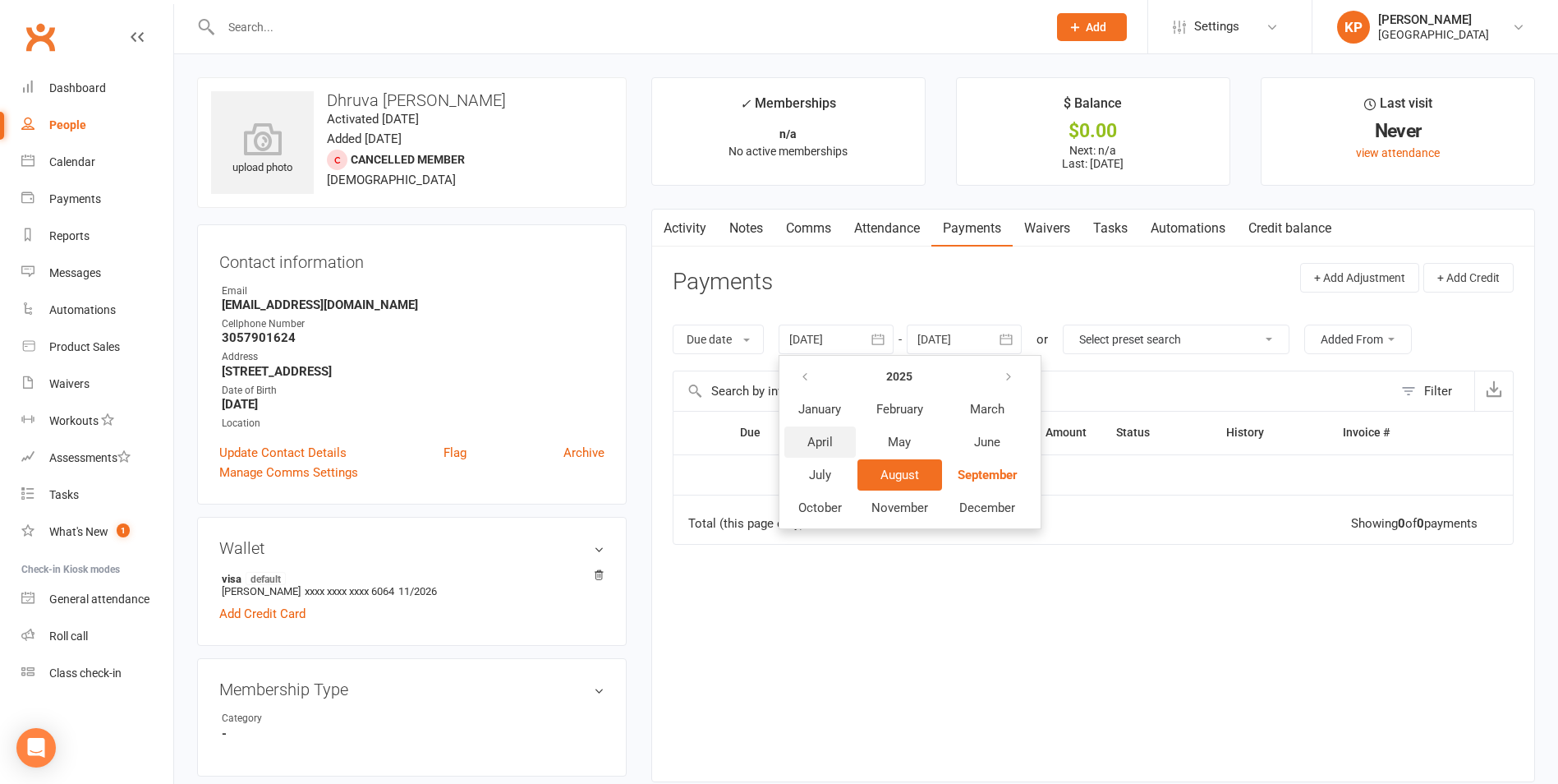
click at [833, 446] on span "April" at bounding box center [820, 442] width 25 height 15
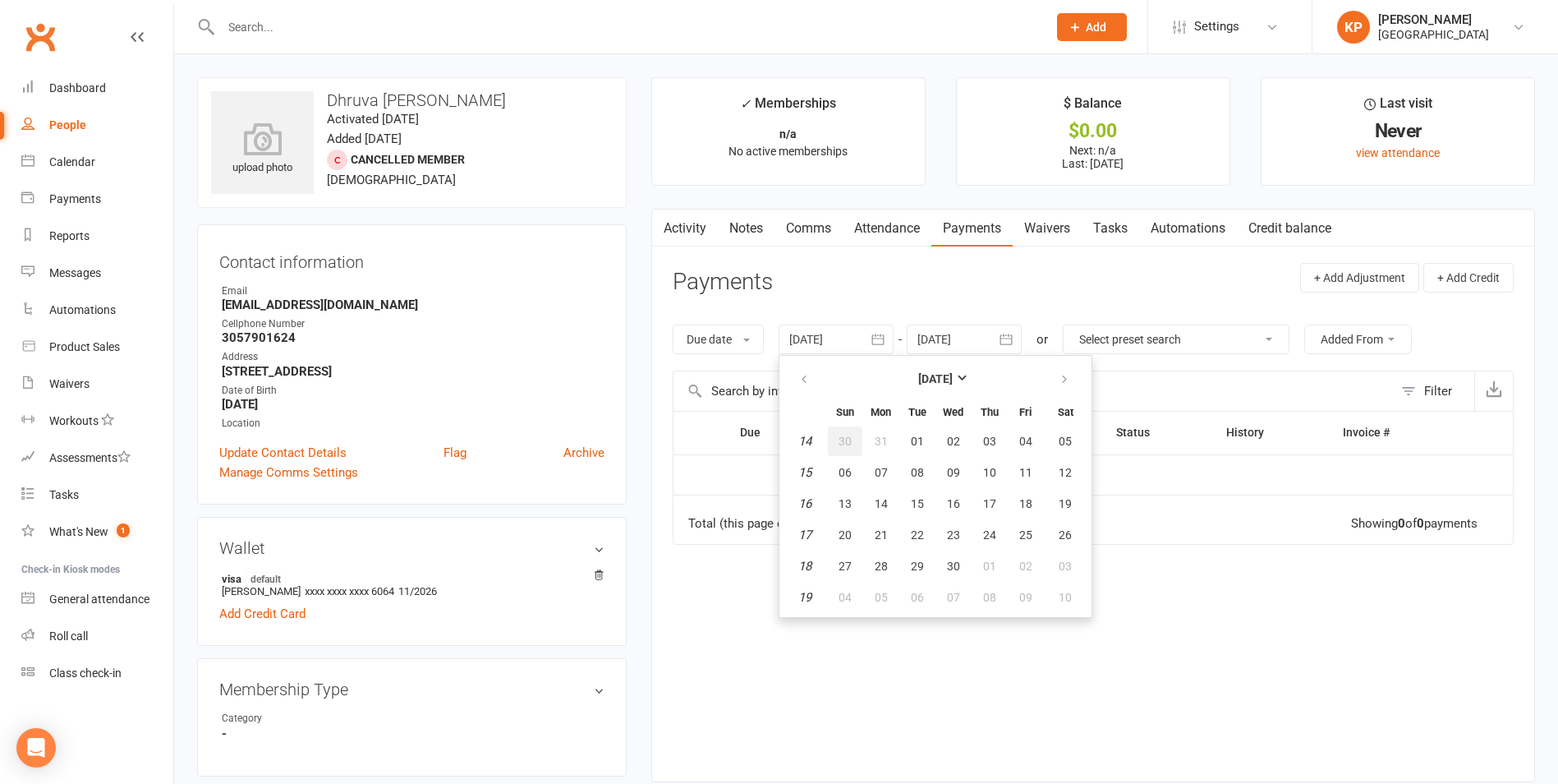
click at [862, 446] on button "30" at bounding box center [845, 441] width 34 height 30
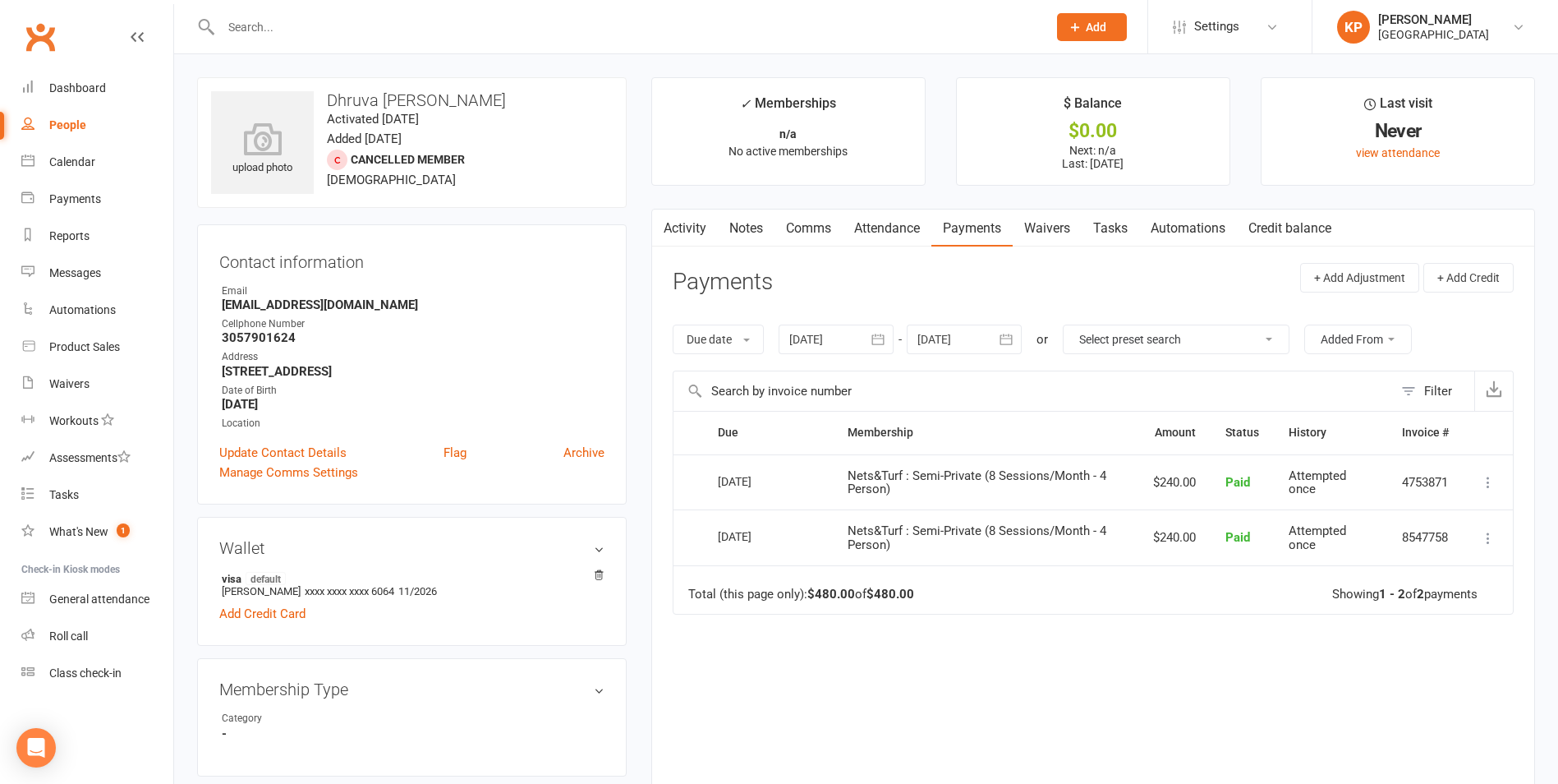
click at [889, 330] on button "button" at bounding box center [879, 339] width 30 height 30
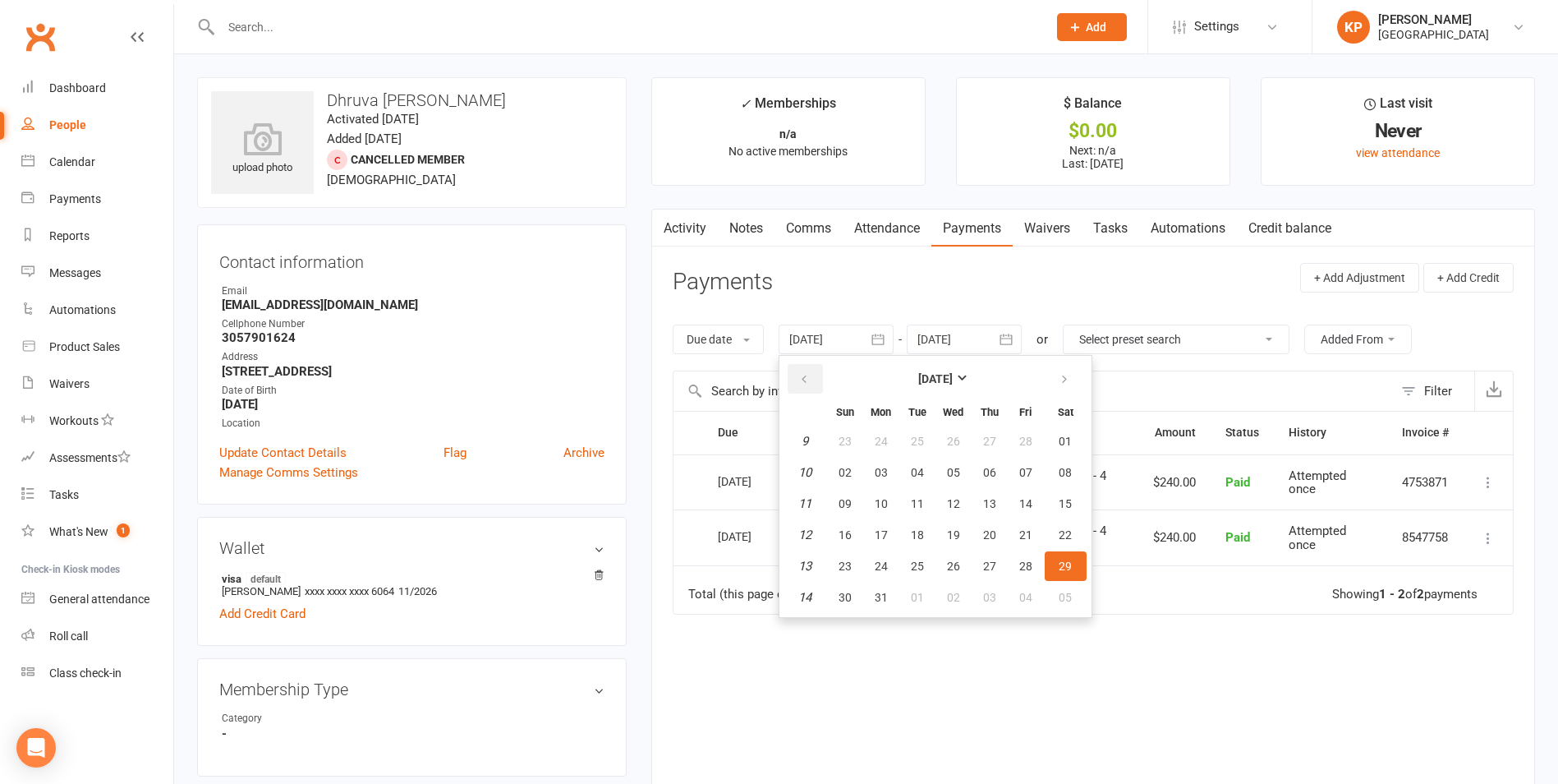
click at [807, 385] on icon "button" at bounding box center [804, 379] width 11 height 13
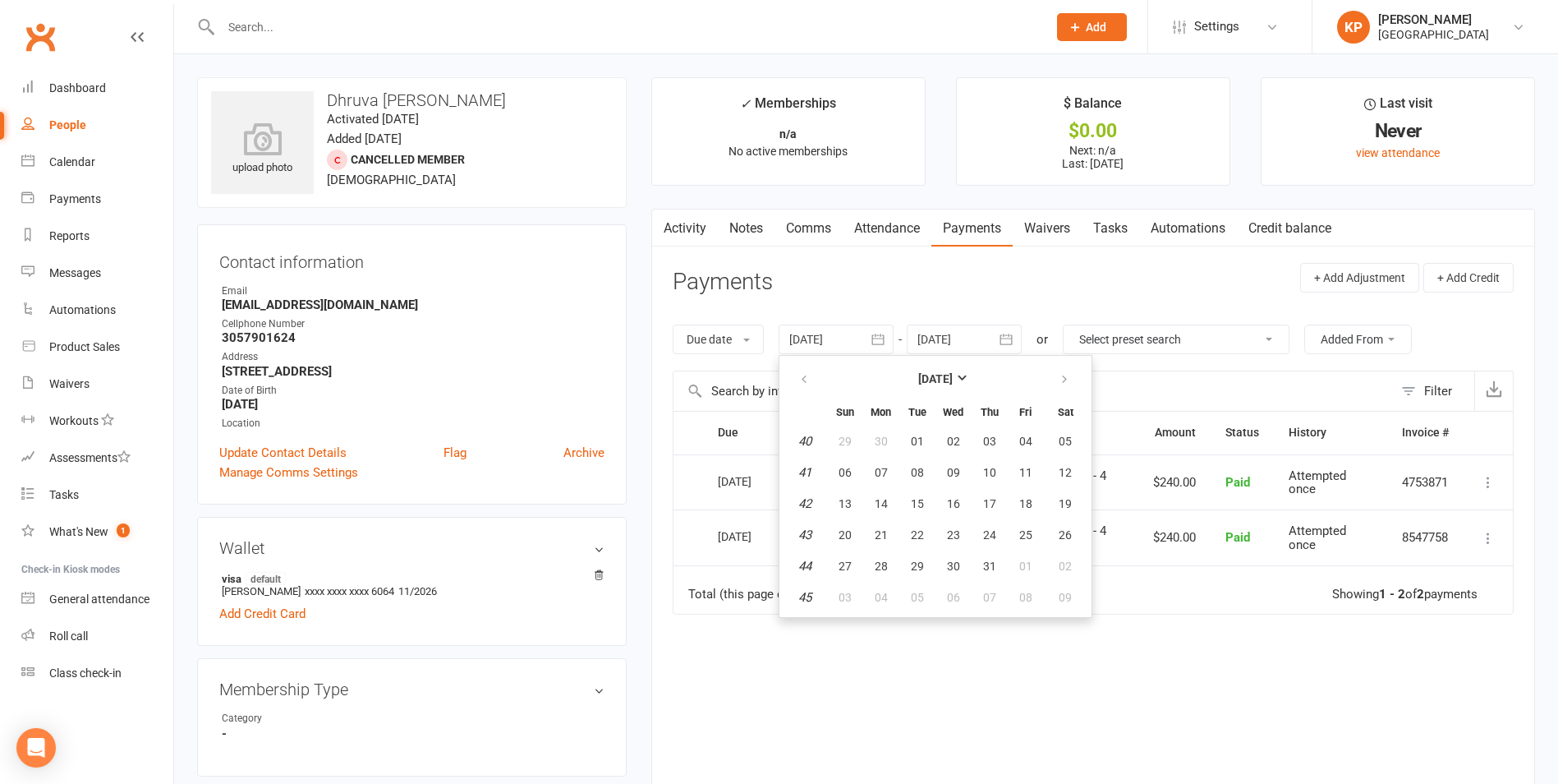
click at [807, 459] on td "41" at bounding box center [805, 473] width 42 height 30
click at [812, 446] on em "40" at bounding box center [805, 441] width 13 height 15
click at [932, 446] on button "01" at bounding box center [917, 441] width 34 height 30
type input "01 Oct 2024"
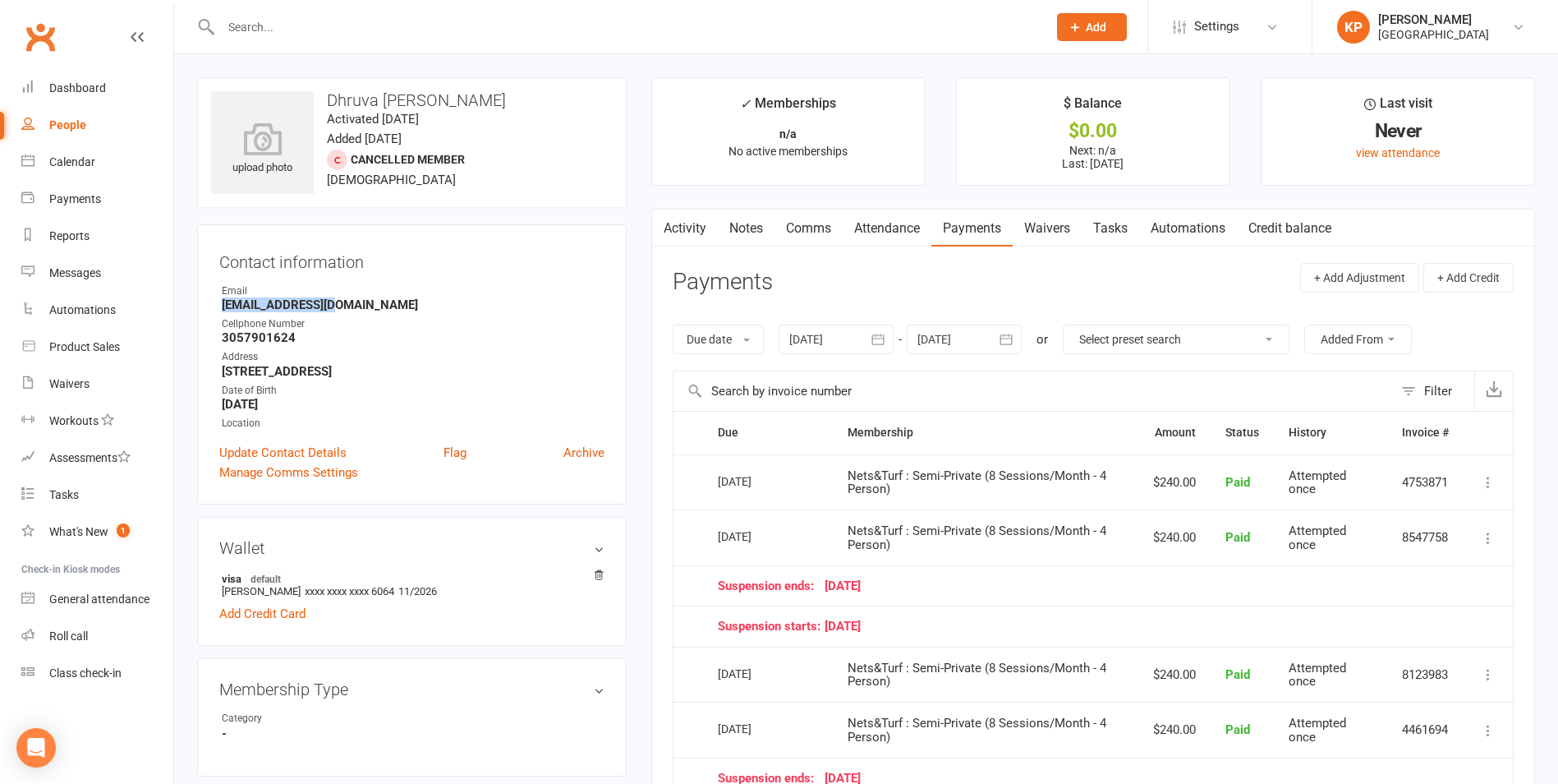
drag, startPoint x: 214, startPoint y: 304, endPoint x: 377, endPoint y: 305, distance: 163.0
click at [377, 305] on div "Contact information Owner Email Deepukk@gmail.com Cellphone Number 3057901624 A…" at bounding box center [411, 364] width 430 height 280
copy strong "Deepukk@gmail.com"
click at [377, 305] on strong "Deepukk@gmail.com" at bounding box center [413, 305] width 383 height 15
drag, startPoint x: 780, startPoint y: 533, endPoint x: 716, endPoint y: 533, distance: 64.0
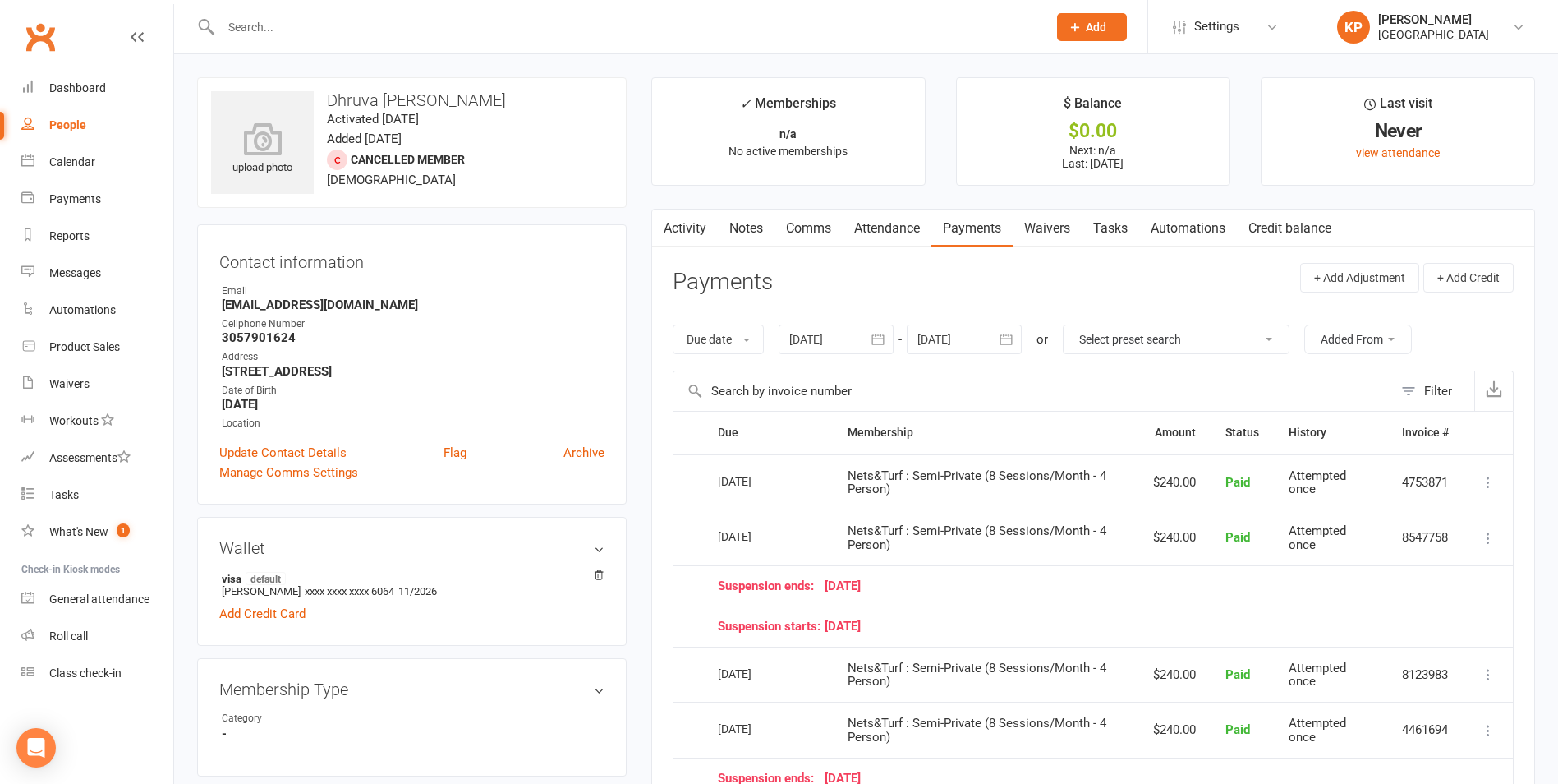
click at [716, 533] on td "01 Jul 2025" at bounding box center [767, 537] width 130 height 56
copy div "01 Jul 2025"
click at [786, 480] on div "01 Aug 2025" at bounding box center [755, 480] width 76 height 25
drag, startPoint x: 771, startPoint y: 481, endPoint x: 692, endPoint y: 487, distance: 79.2
click at [692, 487] on tr "Select this 01 Aug 2025 Dhruva aaryan Kodakandla Nets&Turf : Semi-Private (8 Se…" at bounding box center [1093, 482] width 839 height 56
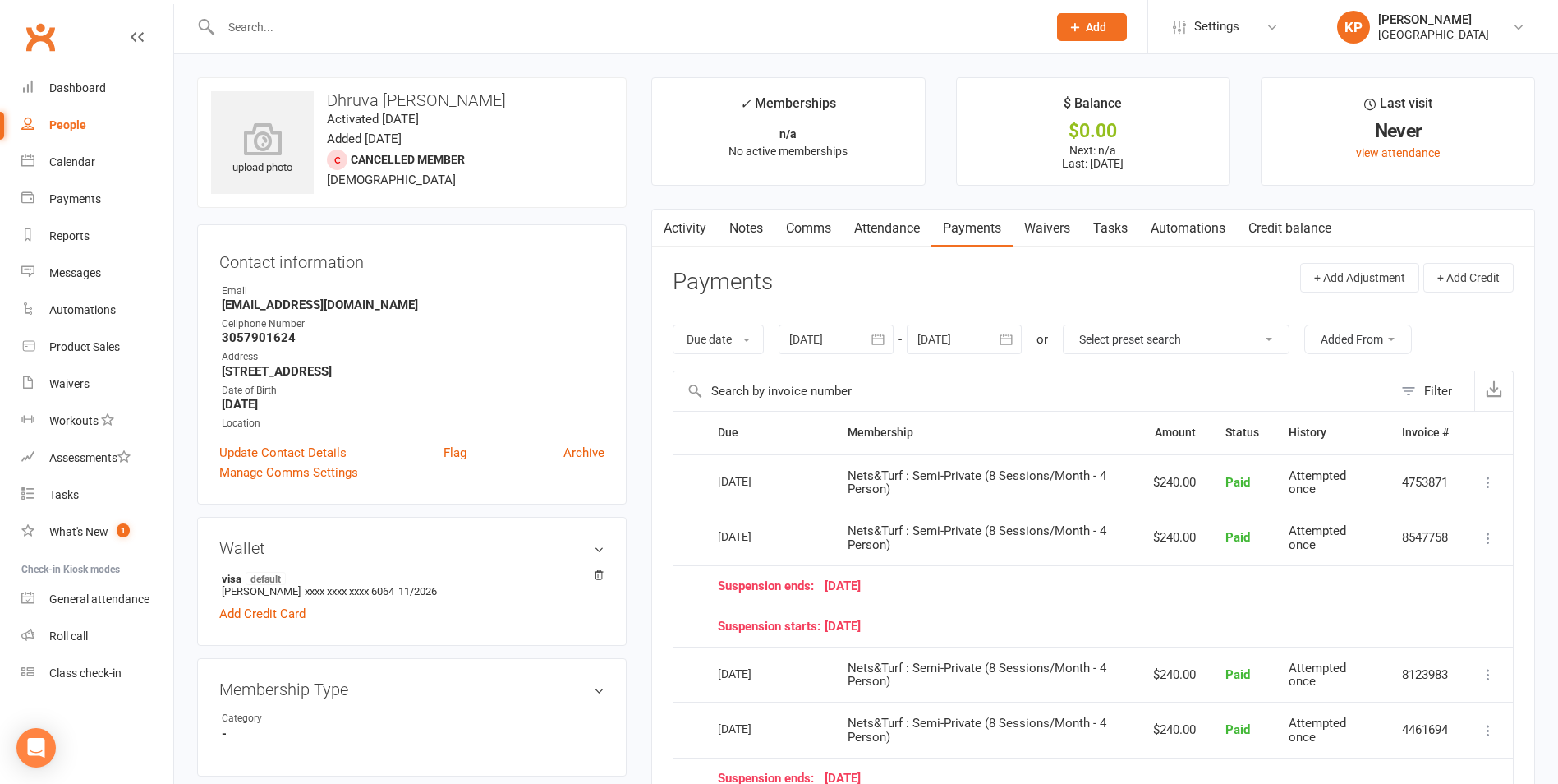
drag, startPoint x: 692, startPoint y: 487, endPoint x: 692, endPoint y: 469, distance: 18.0
click at [692, 469] on td "Select this" at bounding box center [688, 482] width 30 height 56
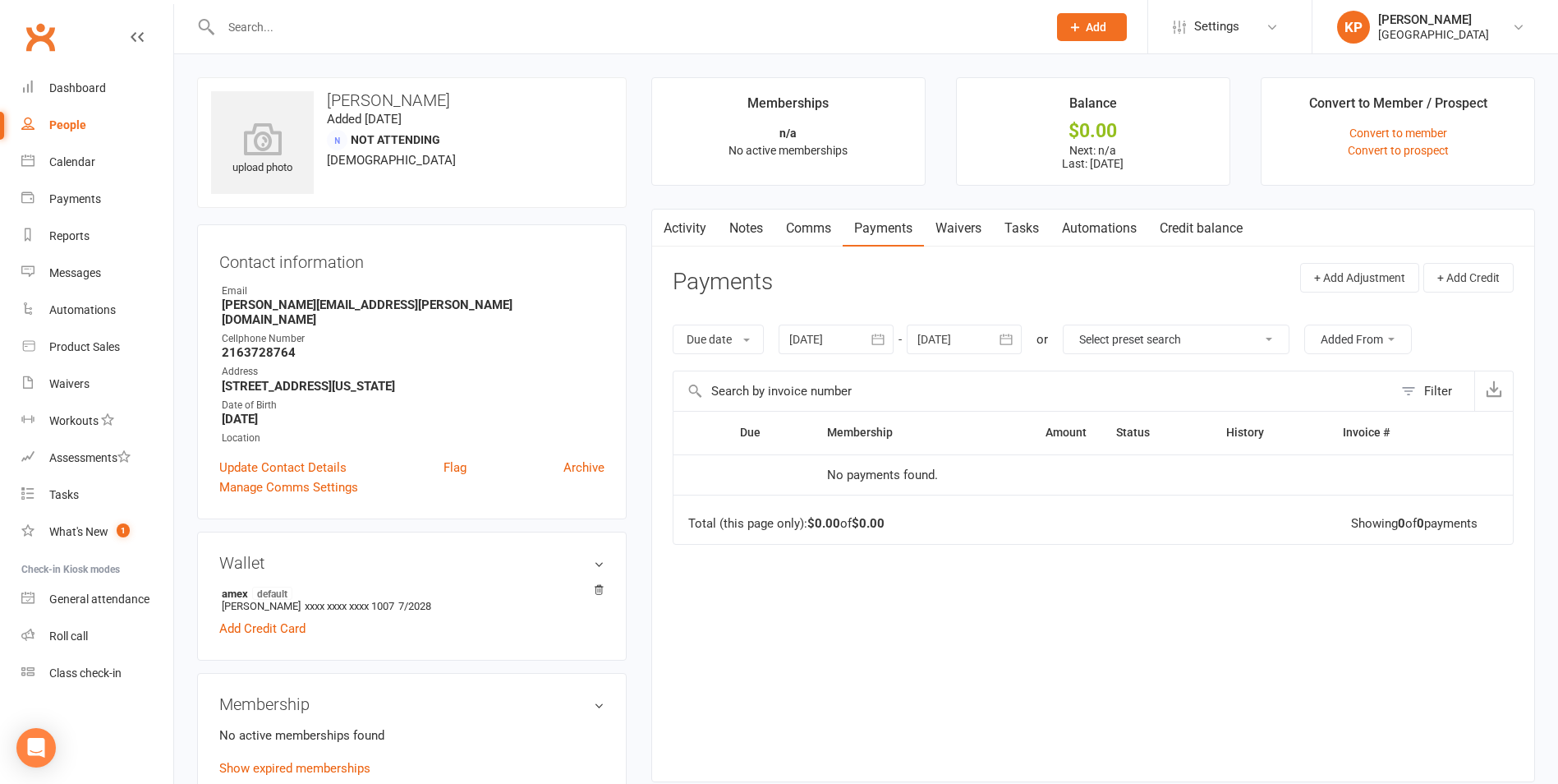
click at [276, 20] on input "text" at bounding box center [626, 27] width 820 height 23
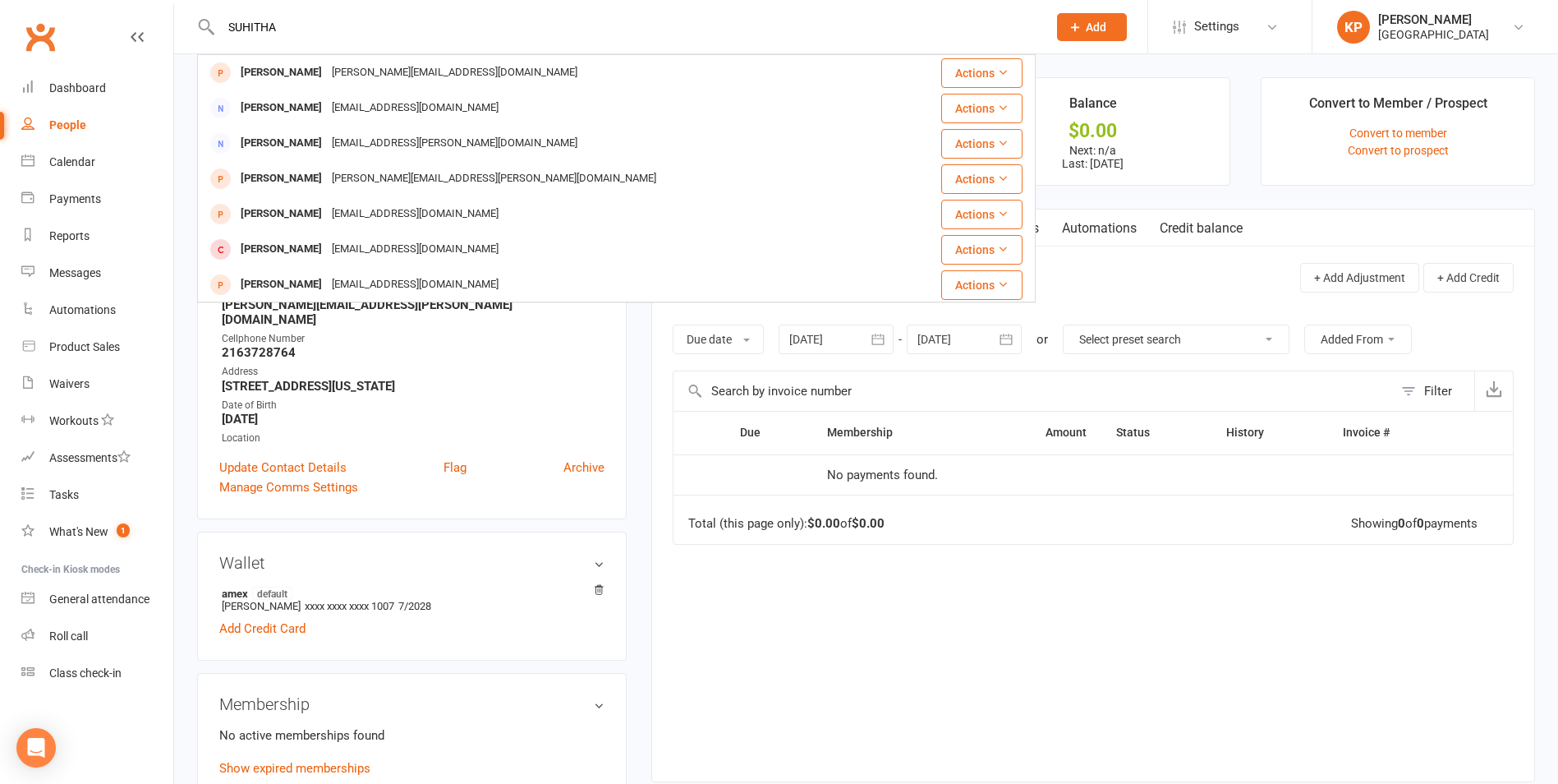
type input "SUHITHA"
drag, startPoint x: 292, startPoint y: 39, endPoint x: 226, endPoint y: 23, distance: 67.9
click at [226, 23] on div "SUHITHA Sunitha Das sunitha.ndas@gmail.com Actions Juhitha Shanigarapu ssreenu@…" at bounding box center [616, 26] width 839 height 53
drag, startPoint x: 226, startPoint y: 23, endPoint x: 289, endPoint y: 29, distance: 63.3
click at [289, 29] on input "SUHITHA" at bounding box center [626, 27] width 820 height 23
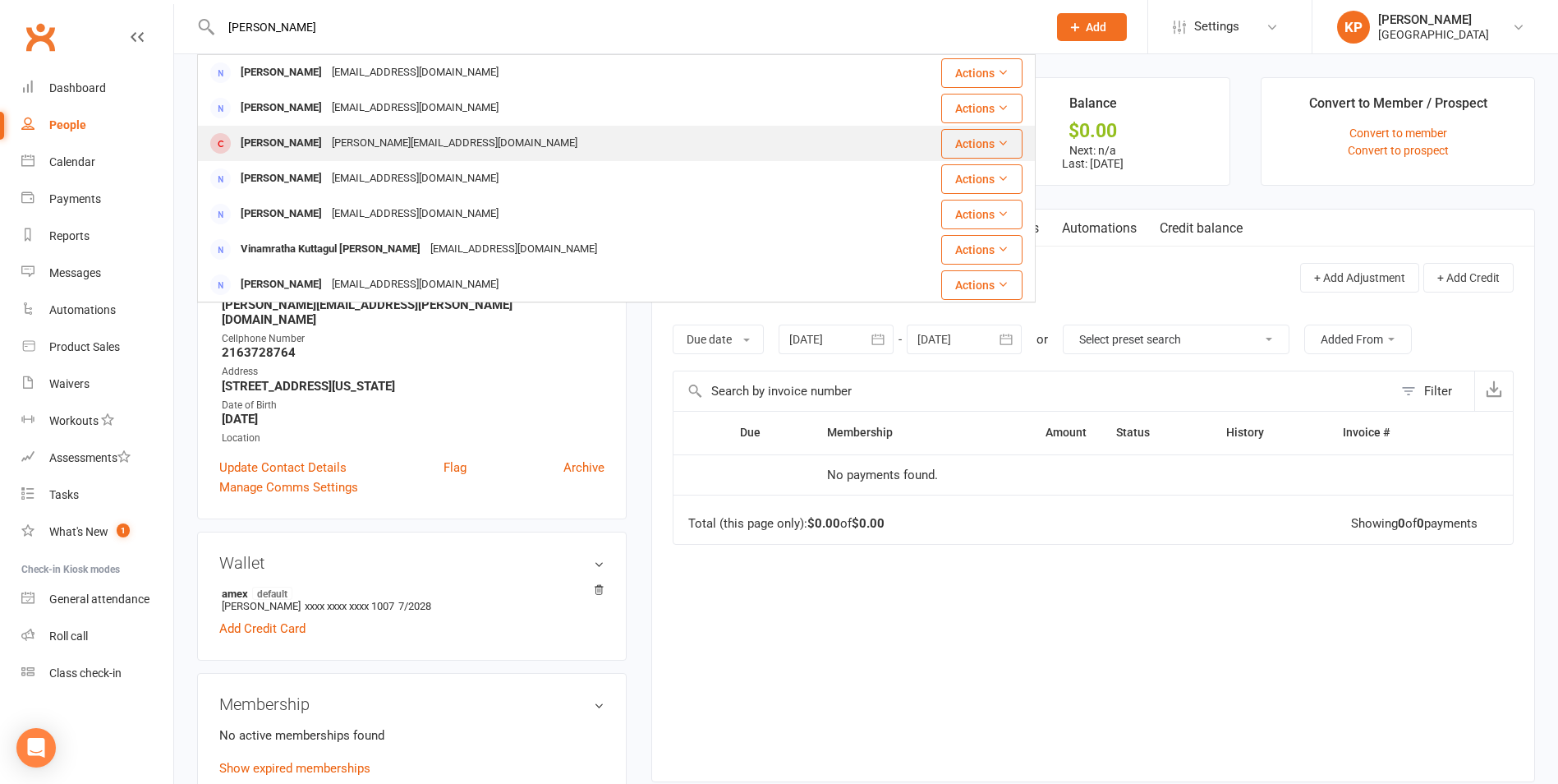
type input "ISHA KUTTA"
click at [334, 135] on div "[PERSON_NAME][EMAIL_ADDRESS][DOMAIN_NAME]" at bounding box center [455, 144] width 255 height 24
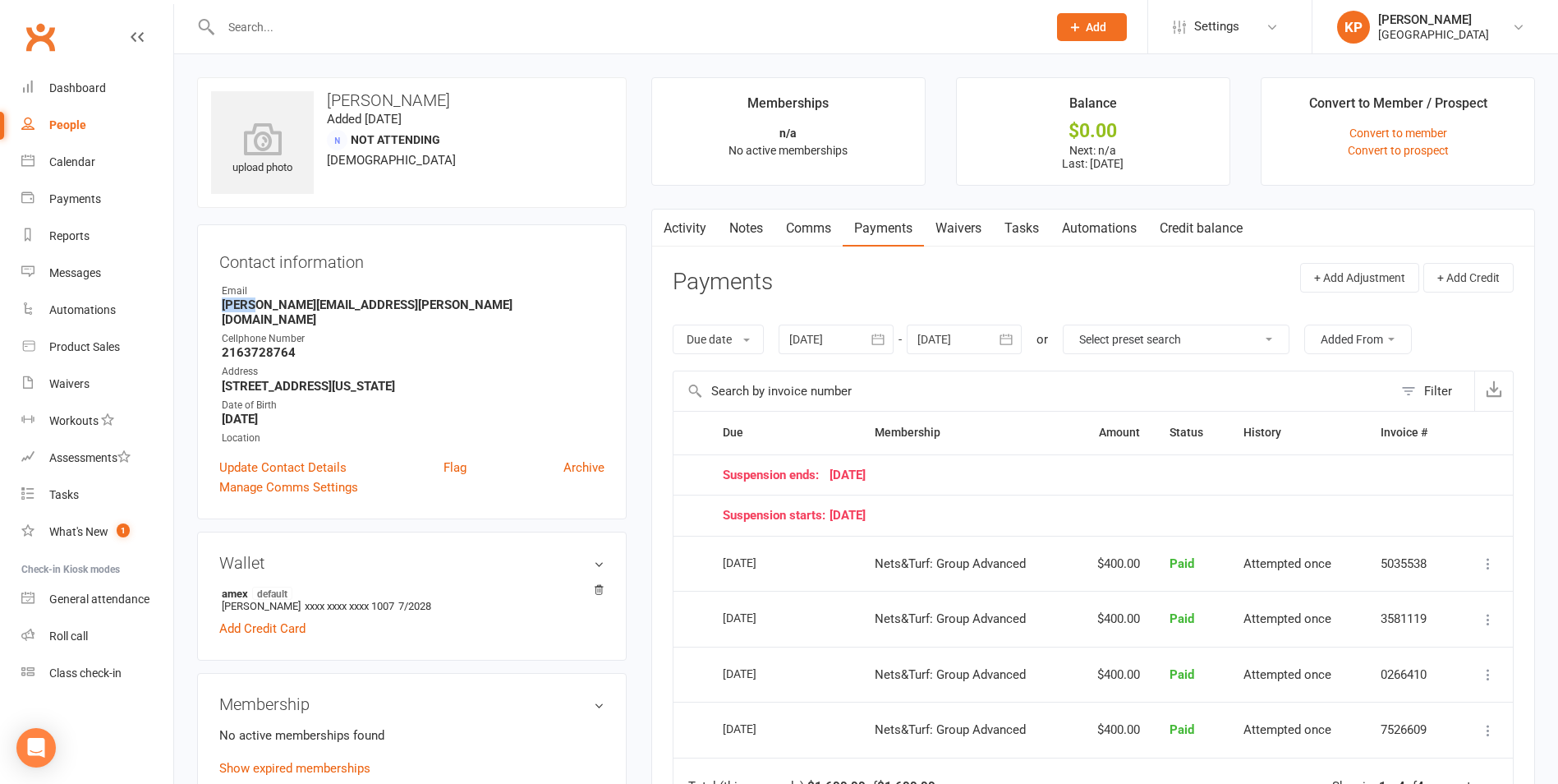
drag, startPoint x: 218, startPoint y: 304, endPoint x: 252, endPoint y: 305, distance: 34.0
click at [252, 305] on div "Contact information Owner Email [PERSON_NAME][EMAIL_ADDRESS][PERSON_NAME][DOMAI…" at bounding box center [411, 372] width 430 height 295
drag, startPoint x: 252, startPoint y: 305, endPoint x: 363, endPoint y: 294, distance: 111.5
click at [363, 294] on div "Email" at bounding box center [413, 291] width 383 height 16
click at [330, 30] on input "text" at bounding box center [626, 27] width 820 height 23
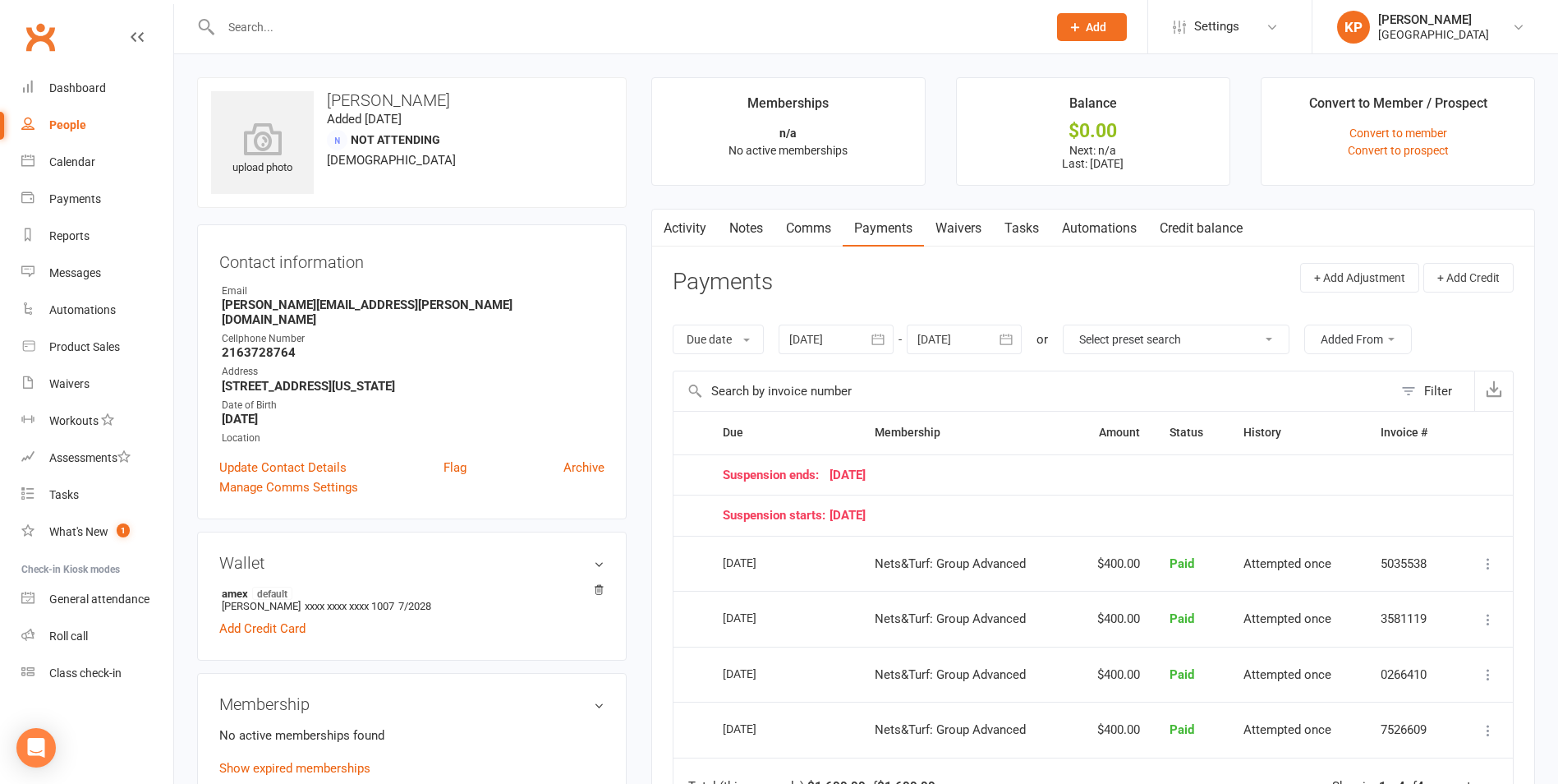
paste input "[EMAIL_ADDRESS][DOMAIN_NAME]"
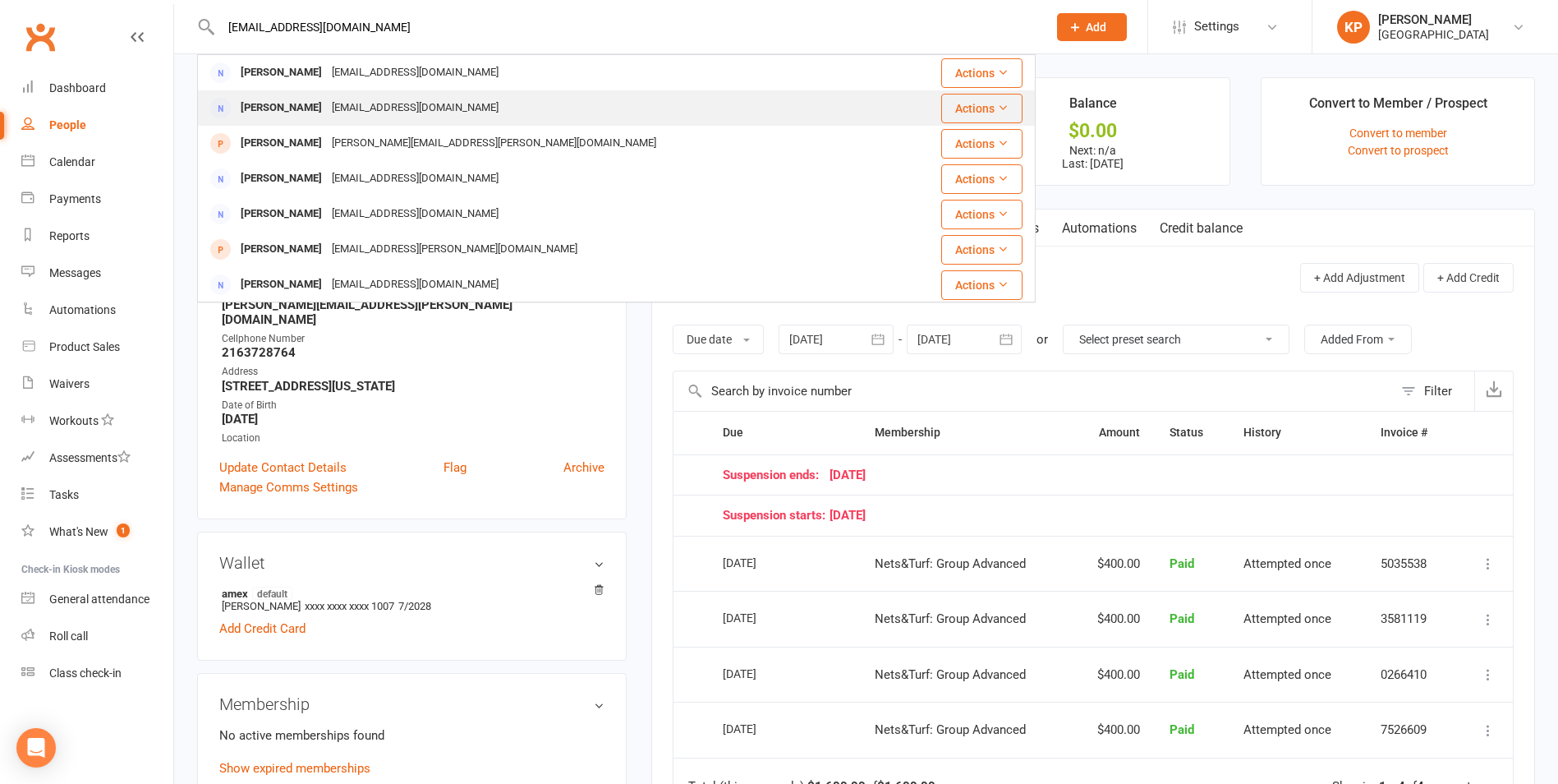
type input "[EMAIL_ADDRESS][DOMAIN_NAME]"
click at [461, 103] on div "[EMAIL_ADDRESS][DOMAIN_NAME]" at bounding box center [415, 108] width 176 height 24
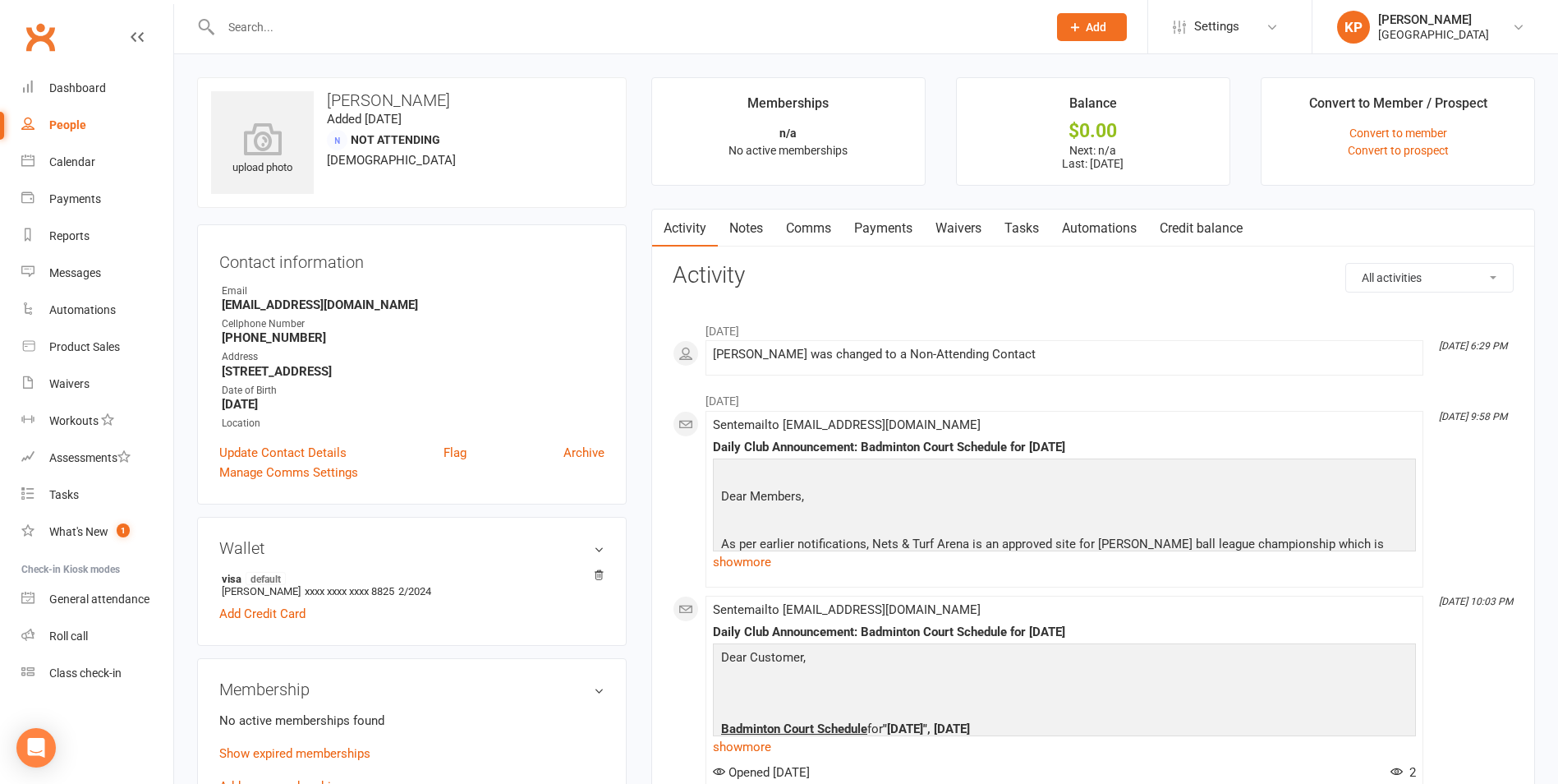
click at [335, 37] on input "text" at bounding box center [626, 27] width 820 height 23
paste input "[PERSON_NAME] [PERSON_NAME]"
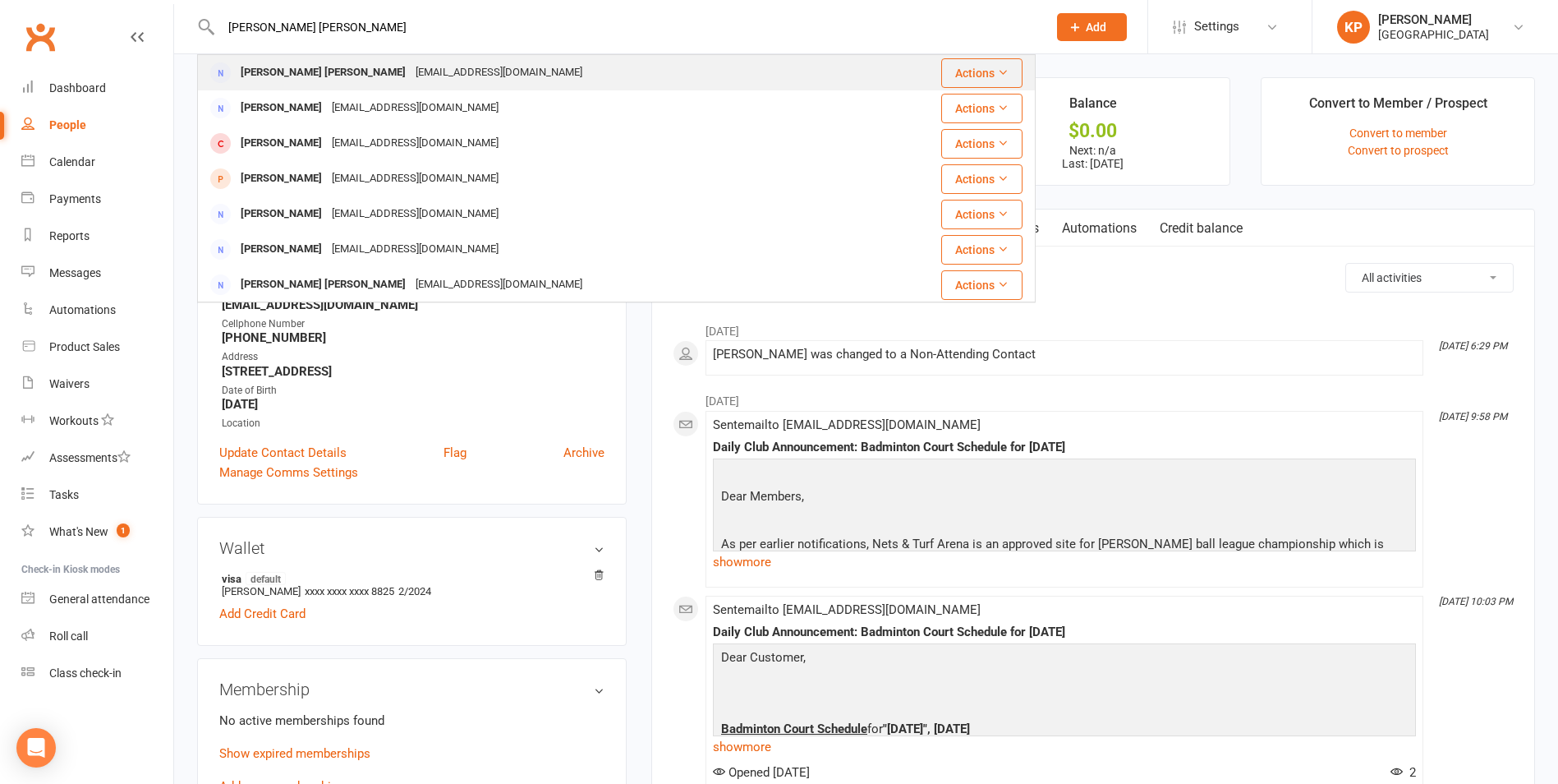
type input "[PERSON_NAME] [PERSON_NAME]"
click at [411, 62] on div "[EMAIL_ADDRESS][DOMAIN_NAME]" at bounding box center [499, 73] width 176 height 24
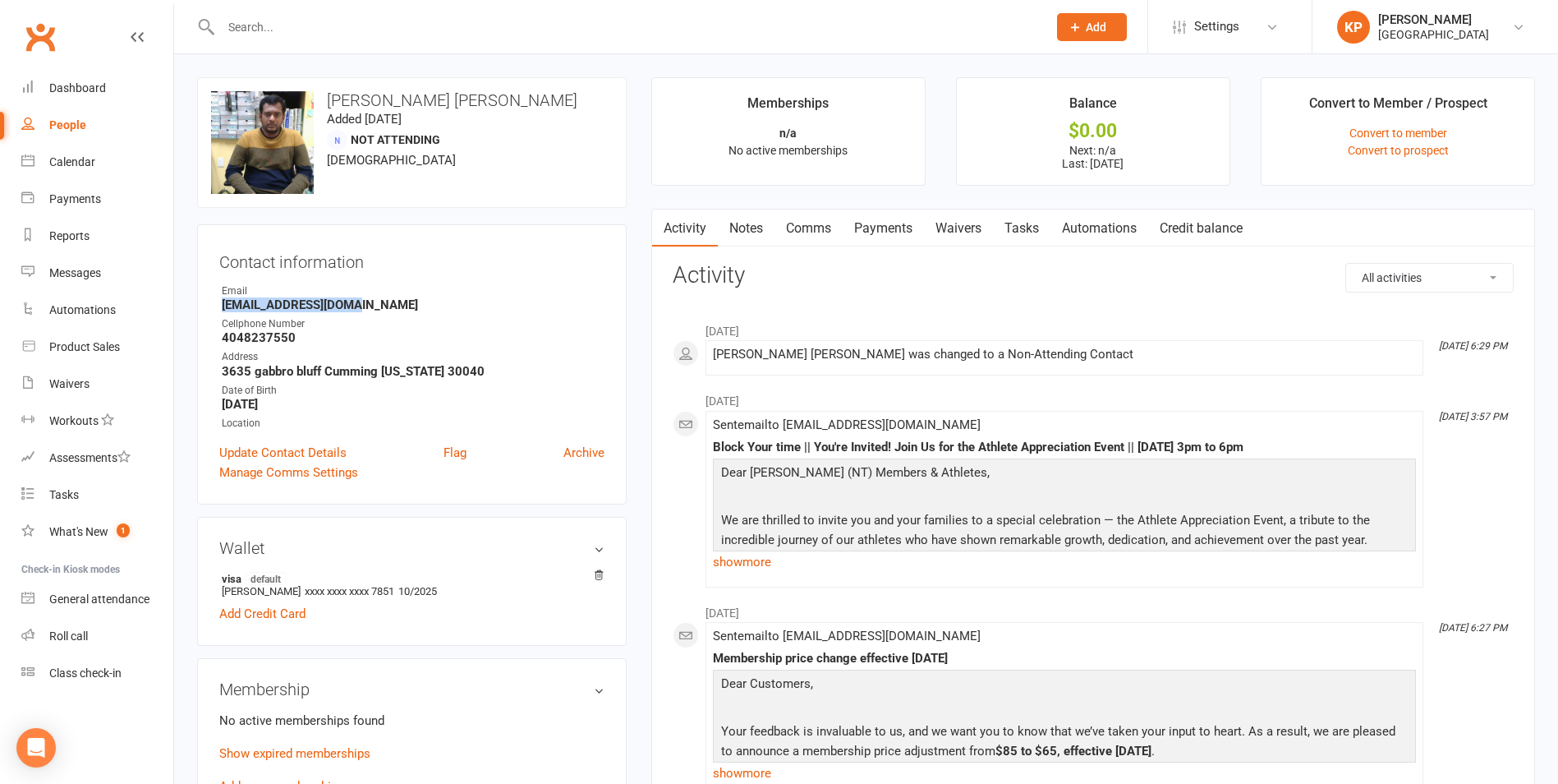
drag, startPoint x: 214, startPoint y: 302, endPoint x: 366, endPoint y: 309, distance: 152.2
click at [366, 309] on div "Contact information Owner Email [EMAIL_ADDRESS][DOMAIN_NAME] Cellphone Number […" at bounding box center [411, 364] width 430 height 280
copy strong "[EMAIL_ADDRESS][DOMAIN_NAME]"
click at [432, 280] on div "Contact information Owner Email [EMAIL_ADDRESS][DOMAIN_NAME] Cellphone Number […" at bounding box center [411, 364] width 430 height 280
click at [324, 29] on input "text" at bounding box center [626, 27] width 820 height 23
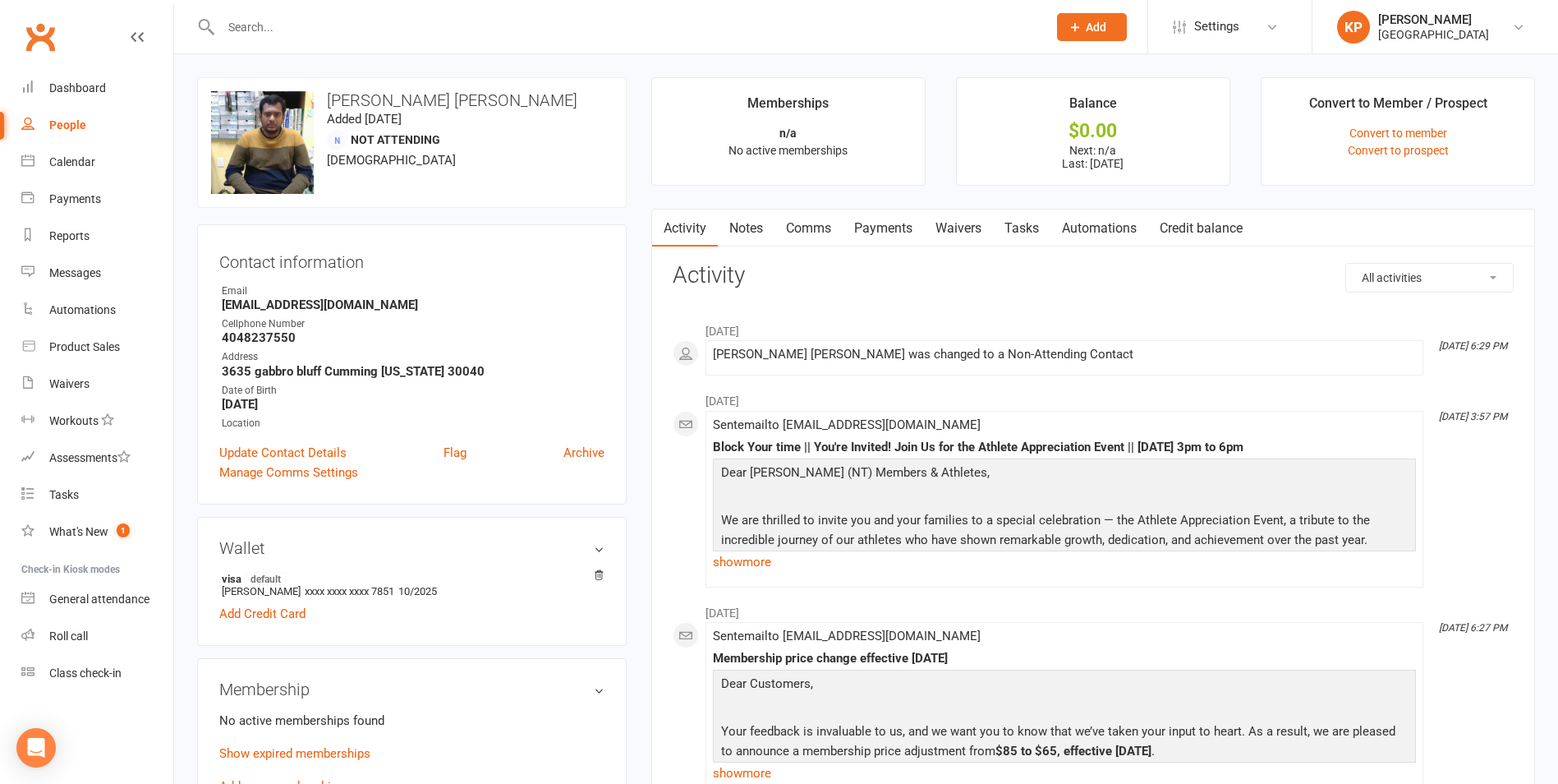
paste input "[PERSON_NAME] [PERSON_NAME]"
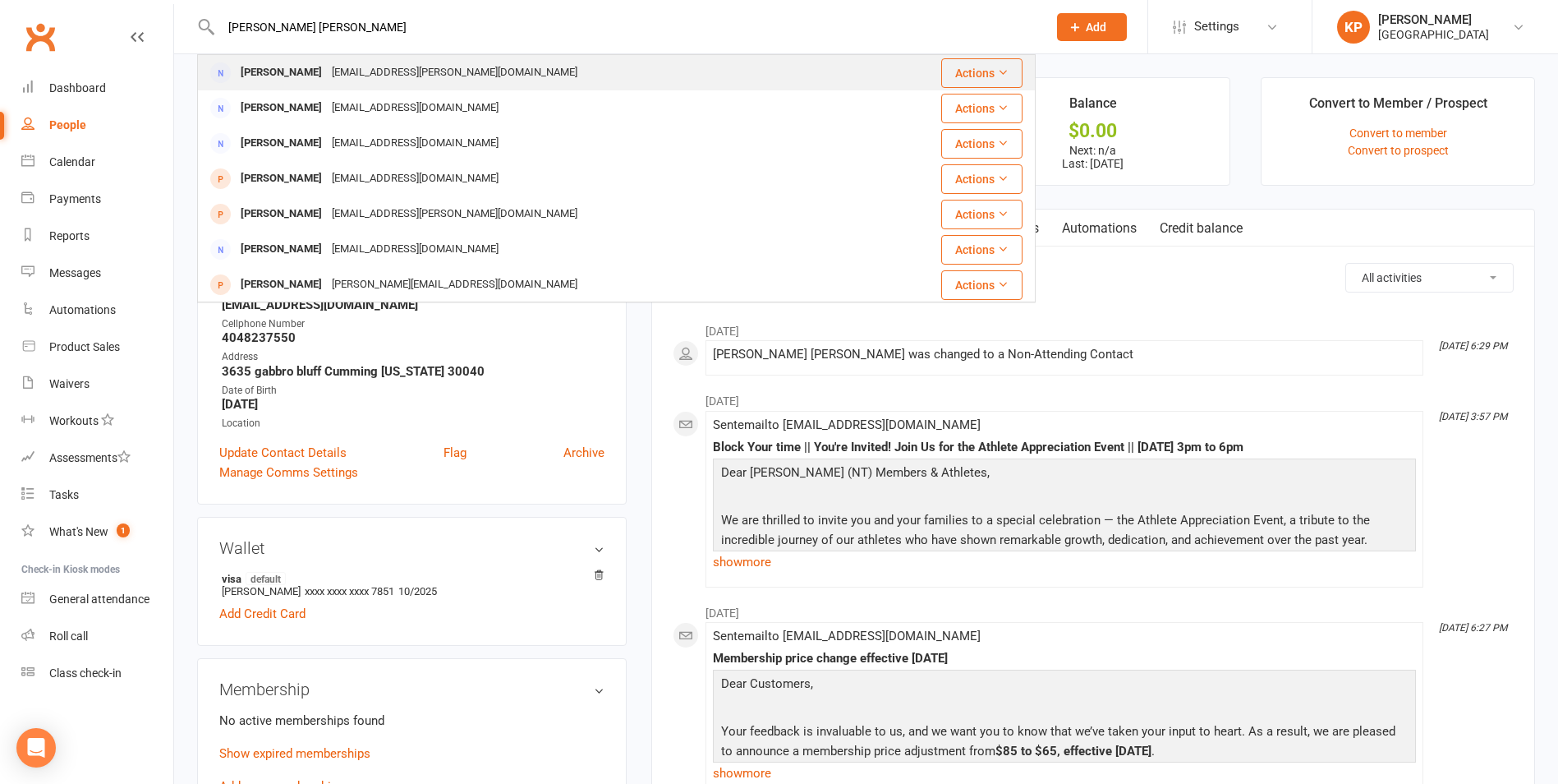
type input "[PERSON_NAME] [PERSON_NAME]"
click at [434, 62] on div "[EMAIL_ADDRESS][PERSON_NAME][DOMAIN_NAME]" at bounding box center [455, 73] width 255 height 24
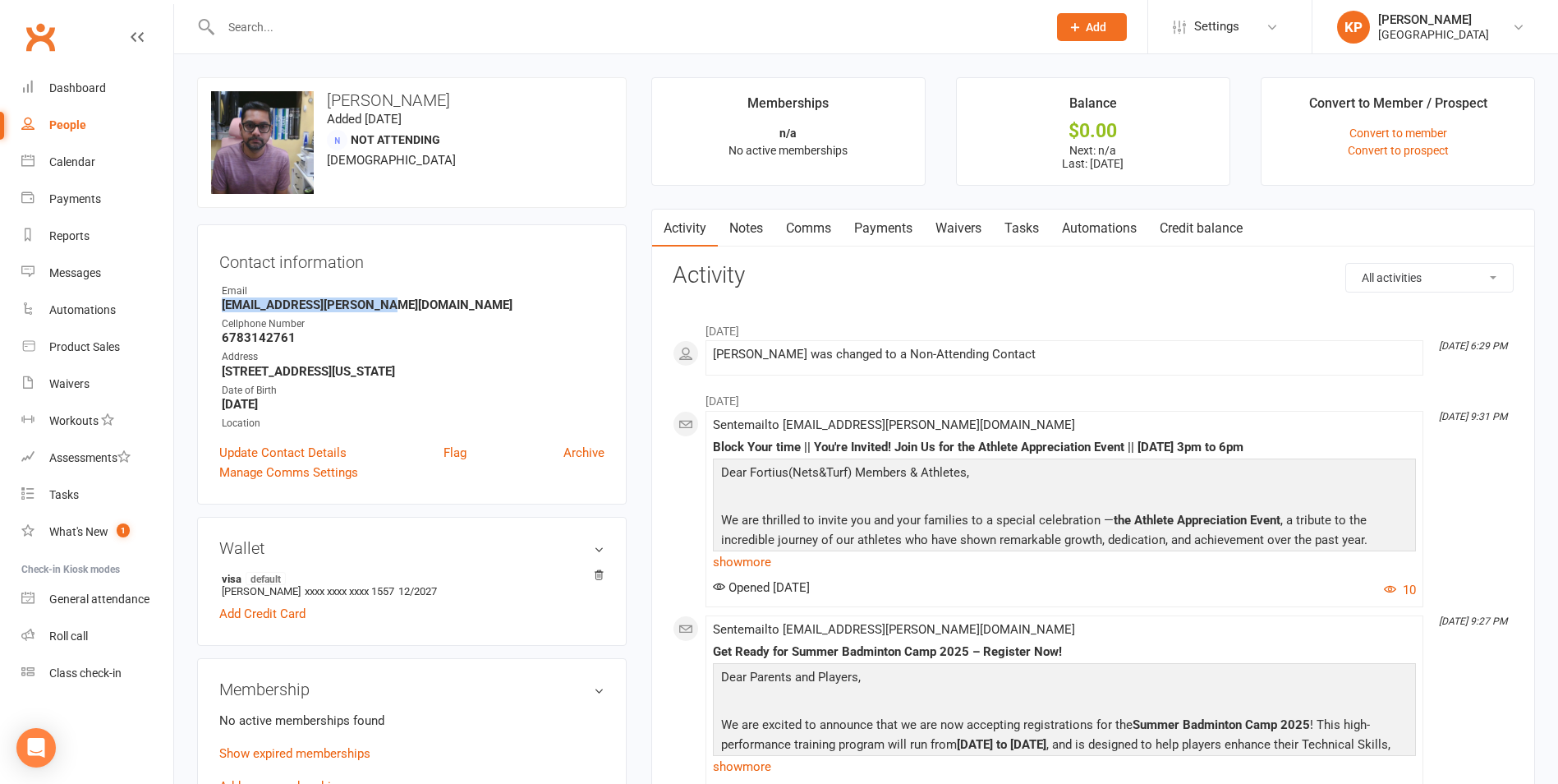
drag, startPoint x: 303, startPoint y: 310, endPoint x: 412, endPoint y: 298, distance: 109.7
click at [412, 298] on div "Contact information Owner Email [PERSON_NAME][EMAIL_ADDRESS][PERSON_NAME][DOMAI…" at bounding box center [411, 364] width 430 height 280
copy strong "[EMAIL_ADDRESS][PERSON_NAME][DOMAIN_NAME]"
click at [411, 266] on h3 "Contact information" at bounding box center [411, 258] width 385 height 24
click at [312, 31] on input "text" at bounding box center [626, 27] width 820 height 23
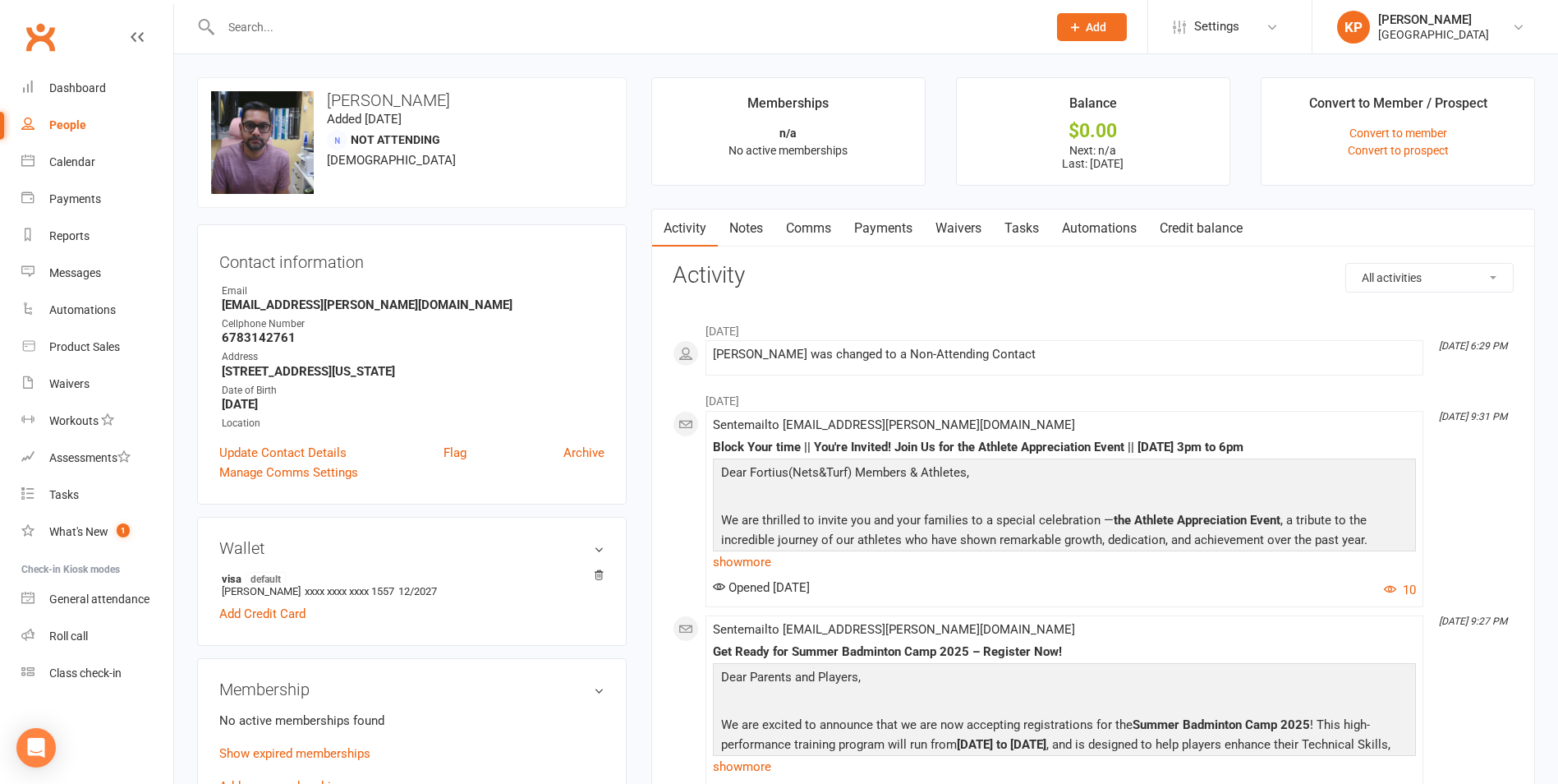
paste input "[PERSON_NAME]"
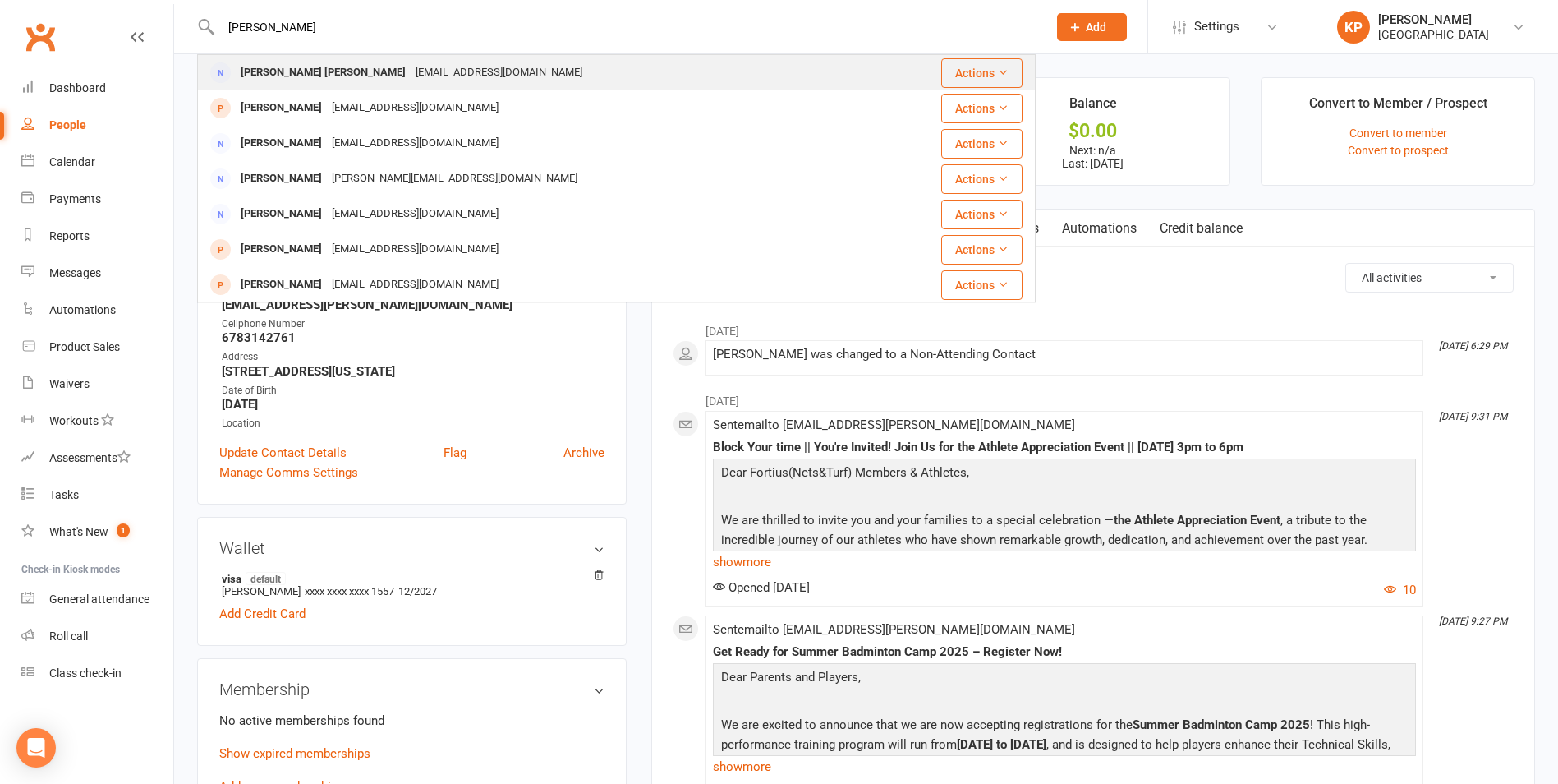
type input "[PERSON_NAME]"
click at [324, 59] on div "[PERSON_NAME] [PERSON_NAME] [EMAIL_ADDRESS][DOMAIN_NAME]" at bounding box center [543, 73] width 688 height 34
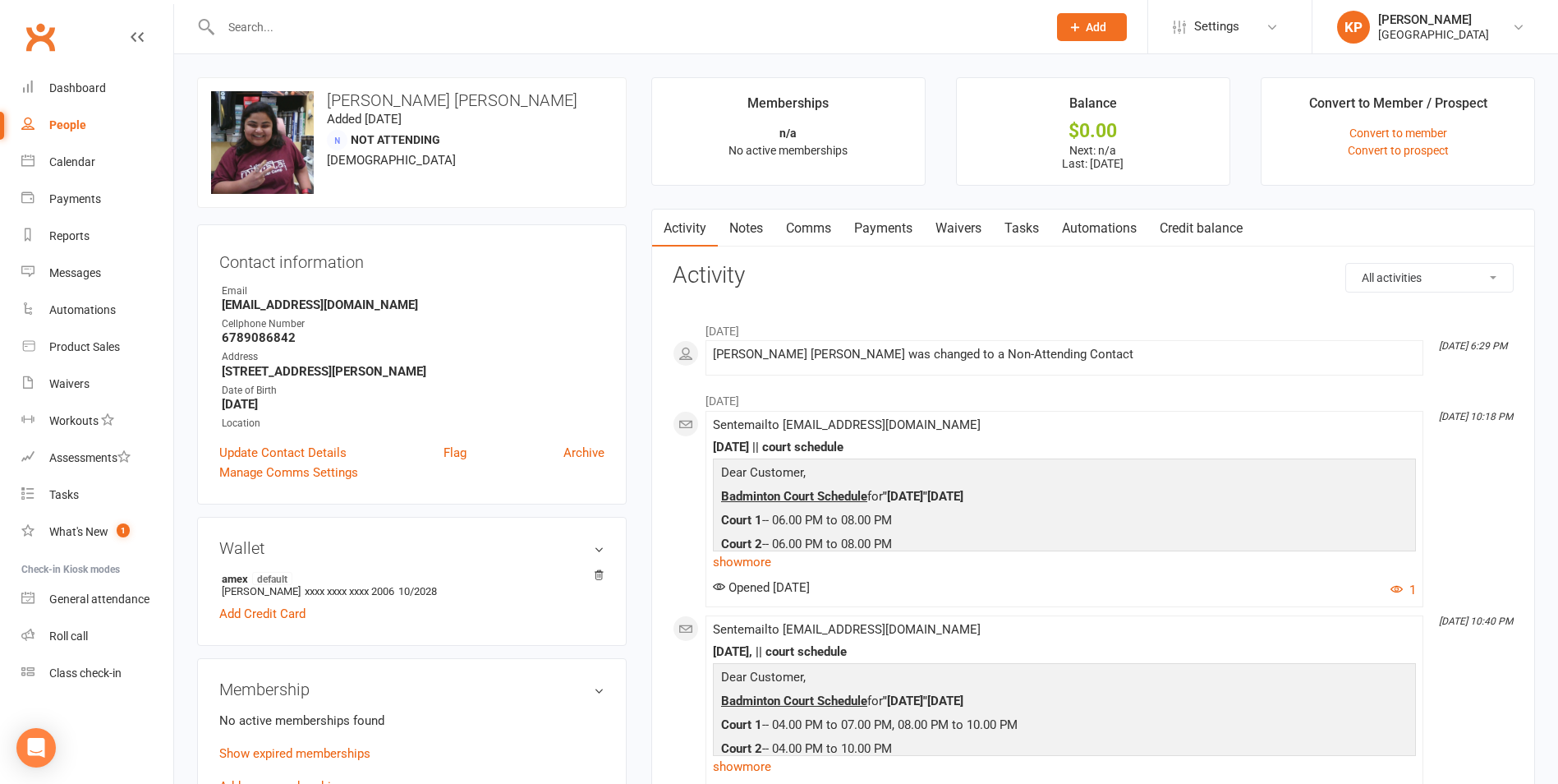
click at [886, 228] on link "Payments" at bounding box center [883, 228] width 81 height 38
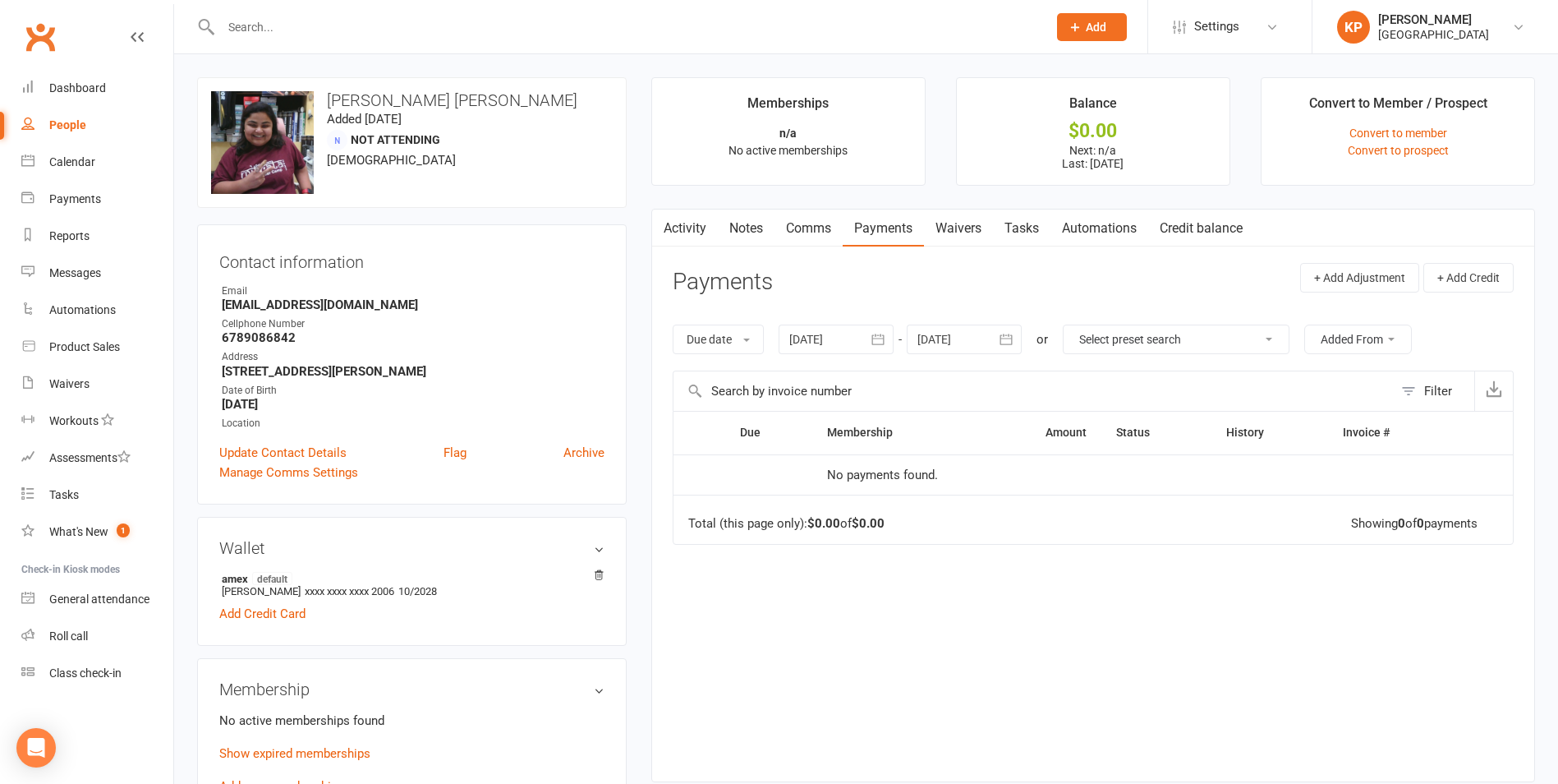
click at [882, 340] on icon "button" at bounding box center [878, 339] width 17 height 17
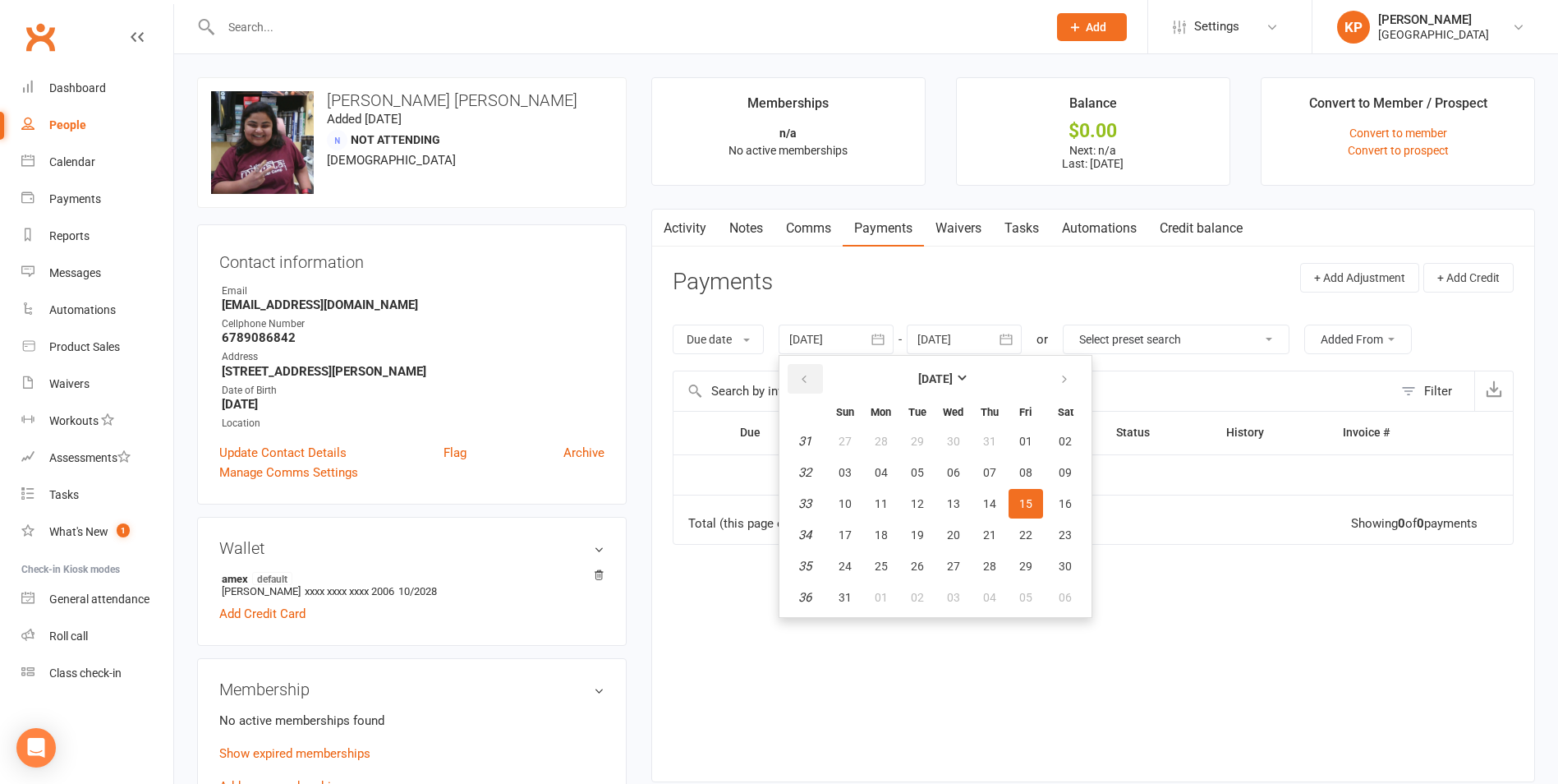
click at [799, 391] on button "button" at bounding box center [806, 378] width 35 height 30
click at [854, 449] on button "01" at bounding box center [845, 441] width 34 height 30
type input "01 Jun 2025"
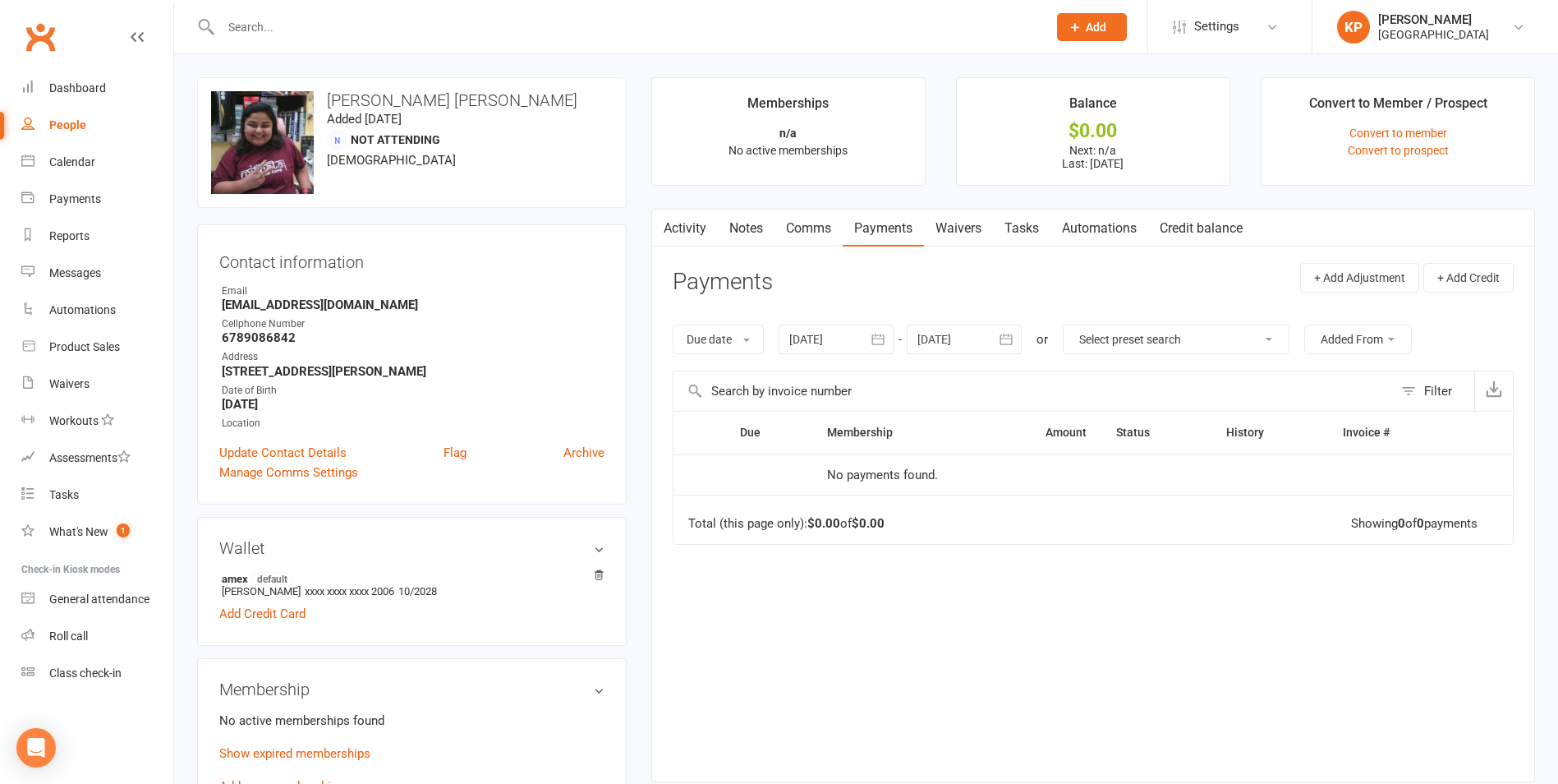
click at [330, 34] on input "text" at bounding box center [626, 27] width 820 height 23
paste input "Sonal Shah"
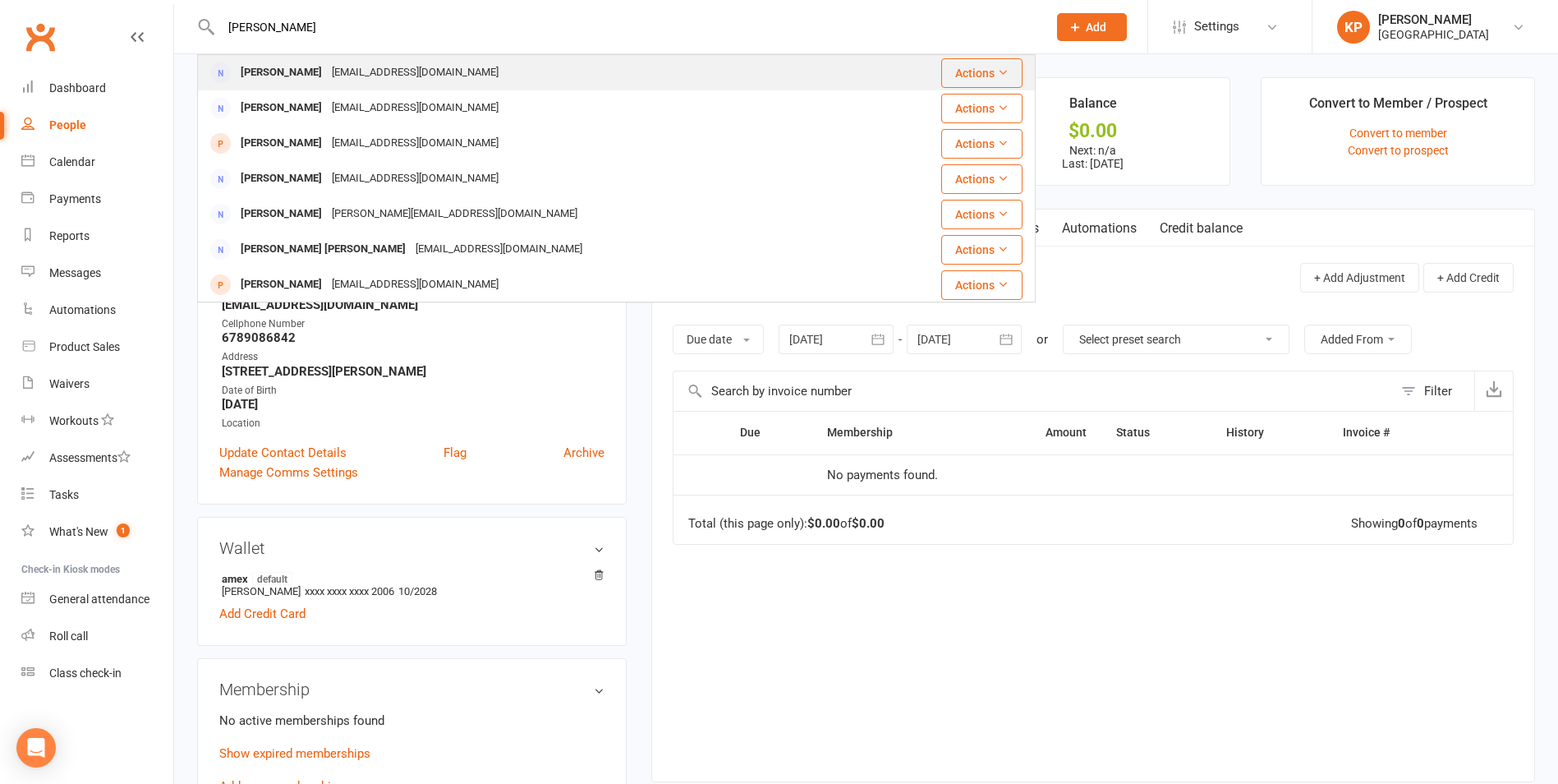
type input "Sonal Shah"
click at [327, 76] on div "Ss993r@gmail.com" at bounding box center [415, 73] width 176 height 24
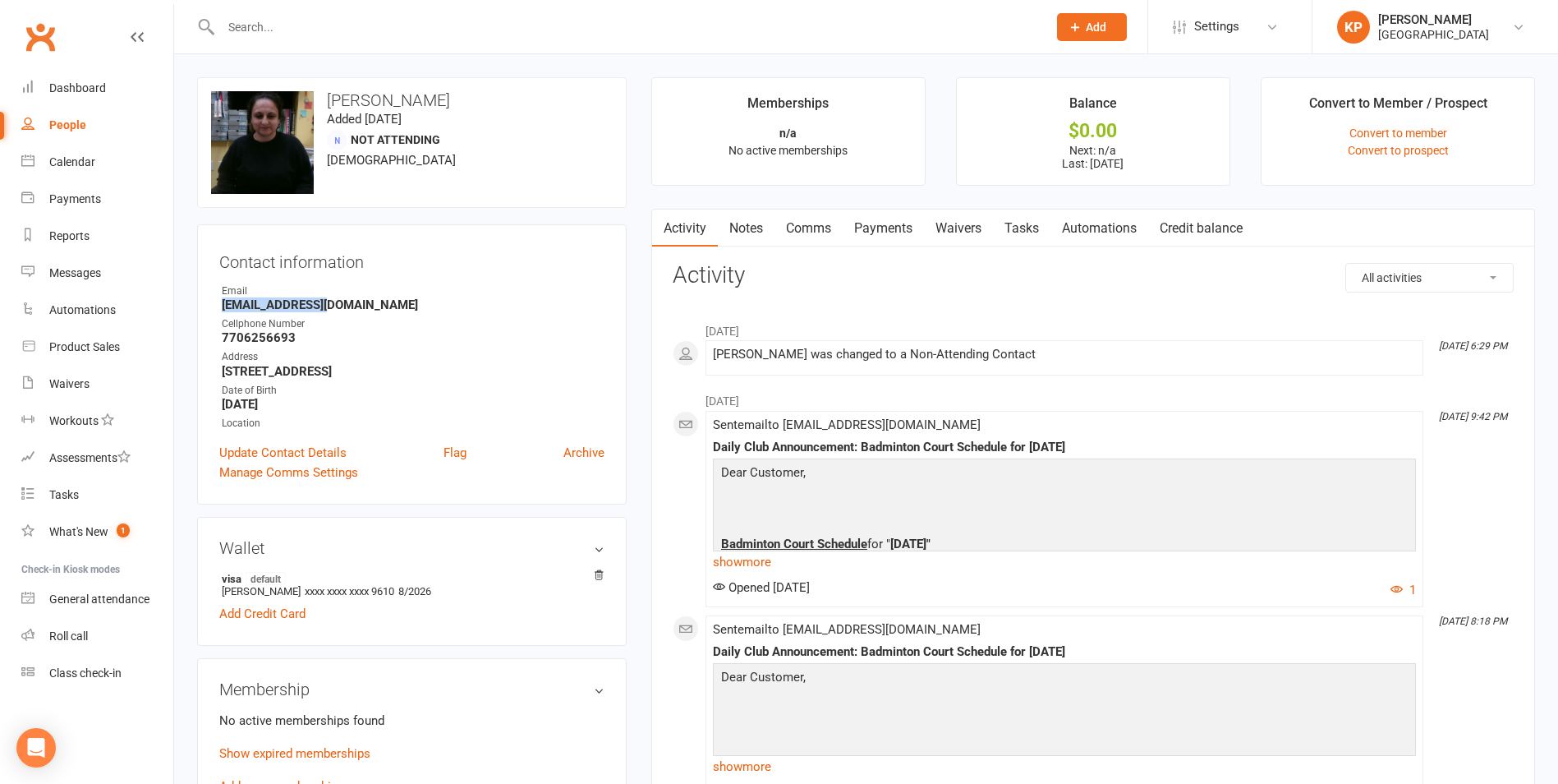
drag, startPoint x: 202, startPoint y: 305, endPoint x: 337, endPoint y: 302, distance: 135.0
click at [337, 302] on div "Contact information Owner Email Ss993r@gmail.com Cellphone Number 7706256693 Ad…" at bounding box center [411, 364] width 430 height 280
copy strong "Ss993r@gmail.com"
click at [432, 264] on h3 "Contact information" at bounding box center [411, 258] width 385 height 24
click at [268, 18] on input "text" at bounding box center [626, 27] width 820 height 23
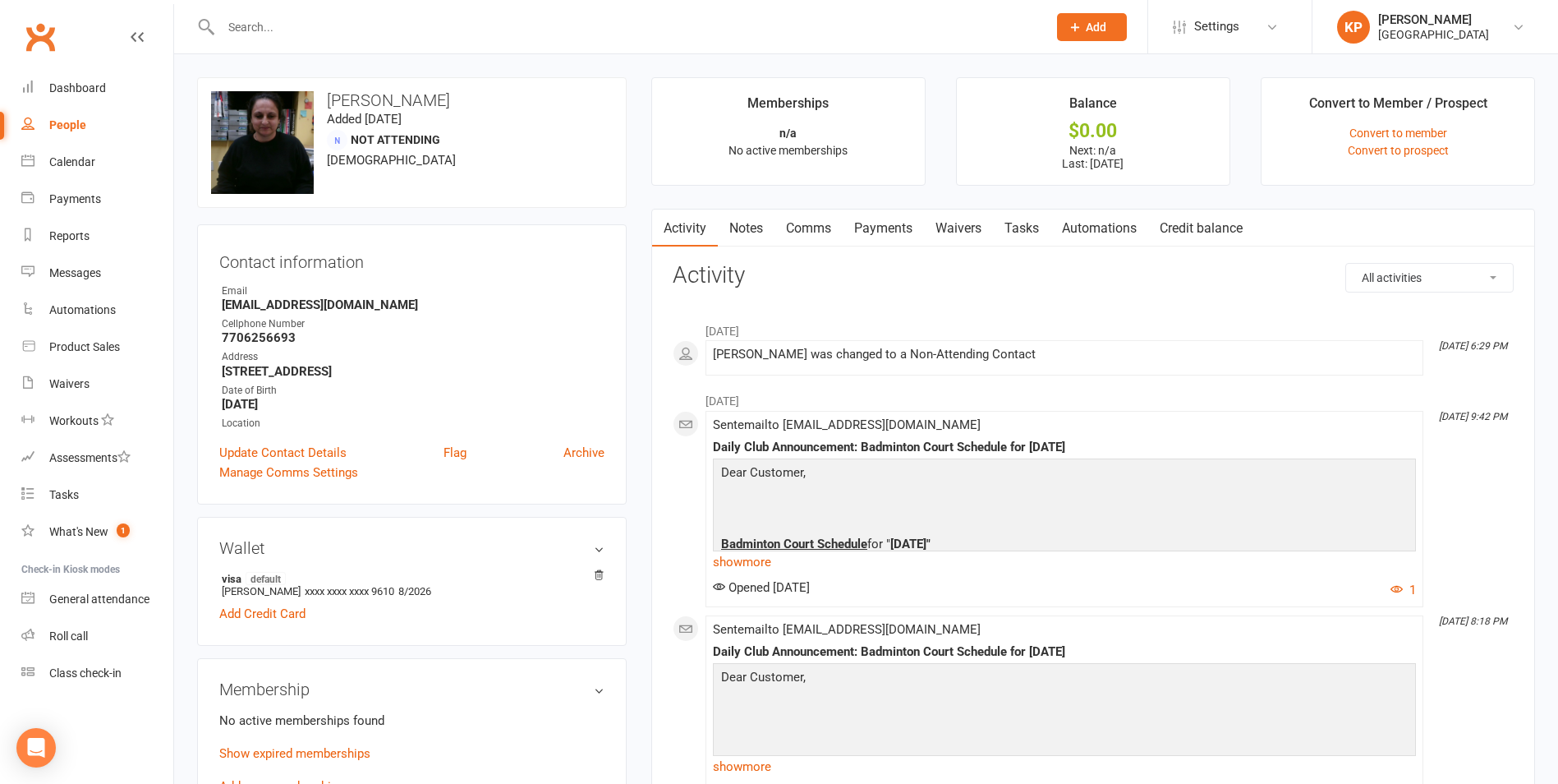
paste input "Jeelani Shaik"
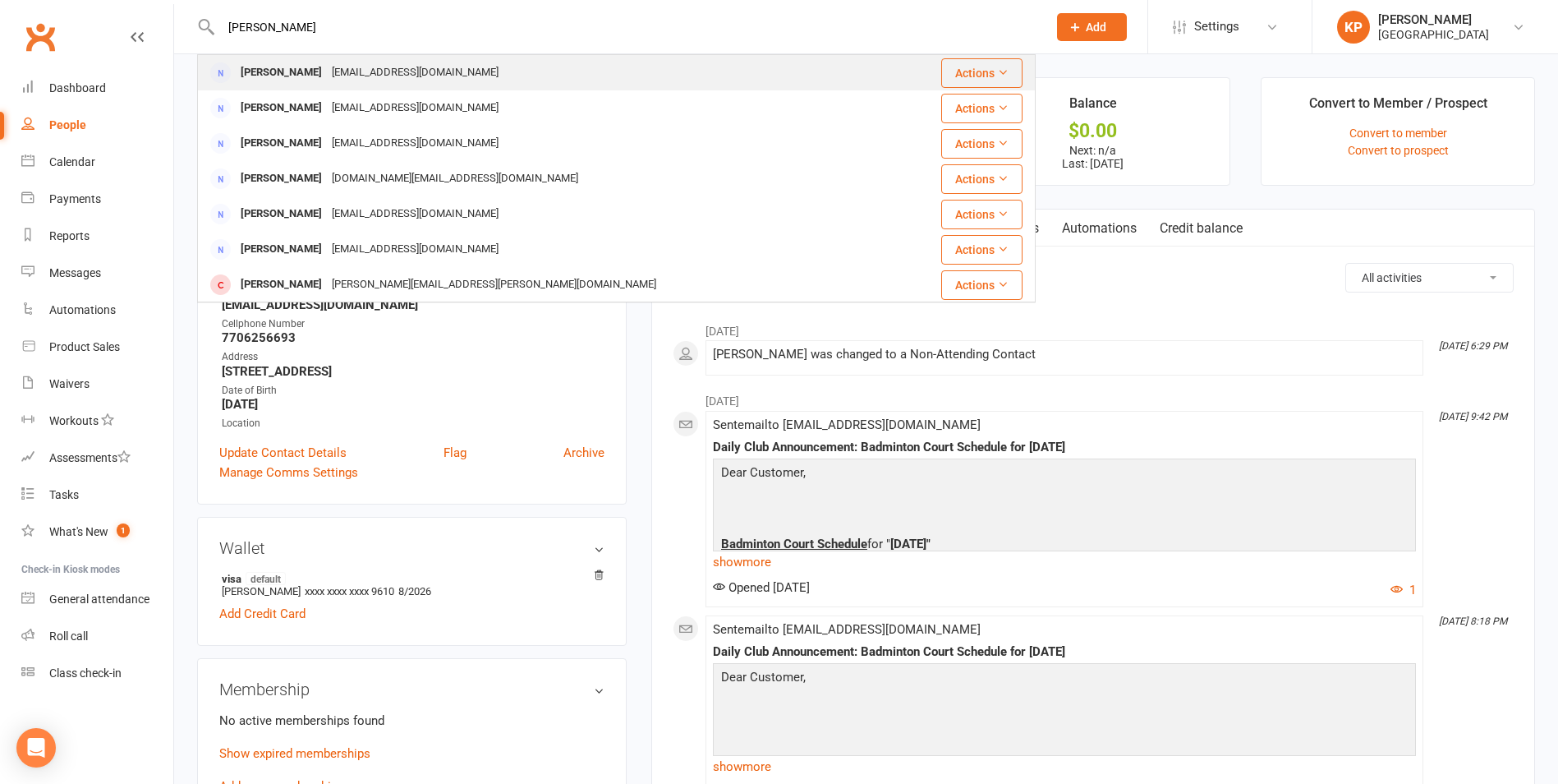
type input "Jeelani Shaik"
click at [332, 71] on div "Jeelani6238@gmail.com" at bounding box center [415, 73] width 176 height 24
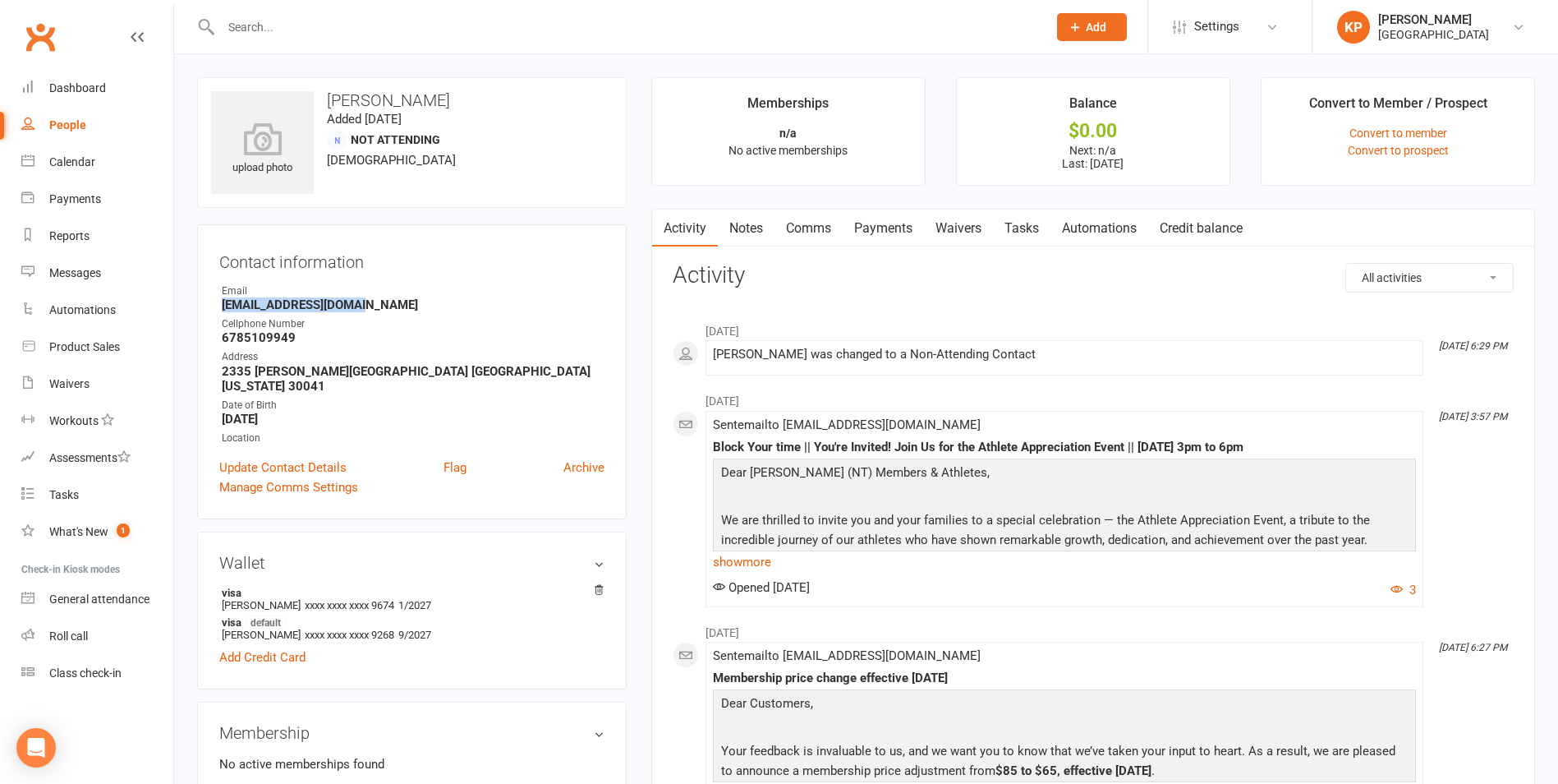
drag, startPoint x: 219, startPoint y: 305, endPoint x: 393, endPoint y: 306, distance: 174.0
click at [393, 306] on li "Email Jeelani6238@gmail.com" at bounding box center [411, 297] width 385 height 29
copy strong "Jeelani6238@gmail.com"
click at [414, 280] on div "Contact information Owner Email Jeelani6238@gmail.com Cellphone Number 67851099…" at bounding box center [411, 372] width 430 height 295
click at [261, 17] on input "text" at bounding box center [626, 27] width 820 height 23
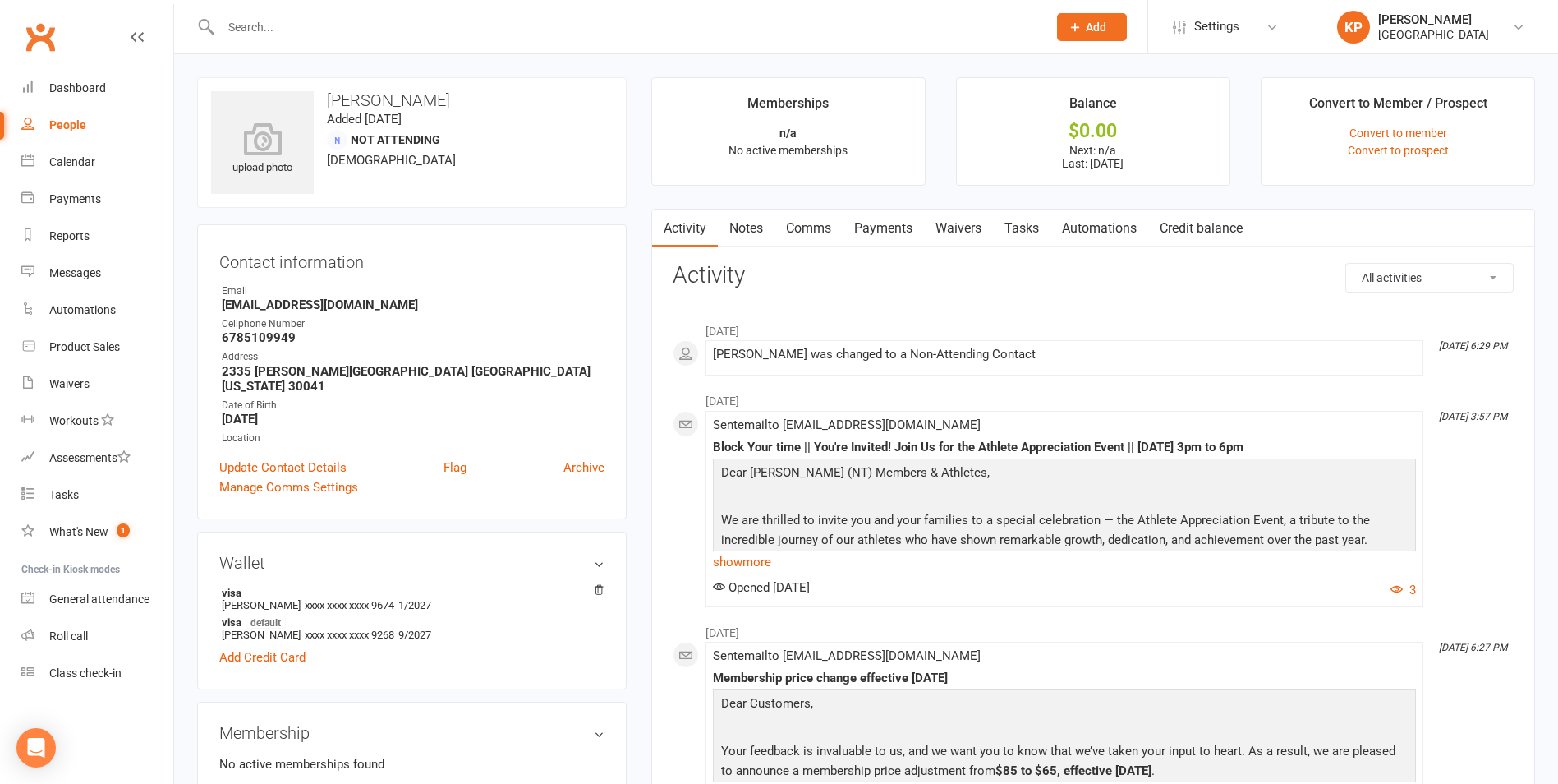
paste input "Prabhu Shankar"
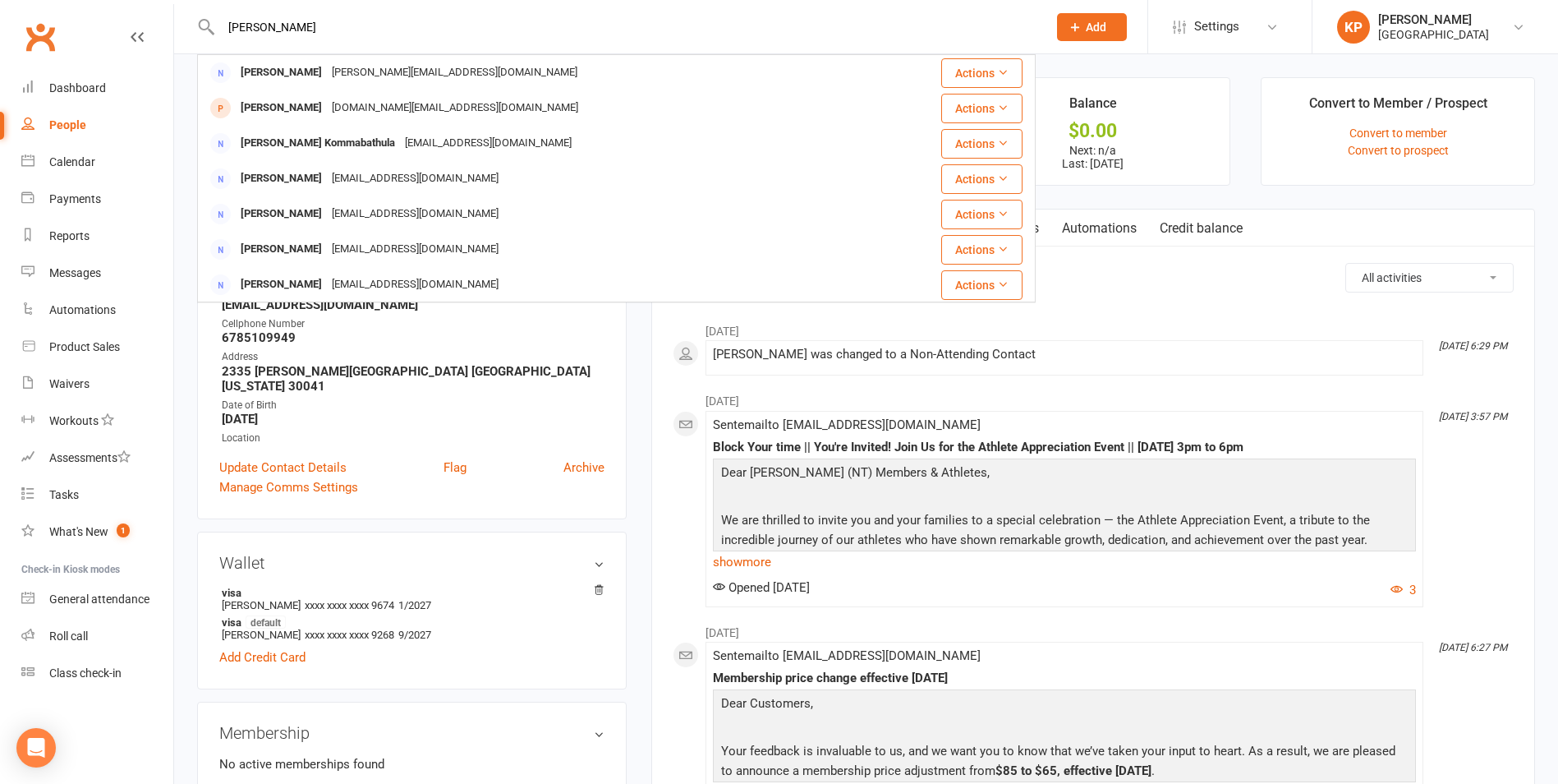
type input "Prabhu Shankar"
click at [320, 28] on input "Prabhu Shankar" at bounding box center [626, 27] width 820 height 23
drag, startPoint x: 320, startPoint y: 28, endPoint x: 229, endPoint y: 25, distance: 91.0
click at [230, 25] on input "Prabhu Shankar" at bounding box center [626, 27] width 820 height 23
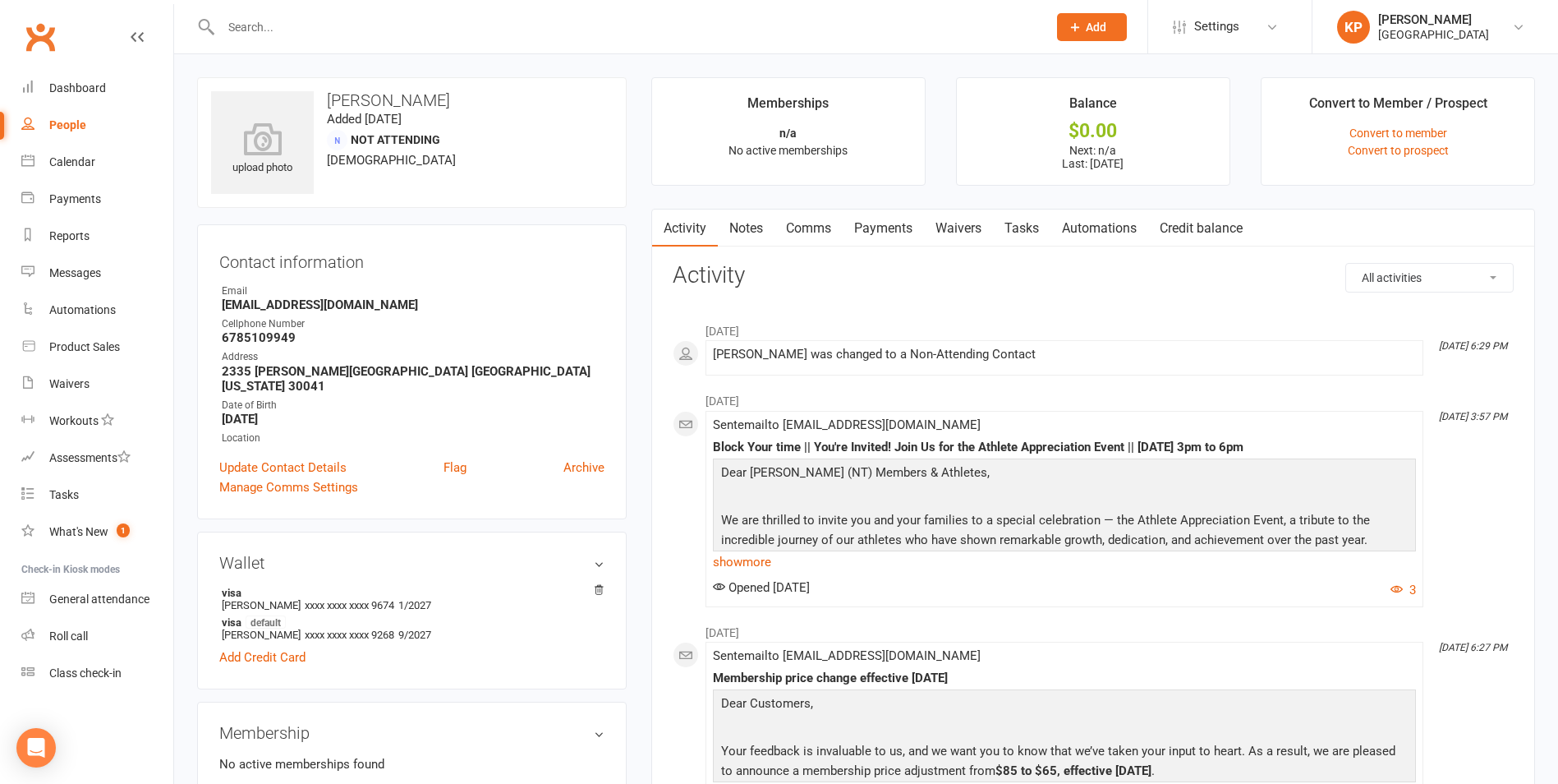
paste input "4704179434"
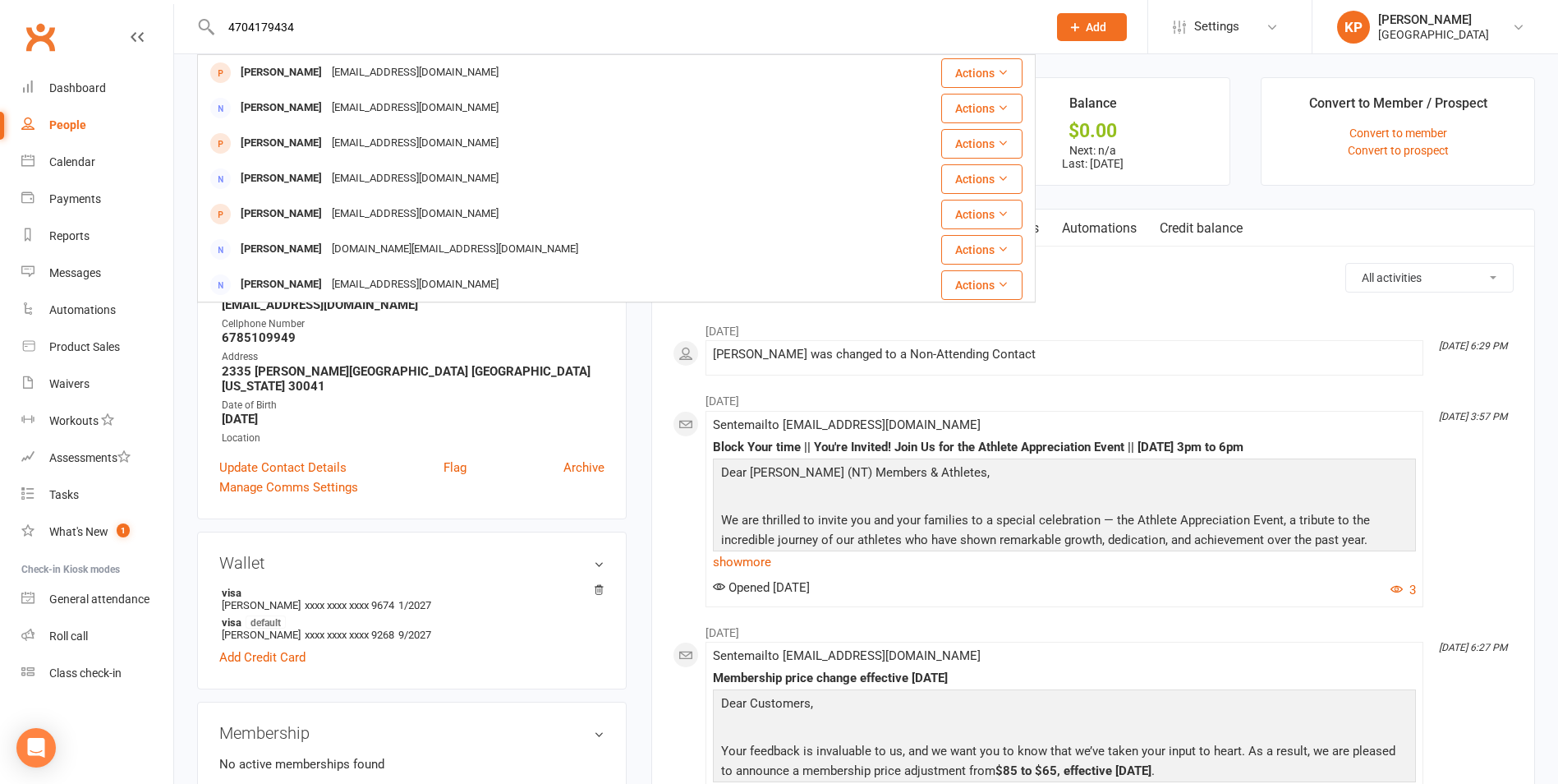
drag, startPoint x: 266, startPoint y: 23, endPoint x: 213, endPoint y: 23, distance: 53.0
click at [213, 23] on div "4704179434 Saketh Valiveti valivetisaketh@gmail.com Actions Saketh Valiveti val…" at bounding box center [616, 26] width 839 height 53
paste input "Sahil Shankar"
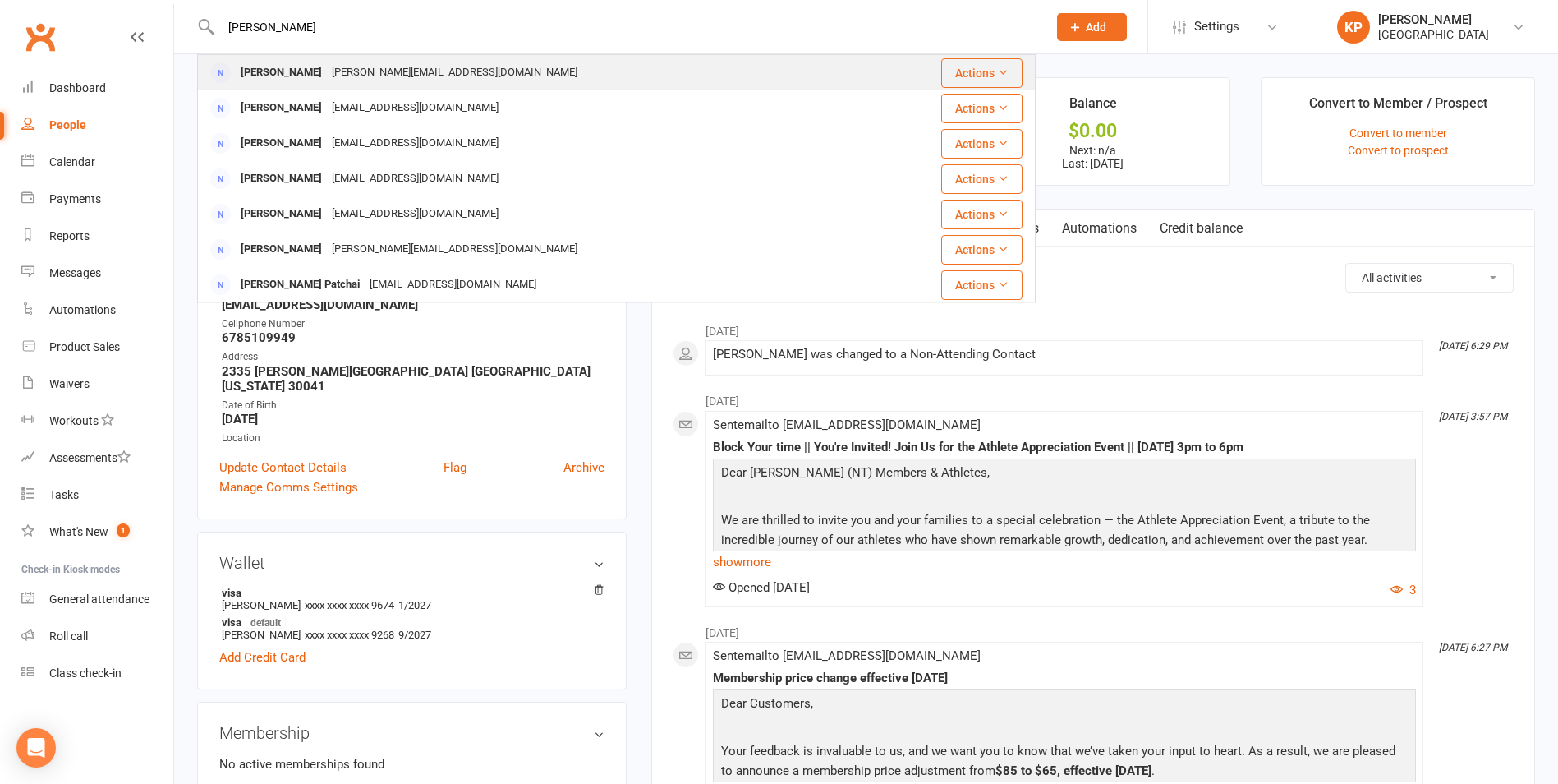
type input "Sahil Shankar"
click at [378, 70] on div "sahil.shankar.r10@gmail.com" at bounding box center [455, 73] width 255 height 24
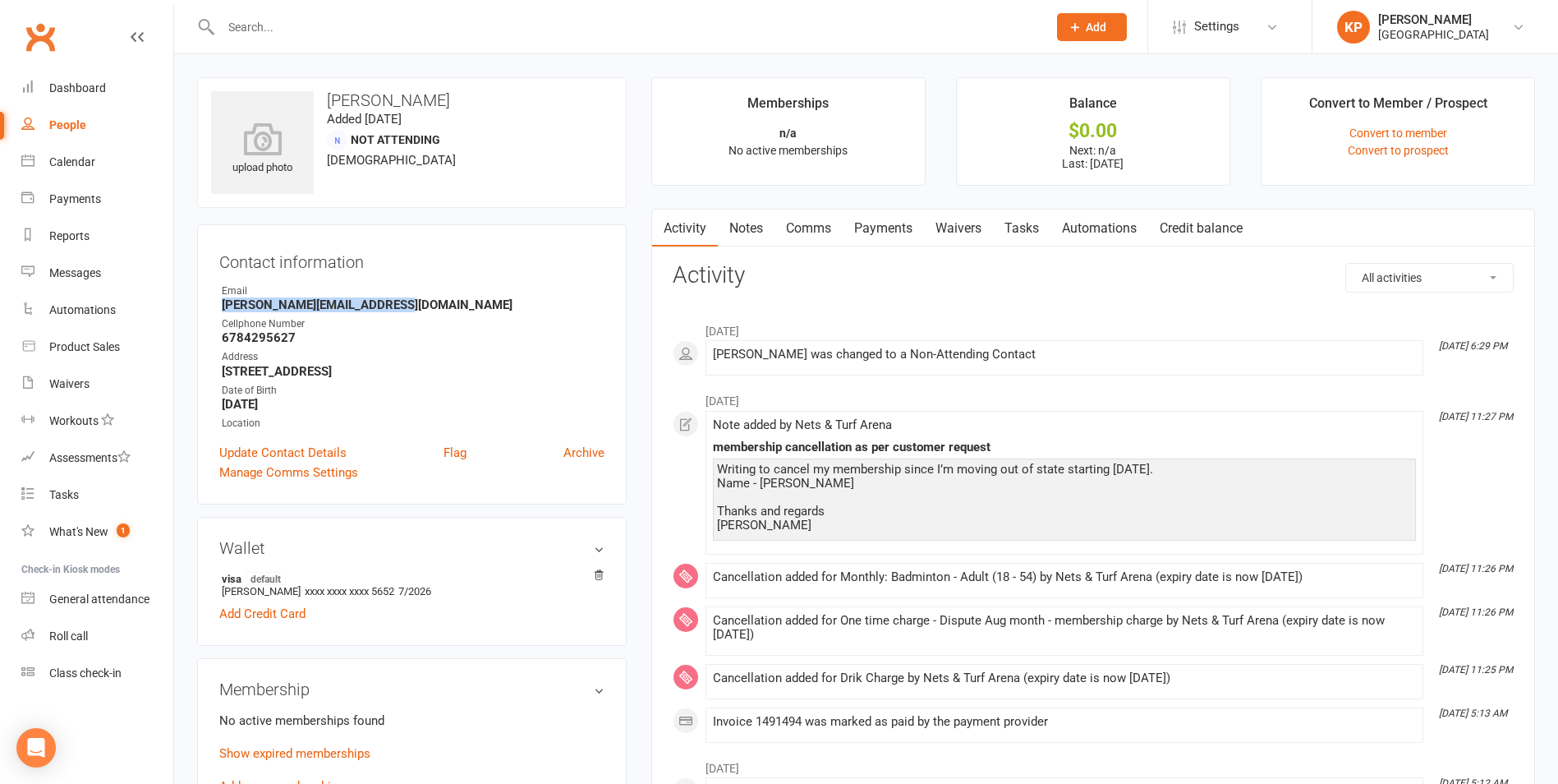
drag, startPoint x: 214, startPoint y: 307, endPoint x: 397, endPoint y: 308, distance: 183.0
click at [397, 308] on div "Contact information Owner Email sahil.shankar.r10@gmail.com Cellphone Number 67…" at bounding box center [411, 364] width 430 height 280
copy strong "sahil.shankar.r10@gmail.com"
click at [413, 281] on div "Contact information Owner Email sahil.shankar.r10@gmail.com Cellphone Number 67…" at bounding box center [411, 364] width 430 height 280
click at [304, 24] on input "text" at bounding box center [626, 27] width 820 height 23
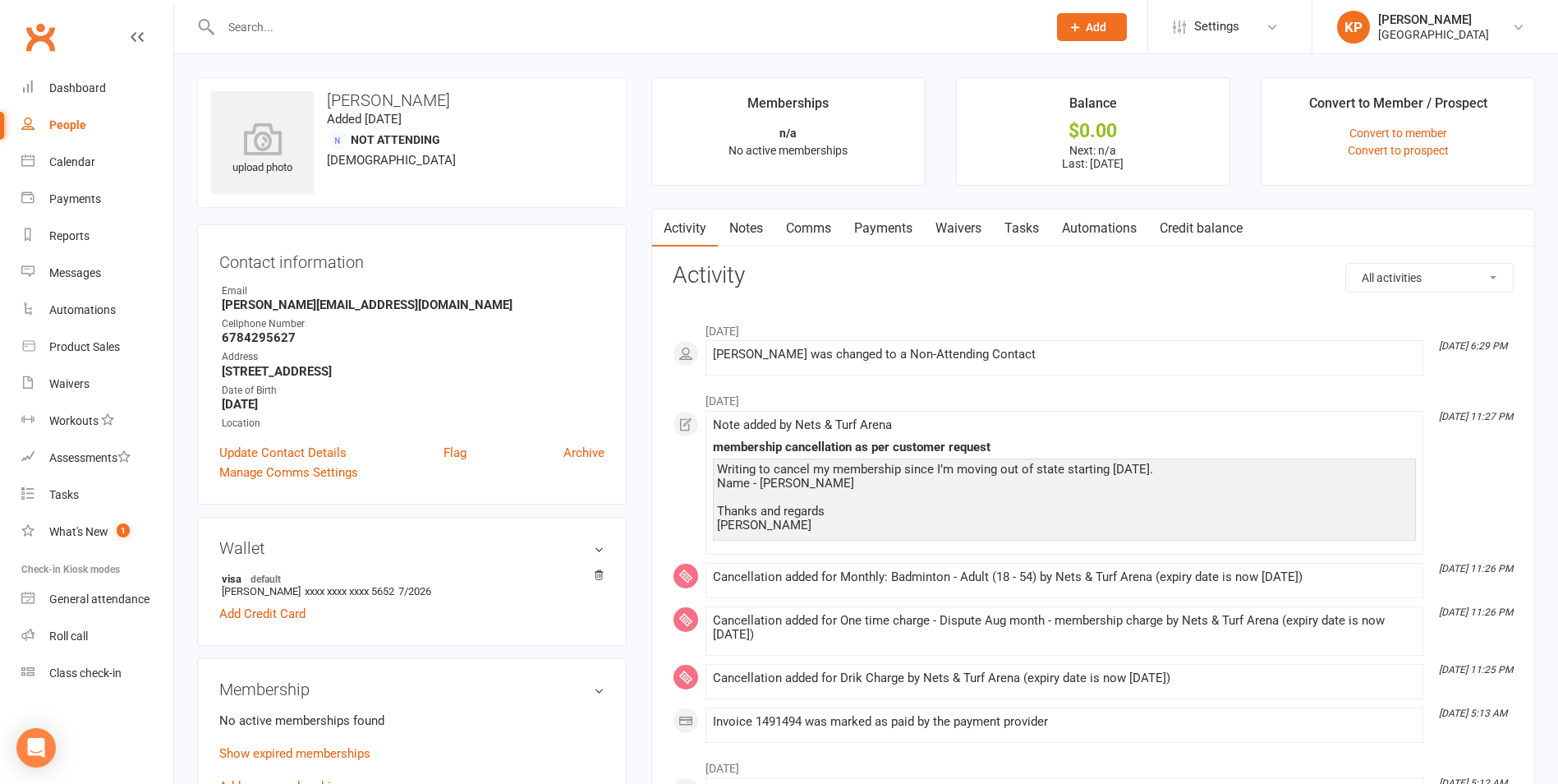
paste input "Sai Ratan Shankar"
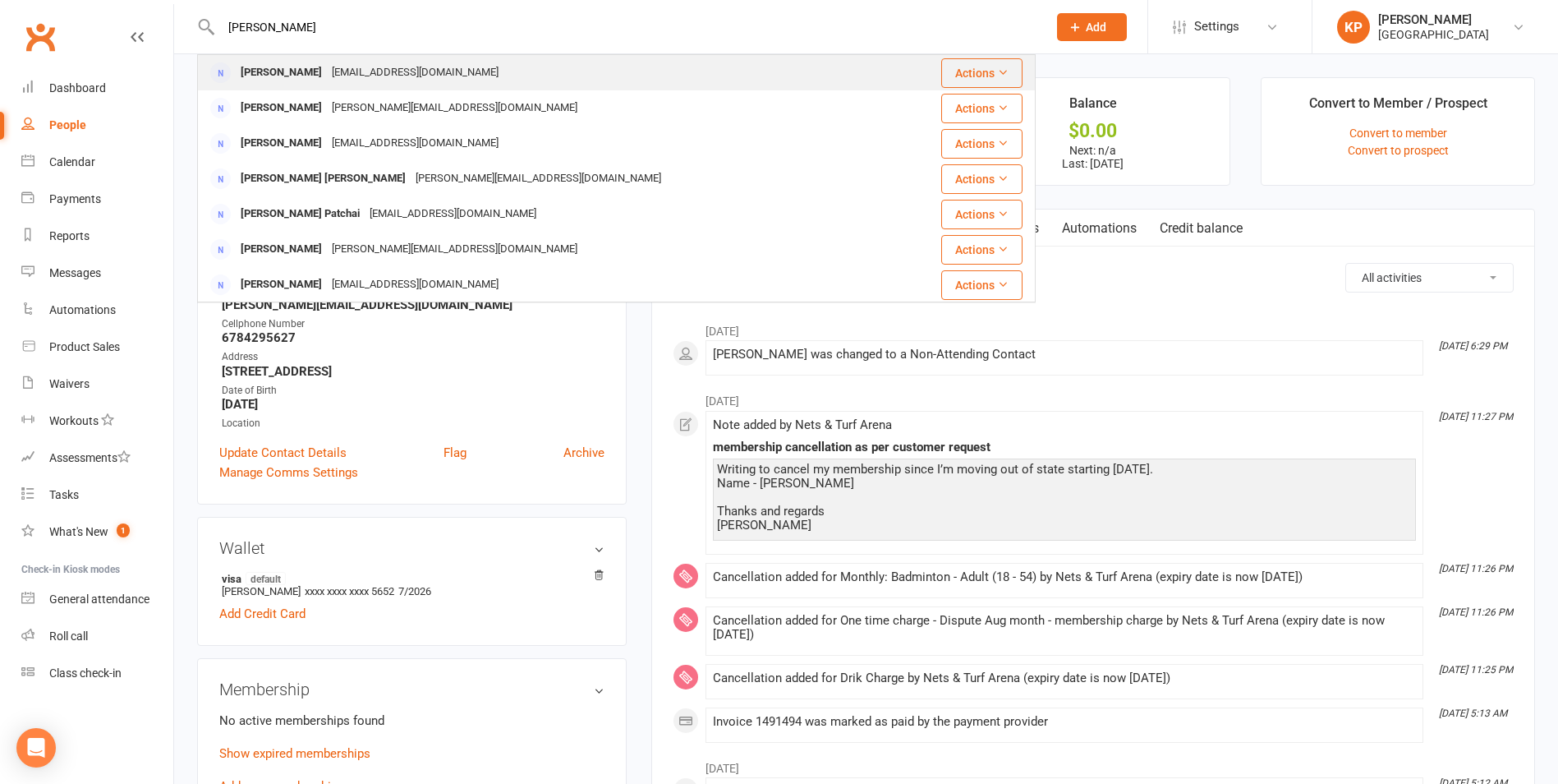
type input "Sai Ratan Shankar"
click at [377, 65] on div "Arishankar@gmail.com" at bounding box center [415, 73] width 176 height 24
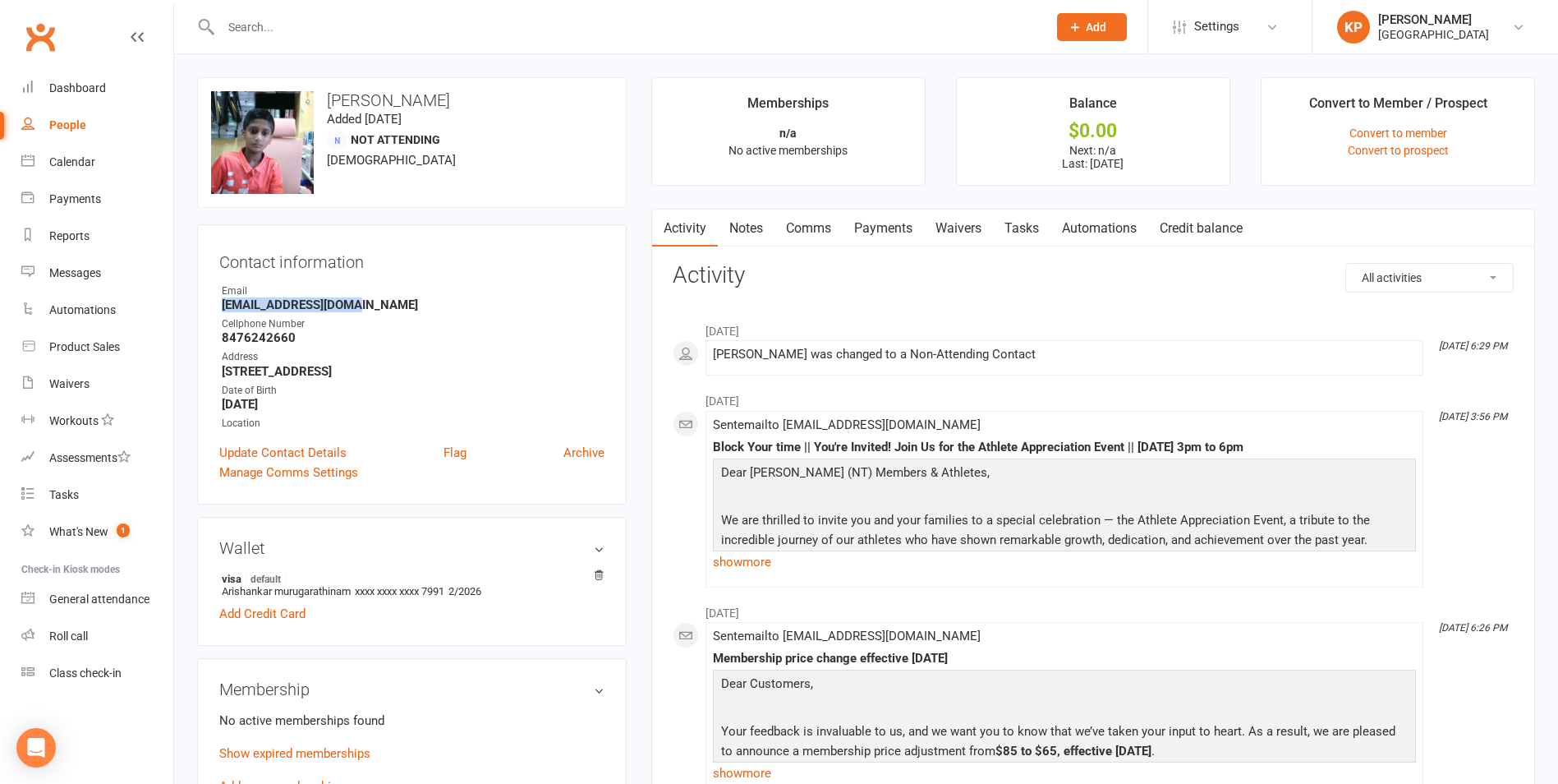
drag, startPoint x: 212, startPoint y: 308, endPoint x: 366, endPoint y: 308, distance: 154.0
click at [366, 308] on div "Contact information Owner Email Arishankar@gmail.com Cellphone Number 847624266…" at bounding box center [411, 364] width 430 height 280
copy strong "Arishankar@gmail.com"
click at [372, 289] on div "Email" at bounding box center [413, 291] width 383 height 16
click at [302, 27] on input "text" at bounding box center [626, 27] width 820 height 23
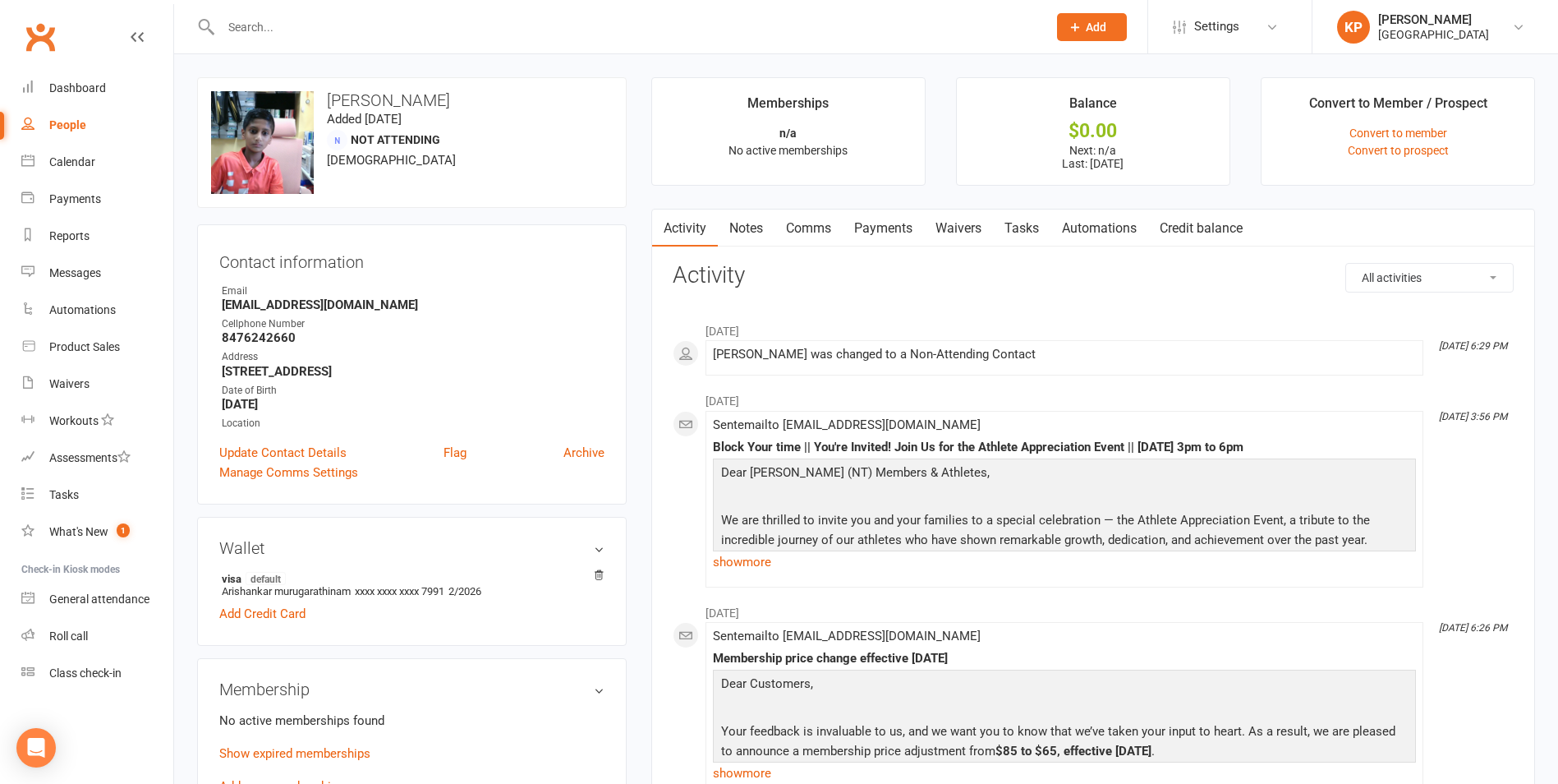
paste input "Sahail Sharif"
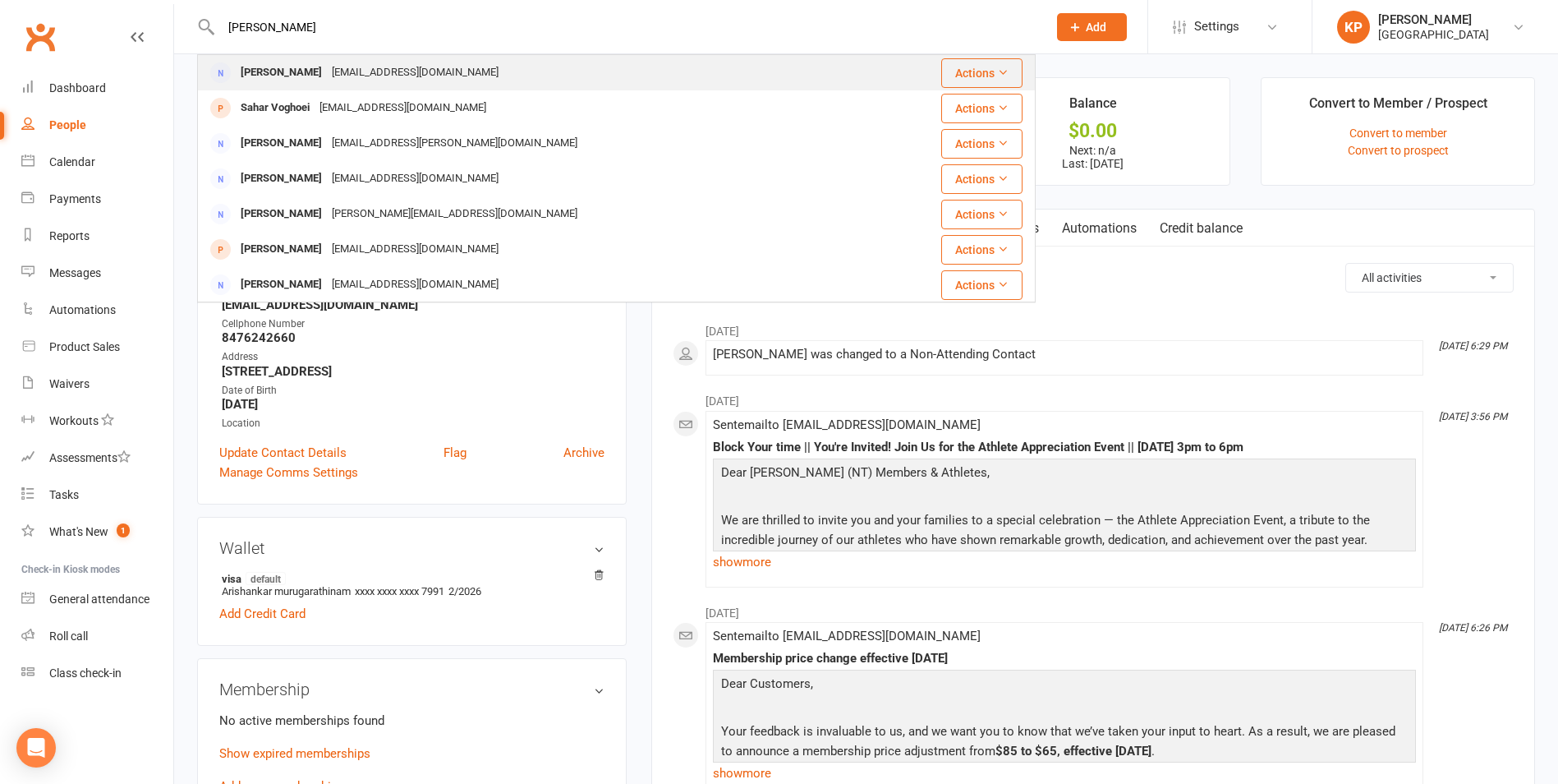
type input "Sahail Sharif"
click at [338, 71] on div "sahailshariff@gmail.com" at bounding box center [415, 73] width 176 height 24
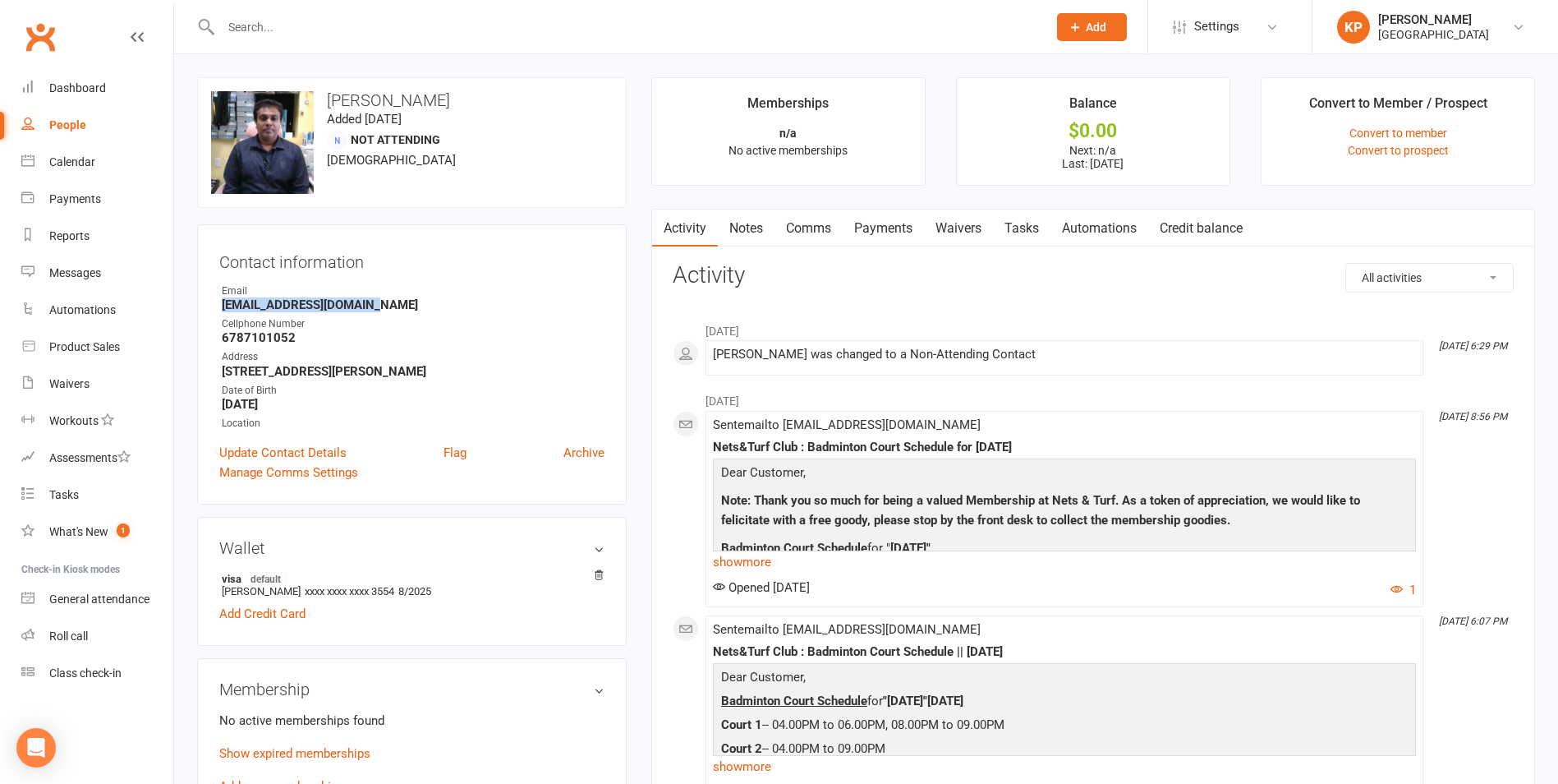
drag, startPoint x: 217, startPoint y: 308, endPoint x: 380, endPoint y: 308, distance: 163.0
click at [380, 308] on div "Contact information Owner Email sahailshariff@gmail.com Cellphone Number 678710…" at bounding box center [411, 364] width 430 height 280
copy strong "sahailshariff@gmail.com"
click at [407, 297] on strong "sahailshariff@gmail.com" at bounding box center [413, 305] width 383 height 15
click at [314, 20] on input "text" at bounding box center [626, 27] width 820 height 23
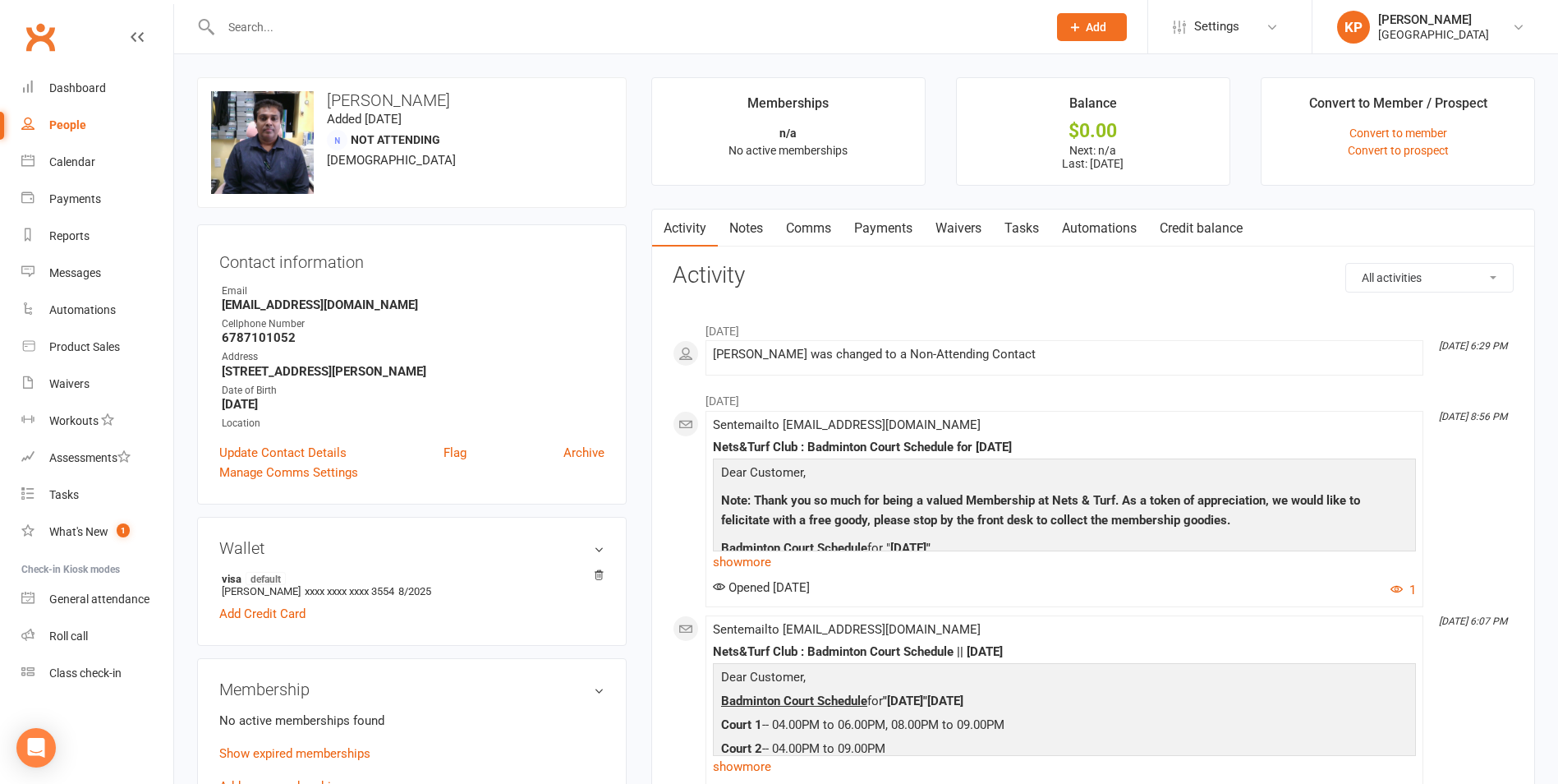
paste input "Sachin Sharma"
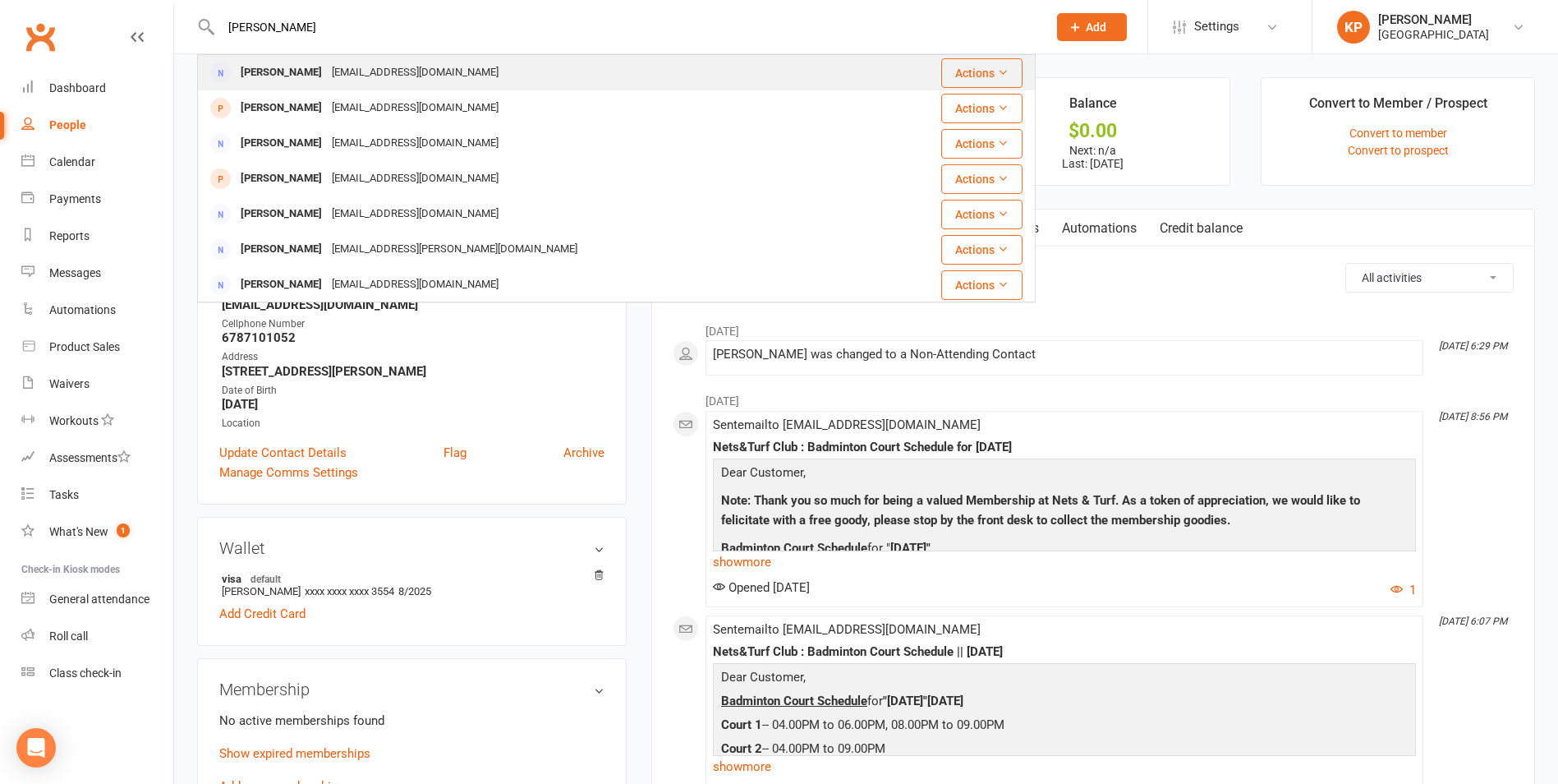
type input "Sachin Sharma"
click at [337, 70] on div "sachinsharma04@gmail.com" at bounding box center [415, 73] width 176 height 24
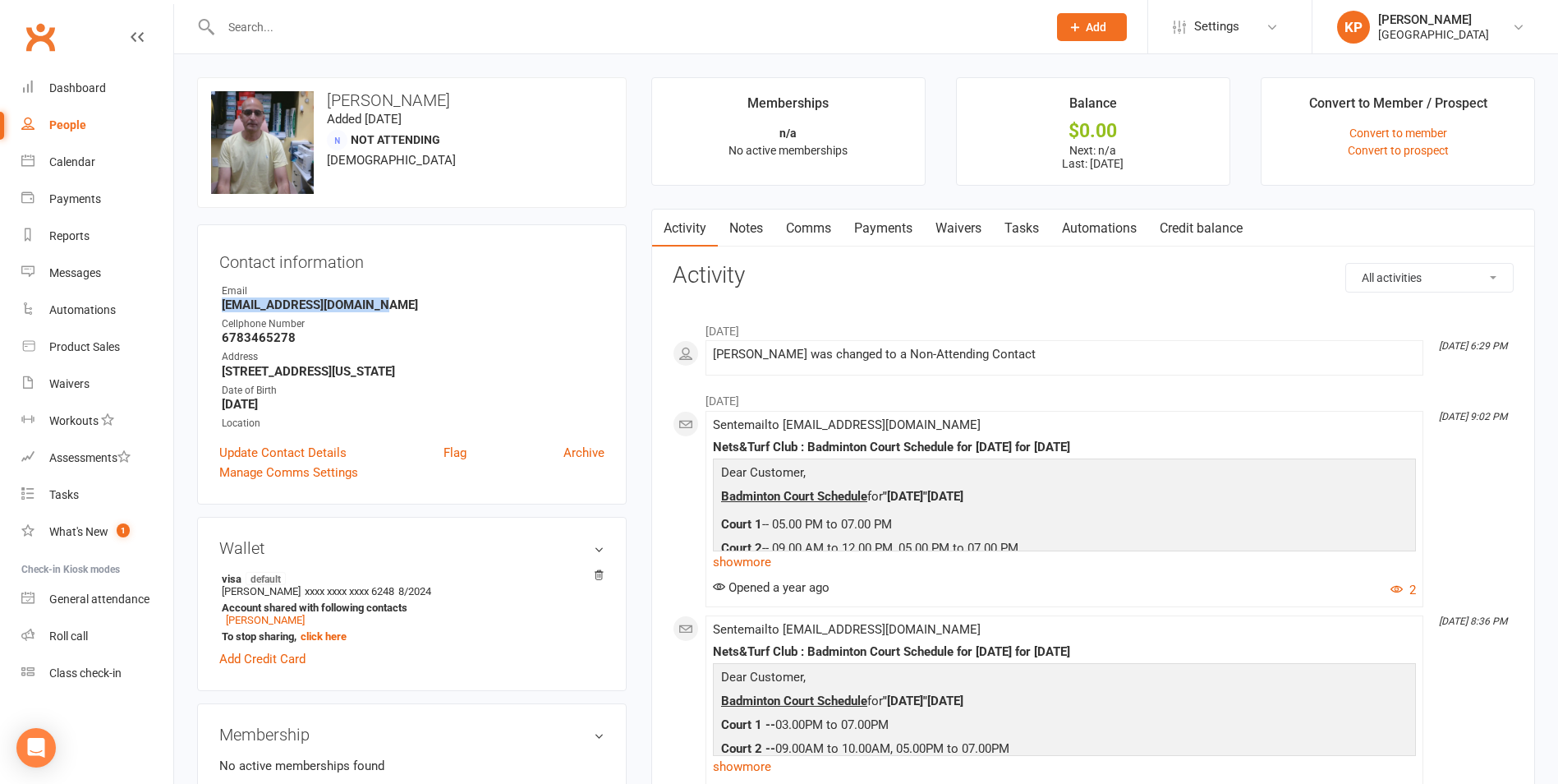
drag, startPoint x: 221, startPoint y: 306, endPoint x: 382, endPoint y: 303, distance: 161.0
click at [382, 303] on li "Email sachinsharma04@gmail.com" at bounding box center [411, 297] width 385 height 29
copy strong "sachinsharma04@gmail.com"
click at [421, 282] on div "Contact information Owner Email sachinsharma04@gmail.com Cellphone Number 67834…" at bounding box center [411, 364] width 430 height 280
click at [340, 29] on input "text" at bounding box center [626, 27] width 820 height 23
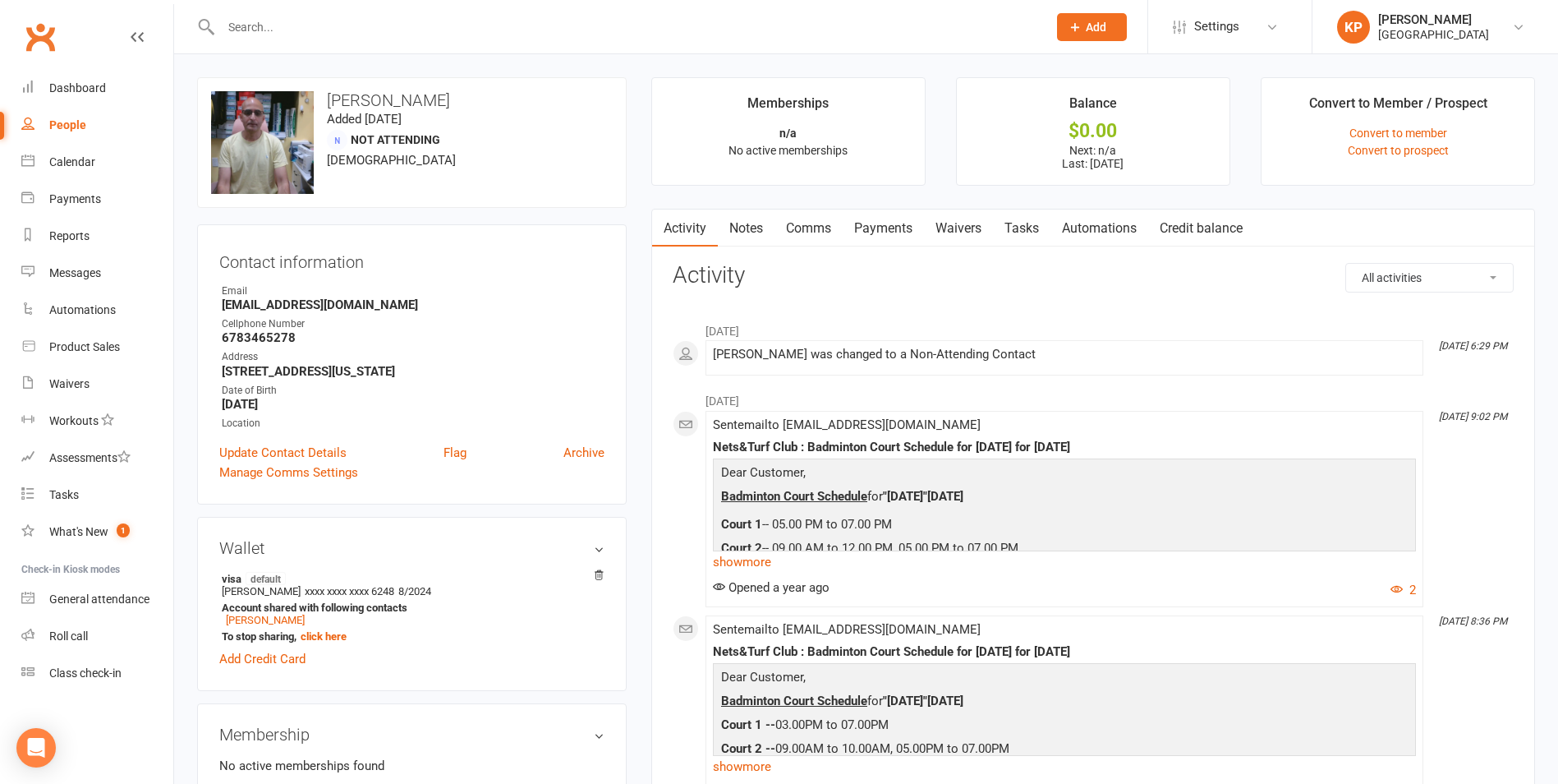
paste input "[PERSON_NAME]"
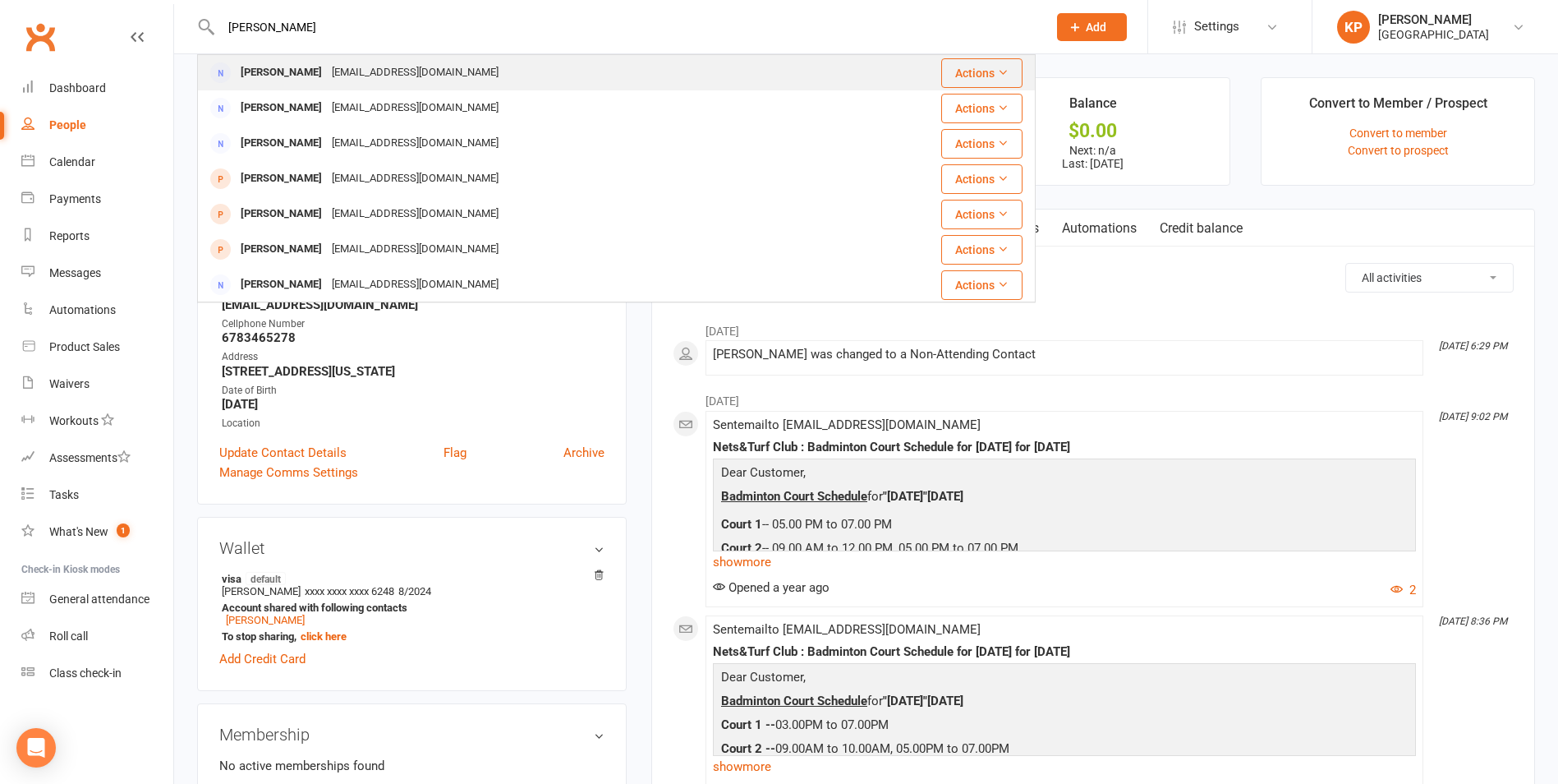
type input "[PERSON_NAME]"
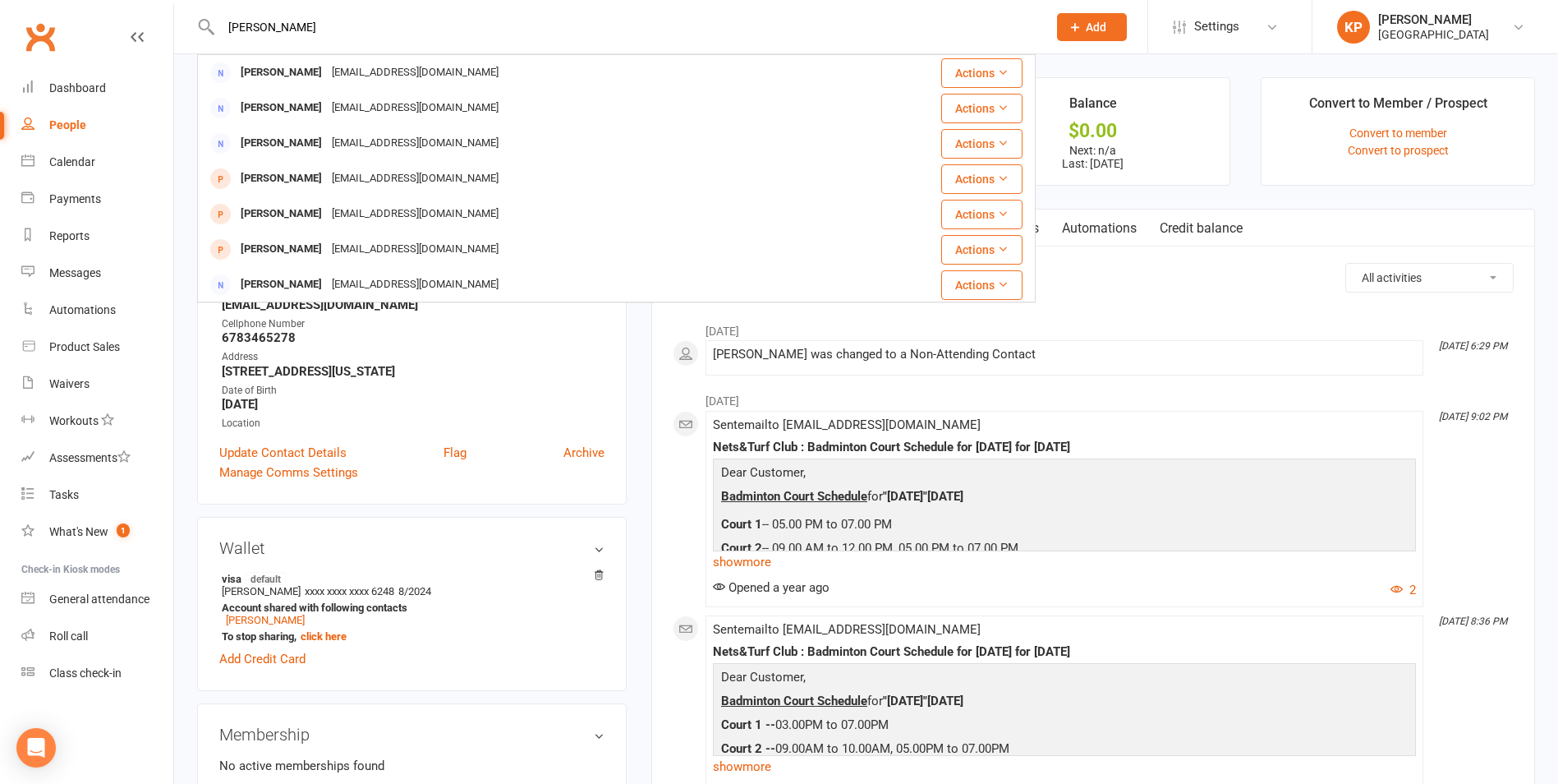
click at [349, 61] on div "[EMAIL_ADDRESS][DOMAIN_NAME]" at bounding box center [415, 73] width 176 height 24
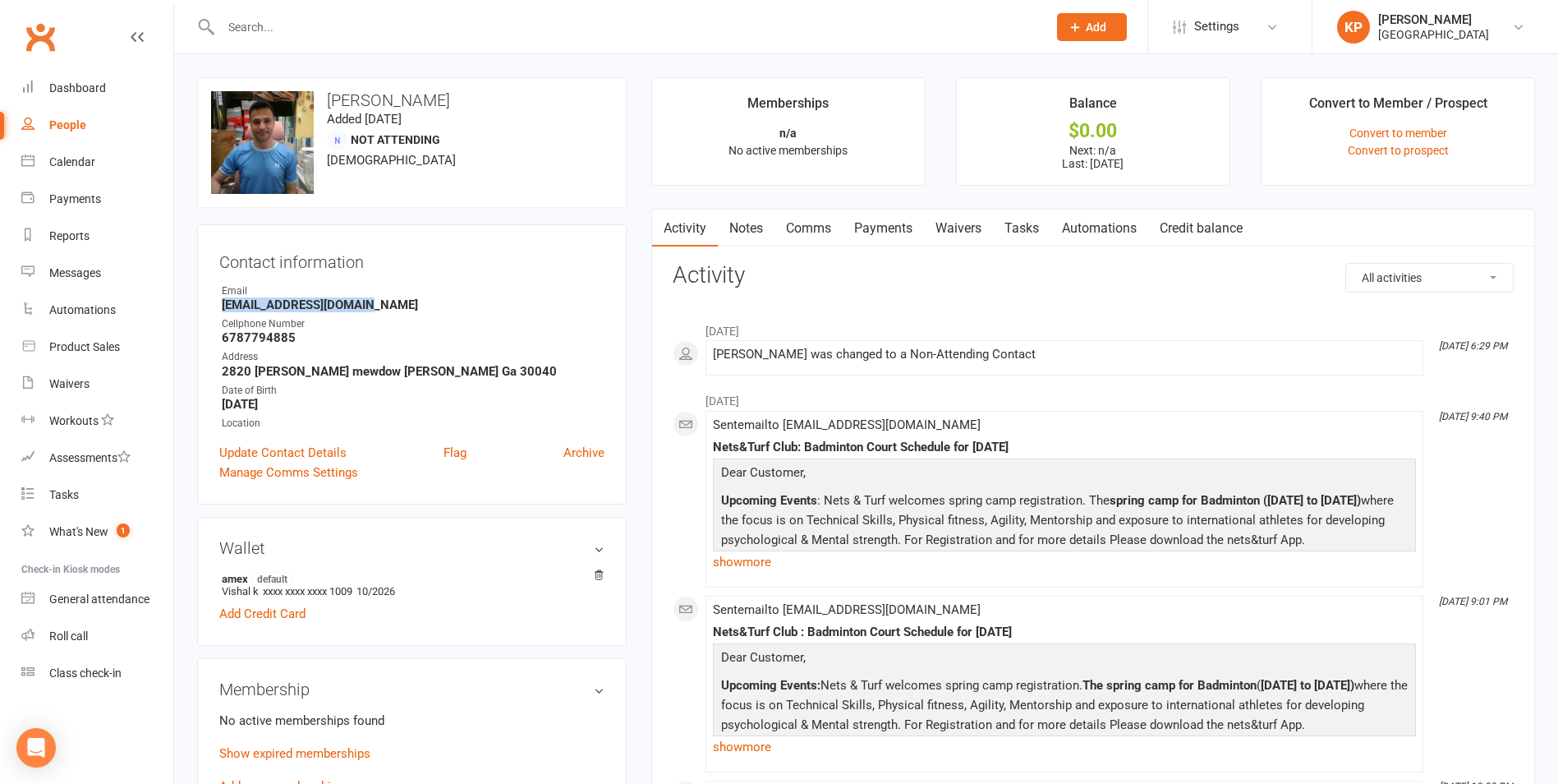
drag, startPoint x: 217, startPoint y: 304, endPoint x: 373, endPoint y: 309, distance: 156.1
click at [373, 309] on div "Contact information Owner Email Virat.sharma@gmail.com Cellphone Number 6787794…" at bounding box center [411, 364] width 430 height 280
copy strong "[EMAIL_ADDRESS][DOMAIN_NAME]"
click at [472, 245] on div "Contact information Owner Email Virat.sharma@gmail.com Cellphone Number 6787794…" at bounding box center [411, 364] width 430 height 280
click at [247, 34] on input "text" at bounding box center [626, 27] width 820 height 23
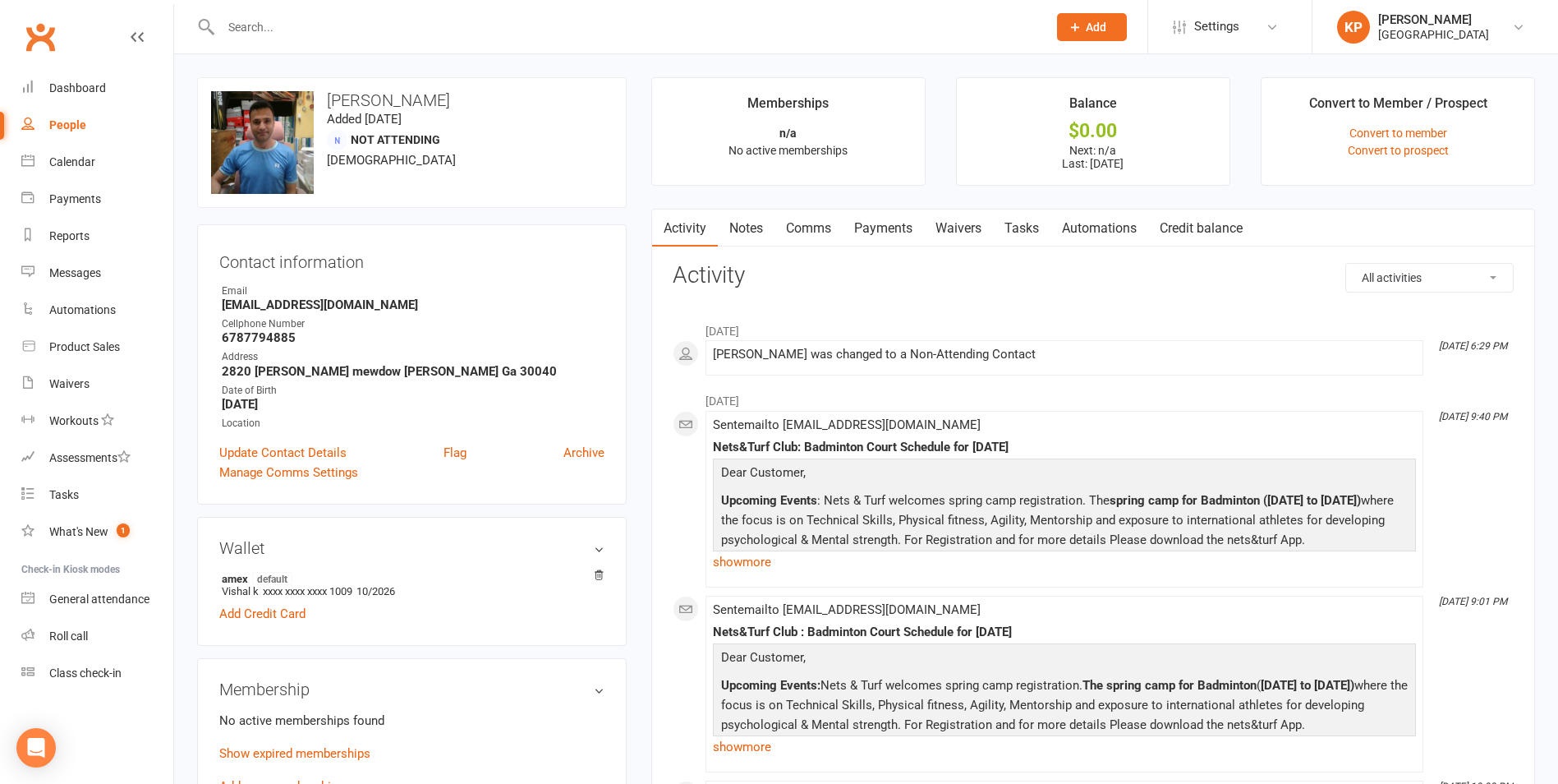
paste input "[PERSON_NAME]"
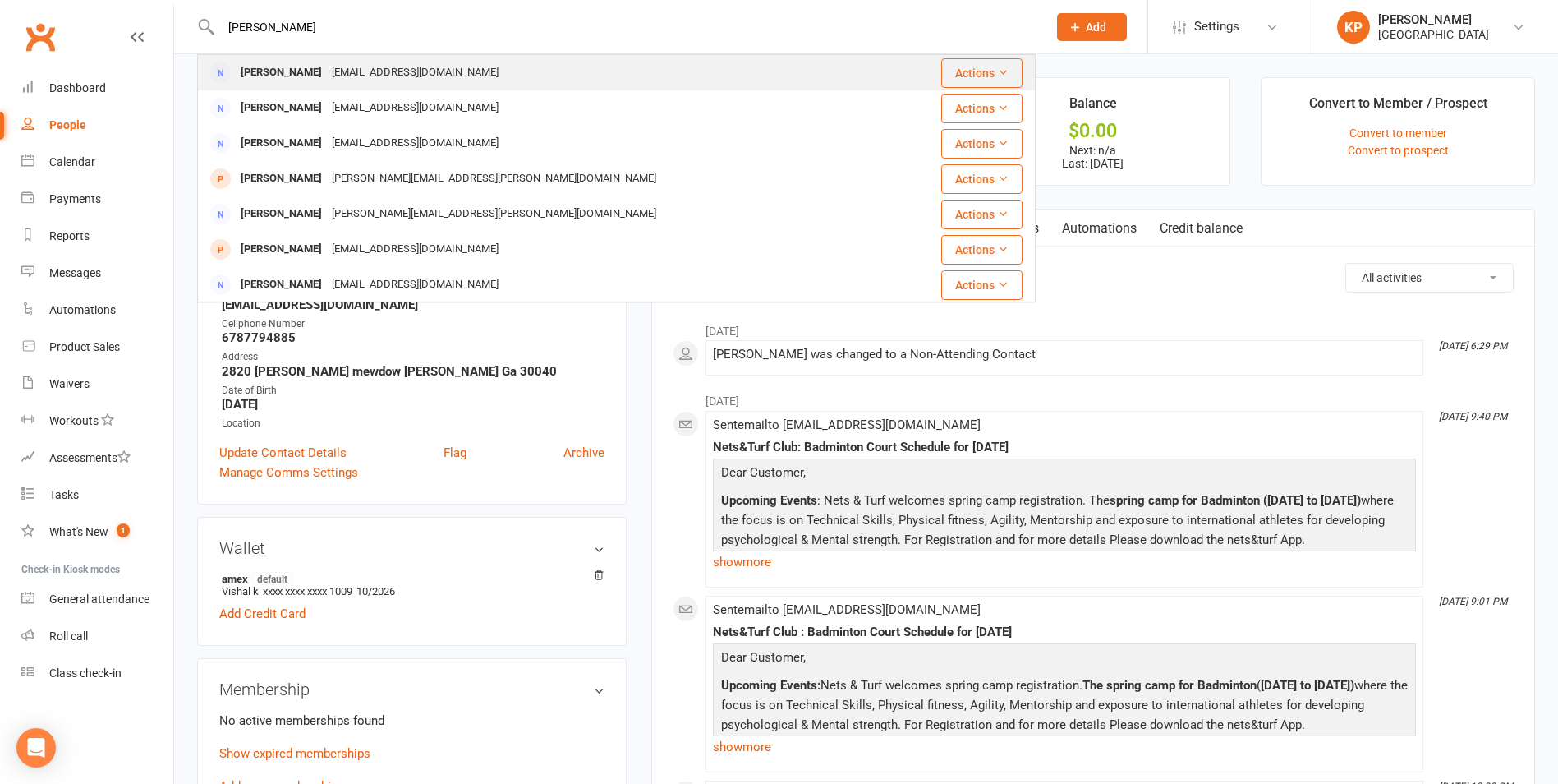
type input "[PERSON_NAME]"
click at [376, 76] on div "[EMAIL_ADDRESS][DOMAIN_NAME]" at bounding box center [415, 73] width 176 height 24
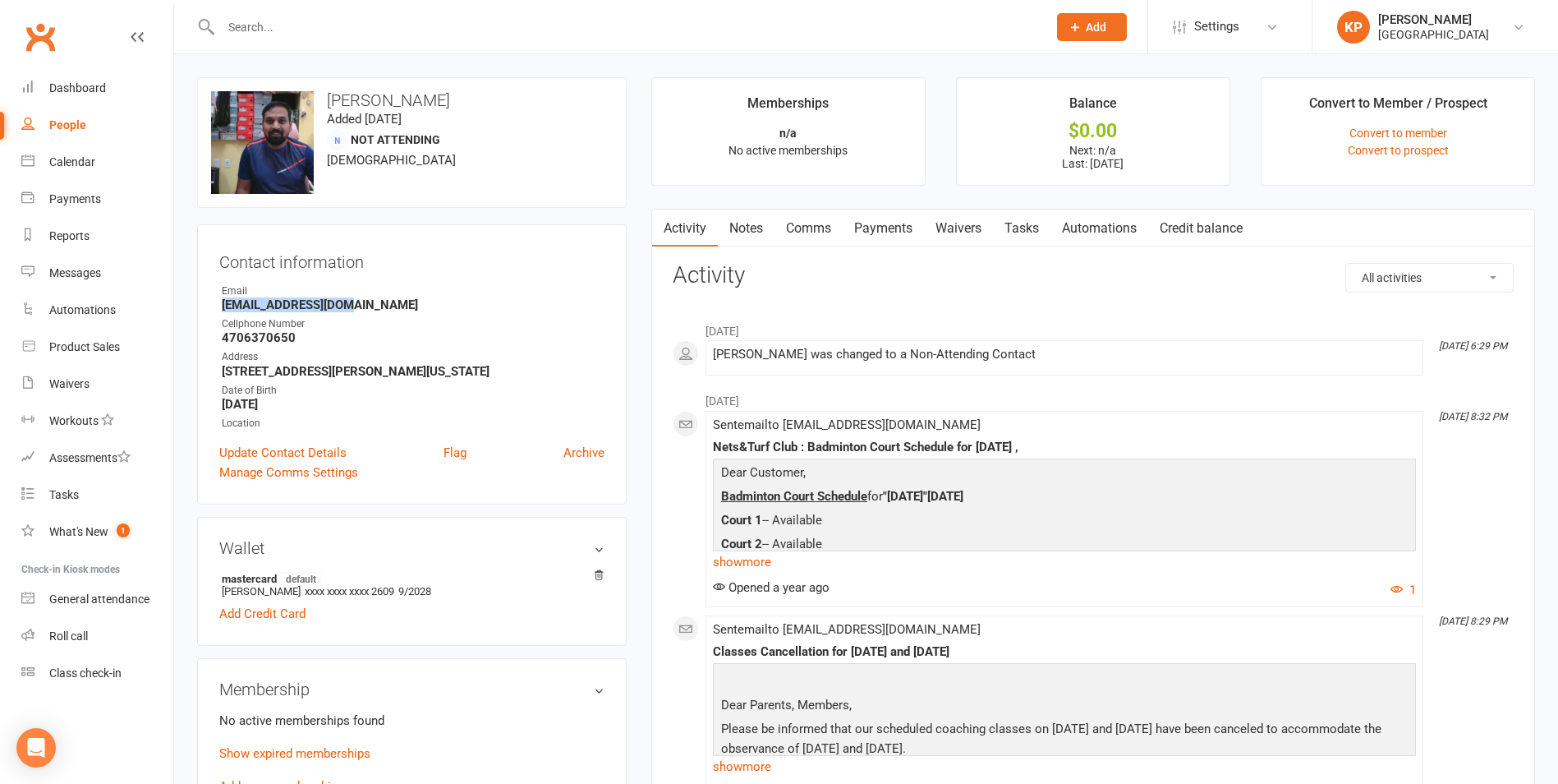
drag, startPoint x: 216, startPoint y: 303, endPoint x: 363, endPoint y: 308, distance: 147.1
click at [363, 308] on div "Contact information Owner Email sambrambs@gmail.com Cellphone Number 4706370650…" at bounding box center [411, 364] width 430 height 280
copy strong "[EMAIL_ADDRESS][DOMAIN_NAME]"
click at [379, 241] on div "Contact information Owner Email sambrambs@gmail.com Cellphone Number 4706370650…" at bounding box center [411, 364] width 430 height 280
click at [279, 21] on input "text" at bounding box center [626, 27] width 820 height 23
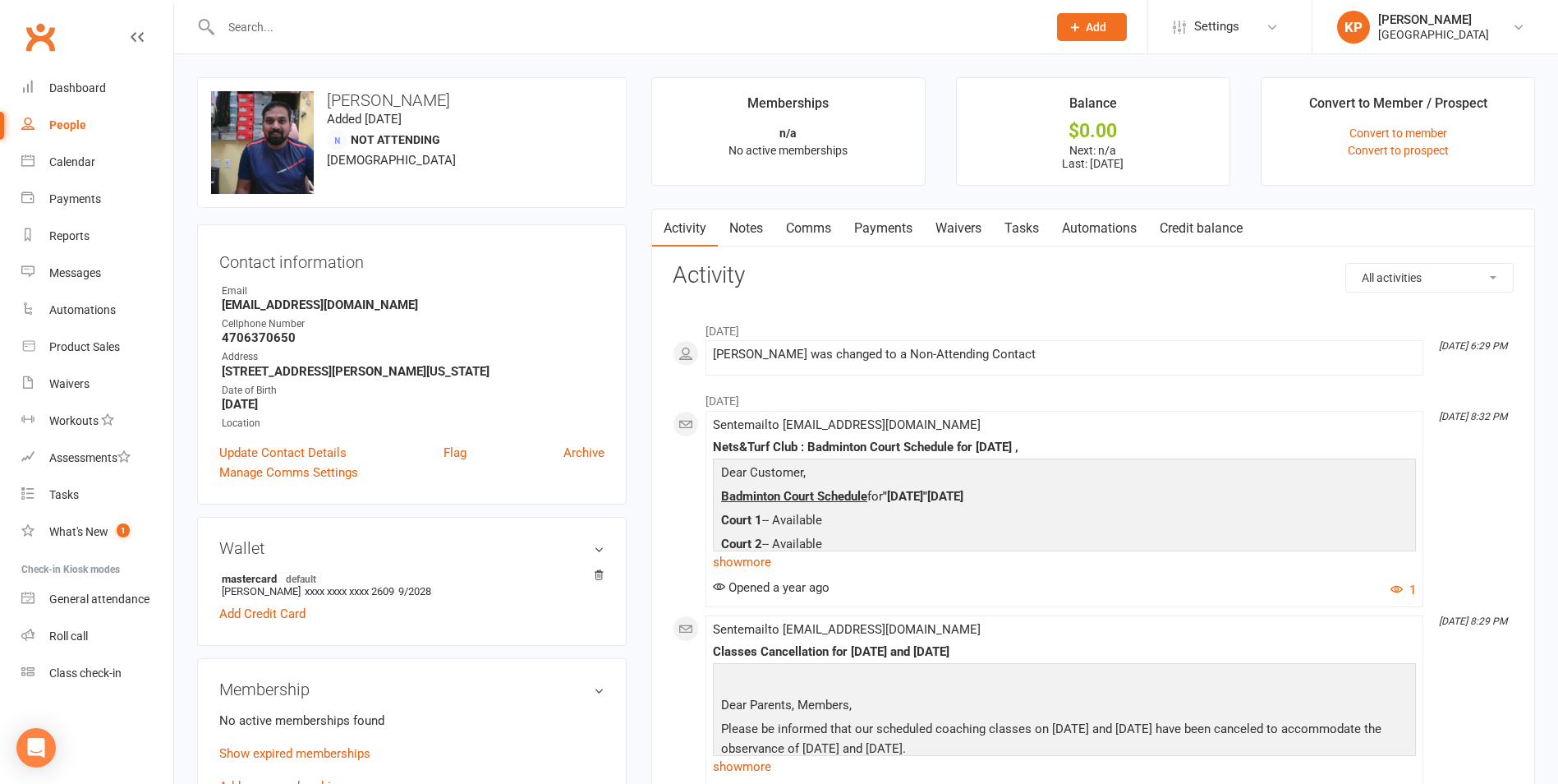
paste input "[PERSON_NAME] [PERSON_NAME]"
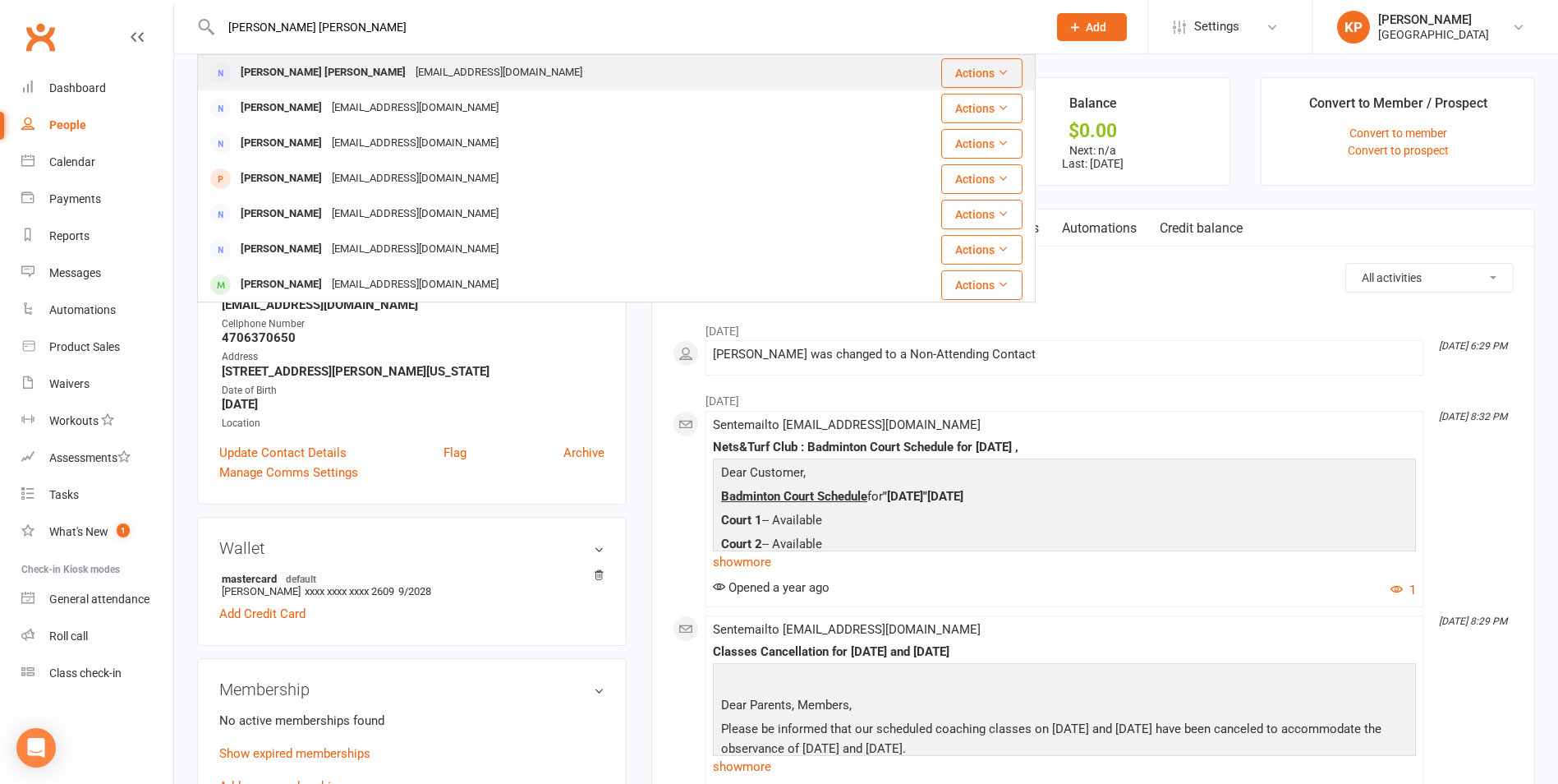
type input "[PERSON_NAME] [PERSON_NAME]"
click at [411, 65] on div "[EMAIL_ADDRESS][DOMAIN_NAME]" at bounding box center [499, 73] width 176 height 24
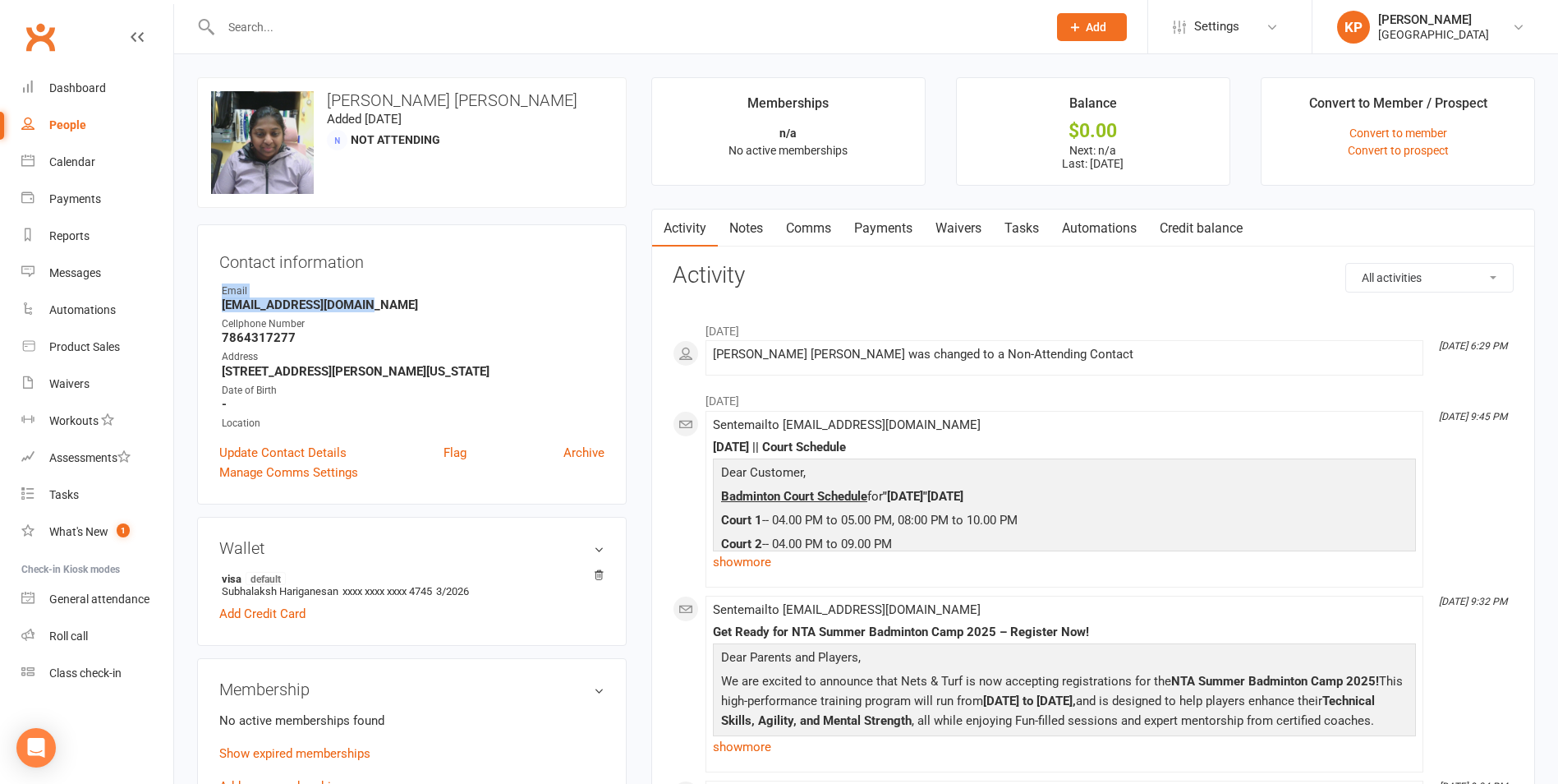
drag, startPoint x: 216, startPoint y: 299, endPoint x: 371, endPoint y: 306, distance: 155.2
click at [371, 306] on div "Contact information Owner Email [EMAIL_ADDRESS][DOMAIN_NAME] Cellphone Number […" at bounding box center [411, 364] width 430 height 280
drag, startPoint x: 371, startPoint y: 306, endPoint x: 386, endPoint y: 314, distance: 17.0
click at [385, 317] on div "Cellphone Number" at bounding box center [413, 323] width 383 height 16
drag, startPoint x: 386, startPoint y: 309, endPoint x: 194, endPoint y: 310, distance: 192.0
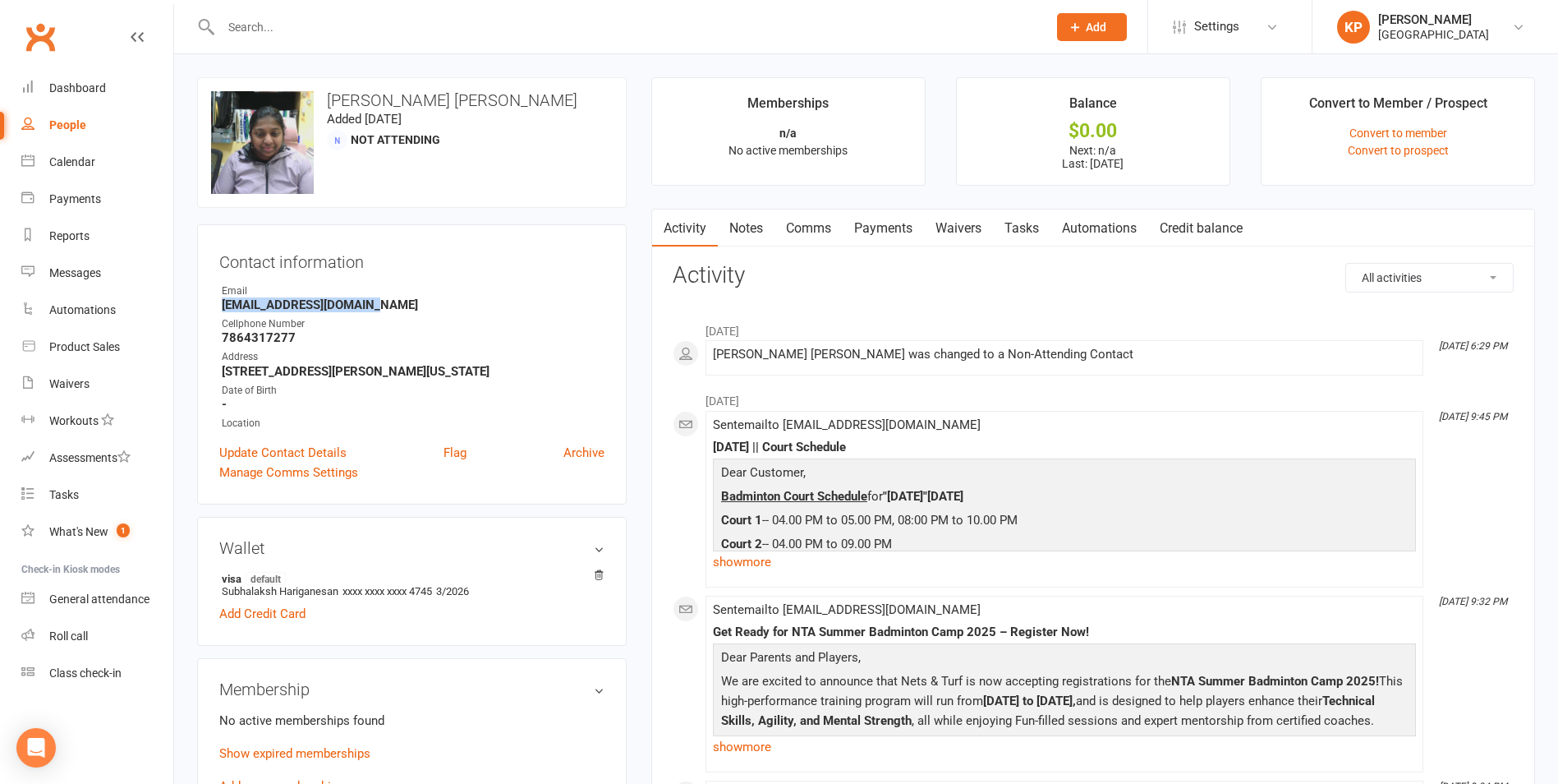
click at [194, 310] on div "upload photo change photo [PERSON_NAME] [PERSON_NAME] Added [DATE] Not Attendin…" at bounding box center [411, 730] width 454 height 1305
copy strong "[EMAIL_ADDRESS][DOMAIN_NAME]"
click at [382, 280] on div "Contact information Owner Email [EMAIL_ADDRESS][DOMAIN_NAME] Cellphone Number […" at bounding box center [411, 364] width 430 height 280
click at [298, 24] on input "text" at bounding box center [626, 27] width 820 height 23
paste input "[EMAIL_ADDRESS][PERSON_NAME][DOMAIN_NAME]"
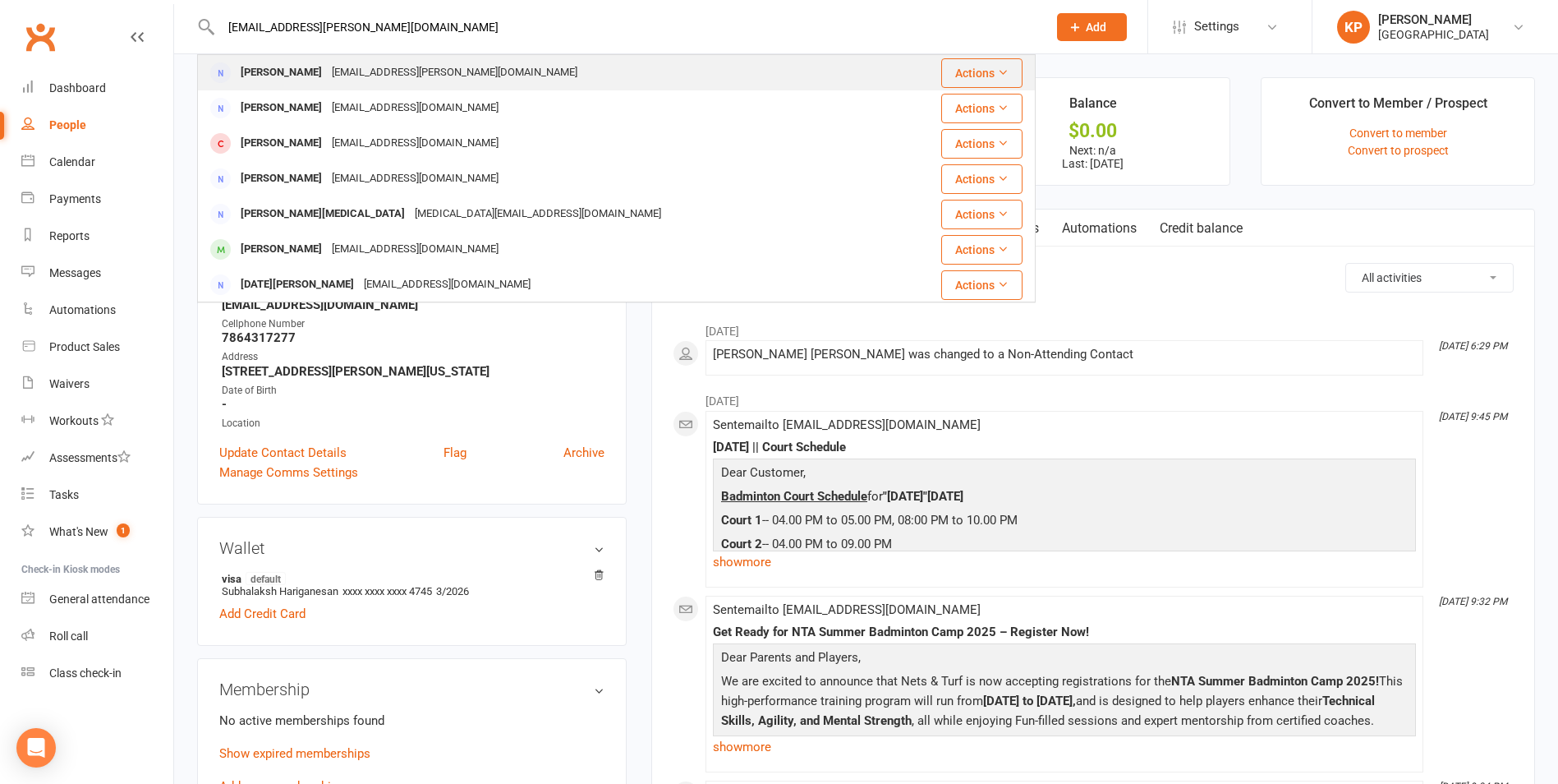
type input "[EMAIL_ADDRESS][PERSON_NAME][DOMAIN_NAME]"
click at [413, 66] on div "[EMAIL_ADDRESS][PERSON_NAME][DOMAIN_NAME]" at bounding box center [455, 73] width 255 height 24
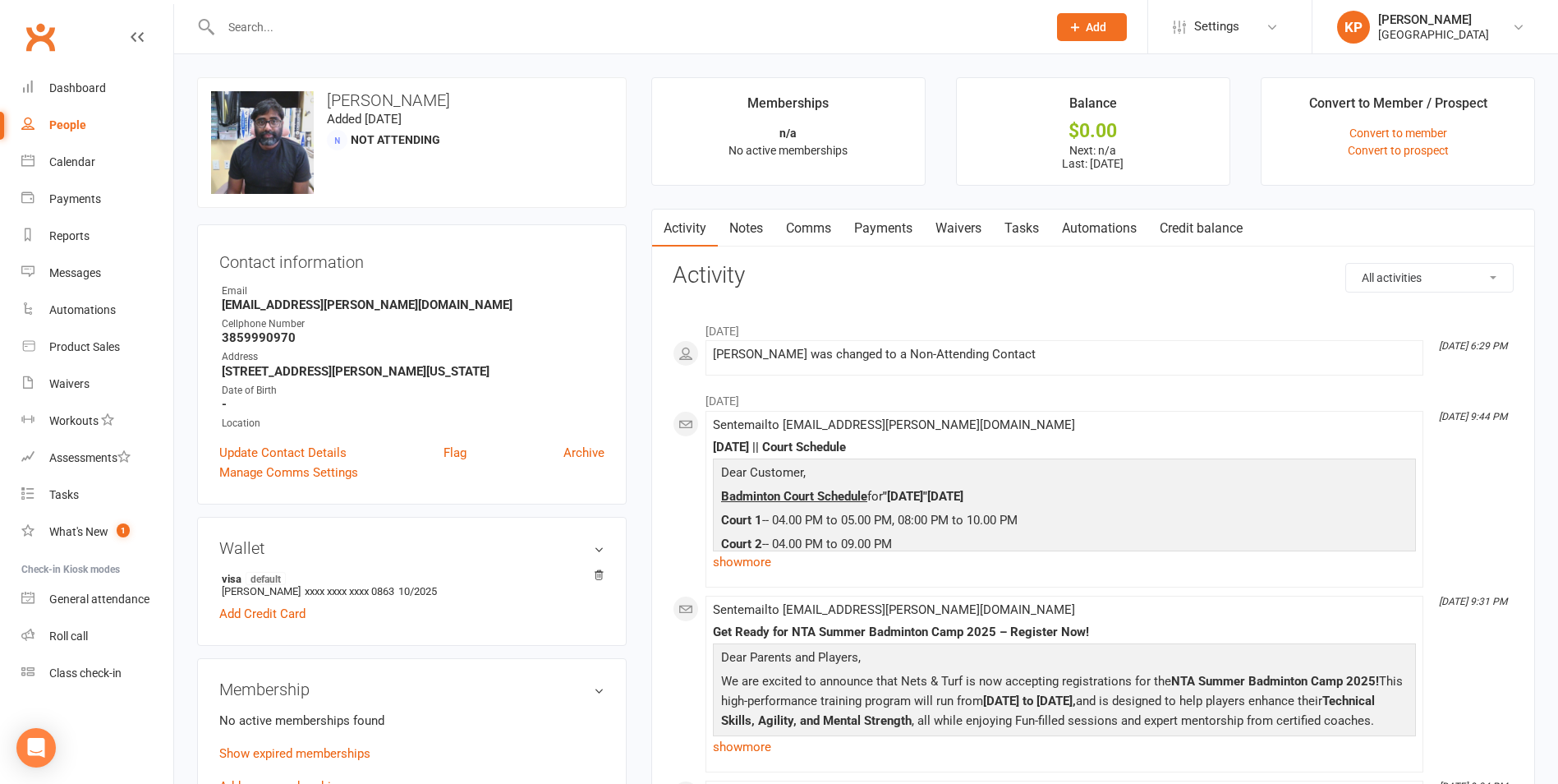
click at [305, 18] on input "text" at bounding box center [626, 27] width 820 height 23
paste input "[PERSON_NAME]"
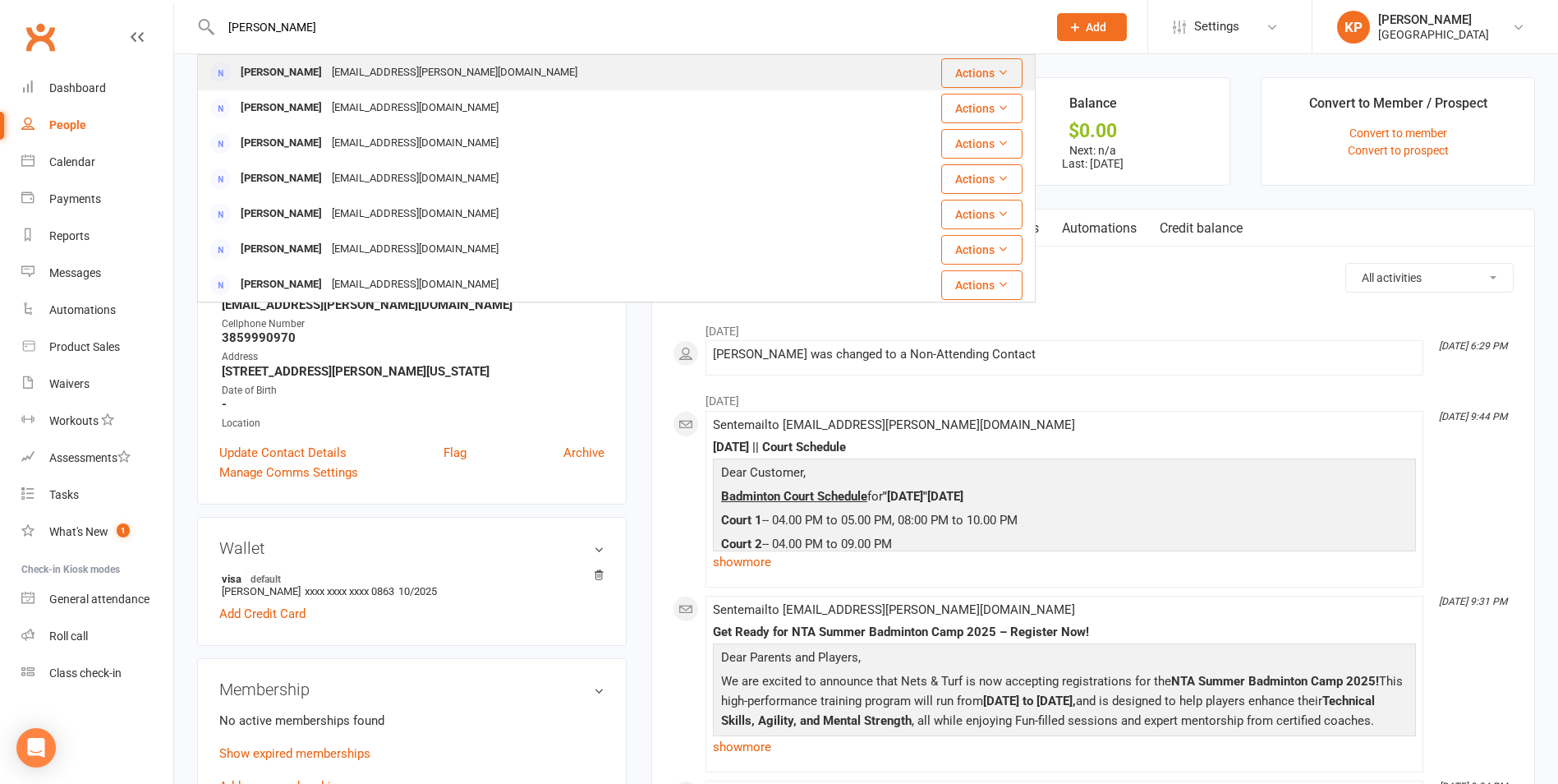
type input "[PERSON_NAME]"
click at [404, 64] on div "[EMAIL_ADDRESS][PERSON_NAME][DOMAIN_NAME]" at bounding box center [455, 73] width 255 height 24
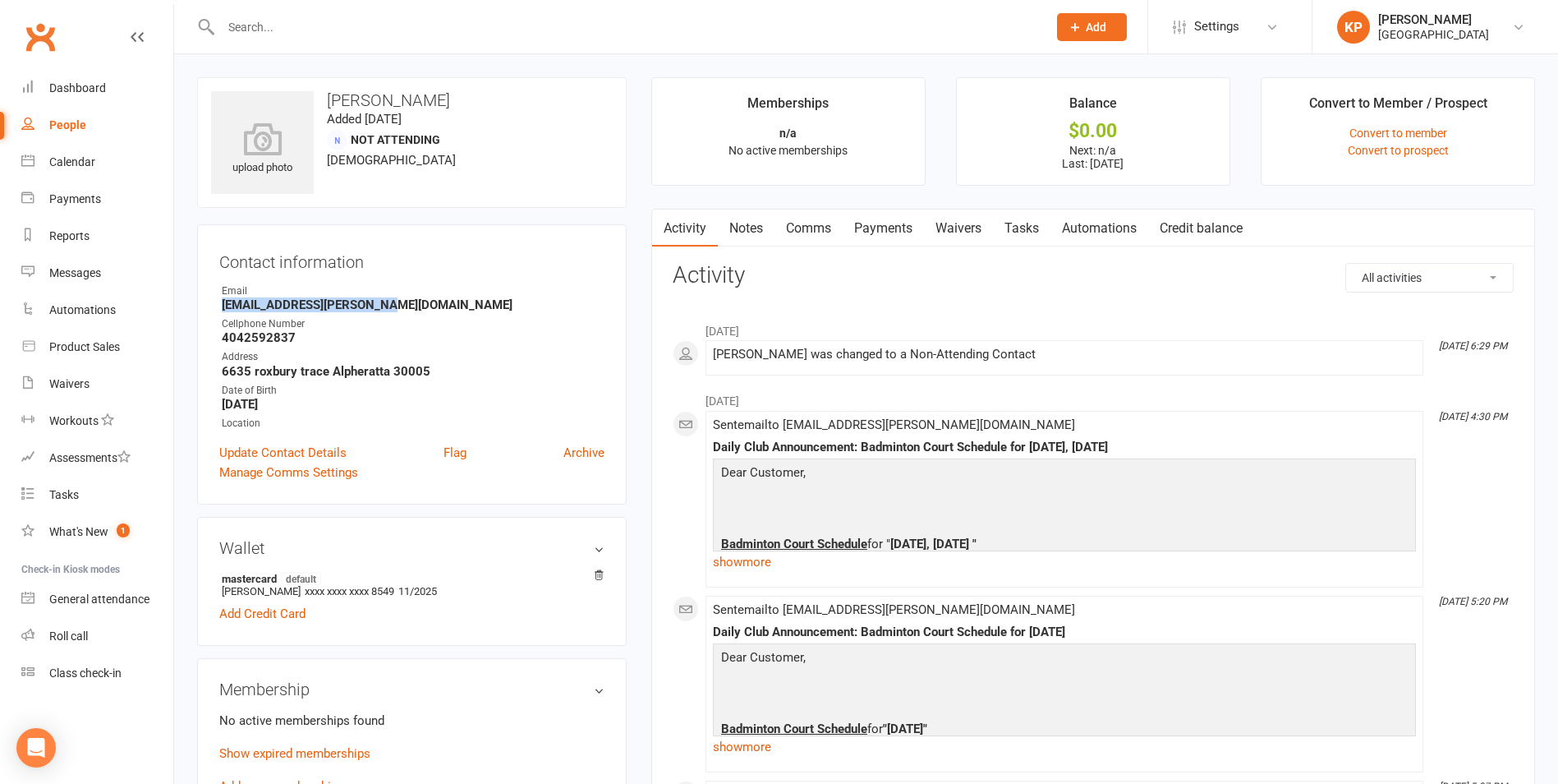
drag, startPoint x: 220, startPoint y: 307, endPoint x: 400, endPoint y: 312, distance: 180.1
click at [400, 312] on li "Email [EMAIL_ADDRESS][PERSON_NAME][DOMAIN_NAME]" at bounding box center [411, 297] width 385 height 29
copy strong "[EMAIL_ADDRESS][PERSON_NAME][DOMAIN_NAME]"
click at [422, 300] on strong "[EMAIL_ADDRESS][PERSON_NAME][DOMAIN_NAME]" at bounding box center [413, 305] width 383 height 15
click at [345, 32] on input "text" at bounding box center [626, 27] width 820 height 23
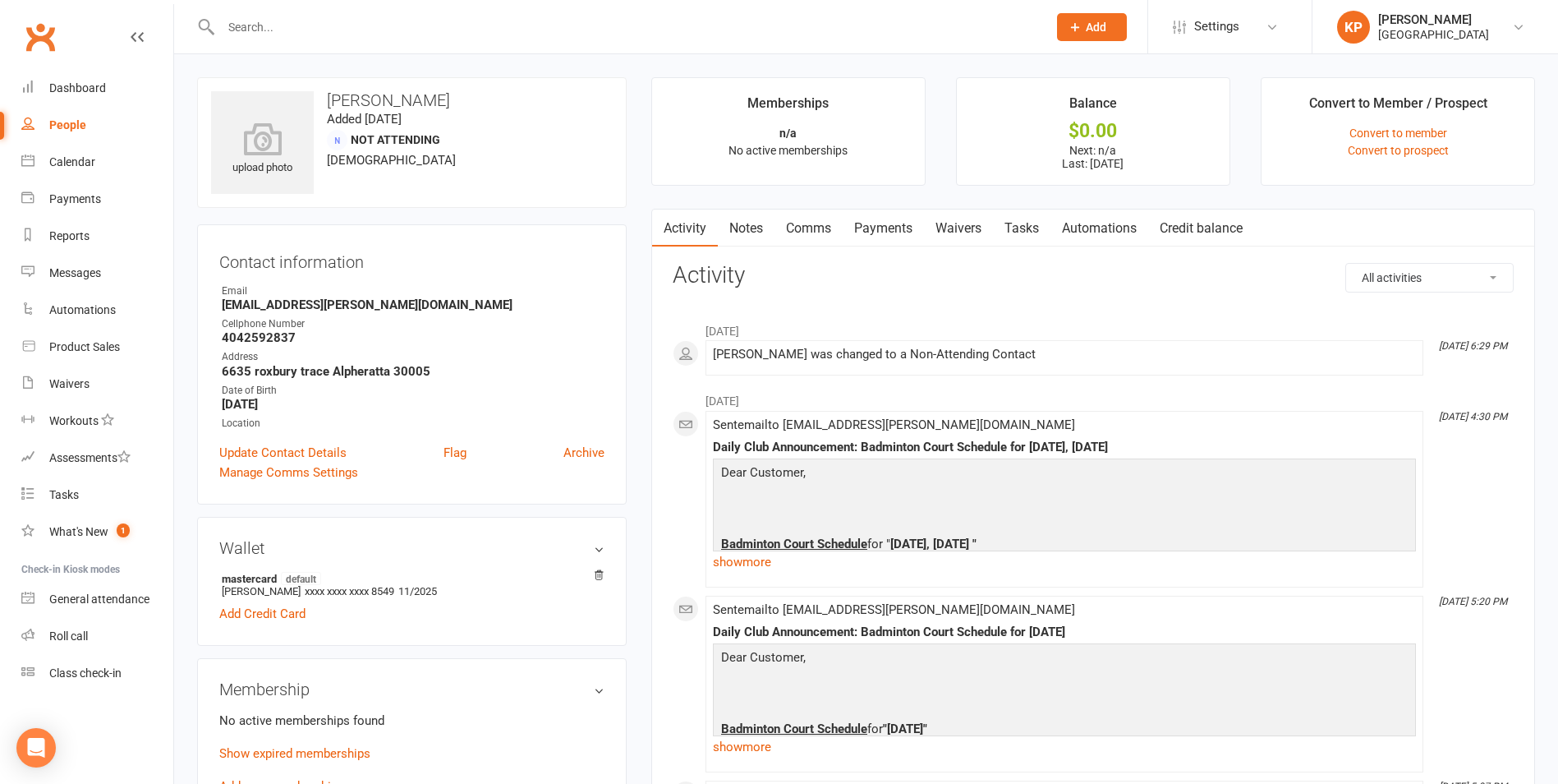
paste input "[PERSON_NAME]"
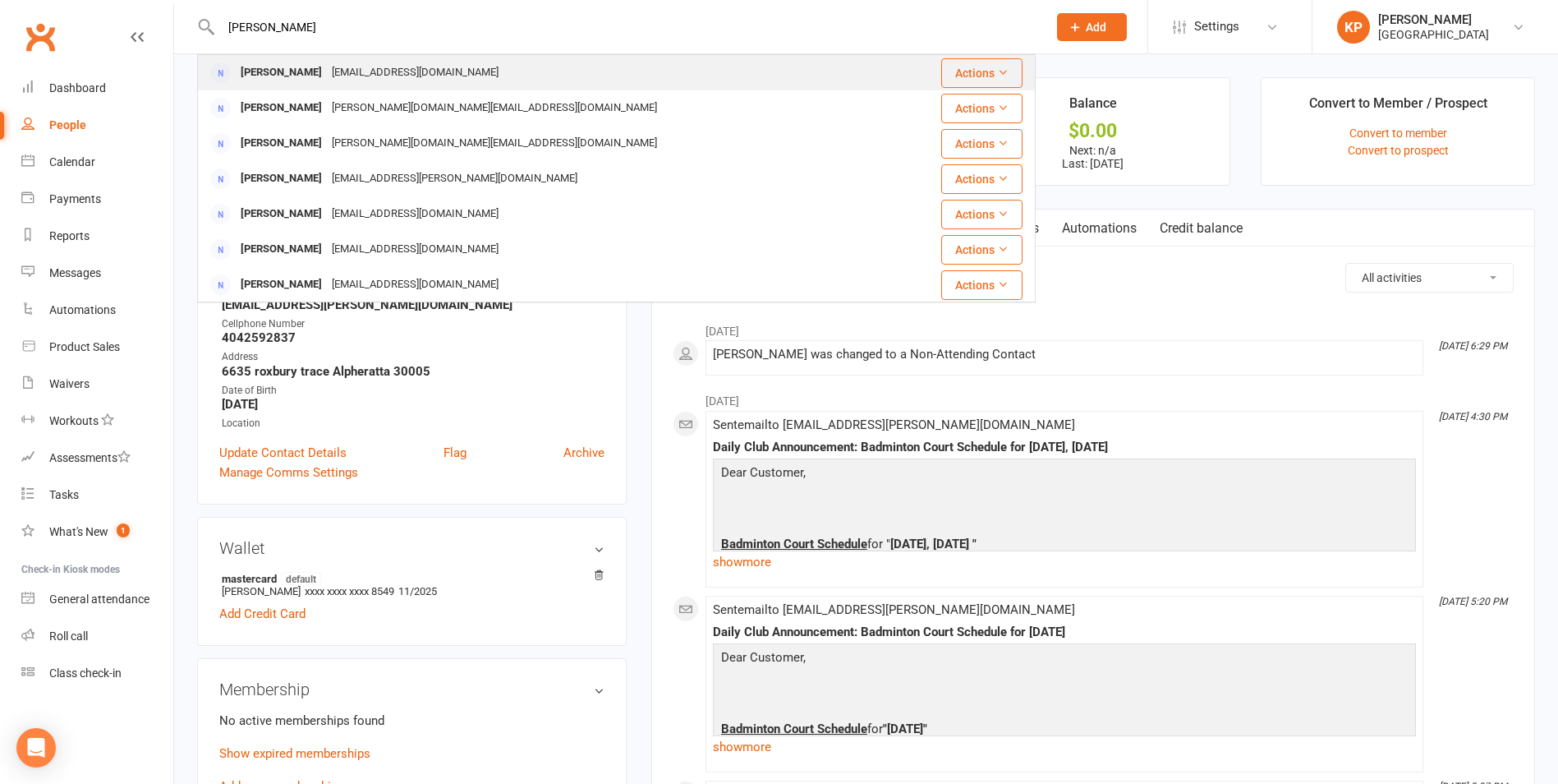
type input "[PERSON_NAME]"
click at [418, 77] on div "[EMAIL_ADDRESS][DOMAIN_NAME]" at bounding box center [415, 73] width 176 height 24
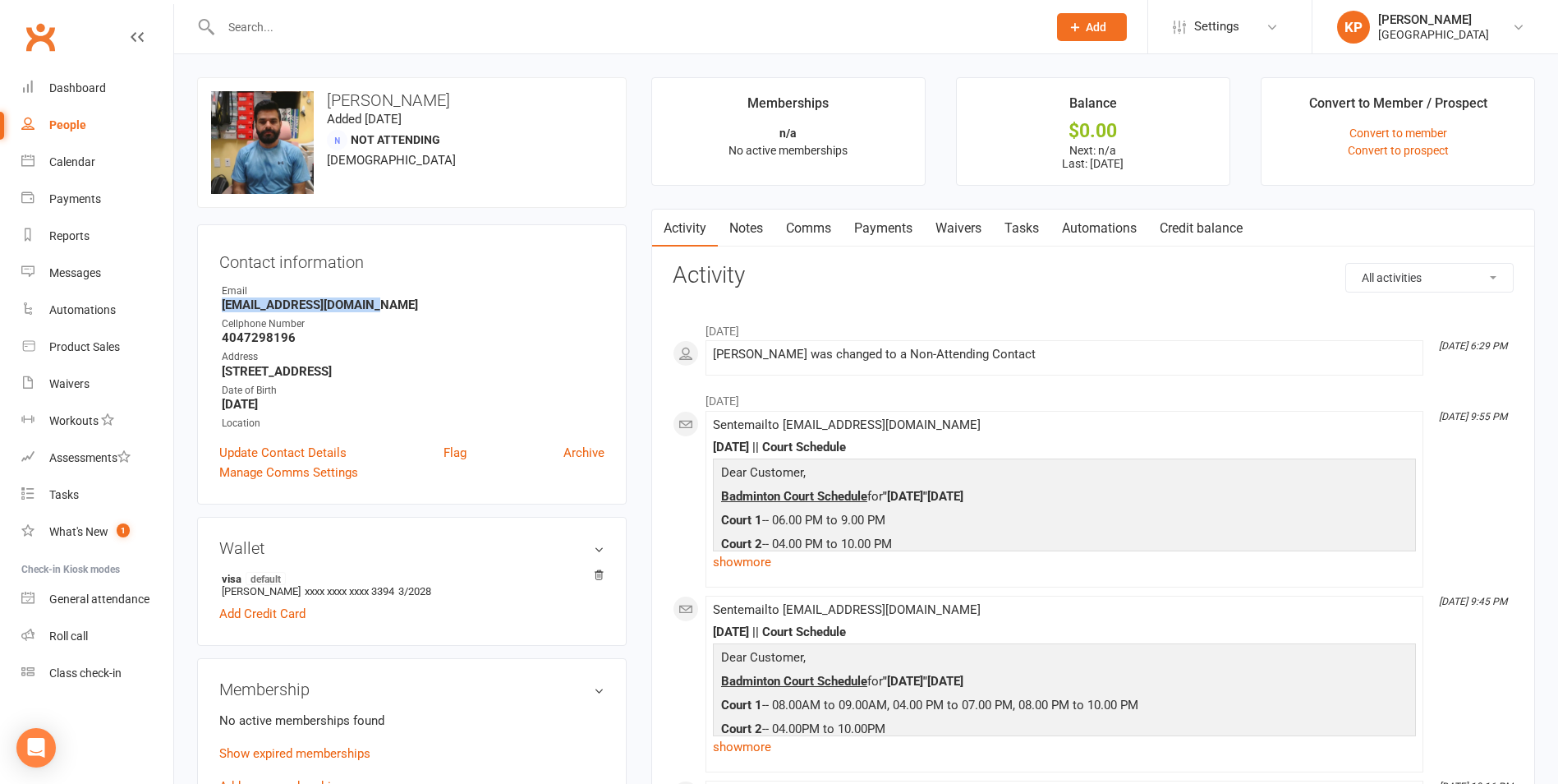
drag, startPoint x: 218, startPoint y: 304, endPoint x: 408, endPoint y: 299, distance: 190.1
click at [408, 299] on div "Contact information Owner Email [EMAIL_ADDRESS][DOMAIN_NAME] Cellphone Number […" at bounding box center [411, 364] width 430 height 280
copy strong "[EMAIL_ADDRESS][DOMAIN_NAME]"
click at [404, 274] on div "Contact information Owner Email [EMAIL_ADDRESS][DOMAIN_NAME] Cellphone Number […" at bounding box center [411, 364] width 430 height 280
click at [308, 30] on input "text" at bounding box center [626, 27] width 820 height 23
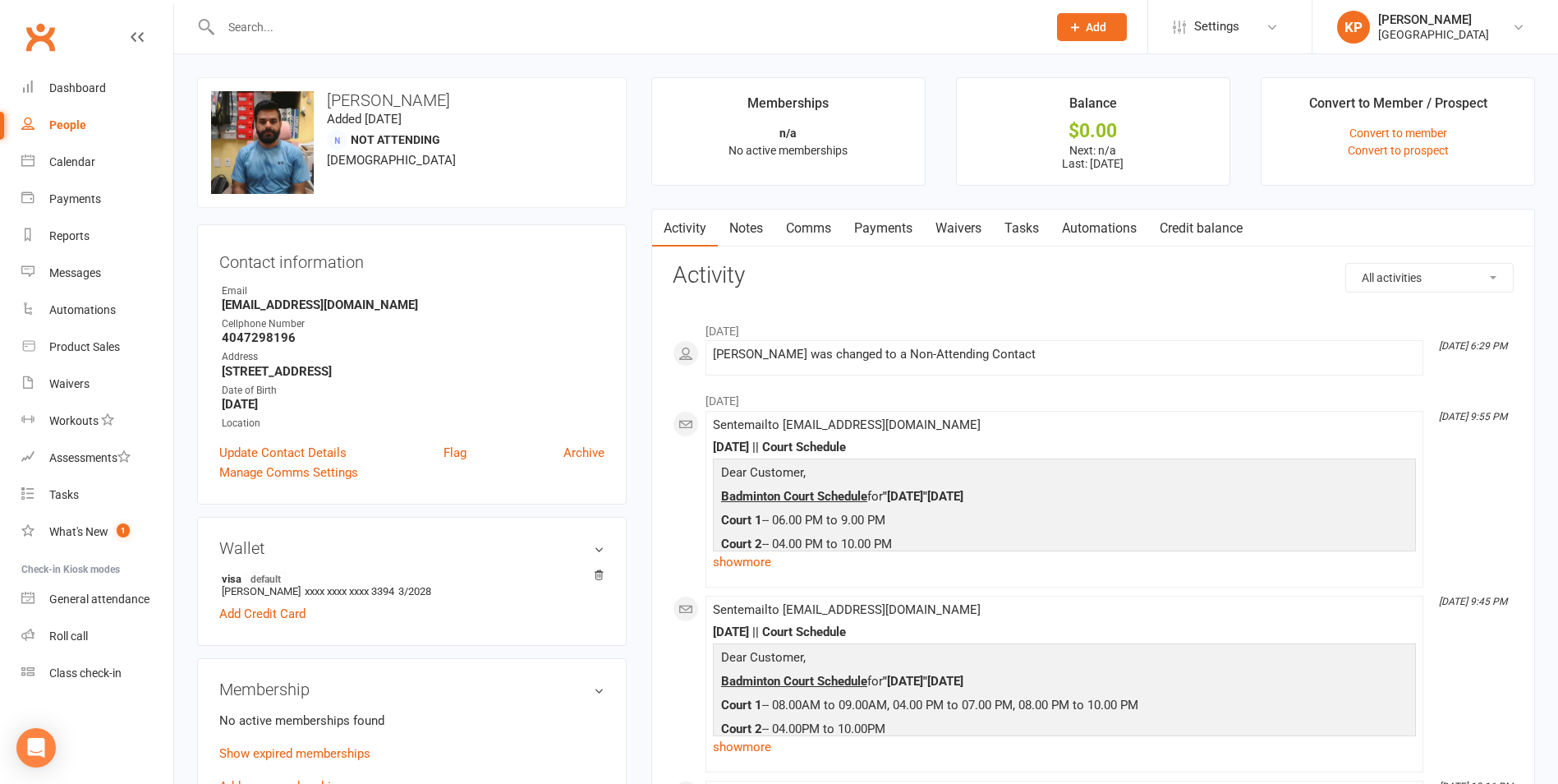
paste input "[PERSON_NAME]"
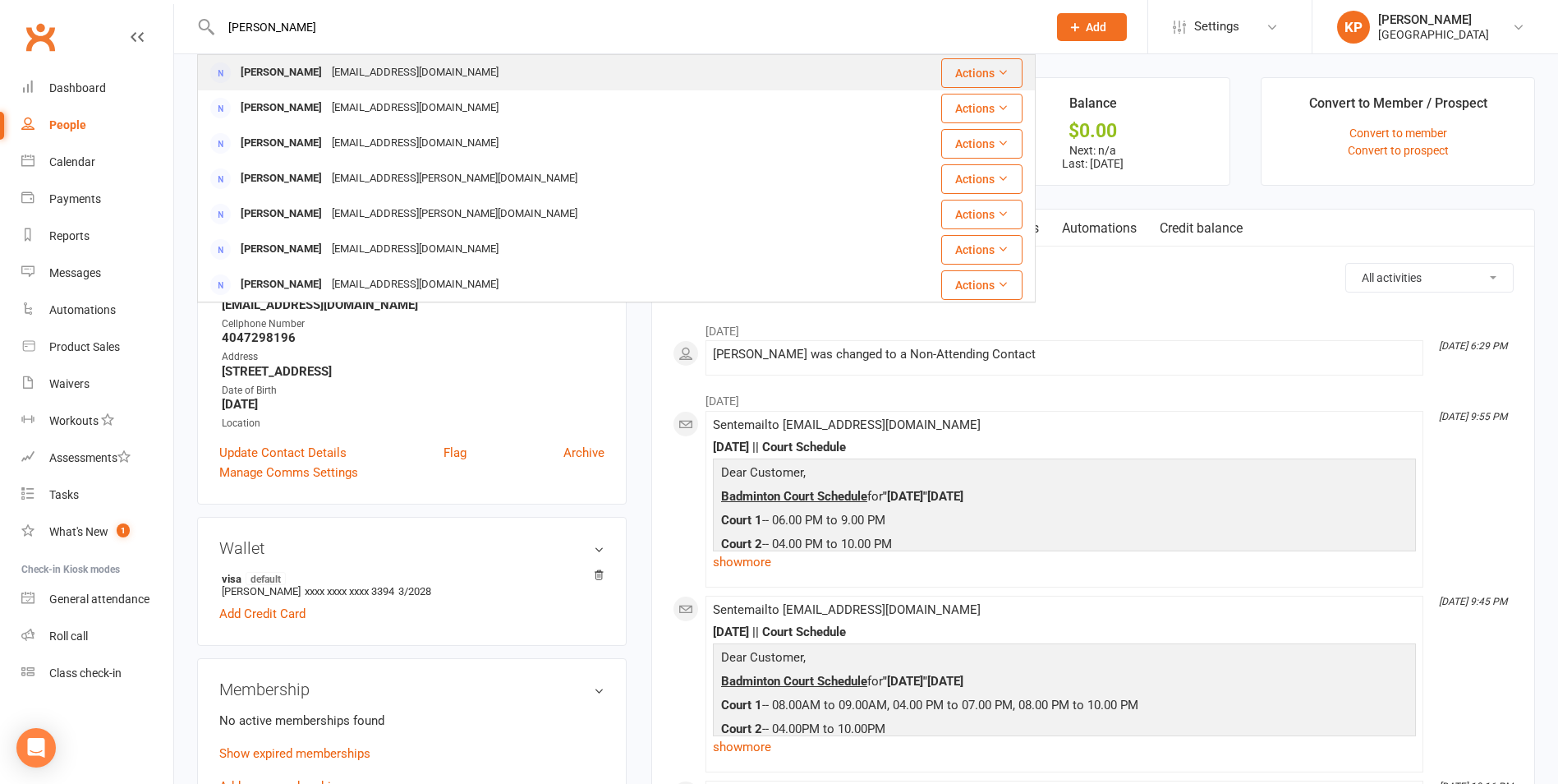
type input "[PERSON_NAME]"
click at [368, 55] on td "[PERSON_NAME] [EMAIL_ADDRESS][DOMAIN_NAME]" at bounding box center [534, 73] width 674 height 35
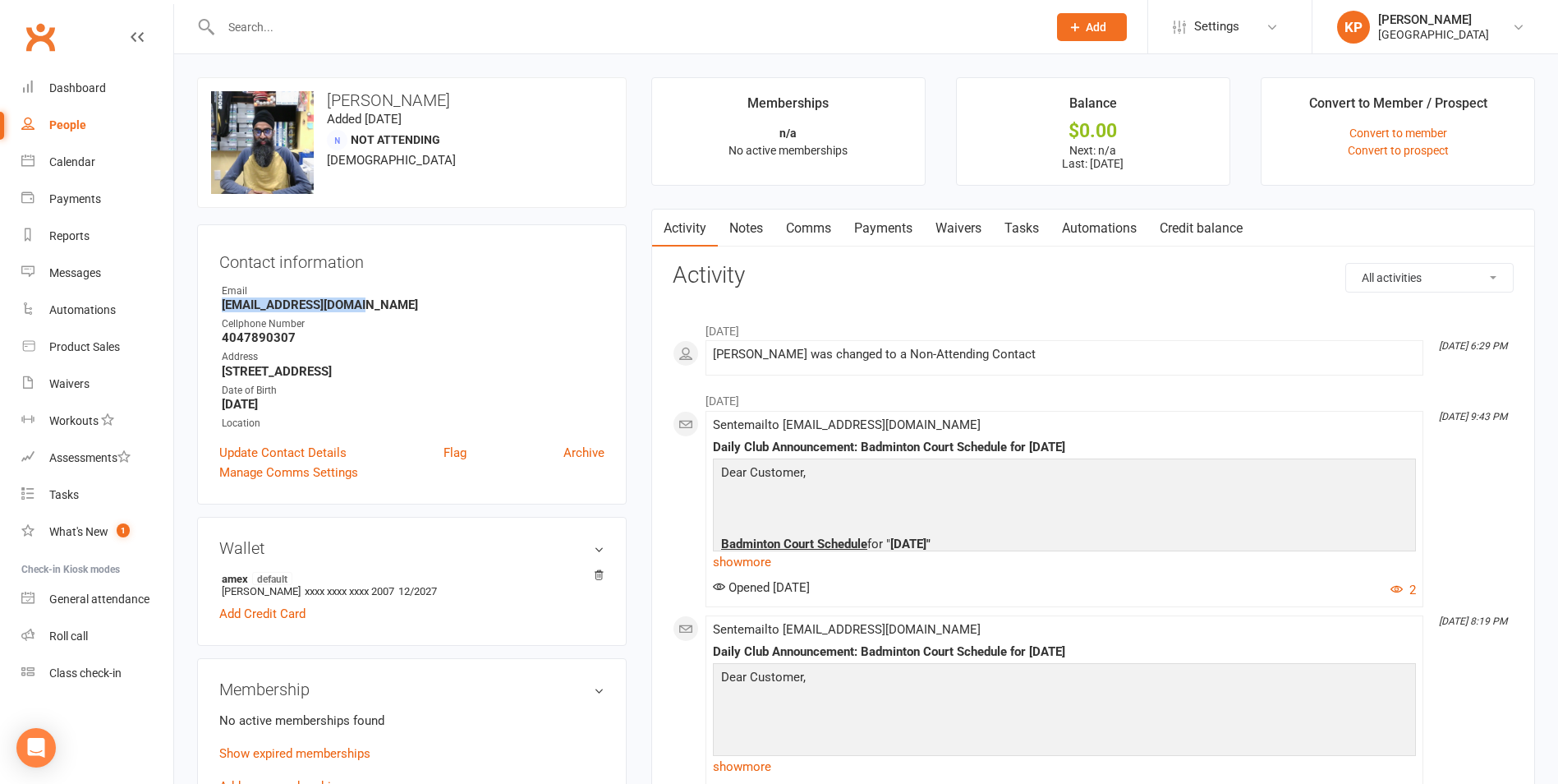
drag, startPoint x: 207, startPoint y: 301, endPoint x: 442, endPoint y: 307, distance: 235.1
click at [442, 307] on div "Contact information Owner Email [EMAIL_ADDRESS][DOMAIN_NAME] Cellphone Number […" at bounding box center [411, 364] width 430 height 280
copy strong "[EMAIL_ADDRESS][DOMAIN_NAME]"
click at [476, 294] on div "Email" at bounding box center [413, 291] width 383 height 16
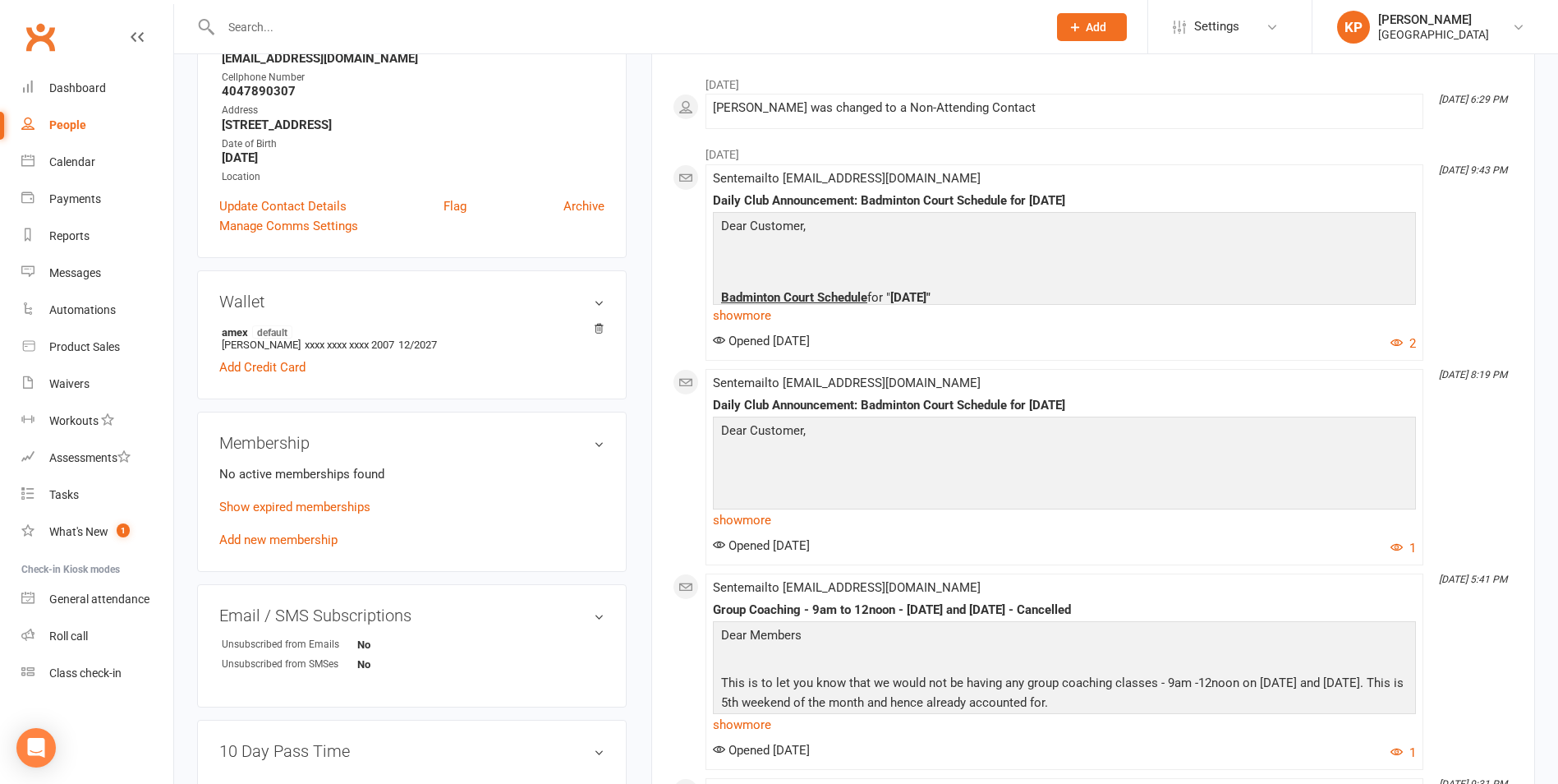
click at [338, 18] on input "text" at bounding box center [626, 27] width 820 height 23
paste input "[PERSON_NAME]"
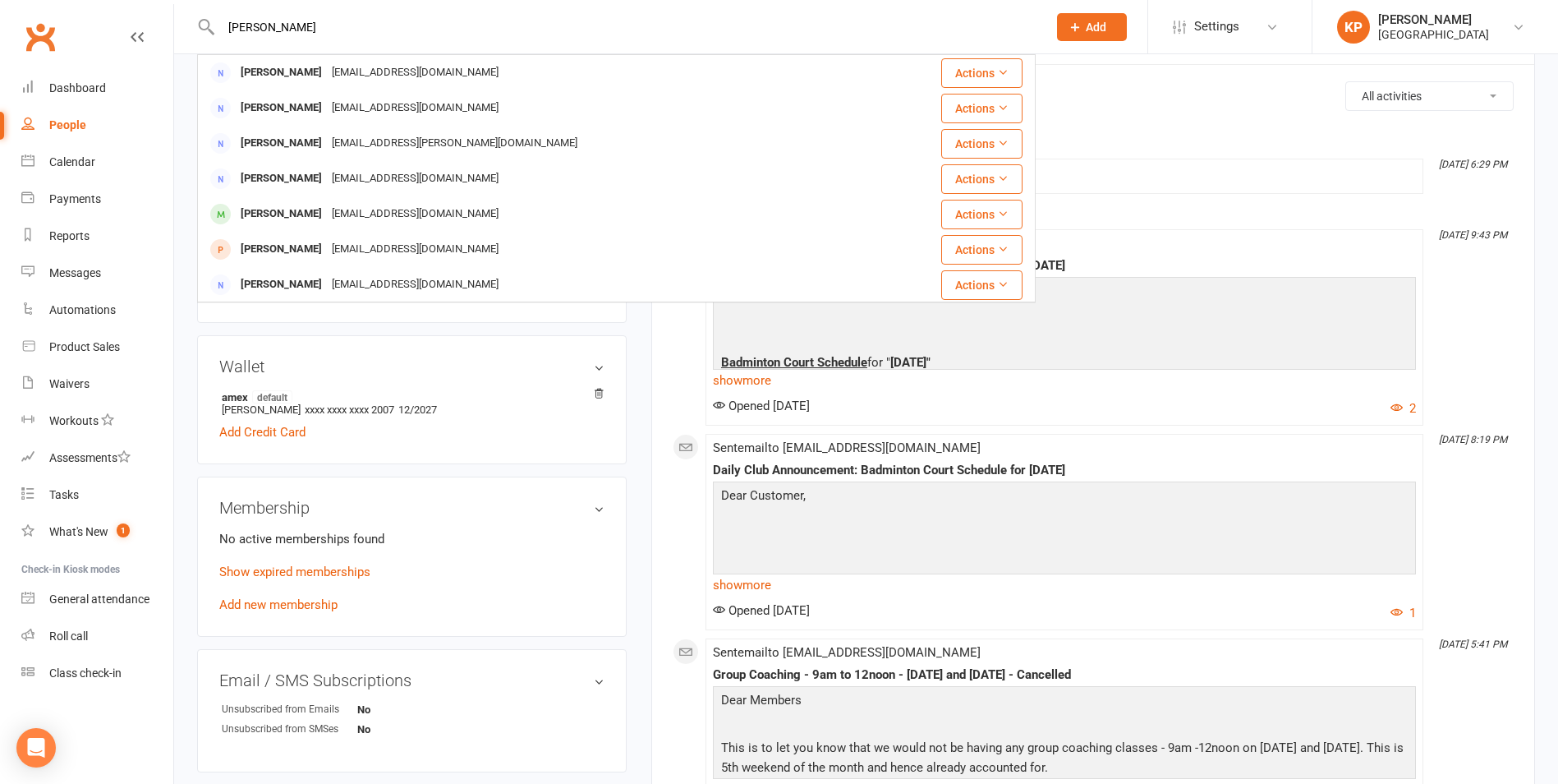
scroll to position [0, 0]
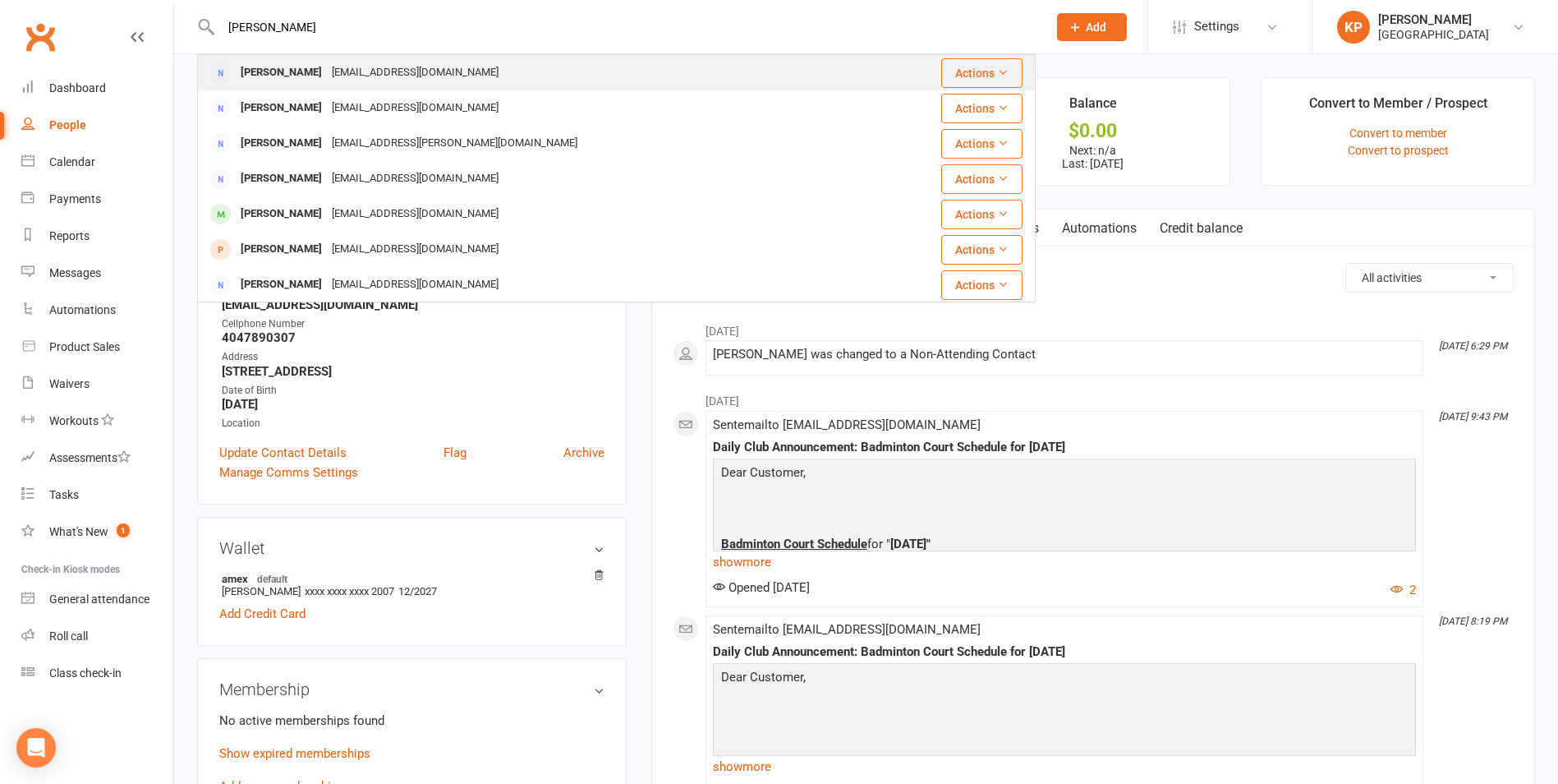
type input "[PERSON_NAME]"
click at [363, 73] on div "[EMAIL_ADDRESS][DOMAIN_NAME]" at bounding box center [415, 73] width 176 height 24
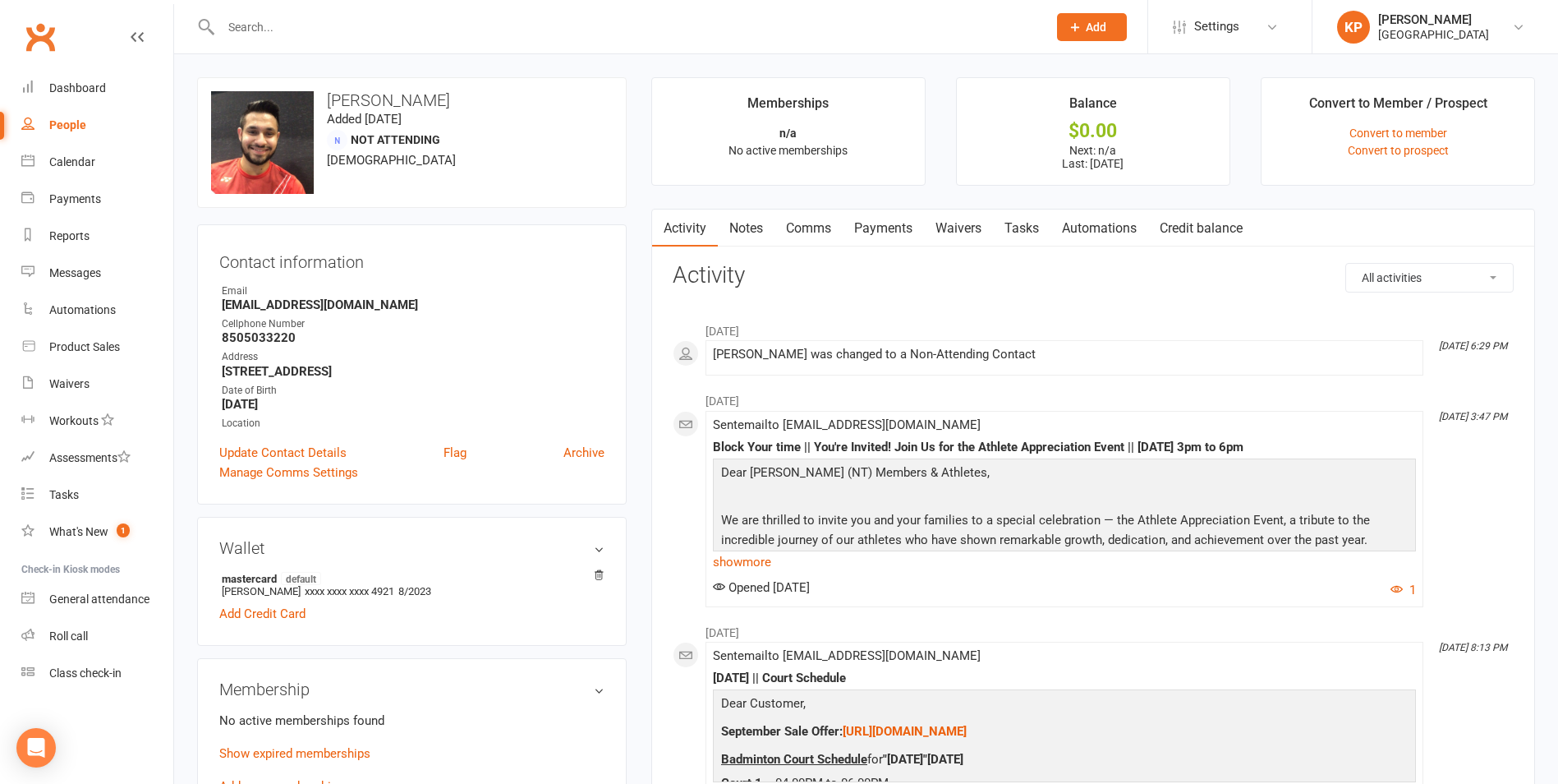
drag, startPoint x: 218, startPoint y: 309, endPoint x: 461, endPoint y: 300, distance: 243.2
click at [461, 300] on div "Contact information Owner Email [EMAIL_ADDRESS][DOMAIN_NAME] Cellphone Number […" at bounding box center [411, 364] width 430 height 280
copy strong "[EMAIL_ADDRESS][DOMAIN_NAME]"
click at [461, 300] on strong "[EMAIL_ADDRESS][DOMAIN_NAME]" at bounding box center [413, 305] width 383 height 15
click at [310, 37] on input "text" at bounding box center [626, 27] width 820 height 23
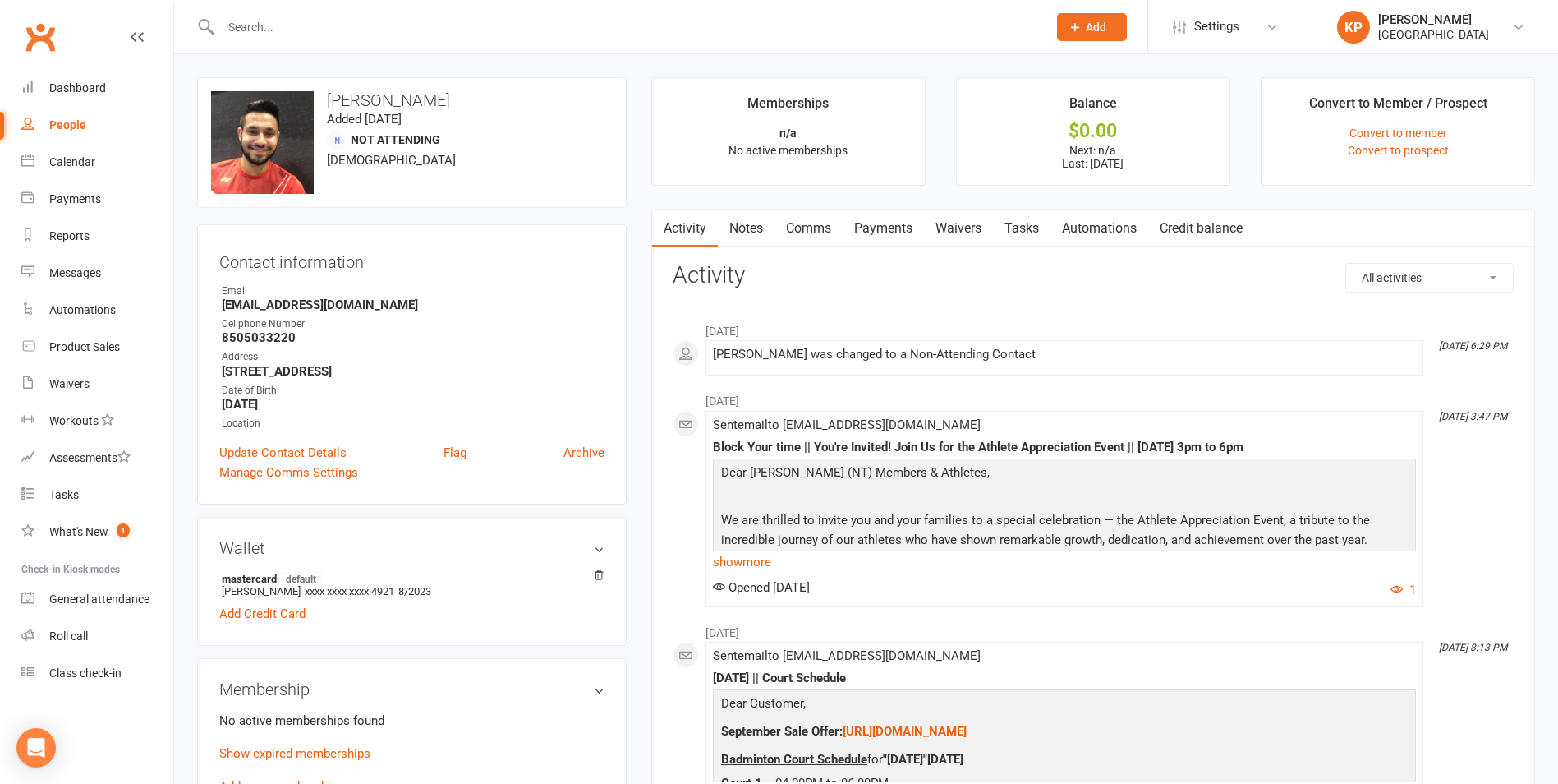
paste input "[PERSON_NAME] [PERSON_NAME]"
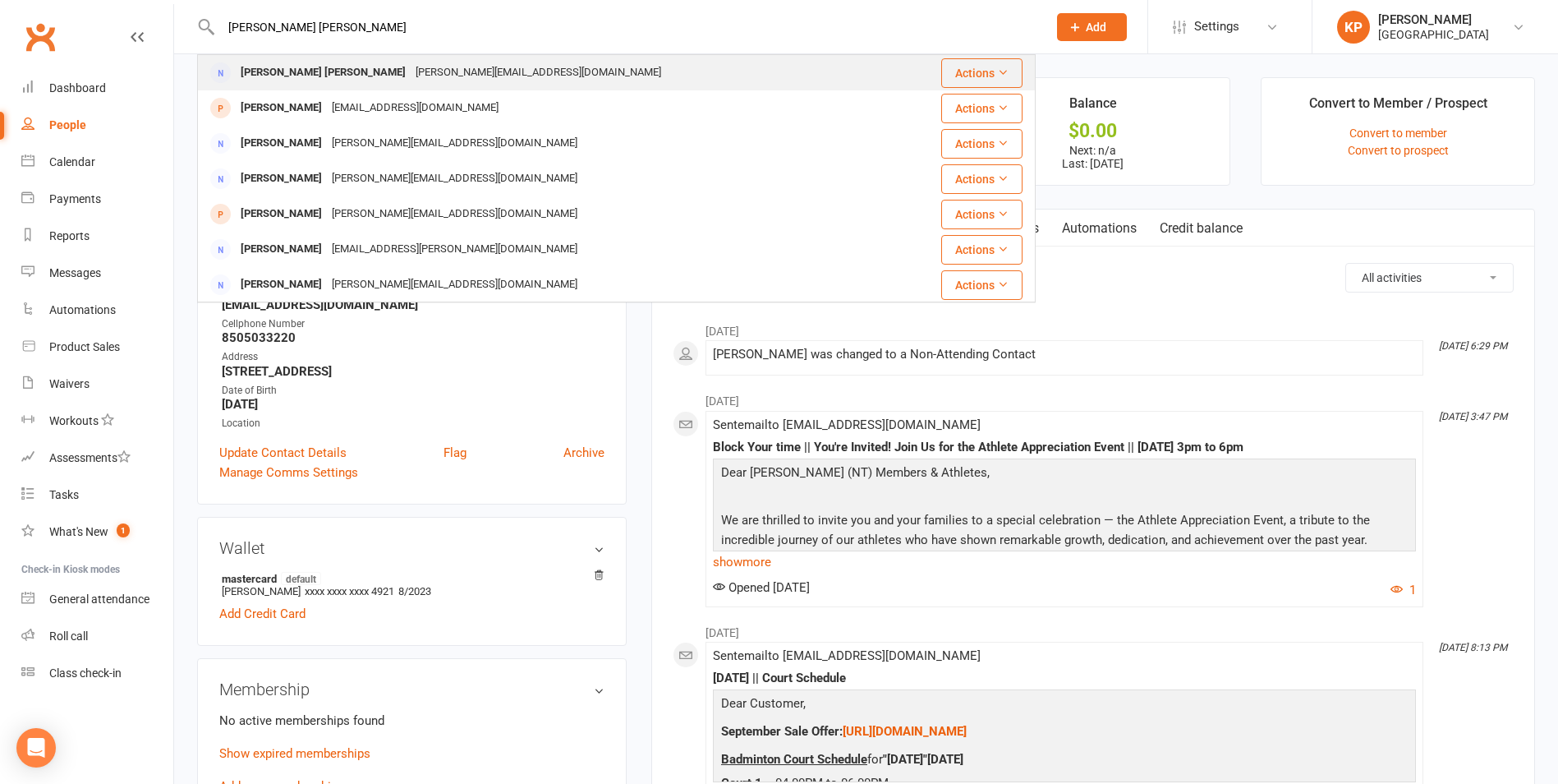
type input "[PERSON_NAME] [PERSON_NAME]"
click at [411, 74] on div "[PERSON_NAME][EMAIL_ADDRESS][DOMAIN_NAME]" at bounding box center [539, 73] width 255 height 24
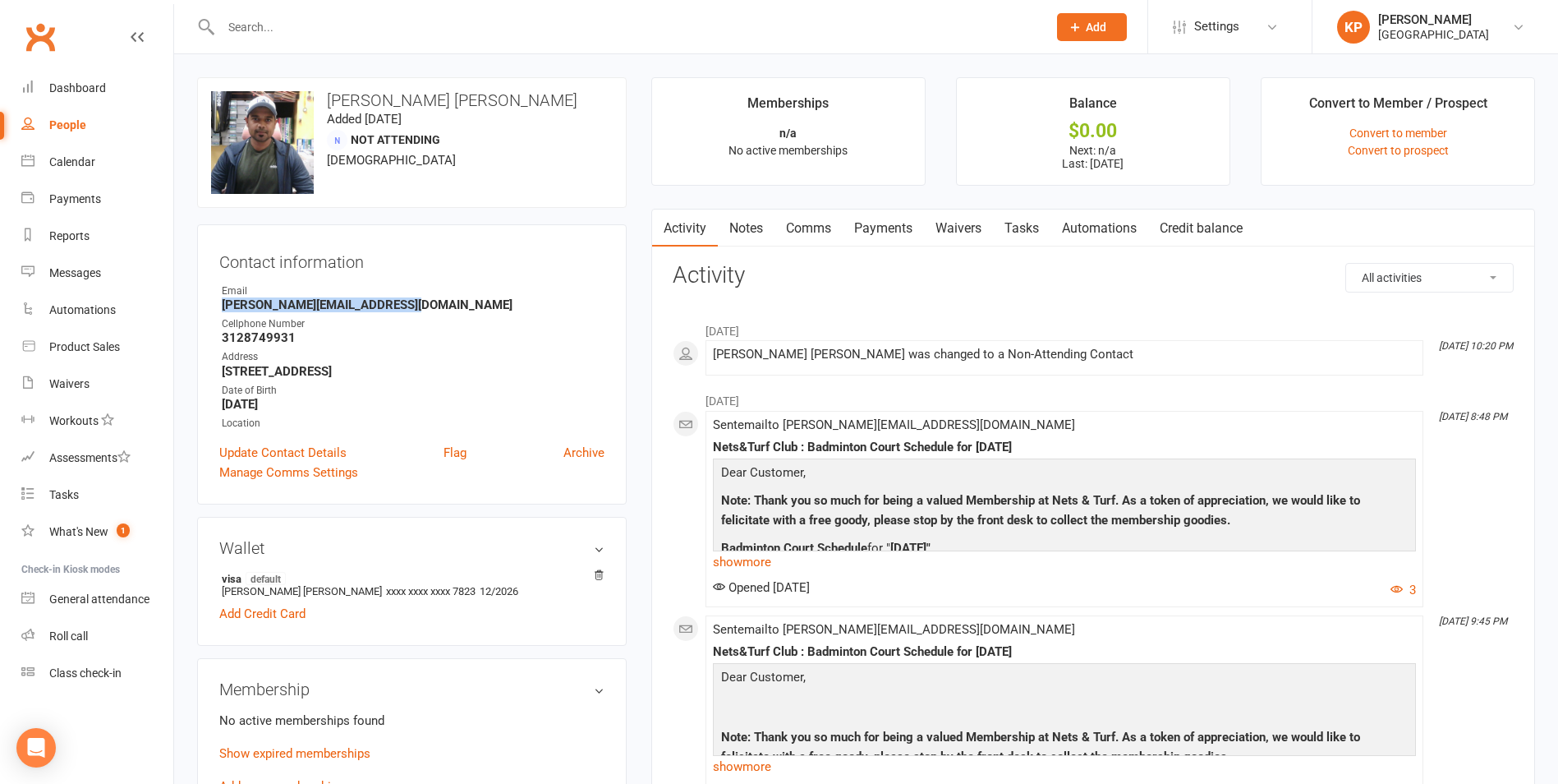
drag, startPoint x: 340, startPoint y: 303, endPoint x: 527, endPoint y: 306, distance: 187.0
click at [527, 306] on div "Contact information Owner Email utkarsh.kushwah2393@gmail.com Cellphone Number …" at bounding box center [411, 364] width 430 height 280
copy strong "utkarsh.kushwah2393@gmail.com"
click at [527, 306] on strong "utkarsh.kushwah2393@gmail.com" at bounding box center [413, 305] width 383 height 15
click at [295, 28] on input "text" at bounding box center [626, 27] width 820 height 23
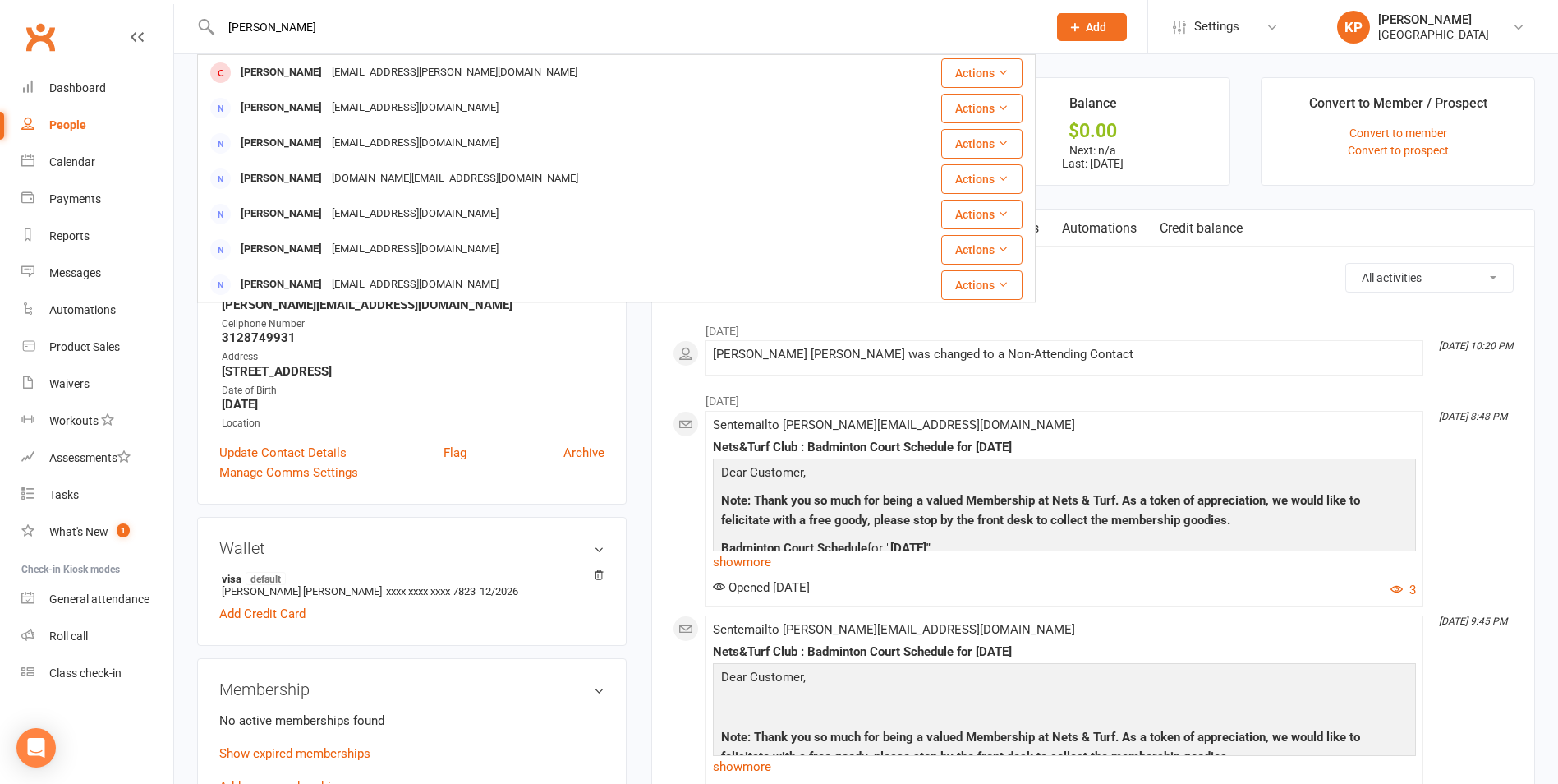
type input "vinay simka"
click at [307, 52] on div "vinay simka Vinay Sinka Vinay.sinka@gmail.com Actions Vinay Rao vinay77@gmail.c…" at bounding box center [616, 26] width 839 height 53
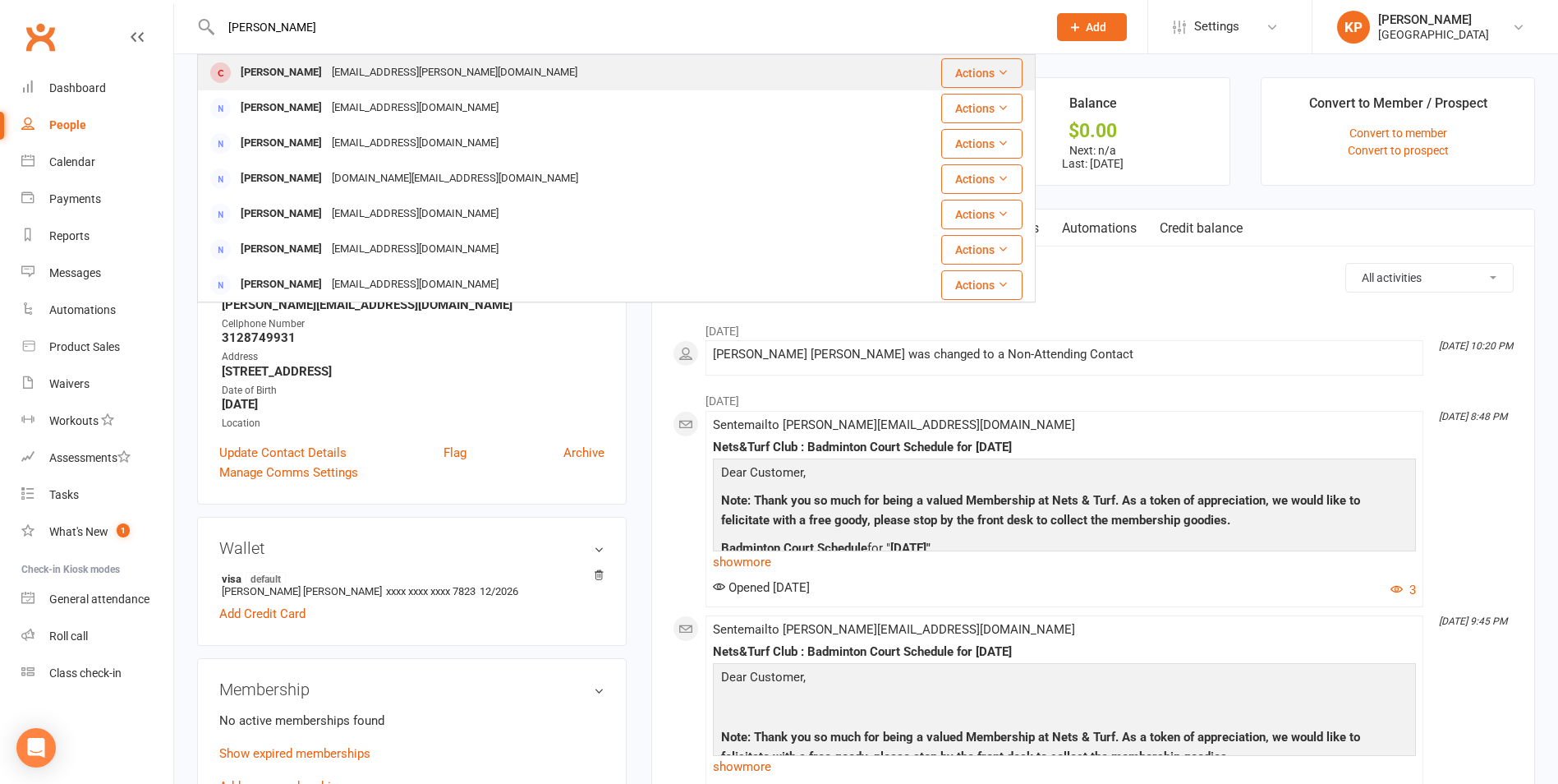
click at [327, 77] on div "Vinay.sinka@gmail.com" at bounding box center [455, 73] width 255 height 24
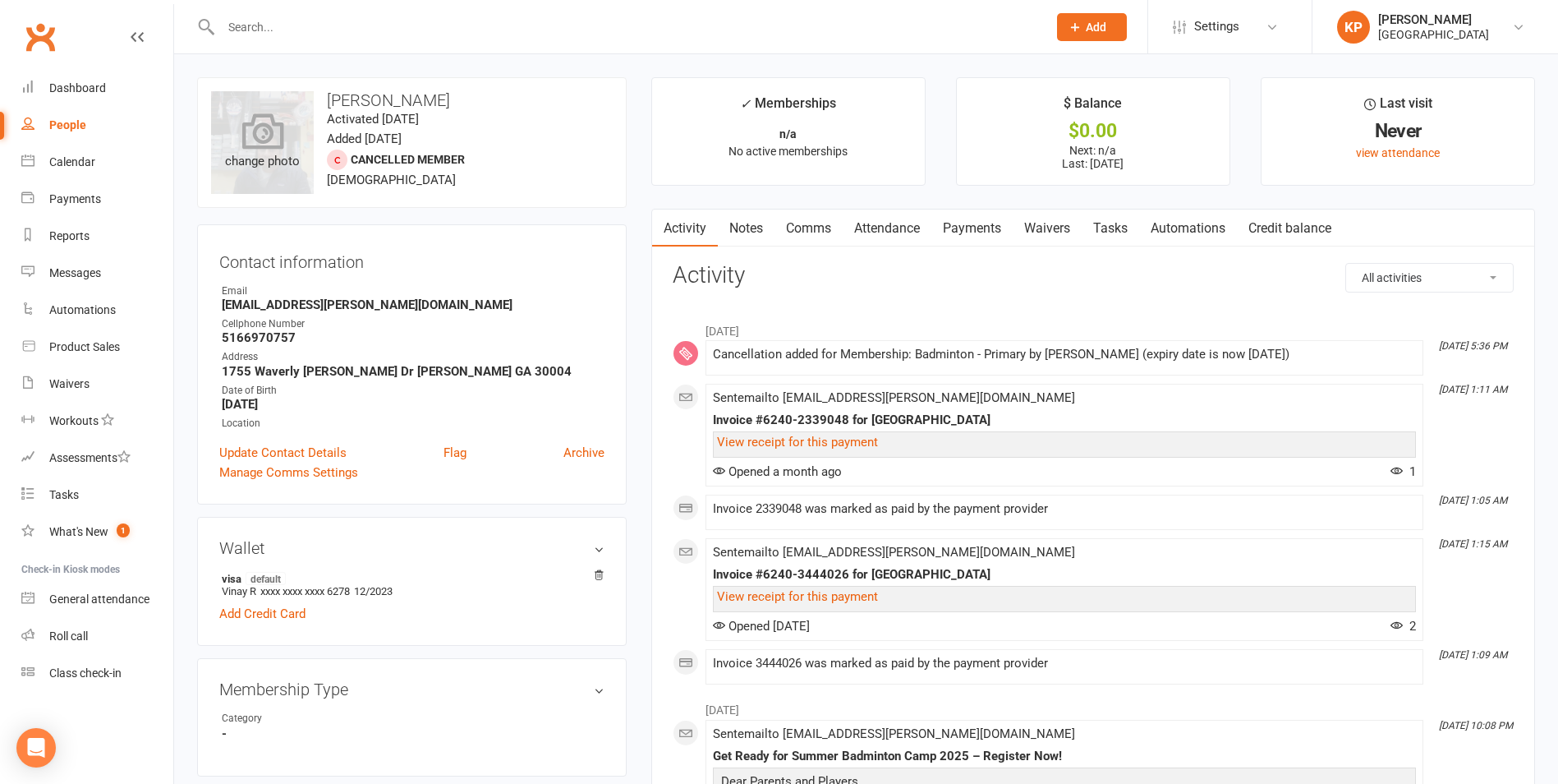
click at [240, 147] on div "change photo" at bounding box center [262, 143] width 103 height 103
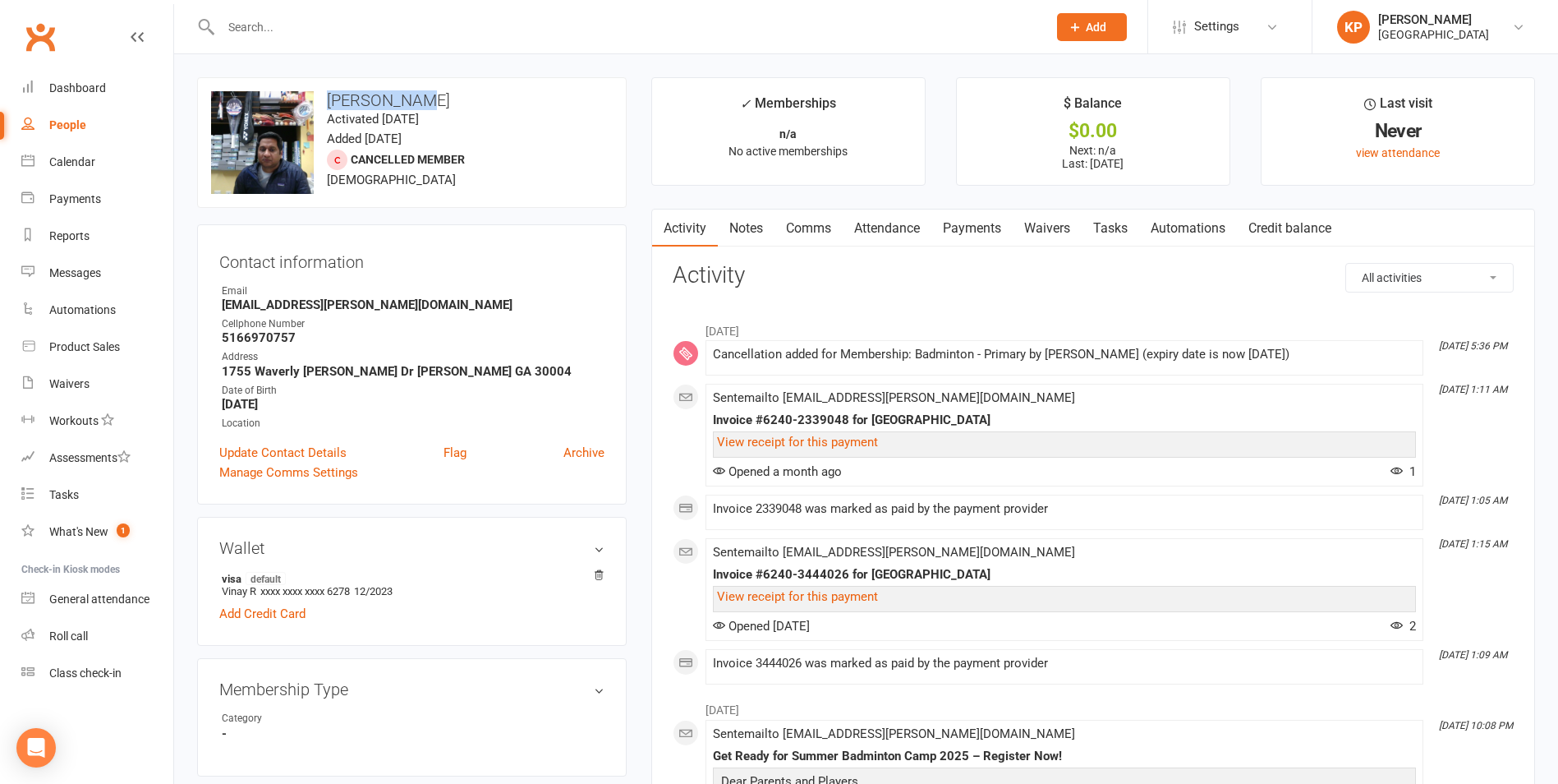
drag, startPoint x: 328, startPoint y: 98, endPoint x: 418, endPoint y: 99, distance: 90.0
click at [418, 99] on h3 "Vinay Sinka" at bounding box center [411, 100] width 402 height 18
copy h3 "Vinay Sinka"
click at [438, 89] on div "upload photo change photo Vinay Sinka Activated 21 March, 2023 Added 21 March, …" at bounding box center [411, 143] width 430 height 131
click at [325, 42] on div at bounding box center [616, 26] width 839 height 53
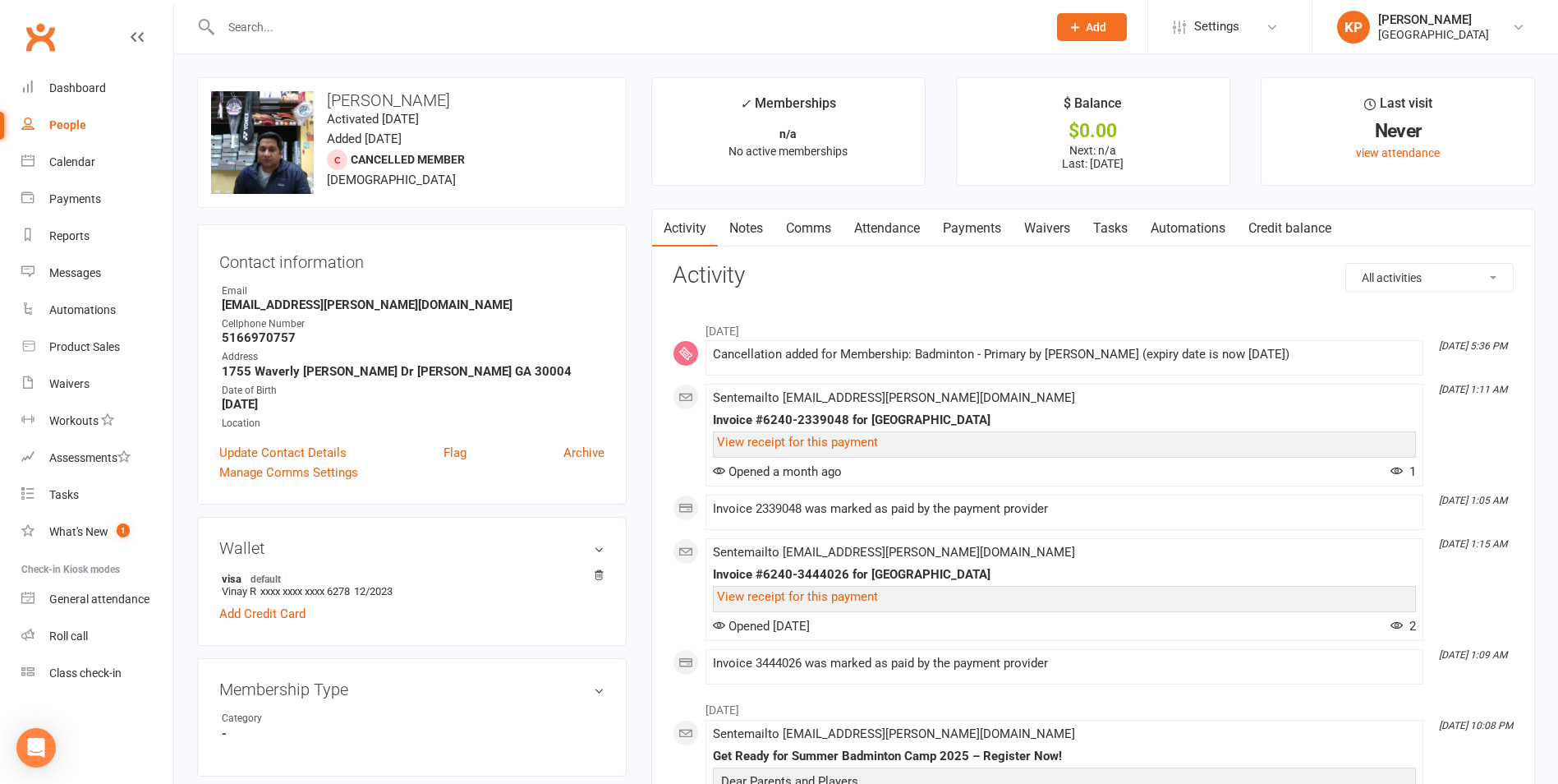
click at [317, 30] on input "text" at bounding box center [626, 27] width 820 height 23
paste input "Tarun snehith kishore reddy Karna"
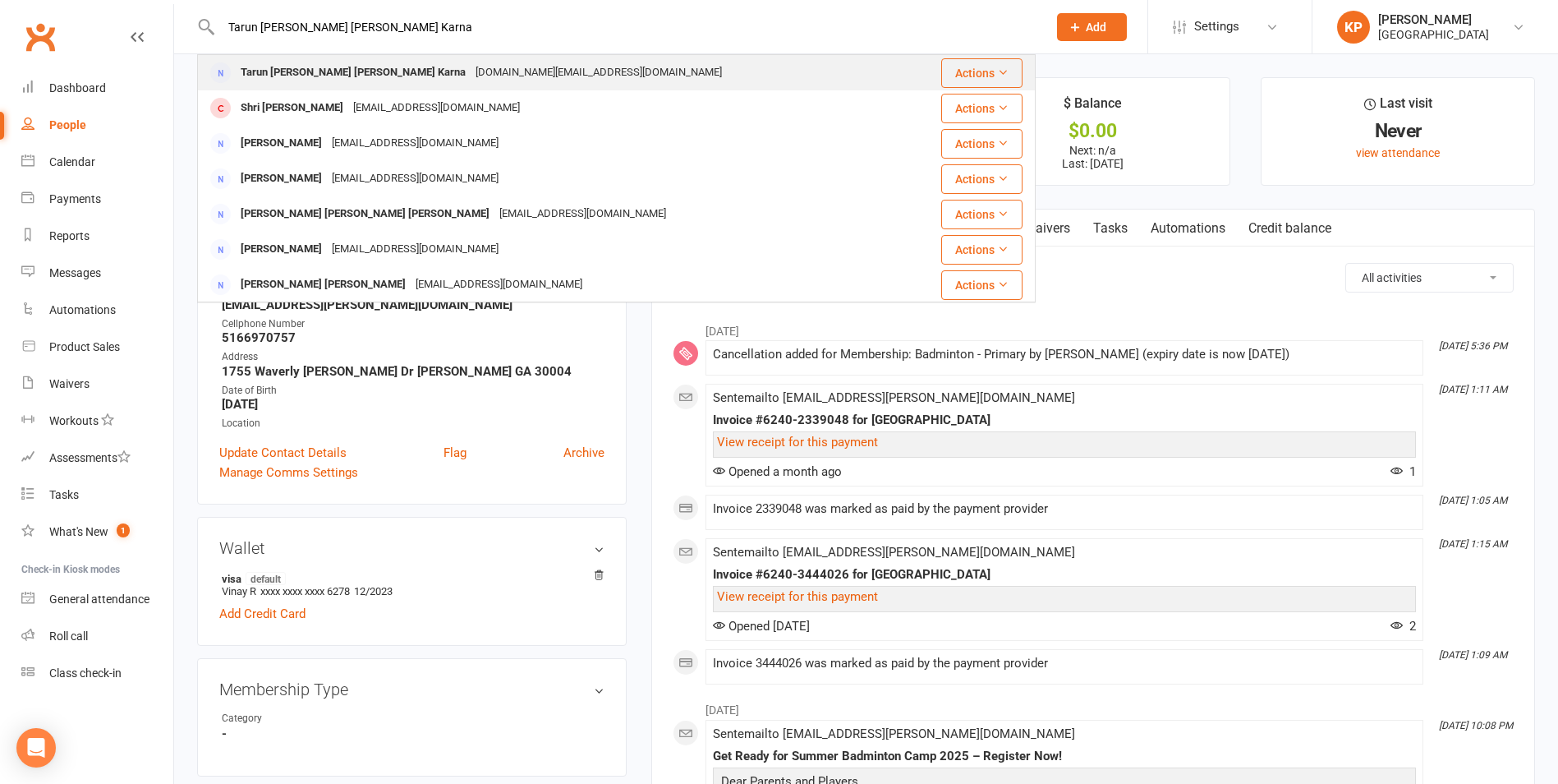
type input "Tarun snehith kishore reddy Karna"
click at [388, 60] on div "Tarun snehith kishore reddy Karna Snehithkarna.tr@gmail.com" at bounding box center [556, 73] width 714 height 34
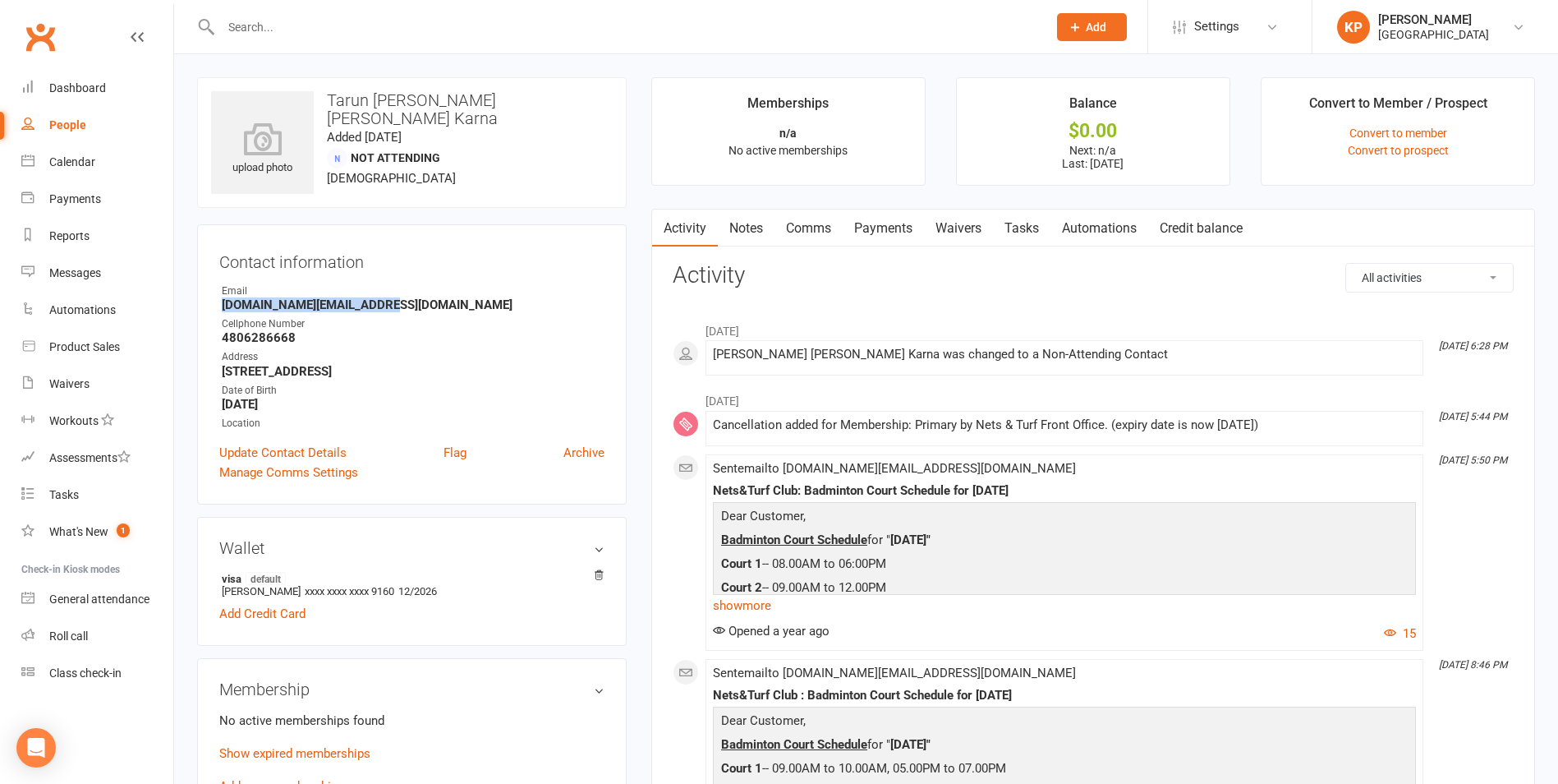
drag, startPoint x: 213, startPoint y: 303, endPoint x: 475, endPoint y: 309, distance: 262.1
click at [475, 309] on div "Contact information Owner Email Snehithkarna.tr@gmail.com Cellphone Number 4806…" at bounding box center [411, 364] width 430 height 280
copy strong "Snehithkarna.tr@gmail.com"
click at [475, 309] on strong "Snehithkarna.tr@gmail.com" at bounding box center [413, 305] width 383 height 15
click at [328, 28] on input "text" at bounding box center [626, 27] width 820 height 23
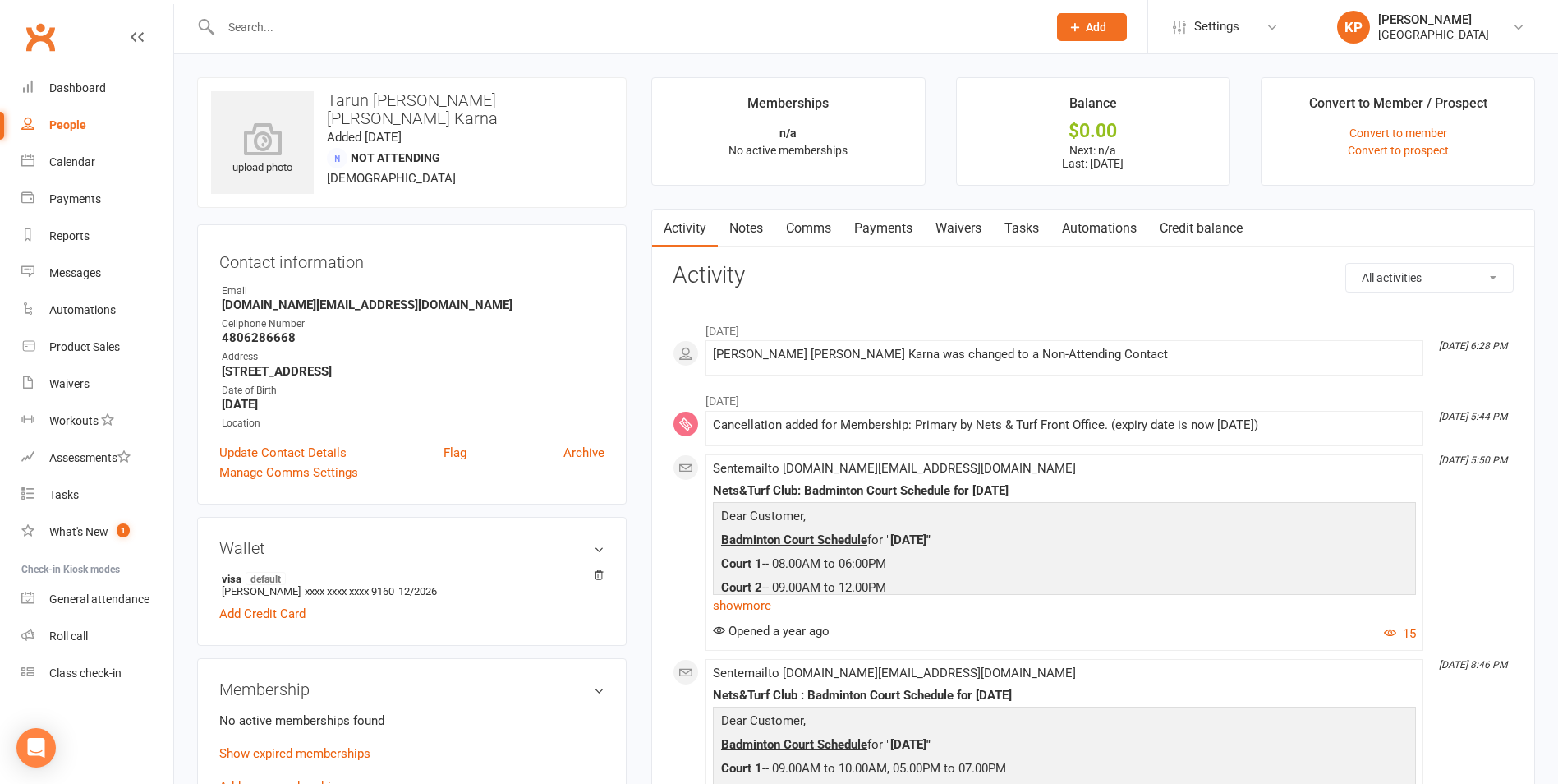
paste input "Bharat Somal"
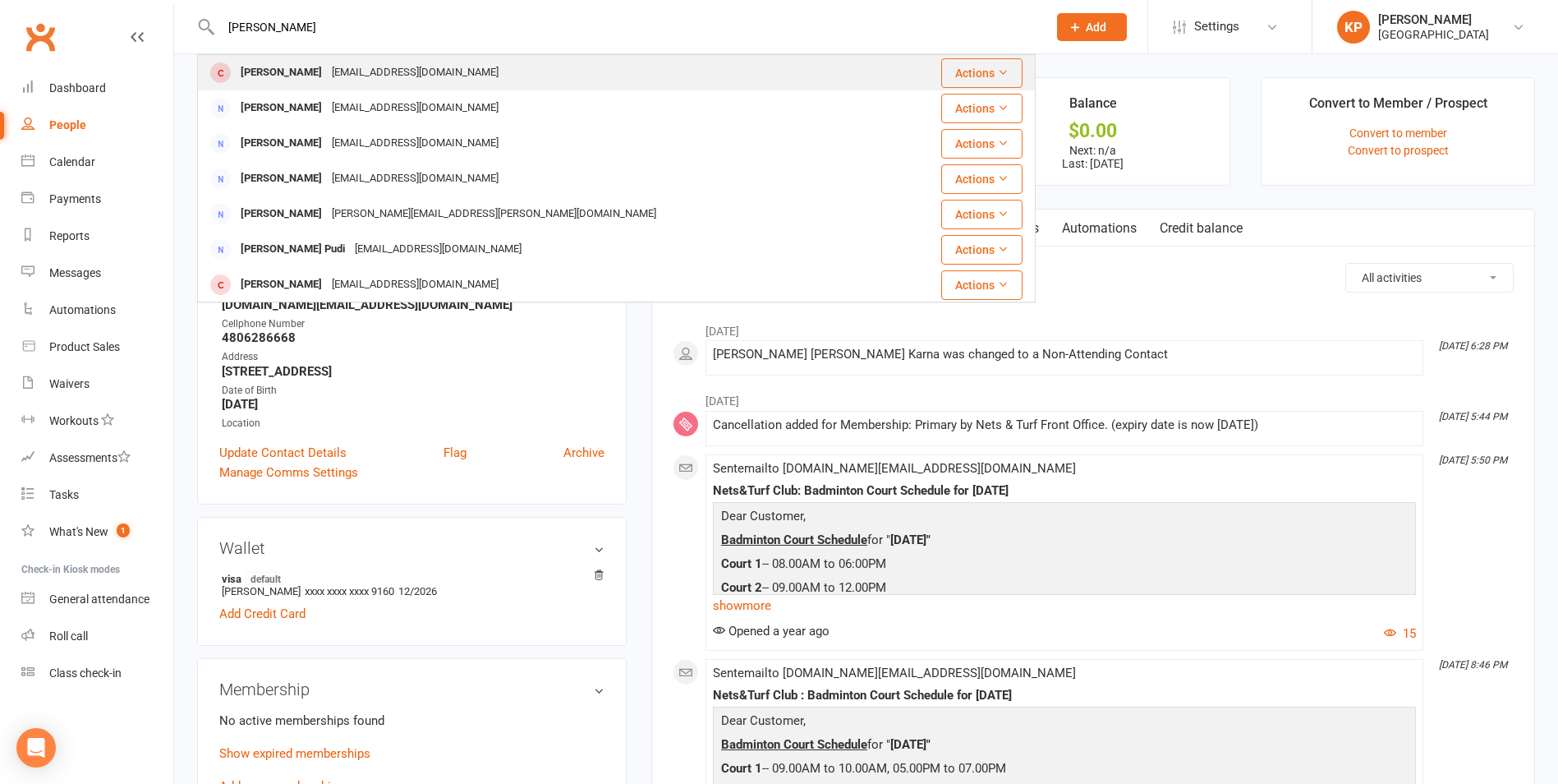
type input "Bharat Somal"
click at [379, 87] on div "Bharat Somal bharatzsomal@gmail.com" at bounding box center [546, 73] width 696 height 34
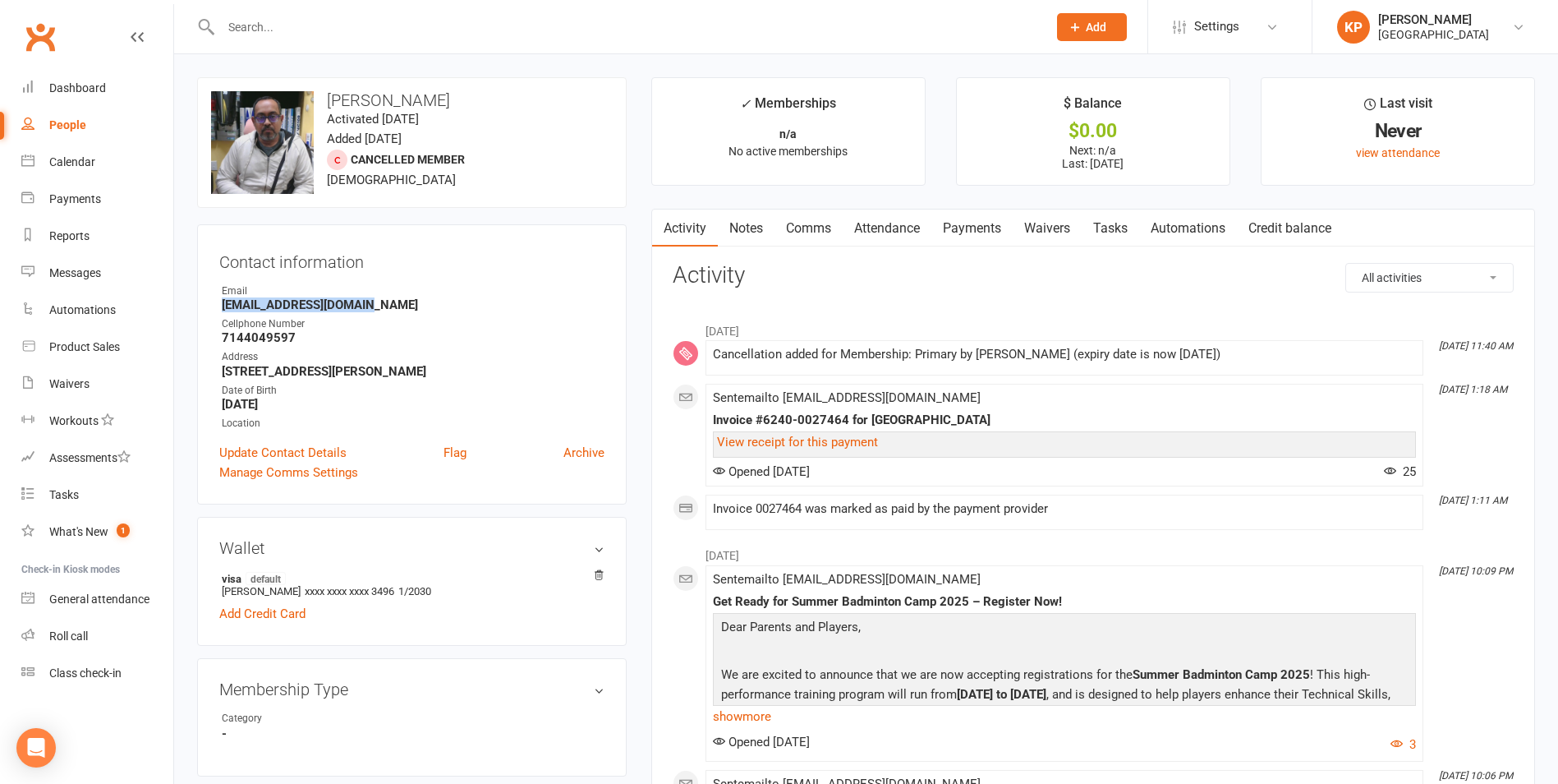
drag, startPoint x: 204, startPoint y: 308, endPoint x: 428, endPoint y: 307, distance: 224.0
click at [428, 307] on div "Contact information Owner Email bharatzsomal@gmail.com Cellphone Number 7144049…" at bounding box center [411, 364] width 430 height 280
copy strong "bharatzsomal@gmail.com"
click at [427, 300] on strong "bharatzsomal@gmail.com" at bounding box center [413, 305] width 383 height 15
click at [327, 27] on input "text" at bounding box center [626, 27] width 820 height 23
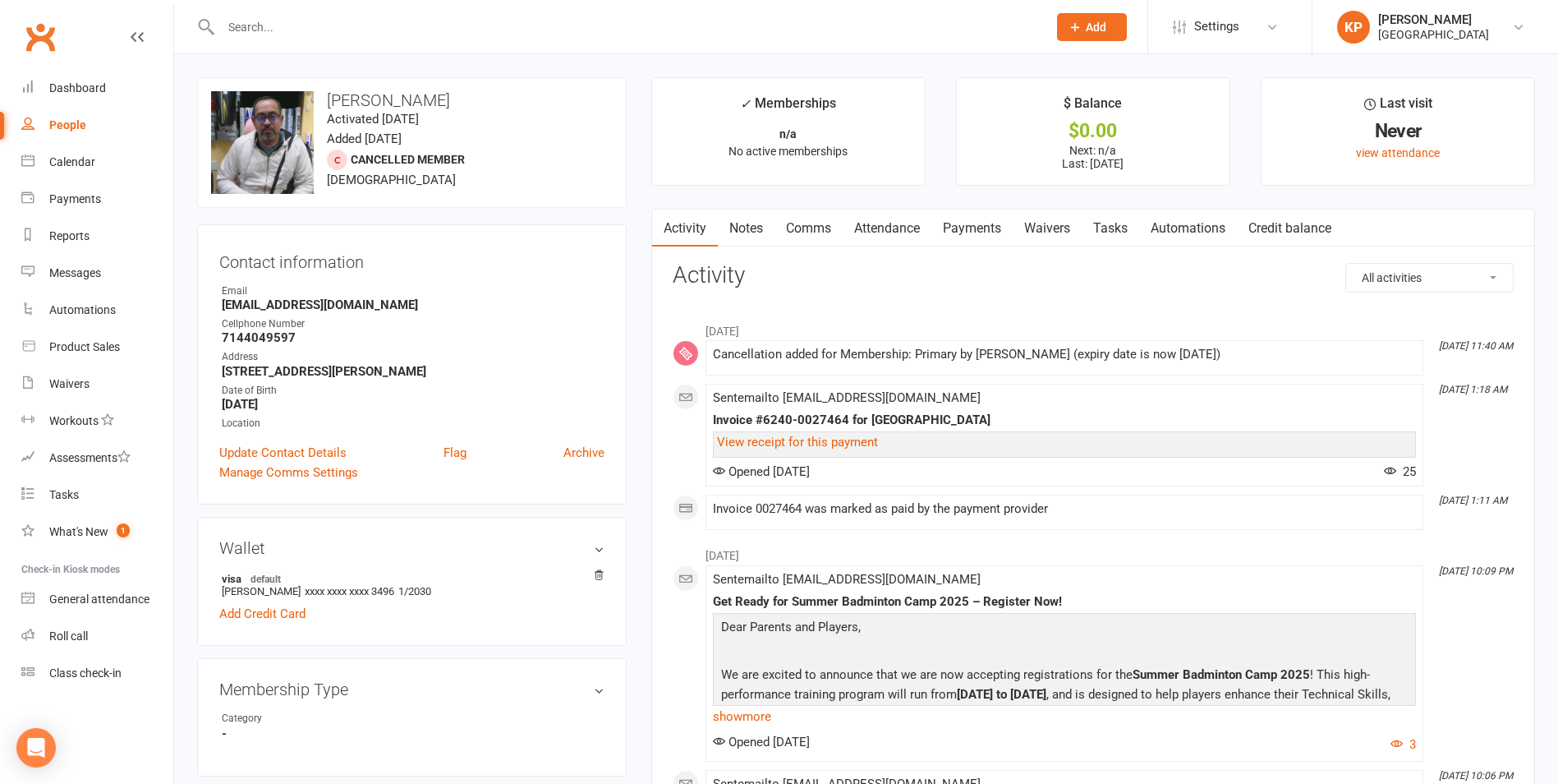
paste input "Abhijit Soman"
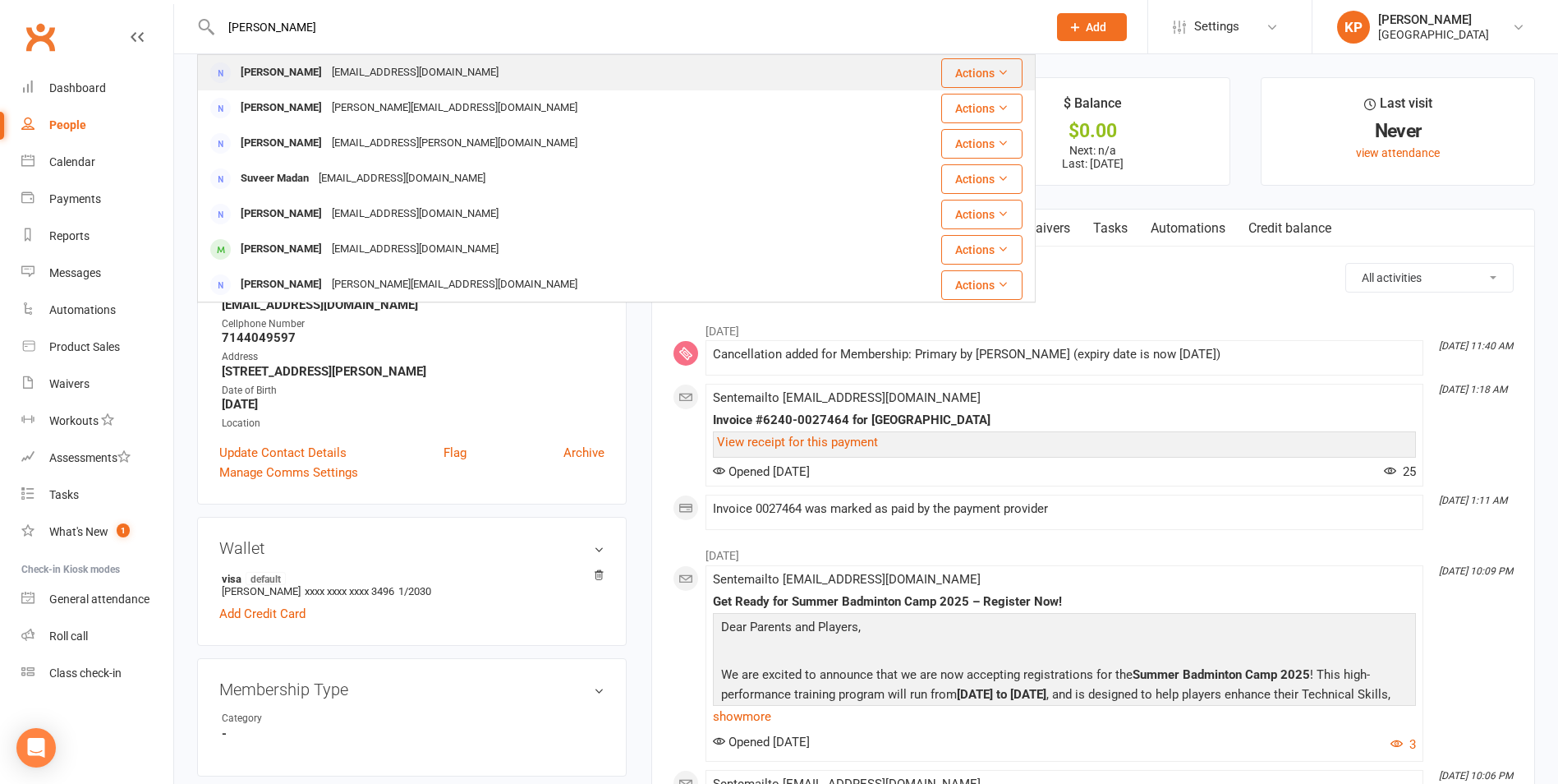
type input "Abhijit Soman"
click at [363, 83] on div "Somanabhijit@hotmail.com" at bounding box center [415, 73] width 176 height 24
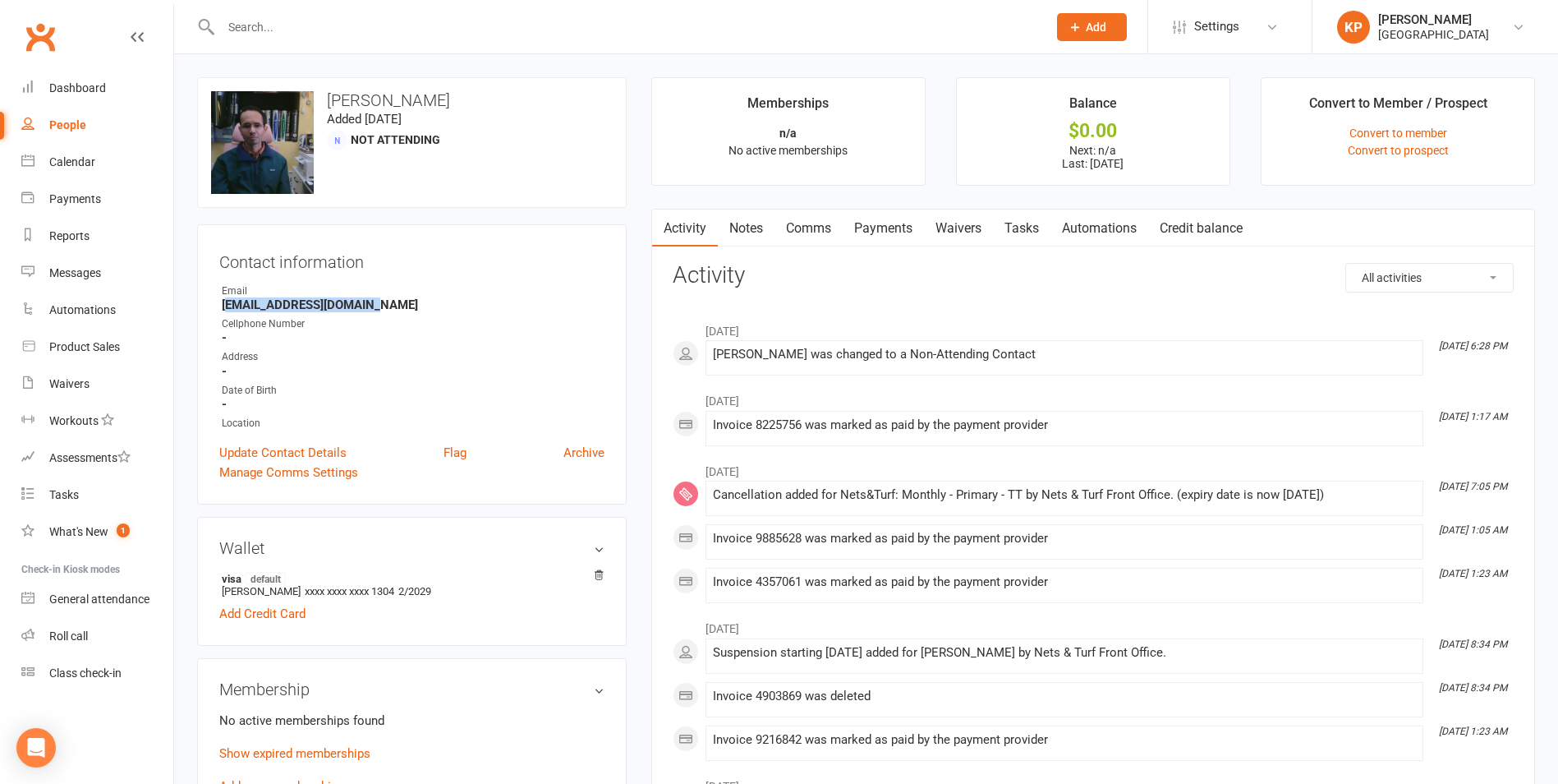
drag, startPoint x: 238, startPoint y: 298, endPoint x: 369, endPoint y: 298, distance: 131.0
click at [369, 298] on strong "Somanabhijit@hotmail.com" at bounding box center [413, 305] width 383 height 15
drag, startPoint x: 369, startPoint y: 298, endPoint x: 379, endPoint y: 310, distance: 15.6
click at [375, 313] on ul "Owner Email Somanabhijit@hotmail.com Cellphone Number - Address - Date of Birth…" at bounding box center [411, 357] width 385 height 148
drag, startPoint x: 377, startPoint y: 302, endPoint x: 199, endPoint y: 303, distance: 178.0
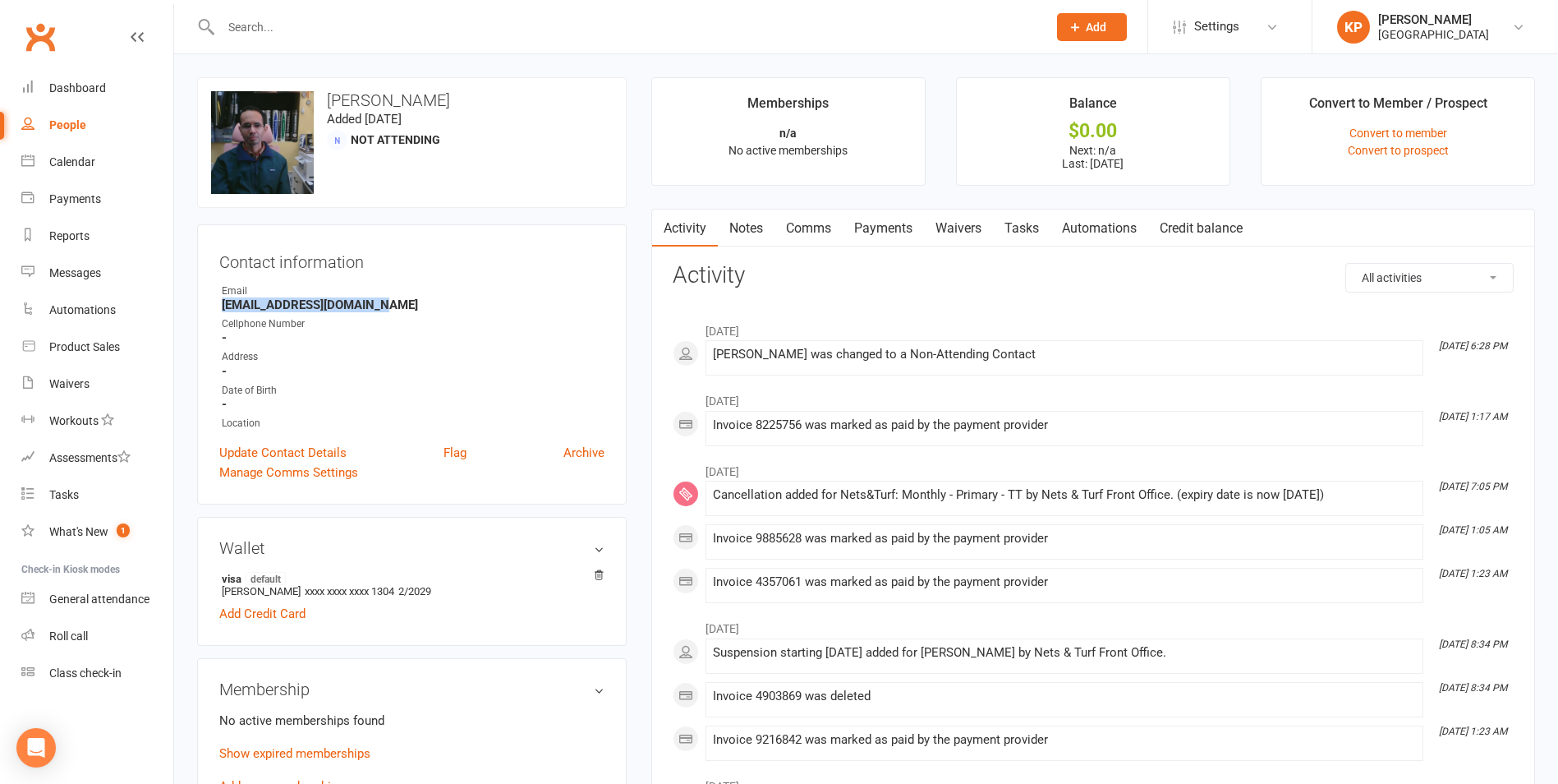
click at [199, 303] on div "Contact information Owner Email Somanabhijit@hotmail.com Cellphone Number - Add…" at bounding box center [411, 364] width 430 height 280
copy strong "Somanabhijit@hotmail.com"
click at [269, 254] on h3 "Contact information" at bounding box center [411, 258] width 385 height 24
click at [308, 20] on input "text" at bounding box center [626, 27] width 820 height 23
paste input "Karthikeyan Soundarapandian"
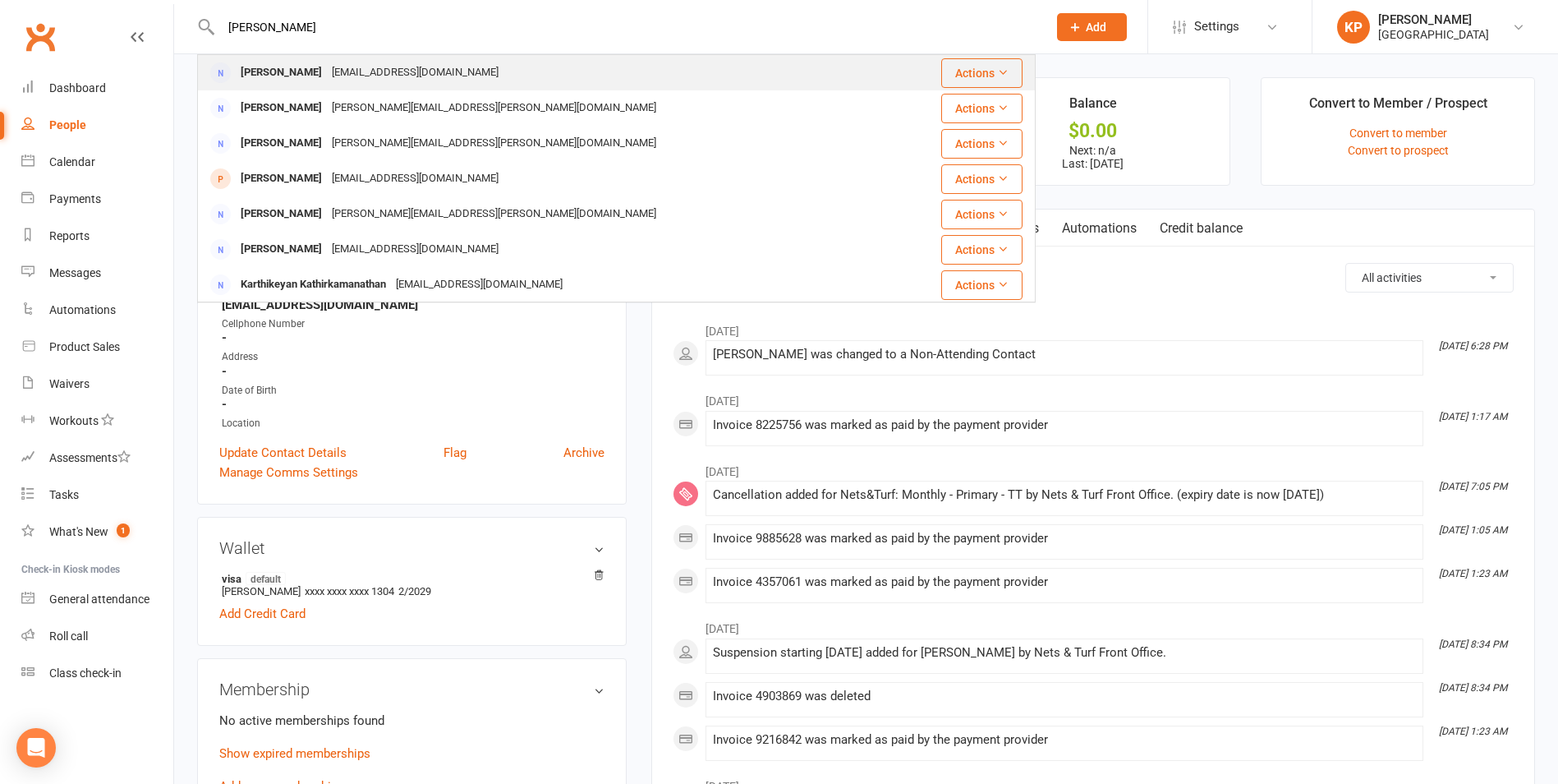
type input "Karthikeyan Soundarapandian"
click at [535, 76] on div "Karthikeyan Soundarapandian karaikarthik@gmail.com" at bounding box center [546, 73] width 696 height 34
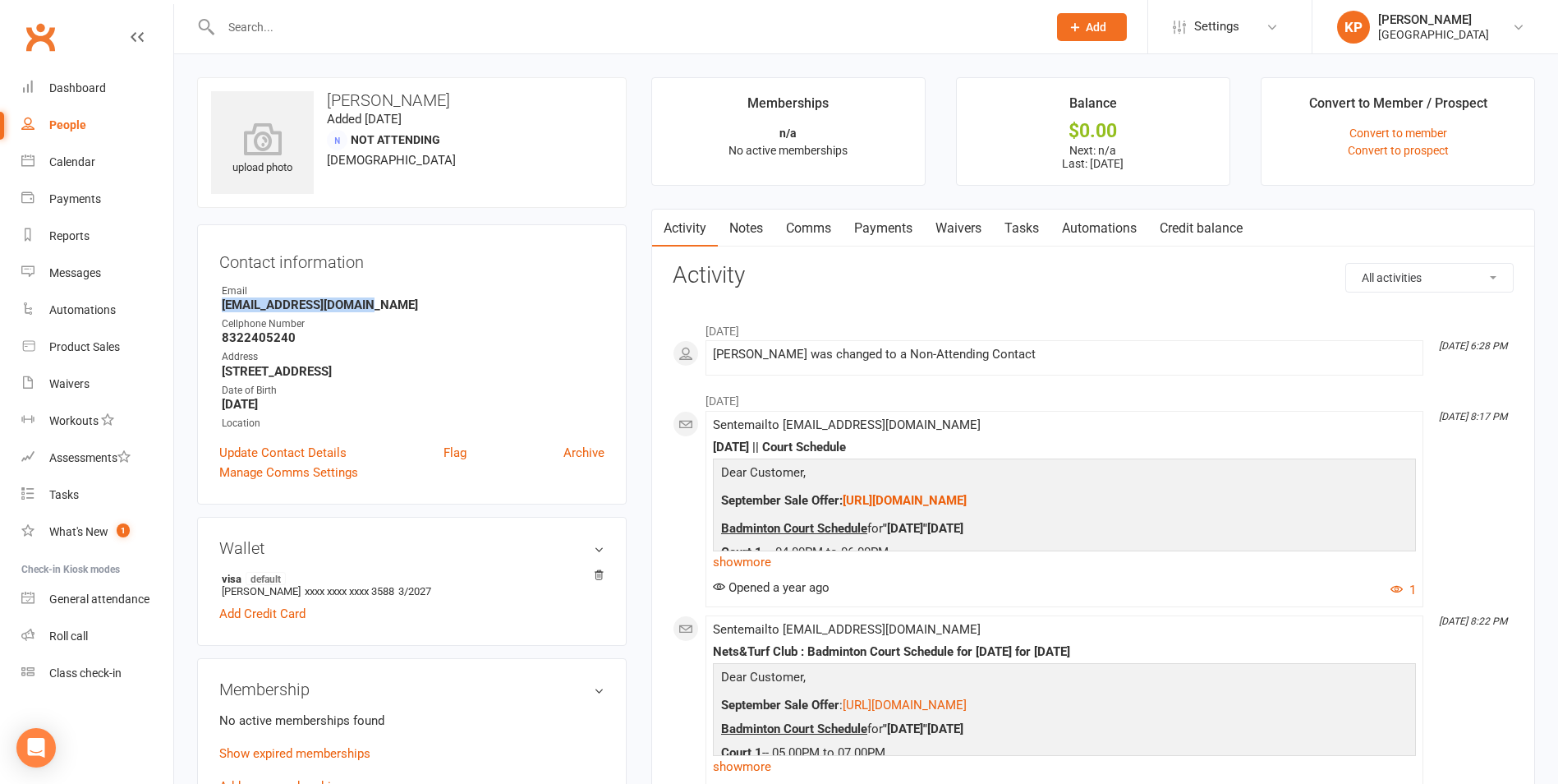
drag, startPoint x: 200, startPoint y: 304, endPoint x: 418, endPoint y: 303, distance: 218.0
click at [418, 303] on div "Contact information Owner Email karaikarthik@gmail.com Cellphone Number 8322405…" at bounding box center [411, 364] width 430 height 280
click at [434, 301] on strong "karaikarthik@gmail.com" at bounding box center [413, 305] width 383 height 15
click at [291, 31] on input "text" at bounding box center [626, 27] width 820 height 23
click at [363, 31] on input "text" at bounding box center [626, 27] width 820 height 23
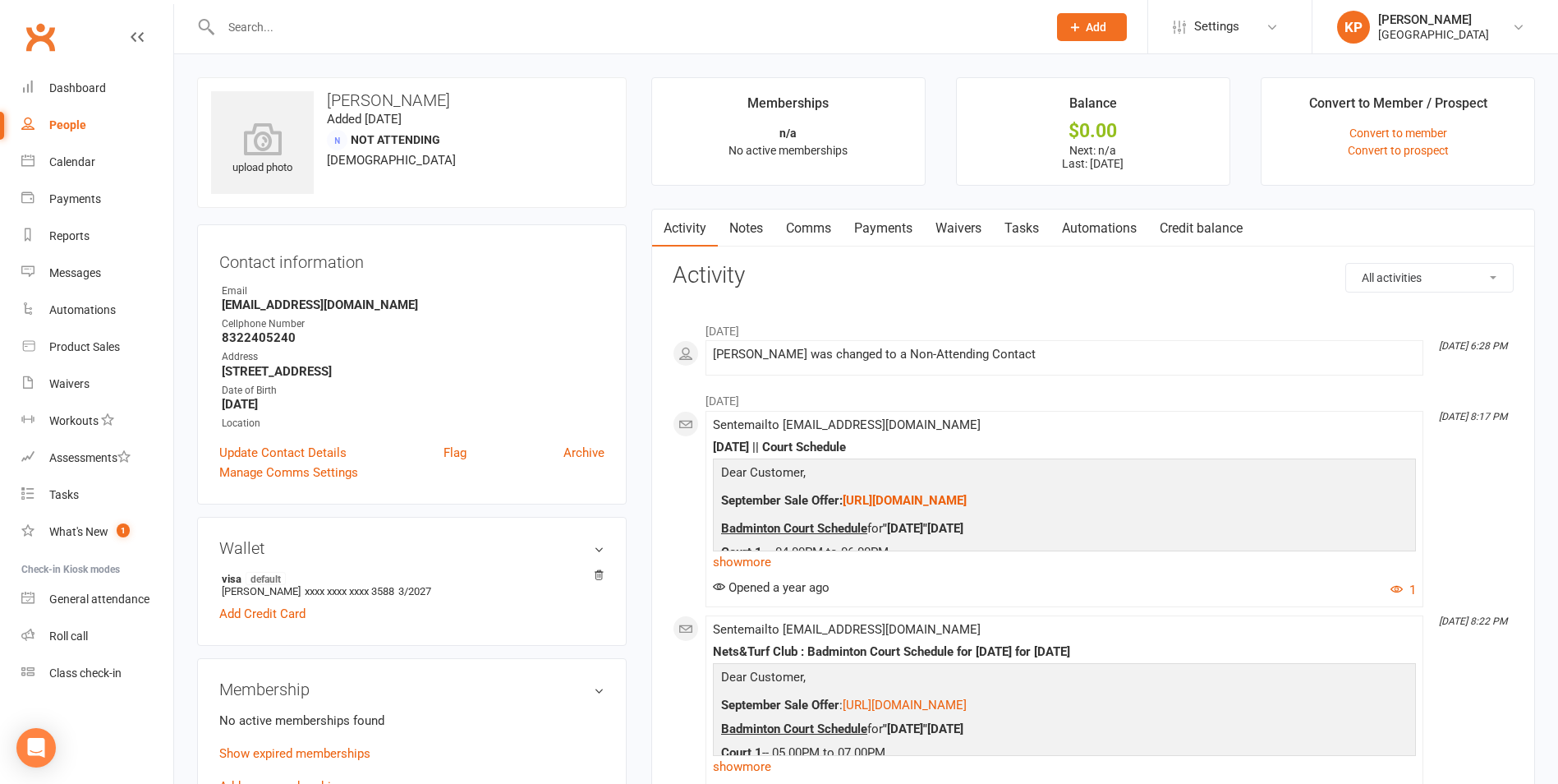
paste input "varma.surya2@gmail.com"
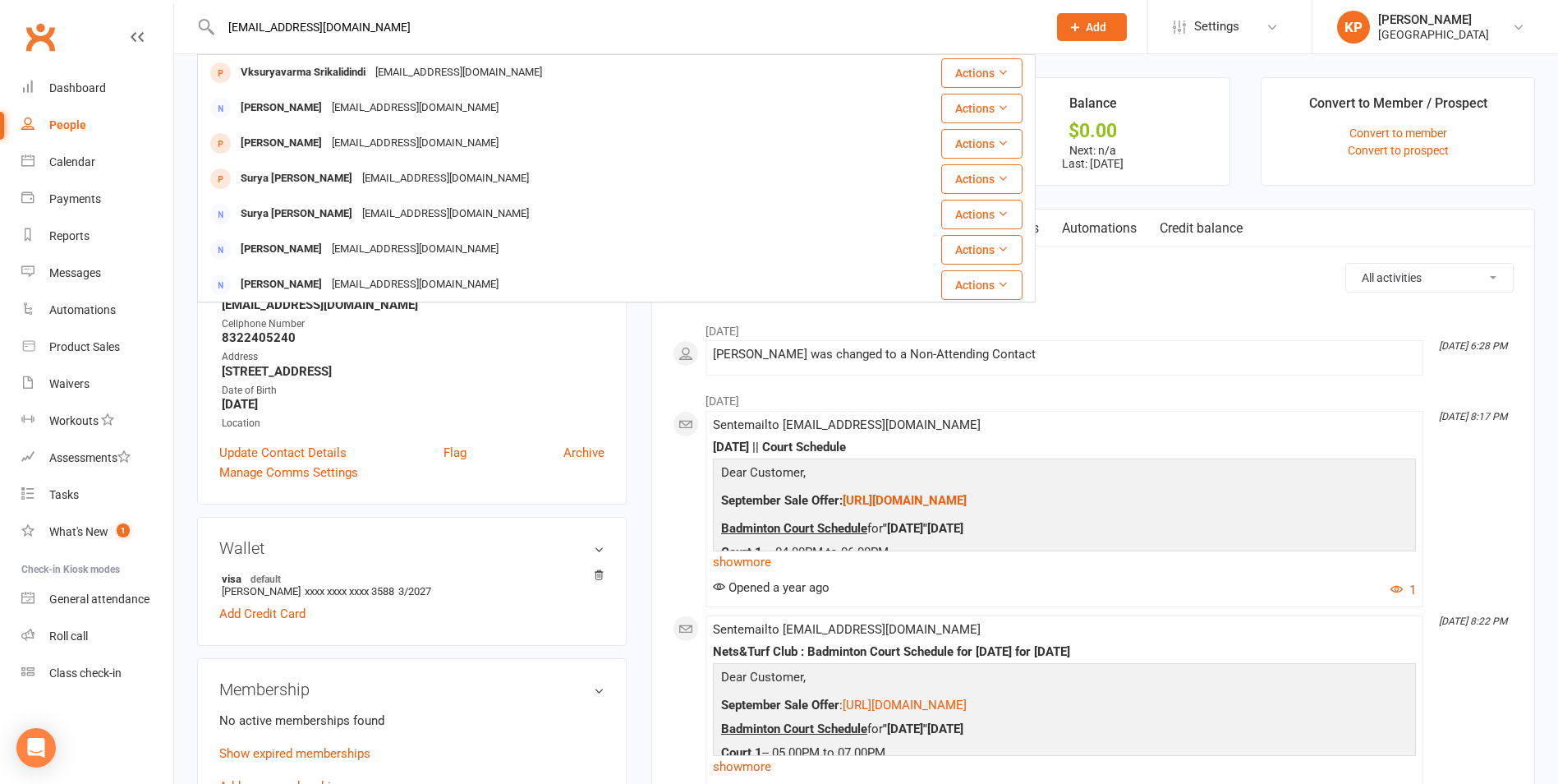
drag, startPoint x: 371, startPoint y: 31, endPoint x: 196, endPoint y: 48, distance: 175.8
click at [196, 48] on react-component "varma.surya2@gmail.com Vksuryavarma Srikalidindi varma.surya2@gmail.com Actions…" at bounding box center [517, 26] width 1036 height 53
paste input "Satya Sai bhaskar varma Sri kalidindi"
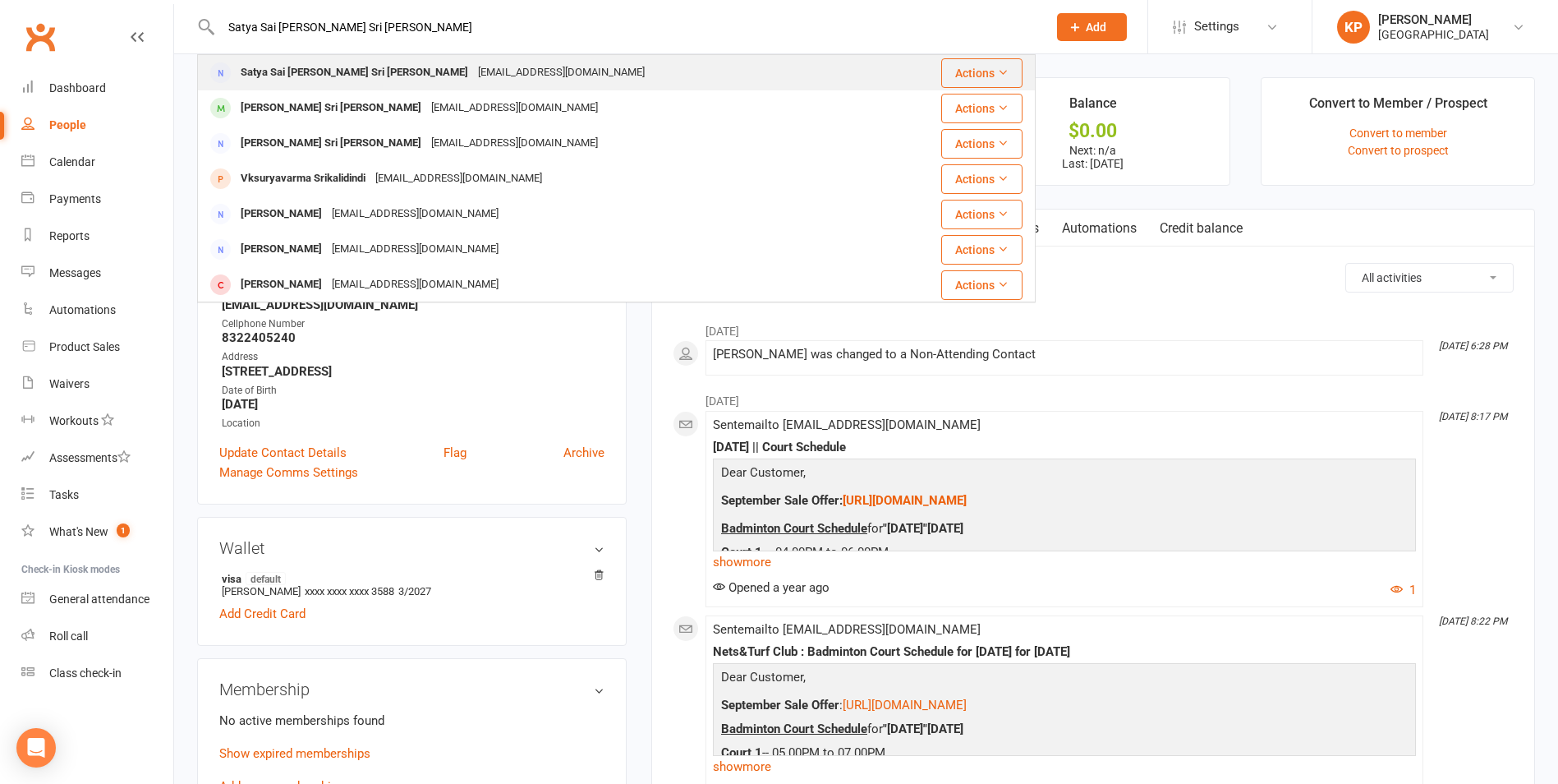
type input "Satya Sai bhaskar varma Sri kalidindi"
click at [475, 81] on div "Bhaskarvarma124@gmail.com" at bounding box center [560, 73] width 176 height 24
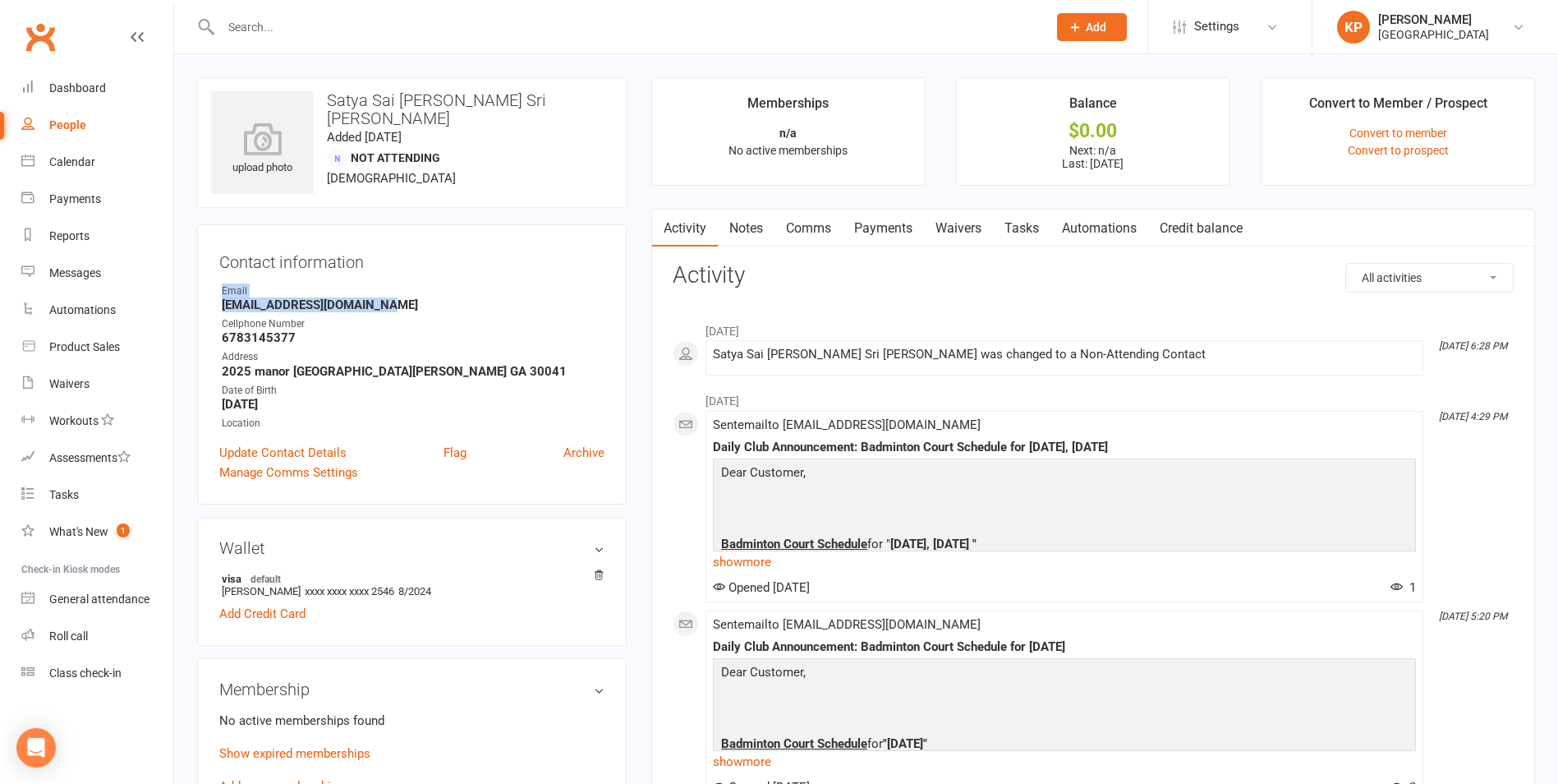
drag, startPoint x: 214, startPoint y: 298, endPoint x: 422, endPoint y: 303, distance: 208.1
click at [422, 303] on div "Contact information Owner Email Bhaskarvarma124@gmail.com Cellphone Number 6783…" at bounding box center [411, 364] width 430 height 280
click at [422, 303] on strong "Bhaskarvarma124@gmail.com" at bounding box center [413, 305] width 383 height 15
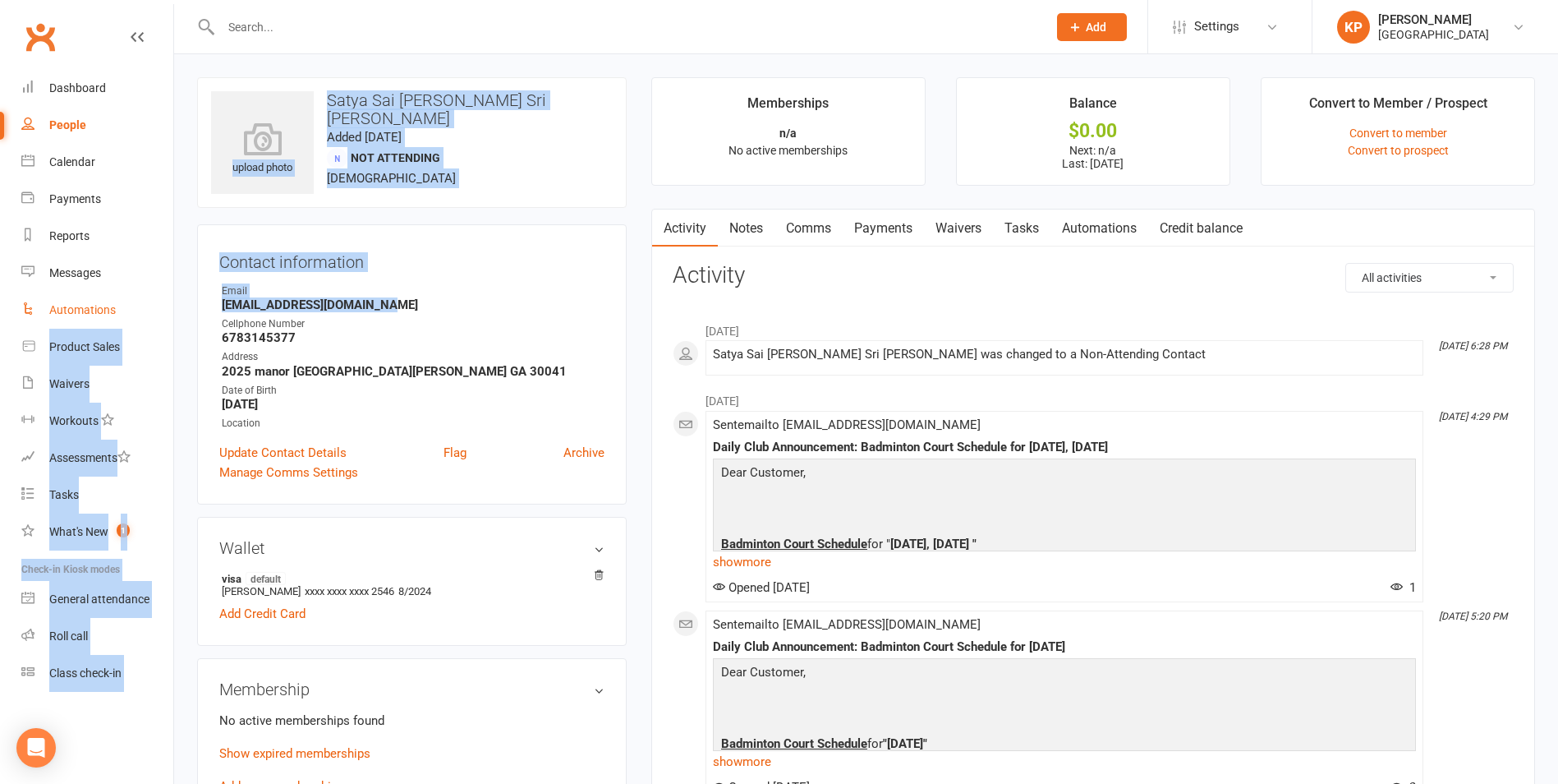
drag, startPoint x: 414, startPoint y: 302, endPoint x: 166, endPoint y: 303, distance: 248.0
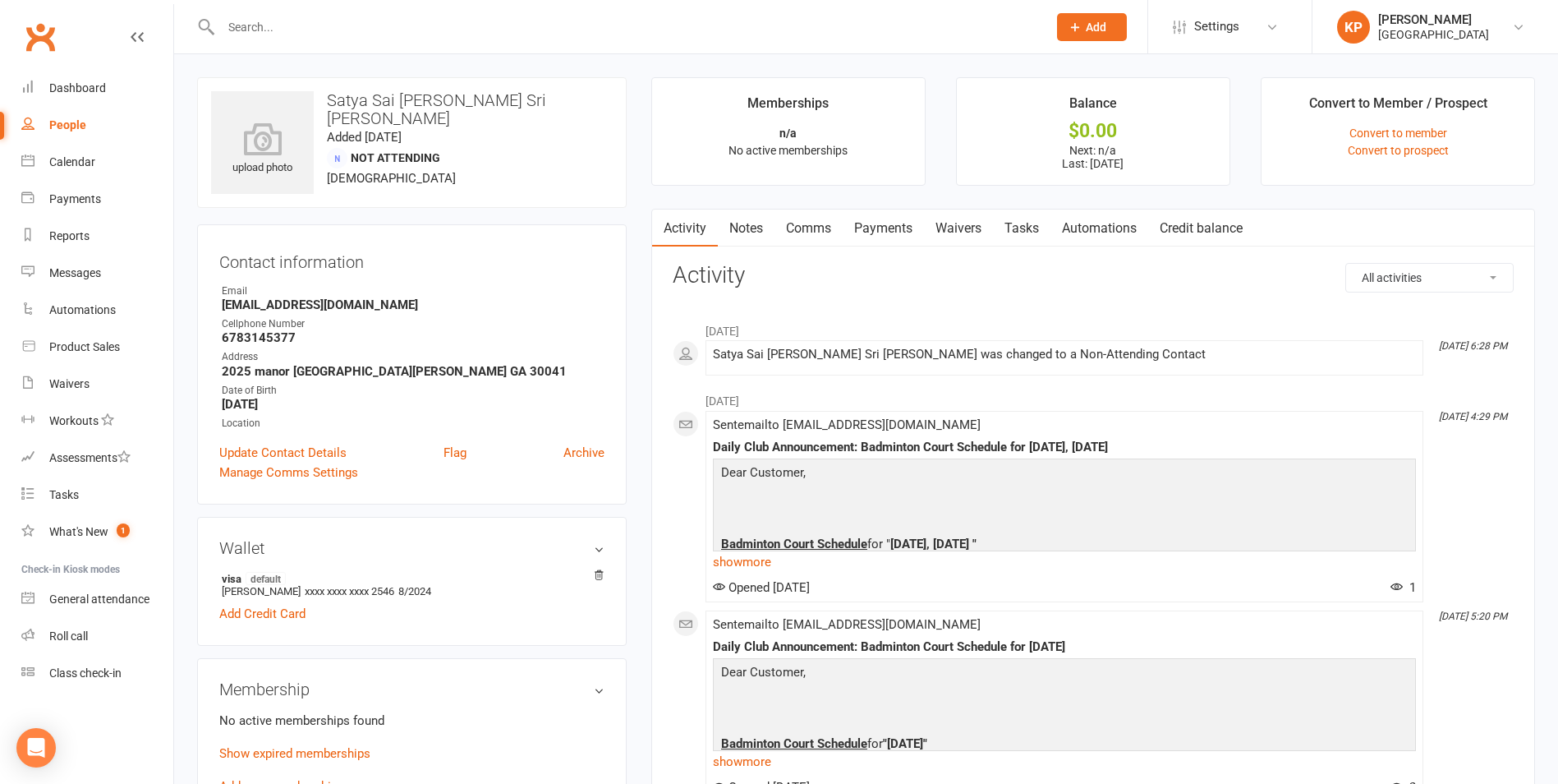
drag, startPoint x: 166, startPoint y: 303, endPoint x: 186, endPoint y: 314, distance: 22.8
click at [186, 314] on div "upload photo Satya Sai bhaskar varma Sri kalidindi Added 6 February, 2023 Not A…" at bounding box center [411, 730] width 454 height 1305
drag, startPoint x: 214, startPoint y: 306, endPoint x: 396, endPoint y: 306, distance: 182.0
click at [396, 306] on div "Contact information Owner Email Bhaskarvarma124@gmail.com Cellphone Number 6783…" at bounding box center [411, 364] width 430 height 280
click at [434, 357] on div "Address" at bounding box center [413, 356] width 383 height 16
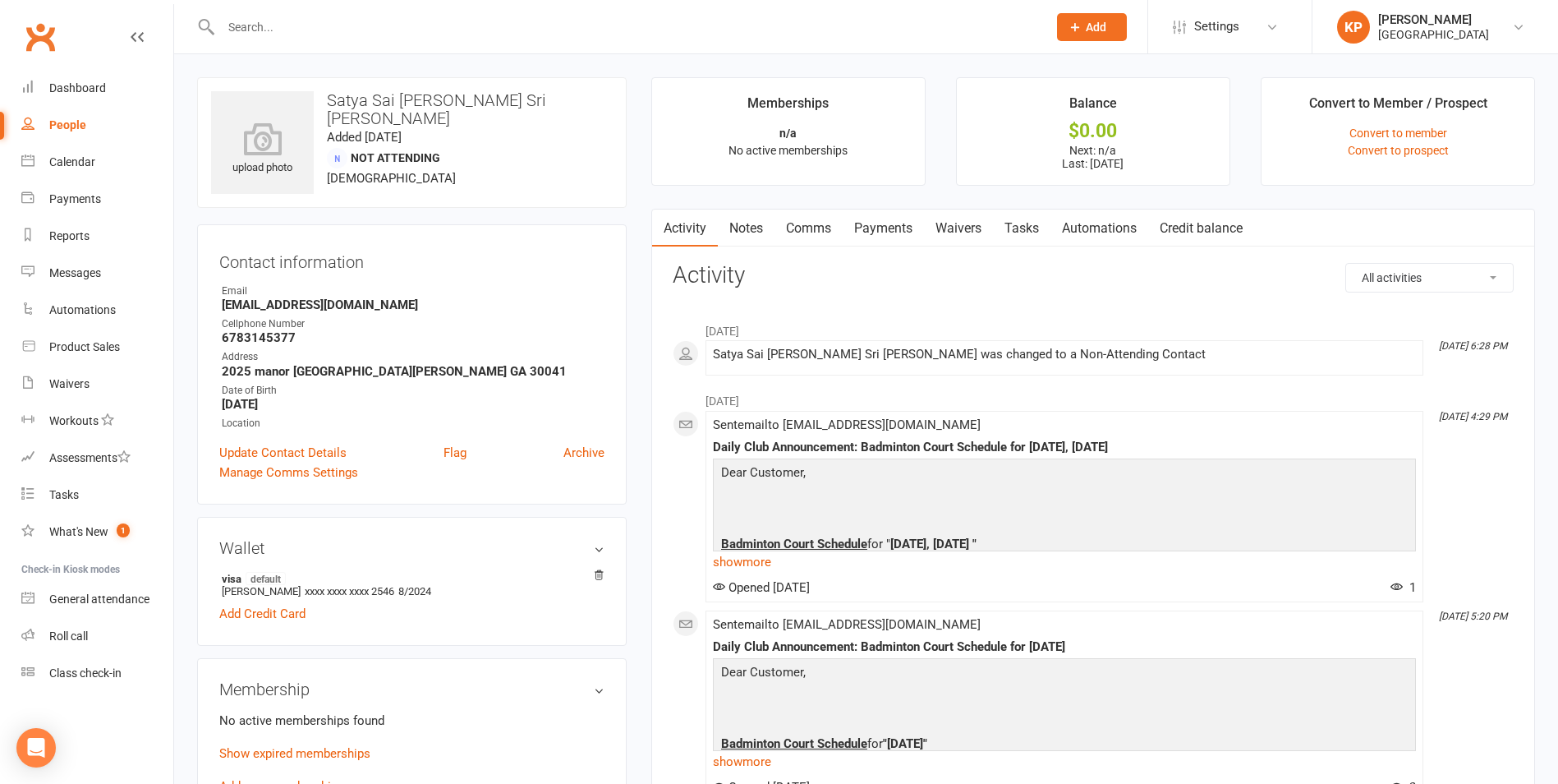
click at [389, 26] on input "text" at bounding box center [626, 27] width 820 height 23
paste input "Bhaskarvarma124@gmail.com"
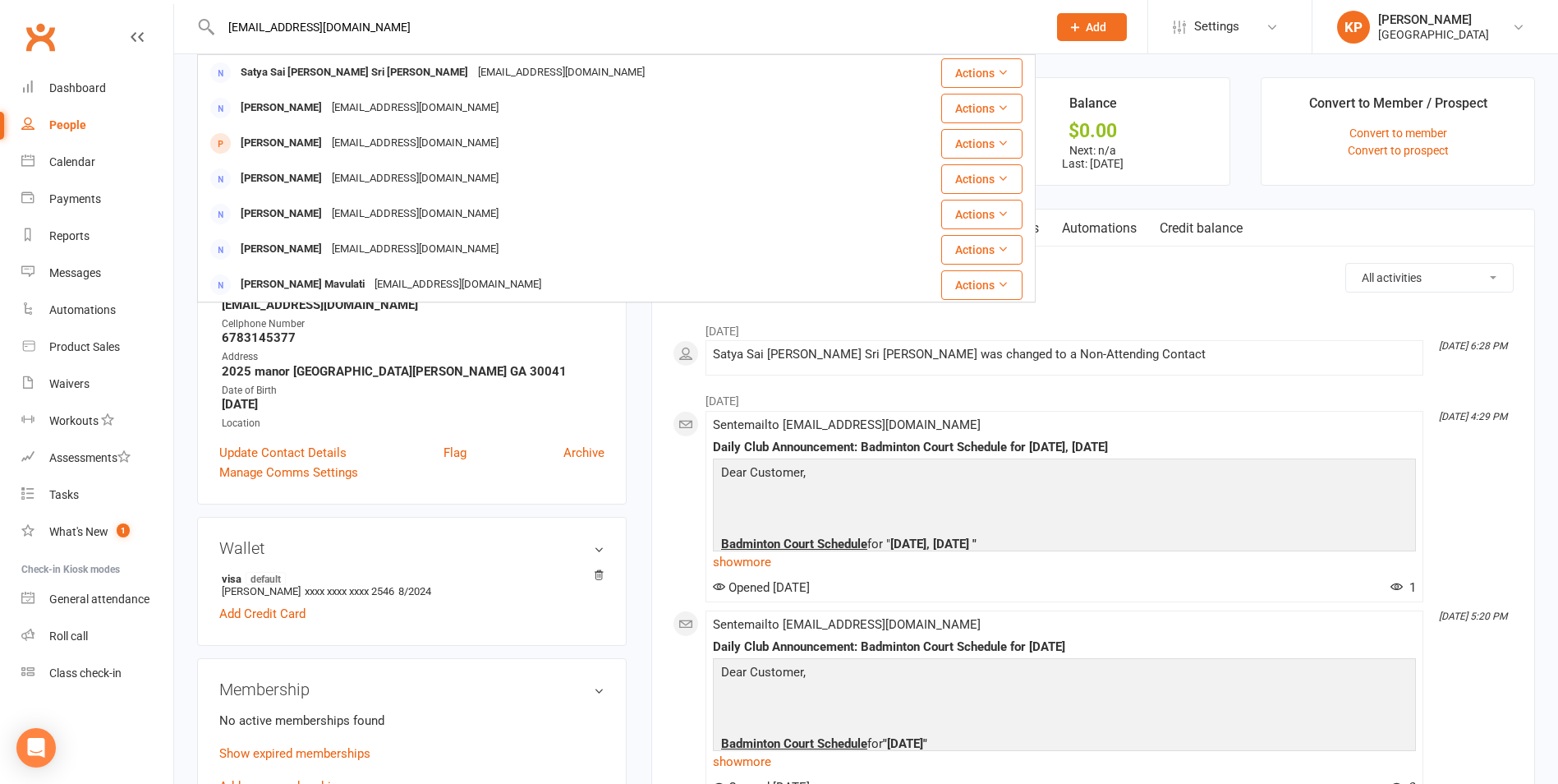
drag, startPoint x: 353, startPoint y: 37, endPoint x: 219, endPoint y: 38, distance: 134.0
click at [219, 38] on input "Bhaskarvarma124@gmail.com" at bounding box center [626, 27] width 820 height 23
paste input "Kiran Varma Sri Kalidindi"
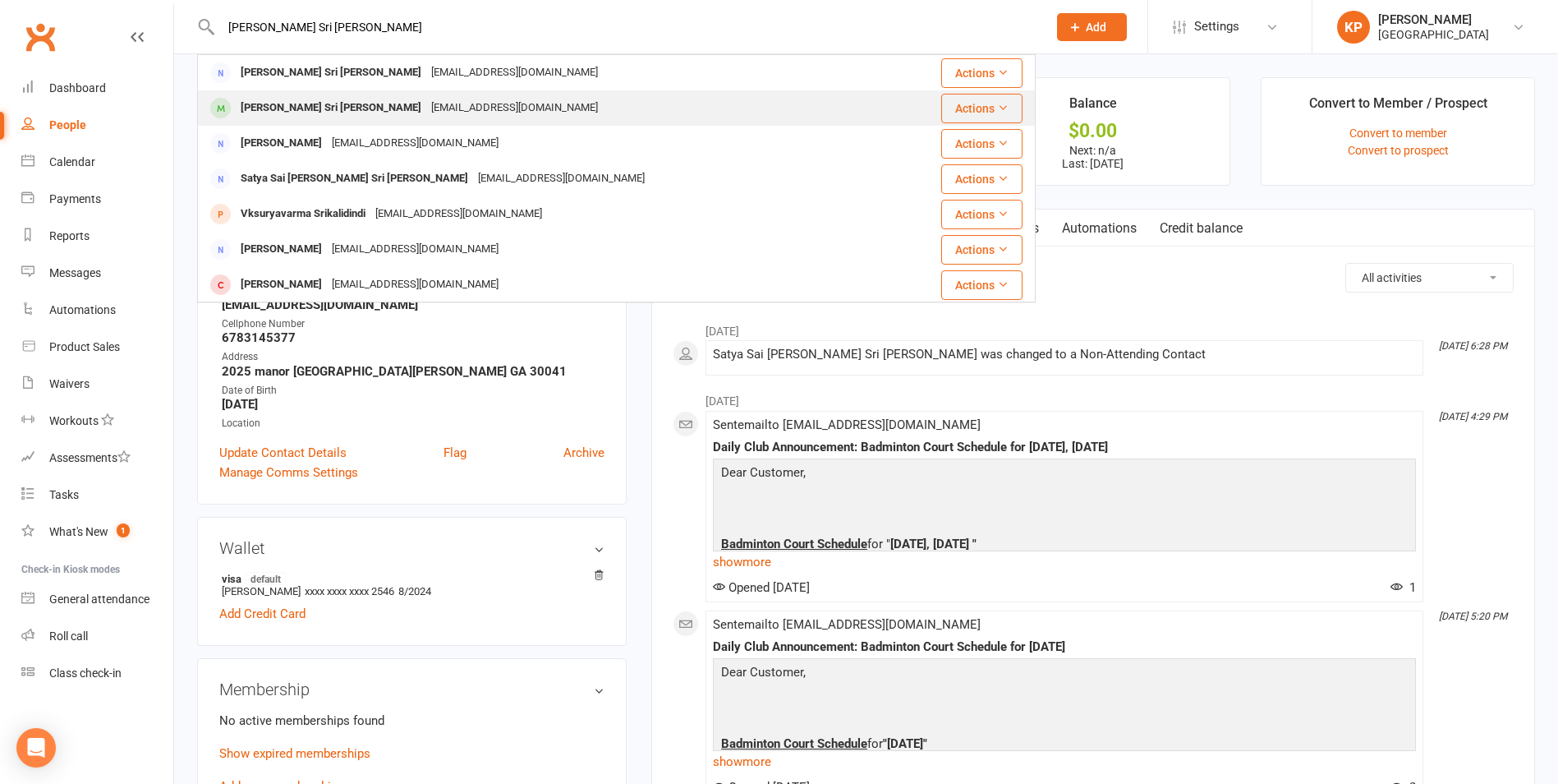
type input "Kiran Varma Sri Kalidindi"
click at [426, 99] on div "Kiranv476@gmail.com" at bounding box center [514, 108] width 176 height 24
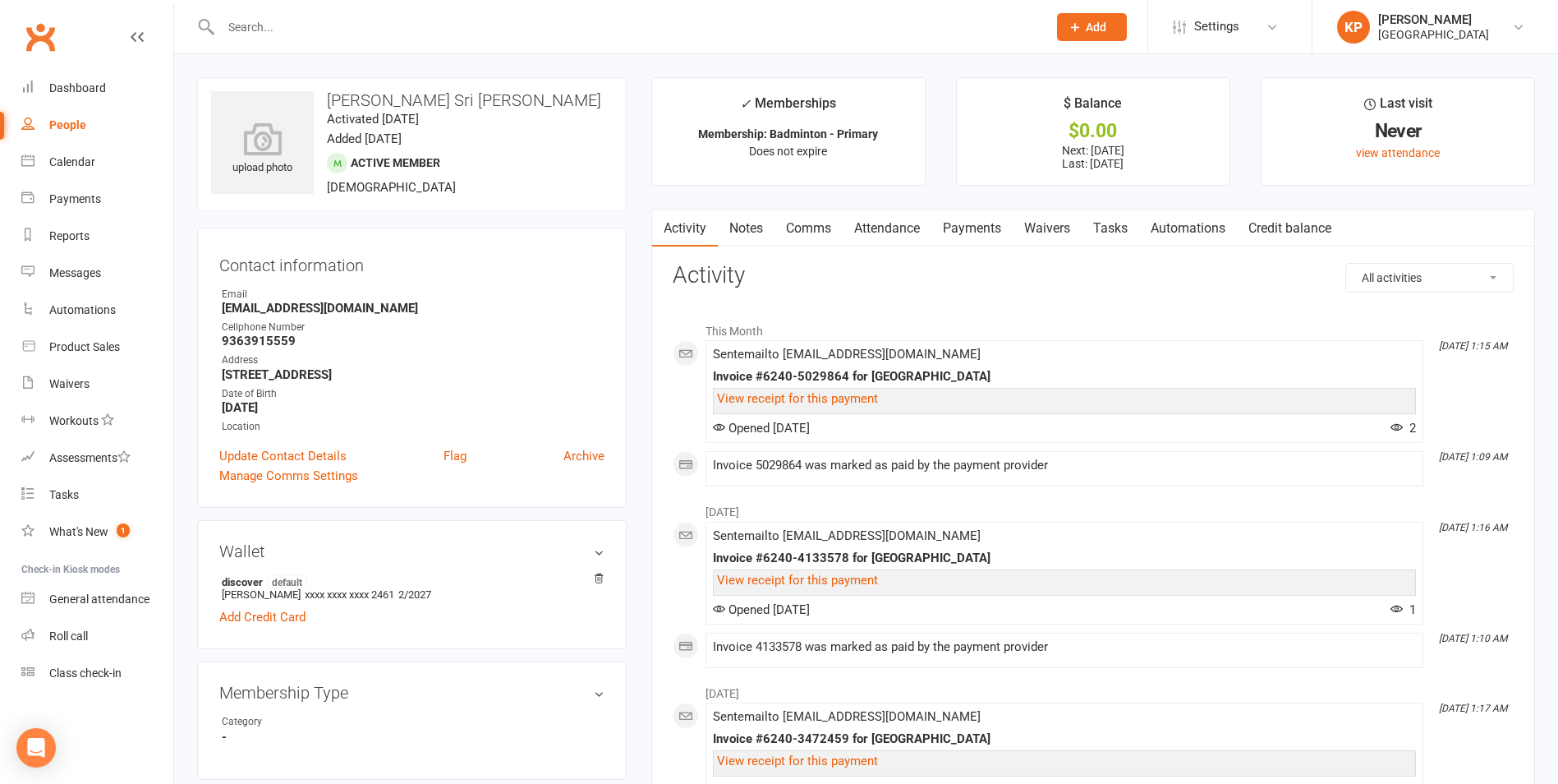
click at [951, 231] on link "Payments" at bounding box center [972, 228] width 81 height 38
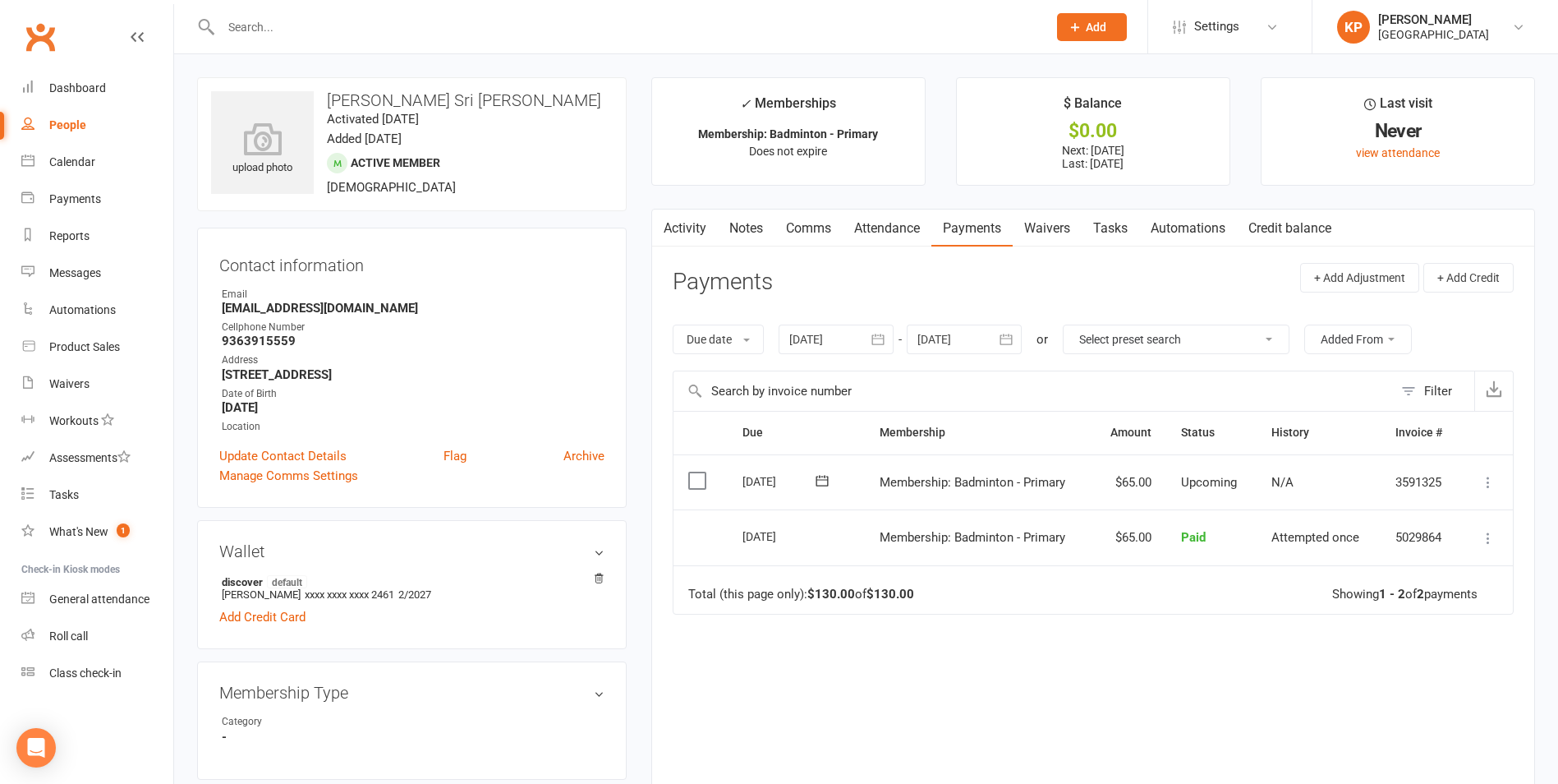
click at [336, 42] on div at bounding box center [616, 26] width 839 height 53
click at [327, 31] on input "text" at bounding box center [626, 27] width 820 height 23
paste input "Sachin Srinivas"
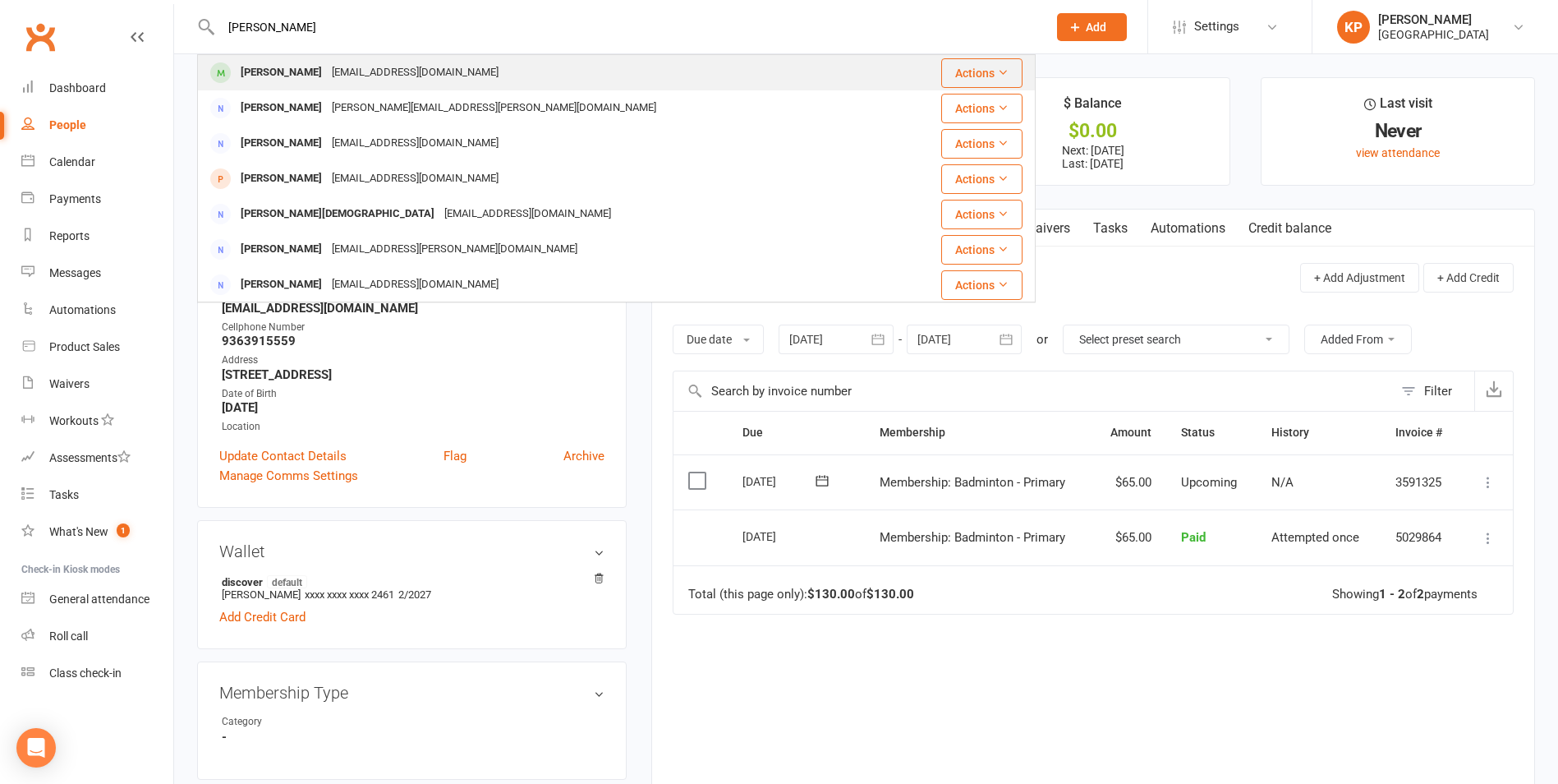
type input "Sachin Srinivas"
click at [336, 65] on div "bblegend03@gmail.com" at bounding box center [415, 73] width 176 height 24
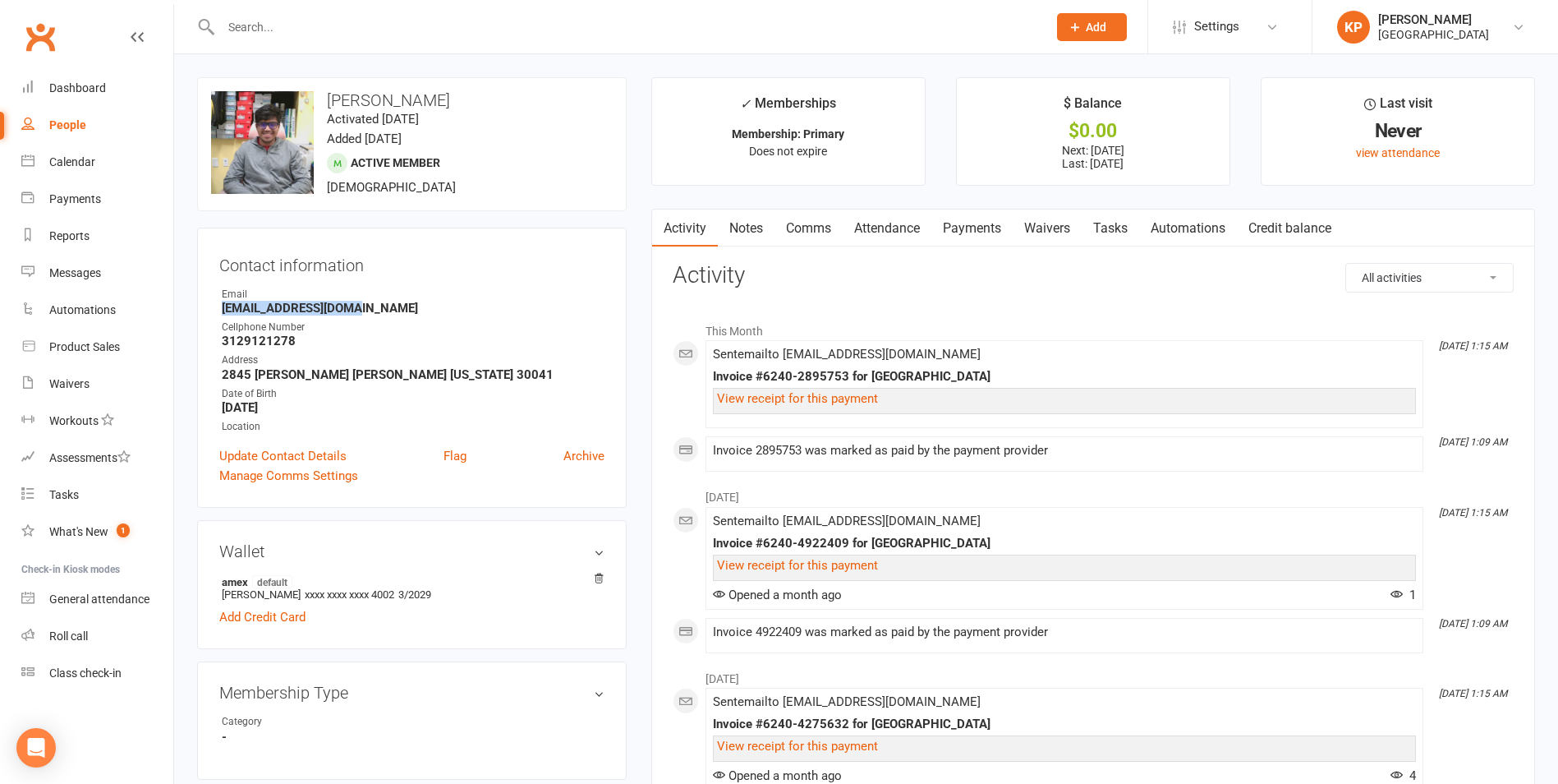
drag, startPoint x: 216, startPoint y: 307, endPoint x: 374, endPoint y: 309, distance: 158.0
click at [374, 309] on div "Contact information Owner Email bblegend03@gmail.com Cellphone Number 312912127…" at bounding box center [411, 367] width 430 height 280
click at [473, 269] on h3 "Contact information" at bounding box center [411, 262] width 385 height 24
click at [353, 31] on input "text" at bounding box center [626, 27] width 820 height 23
paste input "Latha Srinivasa"
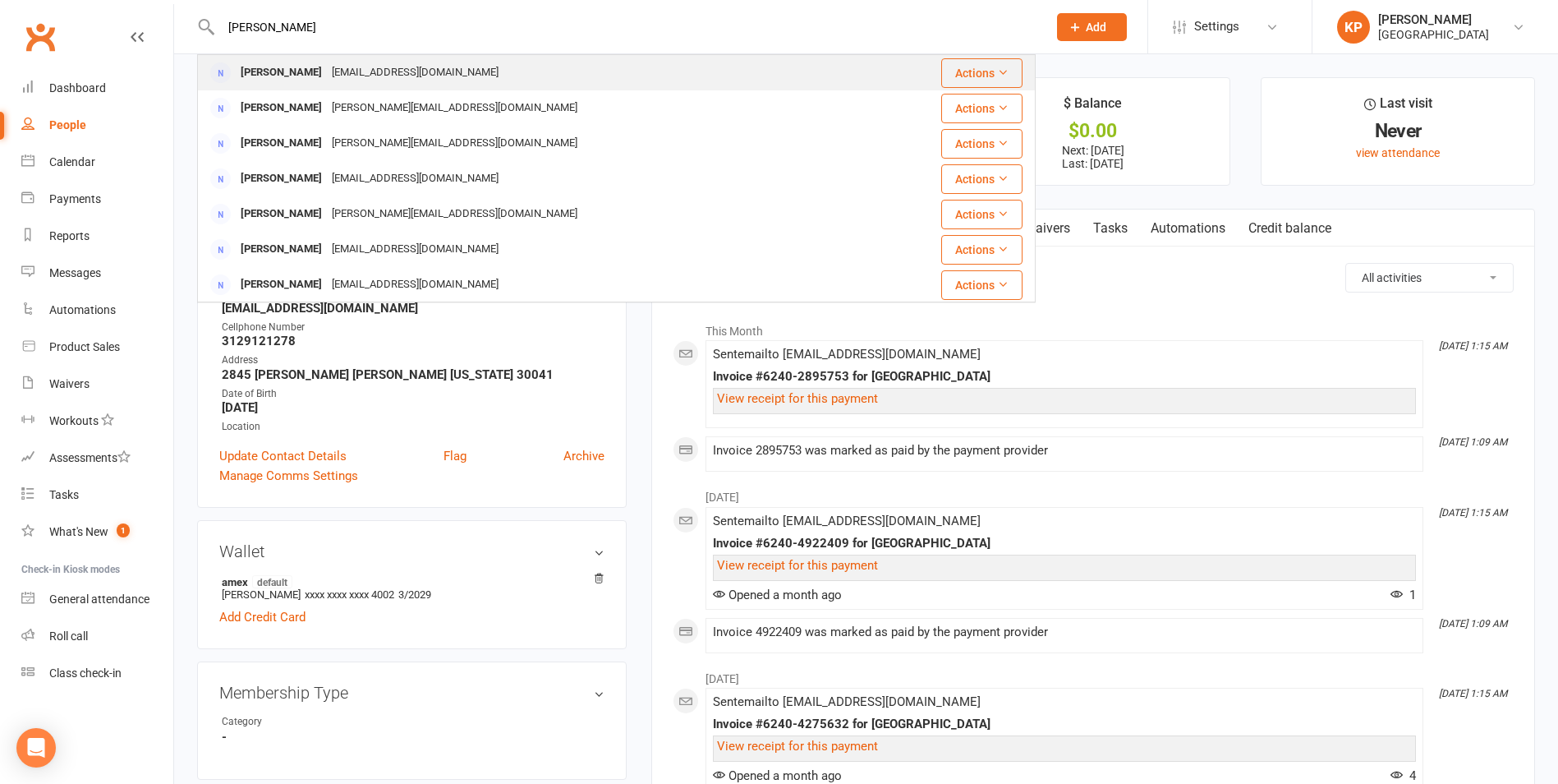
type input "Latha Srinivasa"
click at [363, 62] on div "lathaprathi@gmail.com" at bounding box center [415, 73] width 176 height 24
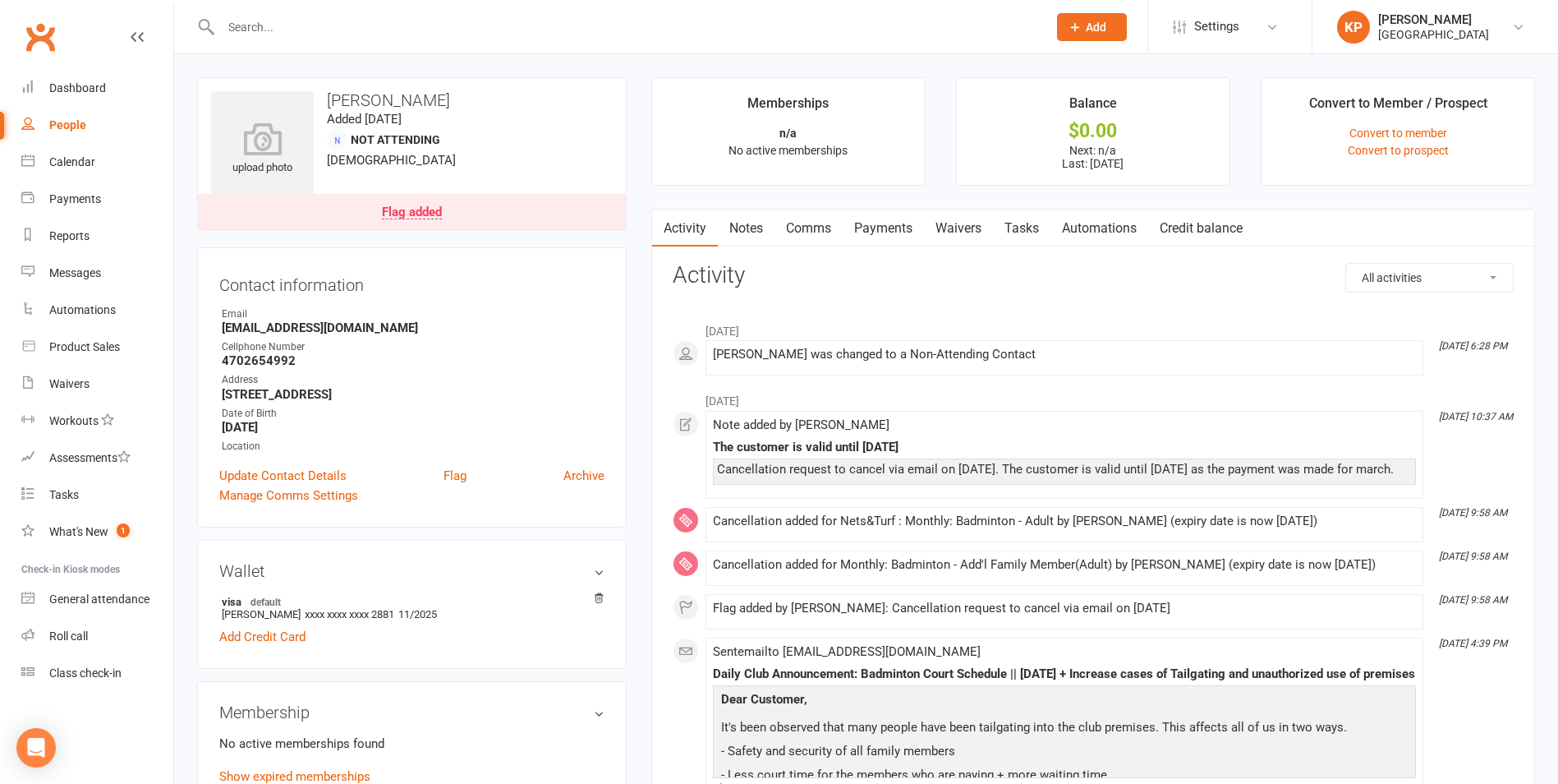
click at [289, 22] on input "text" at bounding box center [626, 27] width 820 height 23
paste input "Allen Srinivasan"
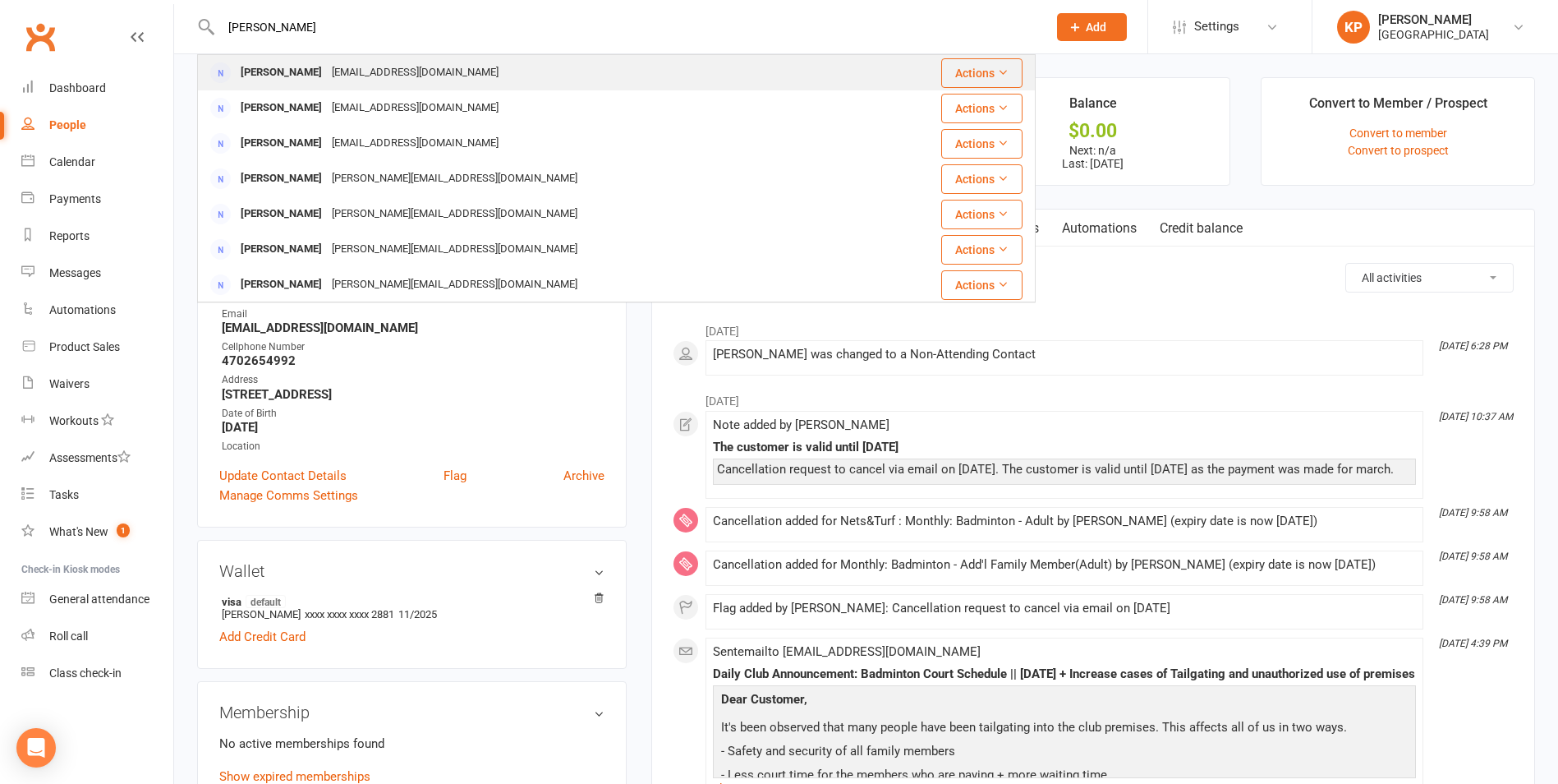
type input "Allen Srinivasan"
click at [342, 61] on div "Allenspillai@gmail.com" at bounding box center [415, 73] width 176 height 24
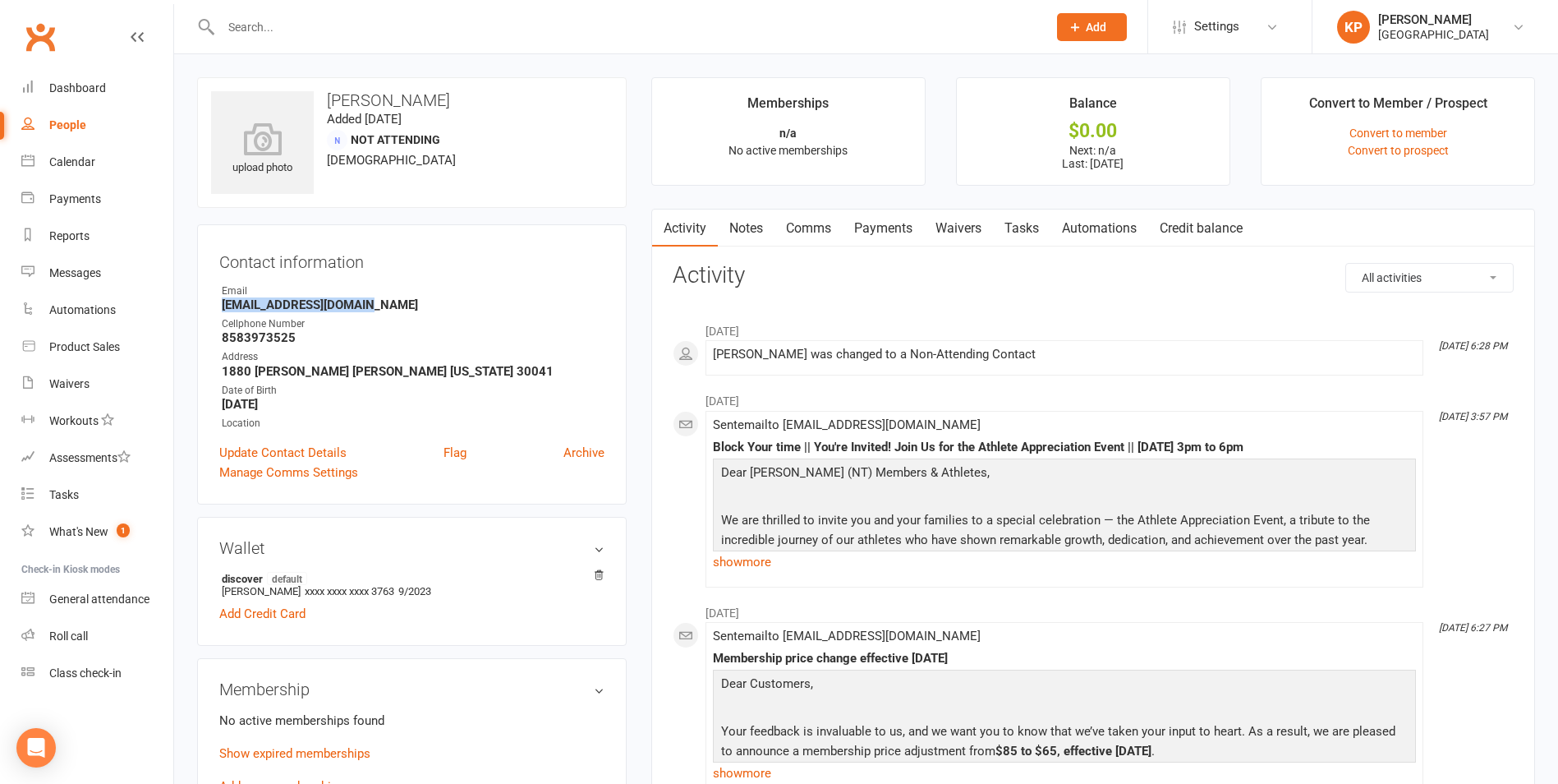
drag, startPoint x: 205, startPoint y: 305, endPoint x: 400, endPoint y: 309, distance: 195.0
click at [400, 309] on div "Contact information Owner Email Allenspillai@gmail.com Cellphone Number 8583973…" at bounding box center [411, 364] width 430 height 280
click at [531, 180] on div "upload photo Allen Srinivasan Added 20 September, 2022 Not Attending 40 years o…" at bounding box center [411, 143] width 430 height 131
click at [335, 28] on input "text" at bounding box center [626, 27] width 820 height 23
paste input "Gayathri Srinivasan"
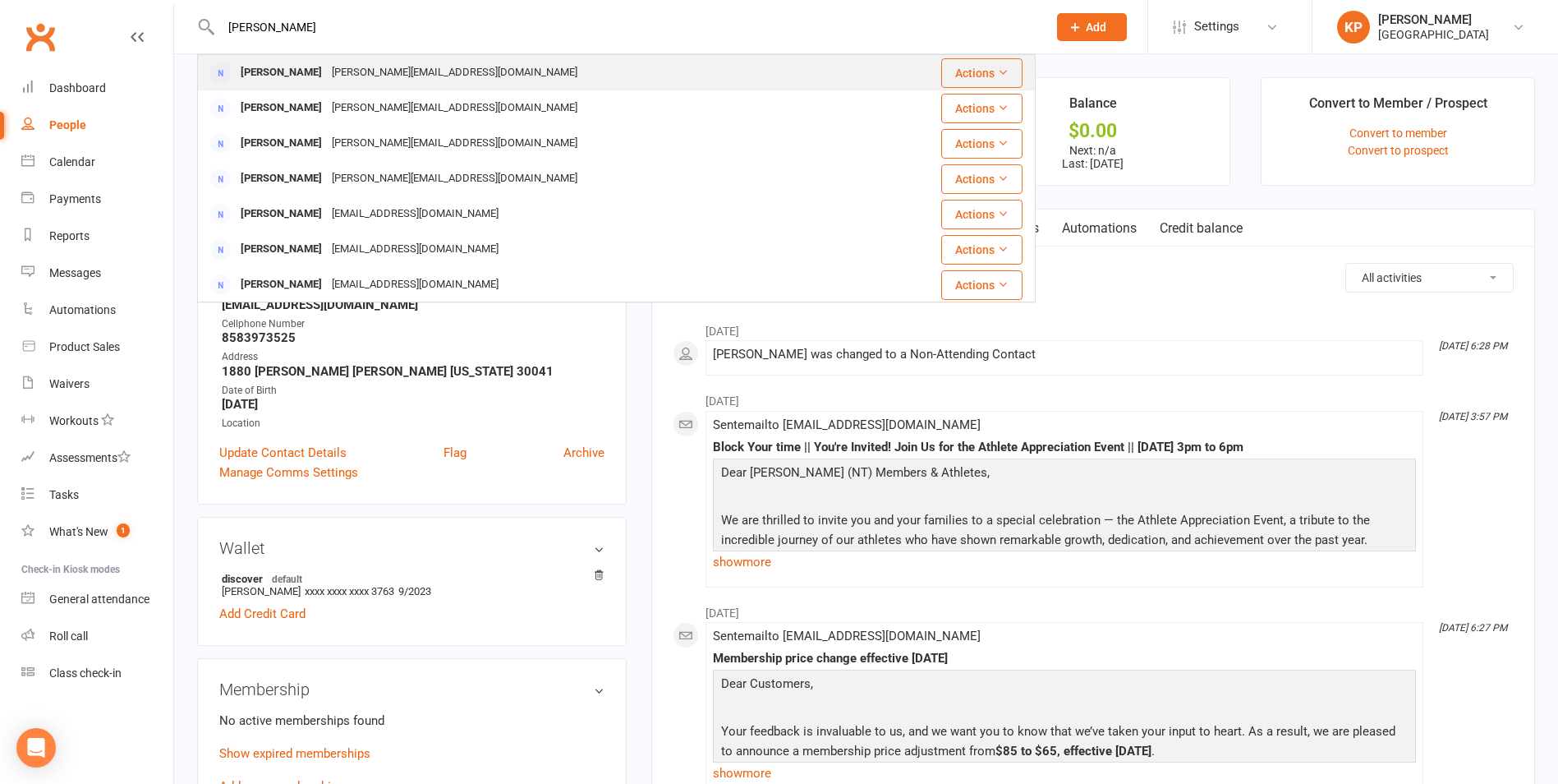
type input "Gayathri Srinivasan"
click at [358, 66] on div "srini.gai3@gmail.com" at bounding box center [455, 73] width 255 height 24
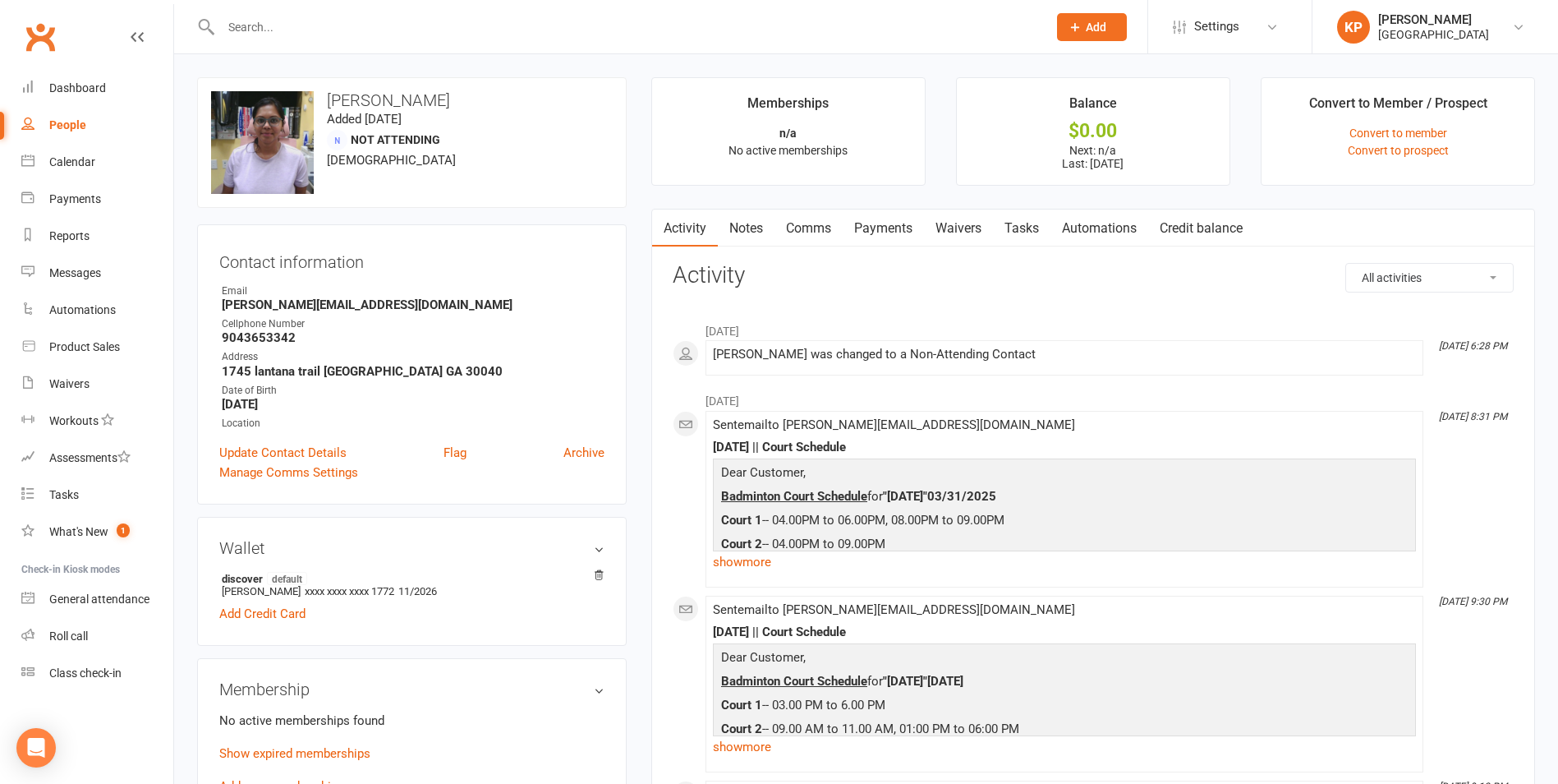
click at [330, 35] on input "text" at bounding box center [626, 27] width 820 height 23
paste input "Tarun Sriram"
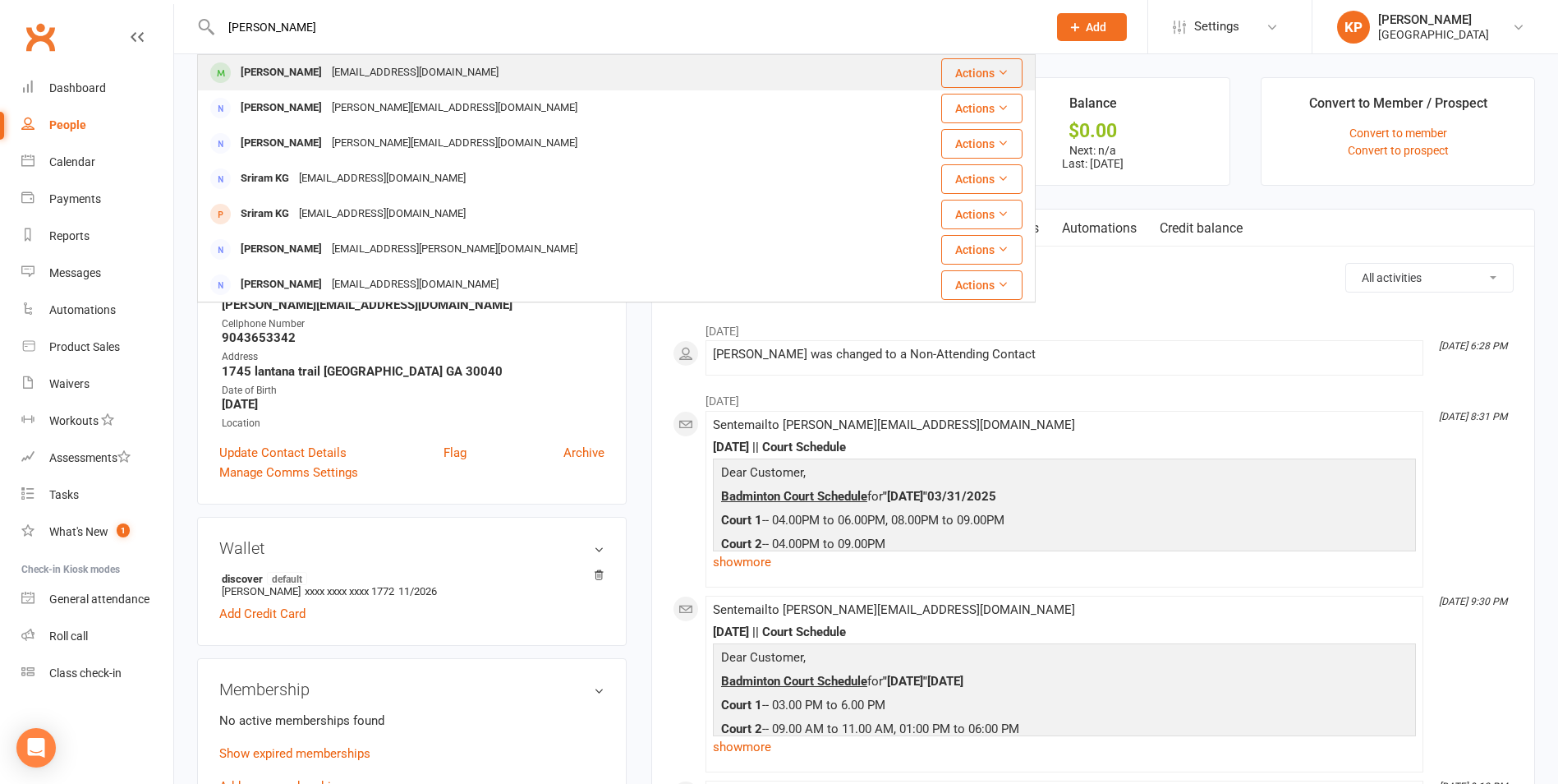
type input "Tarun Sriram"
click at [335, 61] on div "sriramtarunkumar@gmail.com" at bounding box center [415, 73] width 176 height 24
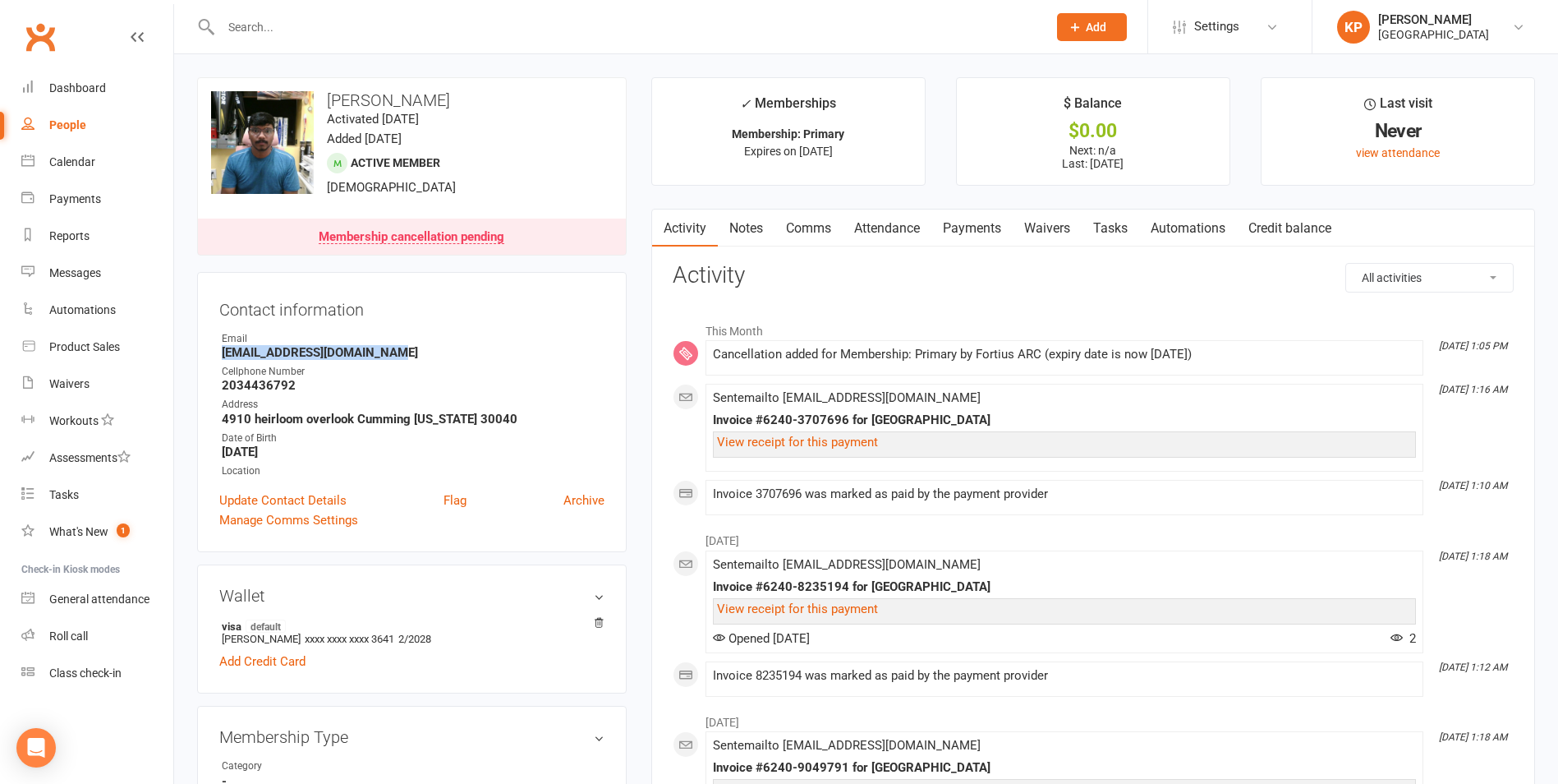
drag, startPoint x: 214, startPoint y: 355, endPoint x: 458, endPoint y: 352, distance: 244.0
click at [458, 352] on div "Contact information Owner Email sriramtarunkumar@gmail.com Cellphone Number 203…" at bounding box center [411, 412] width 430 height 280
click at [482, 345] on strong "sriramtarunkumar@gmail.com" at bounding box center [413, 352] width 383 height 15
click at [962, 225] on link "Payments" at bounding box center [972, 228] width 81 height 38
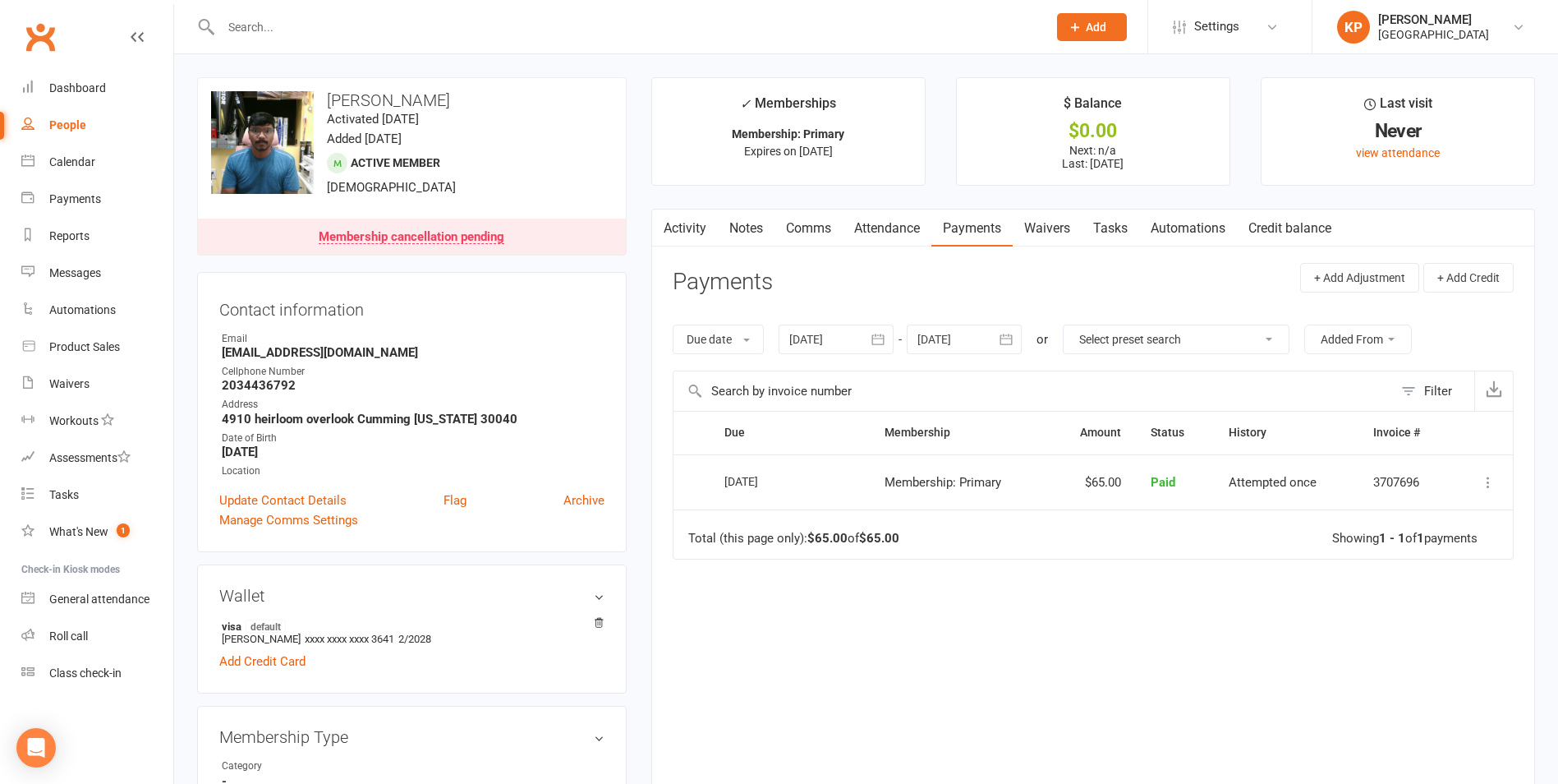
click at [693, 227] on link "Activity" at bounding box center [685, 228] width 65 height 38
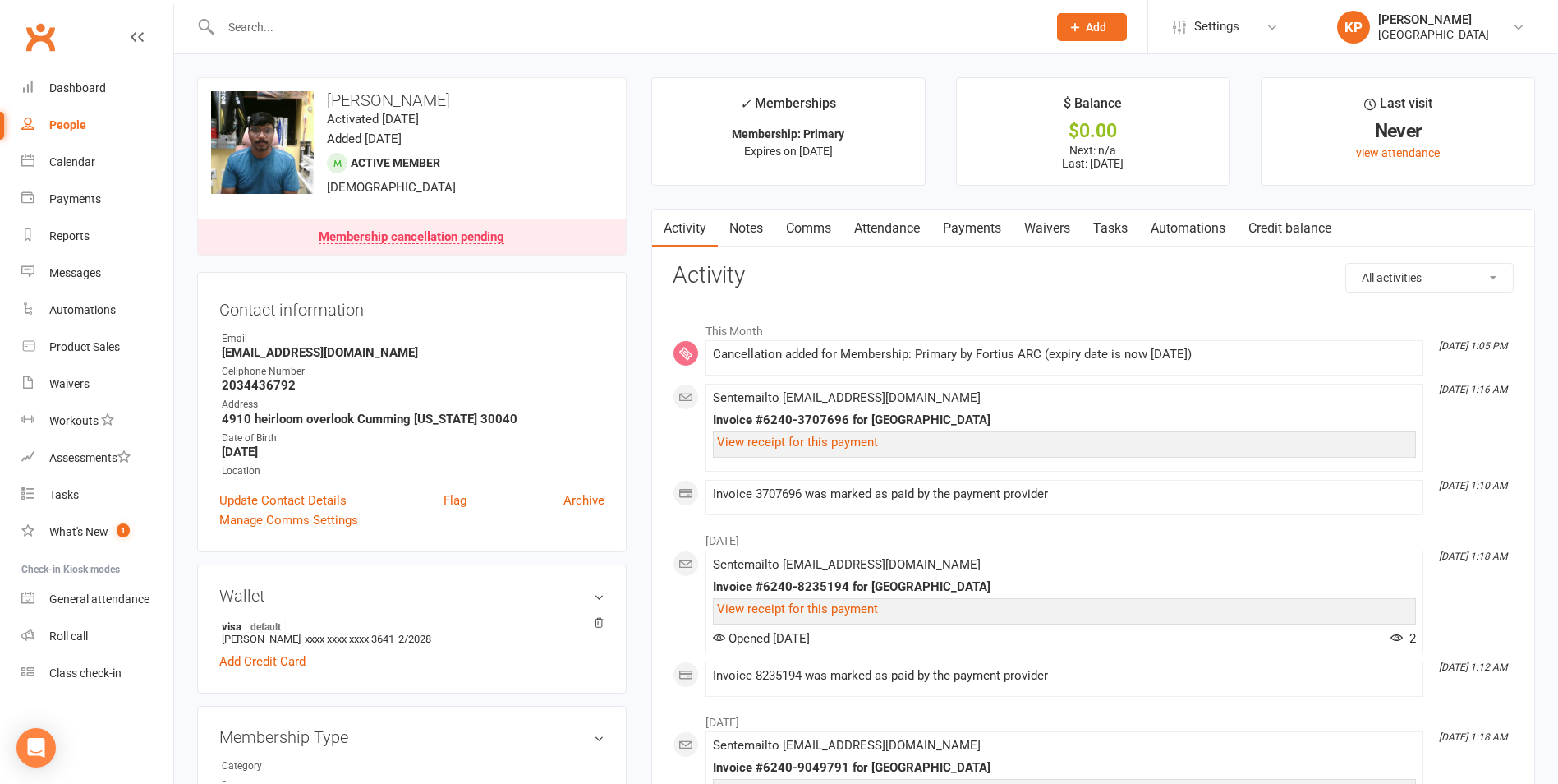
click at [986, 223] on link "Payments" at bounding box center [972, 228] width 81 height 38
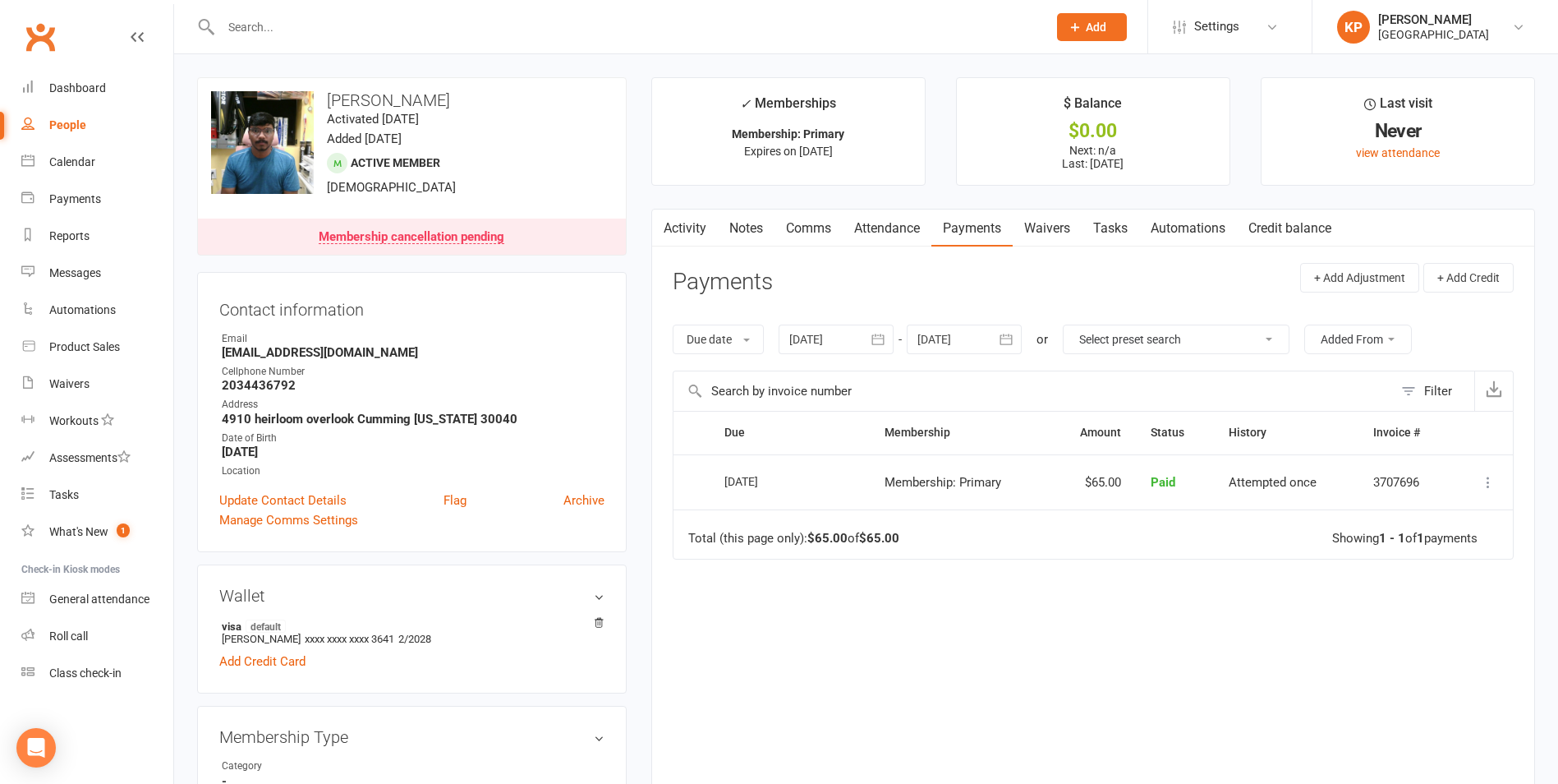
click at [1021, 333] on button "button" at bounding box center [1007, 339] width 30 height 30
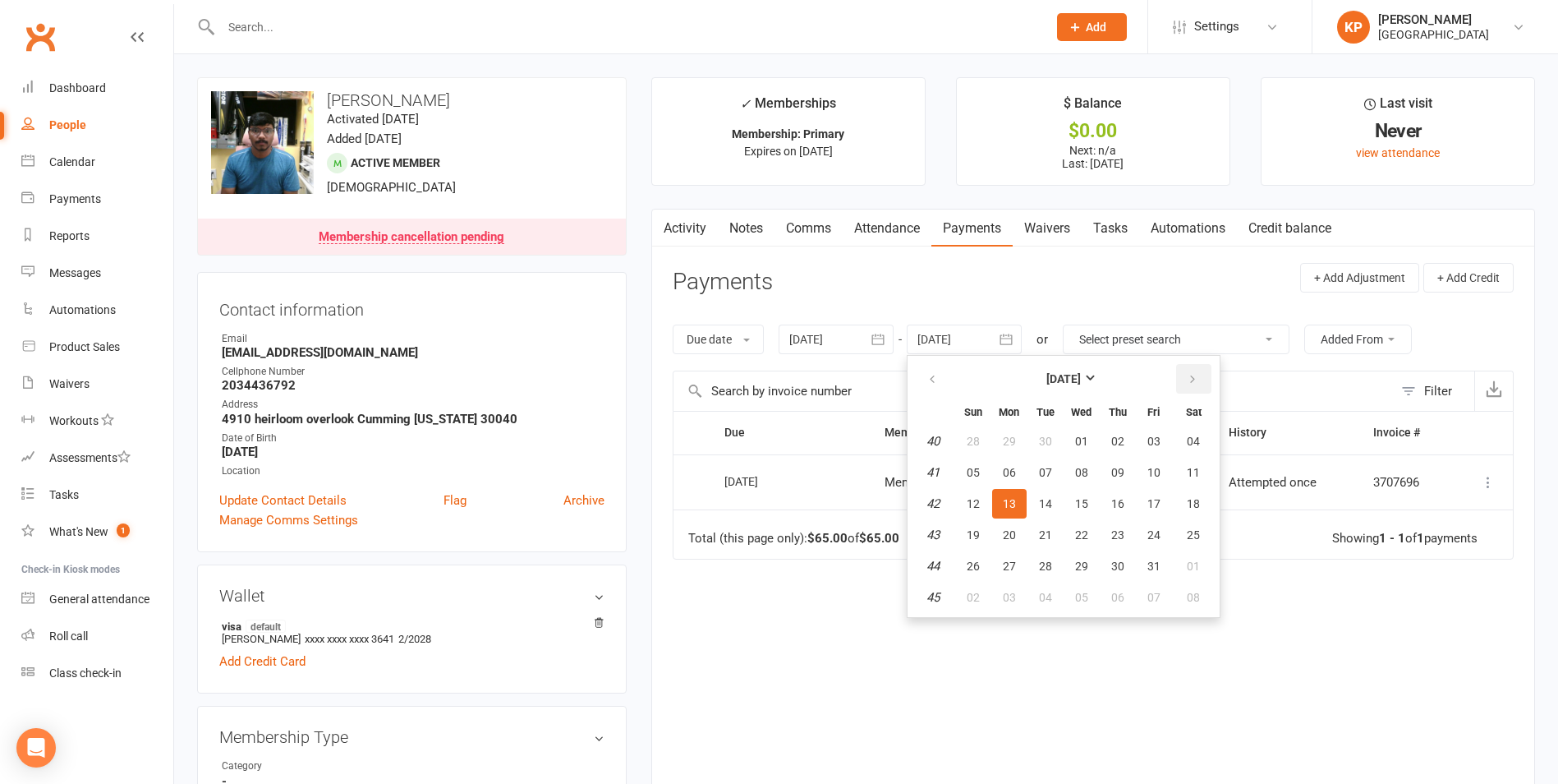
click at [1185, 382] on button "button" at bounding box center [1194, 378] width 35 height 30
click at [1198, 442] on span "01" at bounding box center [1193, 441] width 13 height 13
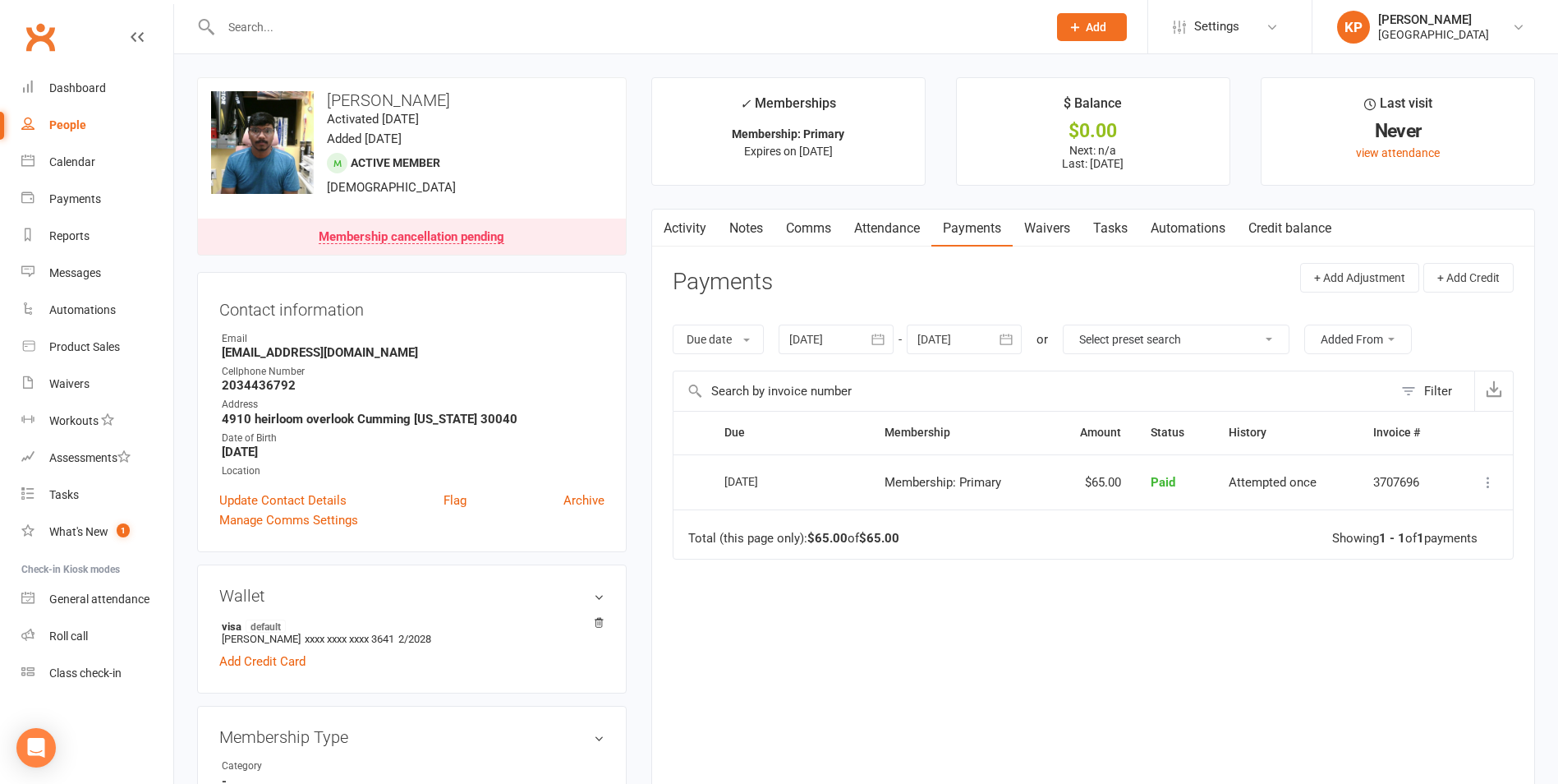
type input "01 Nov 2025"
click at [340, 24] on input "text" at bounding box center [626, 27] width 820 height 23
paste input "Suhas Subbarao"
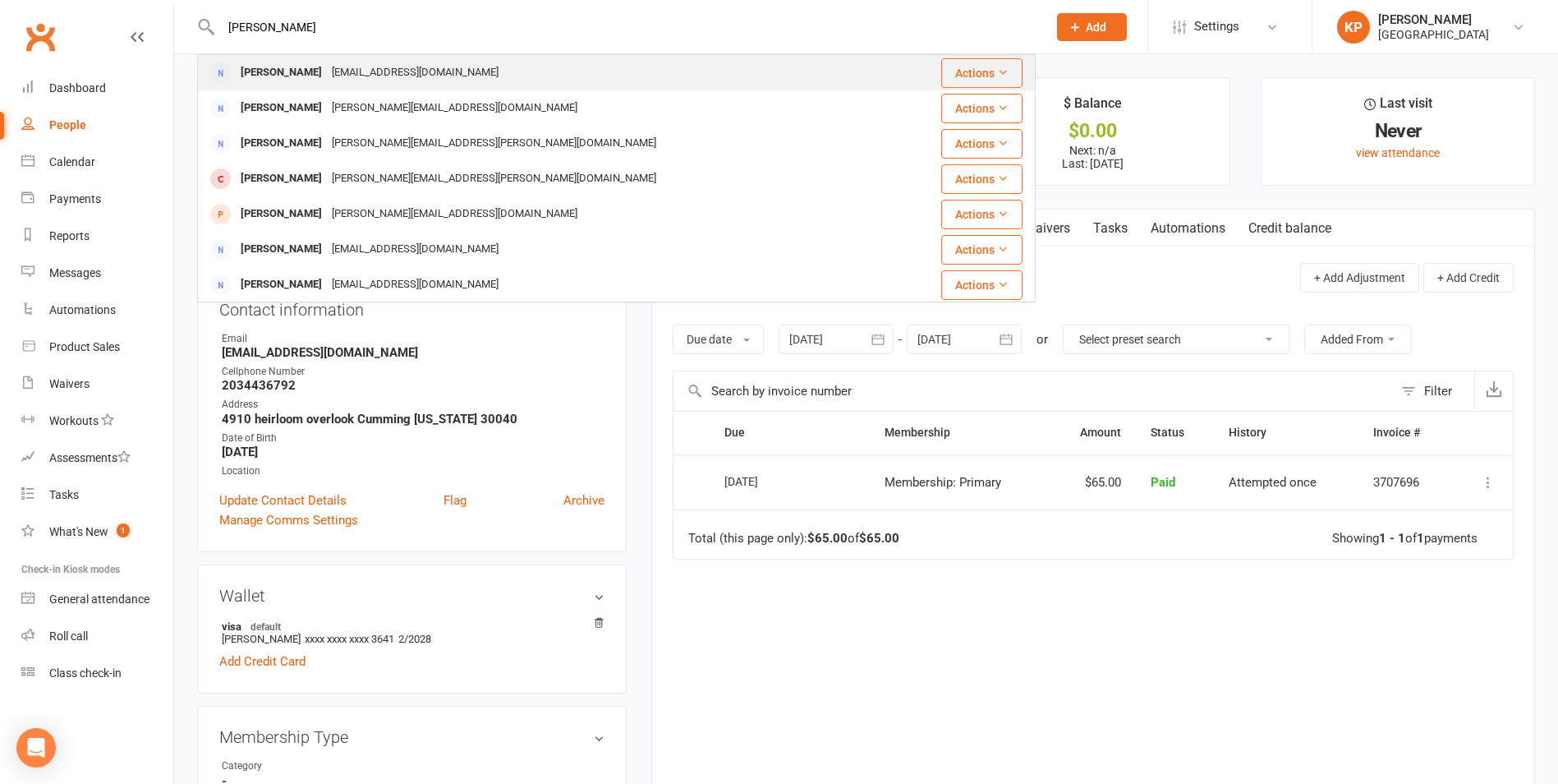
type input "Suhas Subbarao"
click at [417, 62] on div "suhasrao2270@icloud.com" at bounding box center [415, 73] width 176 height 24
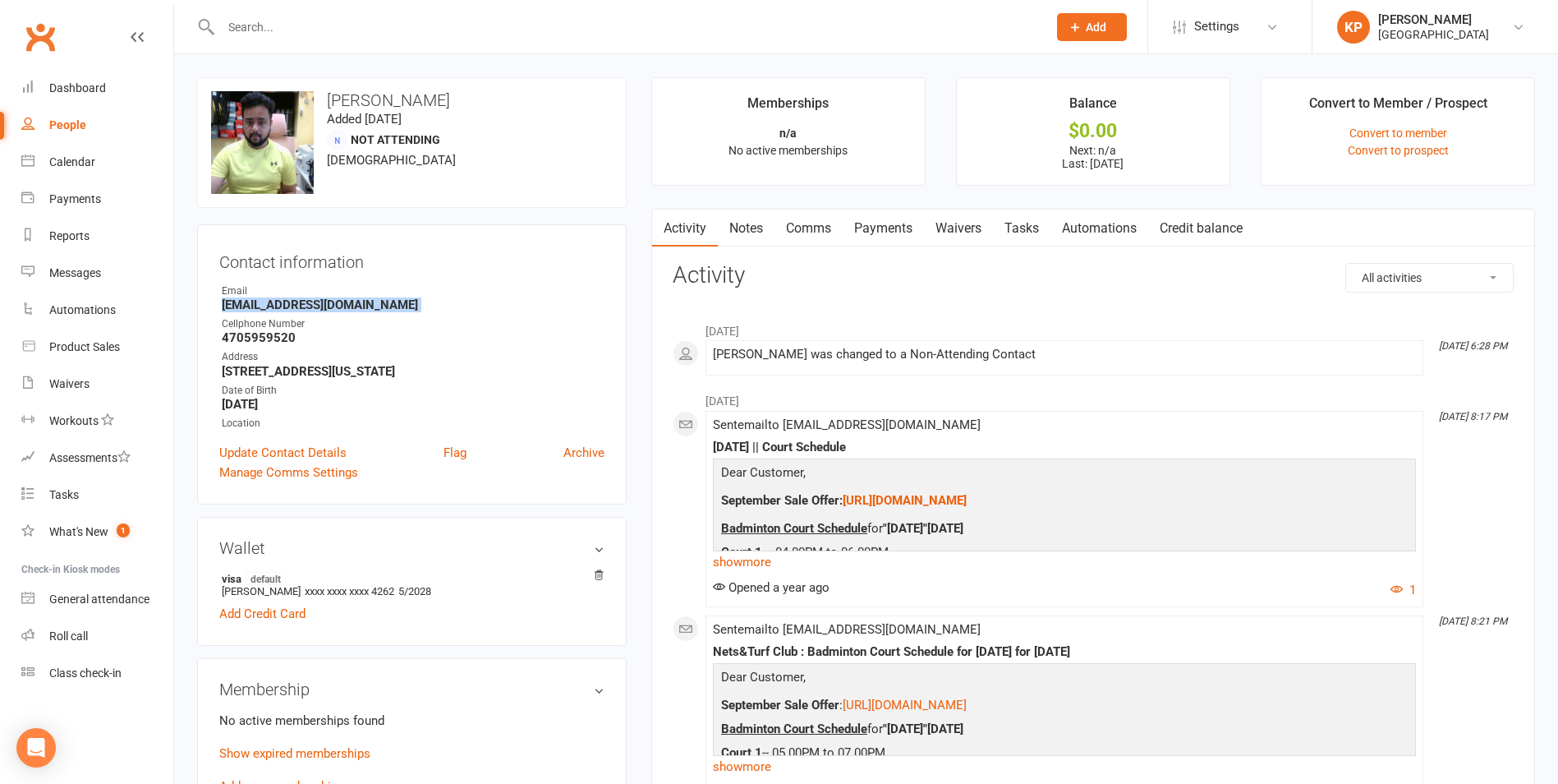
drag, startPoint x: 211, startPoint y: 316, endPoint x: 189, endPoint y: 301, distance: 26.6
click at [189, 301] on div "upload photo change photo Suhas Subbarao Added 1 May, 2024 Not Attending 38 yea…" at bounding box center [411, 730] width 454 height 1305
click at [454, 282] on div "Contact information Owner Email suhasrao2270@icloud.com Cellphone Number 470595…" at bounding box center [411, 364] width 430 height 280
click at [309, 26] on input "text" at bounding box center [626, 27] width 820 height 23
paste input "Sukrath Sukrath Mahajan"
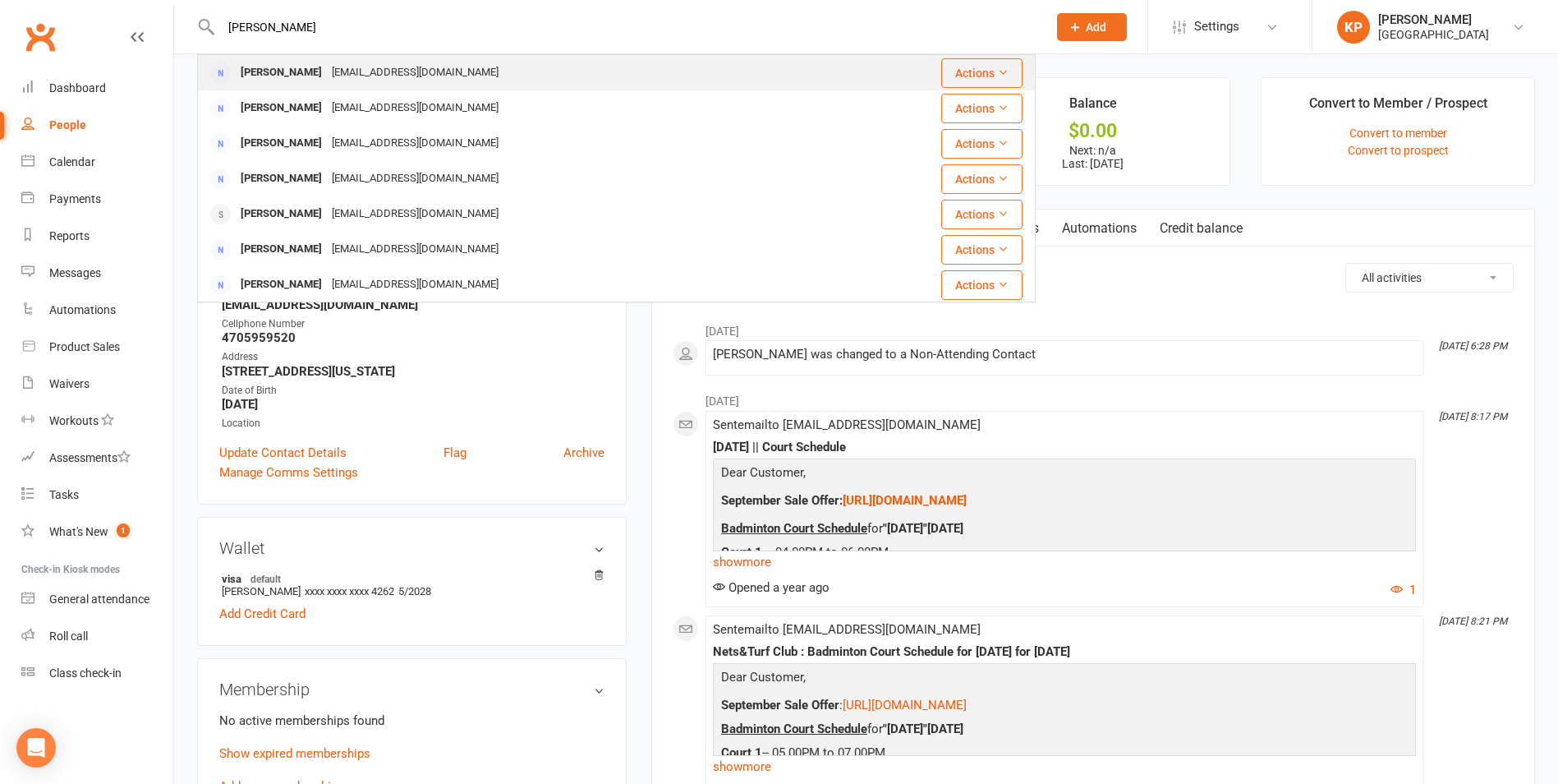
type input "Sukrath Sukrath Mahajan"
click at [430, 68] on div "Sukrath_m@hotmail.com" at bounding box center [415, 73] width 176 height 24
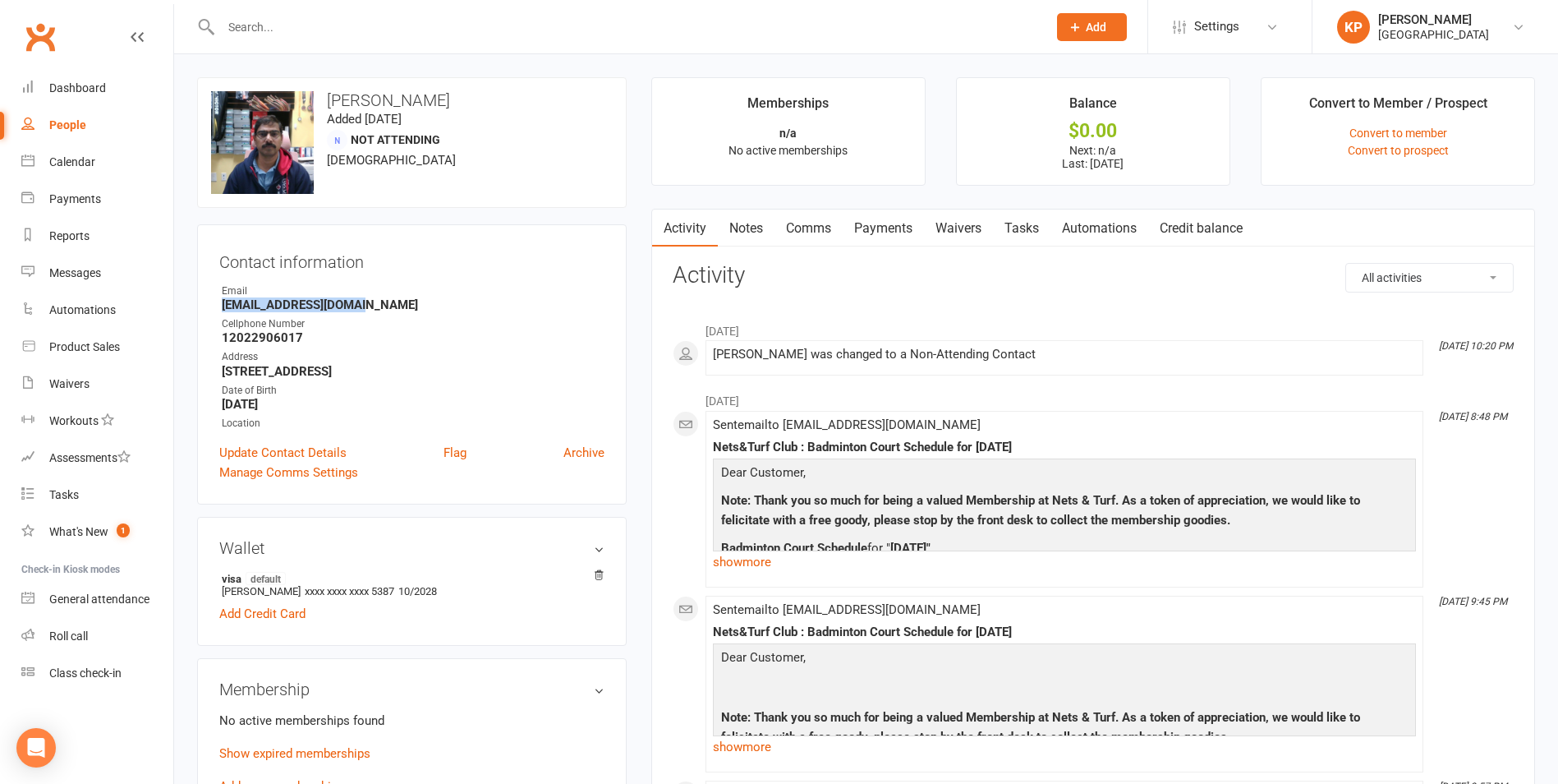
drag, startPoint x: 213, startPoint y: 310, endPoint x: 408, endPoint y: 307, distance: 195.0
click at [408, 307] on div "Contact information Owner Email Sukrath_m@hotmail.com Cellphone Number 12022906…" at bounding box center [411, 364] width 430 height 280
click at [408, 307] on strong "Sukrath_m@hotmail.com" at bounding box center [413, 305] width 383 height 15
click at [233, 23] on input "text" at bounding box center [626, 27] width 820 height 23
paste input "xiaoxun0514@gmail.com"
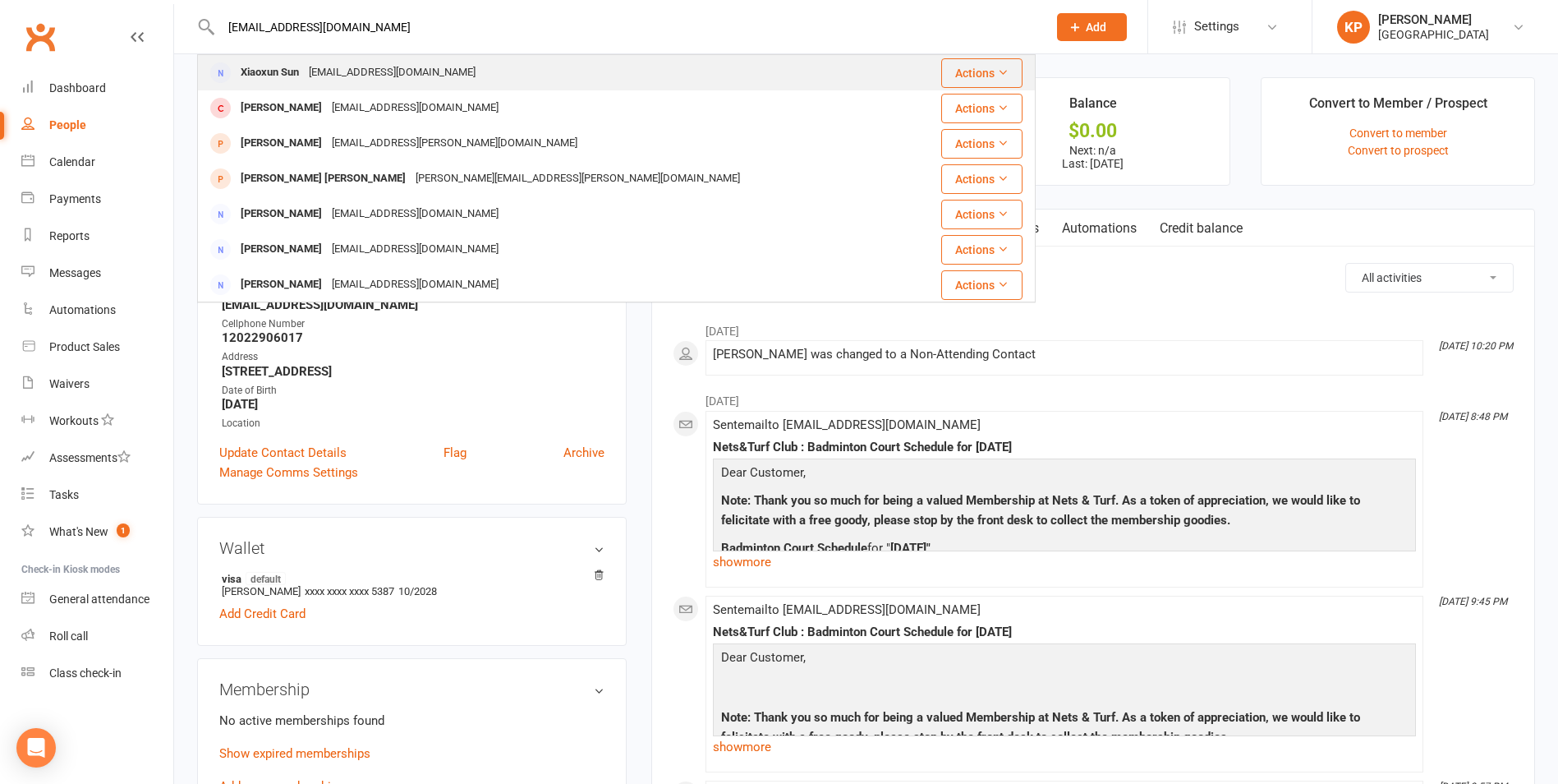
type input "xiaoxun0514@gmail.com"
click at [428, 60] on div "Xiaoxun Sun xiaoxun0514@gmail.com" at bounding box center [556, 73] width 714 height 34
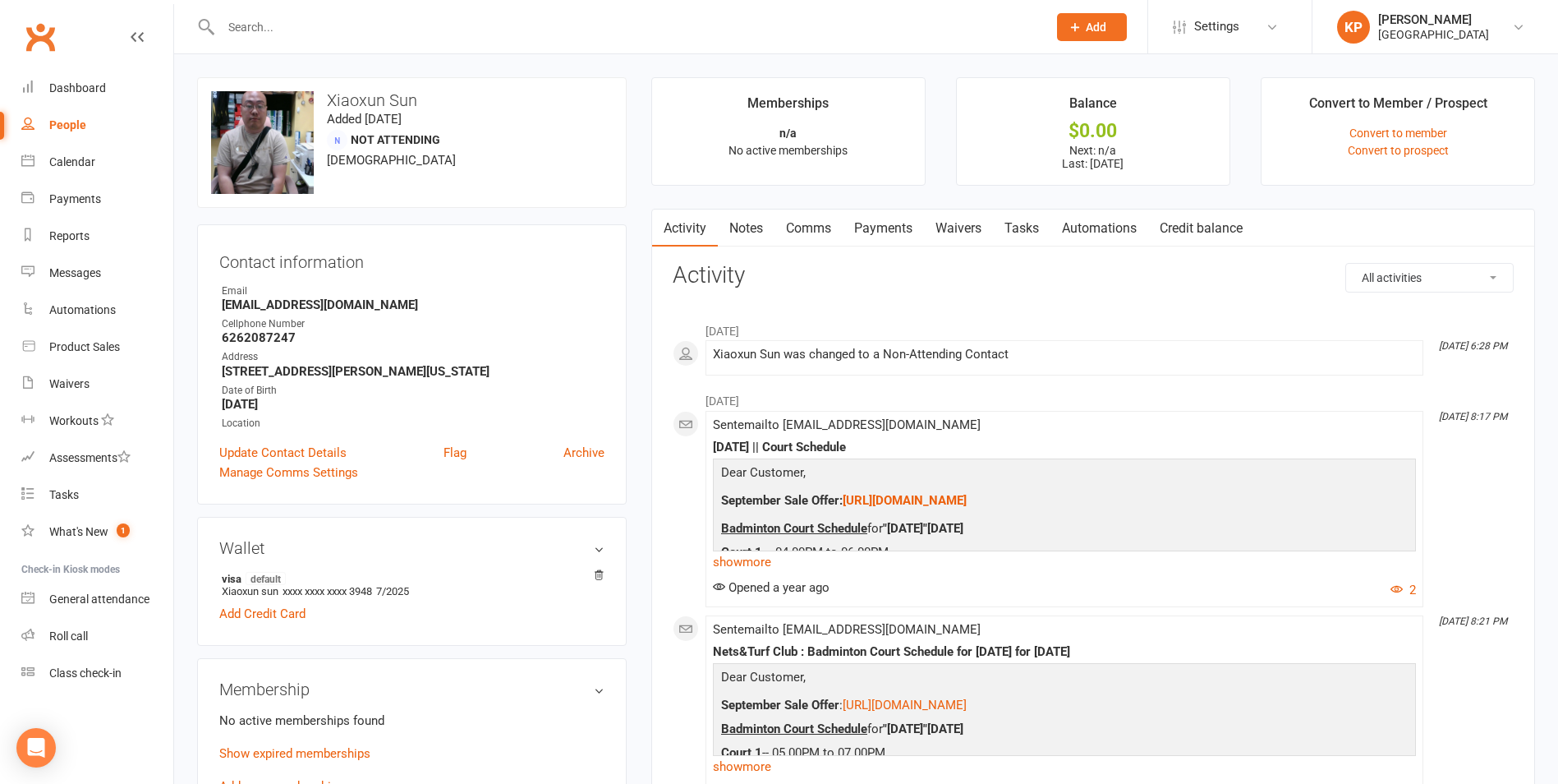
click at [301, 28] on input "text" at bounding box center [626, 27] width 820 height 23
paste input "Balasubramanian Sundaram"
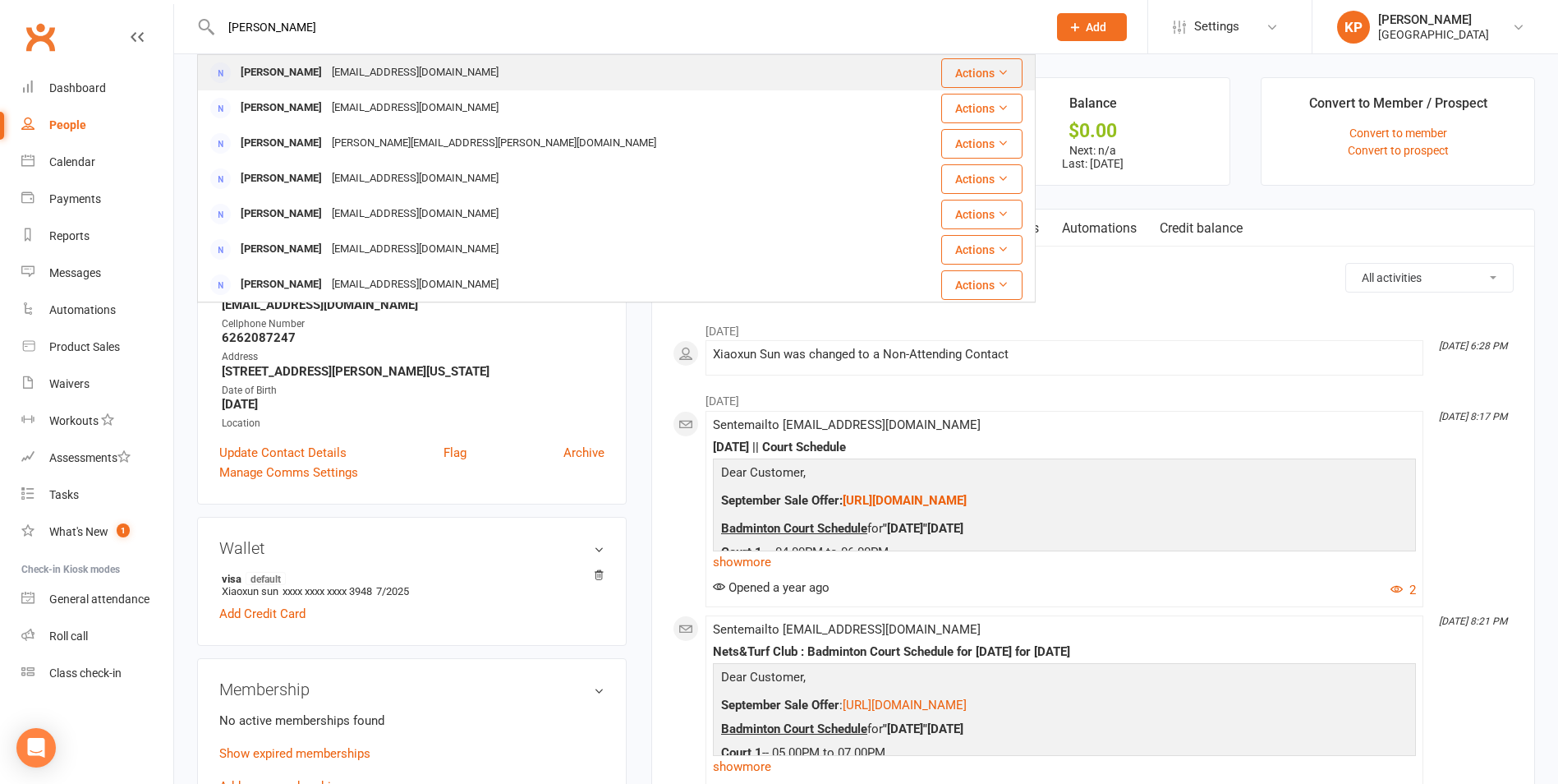
type input "Balasubramanian Sundaram"
click at [414, 71] on div "Balaramdev@gmail.com" at bounding box center [415, 73] width 176 height 24
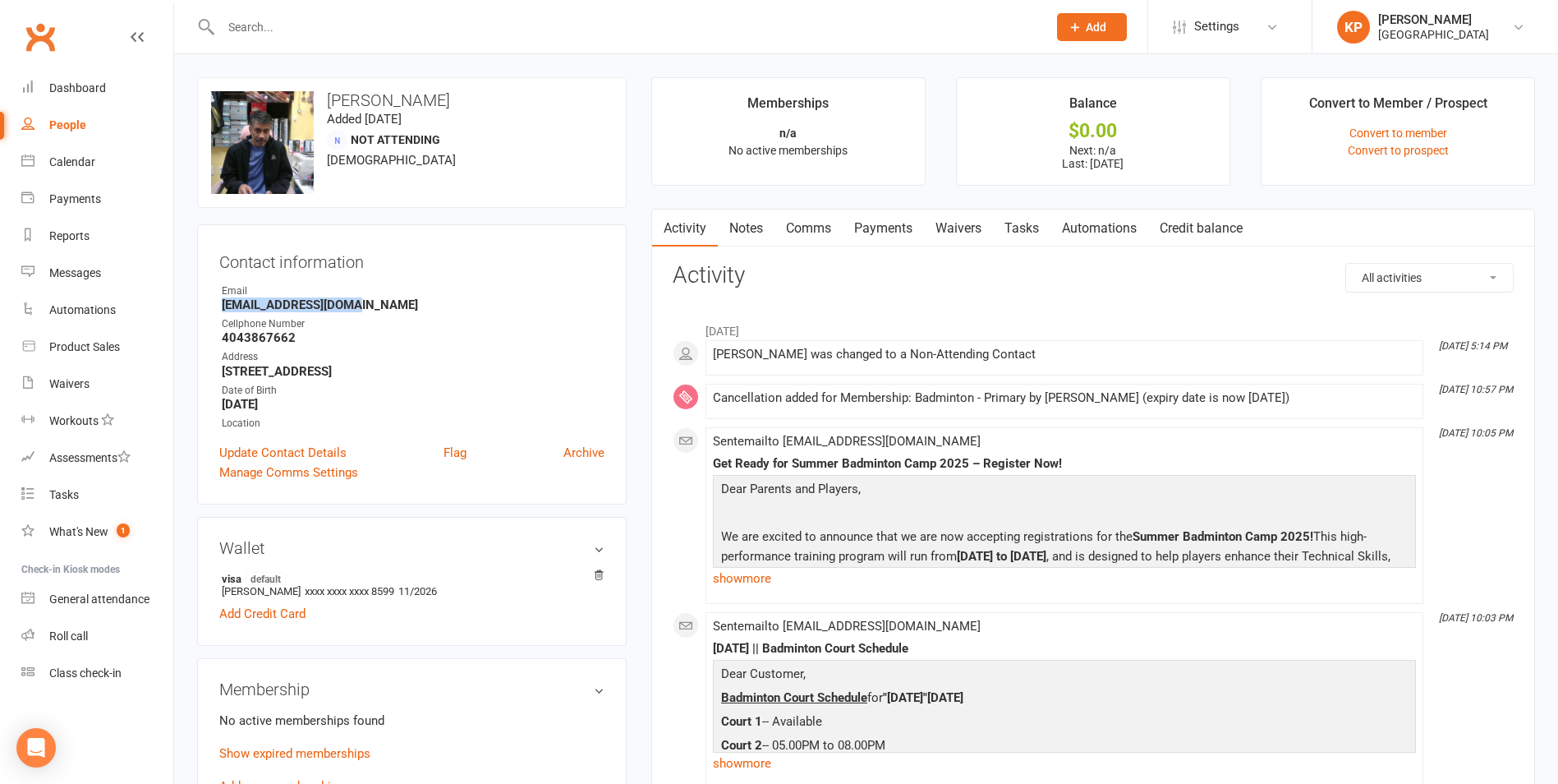
drag, startPoint x: 217, startPoint y: 306, endPoint x: 382, endPoint y: 299, distance: 165.1
click at [382, 299] on div "Contact information Owner Email Balaramdev@gmail.com Cellphone Number 404386766…" at bounding box center [411, 364] width 430 height 280
click at [425, 287] on div "Email" at bounding box center [413, 291] width 383 height 16
click at [300, 31] on input "text" at bounding box center [626, 27] width 820 height 23
paste input "Gayatri Sundararajan"
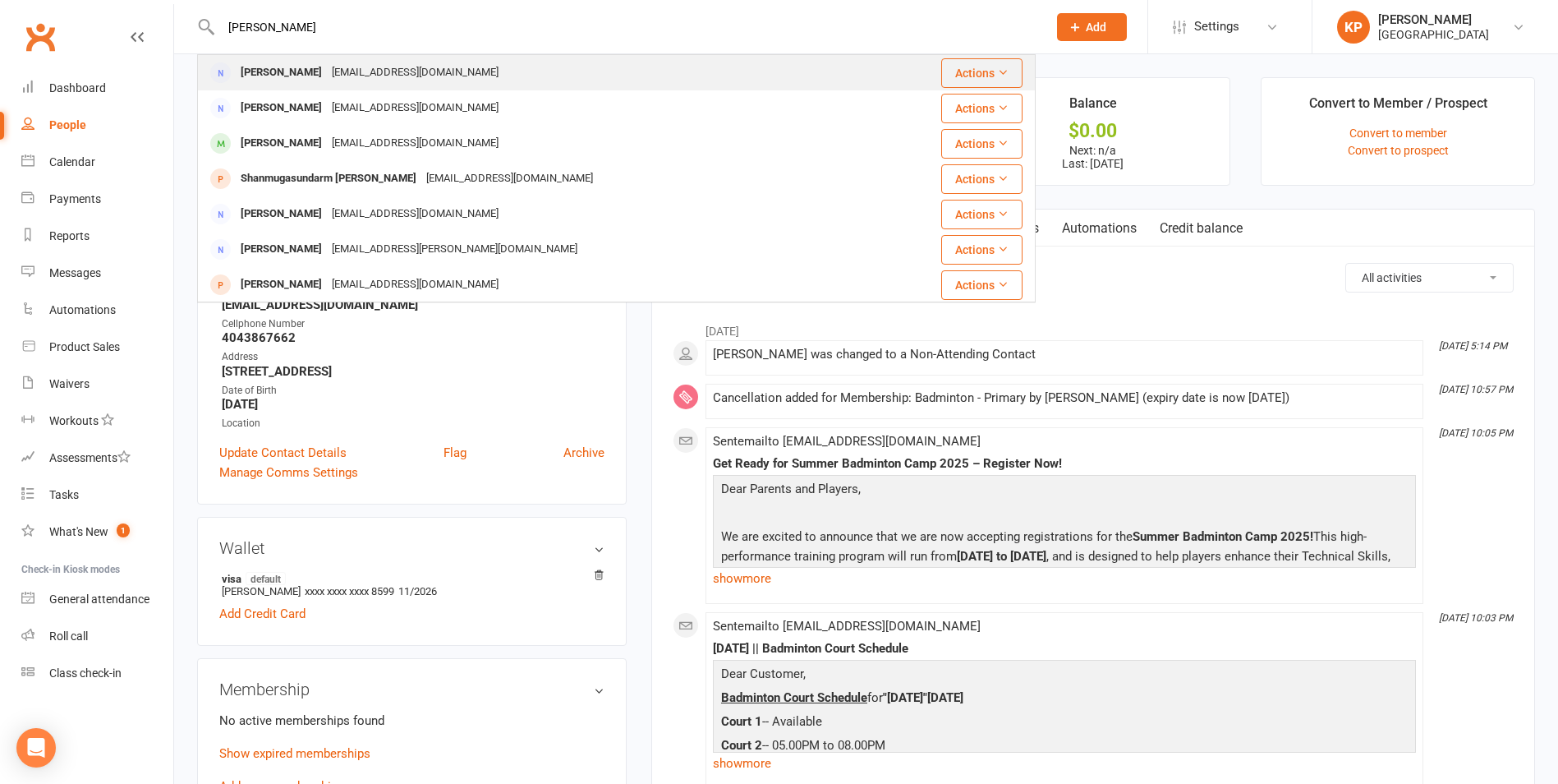
type input "Gayatri Sundararajan"
click at [421, 68] on div "Janaki815@gmail.com" at bounding box center [415, 73] width 176 height 24
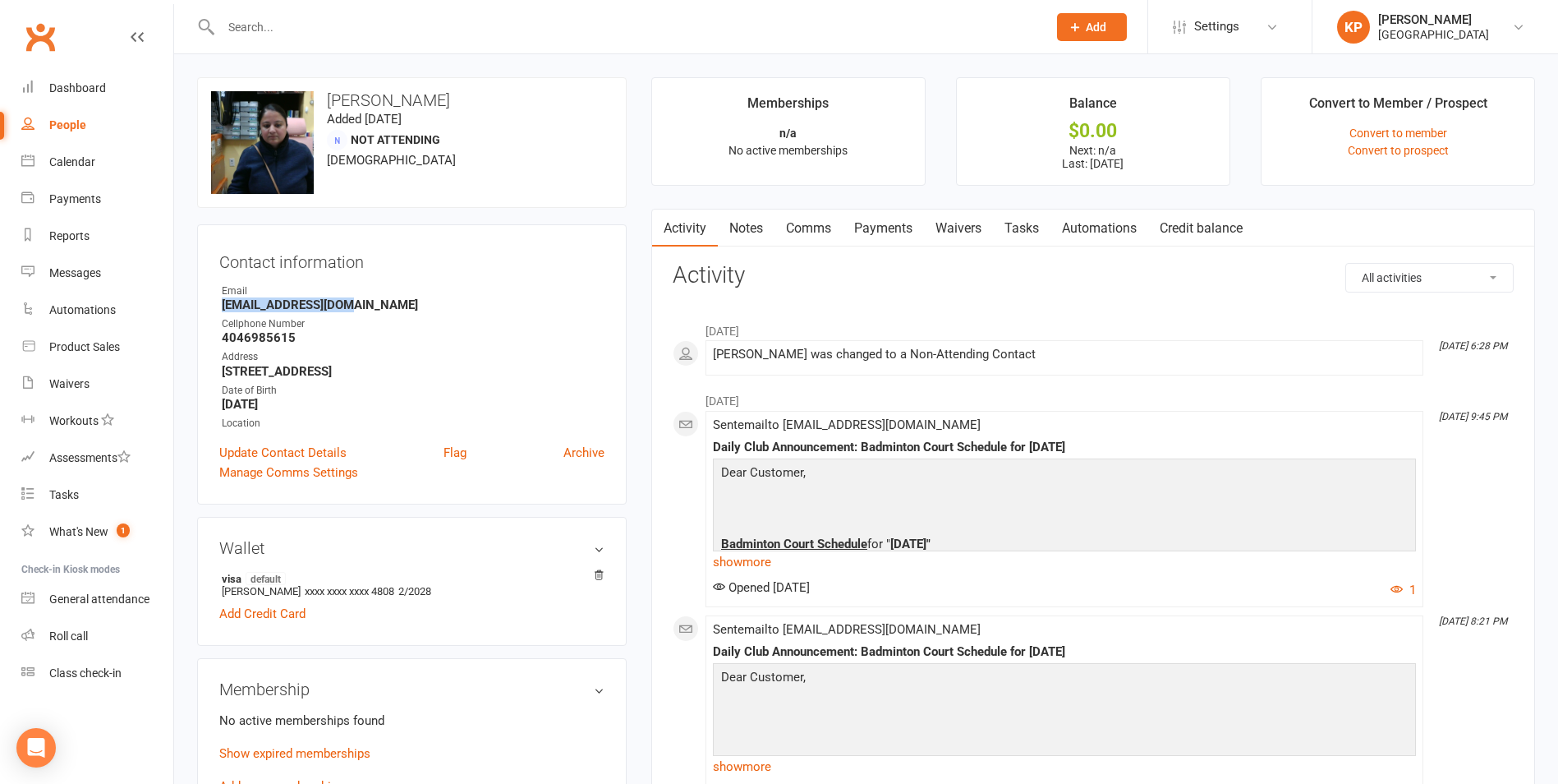
drag, startPoint x: 218, startPoint y: 308, endPoint x: 355, endPoint y: 310, distance: 137.0
click at [355, 310] on div "Contact information Owner Email Janaki815@gmail.com Cellphone Number 4046985615…" at bounding box center [411, 364] width 430 height 280
click at [389, 276] on div "Contact information Owner Email Janaki815@gmail.com Cellphone Number 4046985615…" at bounding box center [411, 364] width 430 height 280
click at [319, 23] on input "text" at bounding box center [626, 27] width 820 height 23
paste input "Saurabh Surana"
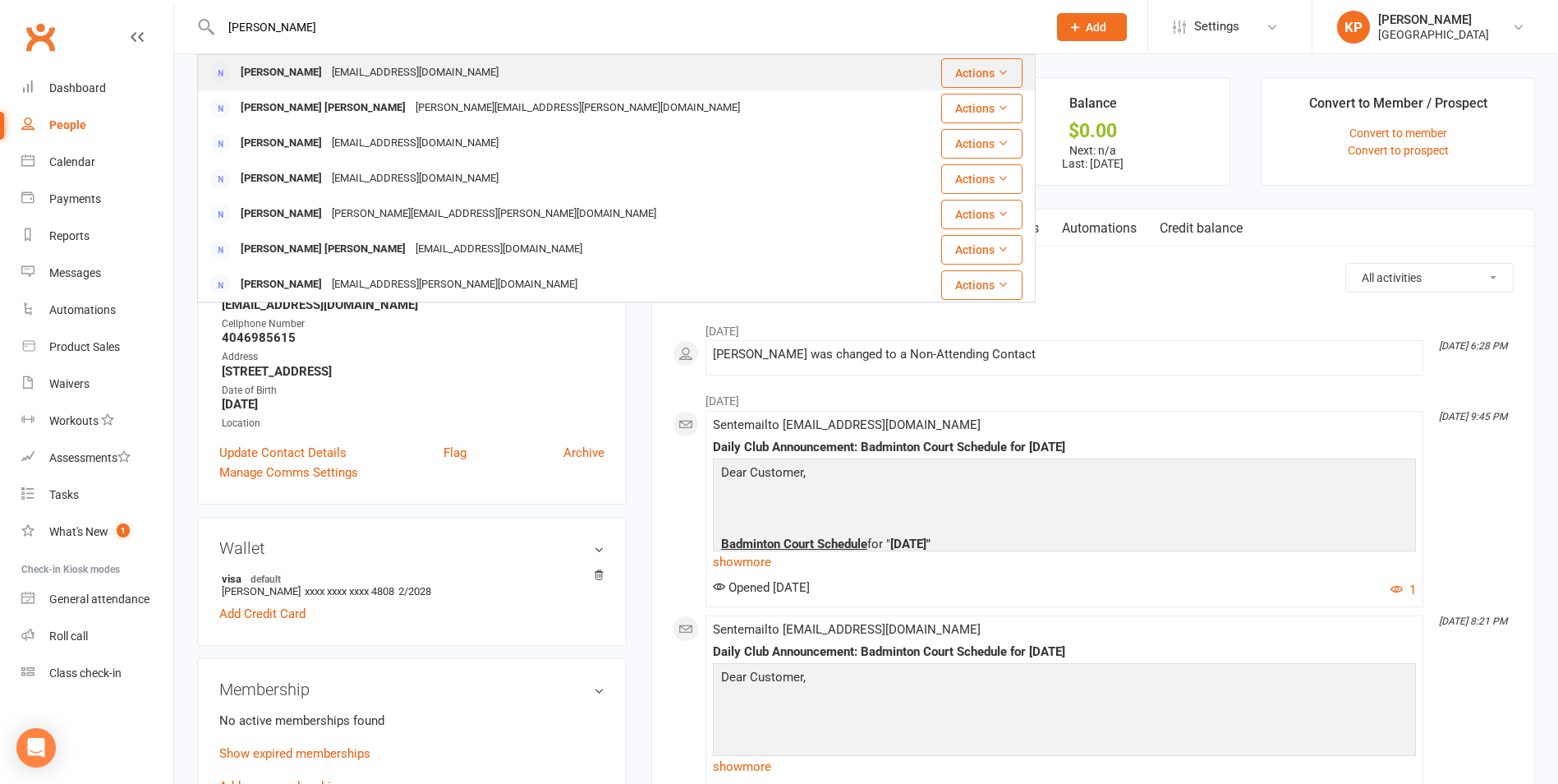
type input "Saurabh Surana"
click at [339, 61] on div "iakonrelic7@gmail.com" at bounding box center [415, 73] width 176 height 24
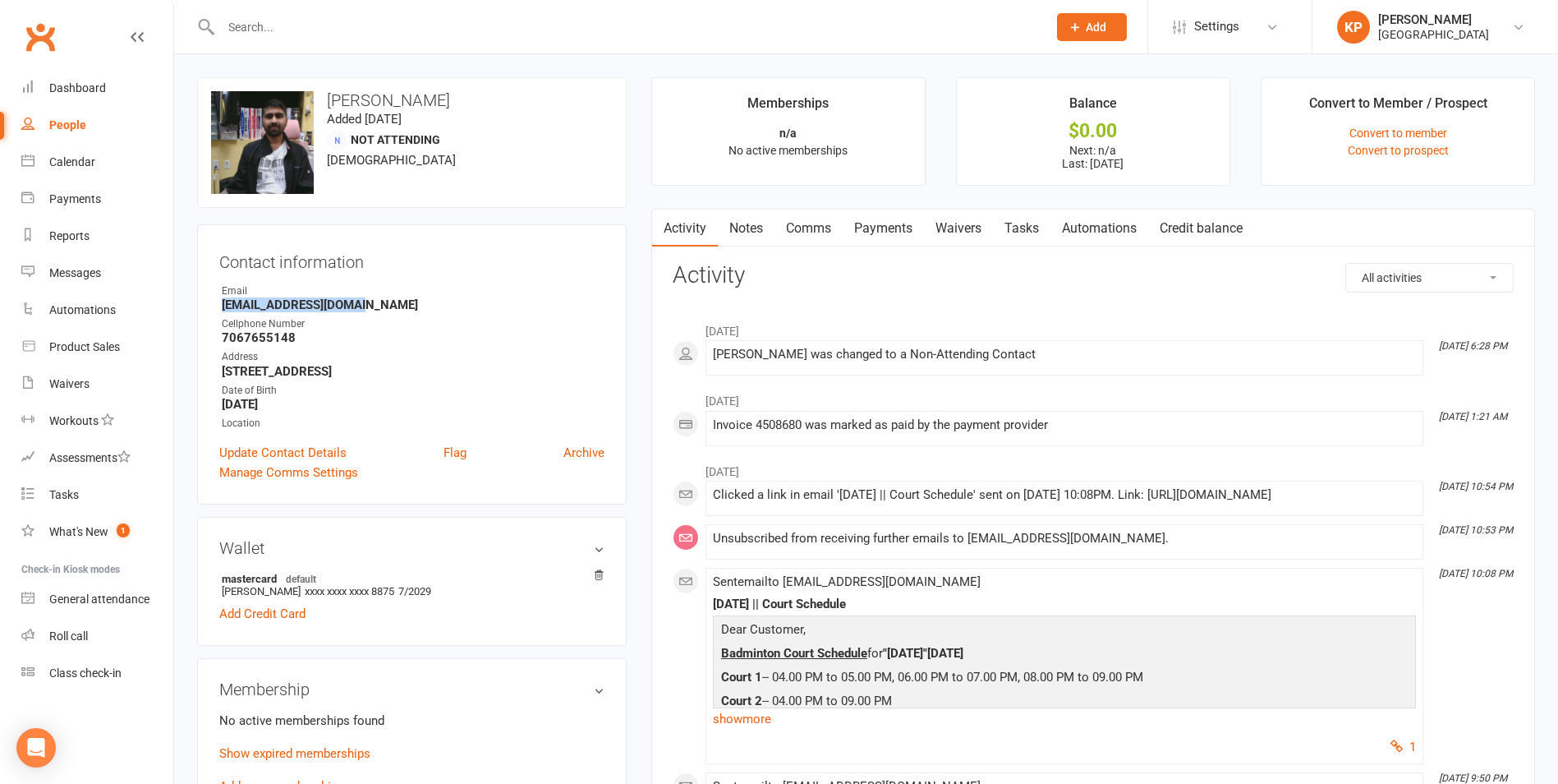
drag, startPoint x: 213, startPoint y: 308, endPoint x: 362, endPoint y: 302, distance: 149.1
click at [362, 302] on div "Contact information Owner Email iakonrelic7@gmail.com Cellphone Number 70676551…" at bounding box center [411, 364] width 430 height 280
click at [406, 281] on div "Contact information Owner Email iakonrelic7@gmail.com Cellphone Number 70676551…" at bounding box center [411, 364] width 430 height 280
click at [318, 14] on div at bounding box center [616, 26] width 839 height 53
click at [312, 33] on input "text" at bounding box center [626, 27] width 820 height 23
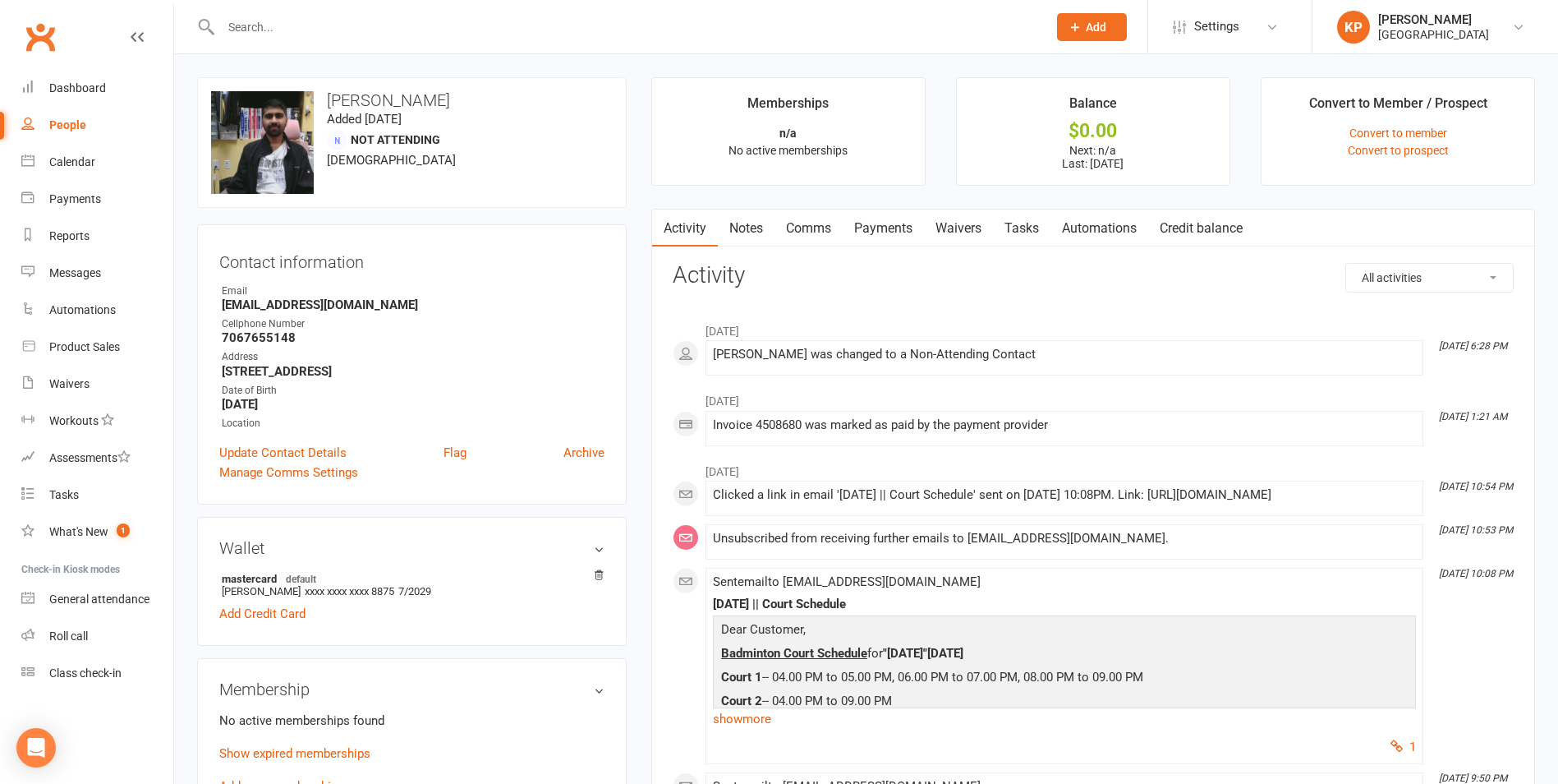
paste input "Saurabh Surana"
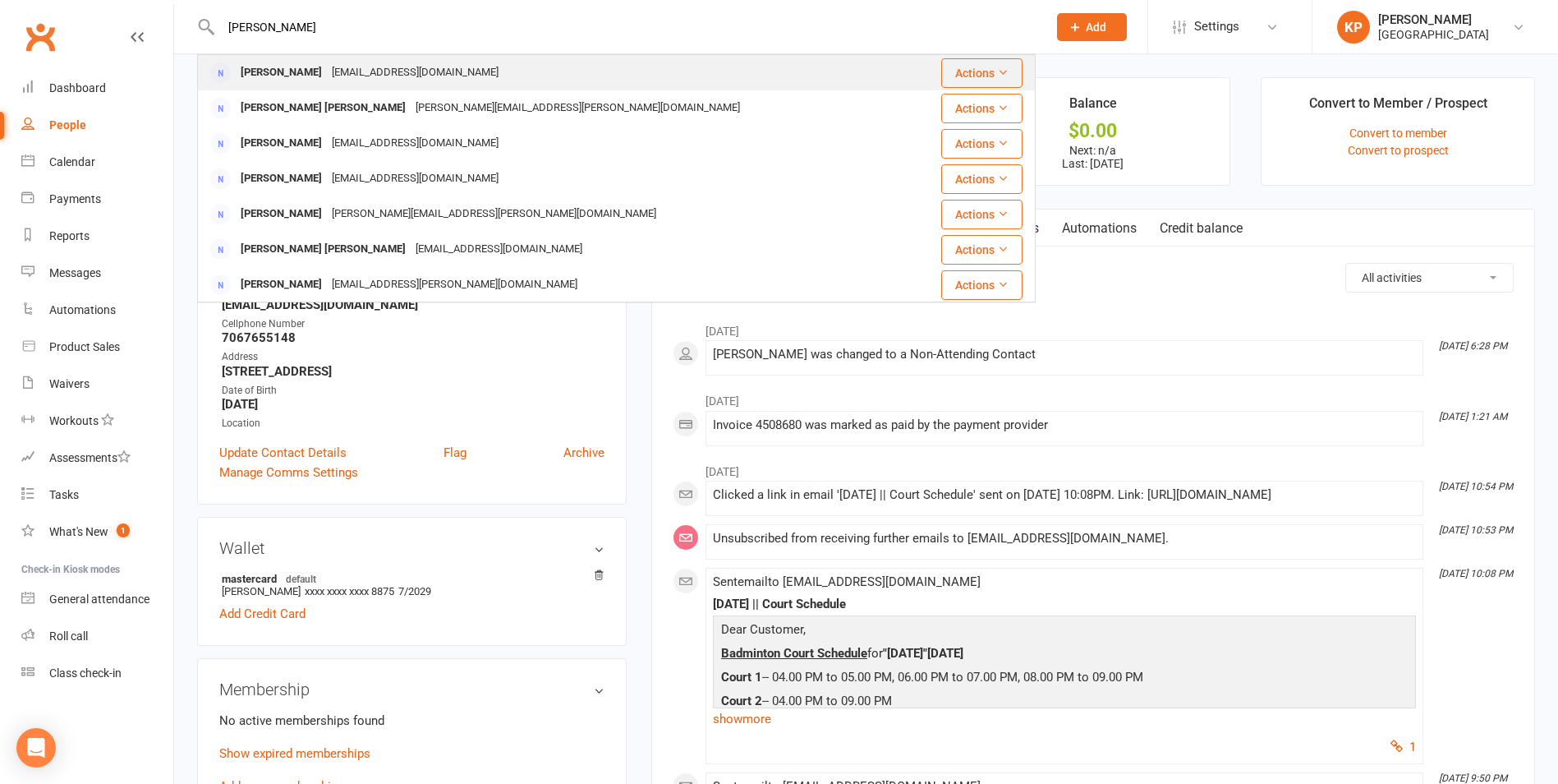
type input "Saurabh Surana"
click at [383, 71] on div "iakonrelic7@gmail.com" at bounding box center [415, 73] width 176 height 24
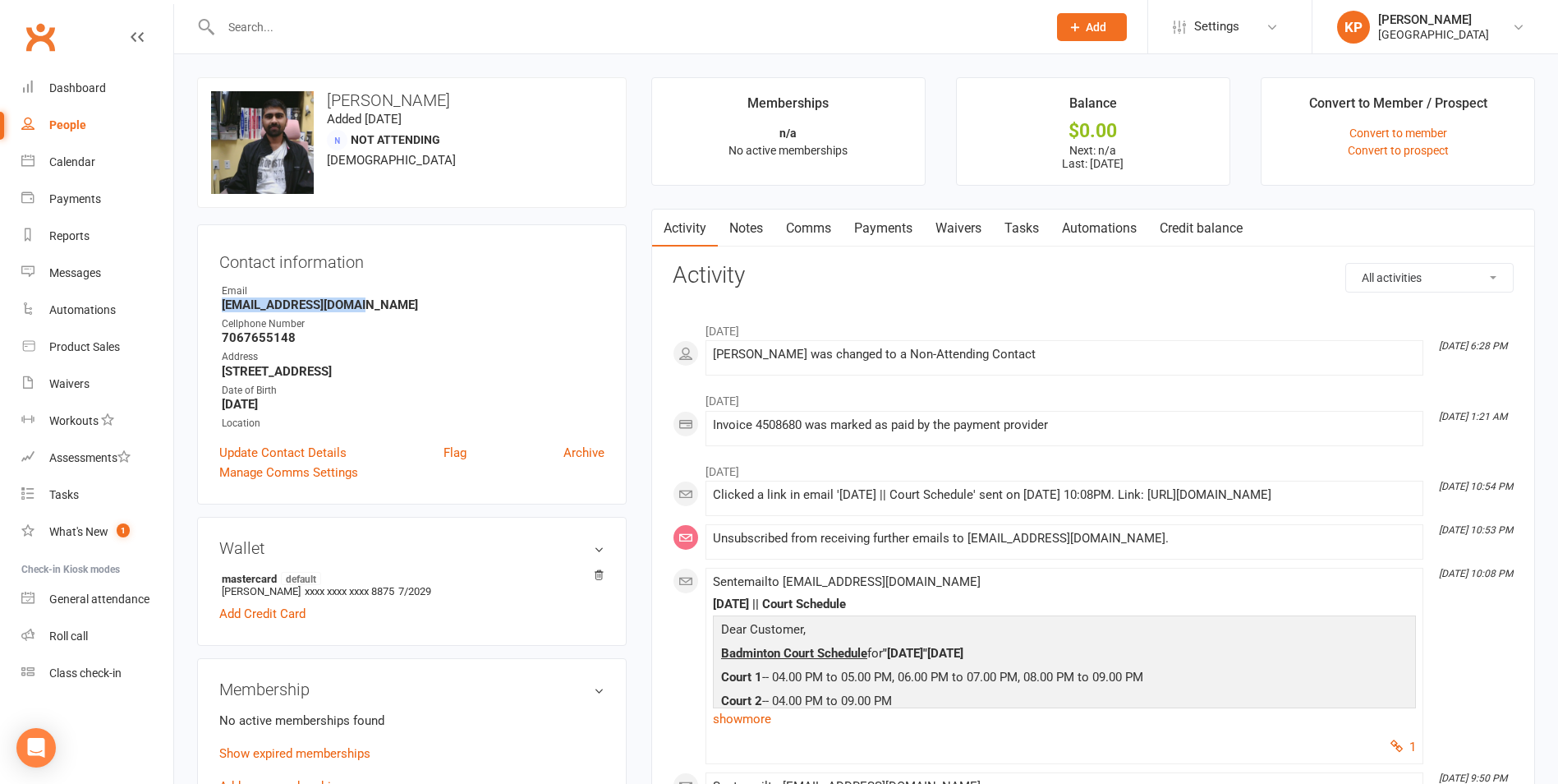
drag, startPoint x: 217, startPoint y: 305, endPoint x: 380, endPoint y: 312, distance: 163.2
click at [380, 312] on div "Contact information Owner Email iakonrelic7@gmail.com Cellphone Number 70676551…" at bounding box center [411, 364] width 430 height 280
click at [452, 308] on strong "iakonrelic7@gmail.com" at bounding box center [413, 305] width 383 height 15
click at [313, 18] on input "text" at bounding box center [626, 27] width 820 height 23
click at [326, 28] on input "text" at bounding box center [626, 27] width 820 height 23
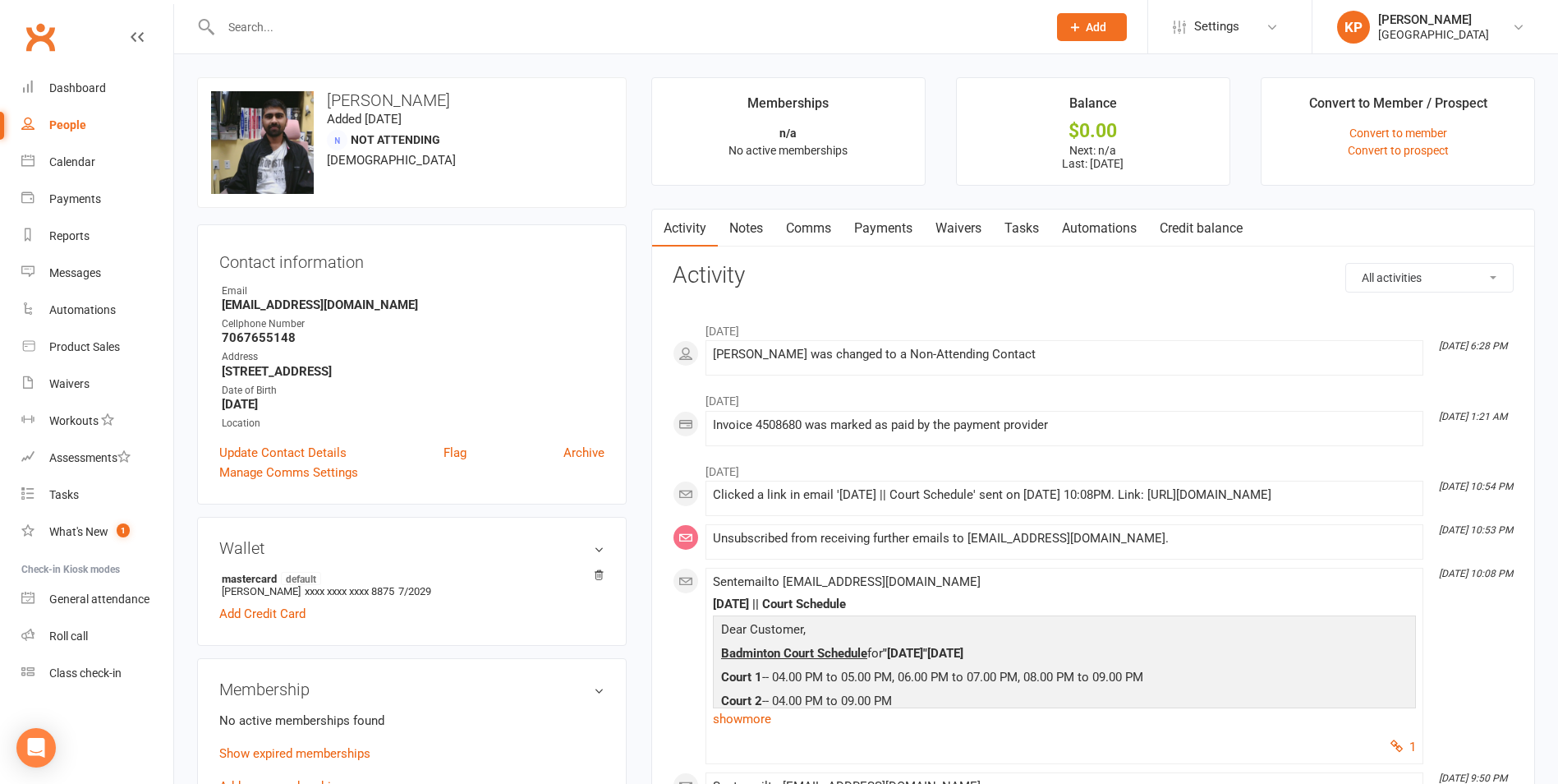
paste input "Sivanagaprasad Surisetty"
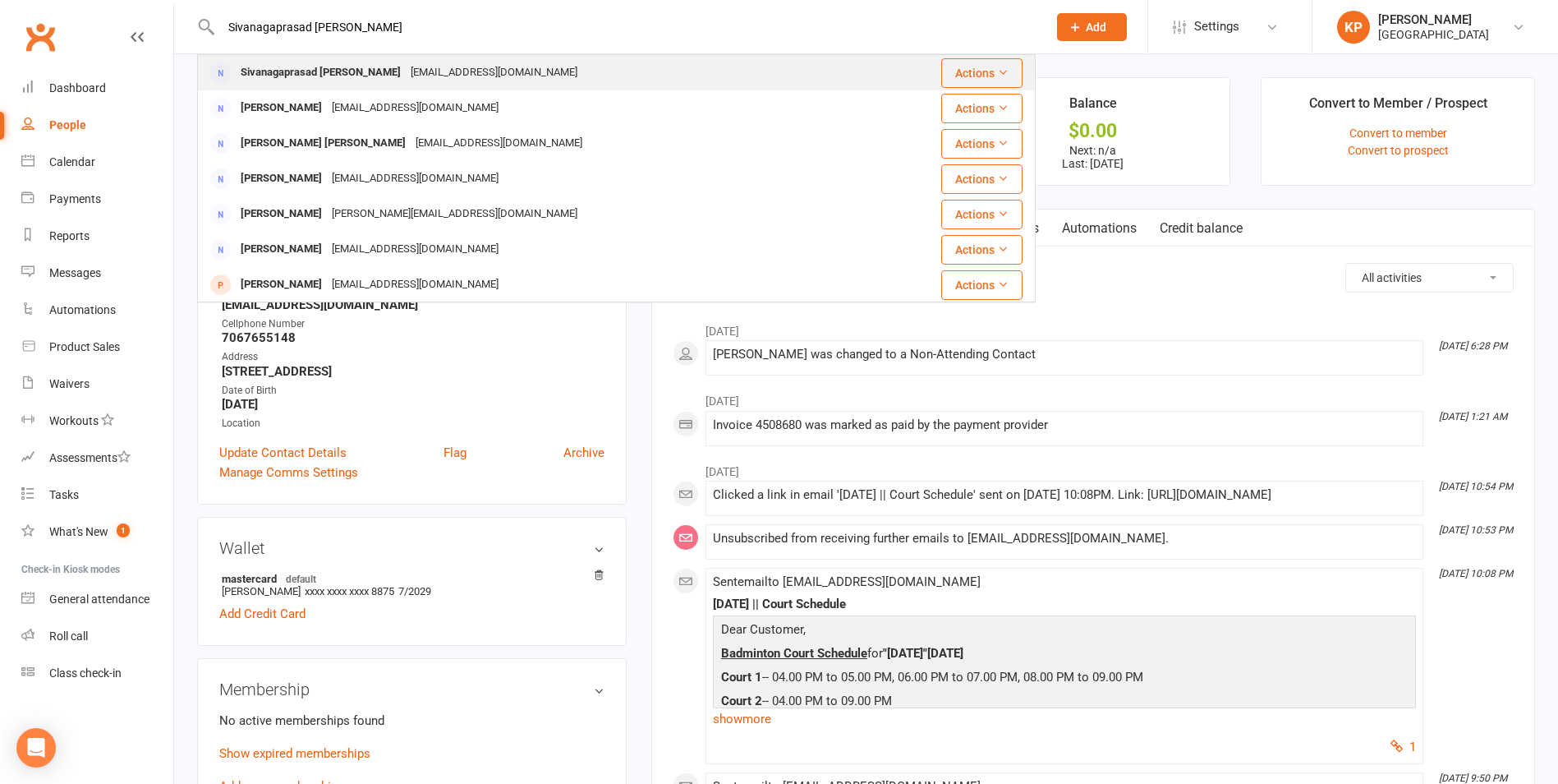
type input "Sivanagaprasad Surisetty"
click at [505, 62] on div "Sivanagaprasad Surisetty Siva2411@gmail.com" at bounding box center [540, 73] width 683 height 34
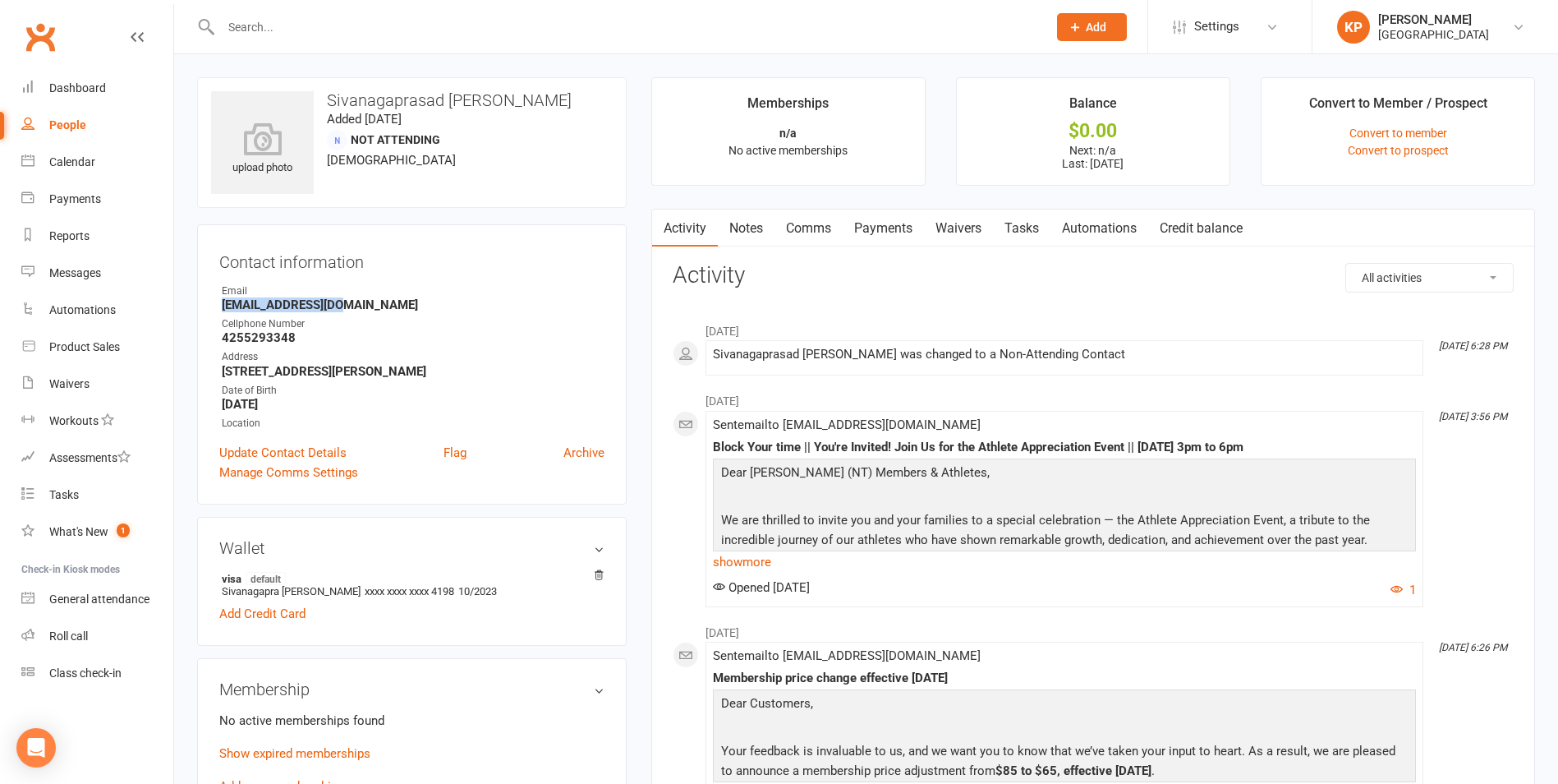
click at [507, 303] on strong "Siva2411@gmail.com" at bounding box center [413, 305] width 383 height 15
click at [479, 298] on strong "Siva2411@gmail.com" at bounding box center [413, 305] width 383 height 15
click at [341, 25] on input "text" at bounding box center [626, 27] width 820 height 23
paste input "Kerul Suthar"
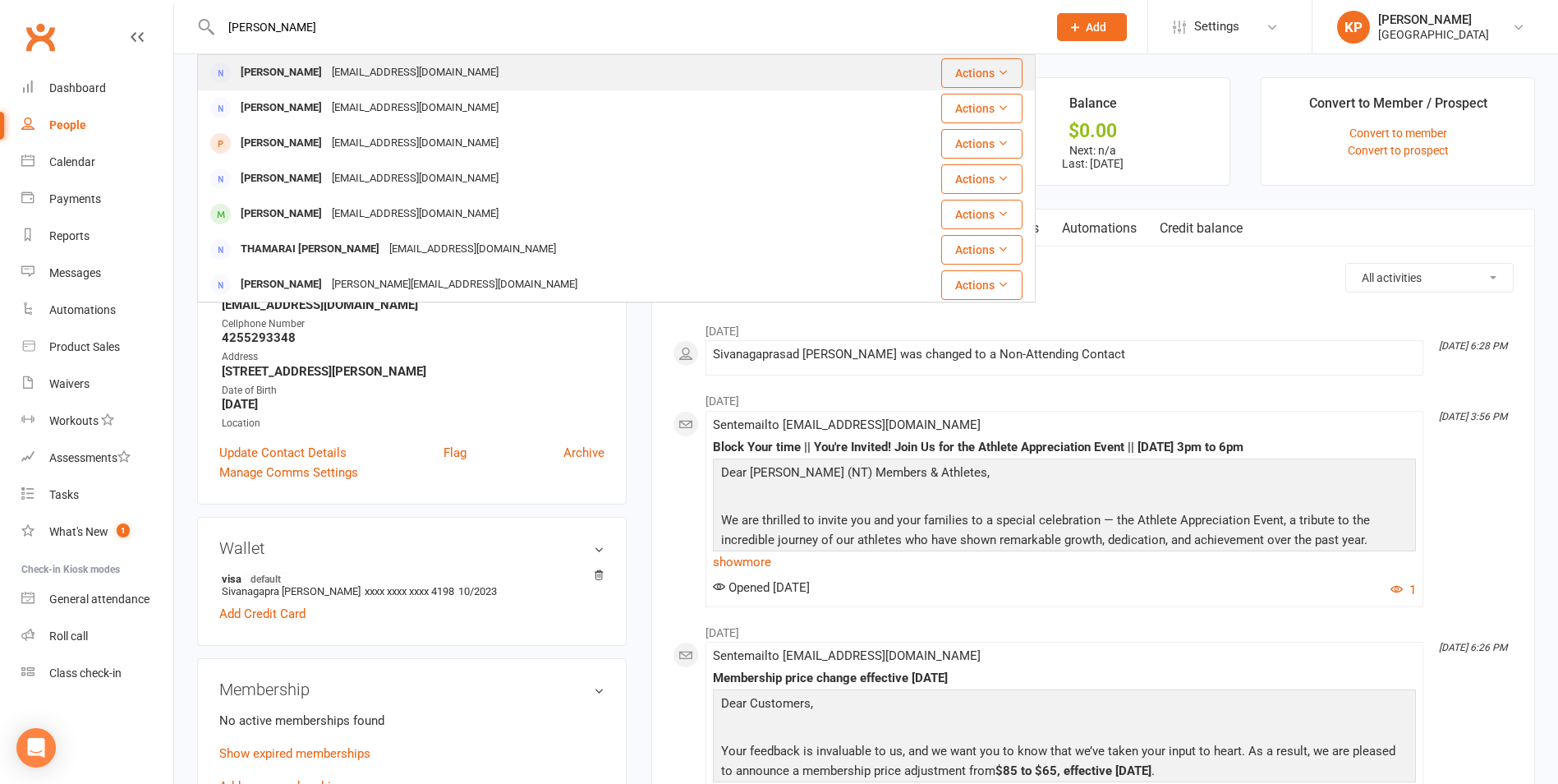
type input "Kerul Suthar"
click at [359, 65] on div "kerulsuthar@gmail.com" at bounding box center [415, 73] width 176 height 24
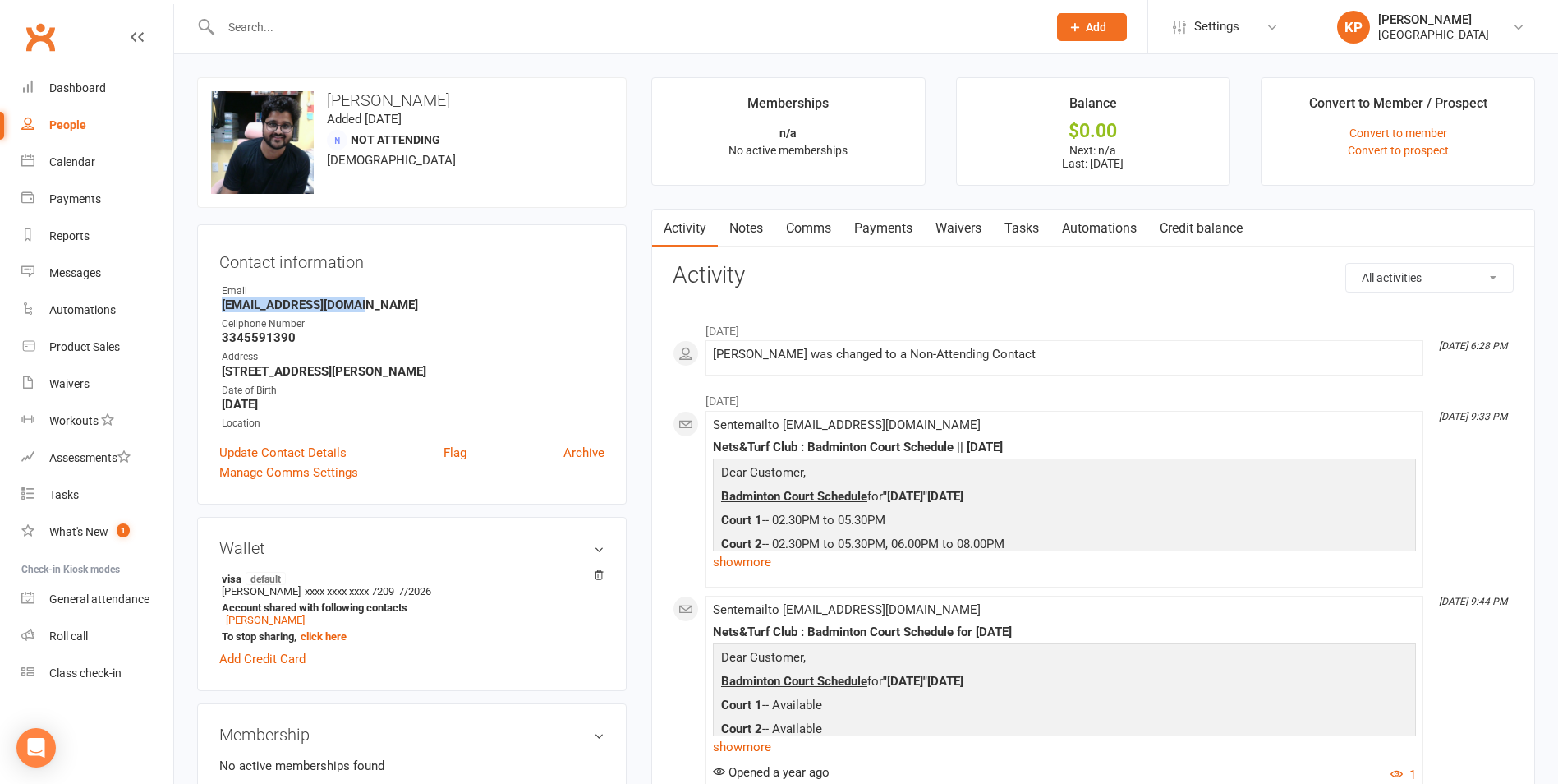
drag, startPoint x: 217, startPoint y: 301, endPoint x: 408, endPoint y: 300, distance: 191.0
click at [408, 300] on div "Contact information Owner Email kerulsuthar@gmail.com Cellphone Number 33455913…" at bounding box center [411, 364] width 430 height 280
click at [440, 294] on div "Email" at bounding box center [413, 291] width 383 height 16
click at [342, 28] on input "text" at bounding box center [626, 27] width 820 height 23
paste input "Rajesh Tadiparthi"
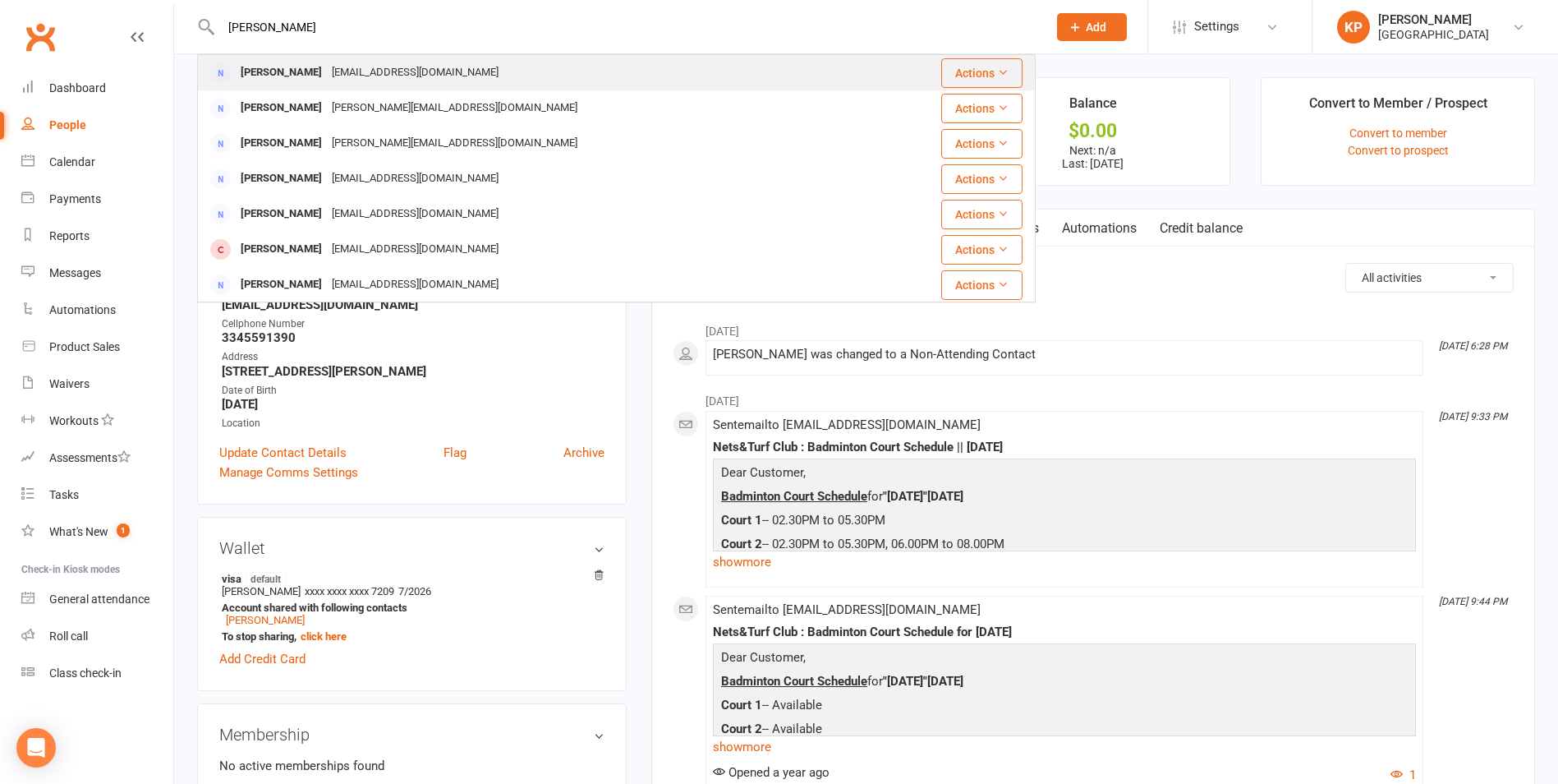
type input "Rajesh Tadiparthi"
click at [357, 75] on div "Rajdevops232@gmail.com" at bounding box center [415, 73] width 176 height 24
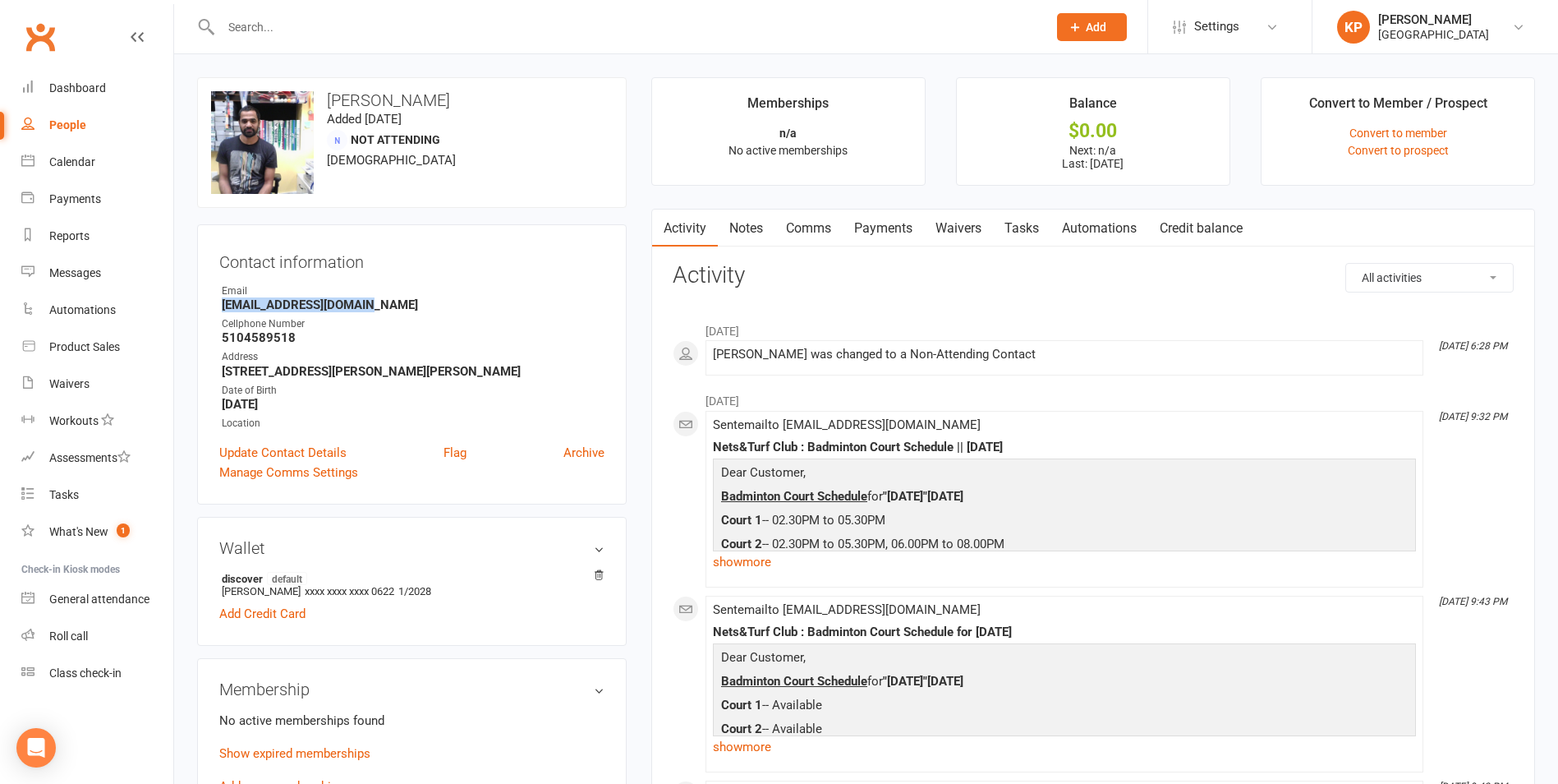
drag, startPoint x: 303, startPoint y: 306, endPoint x: 400, endPoint y: 308, distance: 97.0
click at [400, 308] on div "Contact information Owner Email Rajdevops232@gmail.com Cellphone Number 5104589…" at bounding box center [411, 364] width 430 height 280
click at [485, 306] on strong "Rajdevops232@gmail.com" at bounding box center [413, 305] width 383 height 15
click at [329, 21] on input "text" at bounding box center [626, 27] width 820 height 23
paste input "Venu Talla"
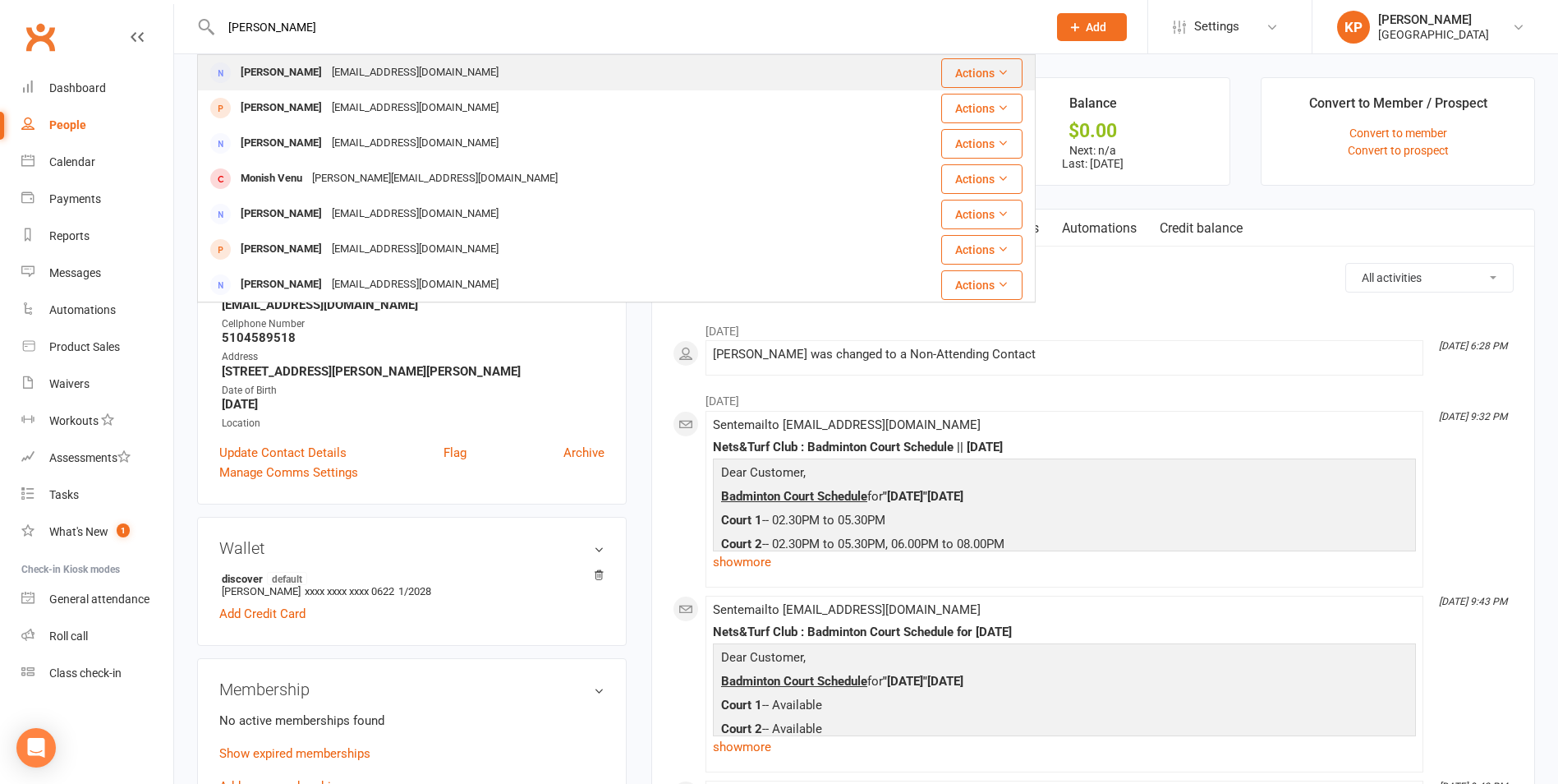
type input "Venu Talla"
click at [356, 72] on div "talla.kumar@yahoo.com" at bounding box center [415, 73] width 176 height 24
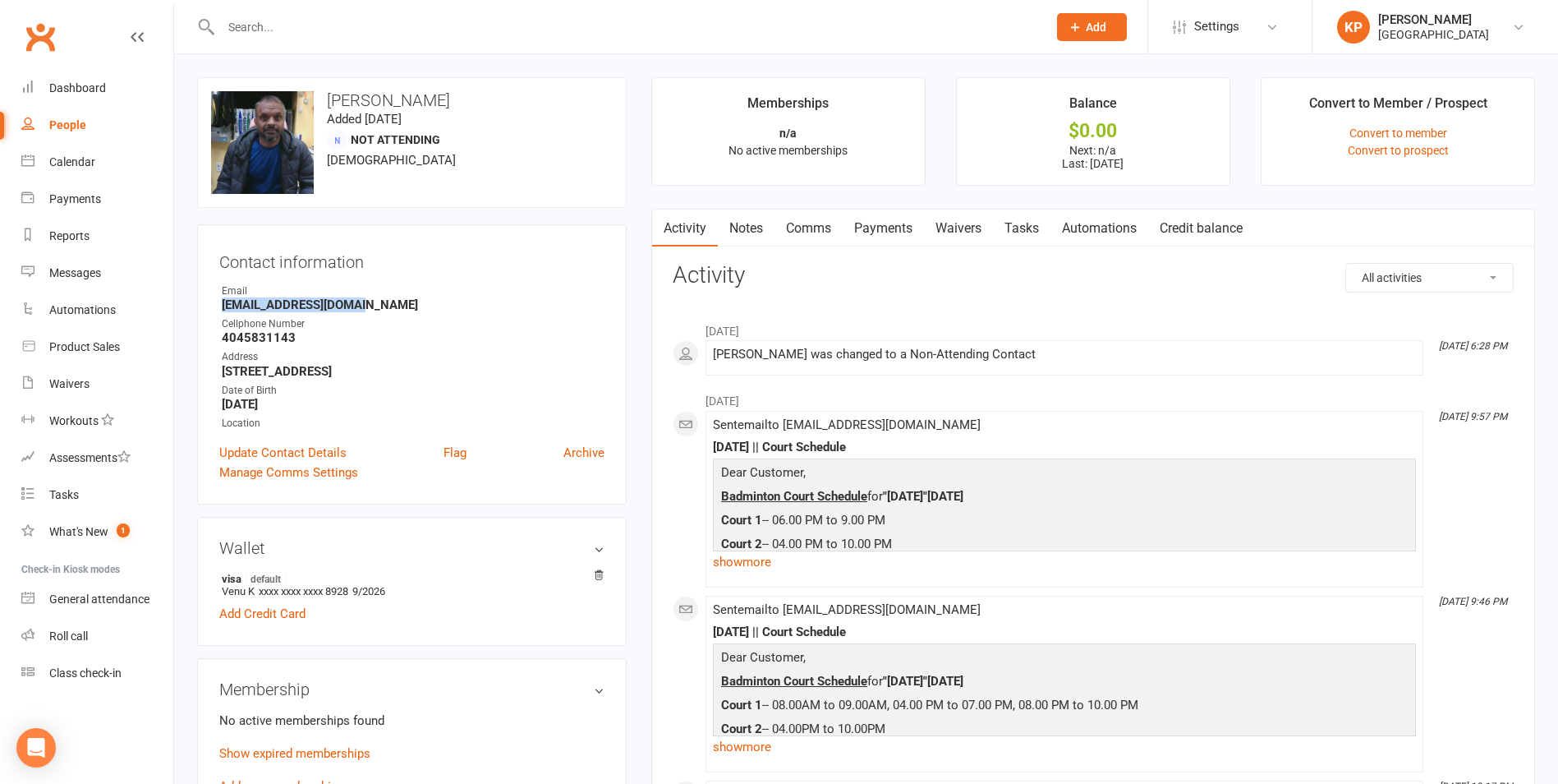
drag, startPoint x: 213, startPoint y: 307, endPoint x: 394, endPoint y: 298, distance: 181.2
click at [394, 298] on div "Contact information Owner Email talla.kumar@yahoo.com Cellphone Number 40458311…" at bounding box center [411, 364] width 430 height 280
click at [409, 294] on div "Email" at bounding box center [413, 291] width 383 height 16
click at [321, 32] on input "text" at bounding box center [626, 27] width 820 height 23
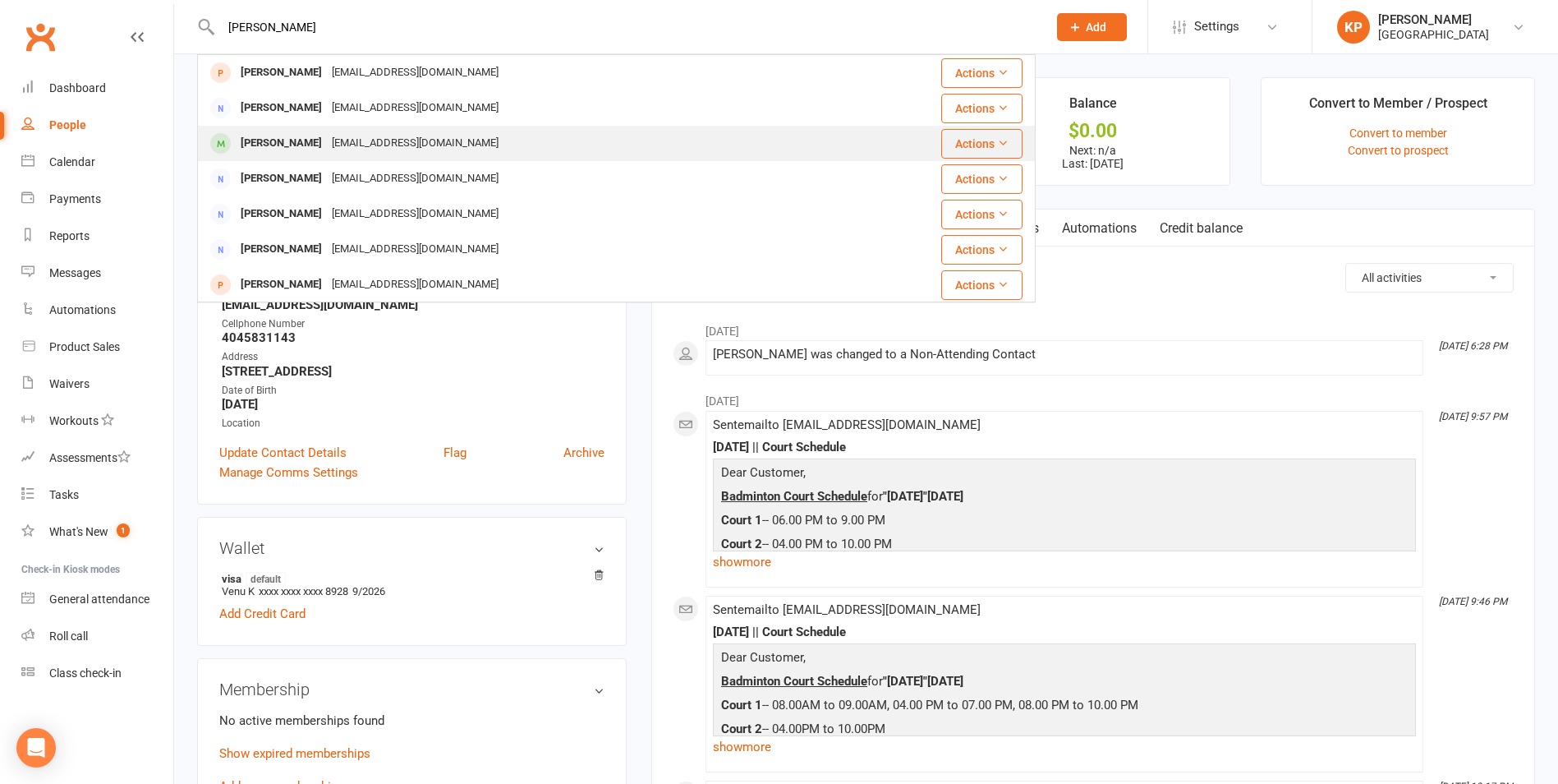
type input "chen"
click at [327, 147] on div "[EMAIL_ADDRESS][DOMAIN_NAME]" at bounding box center [415, 144] width 176 height 24
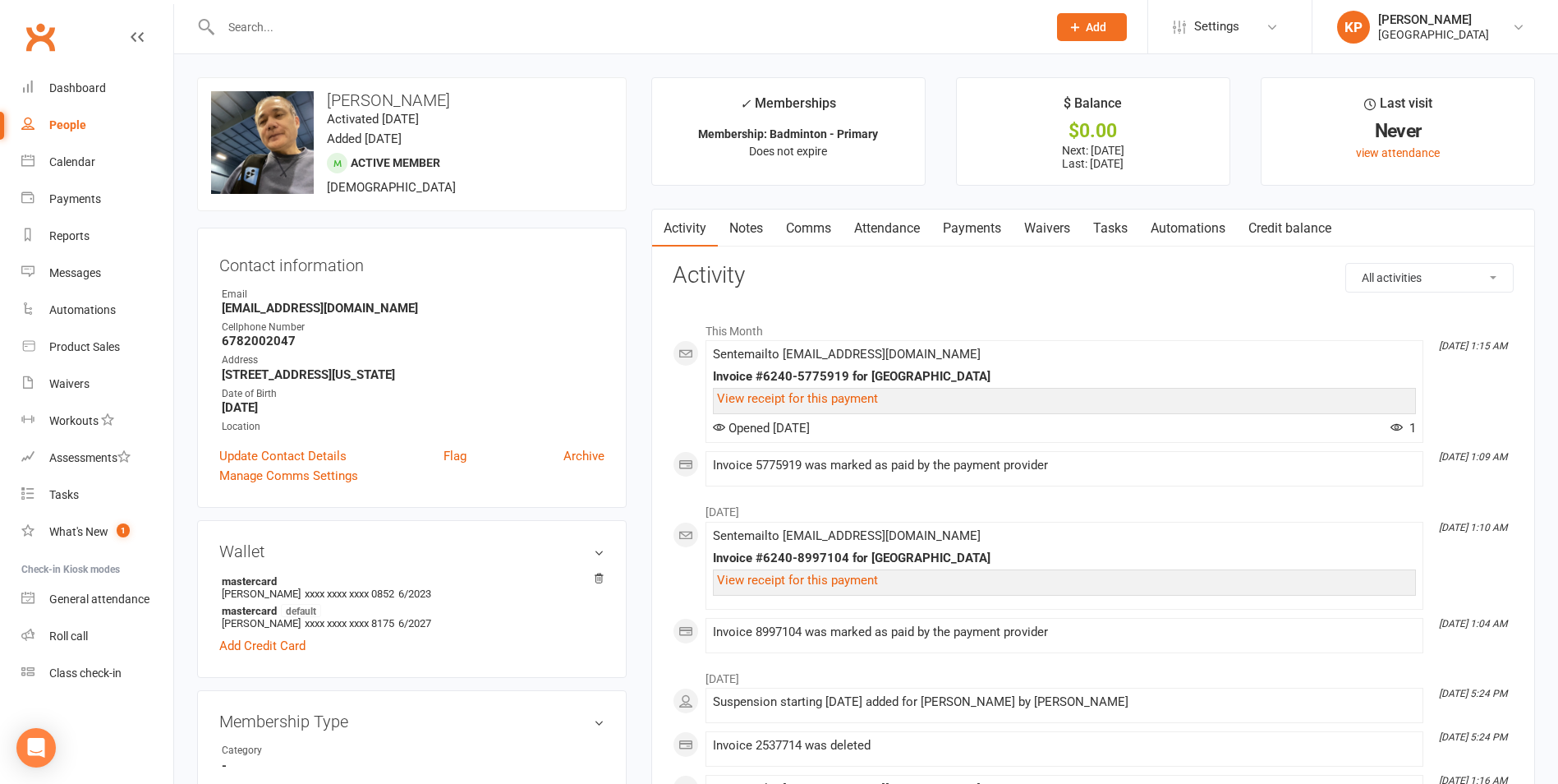
click at [986, 223] on link "Payments" at bounding box center [972, 228] width 81 height 38
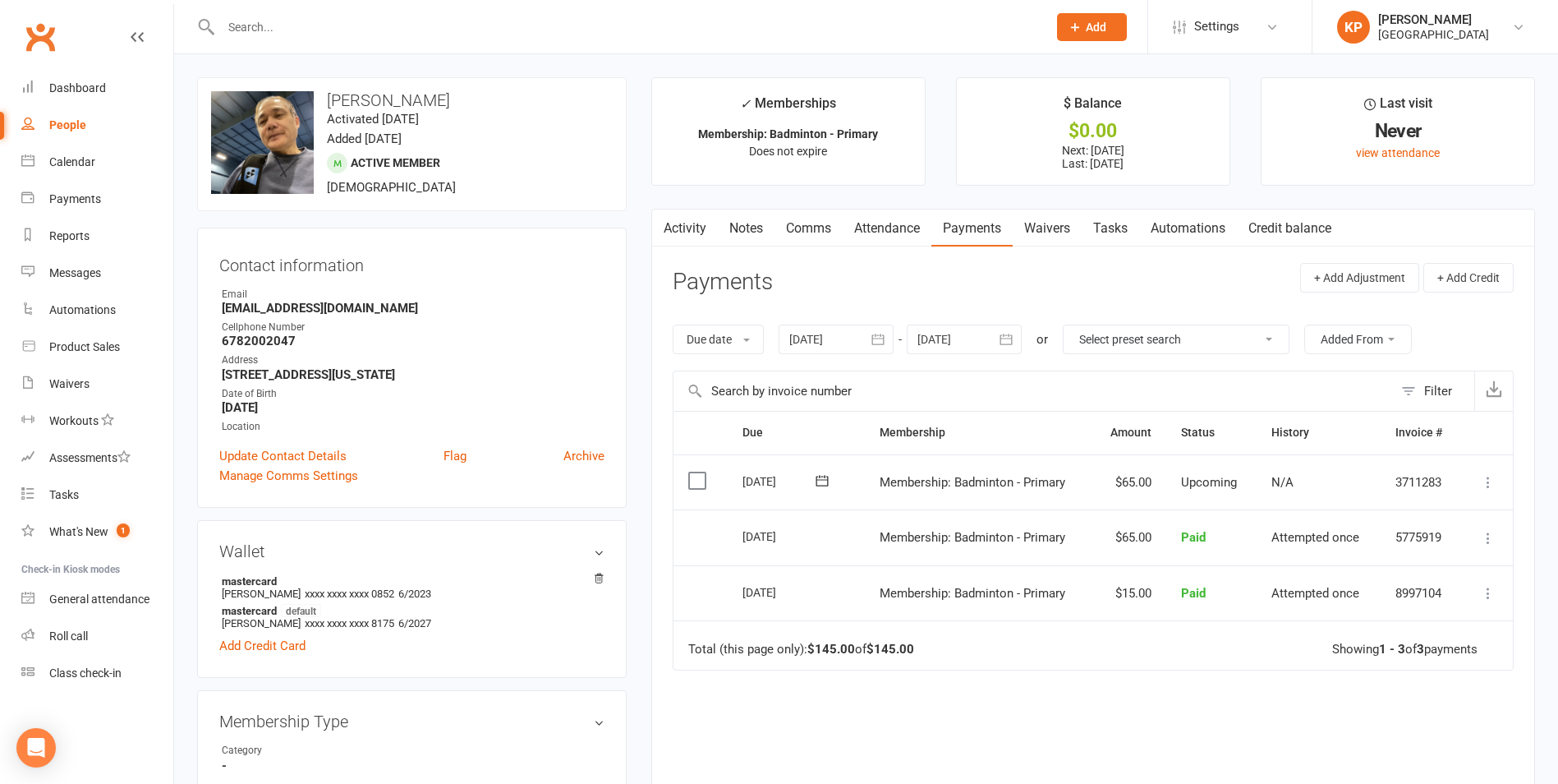
drag, startPoint x: 324, startPoint y: 406, endPoint x: 210, endPoint y: 406, distance: 114.0
click at [210, 406] on div "Contact information Owner Email Jchen888us@gmail.com Cellphone Number 678200204…" at bounding box center [411, 367] width 430 height 280
drag, startPoint x: 210, startPoint y: 406, endPoint x: 383, endPoint y: 411, distance: 173.1
click at [383, 411] on strong "[DATE]" at bounding box center [413, 407] width 383 height 15
click at [308, 37] on input "text" at bounding box center [626, 27] width 820 height 23
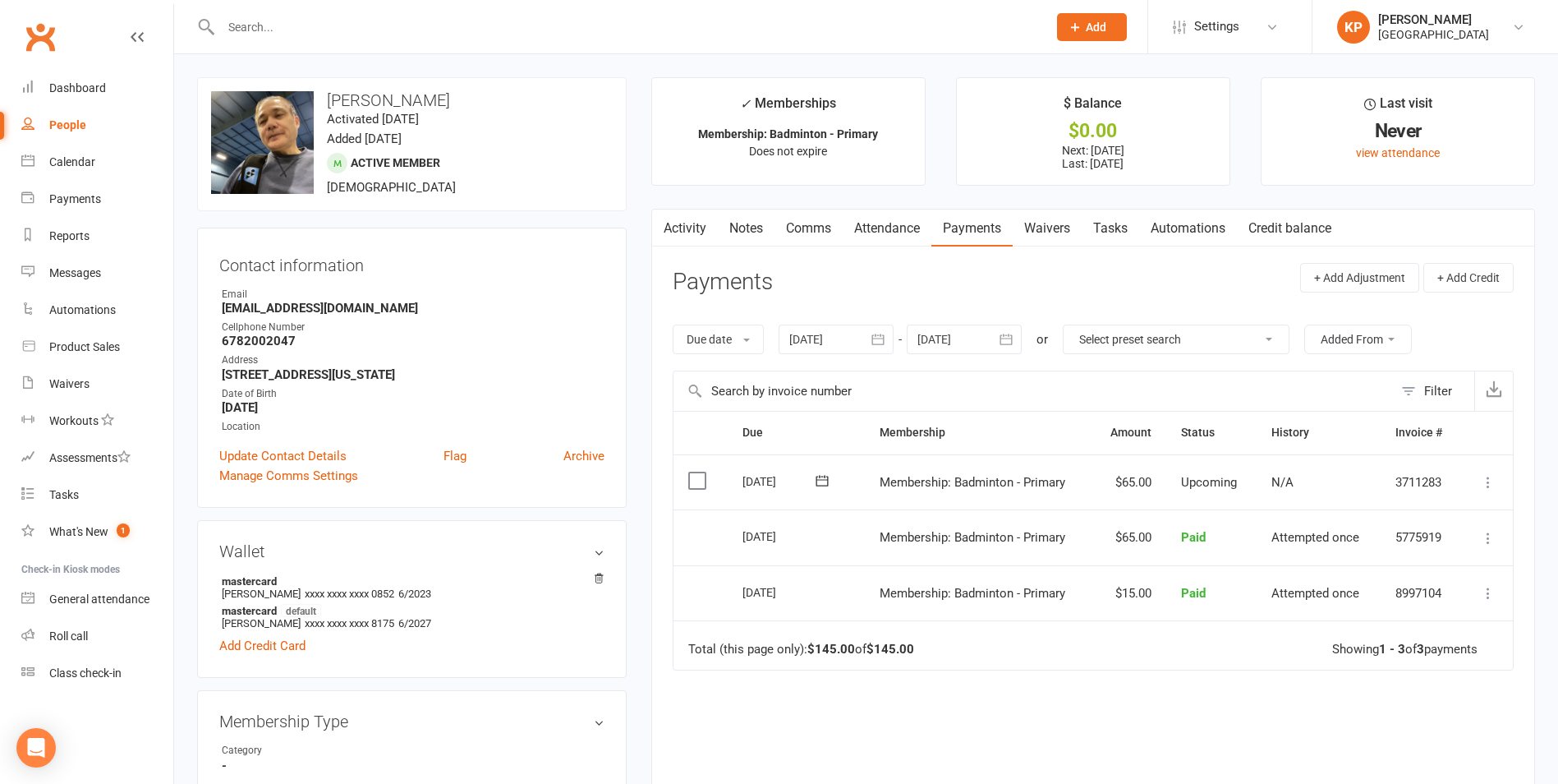
paste input "Venu Talla"
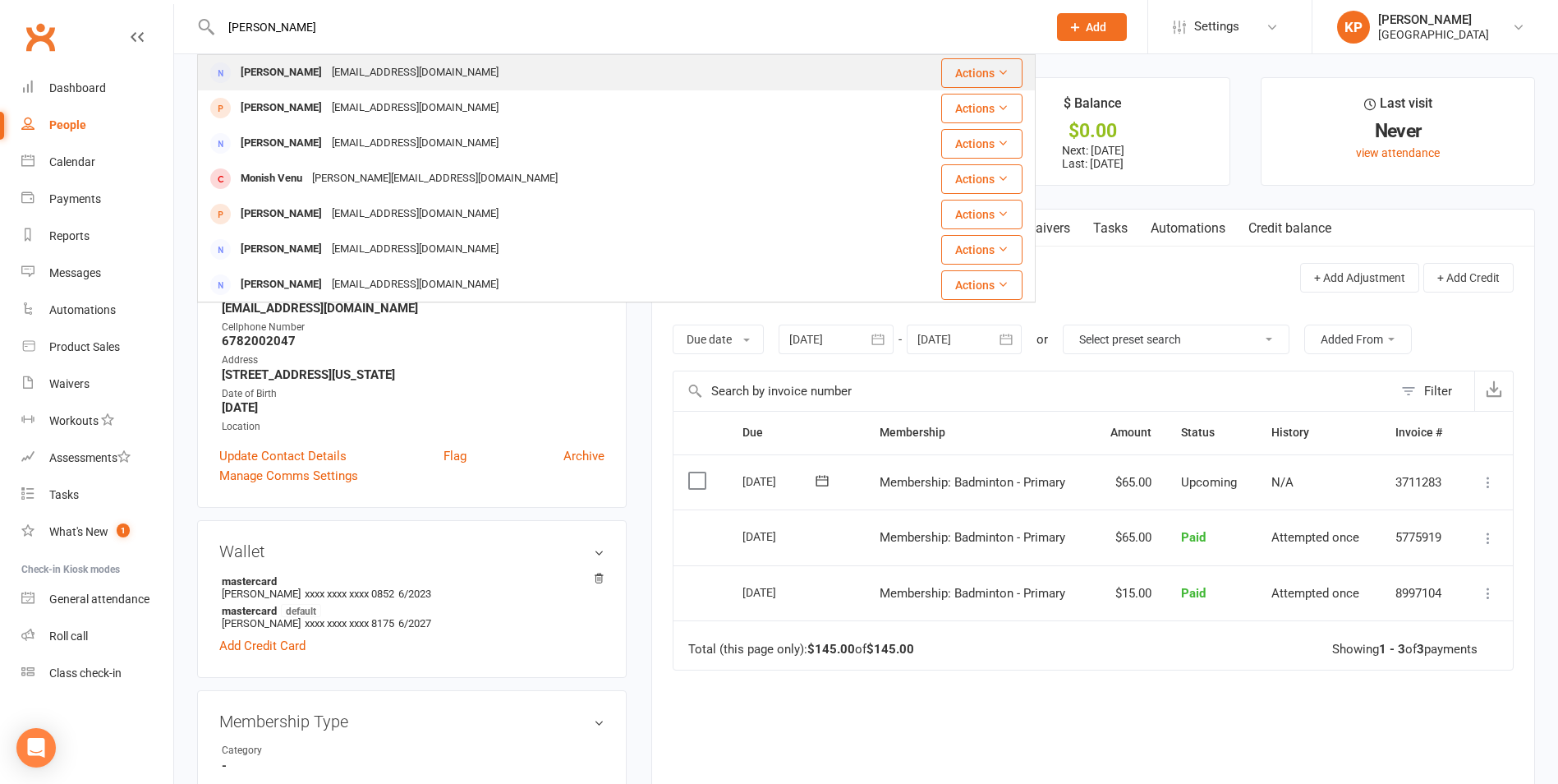
type input "Venu Talla"
click at [333, 75] on div "talla.kumar@yahoo.com" at bounding box center [415, 73] width 176 height 24
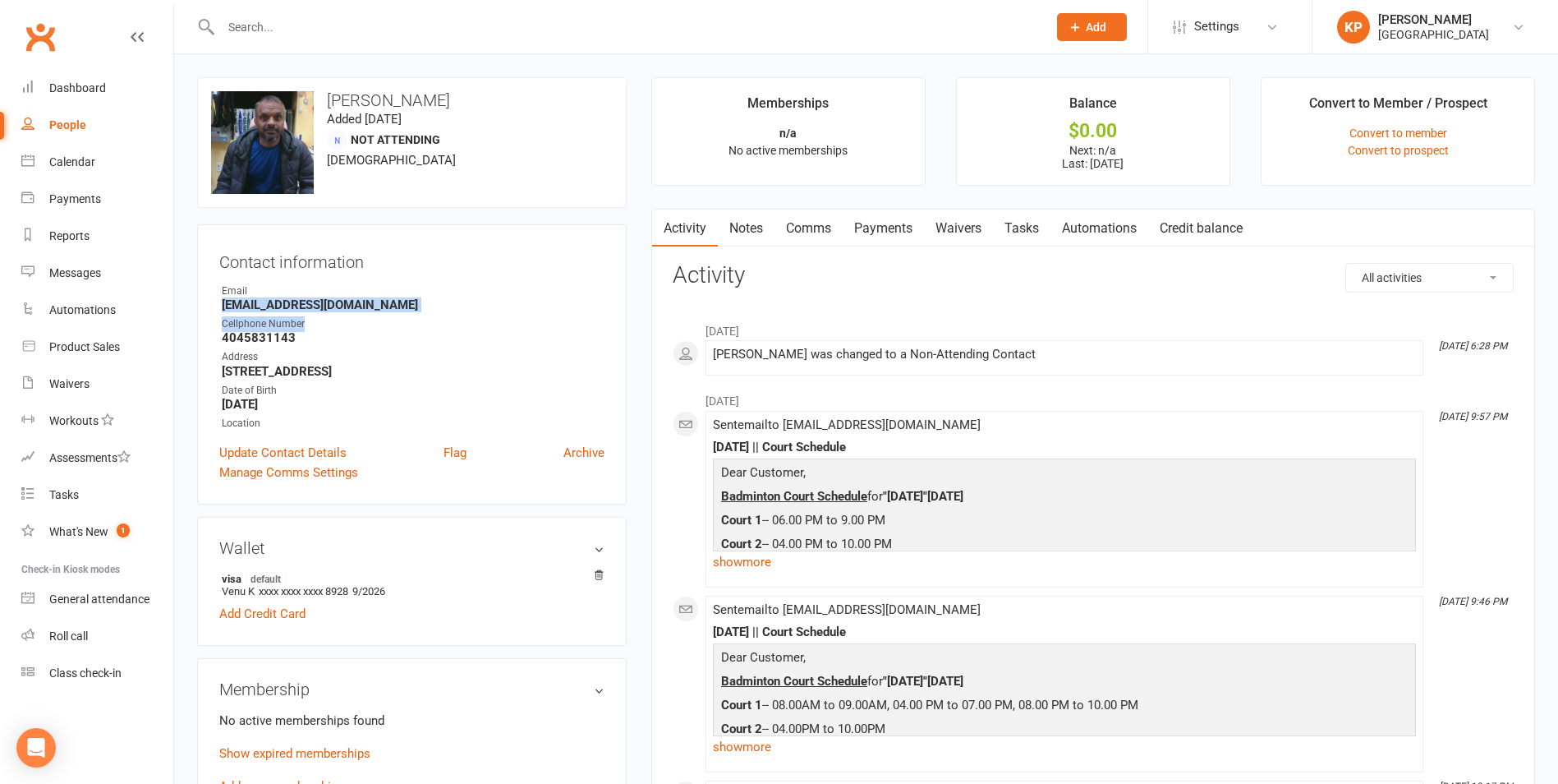
drag, startPoint x: 214, startPoint y: 306, endPoint x: 401, endPoint y: 313, distance: 187.1
click at [401, 313] on div "Contact information Owner Email talla.kumar@yahoo.com Cellphone Number 40458311…" at bounding box center [411, 364] width 430 height 280
drag, startPoint x: 401, startPoint y: 313, endPoint x: 351, endPoint y: 325, distance: 51.4
click at [352, 325] on div "Cellphone Number" at bounding box center [413, 323] width 383 height 16
click at [216, 304] on div "Contact information Owner Email talla.kumar@yahoo.com Cellphone Number 40458311…" at bounding box center [411, 364] width 430 height 280
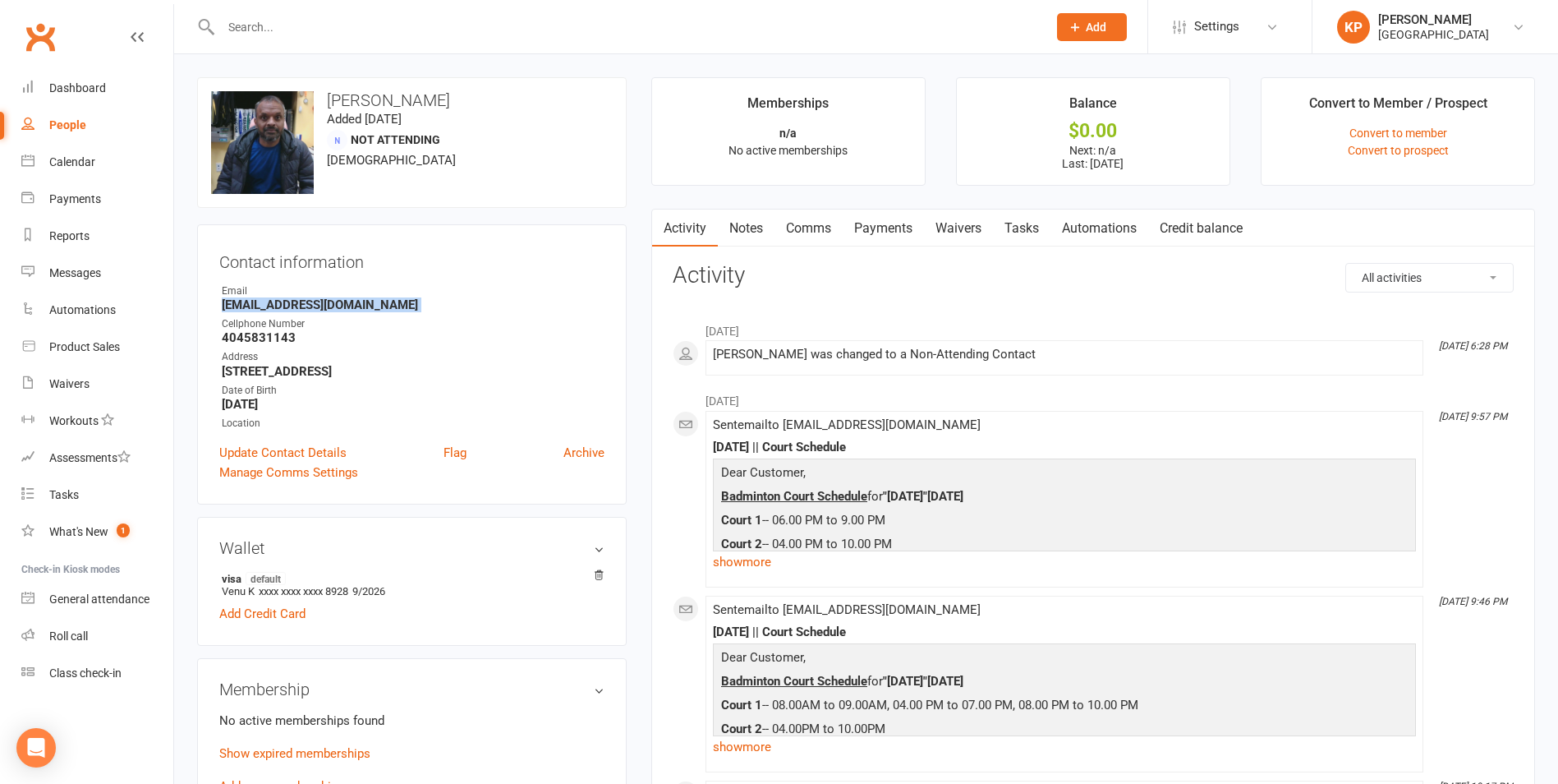
drag, startPoint x: 216, startPoint y: 304, endPoint x: 359, endPoint y: 303, distance: 143.0
click at [359, 303] on div "Contact information Owner Email talla.kumar@yahoo.com Cellphone Number 40458311…" at bounding box center [411, 364] width 430 height 280
click at [392, 286] on div "Email" at bounding box center [413, 291] width 383 height 16
click at [1378, 22] on div "Katharnath Panneerselvam" at bounding box center [1433, 20] width 111 height 15
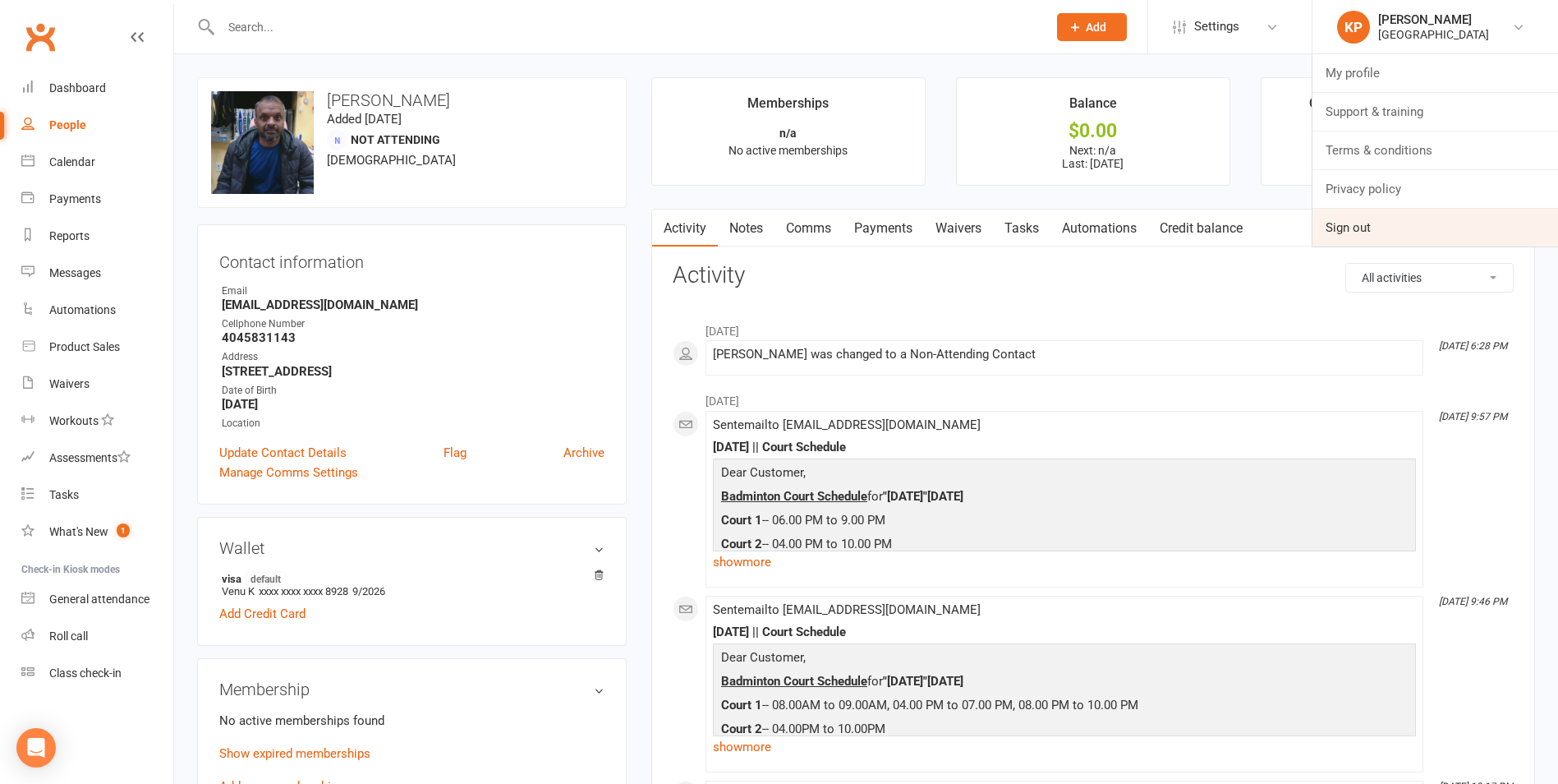
click at [1353, 224] on link "Sign out" at bounding box center [1435, 227] width 245 height 38
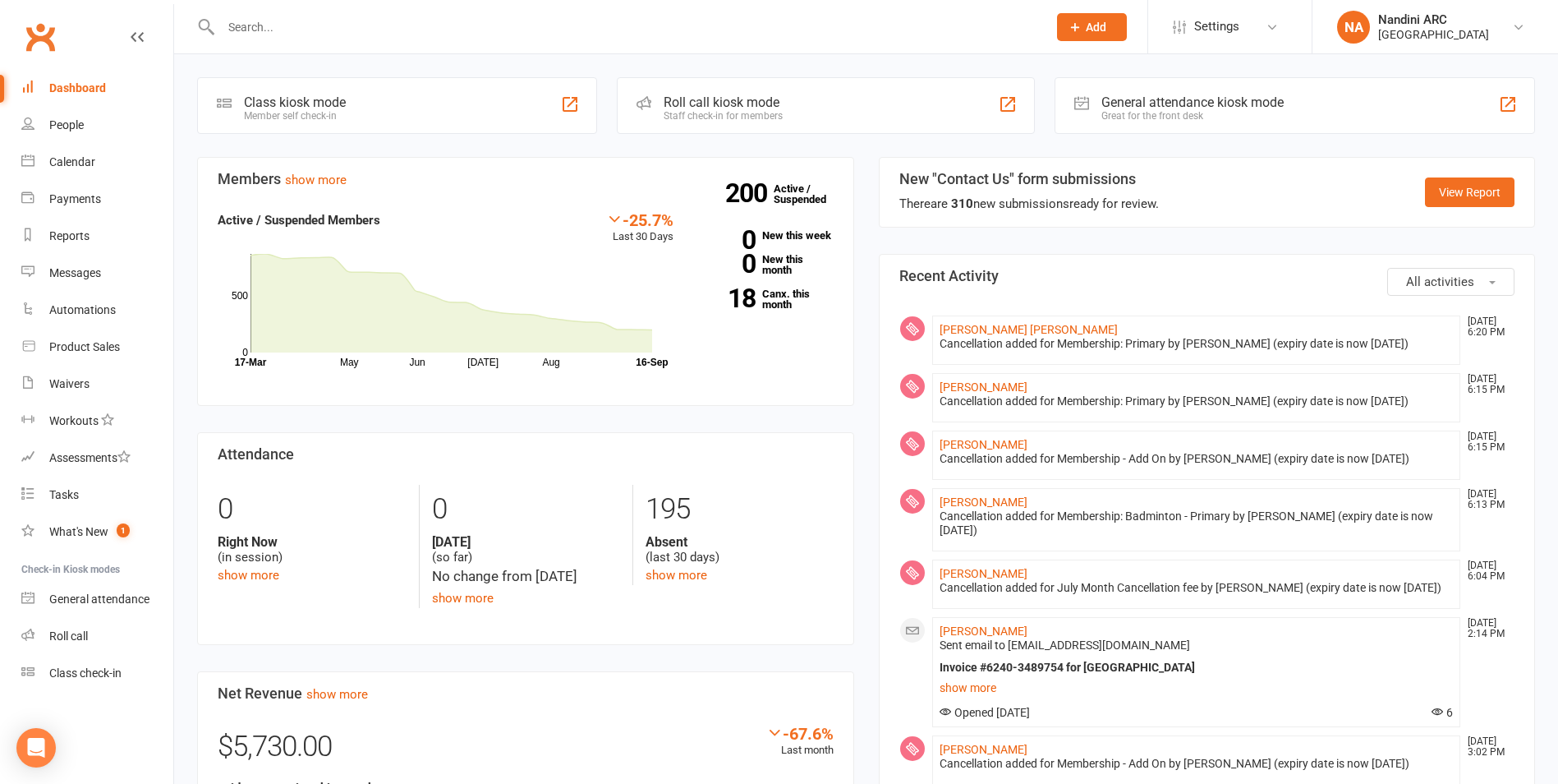
click at [263, 21] on input "text" at bounding box center [626, 27] width 820 height 23
paste input "[PERSON_NAME]"
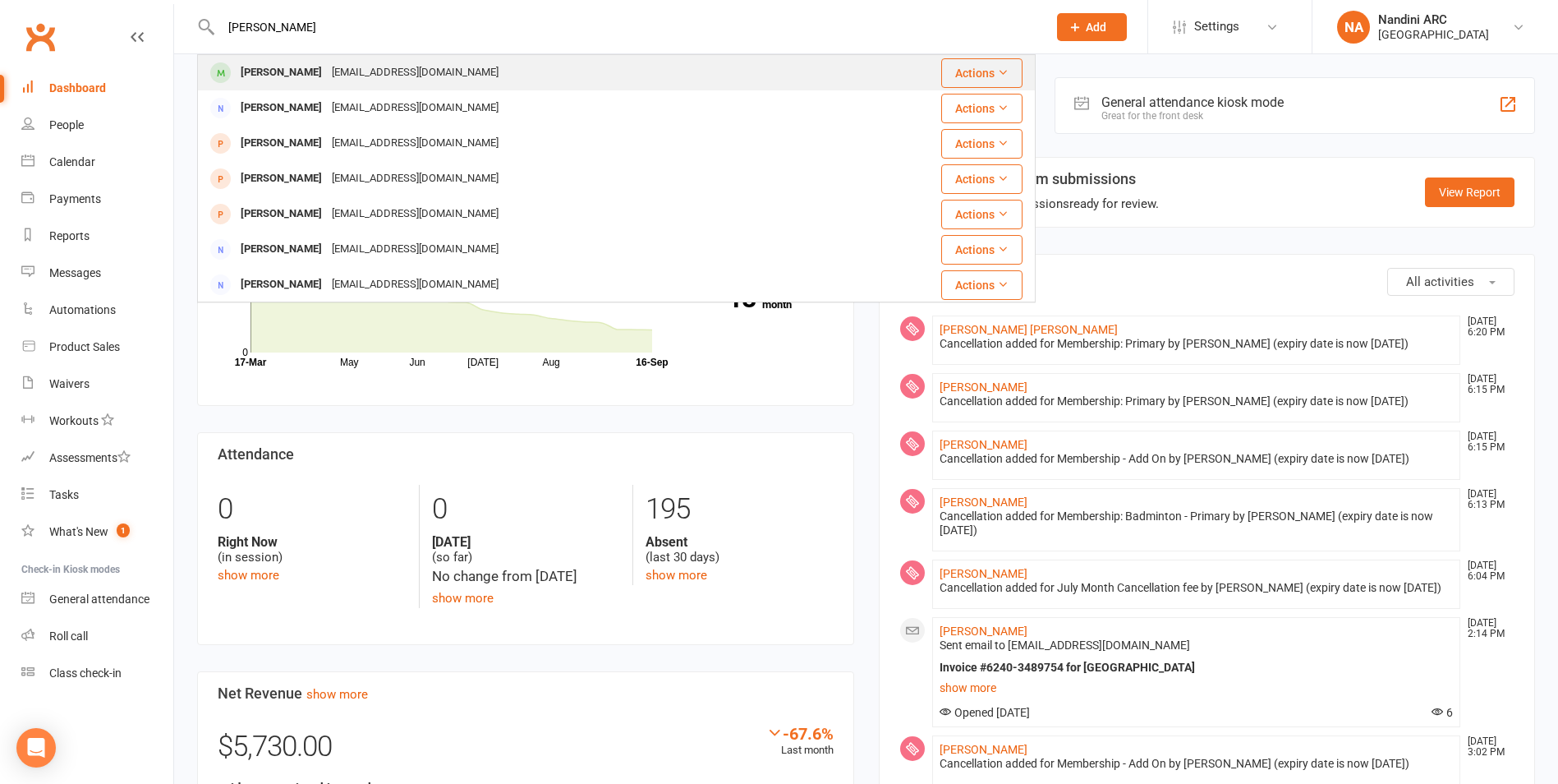
type input "[PERSON_NAME]"
click at [356, 73] on div "[EMAIL_ADDRESS][DOMAIN_NAME]" at bounding box center [415, 73] width 176 height 24
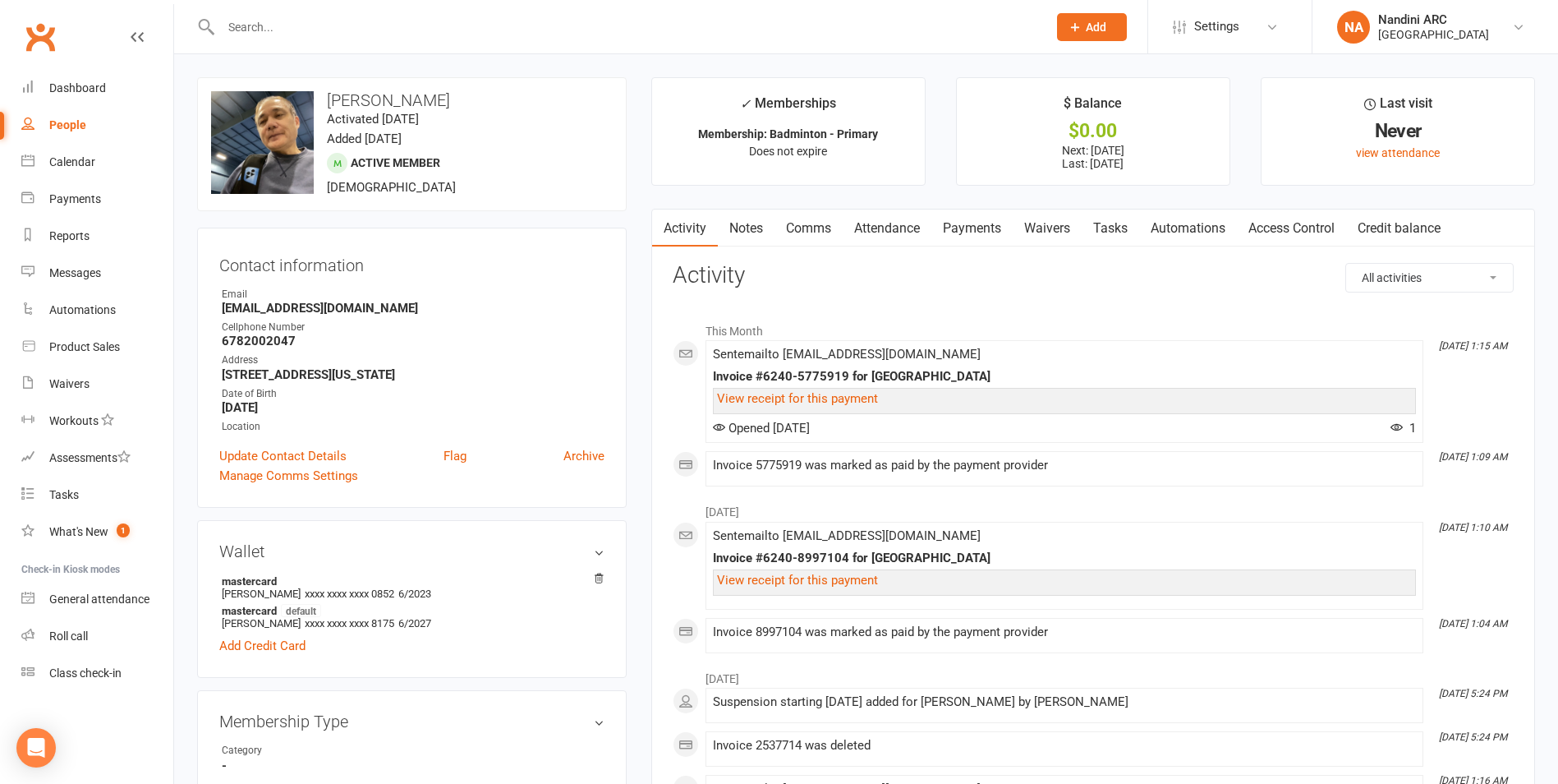
click at [407, 22] on input "text" at bounding box center [626, 27] width 820 height 23
paste input "[PERSON_NAME]"
type input "[PERSON_NAME]"
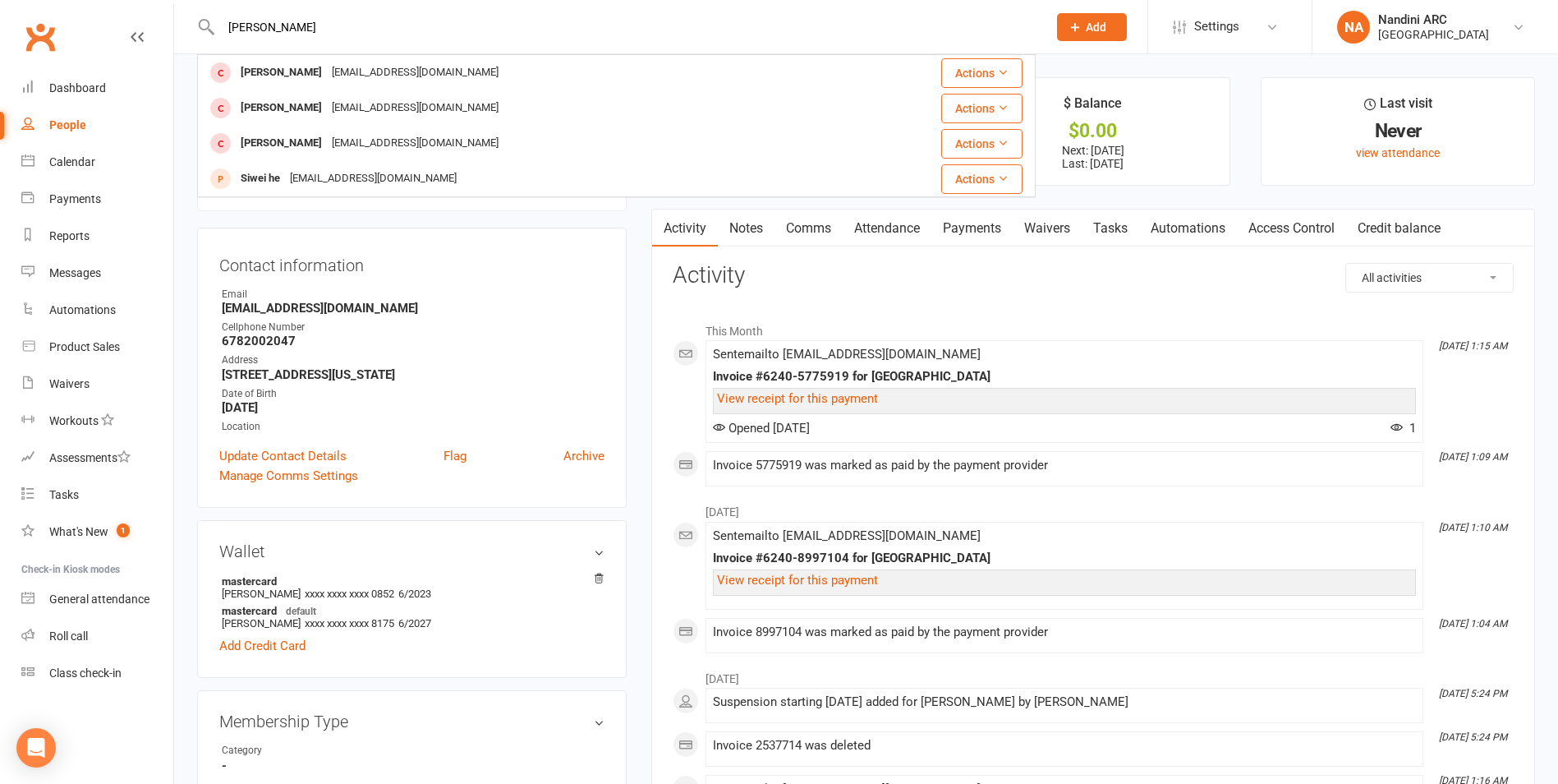
drag, startPoint x: 335, startPoint y: 22, endPoint x: 204, endPoint y: 40, distance: 132.2
click at [204, 40] on div "[PERSON_NAME] [PERSON_NAME] [PERSON_NAME][EMAIL_ADDRESS][DOMAIN_NAME] Actions […" at bounding box center [616, 26] width 839 height 53
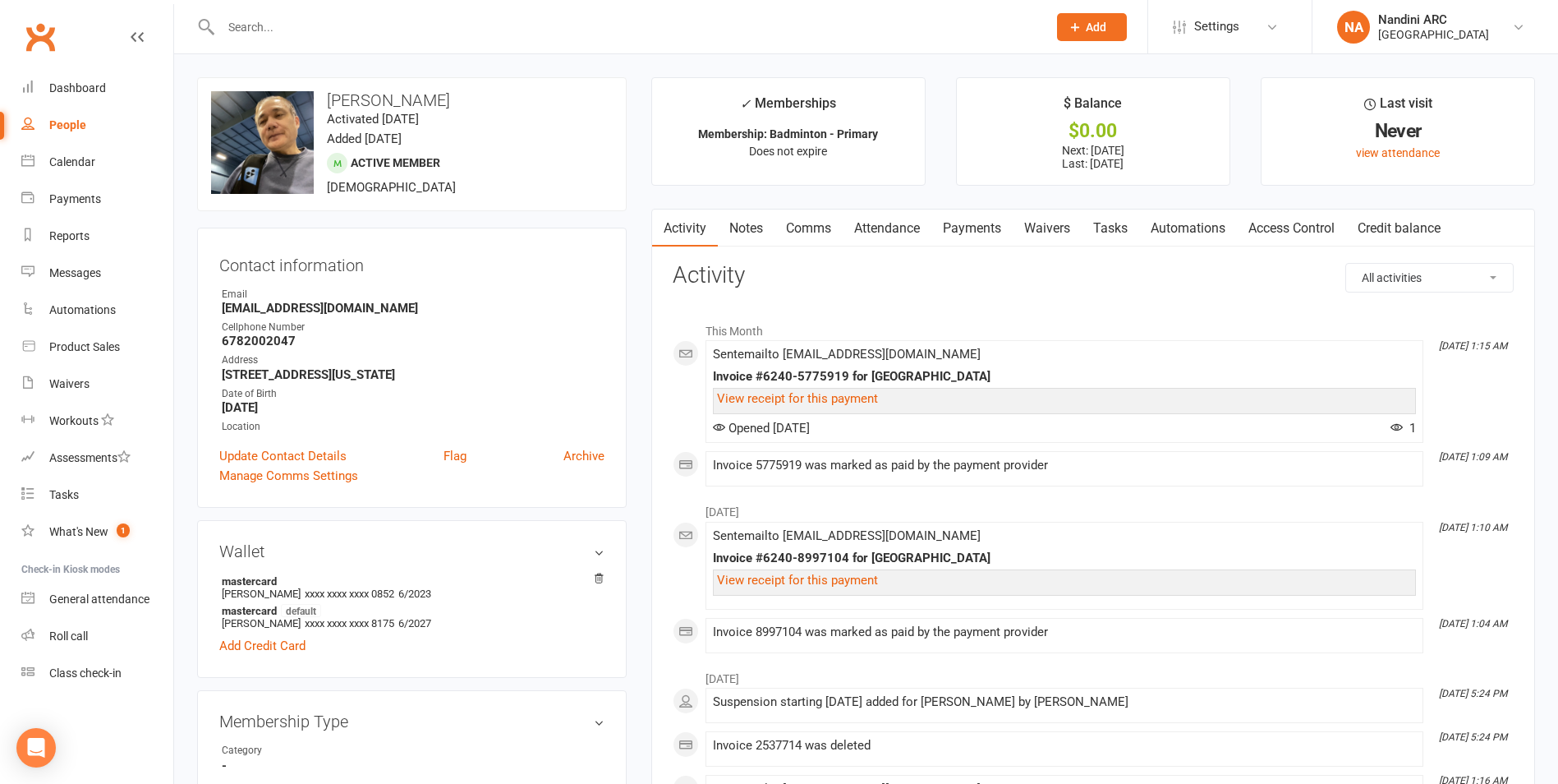
click at [968, 231] on link "Payments" at bounding box center [972, 228] width 81 height 38
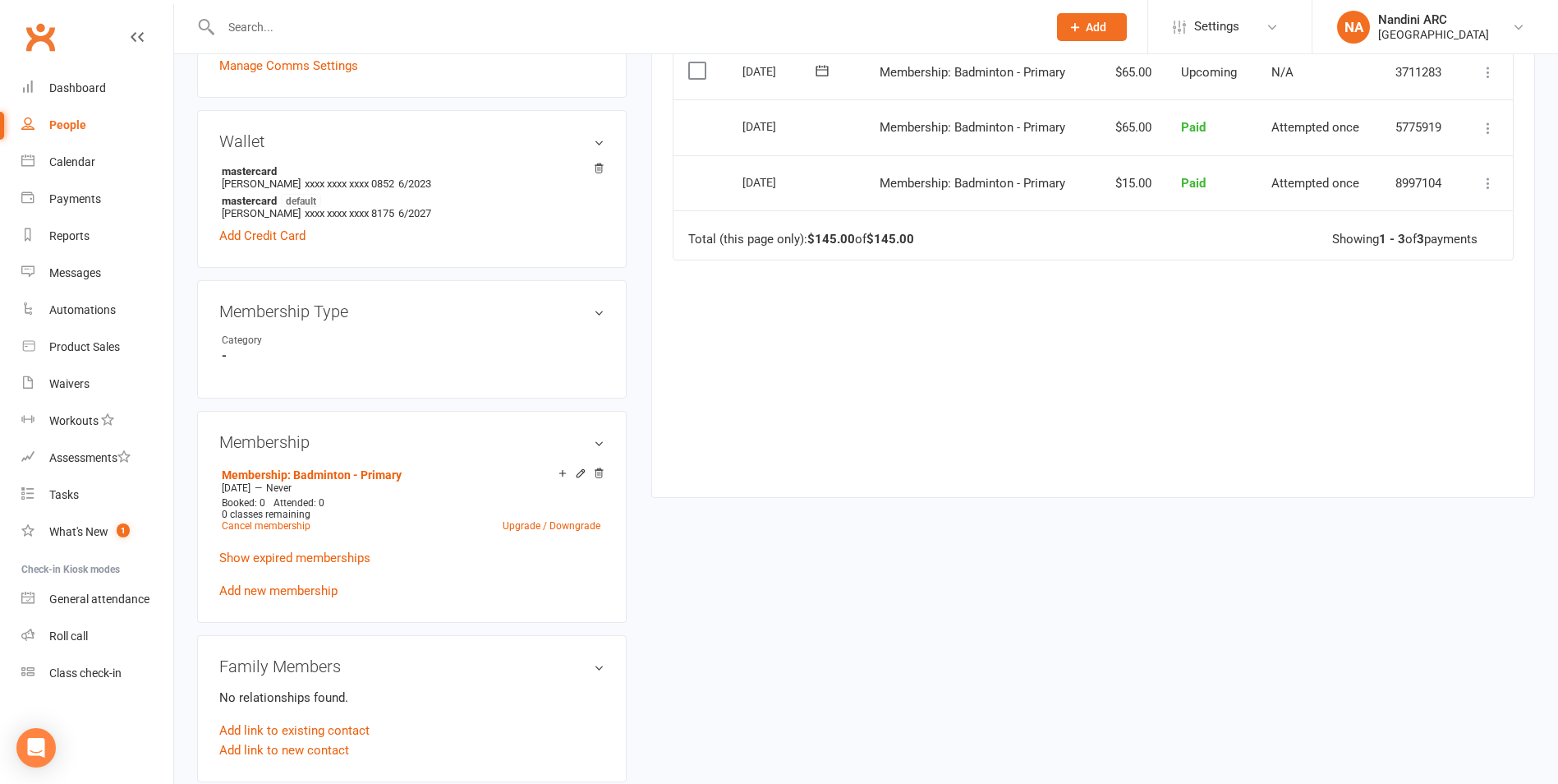
scroll to position [411, 0]
click at [275, 524] on link "Cancel membership" at bounding box center [266, 525] width 89 height 11
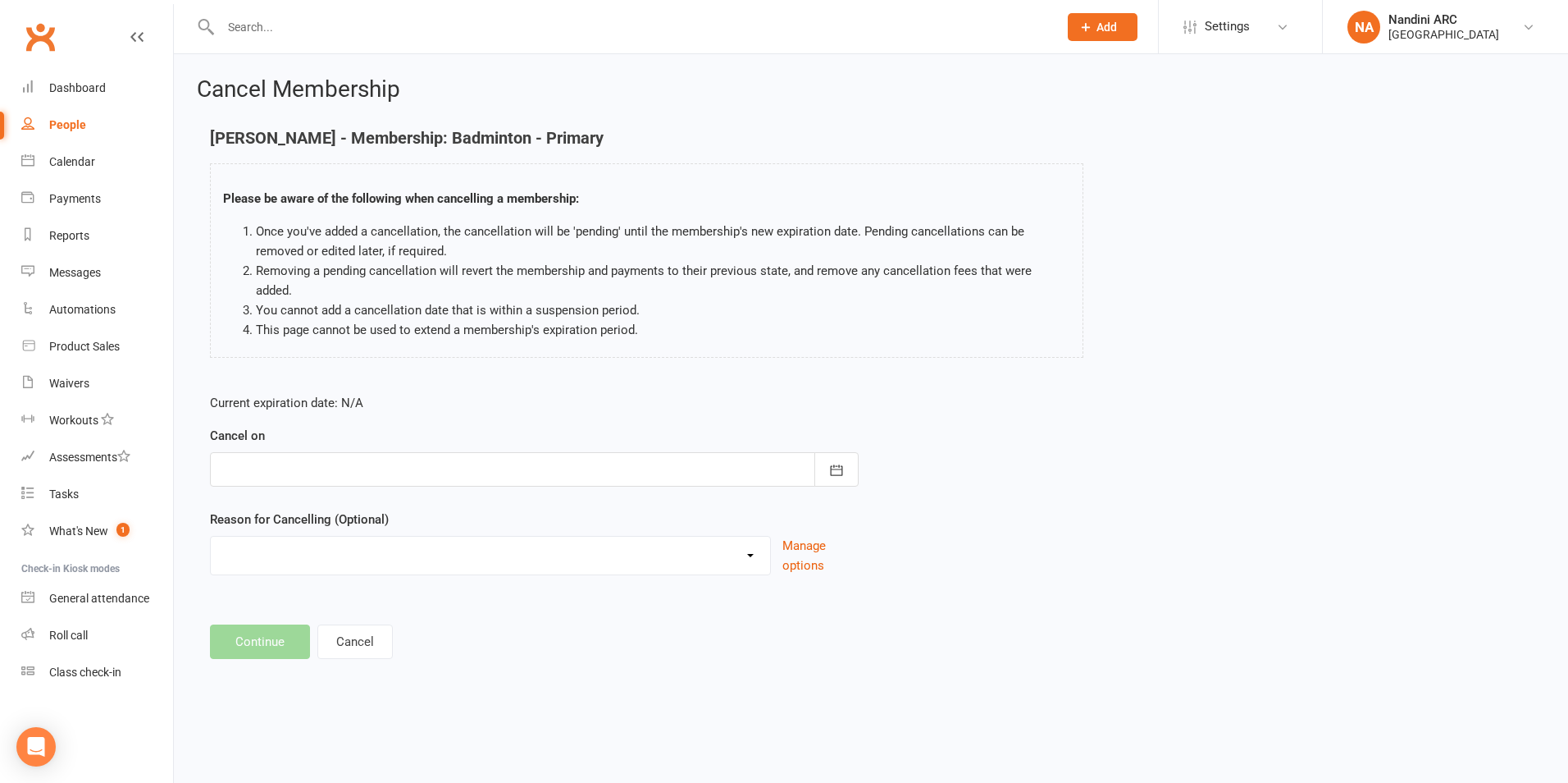
click at [431, 452] on div at bounding box center [534, 468] width 649 height 34
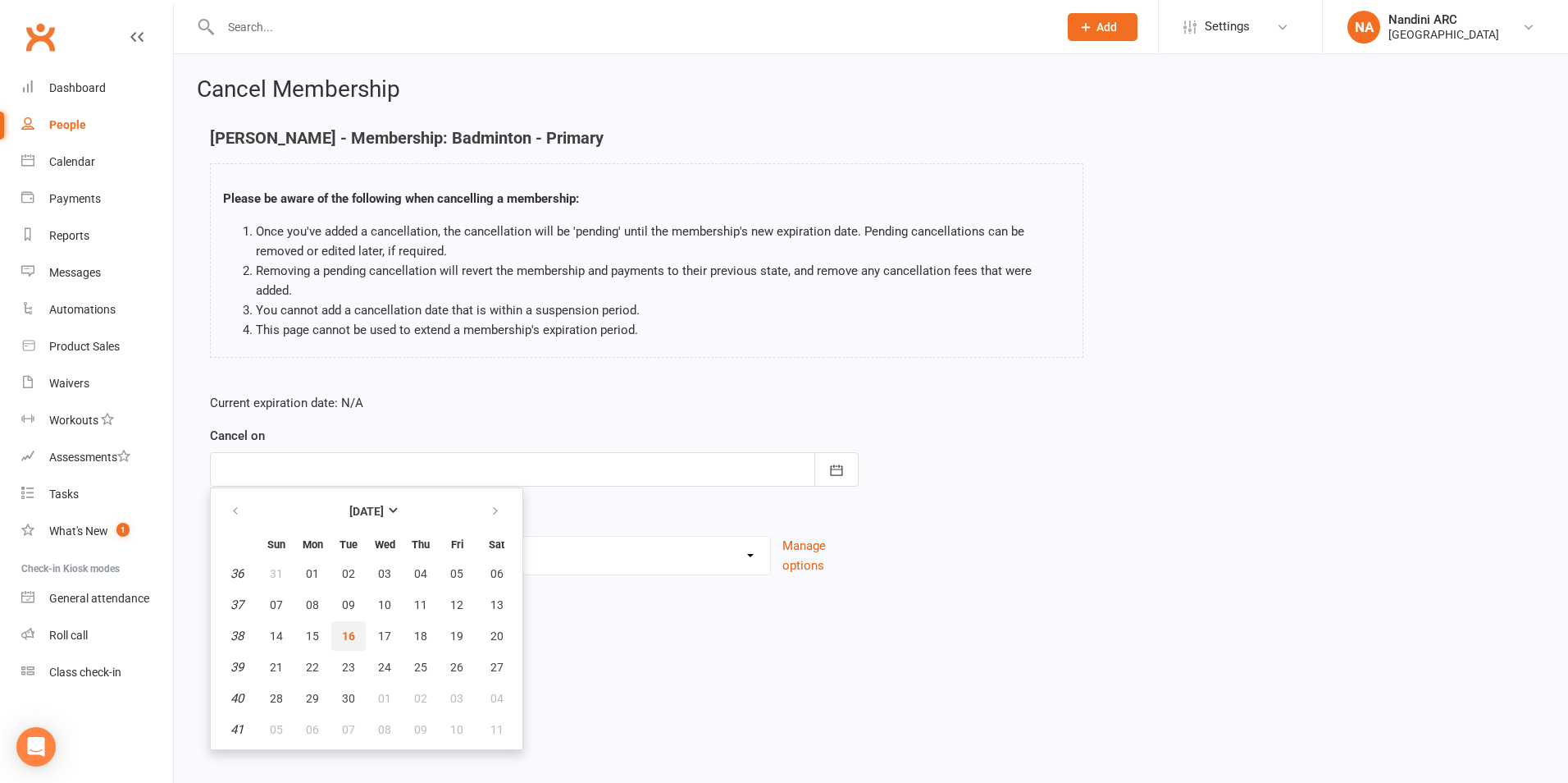
click at [355, 629] on span "16" at bounding box center [348, 636] width 13 height 13
type input "[DATE]"
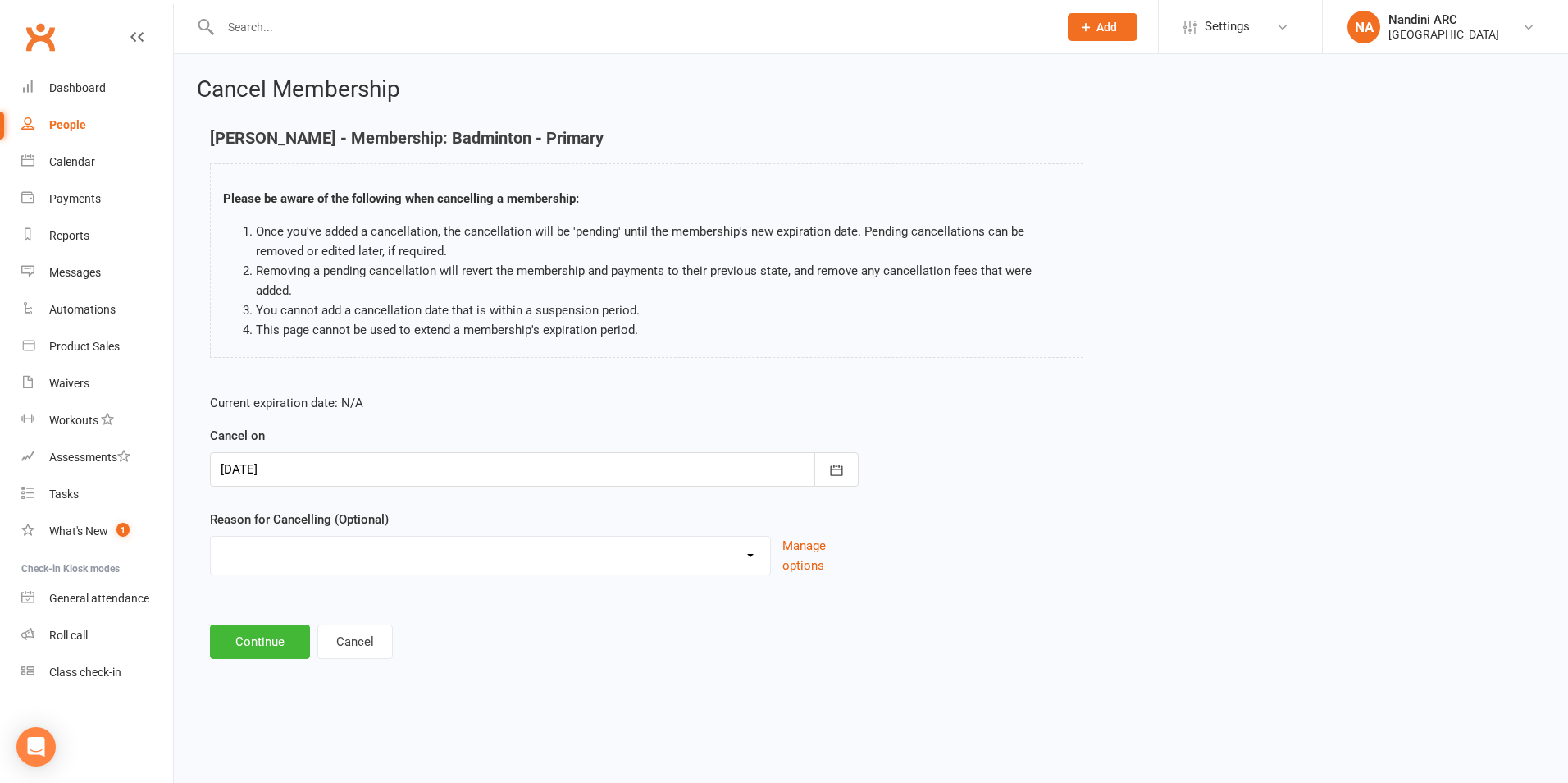
click at [320, 536] on select "Annual Membership - No longer available after [DATE] Coach Requested to cancel …" at bounding box center [489, 552] width 559 height 33
select select "6"
click at [210, 536] on select "Annual Membership - No longer available after [DATE] Coach Requested to cancel …" at bounding box center [489, 552] width 559 height 33
click at [258, 625] on button "Continue" at bounding box center [260, 641] width 100 height 34
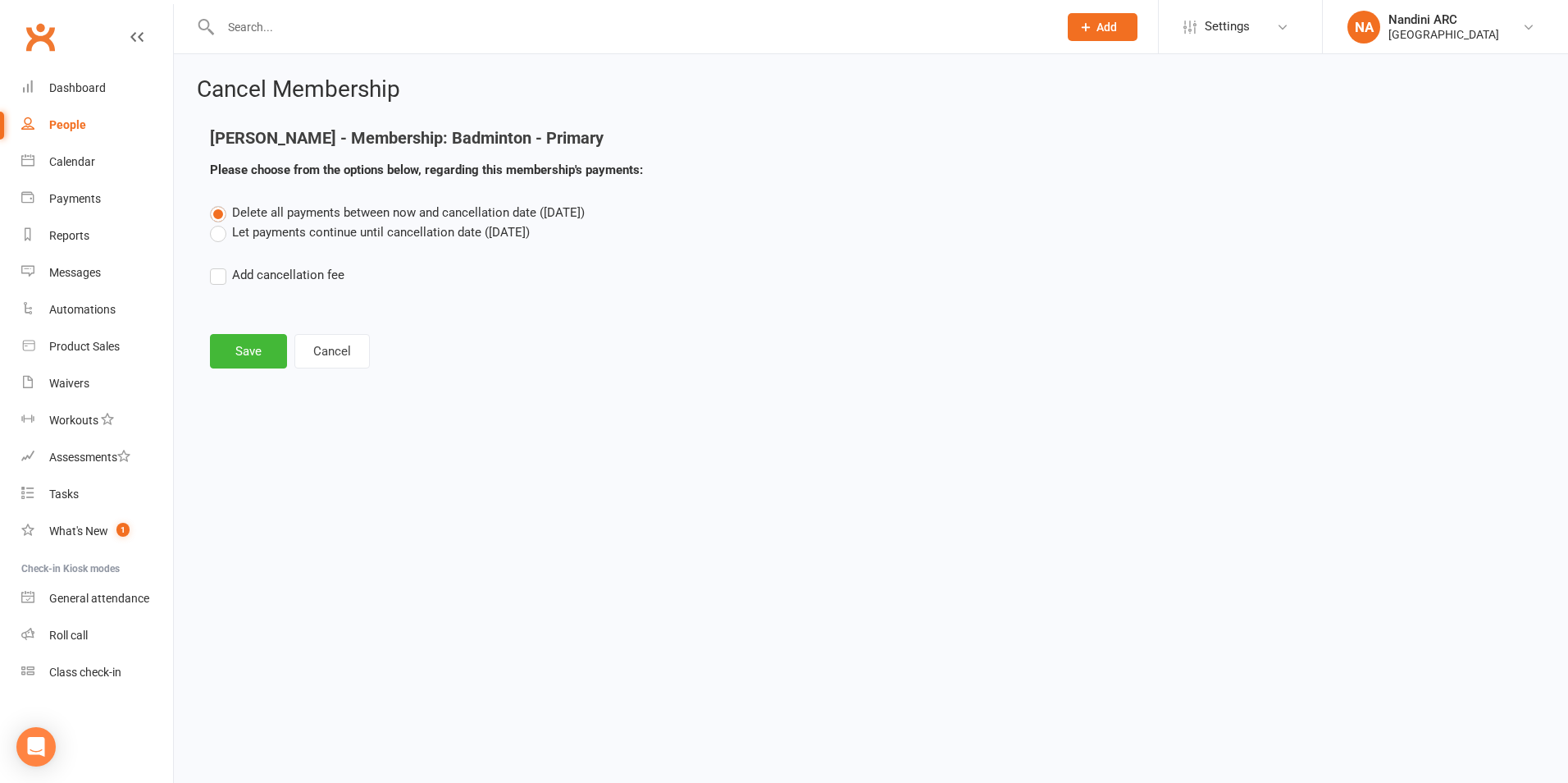
click at [284, 232] on label "Let payments continue until cancellation date ([DATE])" at bounding box center [370, 232] width 320 height 20
click at [221, 223] on input "Let payments continue until cancellation date ([DATE])" at bounding box center [215, 223] width 10 height 0
click at [243, 349] on button "Save" at bounding box center [248, 351] width 77 height 34
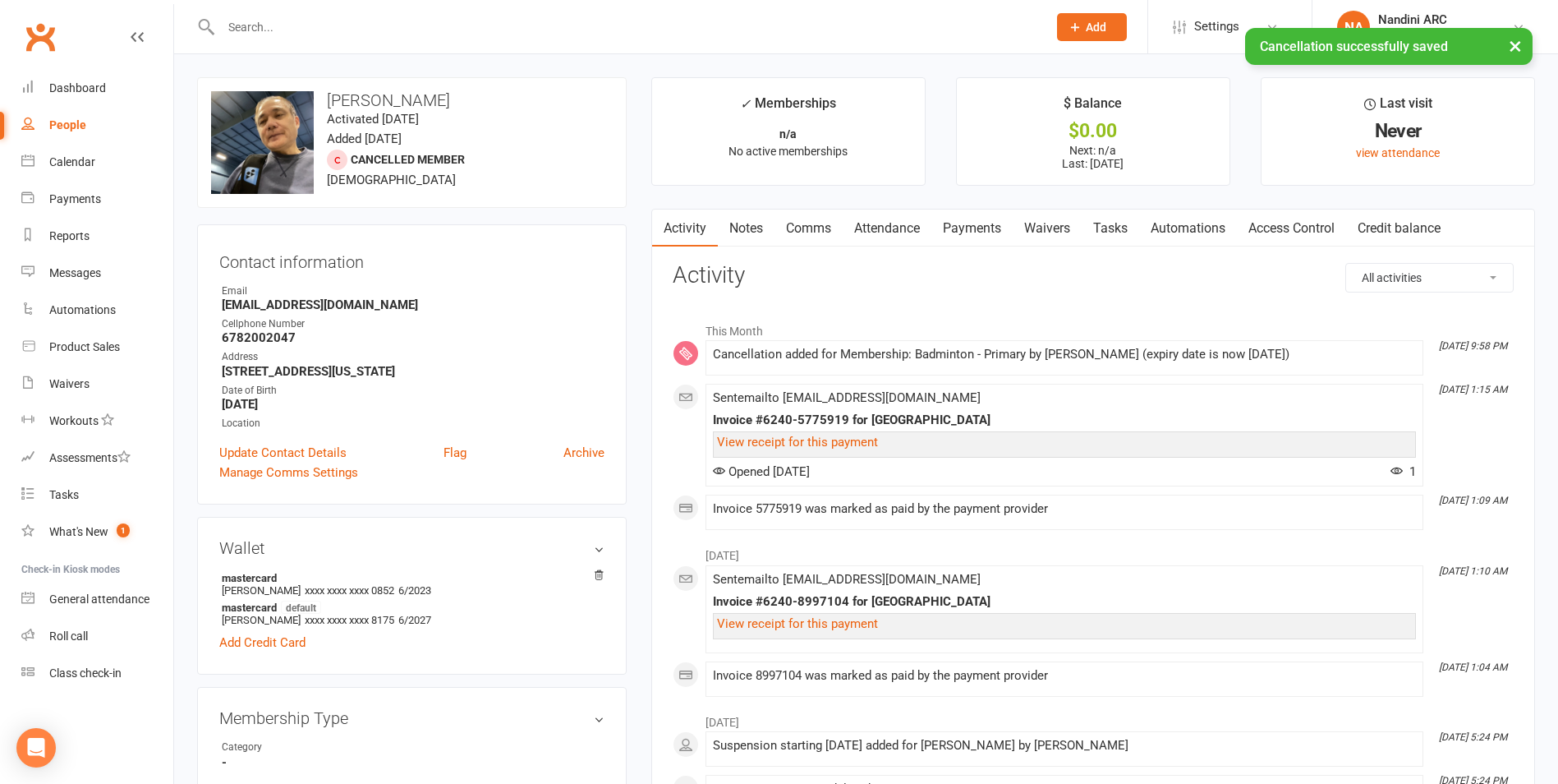
click at [975, 226] on link "Payments" at bounding box center [972, 228] width 81 height 38
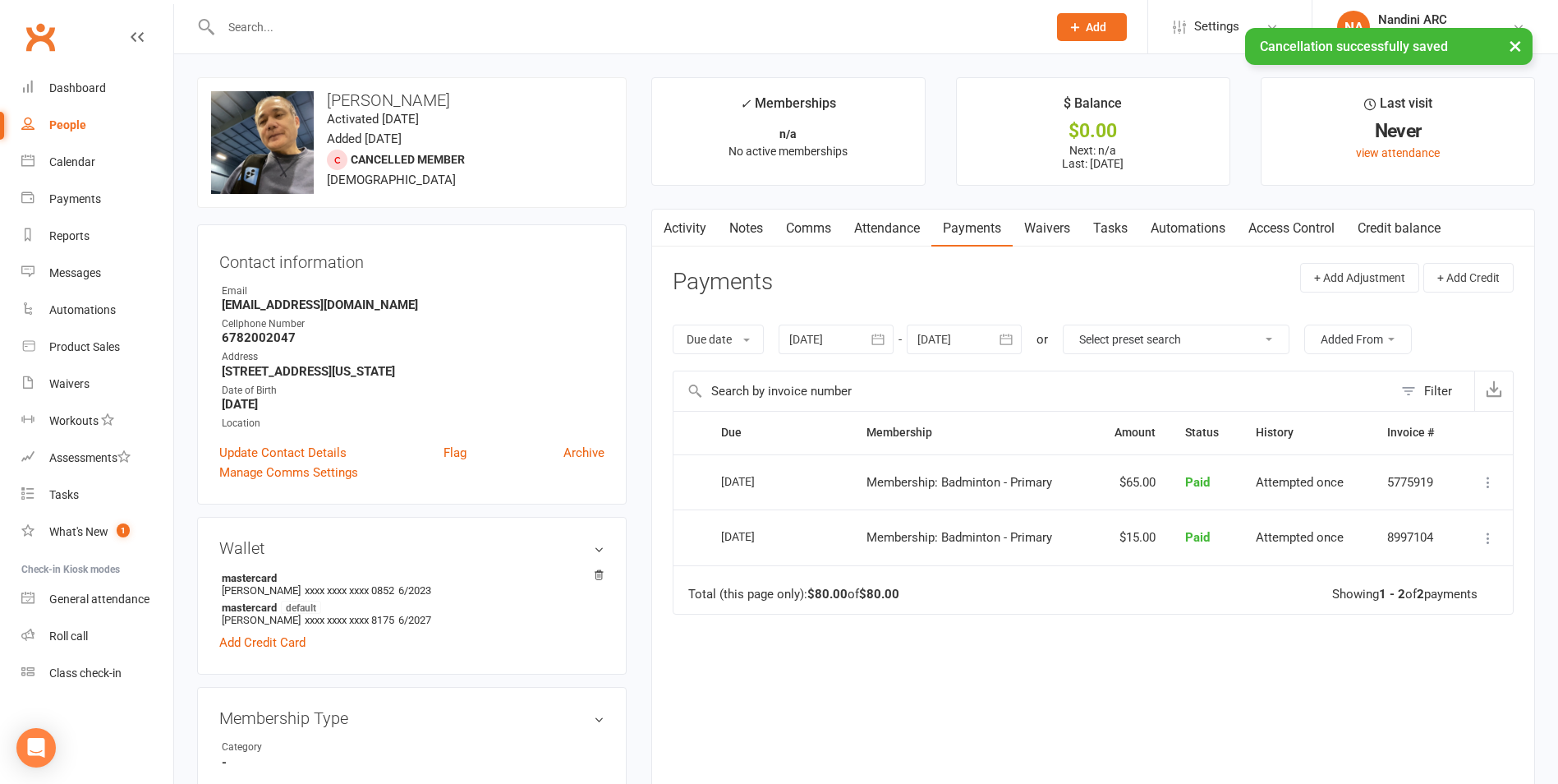
click at [699, 224] on link "Activity" at bounding box center [685, 228] width 65 height 38
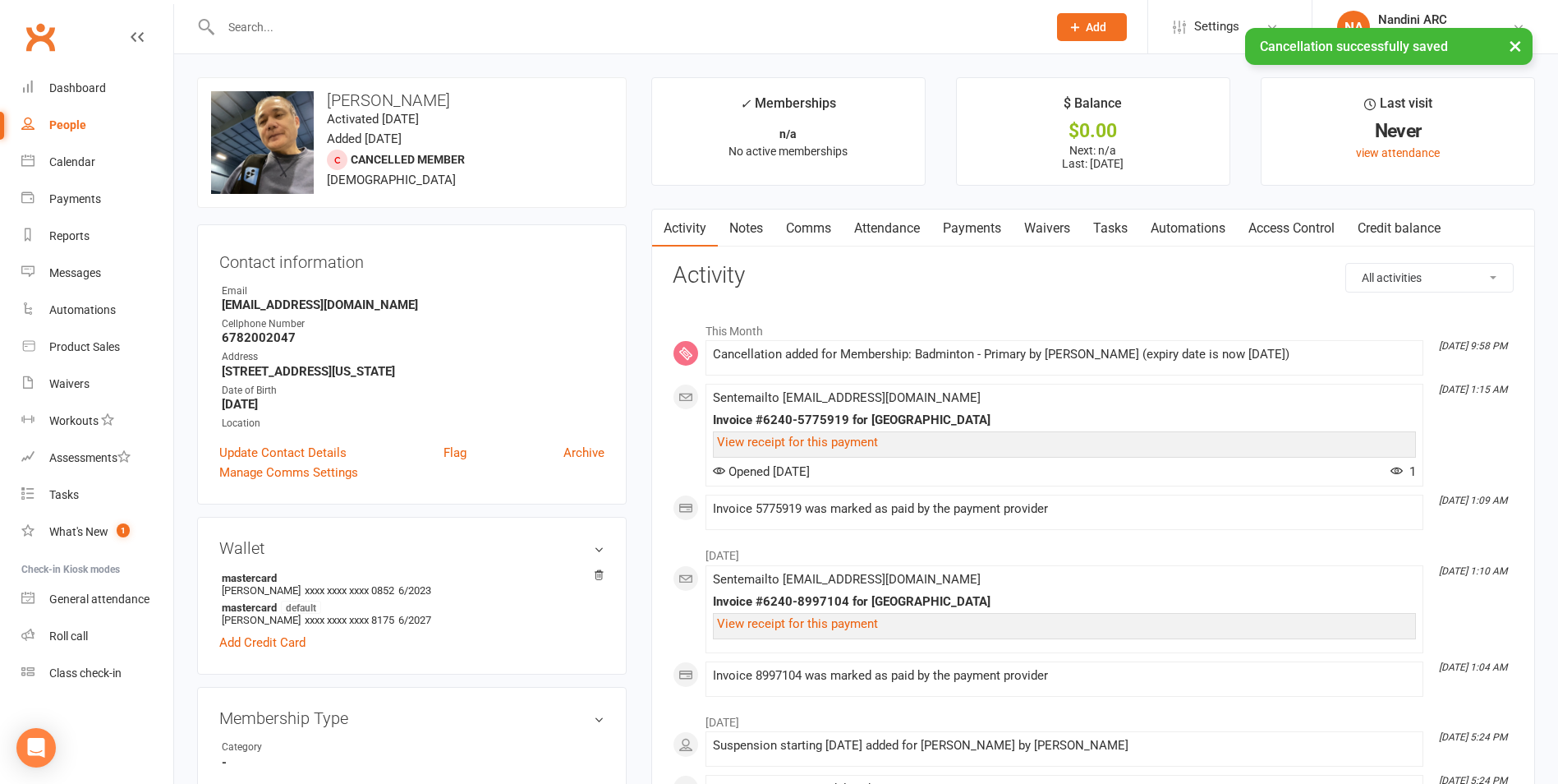
click at [992, 235] on link "Payments" at bounding box center [972, 228] width 81 height 38
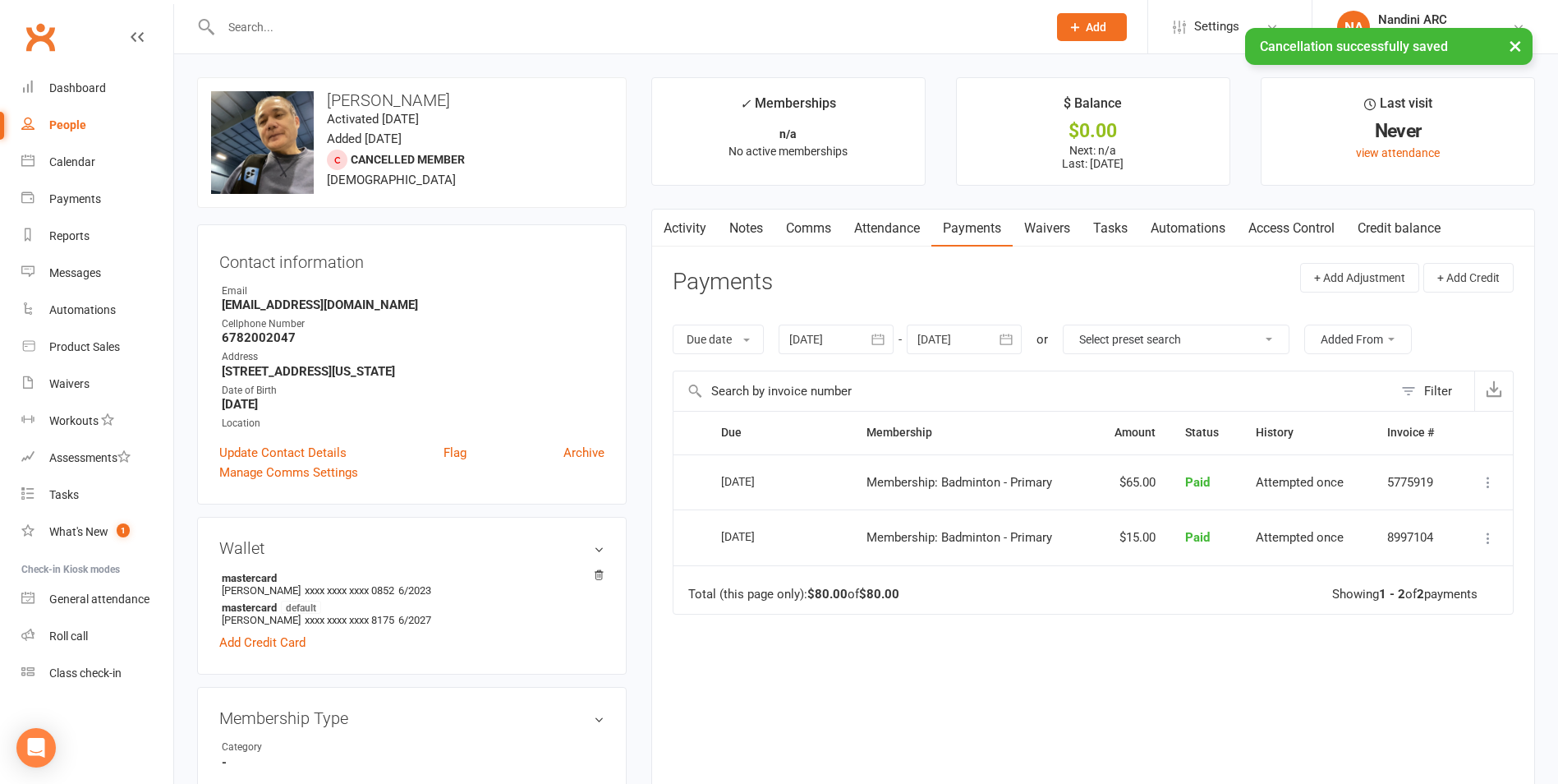
click at [991, 336] on div at bounding box center [964, 339] width 115 height 30
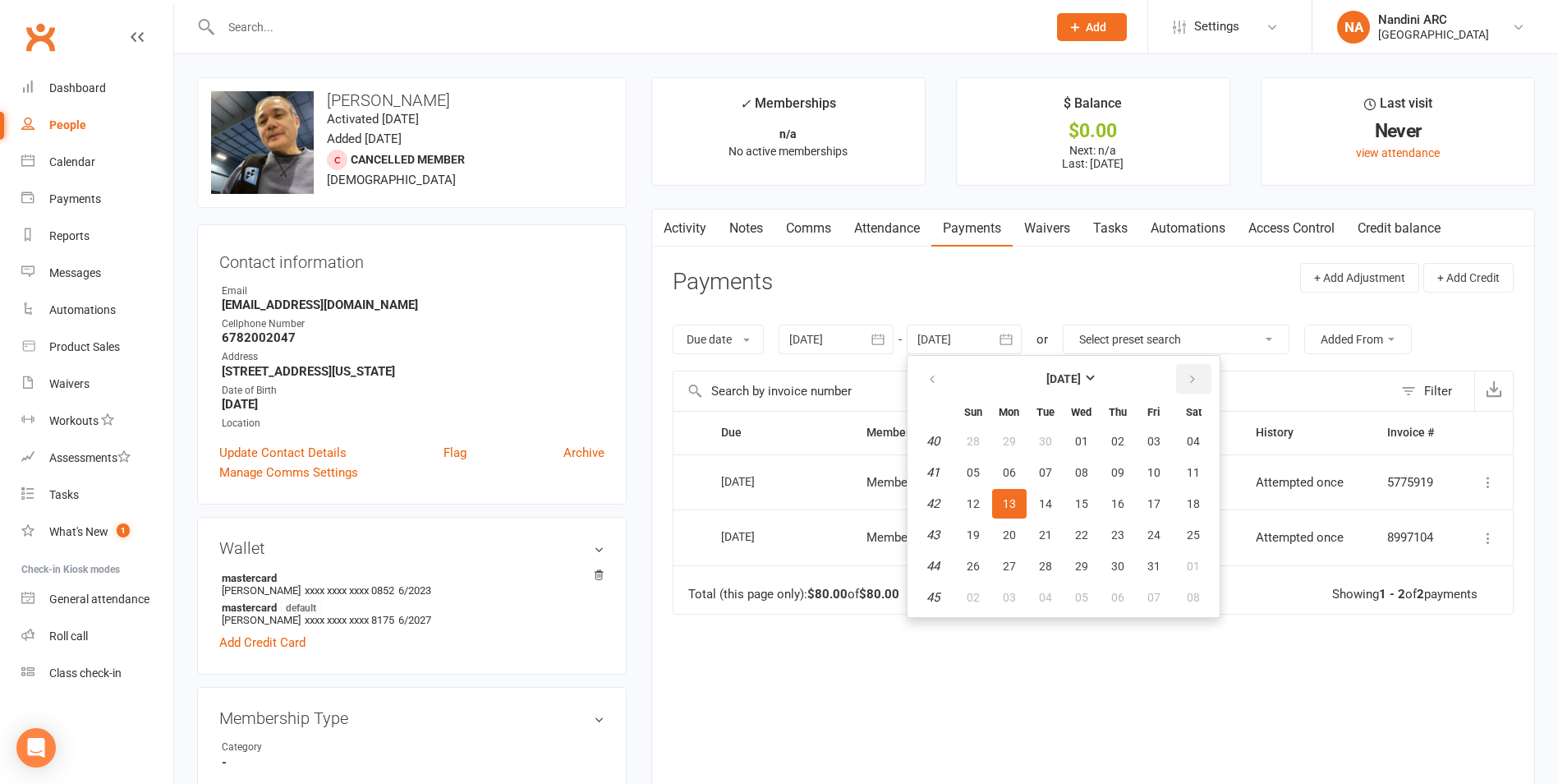
click at [1194, 381] on icon "button" at bounding box center [1193, 379] width 11 height 13
click at [1179, 457] on table "[DATE] Sun Mon Tue Wed Thu Fri Sat 49 30 01 02 03 04 05 06 50 07 08 09 10 11 12…" at bounding box center [1064, 486] width 306 height 254
click at [1197, 445] on span "06" at bounding box center [1193, 441] width 13 height 13
type input "[DATE]"
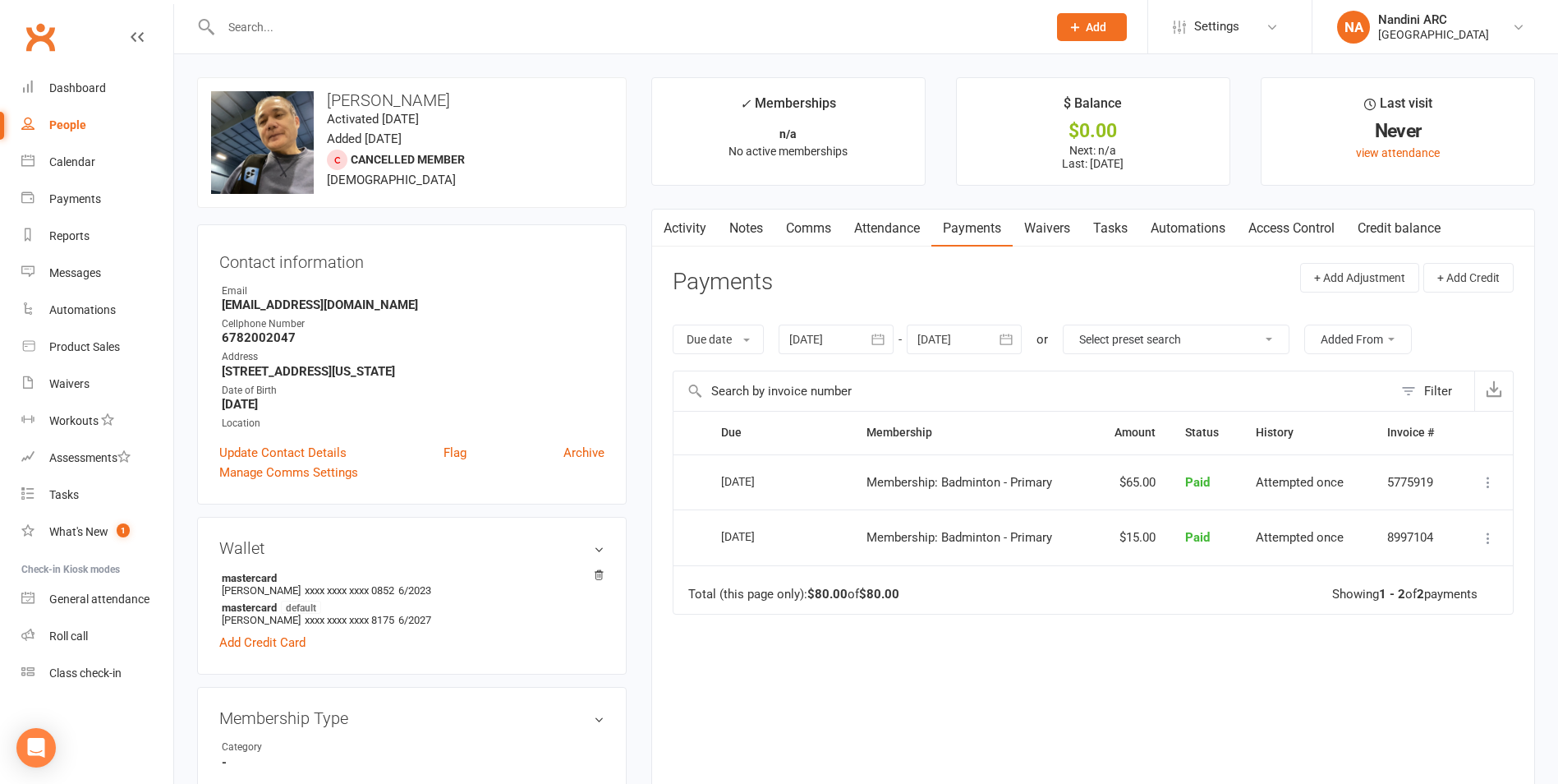
click at [681, 232] on link "Activity" at bounding box center [685, 228] width 65 height 38
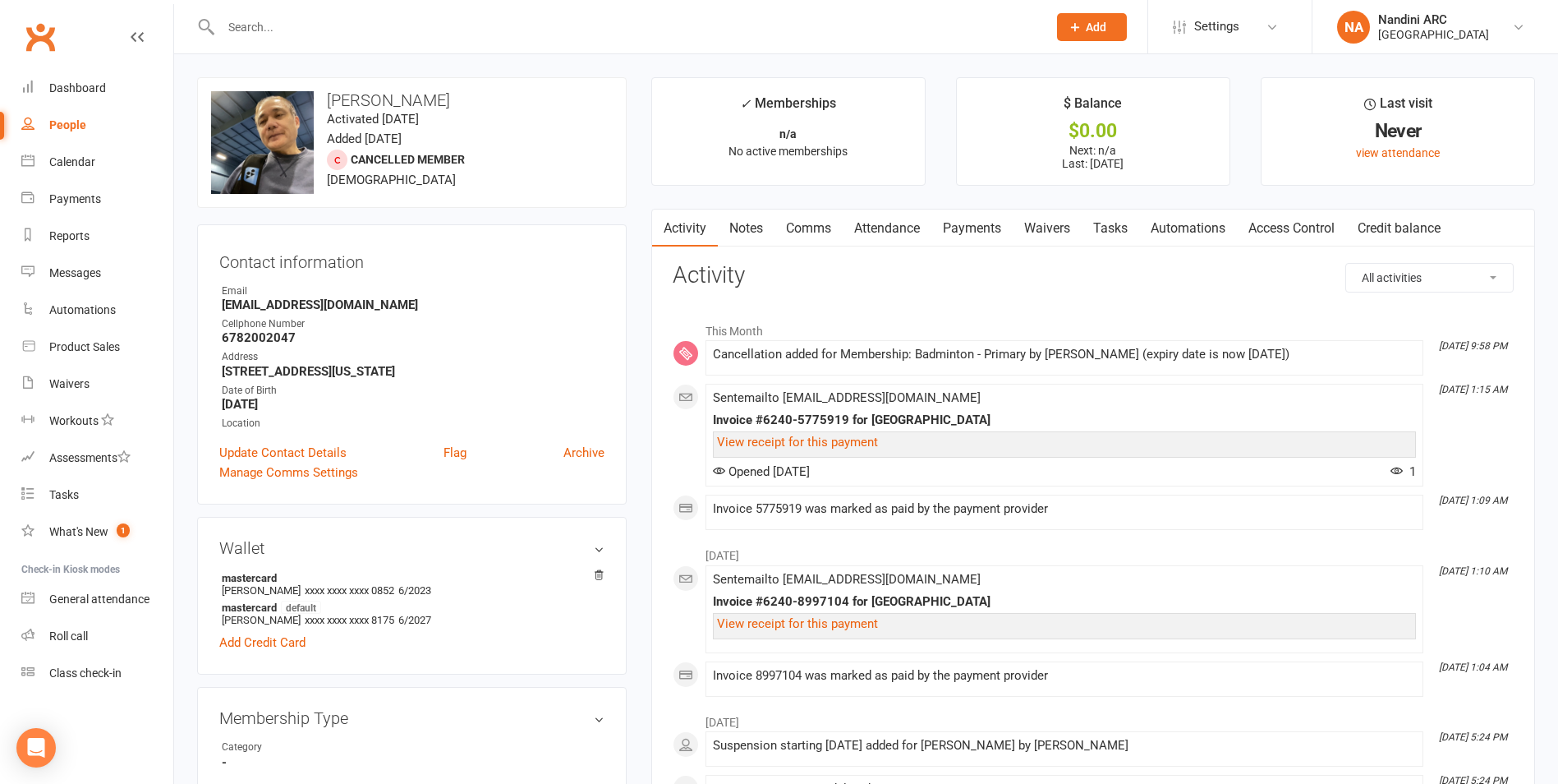
click at [1181, 525] on li "[DATE] 1:09 AM Invoice 5775919 was marked as paid by the payment provider" at bounding box center [1065, 512] width 718 height 35
click at [1234, 314] on li "This Month" at bounding box center [1094, 327] width 841 height 26
click at [288, 34] on input "text" at bounding box center [626, 27] width 820 height 23
click at [1426, 33] on div "[GEOGRAPHIC_DATA]" at bounding box center [1433, 34] width 111 height 15
click at [1405, 230] on link "Sign out" at bounding box center [1435, 227] width 245 height 38
